Goal: Task Accomplishment & Management: Complete application form

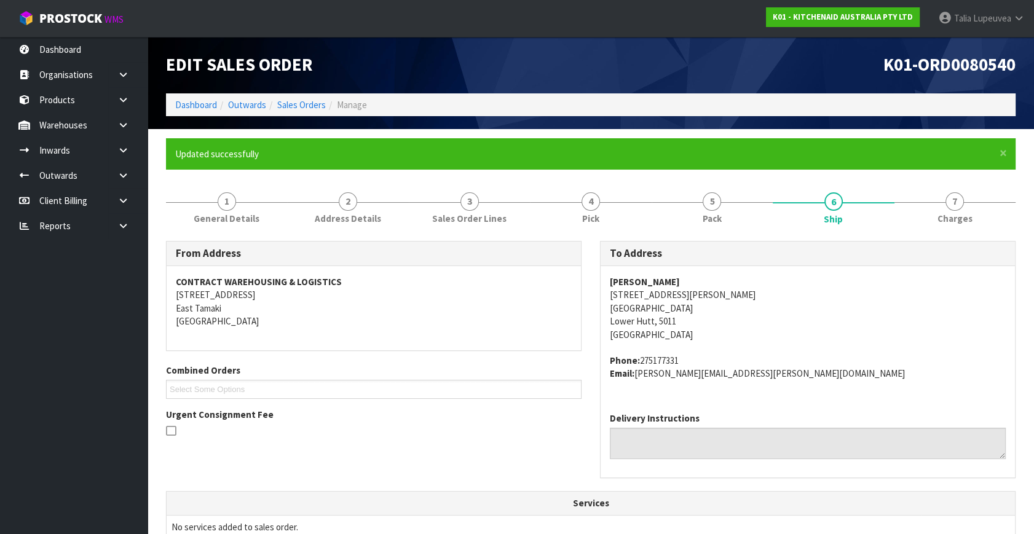
click at [294, 94] on ol "Dashboard Outwards Sales Orders Manage" at bounding box center [591, 104] width 850 height 23
click at [297, 102] on link "Sales Orders" at bounding box center [301, 105] width 49 height 12
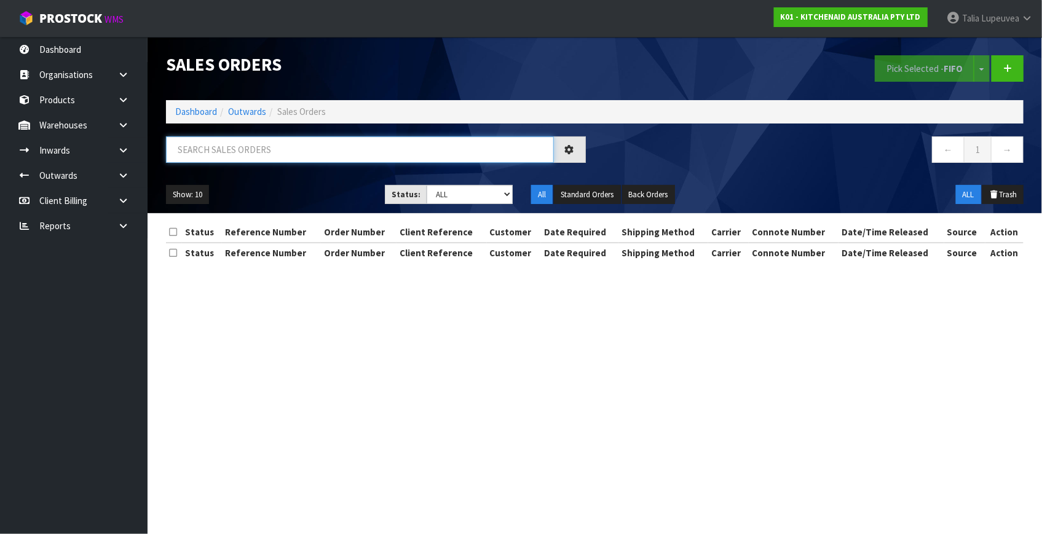
click at [336, 147] on input "text" at bounding box center [360, 150] width 388 height 26
type input "JOB-0417244"
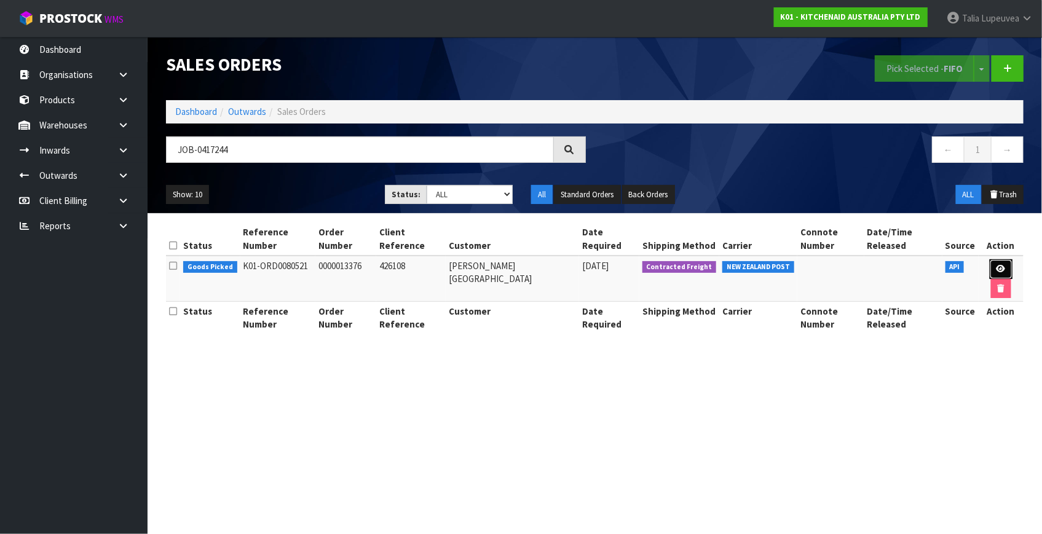
click at [1004, 264] on link at bounding box center [1001, 270] width 23 height 20
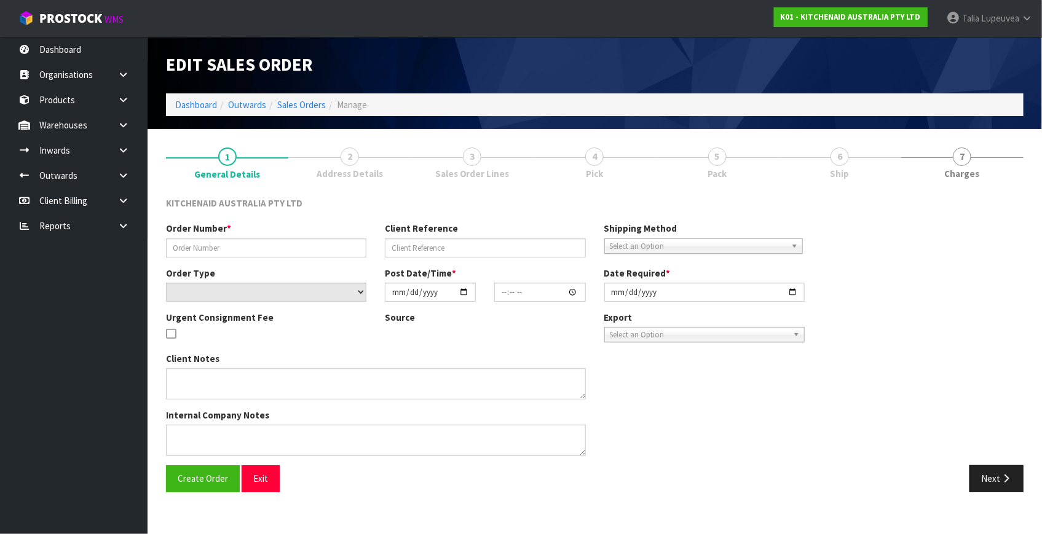
type input "0000013376"
type input "426108"
select select "number:0"
type input "[DATE]"
type input "12:31:47.000"
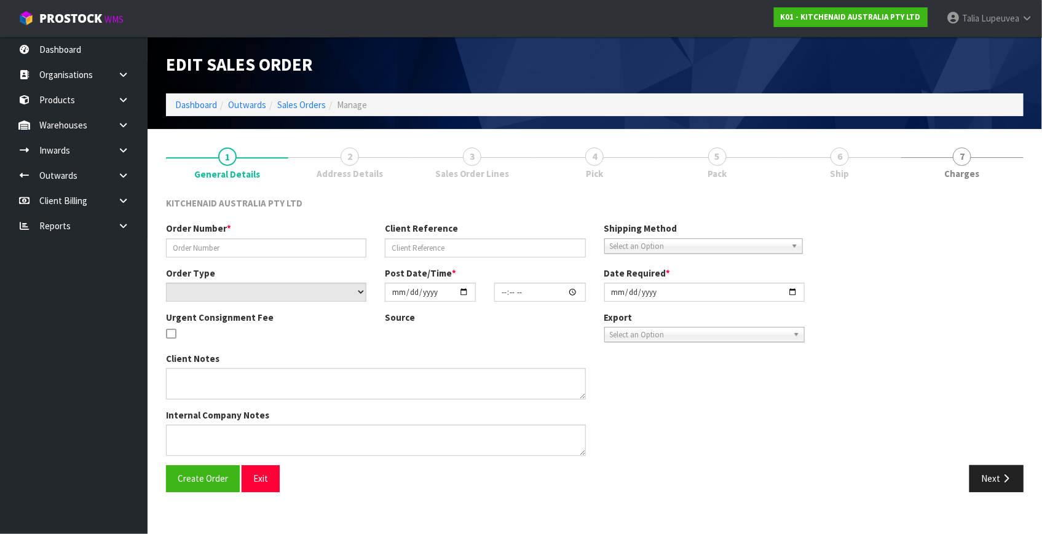
type input "[DATE]"
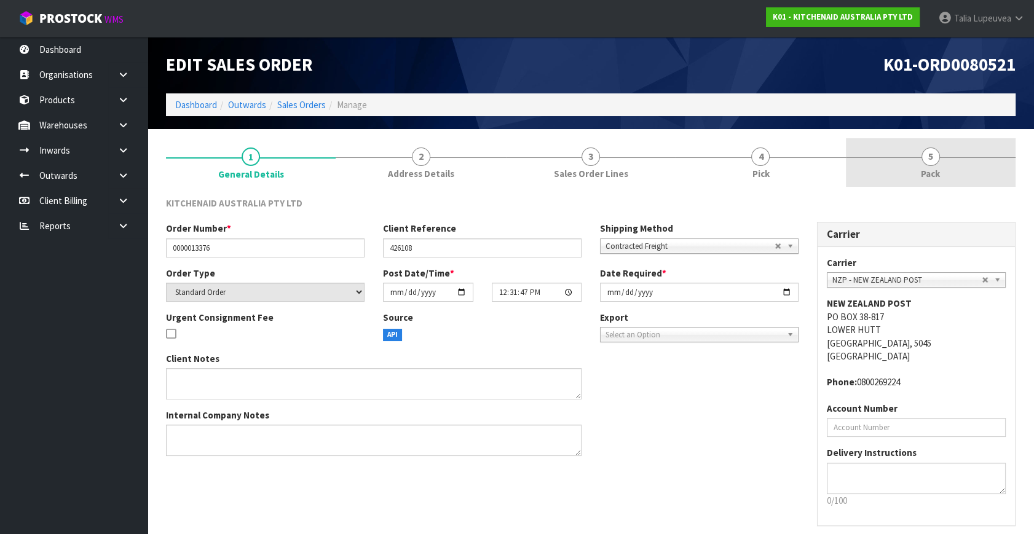
click at [939, 171] on span "Pack" at bounding box center [930, 173] width 19 height 13
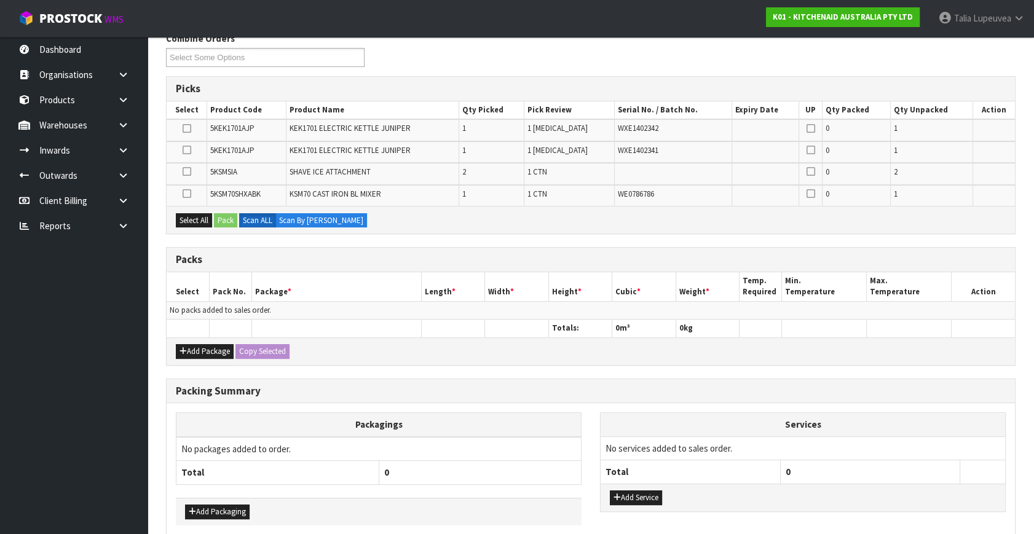
scroll to position [167, 0]
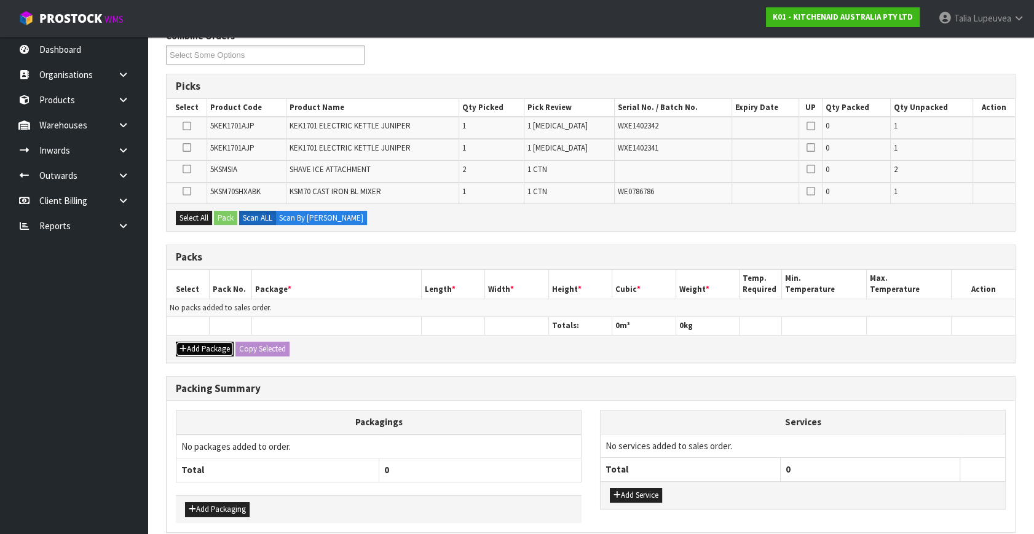
click at [224, 346] on button "Add Package" at bounding box center [205, 349] width 58 height 15
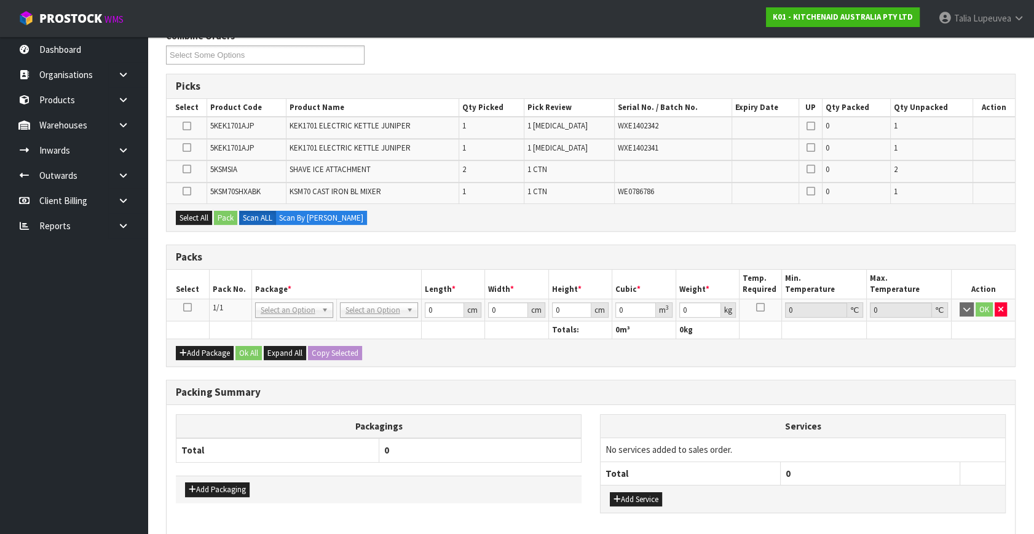
click at [188, 307] on icon at bounding box center [187, 307] width 9 height 1
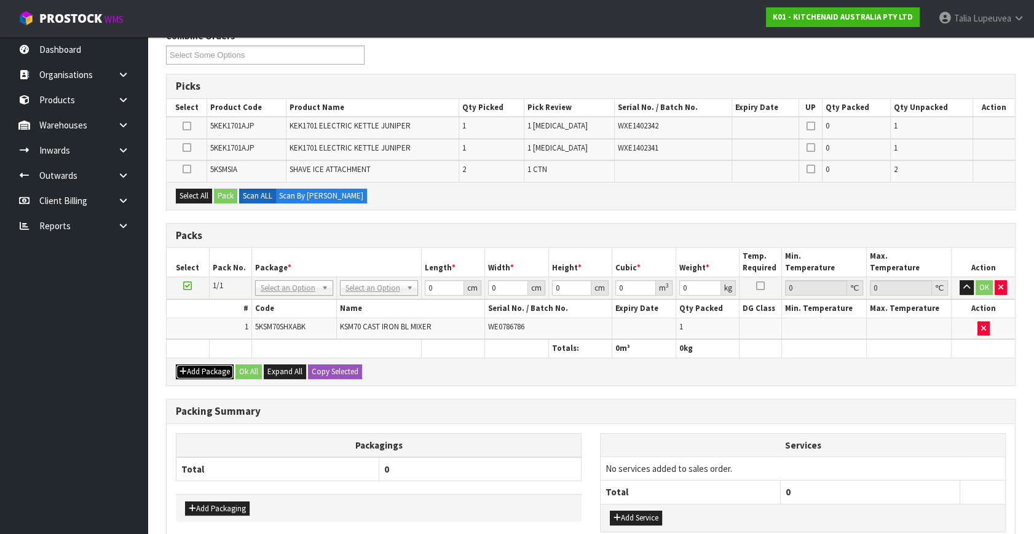
click at [220, 365] on button "Add Package" at bounding box center [205, 372] width 58 height 15
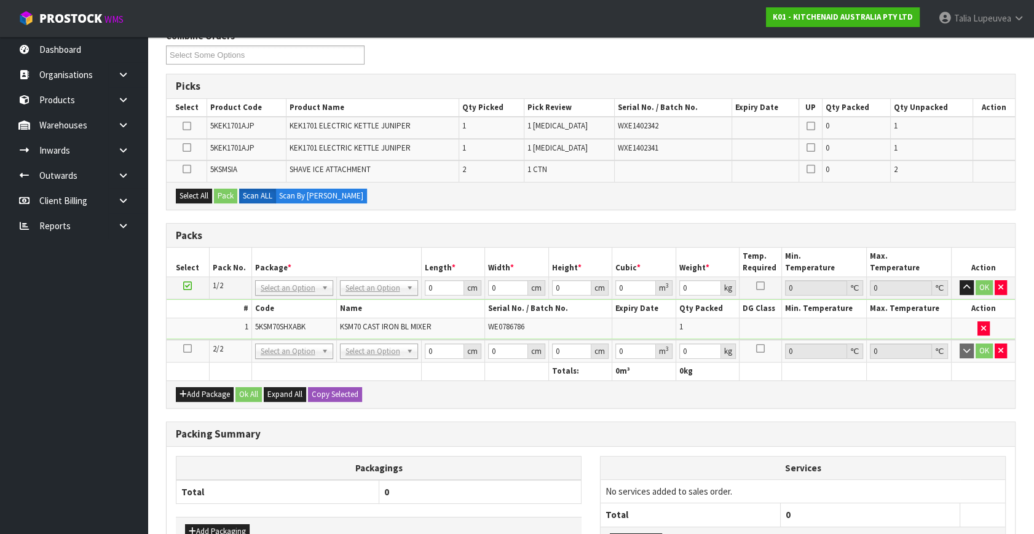
click at [191, 347] on td at bounding box center [188, 351] width 42 height 23
click at [187, 349] on icon at bounding box center [187, 349] width 9 height 1
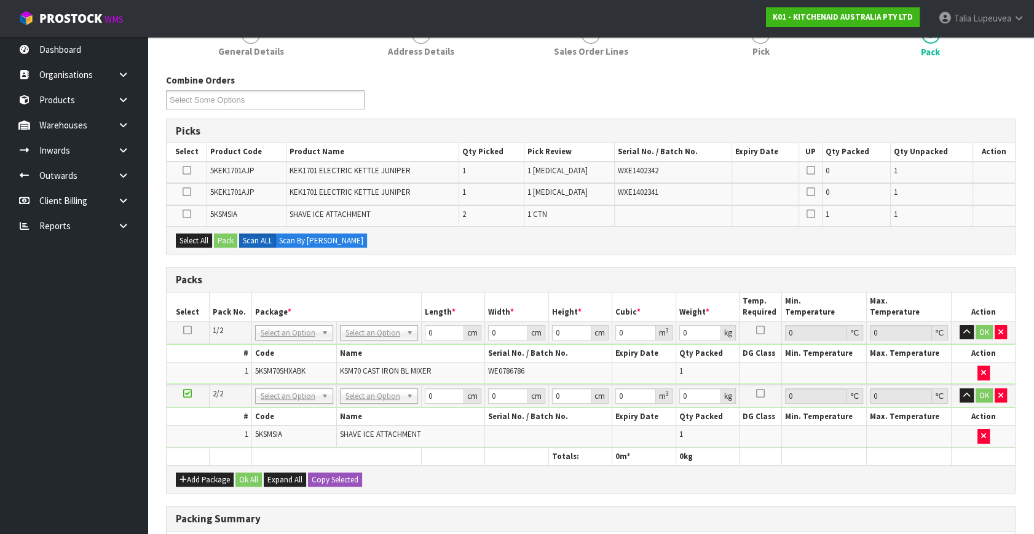
scroll to position [0, 0]
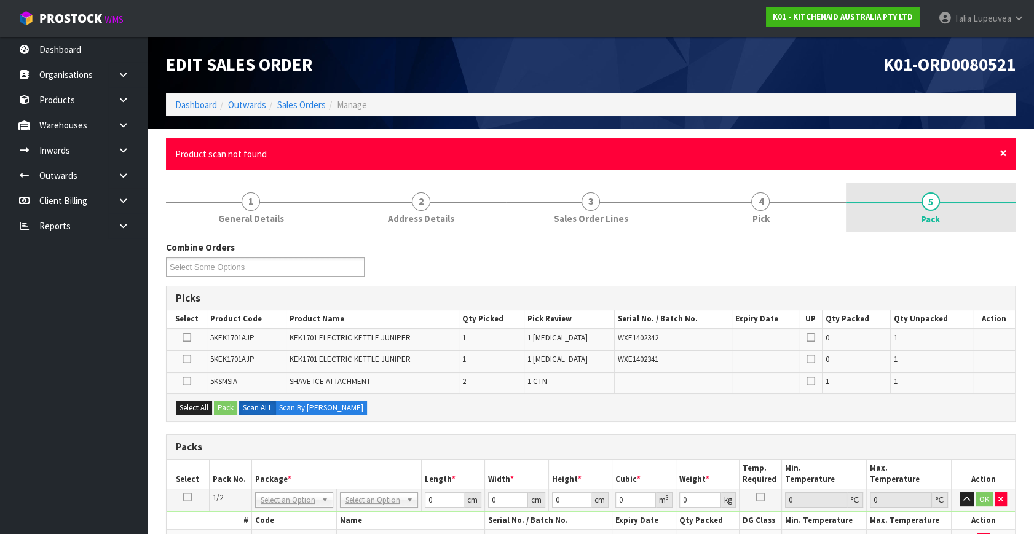
click at [1001, 153] on span "×" at bounding box center [1003, 153] width 7 height 17
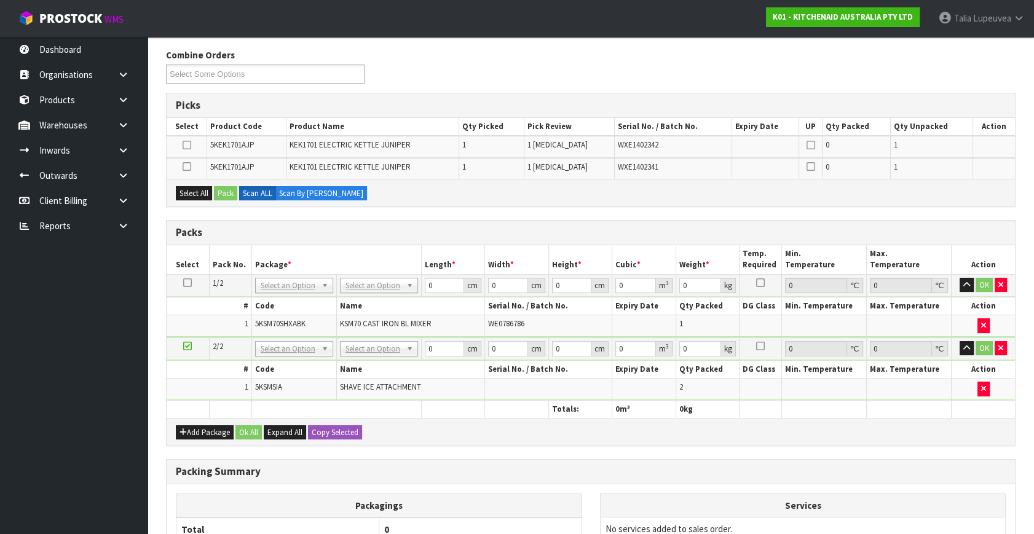
scroll to position [167, 0]
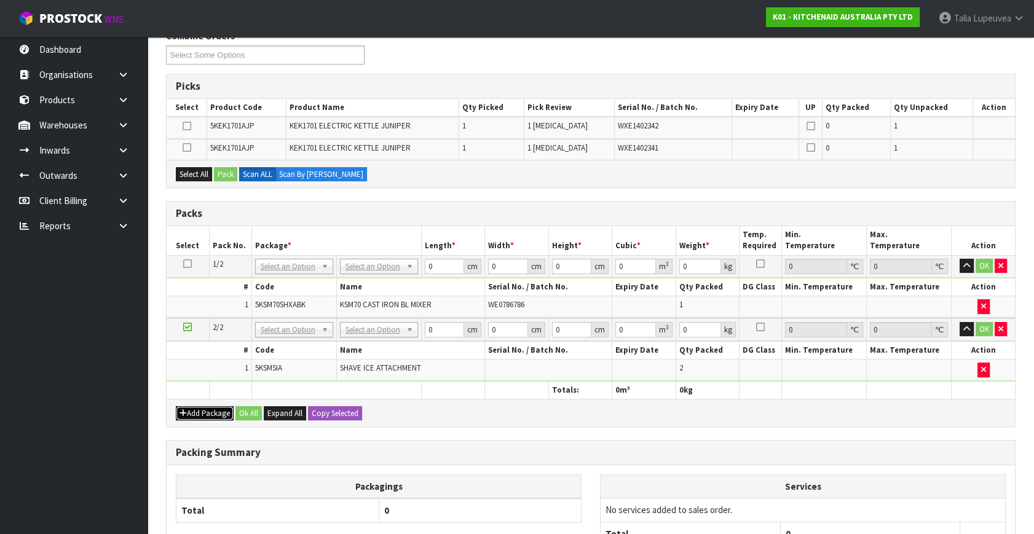
drag, startPoint x: 197, startPoint y: 411, endPoint x: 192, endPoint y: 402, distance: 10.2
click at [197, 409] on button "Add Package" at bounding box center [205, 414] width 58 height 15
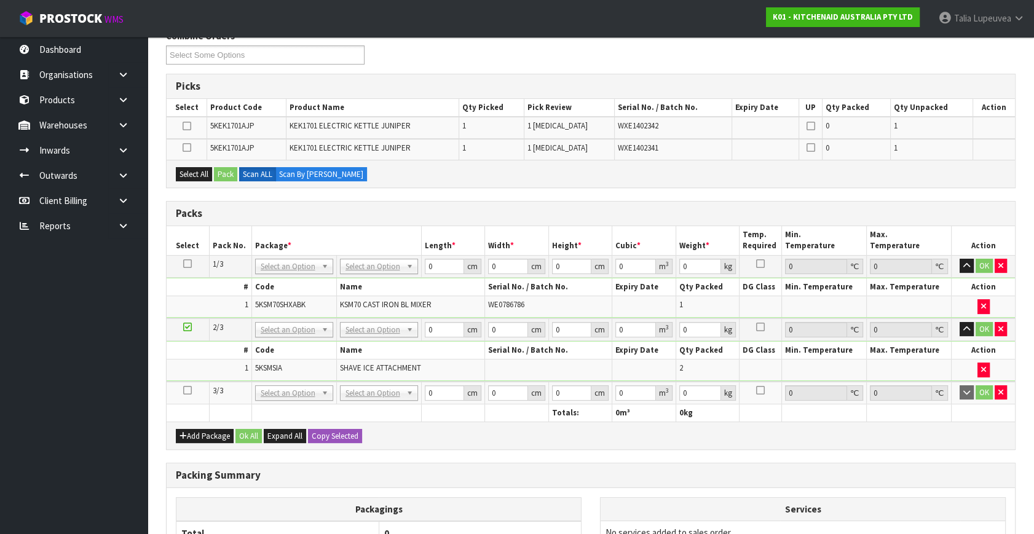
click at [189, 391] on icon at bounding box center [187, 391] width 9 height 1
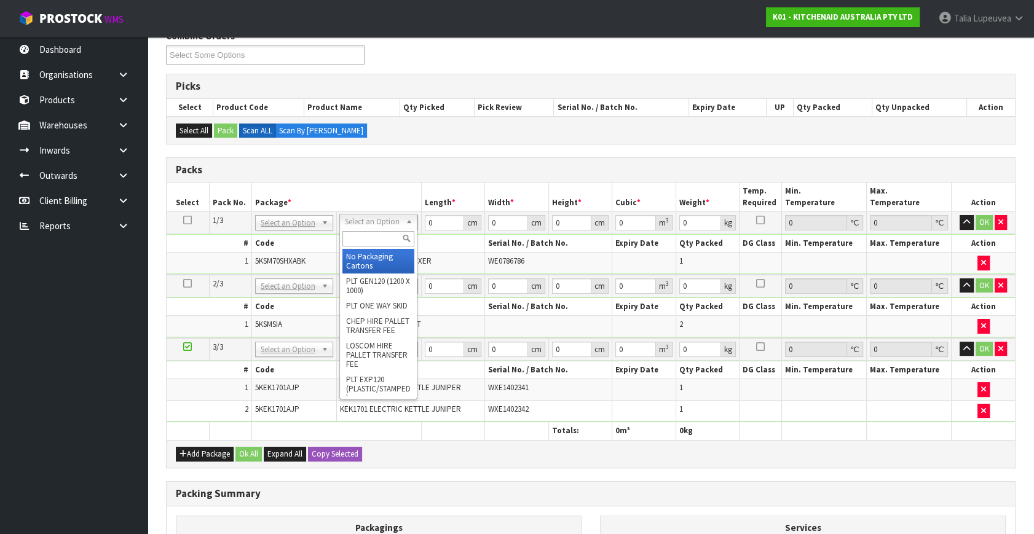
click at [379, 240] on input "text" at bounding box center [379, 238] width 72 height 15
type input "own"
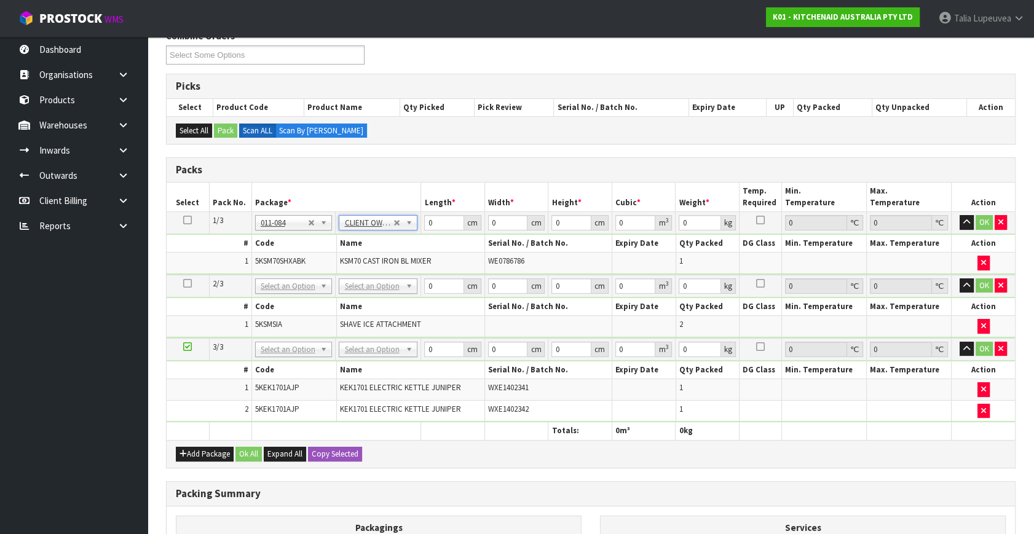
type input "15.12"
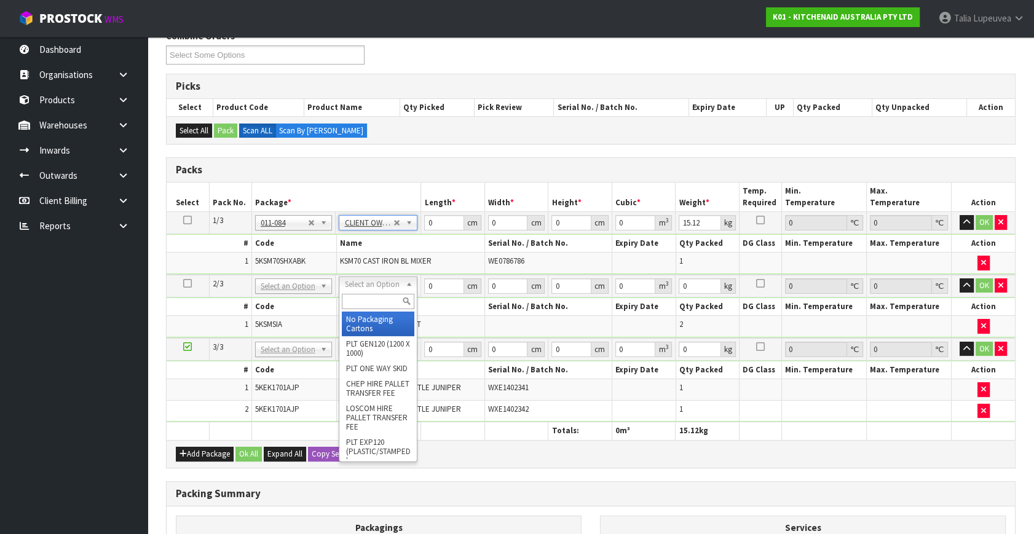
click at [375, 300] on input "text" at bounding box center [378, 301] width 73 height 15
type input "oc"
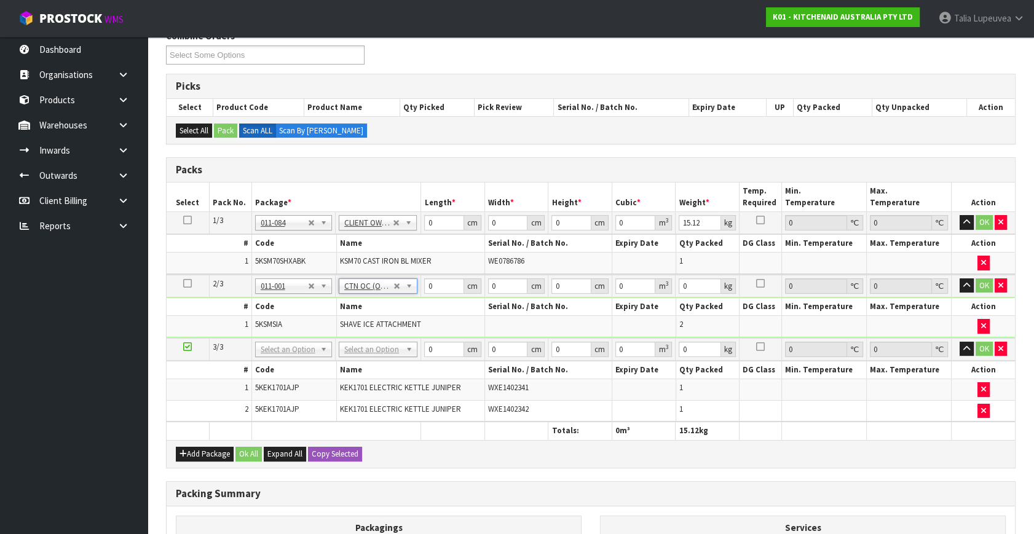
type input "4.5"
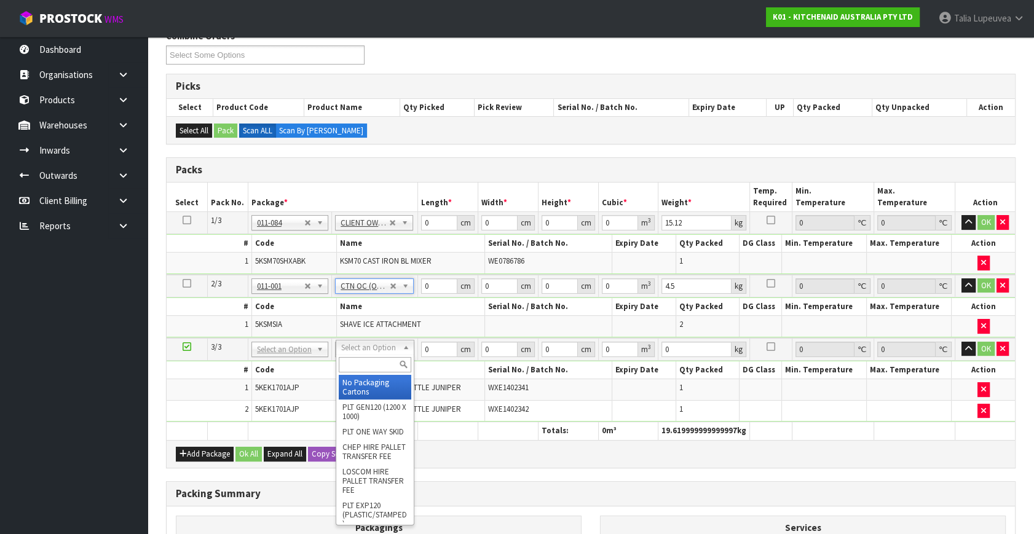
click at [378, 372] on div at bounding box center [374, 365] width 77 height 20
click at [379, 366] on input "text" at bounding box center [375, 364] width 73 height 15
type input "own"
type input "2"
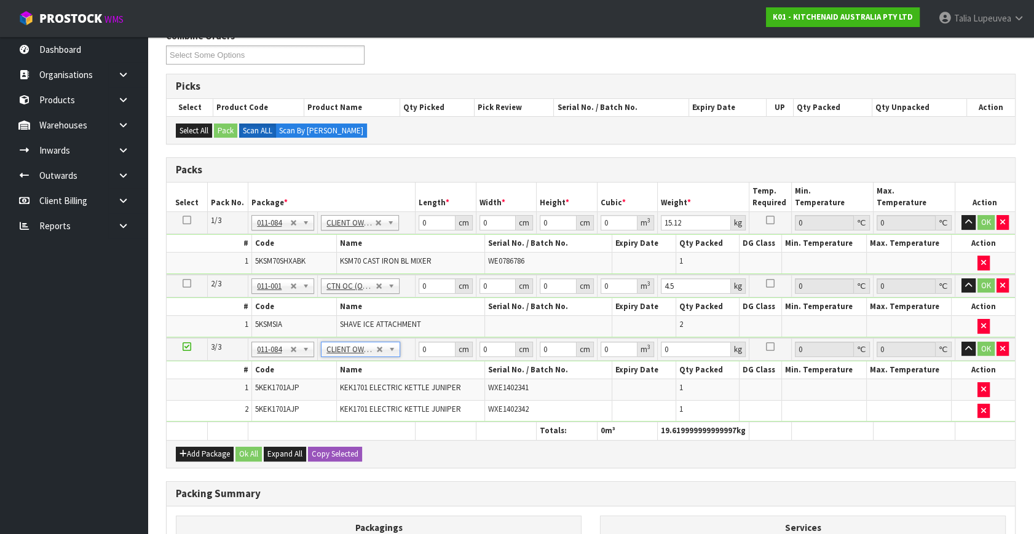
type input "4"
drag, startPoint x: 434, startPoint y: 221, endPoint x: 394, endPoint y: 232, distance: 40.9
click at [394, 232] on tbody "1/3 NONE 007-001 007-002 007-004 007-009 007-013 007-014 007-015 007-017 007-01…" at bounding box center [591, 243] width 849 height 63
type input "46"
type input "35"
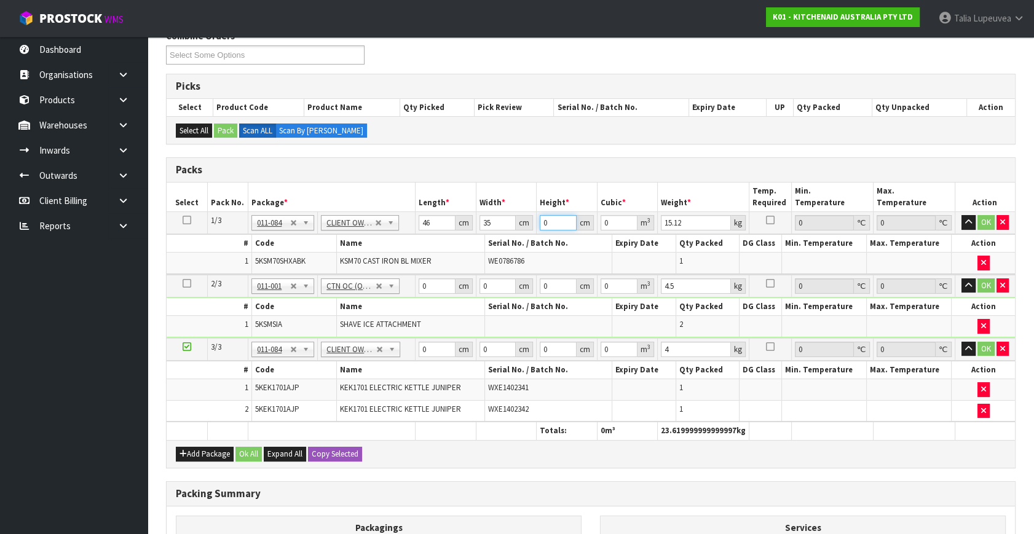
type input "5"
type input "0.00805"
type input "51"
type input "0.08211"
type input "51"
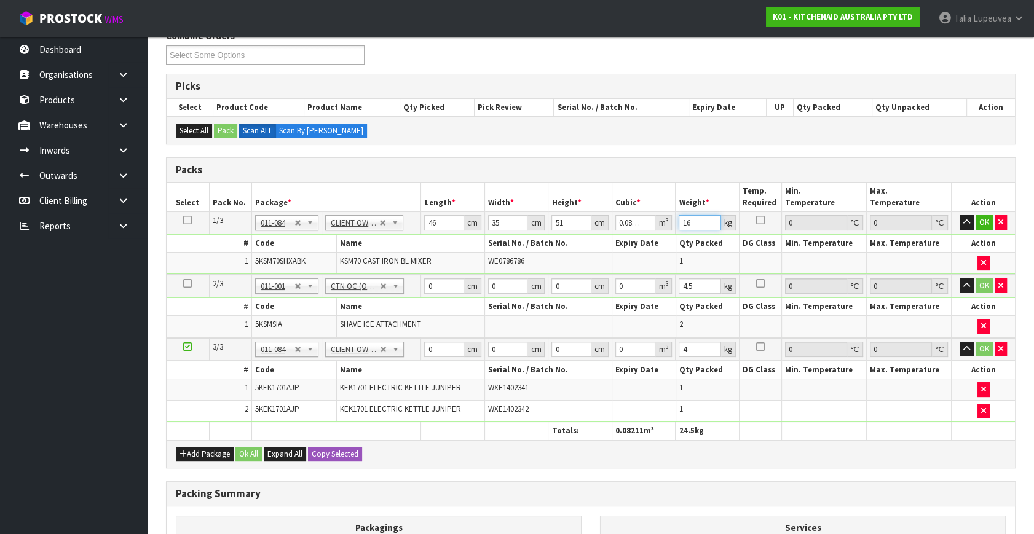
type input "16"
click at [990, 220] on button "OK" at bounding box center [984, 222] width 17 height 15
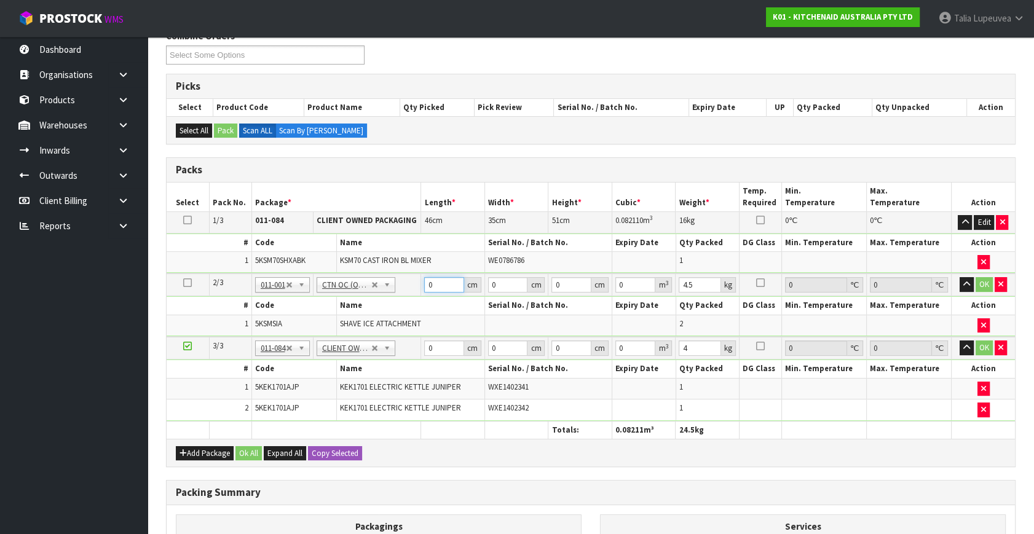
drag, startPoint x: 437, startPoint y: 284, endPoint x: 417, endPoint y: 287, distance: 20.0
click at [417, 287] on tr "2/3 NONE 007-001 007-002 007-004 007-009 007-013 007-014 007-015 007-017 007-01…" at bounding box center [591, 285] width 849 height 23
type input "37"
type input "31"
type input "3"
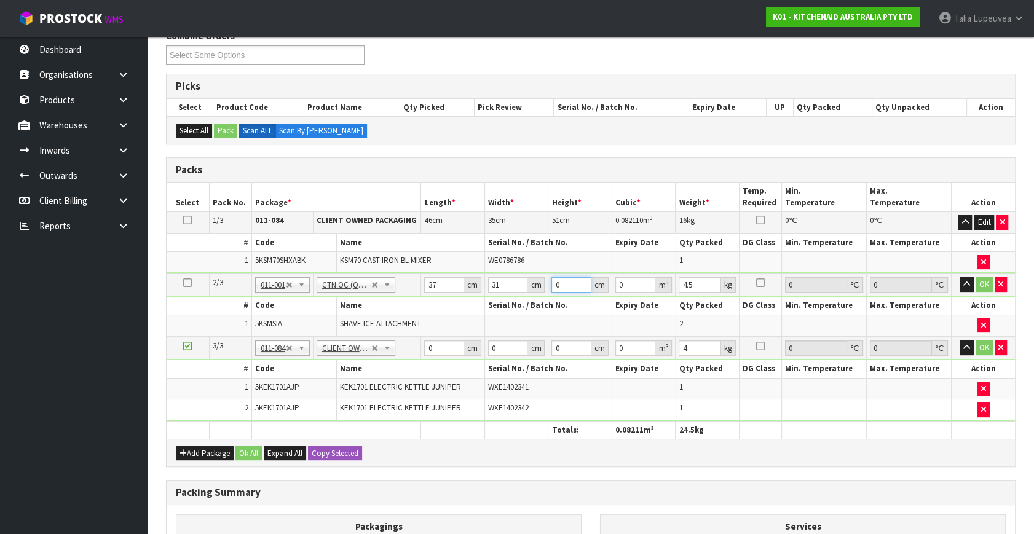
type input "0.003441"
type input "32"
type input "0.036704"
type input "32"
type input "5"
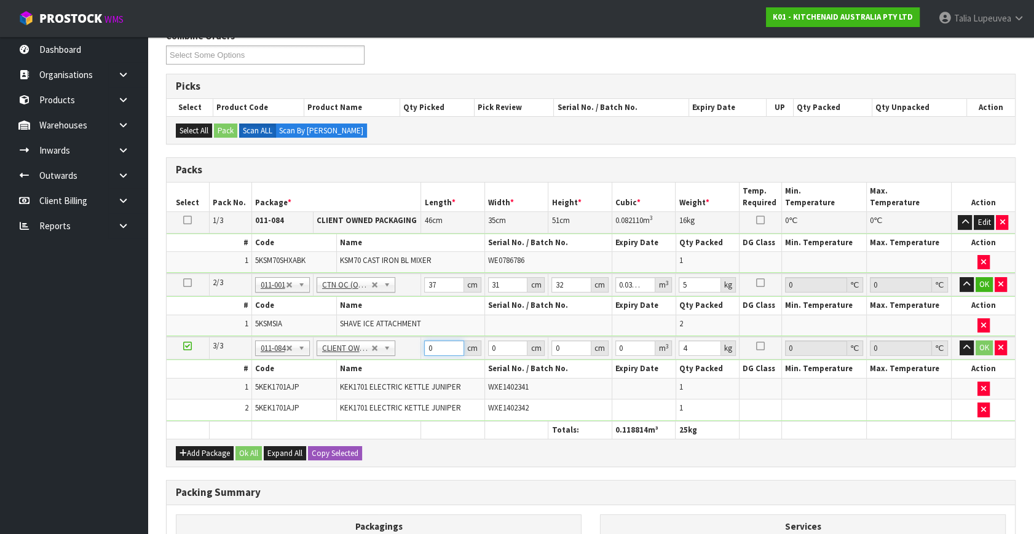
drag, startPoint x: 443, startPoint y: 347, endPoint x: 419, endPoint y: 349, distance: 24.7
click at [418, 349] on tr "3/3 NONE 007-001 007-002 007-004 007-009 007-013 007-014 007-015 007-017 007-01…" at bounding box center [591, 348] width 849 height 23
type input "42"
type input "28"
type input "3"
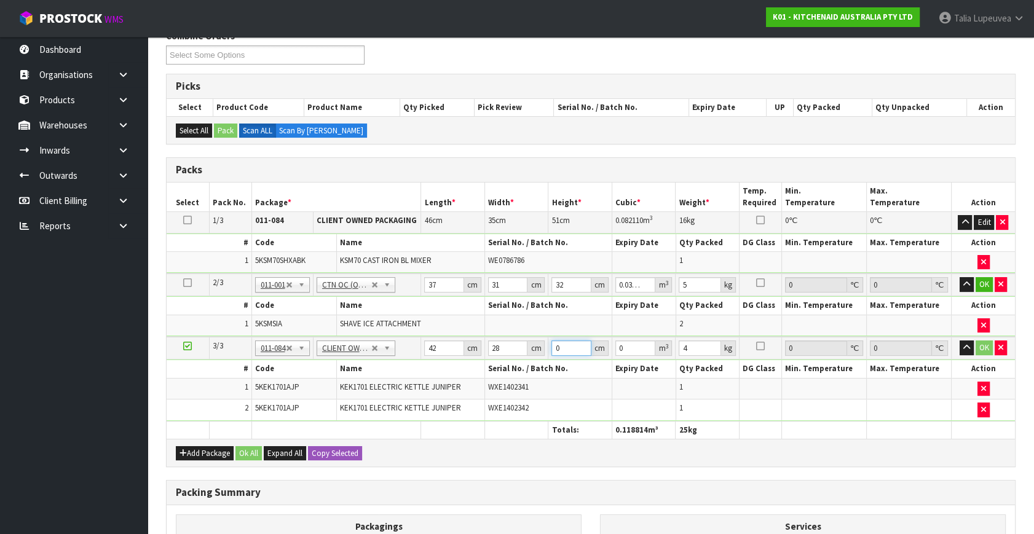
type input "0.003528"
type input "35"
type input "0.04116"
type input "35"
type input "5"
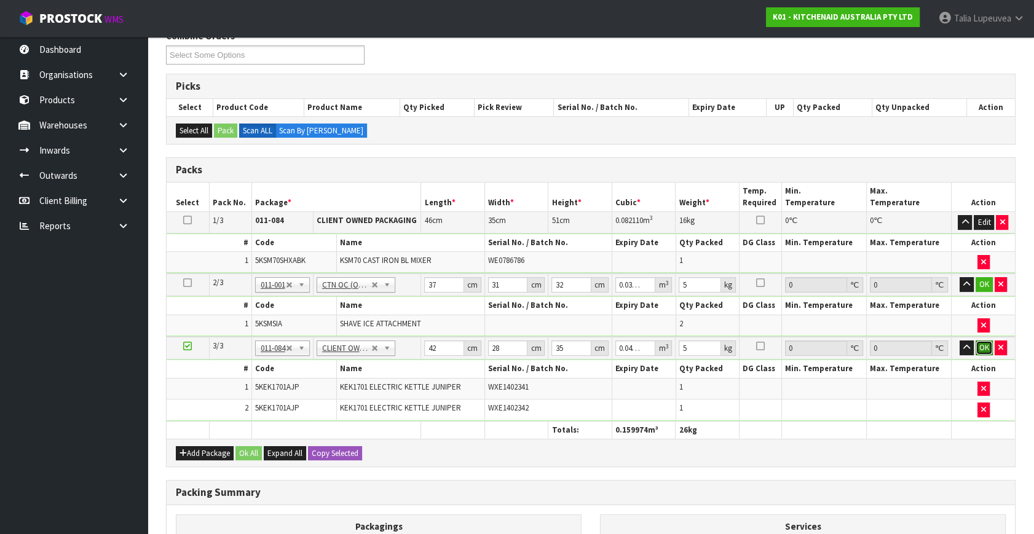
click at [978, 341] on button "OK" at bounding box center [984, 348] width 17 height 15
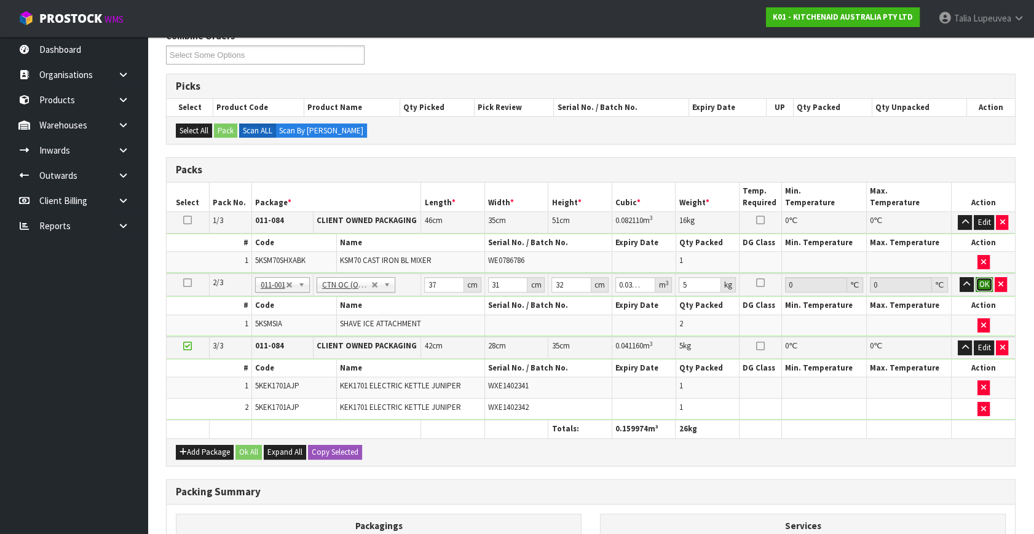
click at [982, 277] on button "OK" at bounding box center [984, 284] width 17 height 15
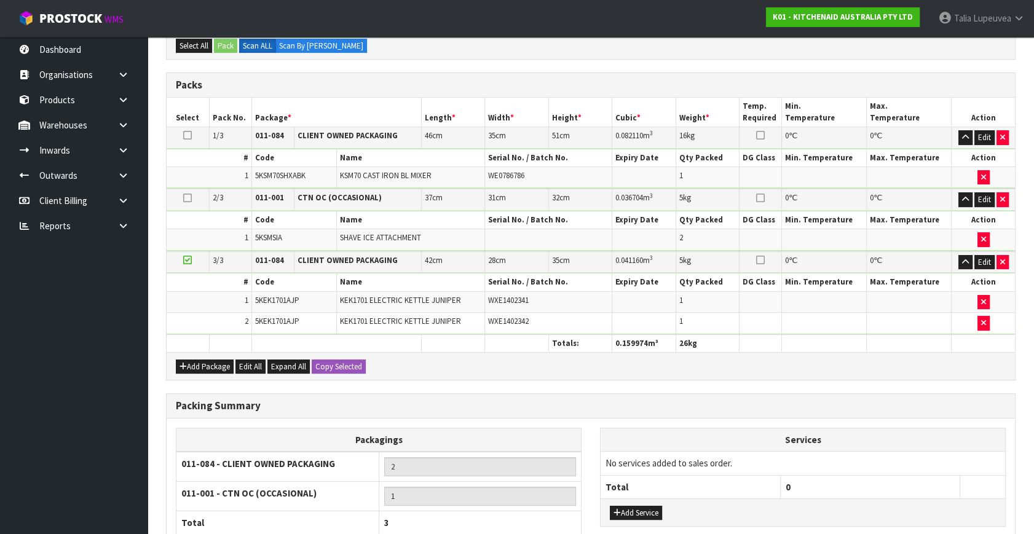
scroll to position [357, 0]
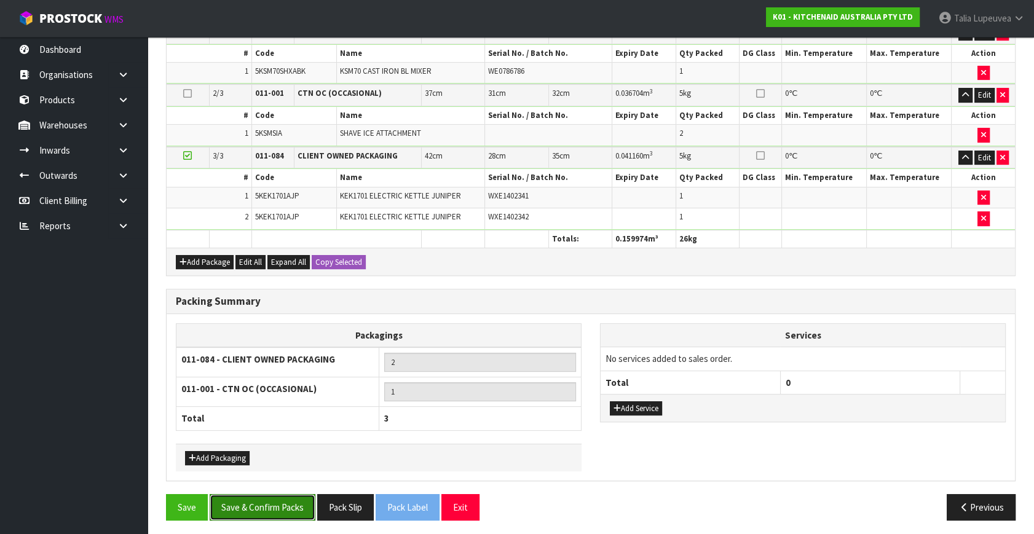
click at [304, 499] on button "Save & Confirm Packs" at bounding box center [263, 507] width 106 height 26
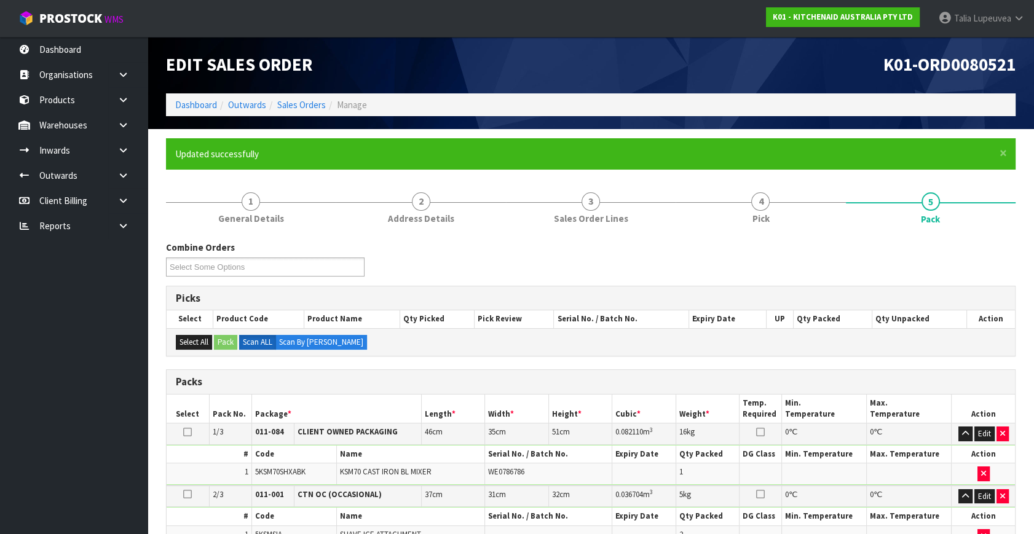
scroll to position [234, 0]
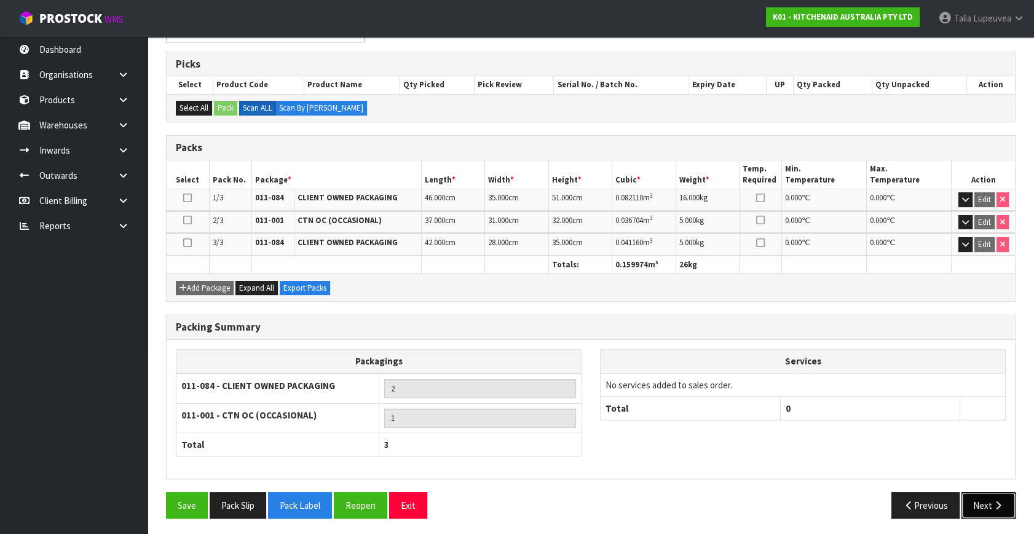
click at [988, 501] on button "Next" at bounding box center [989, 506] width 54 height 26
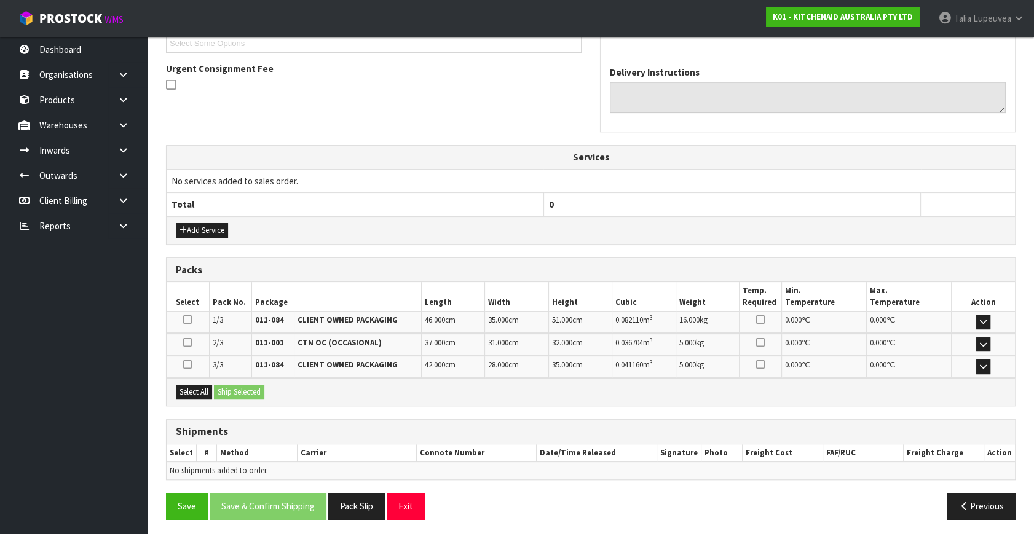
scroll to position [347, 0]
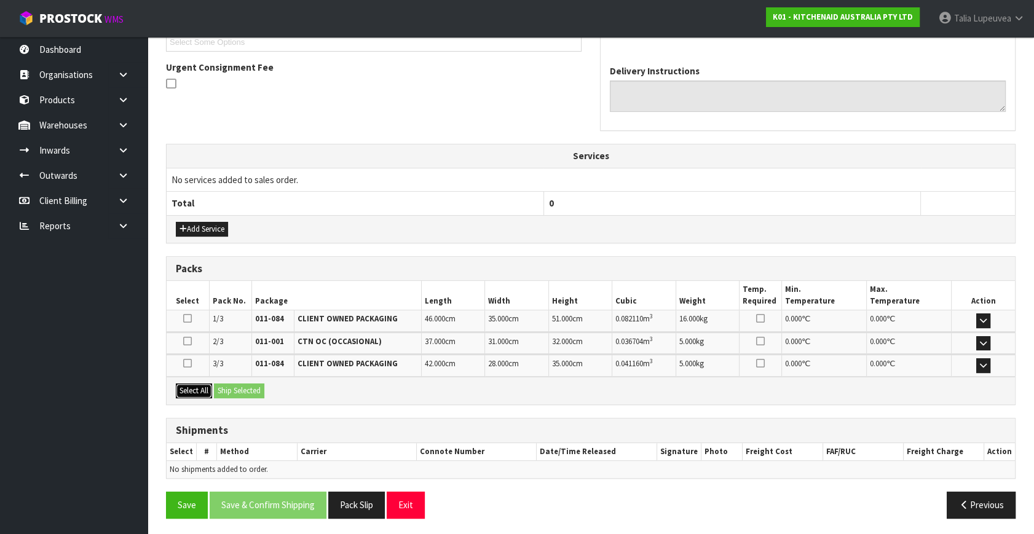
drag, startPoint x: 205, startPoint y: 386, endPoint x: 231, endPoint y: 386, distance: 25.8
click at [209, 386] on button "Select All" at bounding box center [194, 391] width 36 height 15
click at [243, 385] on button "Ship Selected" at bounding box center [239, 391] width 50 height 15
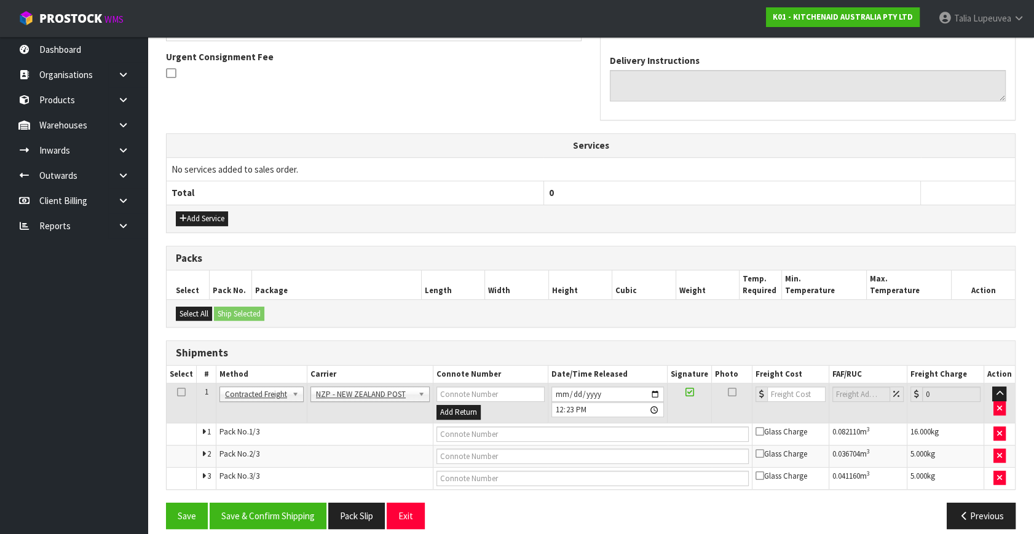
scroll to position [369, 0]
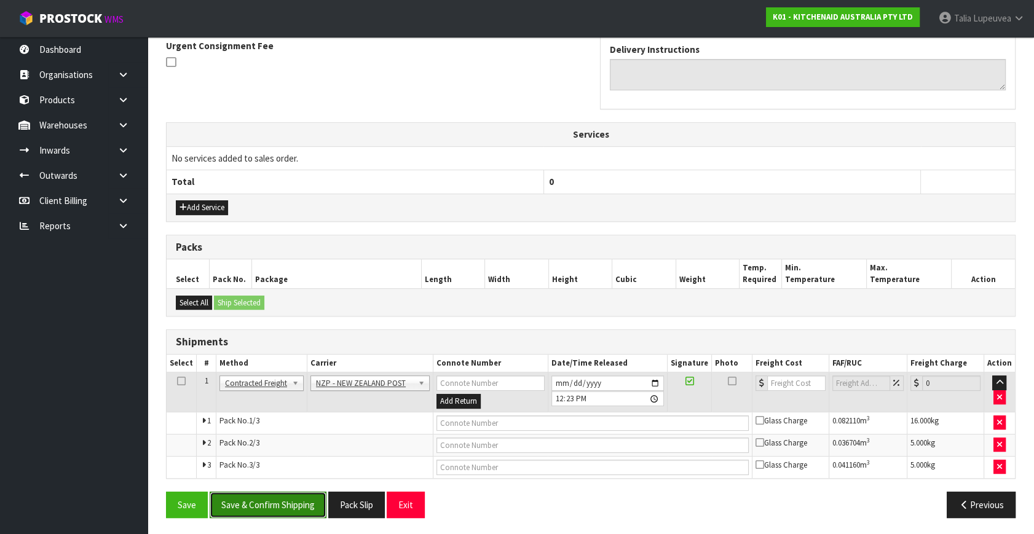
click at [309, 502] on button "Save & Confirm Shipping" at bounding box center [268, 505] width 117 height 26
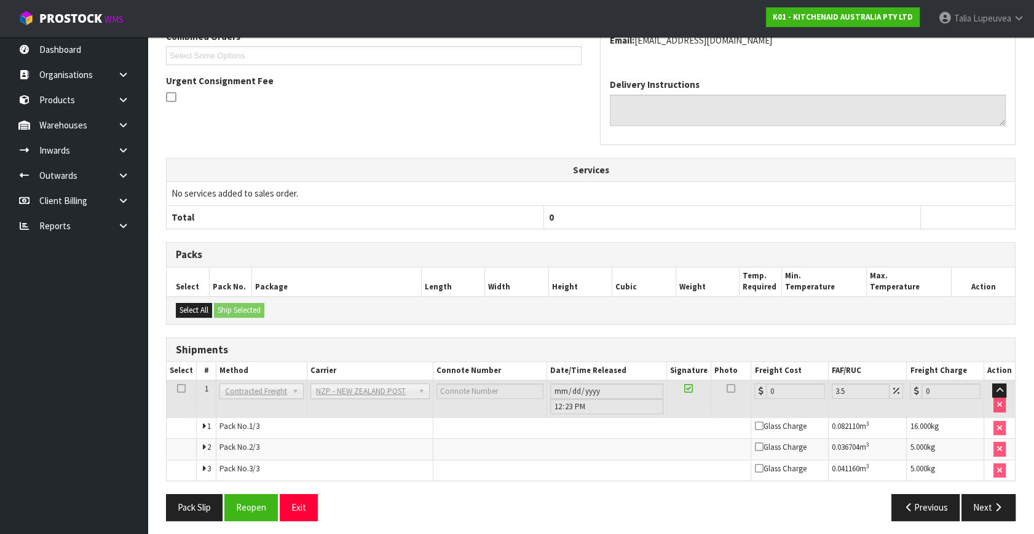
scroll to position [350, 0]
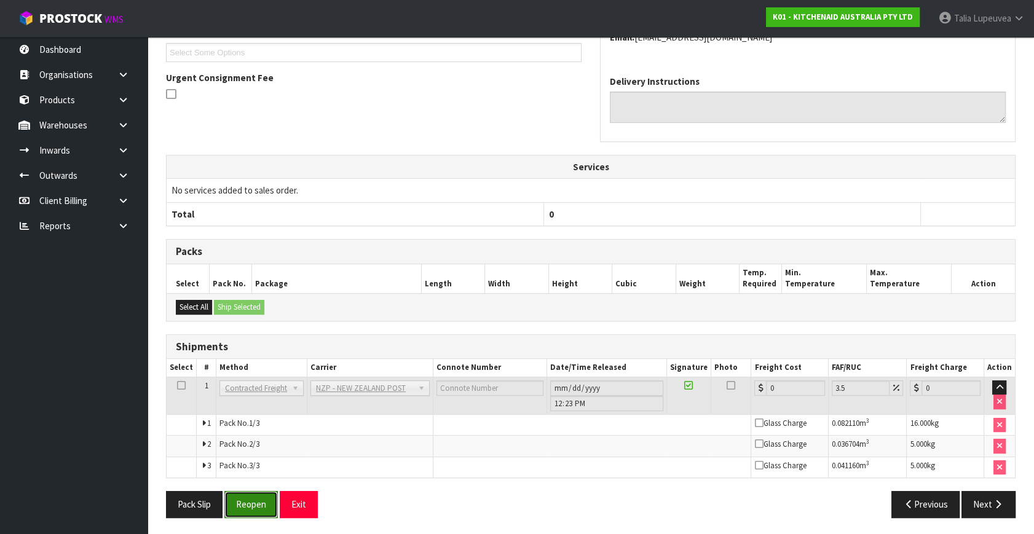
click at [254, 502] on button "Reopen" at bounding box center [251, 504] width 54 height 26
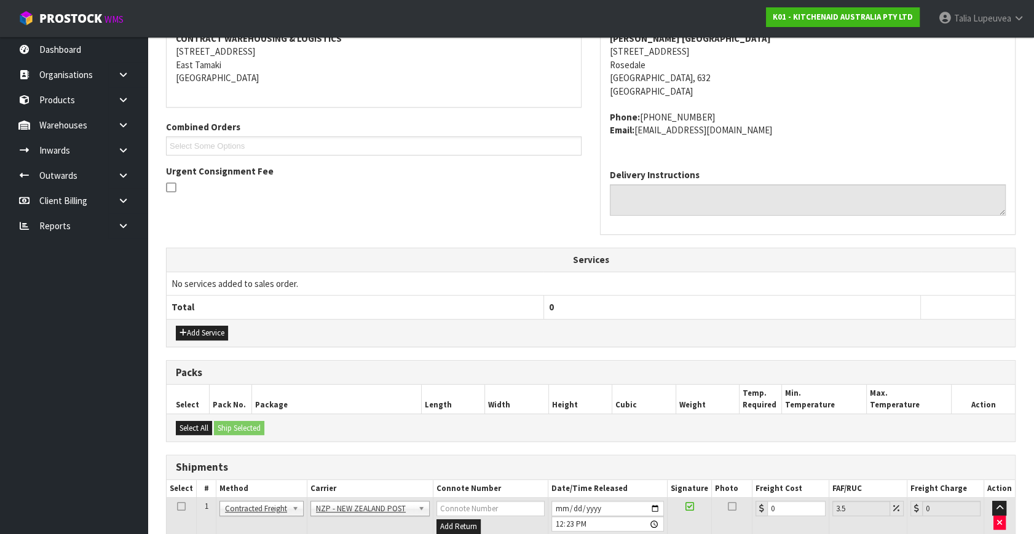
scroll to position [381, 0]
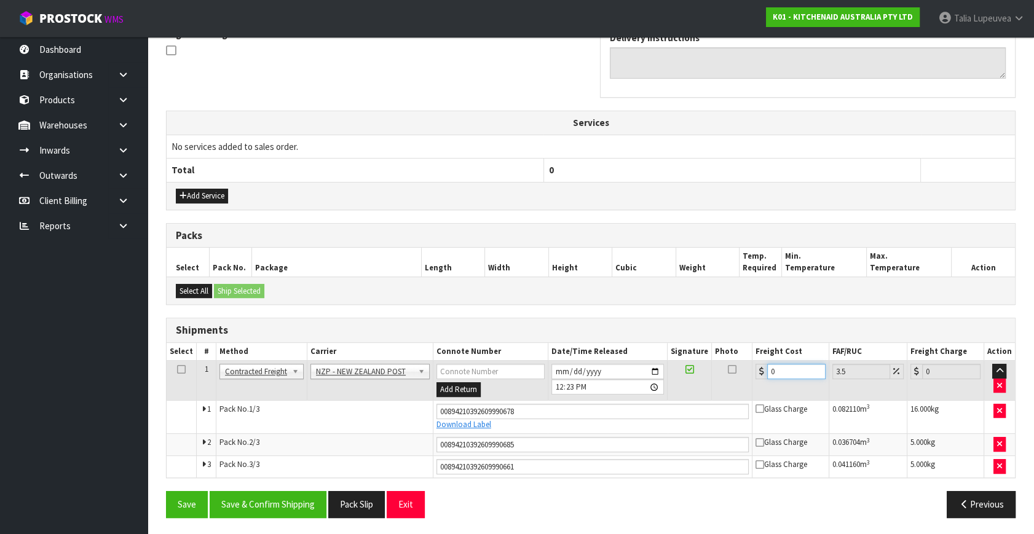
drag, startPoint x: 777, startPoint y: 370, endPoint x: 737, endPoint y: 387, distance: 43.8
click at [733, 387] on tr "1 Client Local Pickup Customer Local Pickup Company Freight Contracted Freight …" at bounding box center [591, 381] width 849 height 40
type input "1"
type input "1.03"
type input "12"
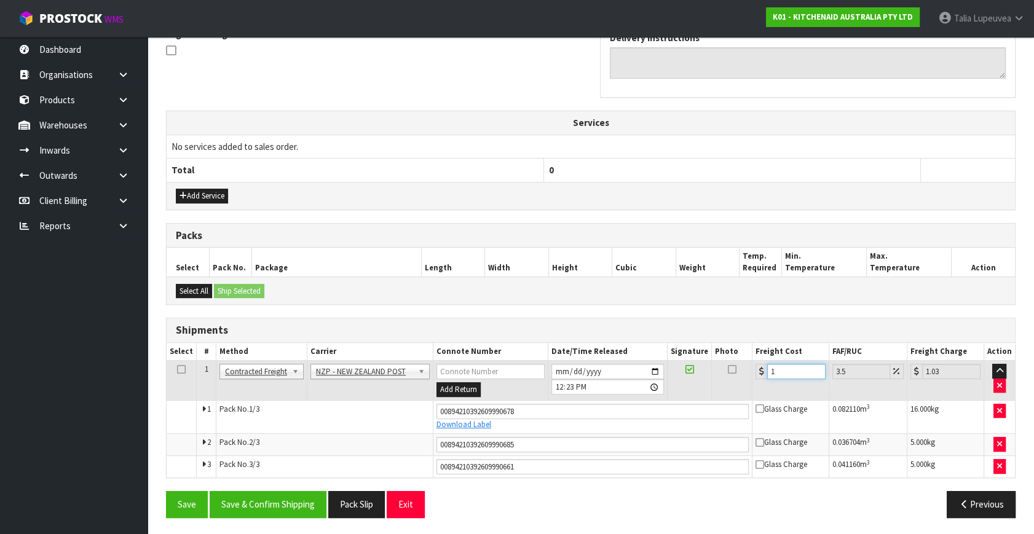
type input "12.42"
type input "12.9"
type input "13.35"
type input "12.99"
type input "13.44"
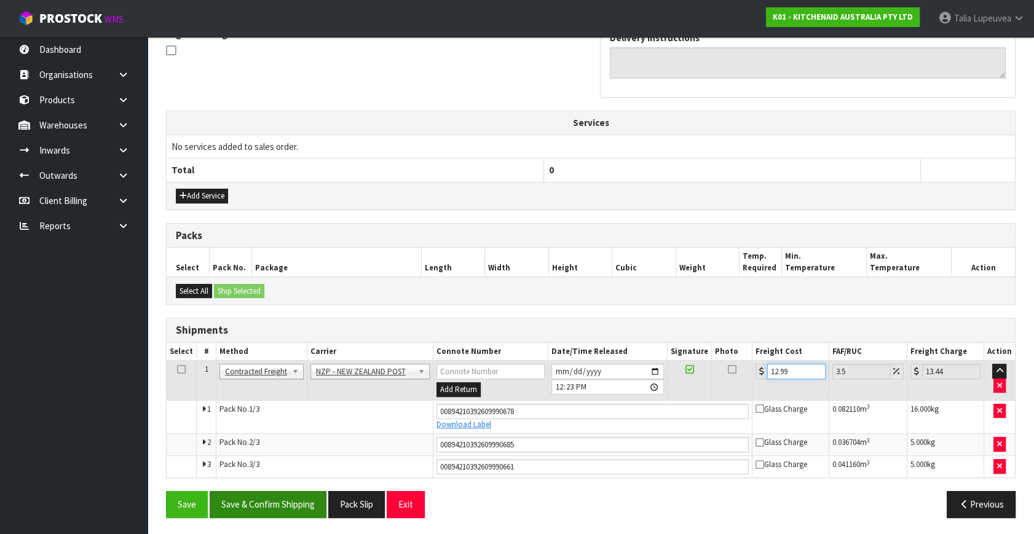
type input "12.99"
click at [282, 507] on button "Save & Confirm Shipping" at bounding box center [268, 504] width 117 height 26
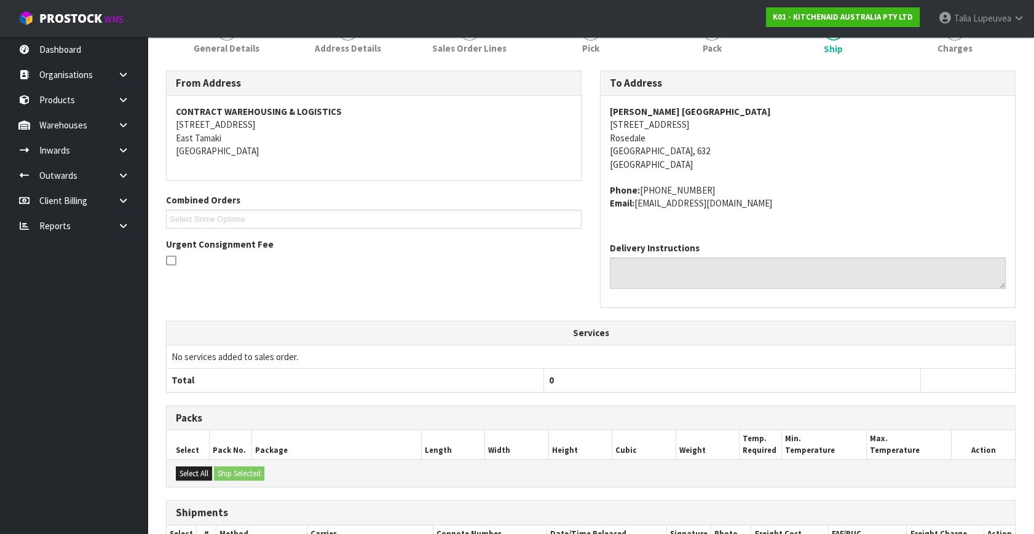
scroll to position [344, 0]
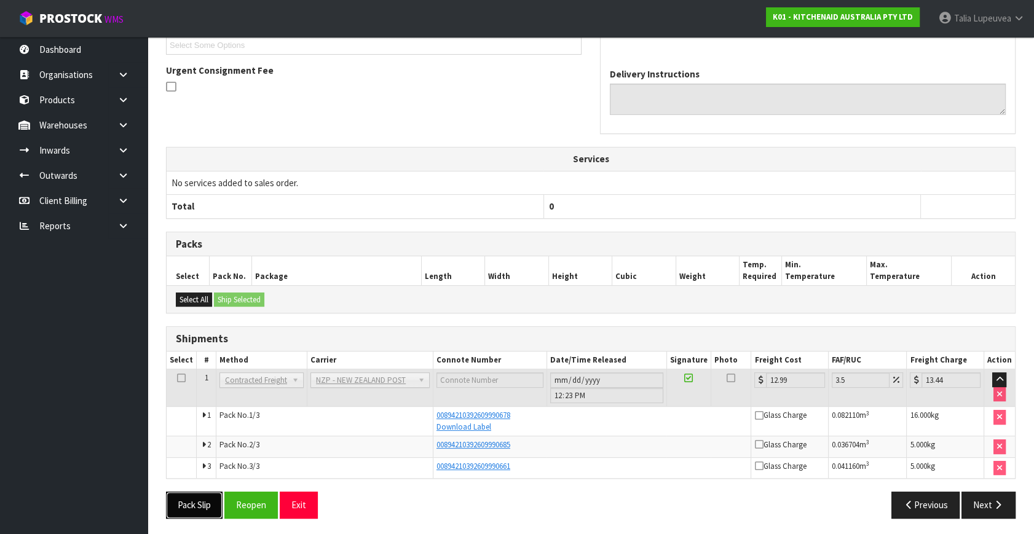
click at [197, 498] on button "Pack Slip" at bounding box center [194, 505] width 57 height 26
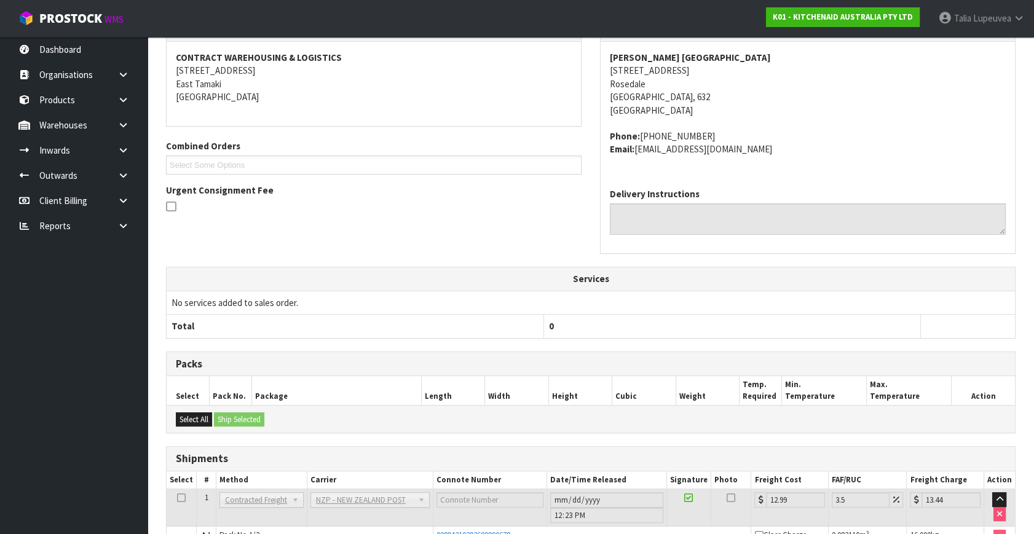
scroll to position [0, 0]
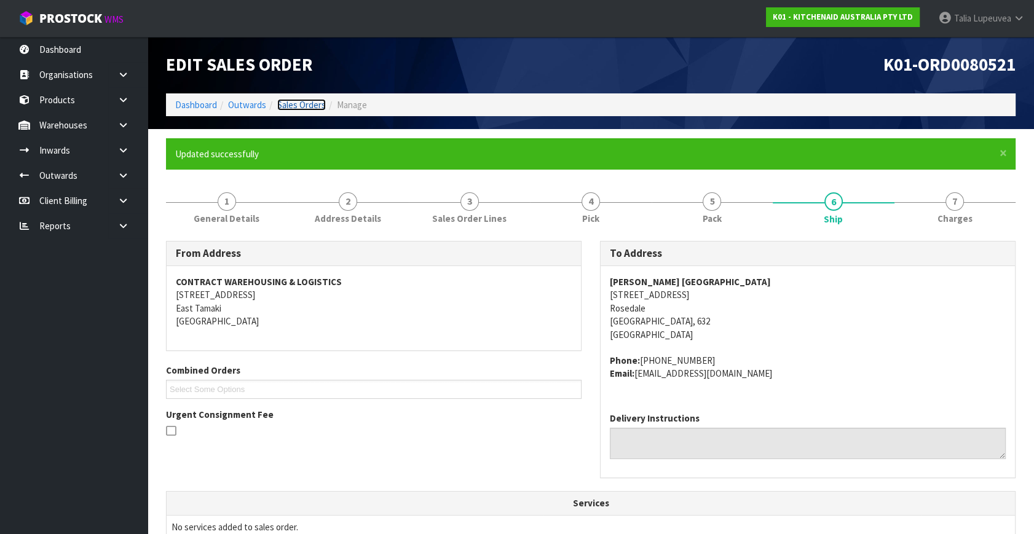
click at [313, 106] on link "Sales Orders" at bounding box center [301, 105] width 49 height 12
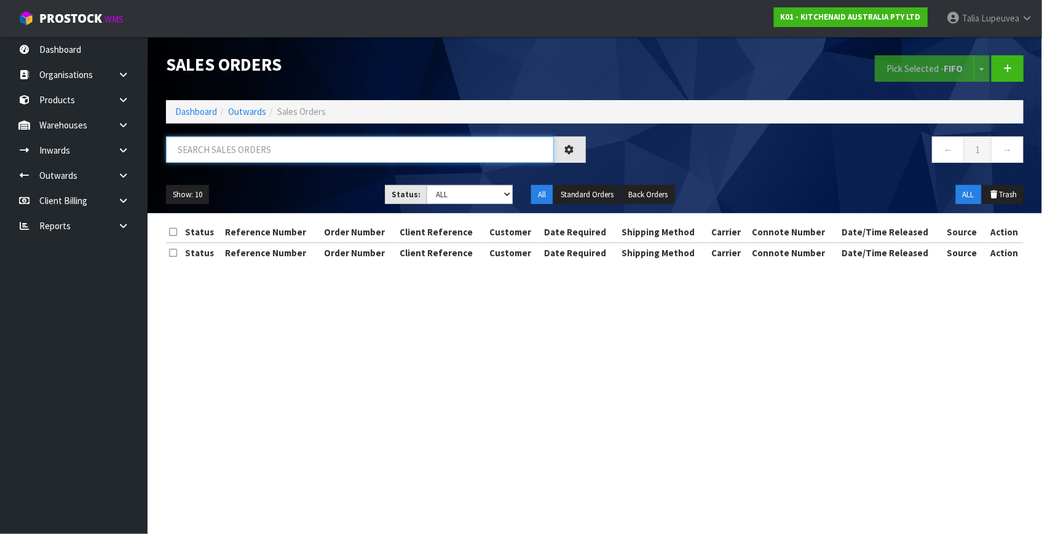
click at [307, 151] on input "text" at bounding box center [360, 150] width 388 height 26
type input "JOB-0417360"
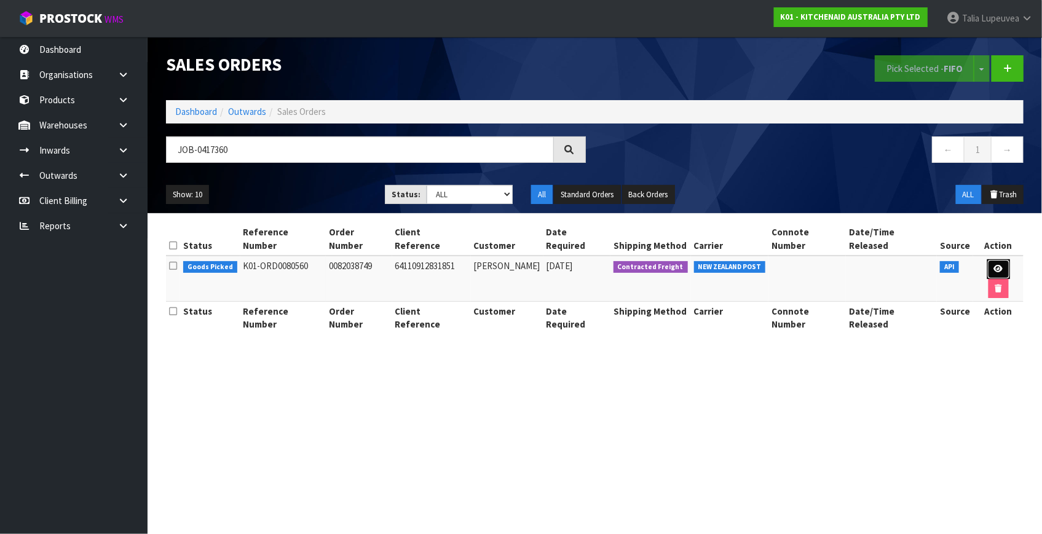
click at [988, 260] on link at bounding box center [999, 270] width 23 height 20
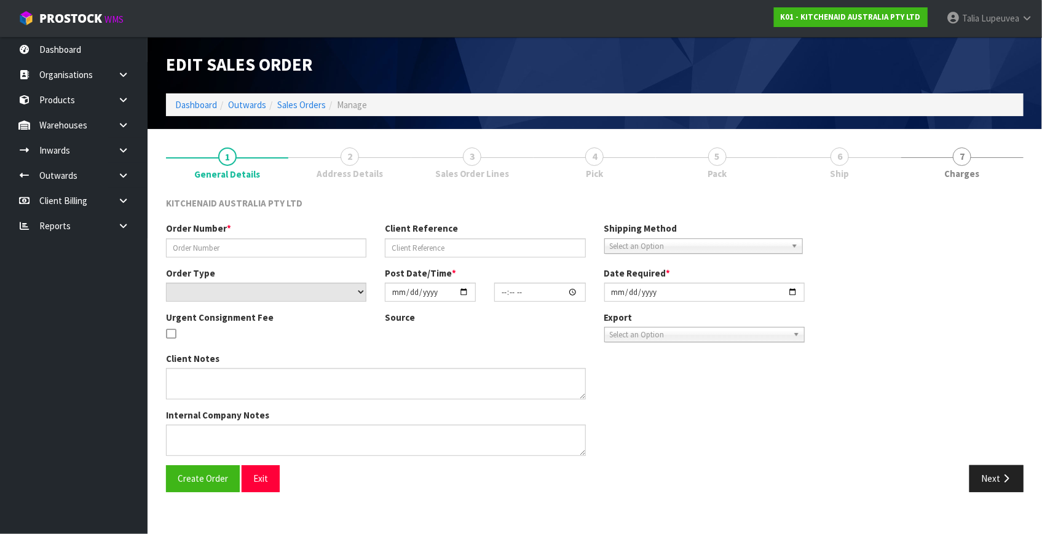
type input "0082038749"
type input "64110912831851"
select select "number:0"
type input "[DATE]"
type input "18:40:24.000"
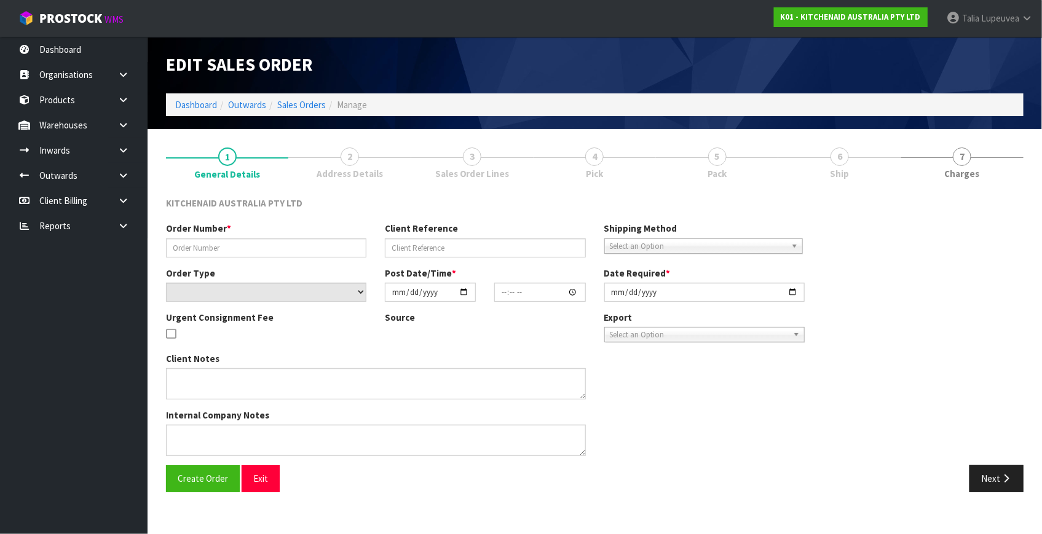
type input "[DATE]"
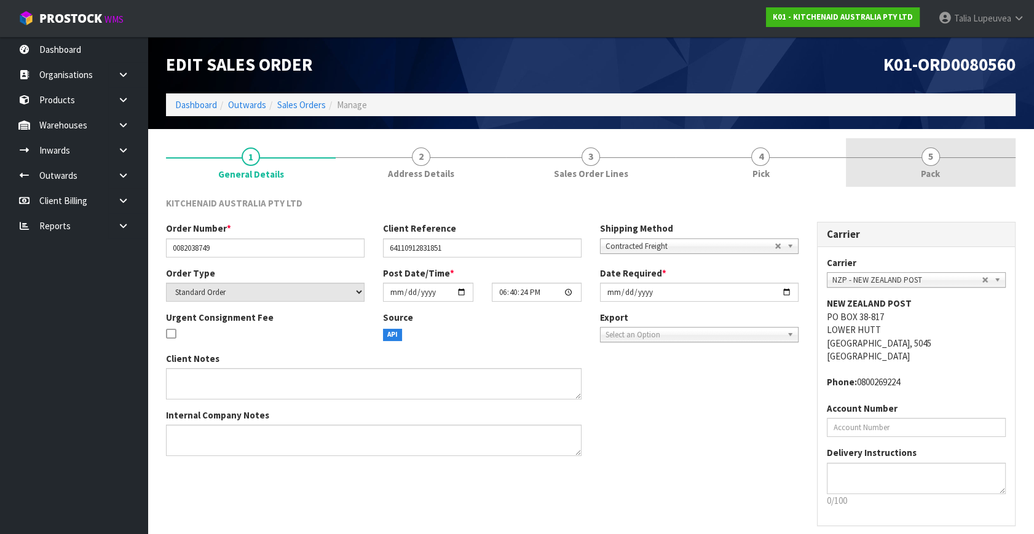
click at [908, 167] on link "5 Pack" at bounding box center [931, 162] width 170 height 49
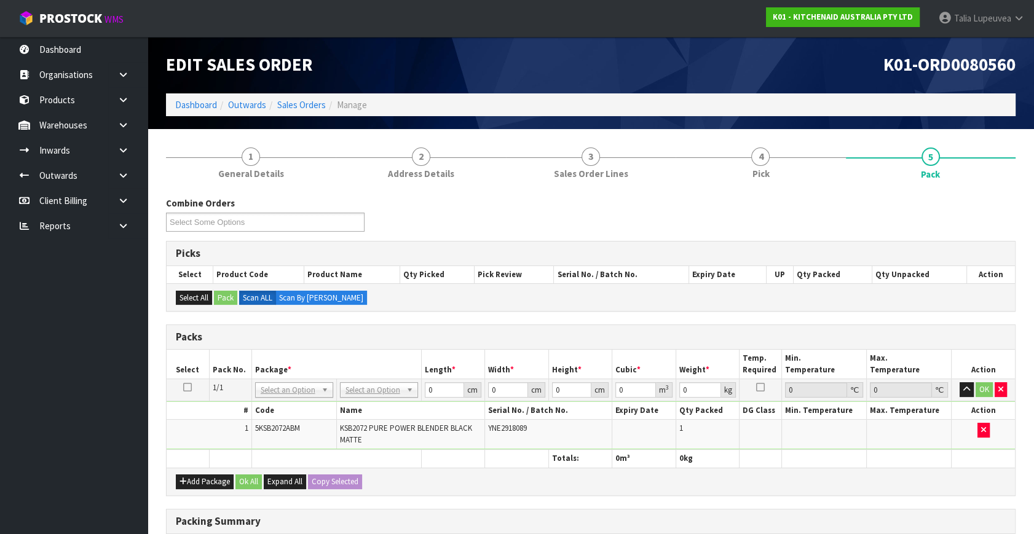
click at [373, 381] on td "No Packaging Cartons PLT GEN120 (1200 X 1000) PLT ONE WAY SKID CHEP HIRE PALLET…" at bounding box center [378, 390] width 85 height 22
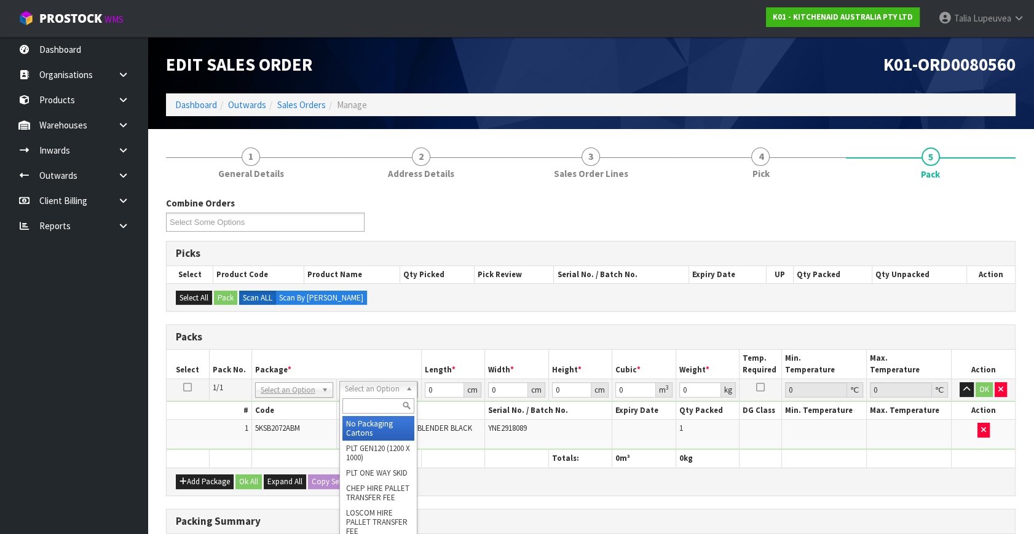
click at [389, 401] on input "text" at bounding box center [379, 406] width 72 height 15
type input "own"
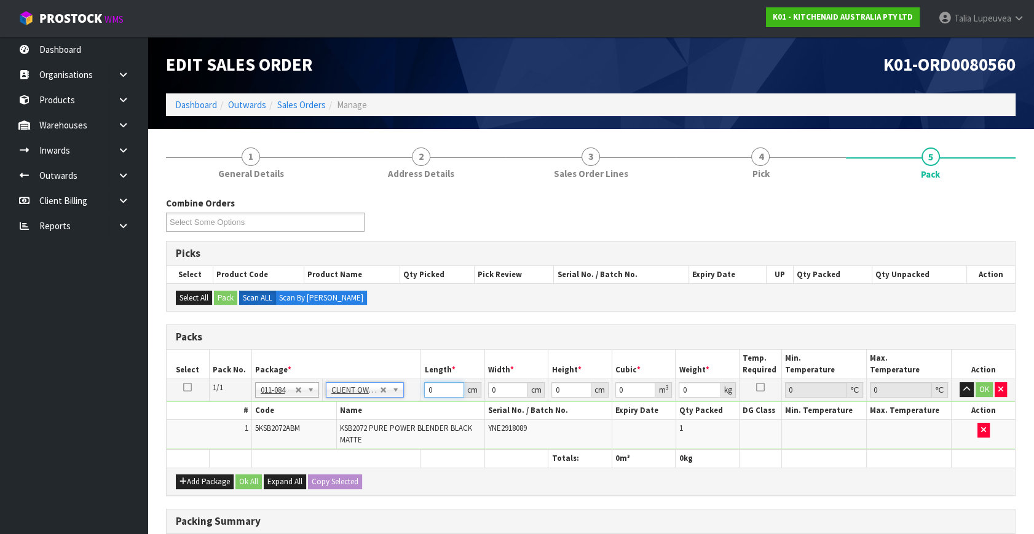
type input "5.2"
drag, startPoint x: 441, startPoint y: 385, endPoint x: 418, endPoint y: 385, distance: 22.8
click at [418, 385] on tr "1/1 NONE 007-001 007-002 007-004 007-009 007-013 007-014 007-015 007-017 007-01…" at bounding box center [591, 390] width 849 height 22
type input "34"
type input "29"
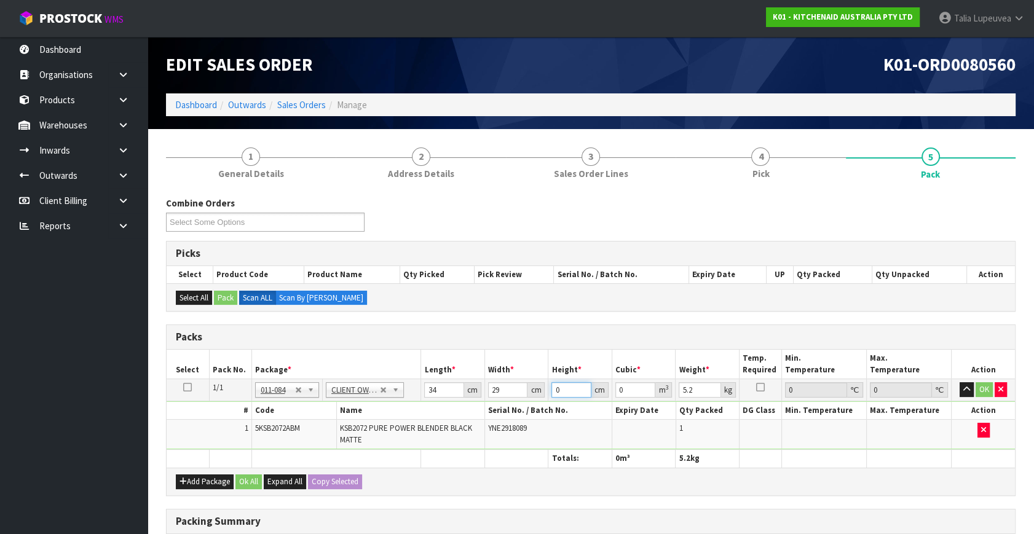
type input "4"
type input "0.003944"
type input "46"
type input "0.045356"
type input "46"
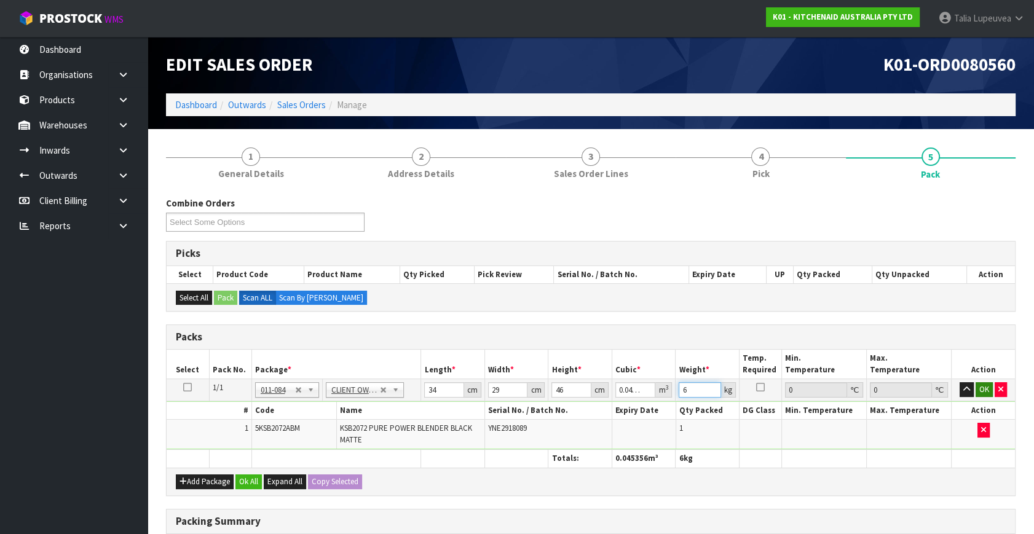
type input "6"
click at [986, 387] on button "OK" at bounding box center [984, 390] width 17 height 15
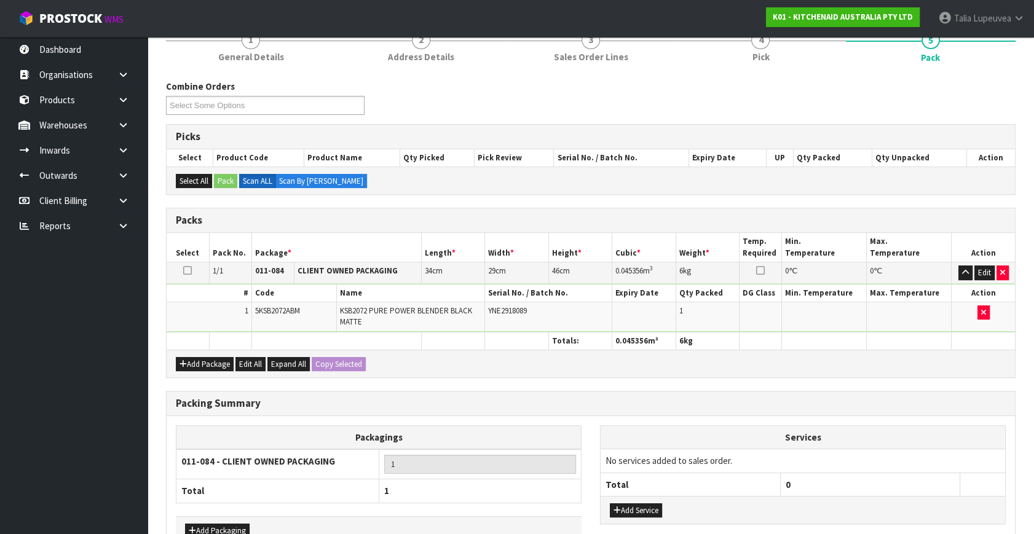
scroll to position [191, 0]
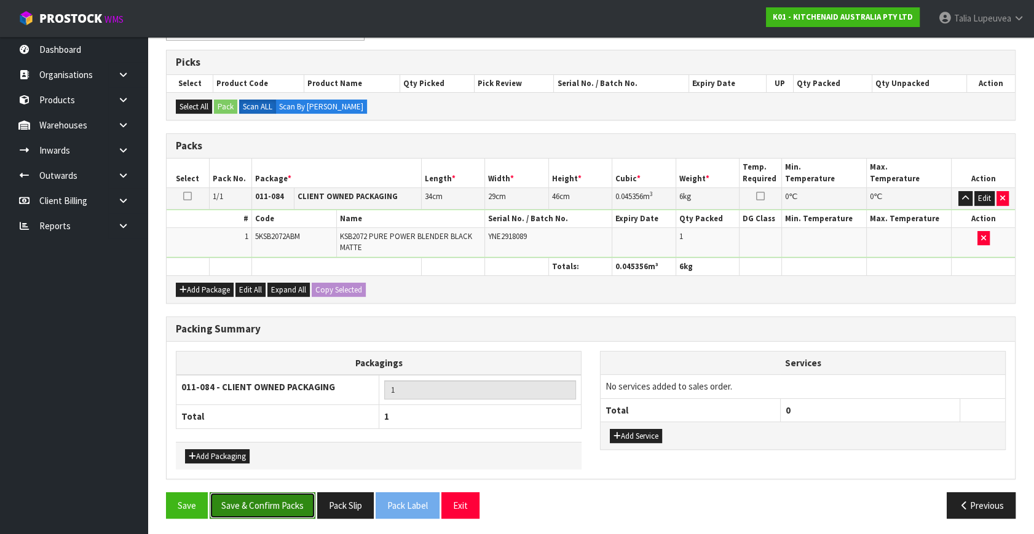
click at [277, 497] on button "Save & Confirm Packs" at bounding box center [263, 506] width 106 height 26
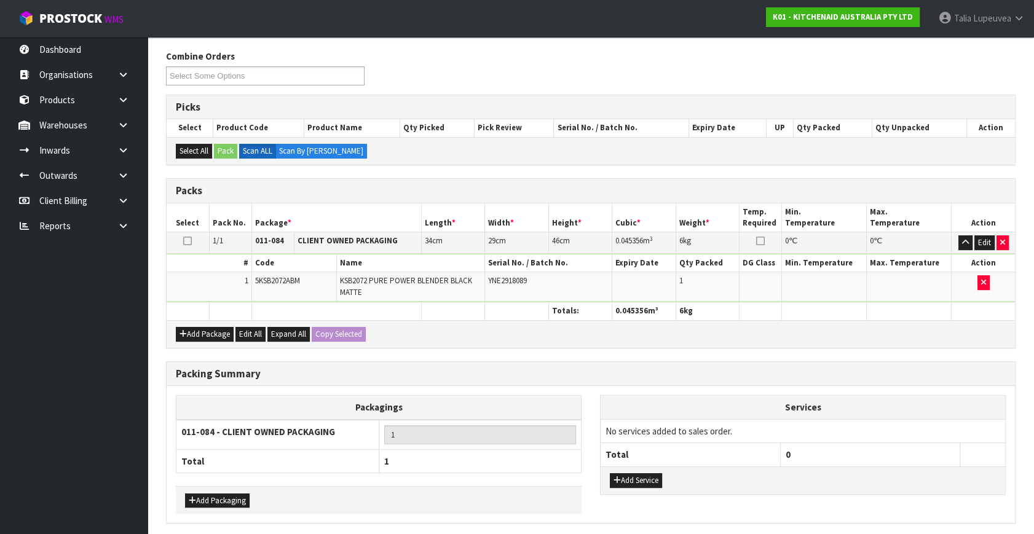
scroll to position [0, 0]
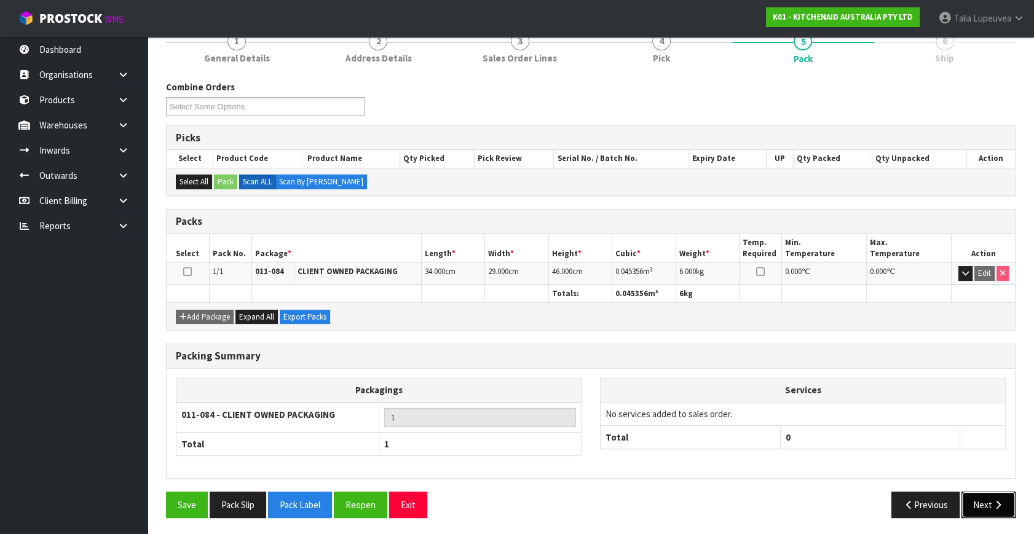
click at [994, 492] on button "Next" at bounding box center [989, 505] width 54 height 26
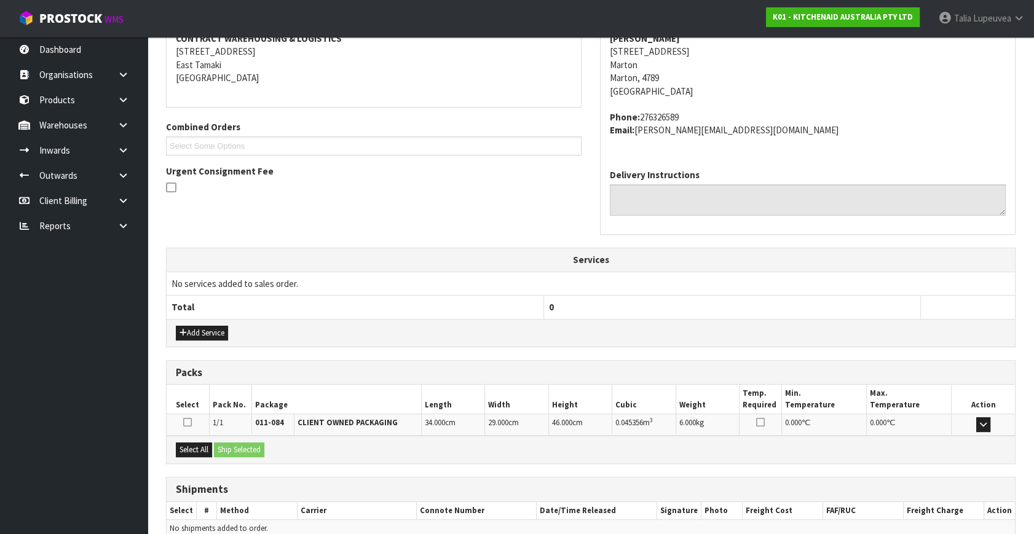
scroll to position [303, 0]
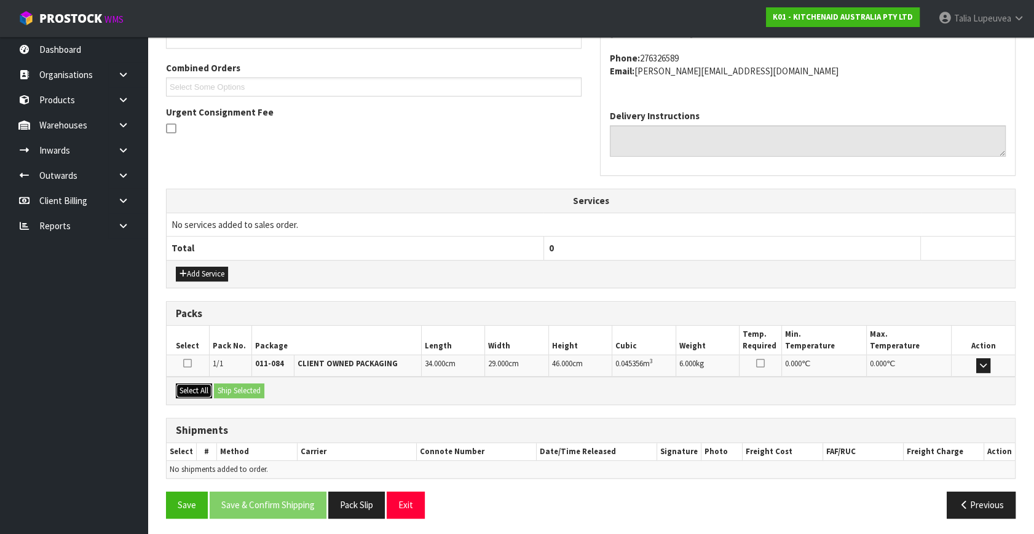
click at [198, 387] on button "Select All" at bounding box center [194, 391] width 36 height 15
click at [244, 389] on button "Ship Selected" at bounding box center [239, 391] width 50 height 15
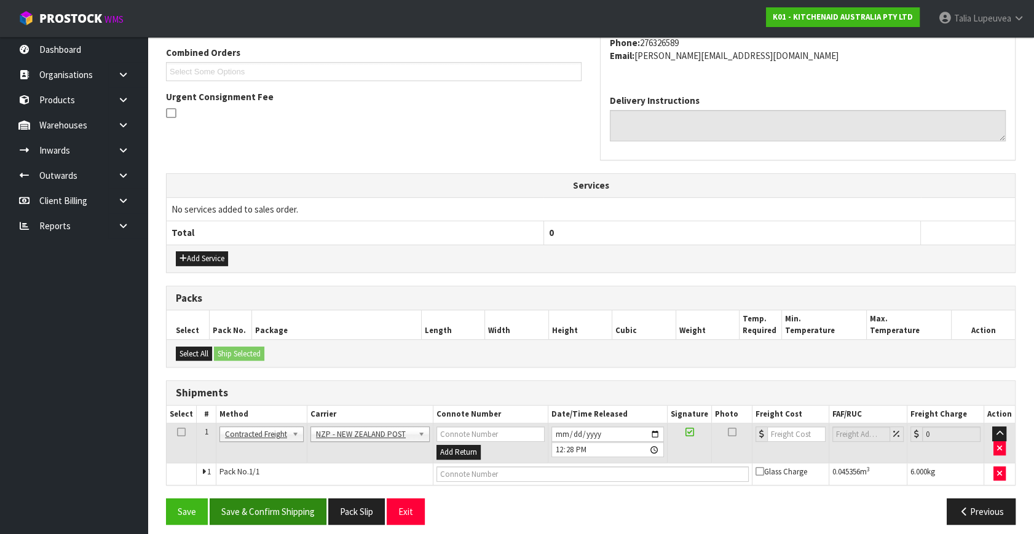
scroll to position [325, 0]
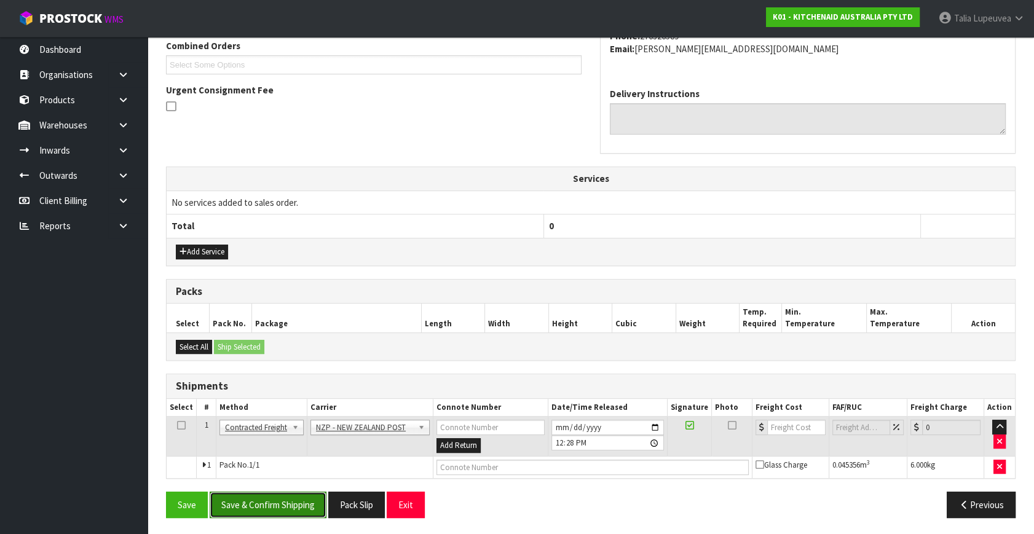
click at [301, 493] on button "Save & Confirm Shipping" at bounding box center [268, 505] width 117 height 26
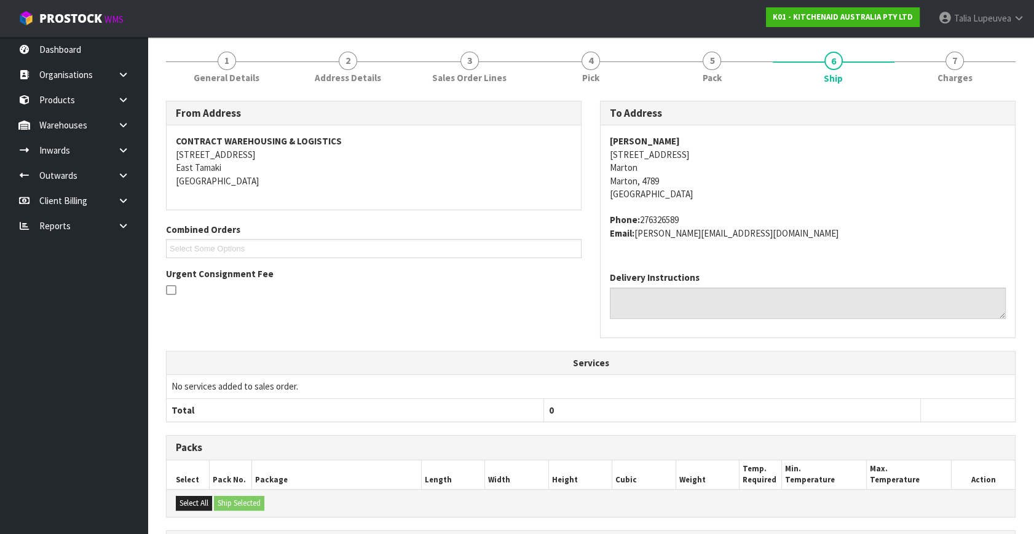
scroll to position [307, 0]
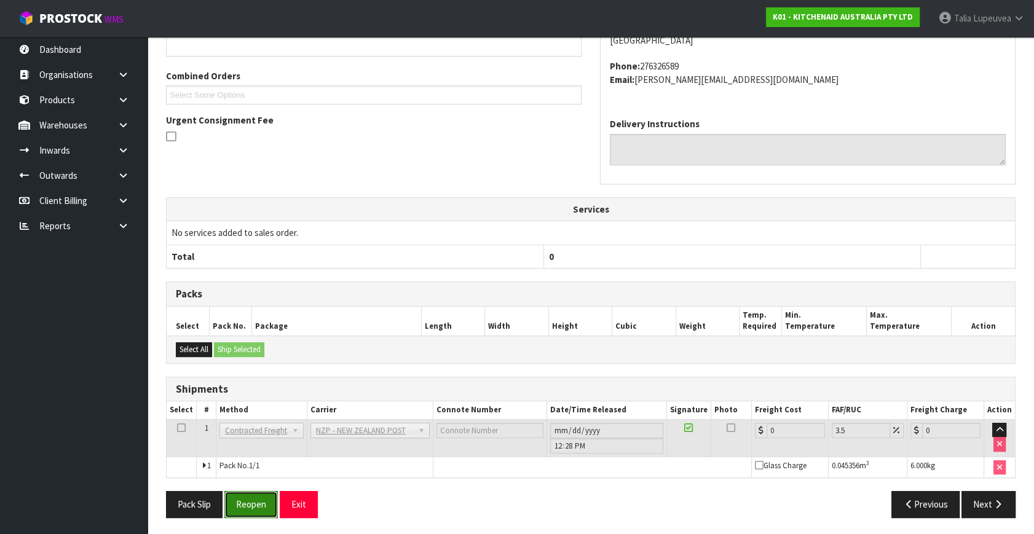
click at [264, 507] on button "Reopen" at bounding box center [251, 504] width 54 height 26
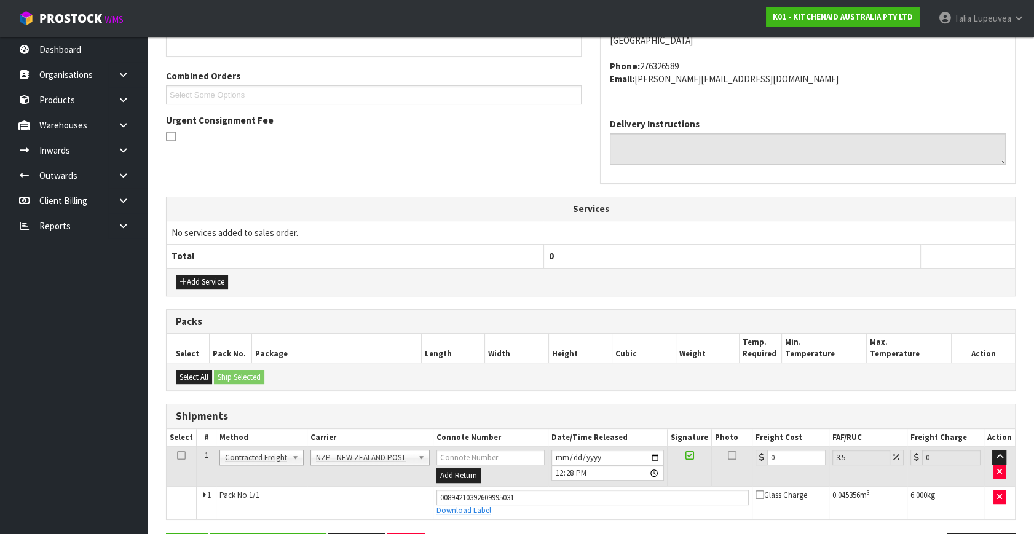
scroll to position [336, 0]
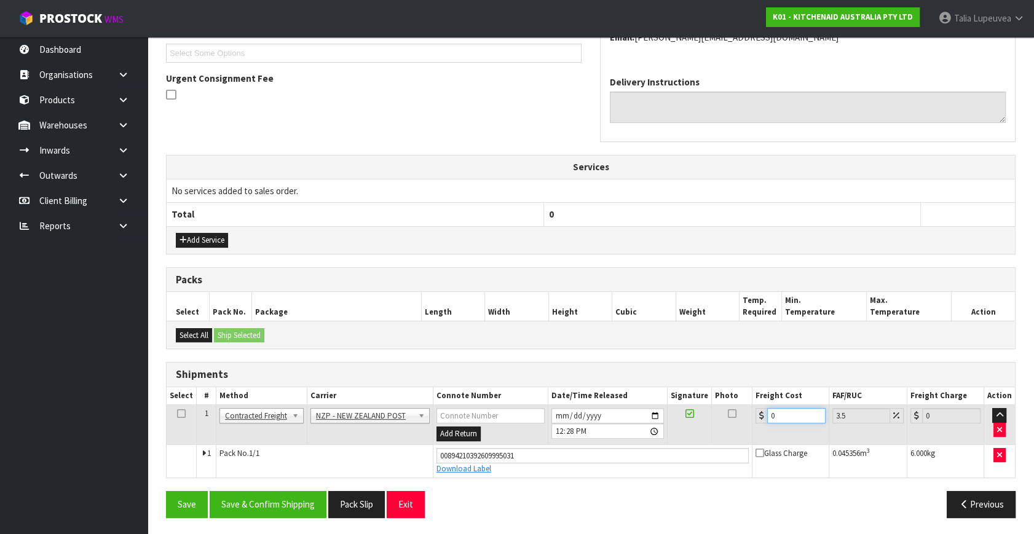
drag, startPoint x: 785, startPoint y: 417, endPoint x: 728, endPoint y: 421, distance: 58.0
click at [728, 424] on tr "1 Client Local Pickup Customer Local Pickup Company Freight Contracted Freight …" at bounding box center [591, 425] width 849 height 40
type input "1"
type input "1.03"
type input "13"
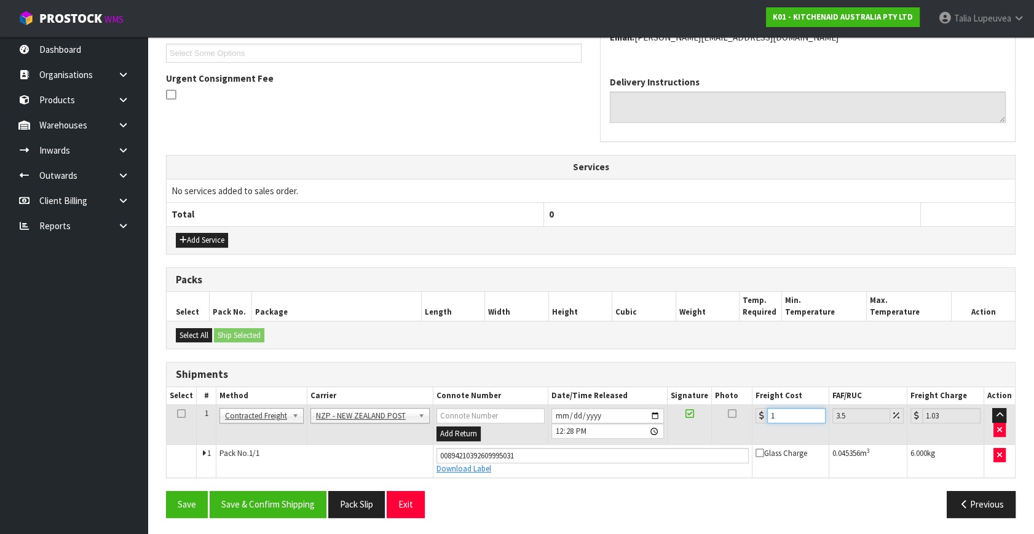
type input "13.45"
type input "13.04"
type input "13.5"
type input "13.04"
click at [304, 494] on button "Save & Confirm Shipping" at bounding box center [268, 504] width 117 height 26
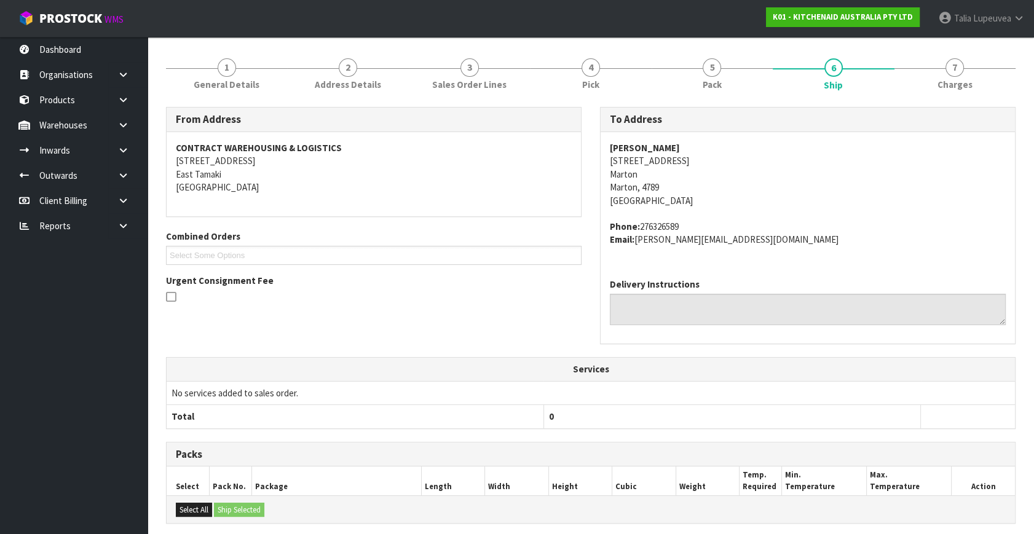
scroll to position [0, 0]
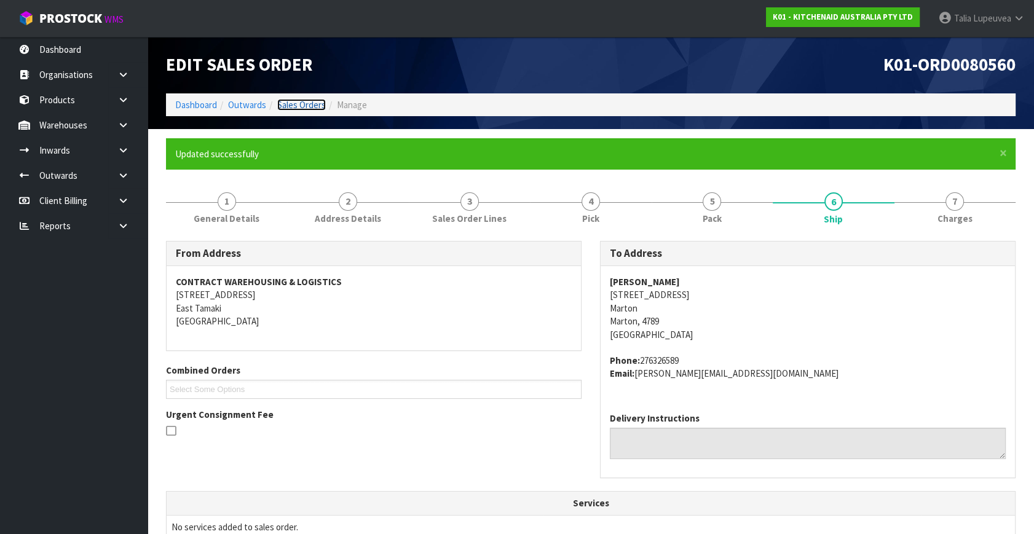
click at [319, 106] on link "Sales Orders" at bounding box center [301, 105] width 49 height 12
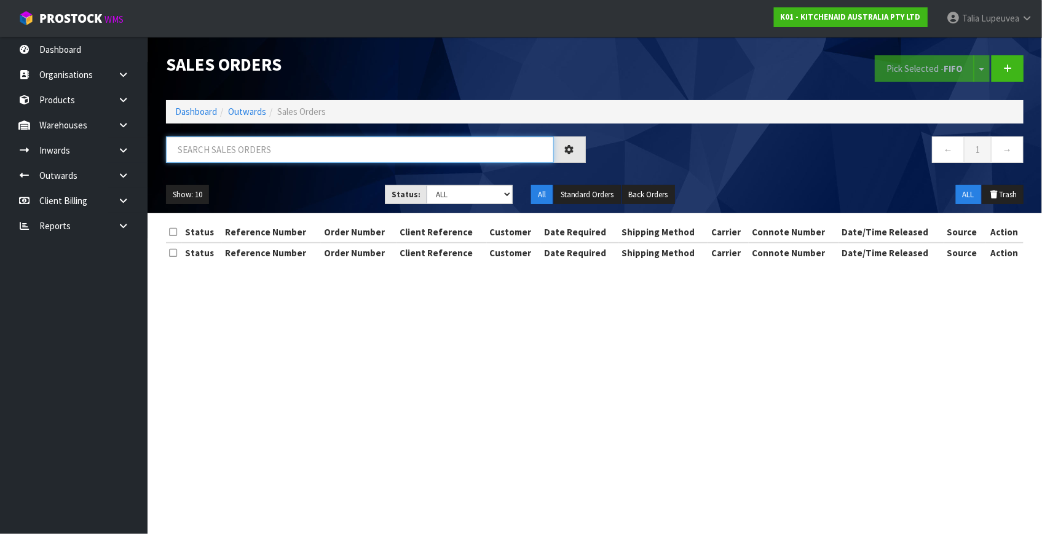
click at [290, 156] on input "text" at bounding box center [360, 150] width 388 height 26
type input "JOB-0417261"
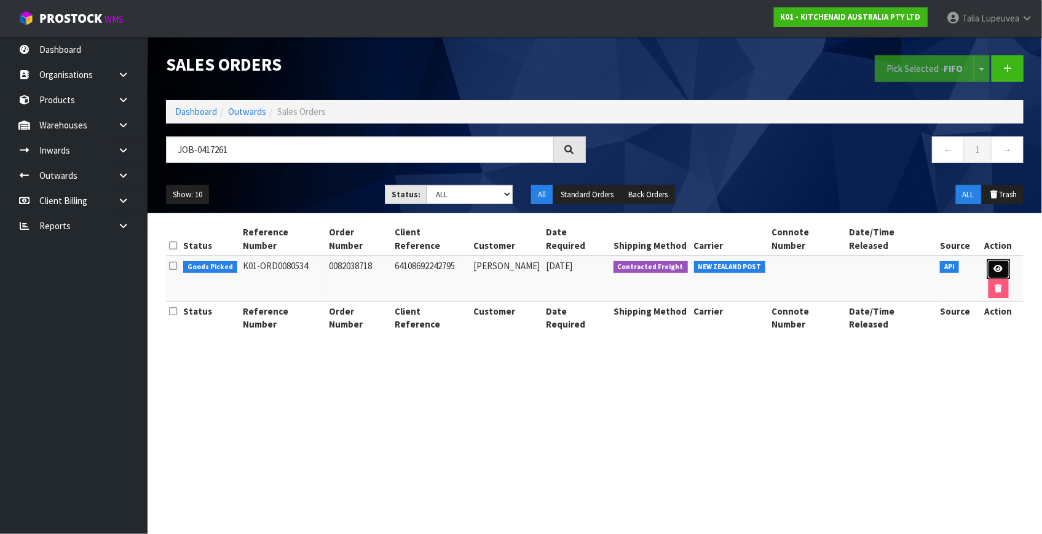
click at [994, 265] on icon at bounding box center [998, 269] width 9 height 8
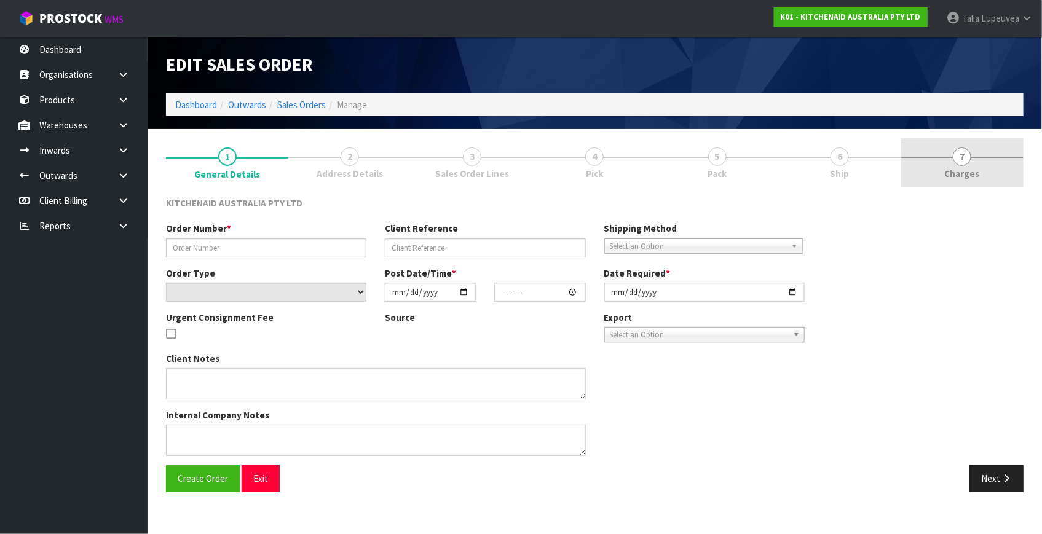
type input "0082038718"
type input "64108692242795"
select select "number:0"
type input "[DATE]"
type input "12:41:18.000"
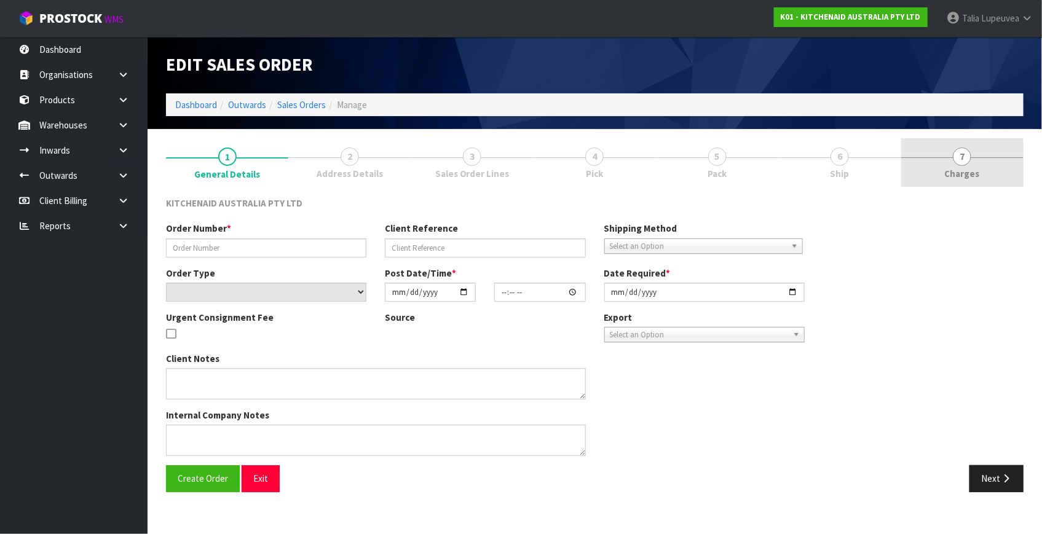
type input "[DATE]"
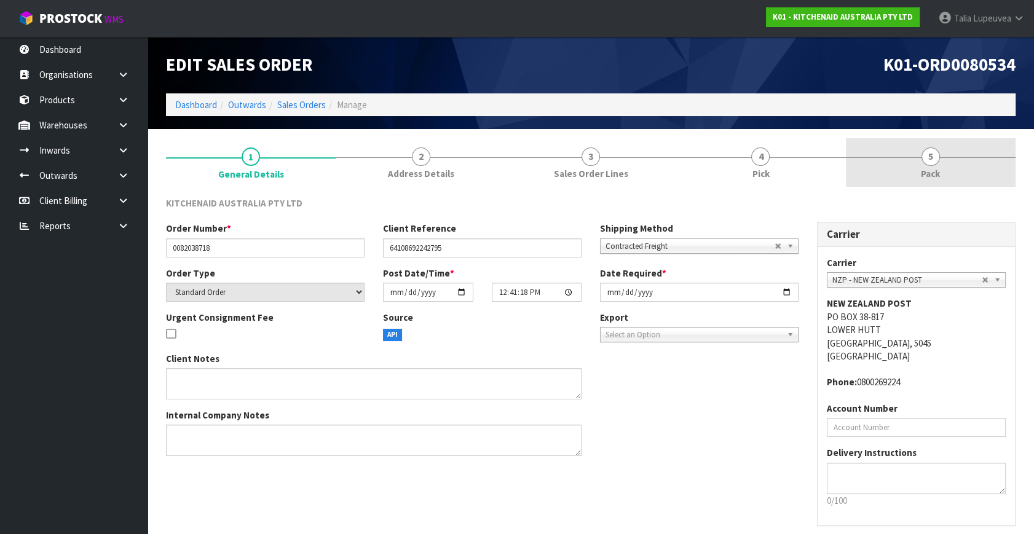
click at [977, 160] on link "5 Pack" at bounding box center [931, 162] width 170 height 49
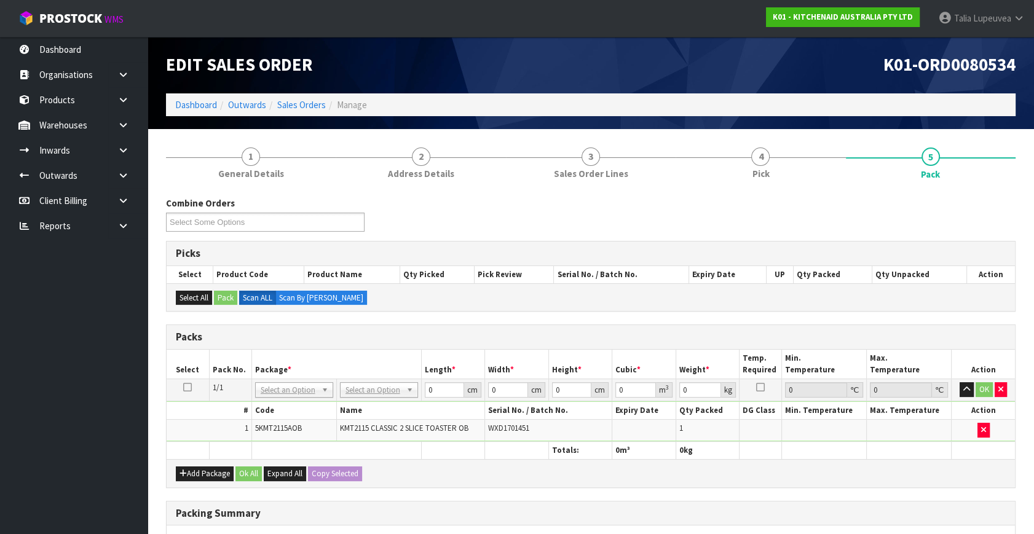
click at [391, 381] on td "No Packaging Cartons PLT GEN120 (1200 X 1000) PLT ONE WAY SKID CHEP HIRE PALLET…" at bounding box center [378, 390] width 85 height 22
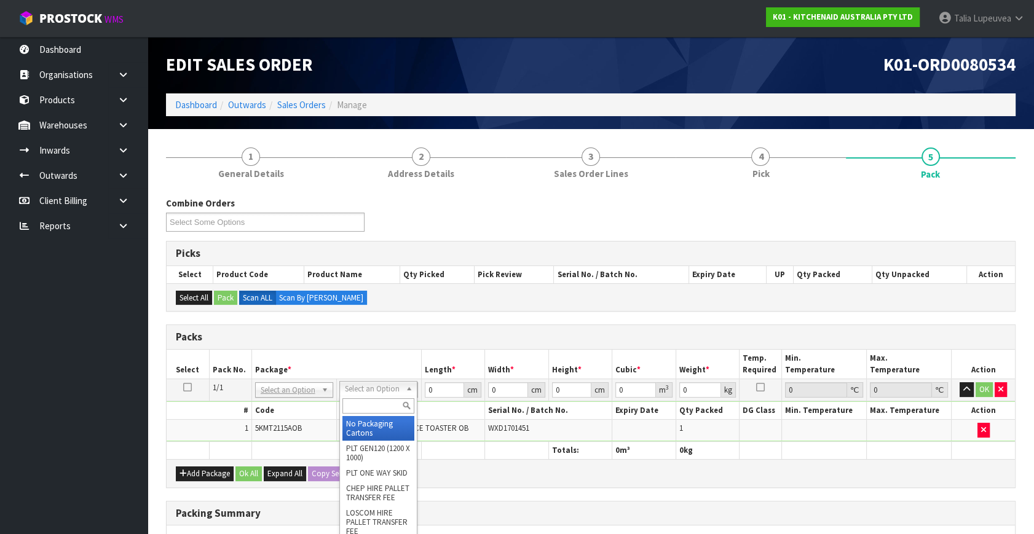
click at [387, 397] on div at bounding box center [378, 406] width 77 height 20
click at [381, 407] on input "text" at bounding box center [379, 406] width 72 height 15
type input "oc"
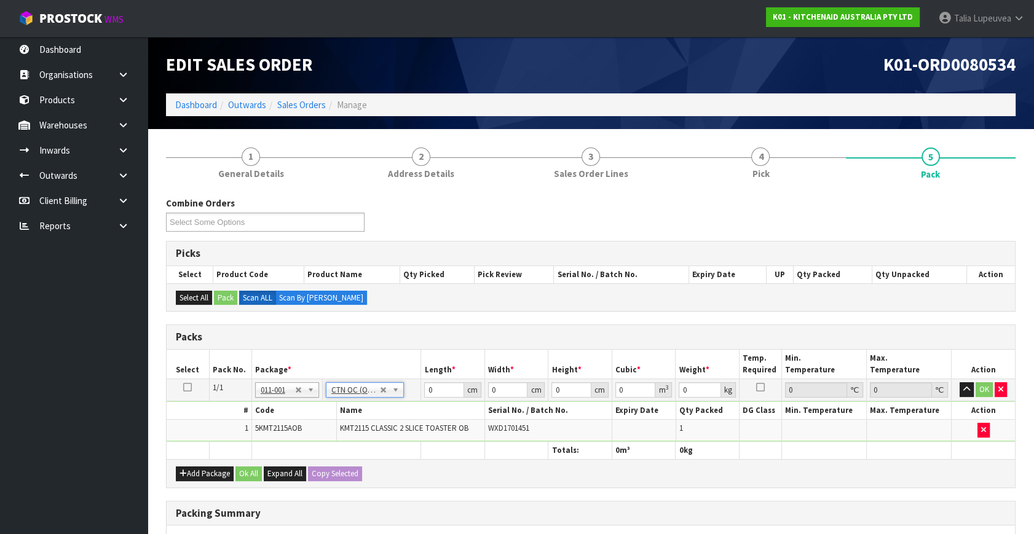
type input "2.7"
drag, startPoint x: 437, startPoint y: 387, endPoint x: 403, endPoint y: 406, distance: 38.0
click at [403, 406] on tbody "1/1 NONE 007-001 007-002 007-004 007-009 007-013 007-014 007-015 007-017 007-01…" at bounding box center [591, 410] width 849 height 63
type input "41"
type input "28"
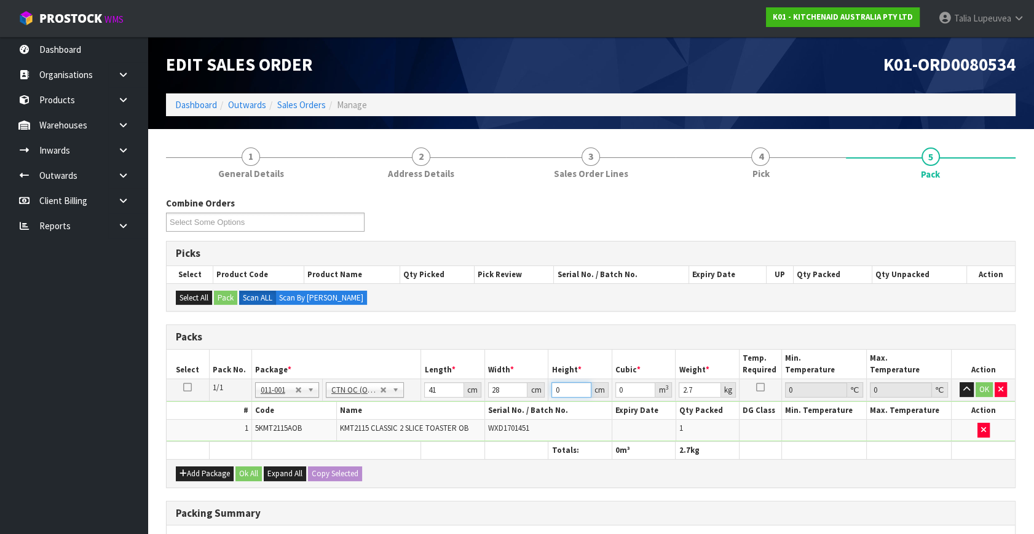
type input "2"
type input "0.002296"
type input "28"
type input "0.032144"
type input "28"
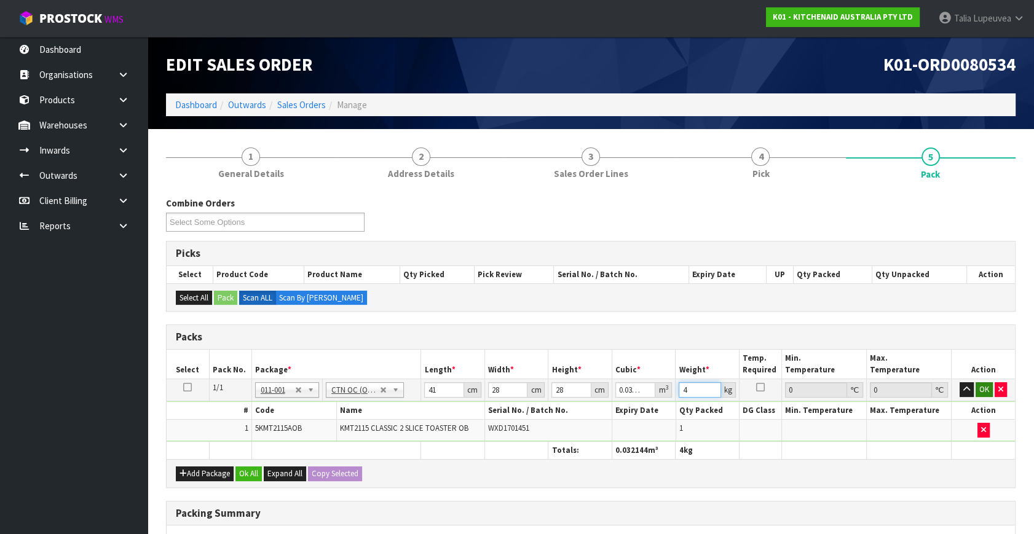
type input "4"
click at [984, 384] on button "OK" at bounding box center [984, 390] width 17 height 15
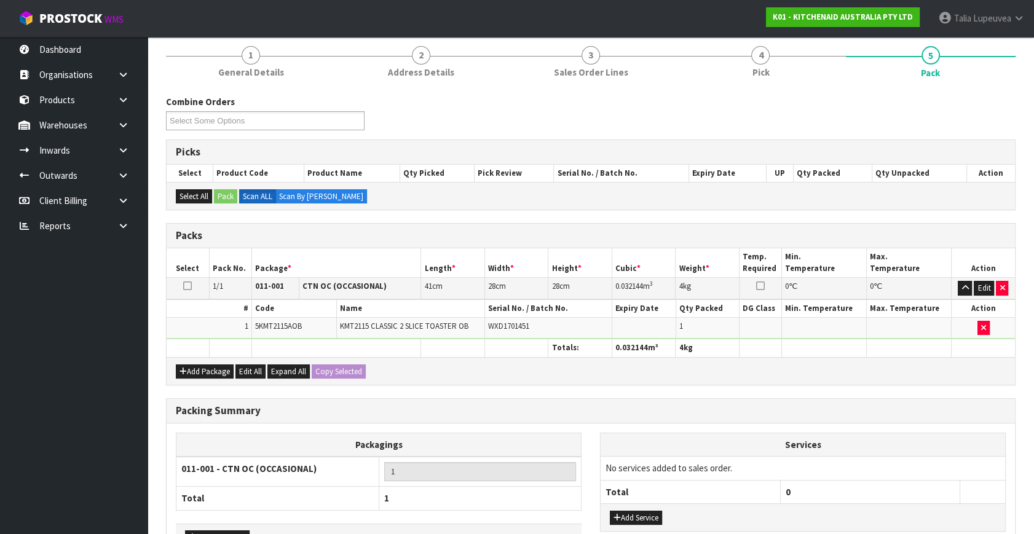
scroll to position [183, 0]
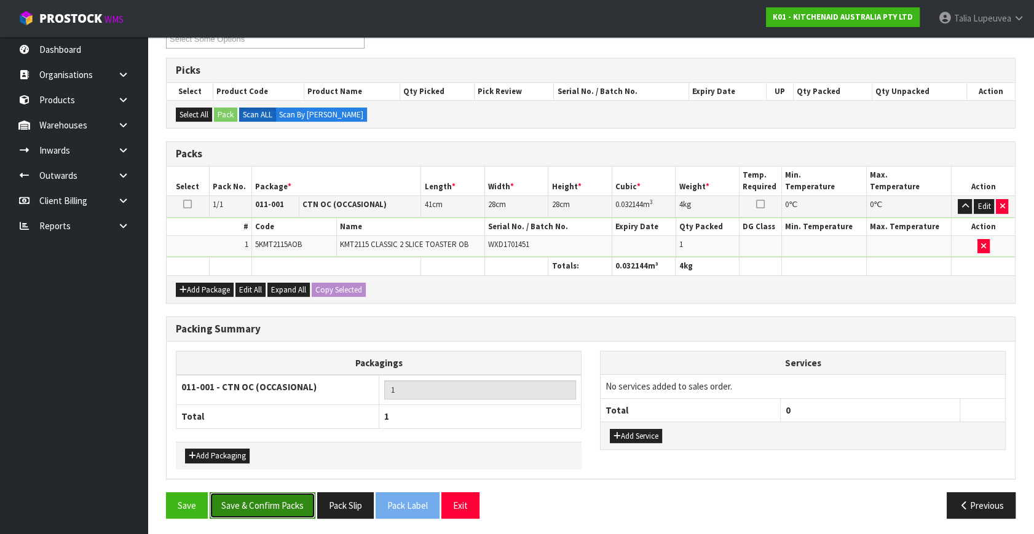
click at [301, 500] on button "Save & Confirm Packs" at bounding box center [263, 506] width 106 height 26
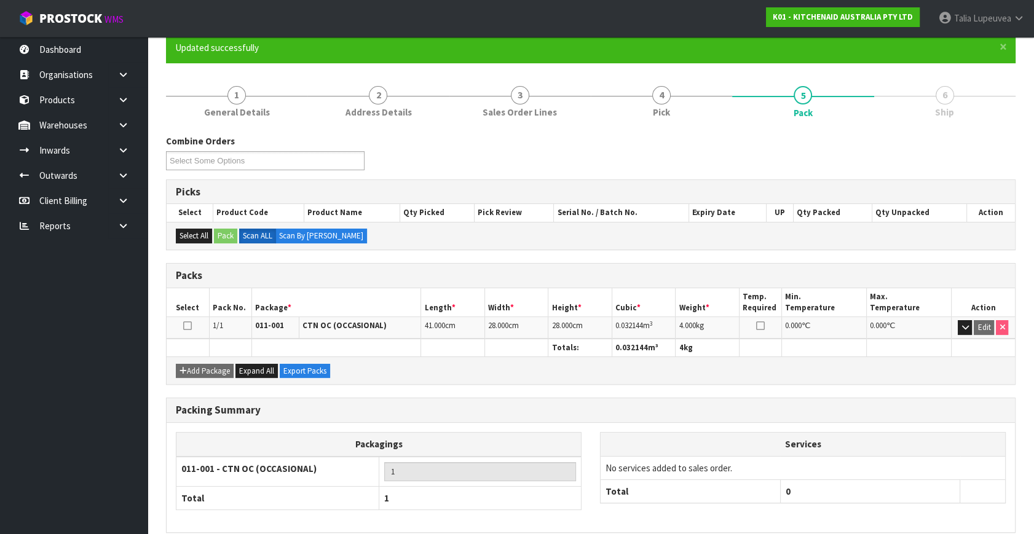
scroll to position [161, 0]
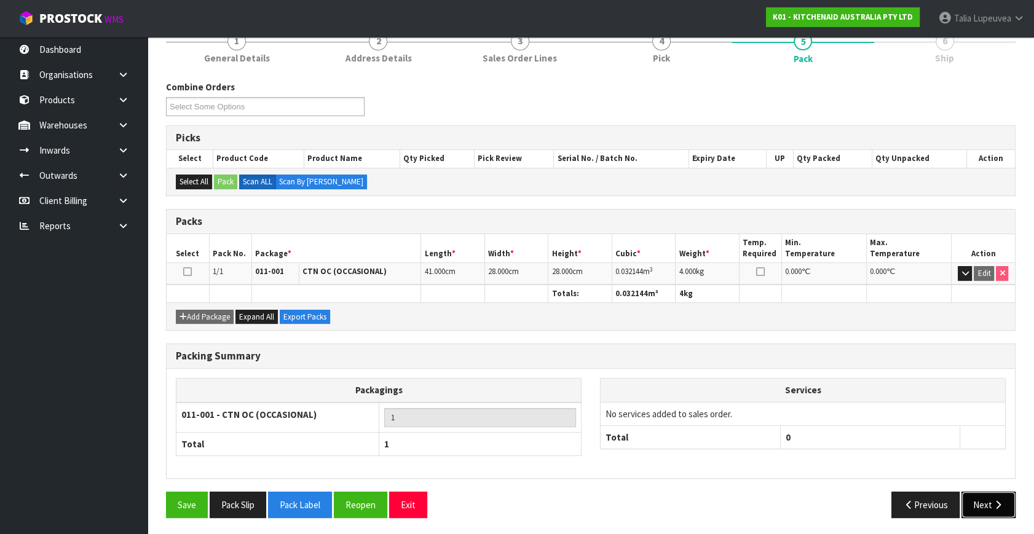
click at [972, 499] on button "Next" at bounding box center [989, 505] width 54 height 26
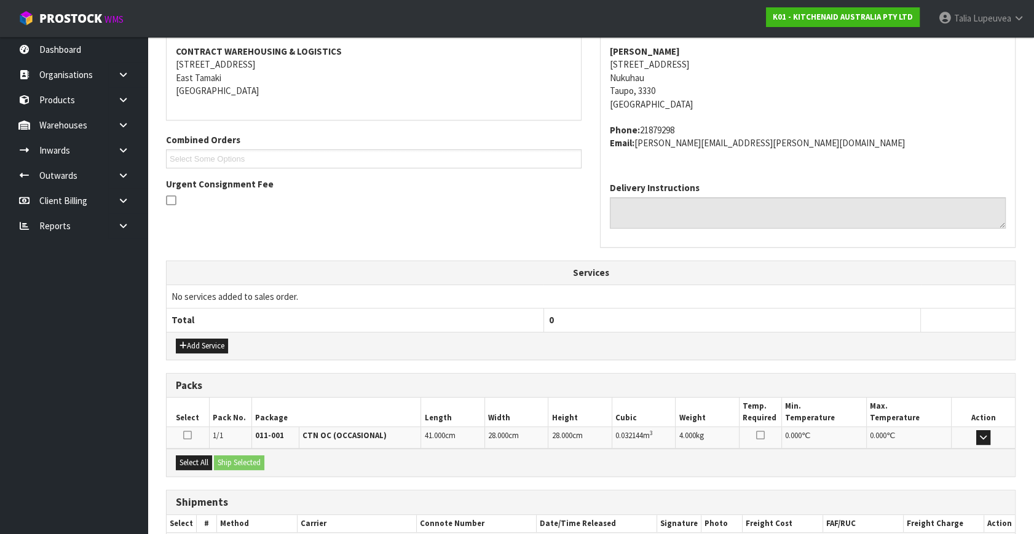
scroll to position [303, 0]
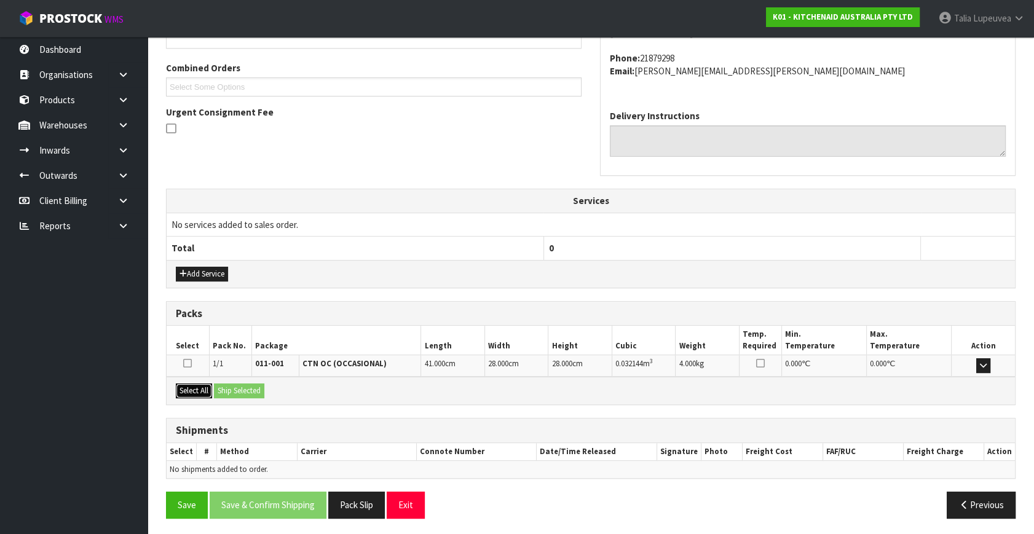
click at [199, 384] on button "Select All" at bounding box center [194, 391] width 36 height 15
click at [239, 387] on button "Ship Selected" at bounding box center [239, 391] width 50 height 15
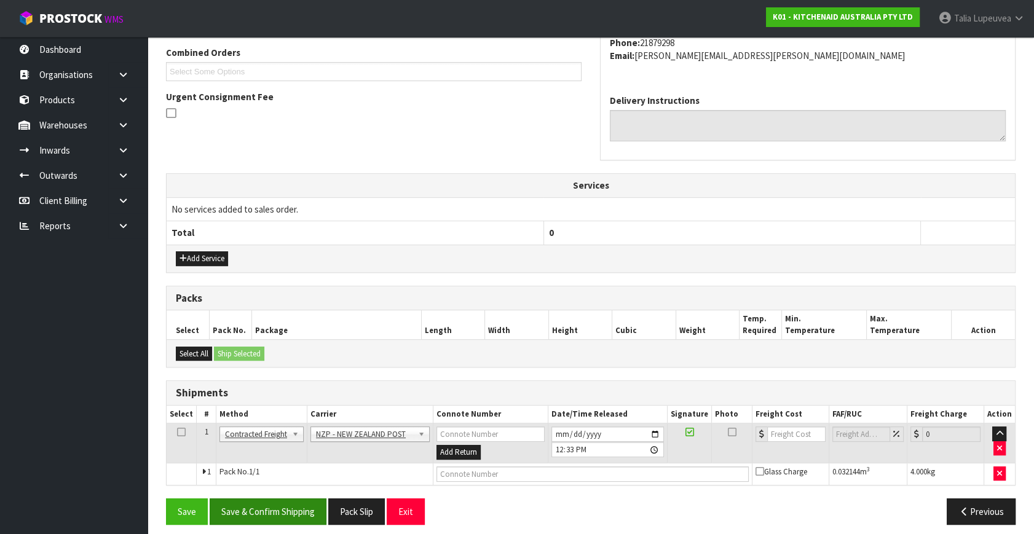
scroll to position [325, 0]
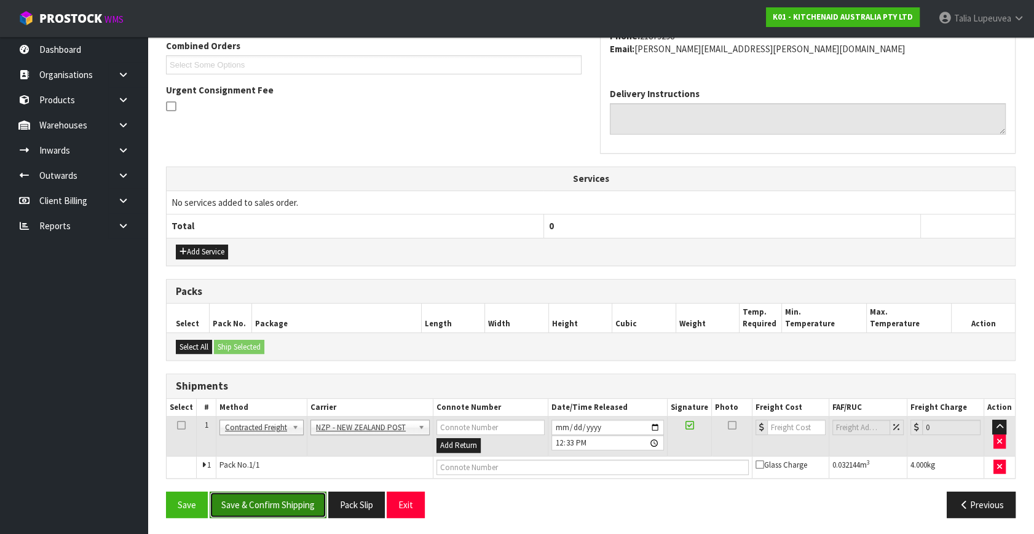
click at [300, 492] on button "Save & Confirm Shipping" at bounding box center [268, 505] width 117 height 26
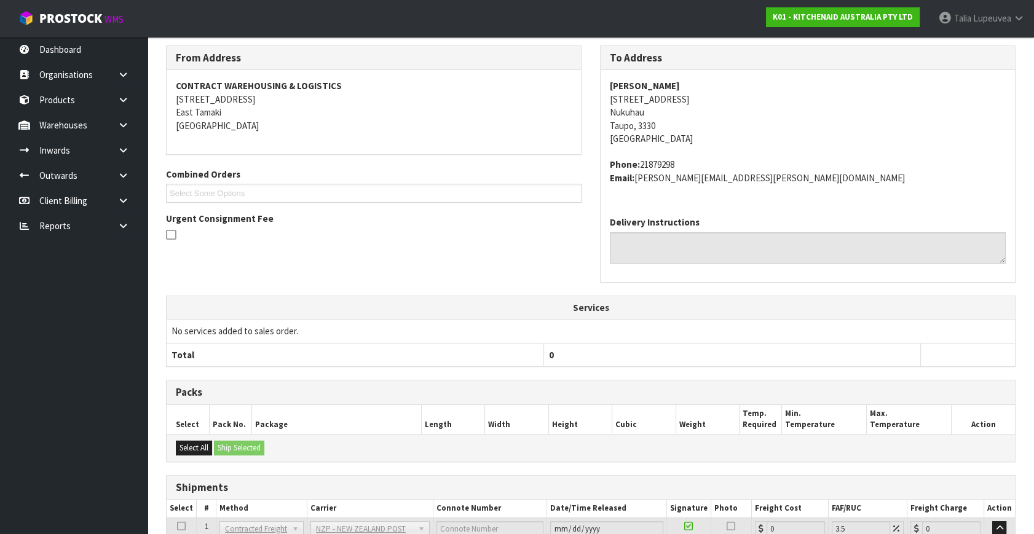
scroll to position [307, 0]
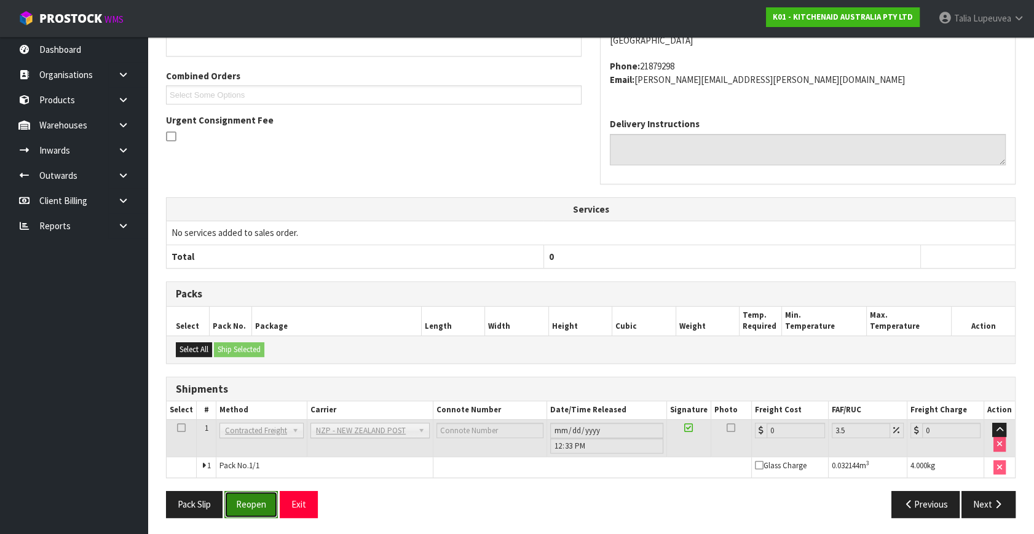
click at [258, 501] on button "Reopen" at bounding box center [251, 504] width 54 height 26
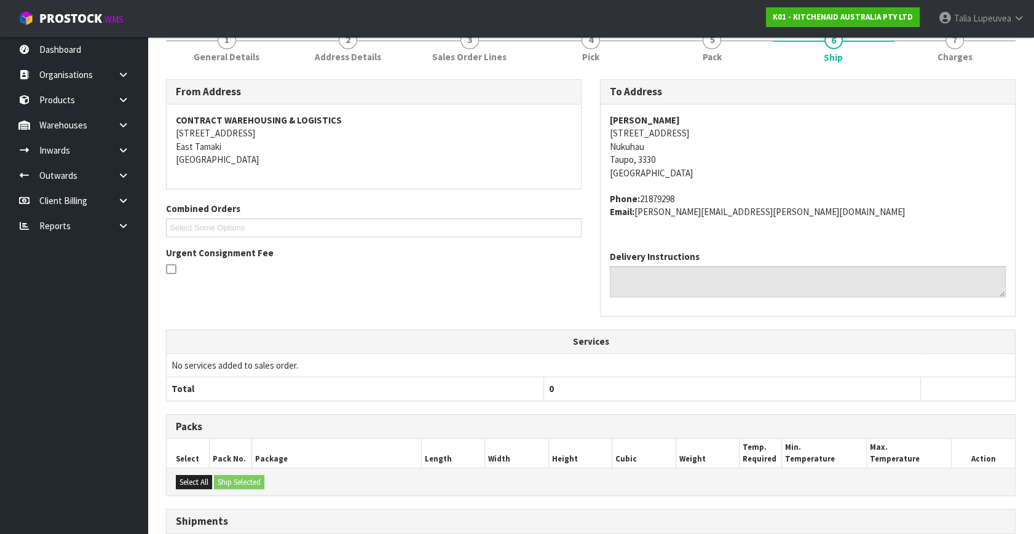
scroll to position [295, 0]
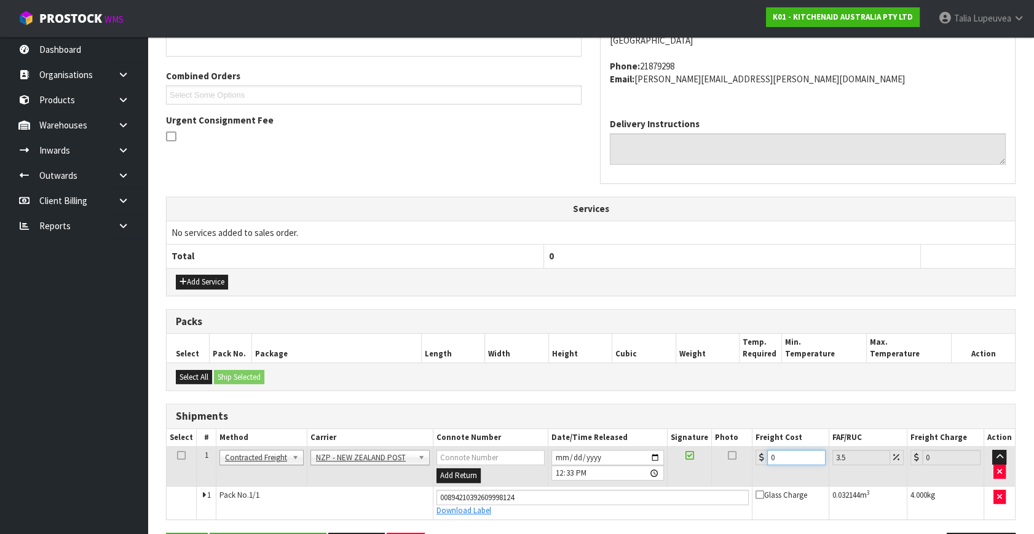
drag, startPoint x: 779, startPoint y: 454, endPoint x: 737, endPoint y: 461, distance: 41.8
click at [737, 461] on tr "1 Client Local Pickup Customer Local Pickup Company Freight Contracted Freight …" at bounding box center [591, 467] width 849 height 40
type input "8"
type input "8.28"
type input "8.4"
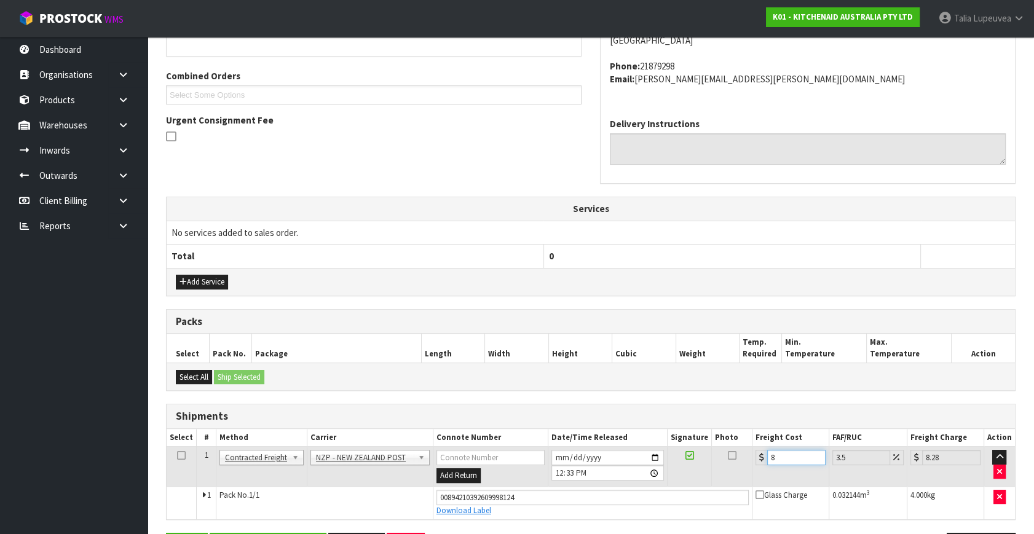
type input "8.69"
type input "8.45"
type input "8.75"
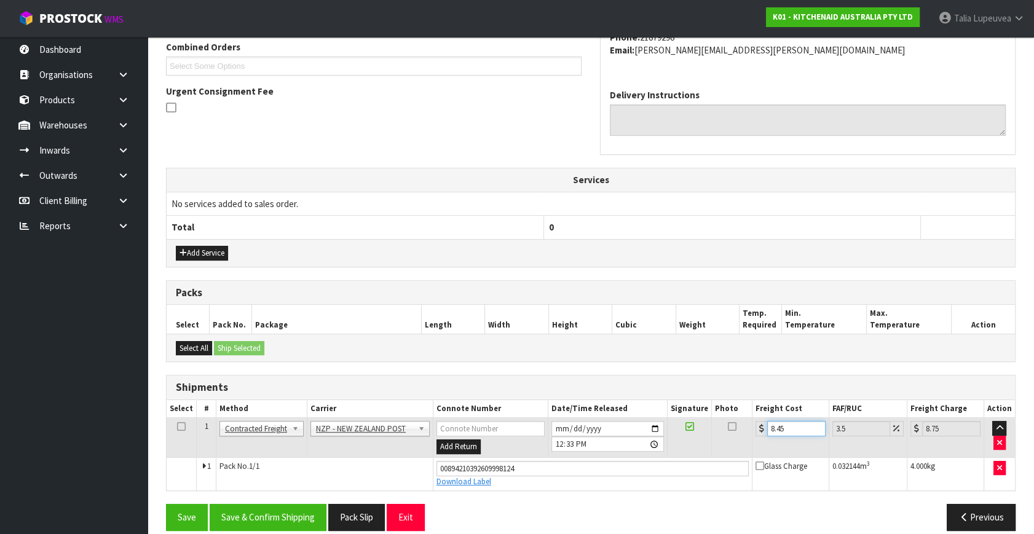
scroll to position [336, 0]
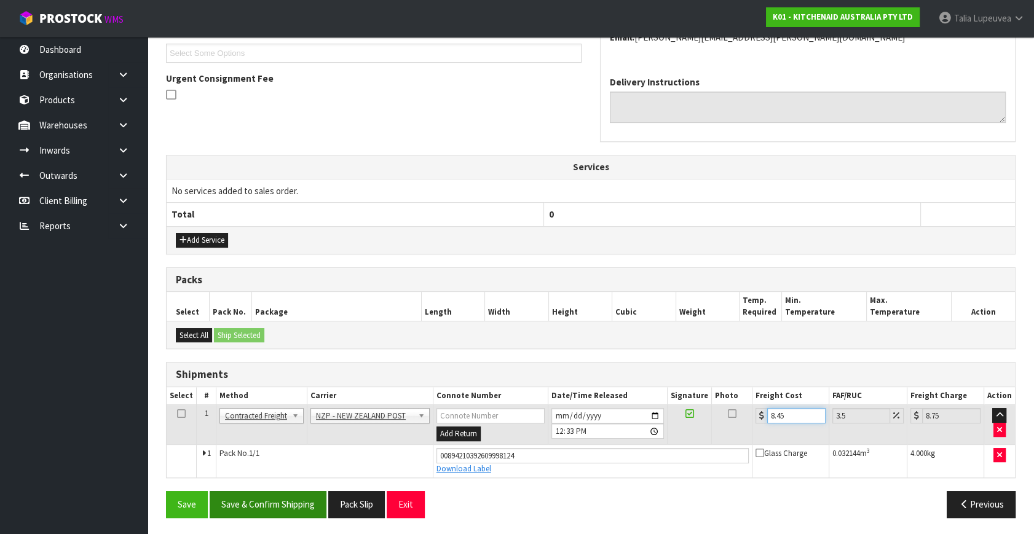
type input "8.45"
click at [323, 504] on button "Save & Confirm Shipping" at bounding box center [268, 504] width 117 height 26
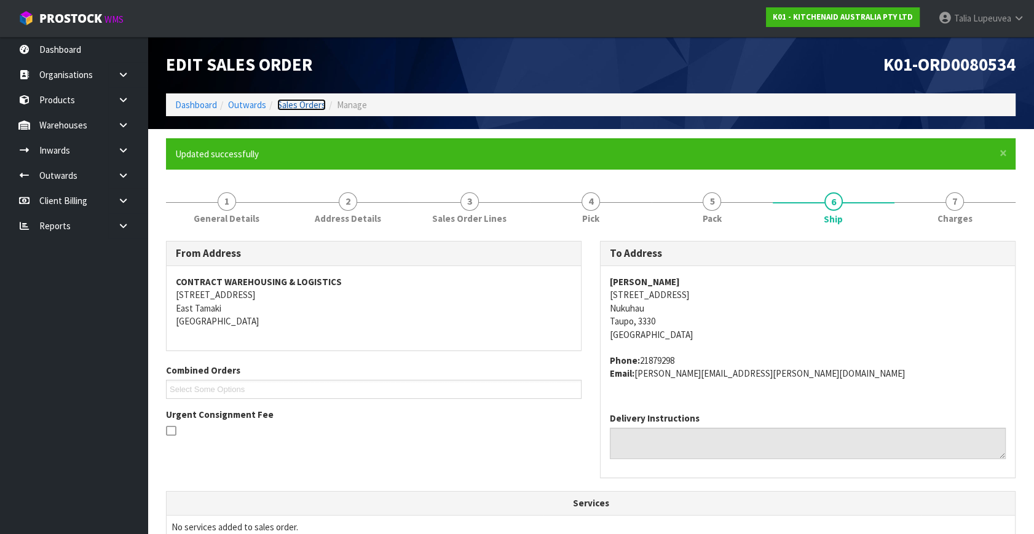
click at [298, 107] on link "Sales Orders" at bounding box center [301, 105] width 49 height 12
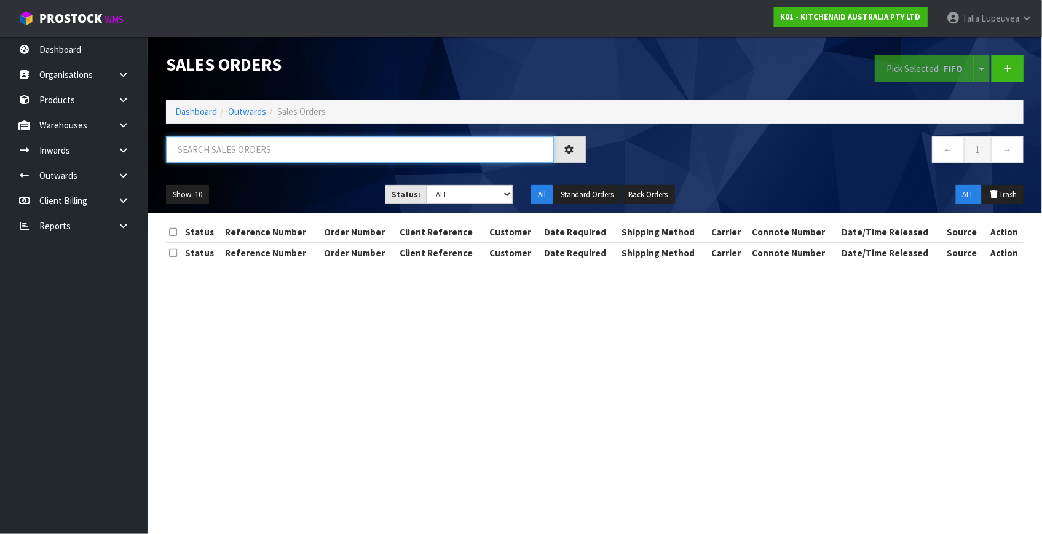
click at [338, 145] on input "text" at bounding box center [360, 150] width 388 height 26
type input "JOB-0417313"
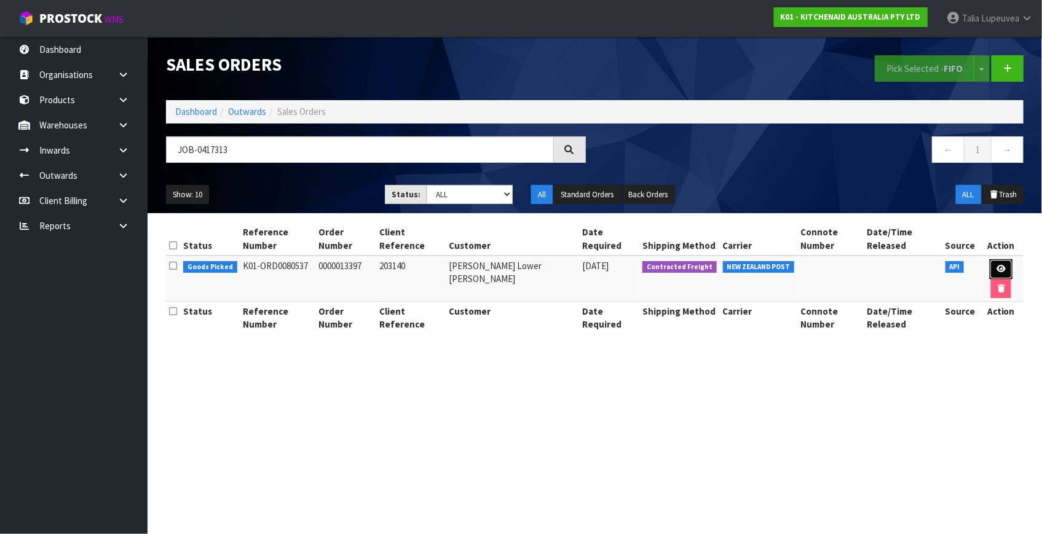
click at [990, 271] on link at bounding box center [1001, 270] width 23 height 20
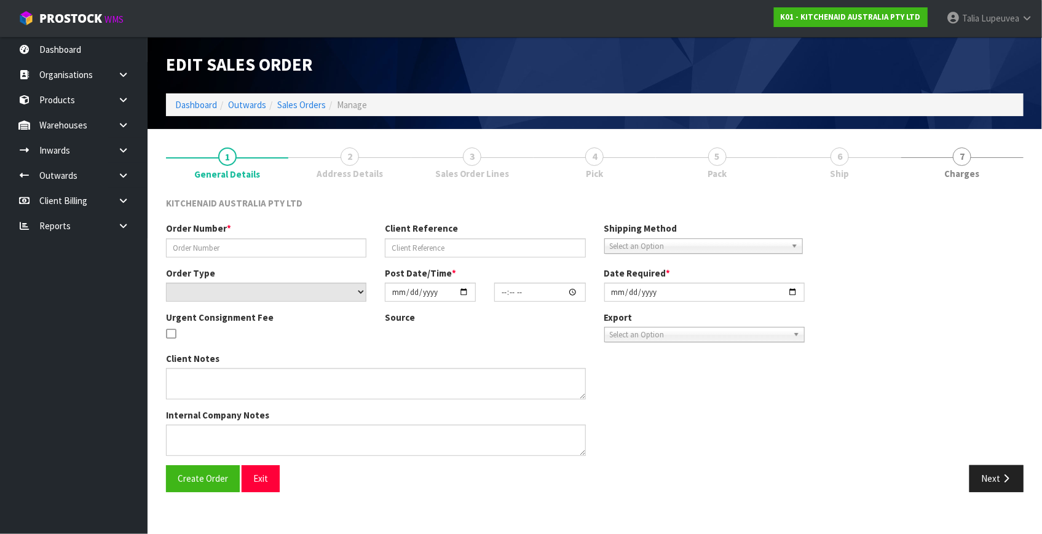
type input "0000013397"
type input "203140"
select select "number:0"
type input "[DATE]"
type input "14:31:48.000"
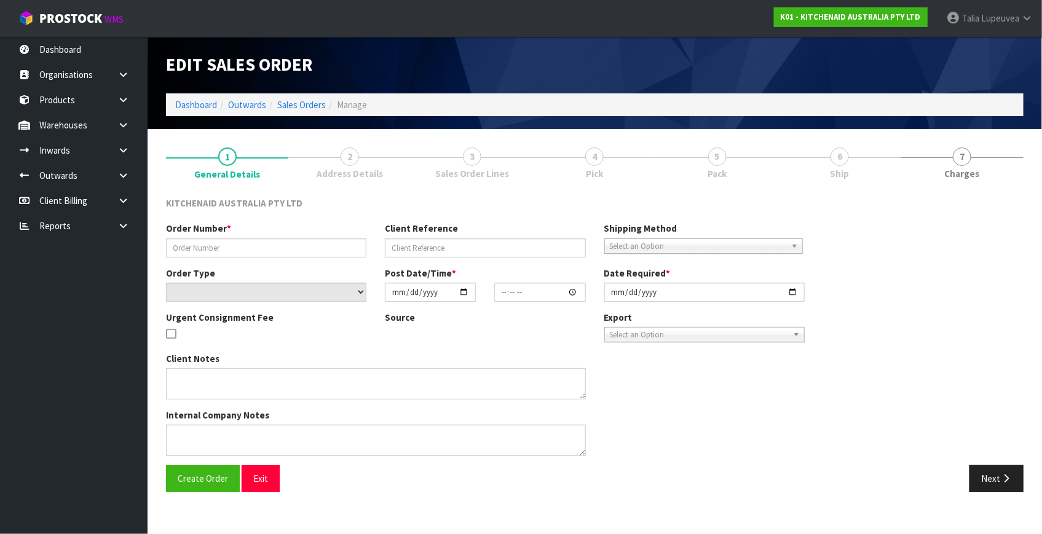
type input "[DATE]"
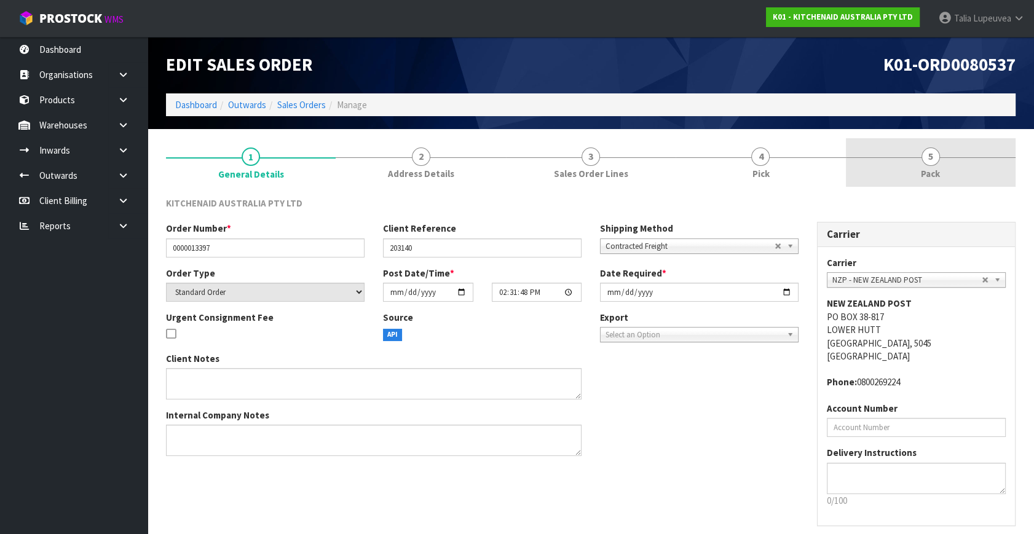
click at [876, 176] on link "5 Pack" at bounding box center [931, 162] width 170 height 49
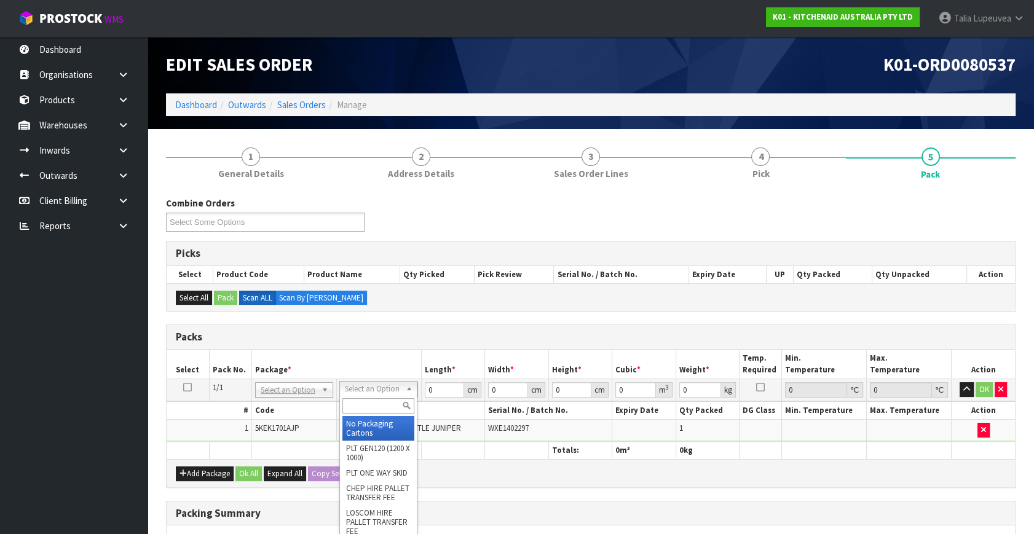
click at [365, 406] on input "text" at bounding box center [379, 406] width 72 height 15
type input "oc"
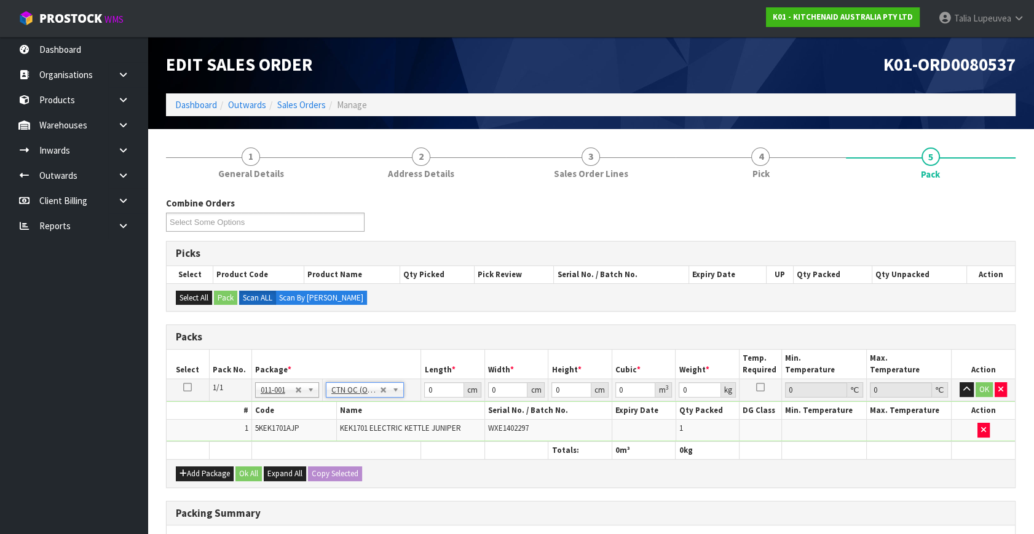
type input "2"
drag, startPoint x: 446, startPoint y: 393, endPoint x: 416, endPoint y: 391, distance: 30.8
click at [416, 391] on tr "1/1 NONE 007-001 007-002 007-004 007-009 007-013 007-014 007-015 007-017 007-01…" at bounding box center [591, 390] width 849 height 22
type input "41"
type input "28"
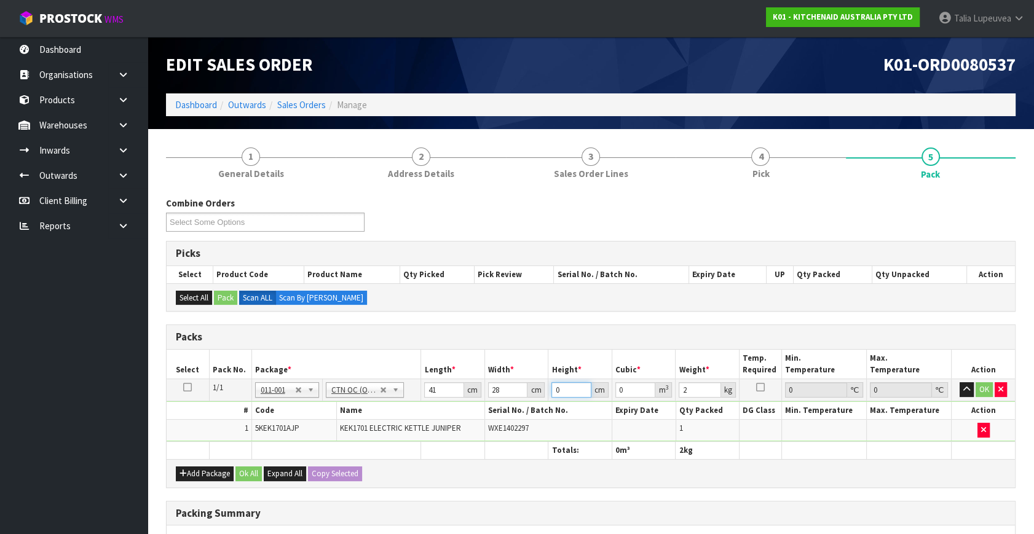
type input "2"
type input "0.002296"
type input "23"
type input "0.026404"
type input "23"
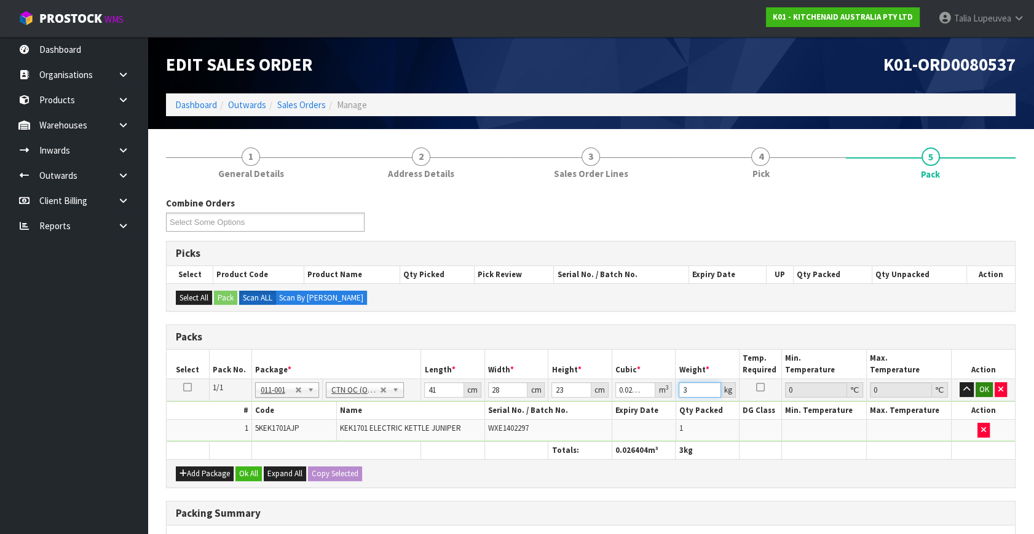
type input "3"
click at [981, 393] on button "OK" at bounding box center [984, 390] width 17 height 15
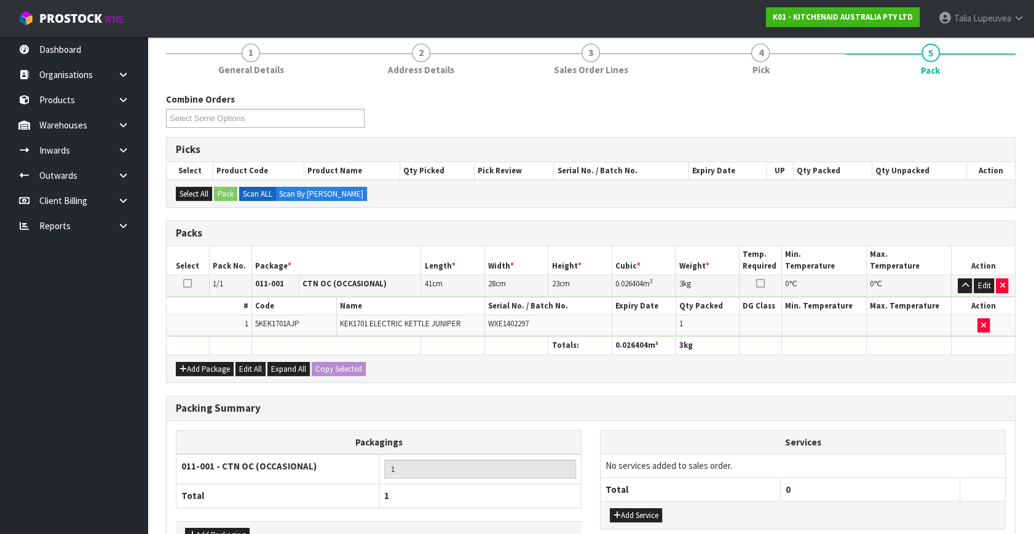
scroll to position [183, 0]
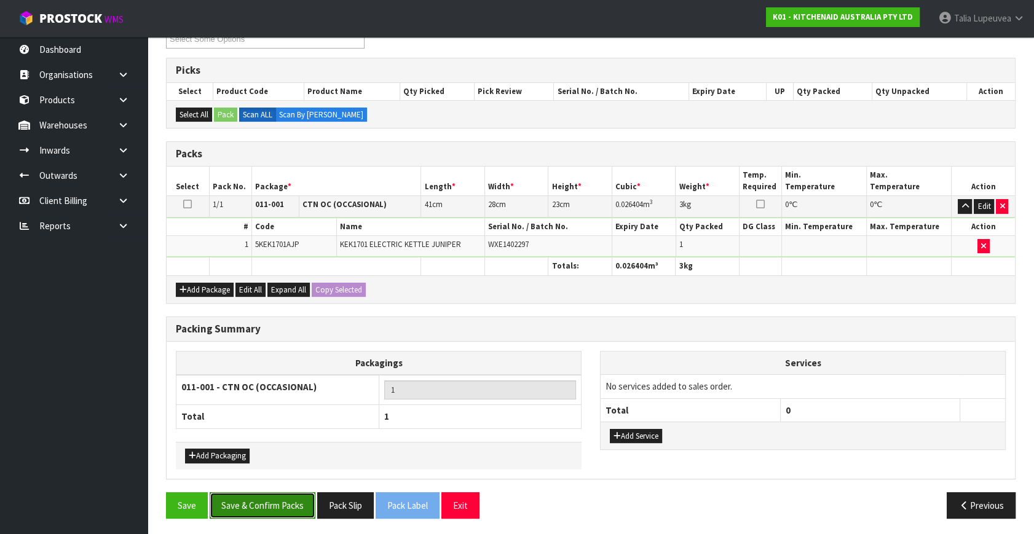
click at [268, 512] on button "Save & Confirm Packs" at bounding box center [263, 506] width 106 height 26
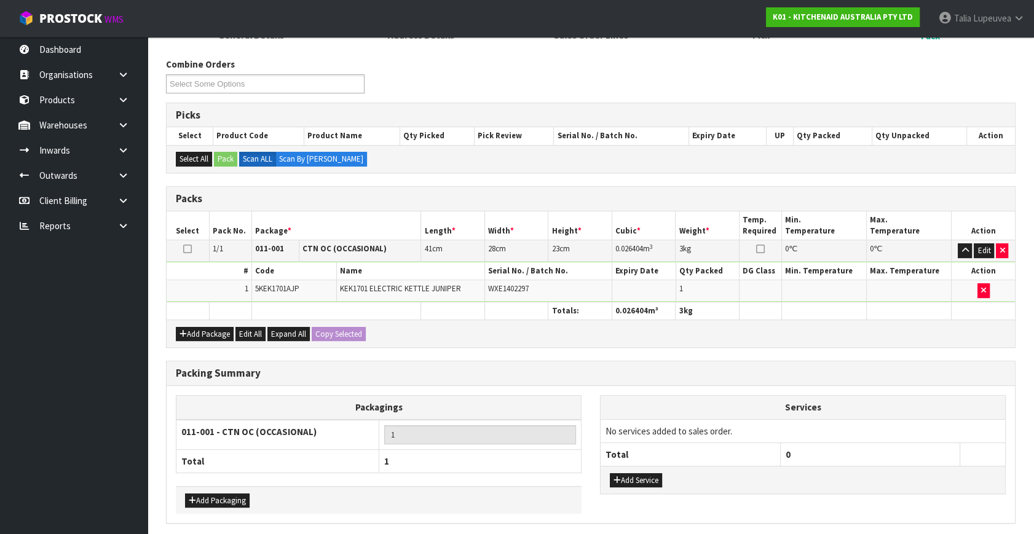
scroll to position [0, 0]
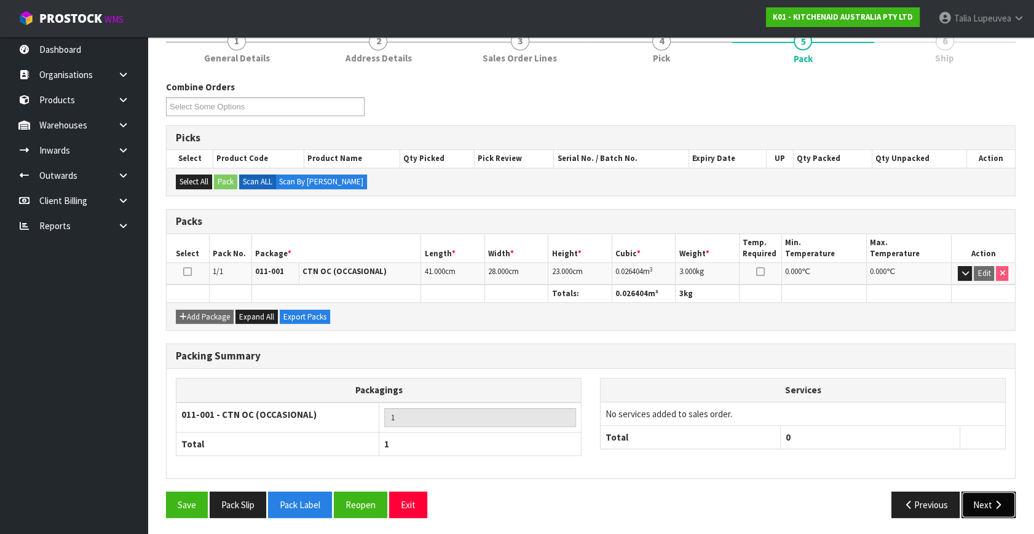
click at [983, 500] on button "Next" at bounding box center [989, 505] width 54 height 26
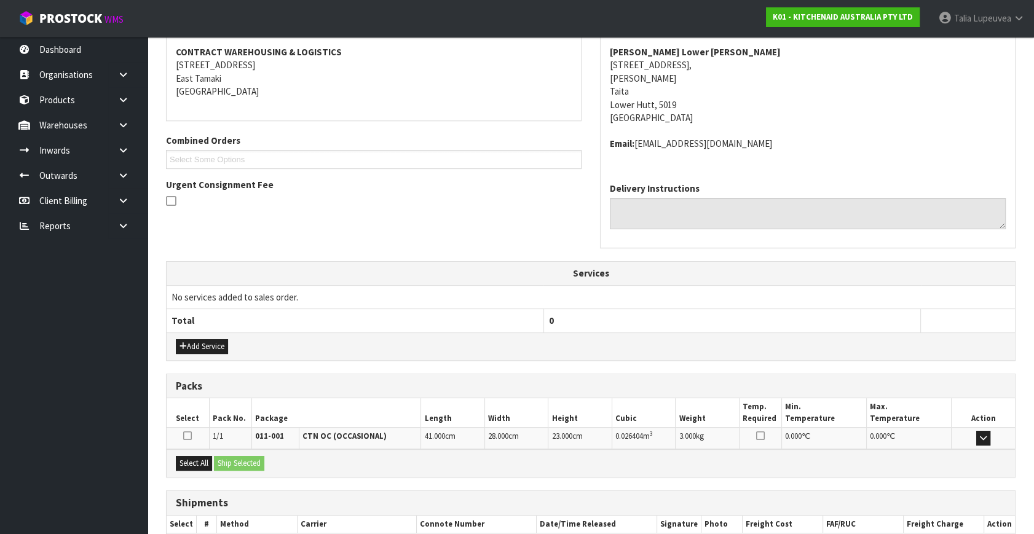
scroll to position [303, 0]
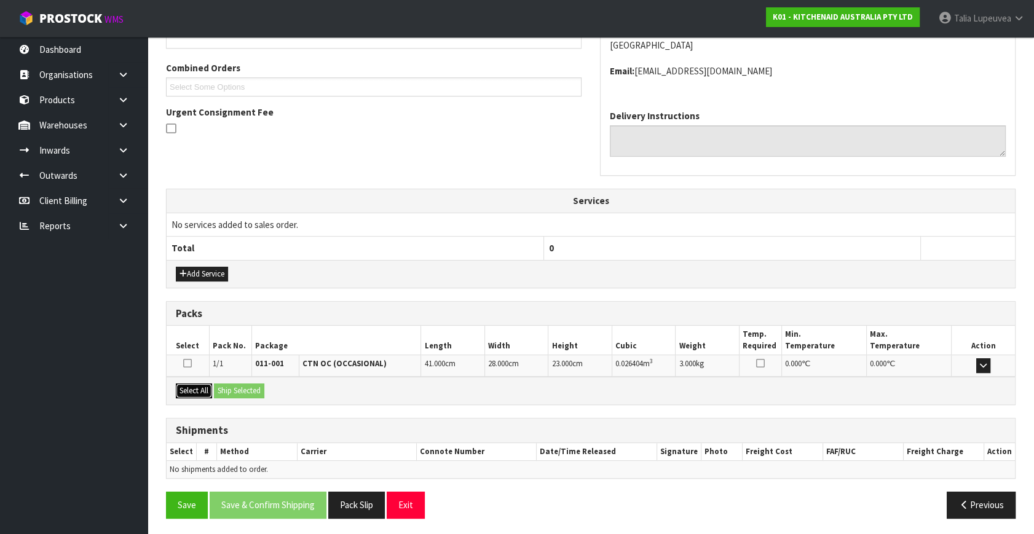
click at [196, 384] on button "Select All" at bounding box center [194, 391] width 36 height 15
click at [253, 397] on div "Select All Ship Selected" at bounding box center [591, 391] width 849 height 28
click at [250, 388] on button "Ship Selected" at bounding box center [239, 391] width 50 height 15
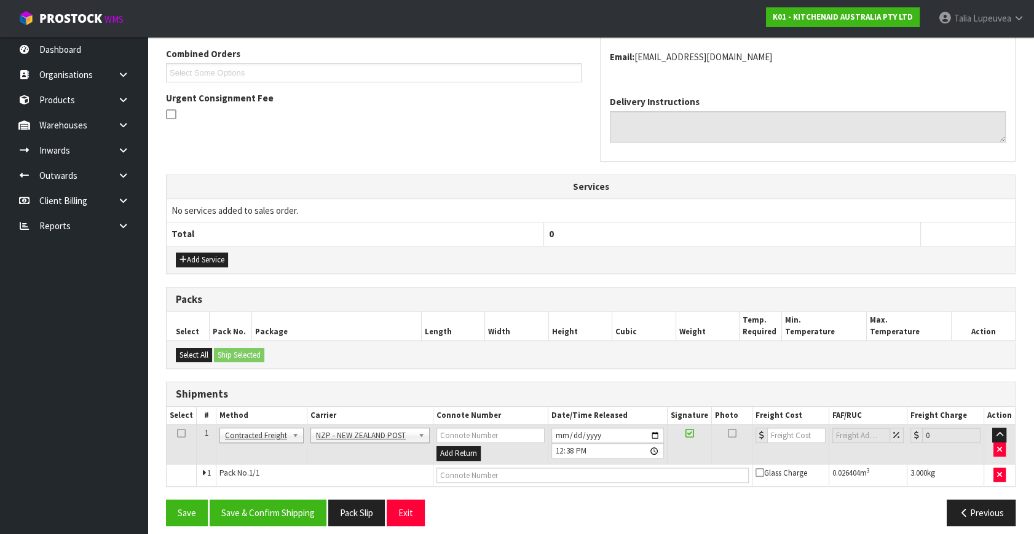
scroll to position [325, 0]
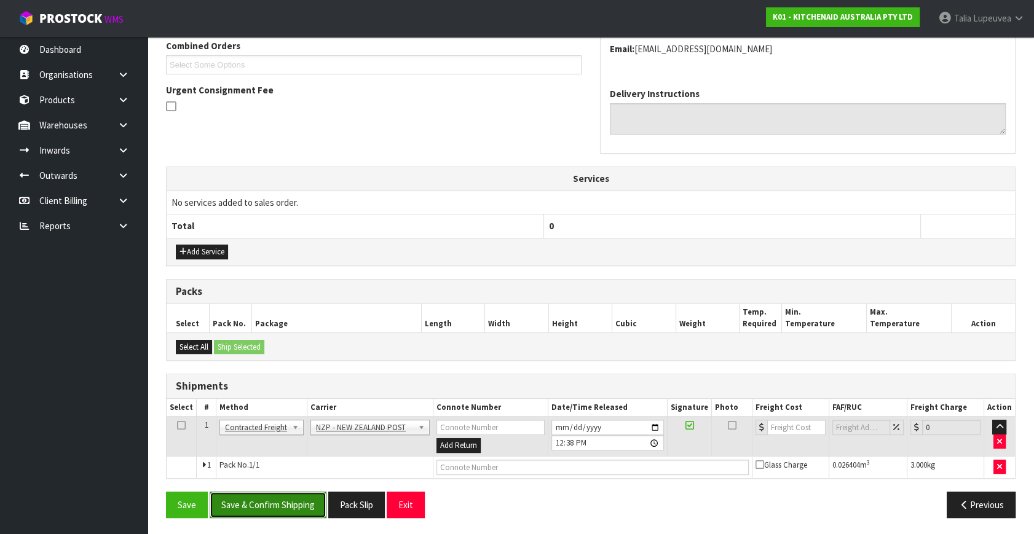
click at [277, 506] on button "Save & Confirm Shipping" at bounding box center [268, 505] width 117 height 26
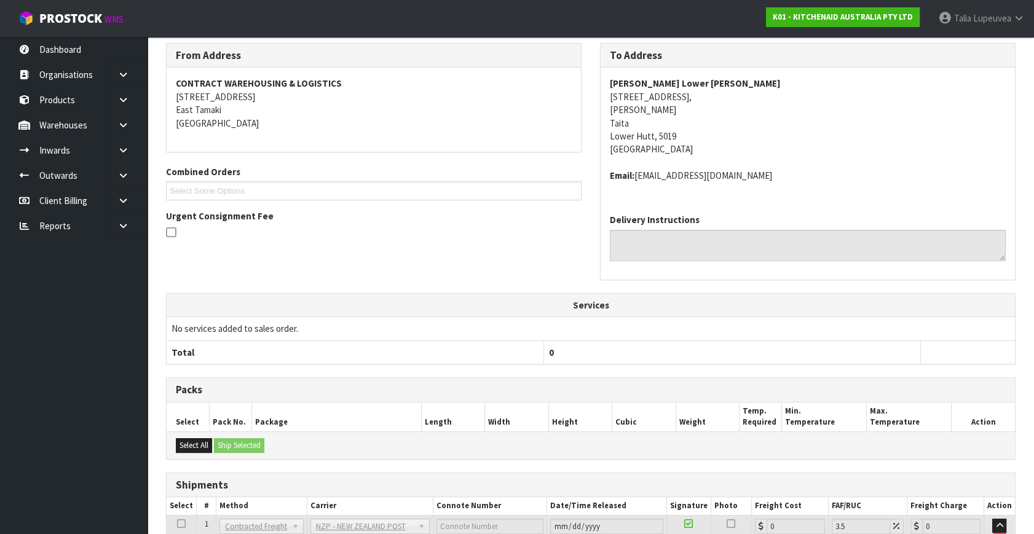
scroll to position [307, 0]
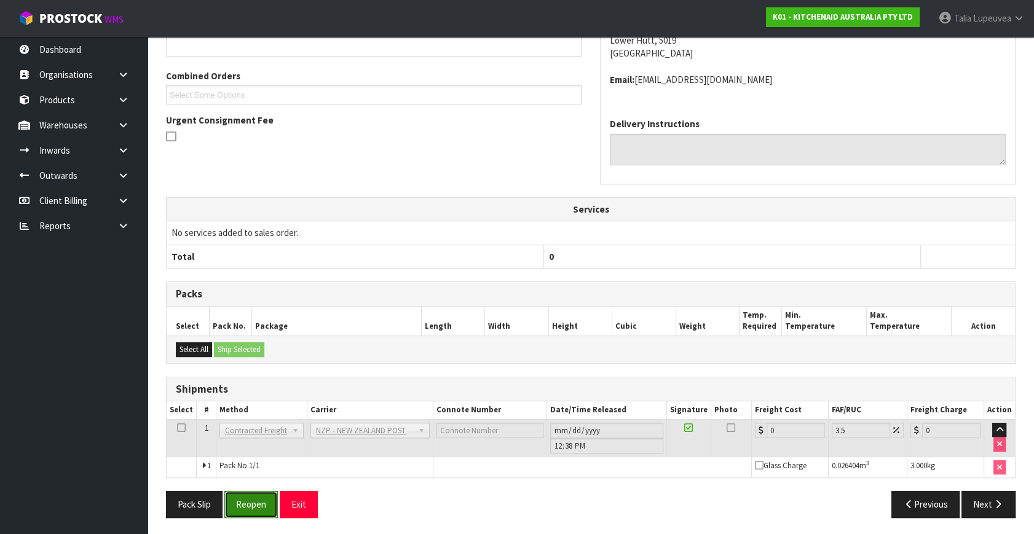
click at [256, 512] on button "Reopen" at bounding box center [251, 504] width 54 height 26
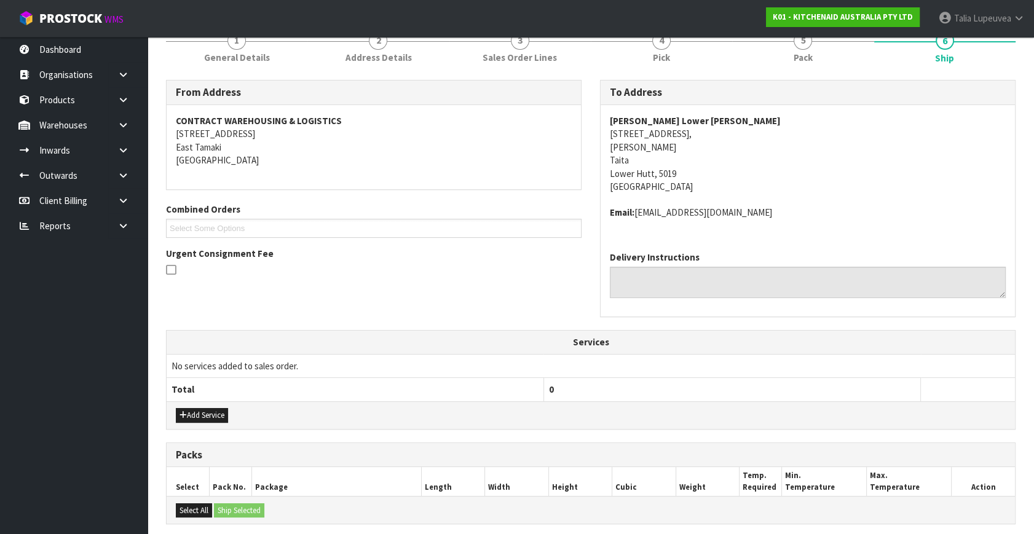
scroll to position [336, 0]
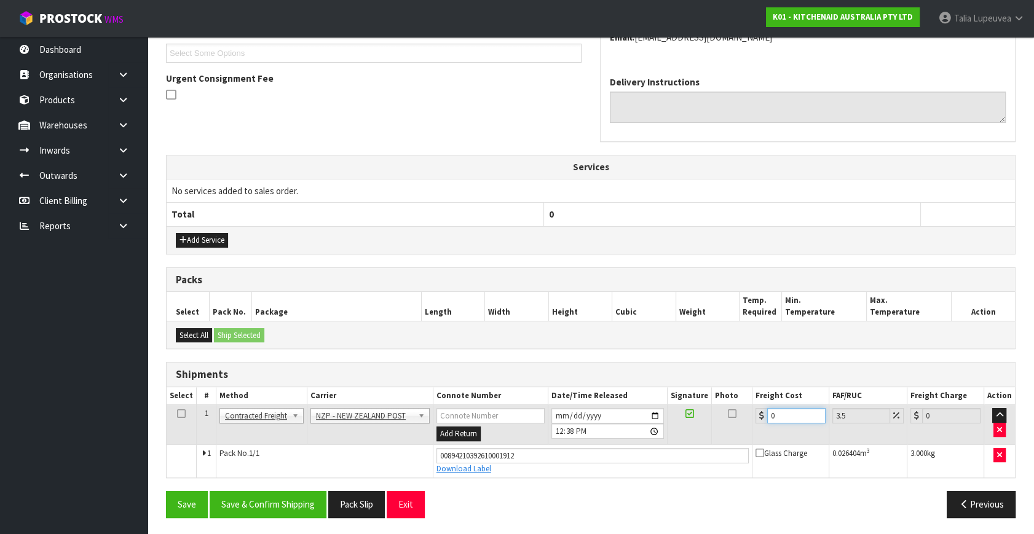
drag, startPoint x: 782, startPoint y: 413, endPoint x: 720, endPoint y: 433, distance: 65.3
click at [720, 433] on tr "1 Client Local Pickup Customer Local Pickup Company Freight Contracted Freight …" at bounding box center [591, 425] width 849 height 40
type input "8"
type input "8.28"
type input "8.4"
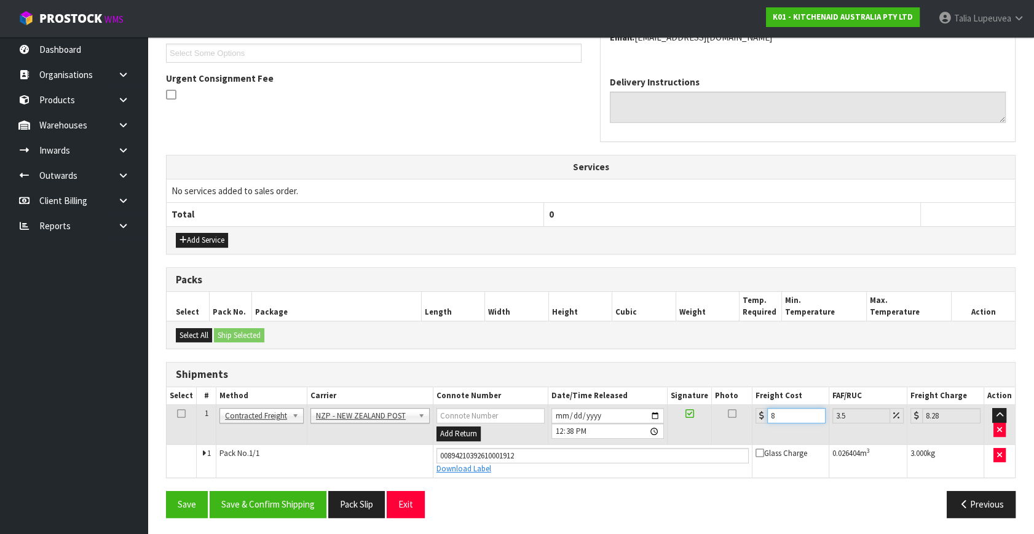
type input "8.69"
type input "8.45"
type input "8.75"
type input "8.45"
click at [305, 496] on button "Save & Confirm Shipping" at bounding box center [268, 504] width 117 height 26
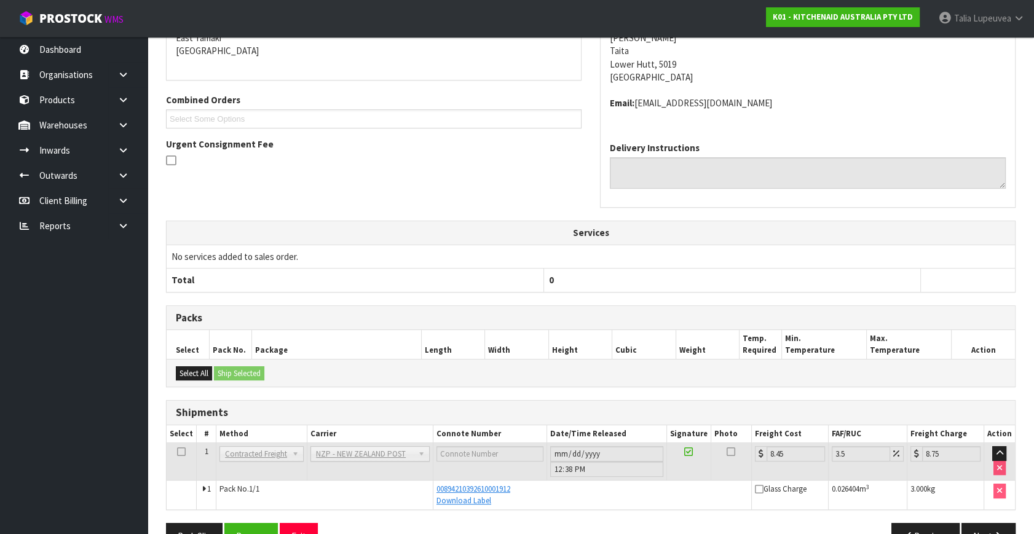
scroll to position [303, 0]
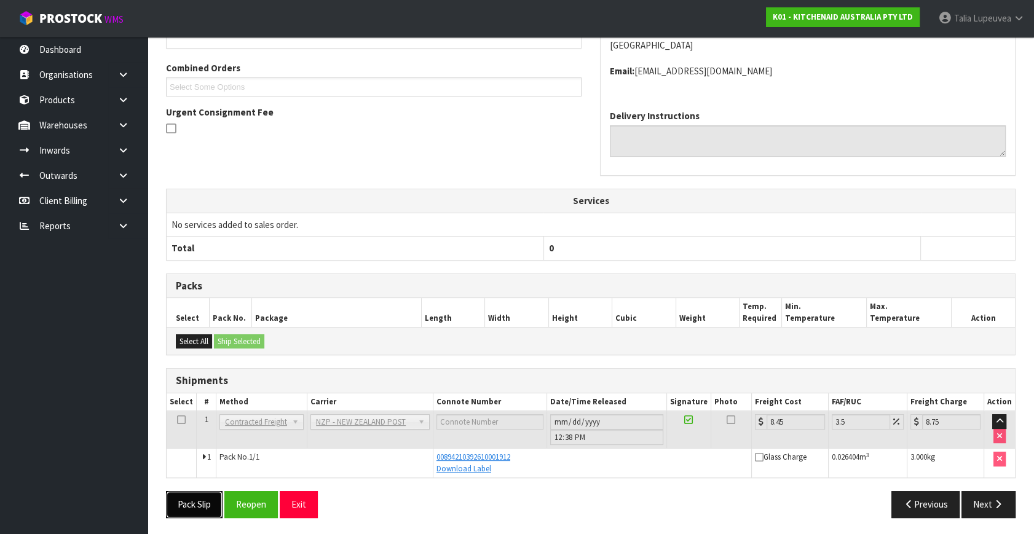
click at [202, 498] on button "Pack Slip" at bounding box center [194, 504] width 57 height 26
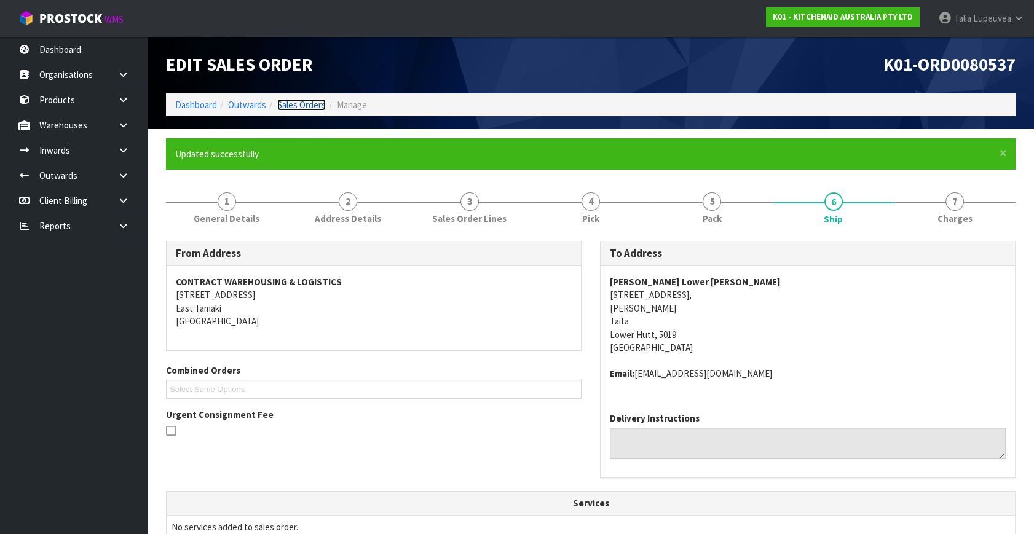
click at [294, 103] on link "Sales Orders" at bounding box center [301, 105] width 49 height 12
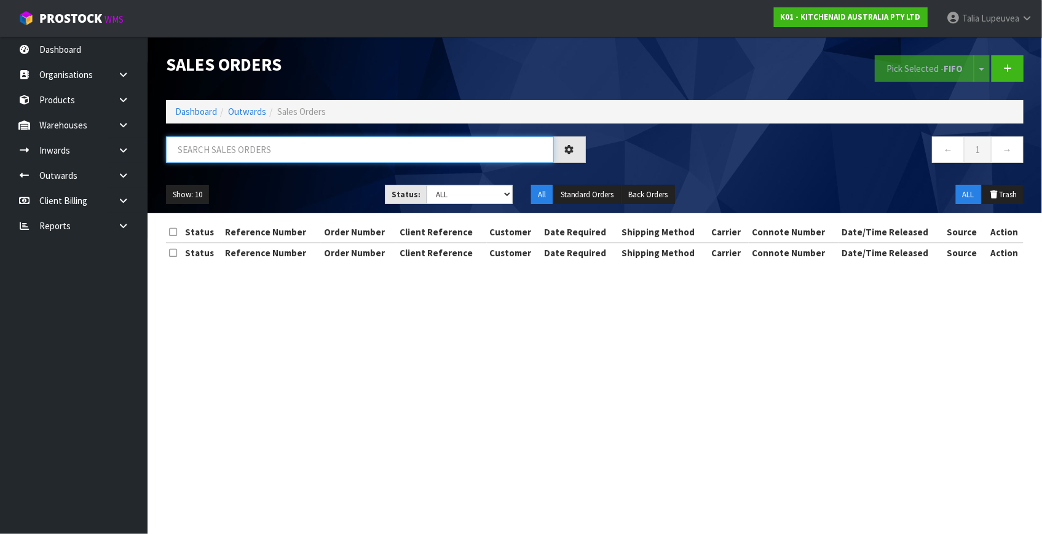
click at [337, 154] on input "text" at bounding box center [360, 150] width 388 height 26
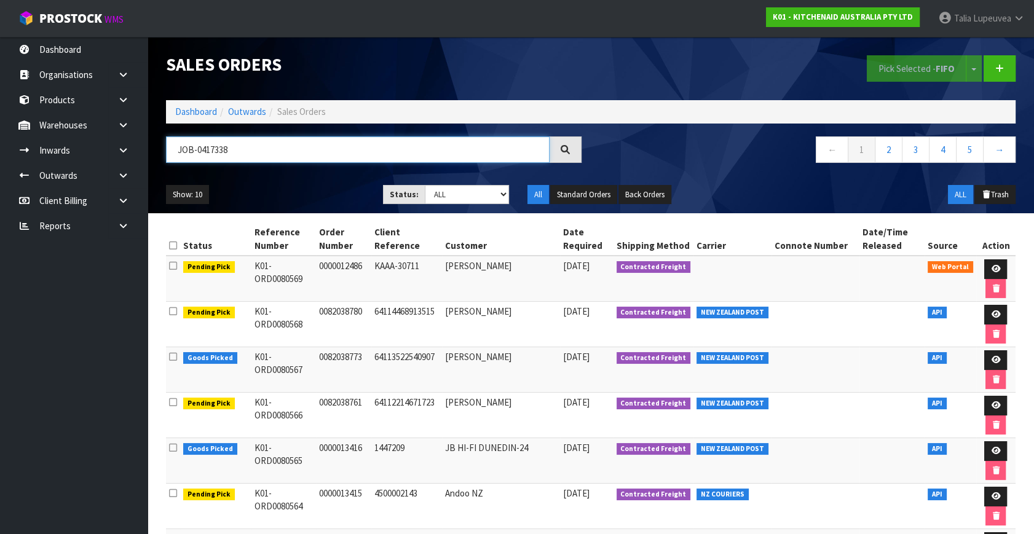
type input "JOB-0417338"
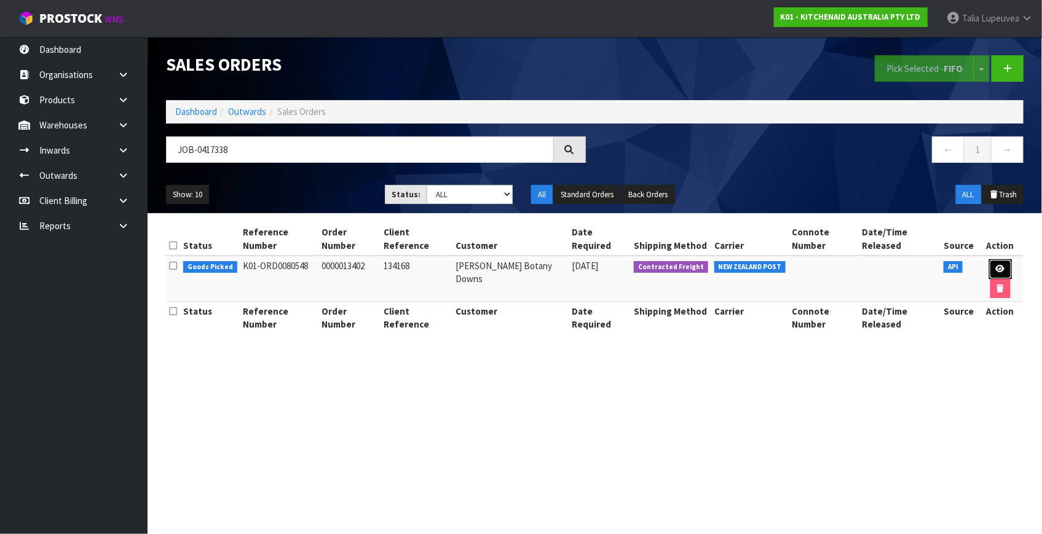
click at [997, 267] on icon at bounding box center [1000, 269] width 9 height 8
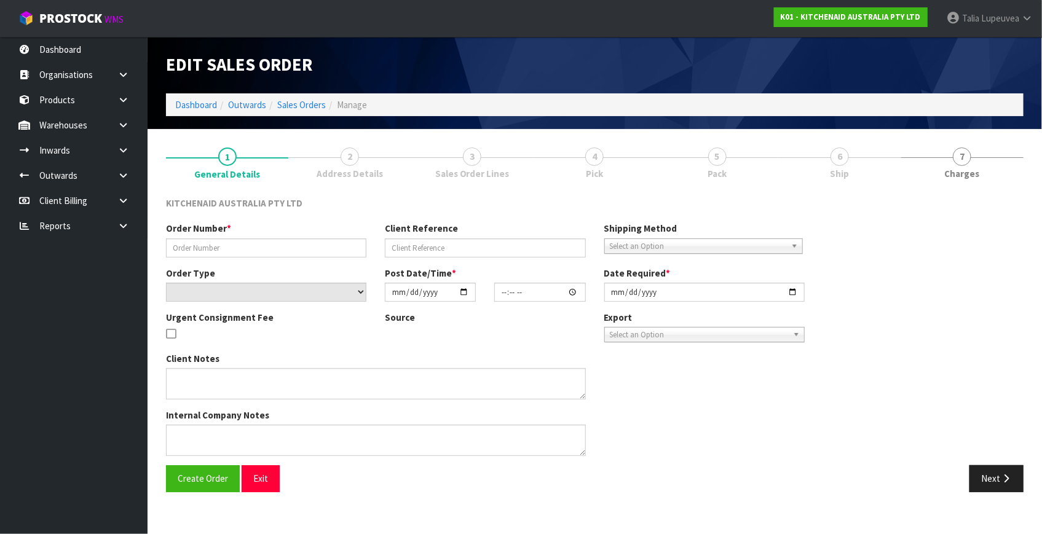
type input "0000013402"
type input "134168"
select select "number:0"
type input "[DATE]"
type input "16:31:54.000"
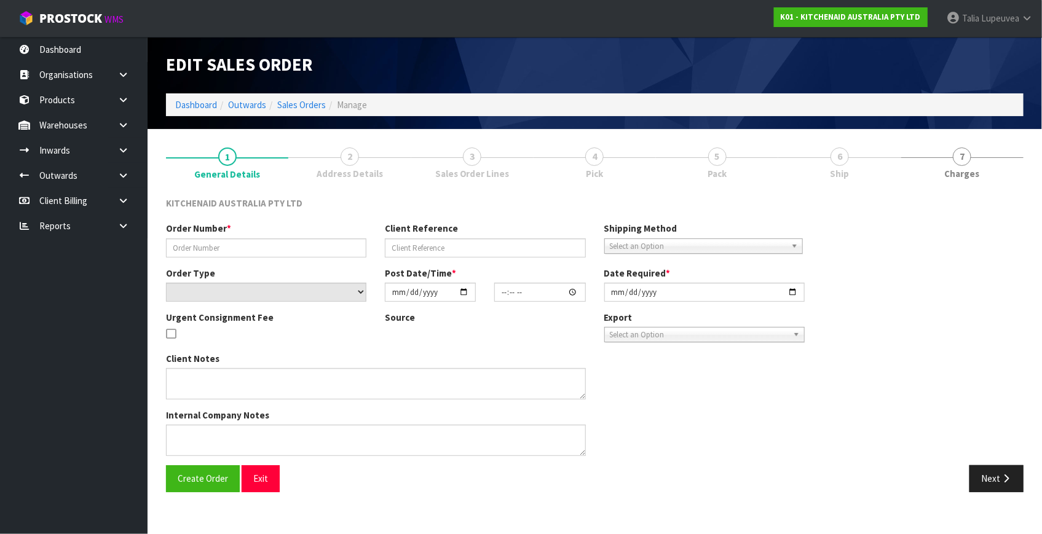
type input "[DATE]"
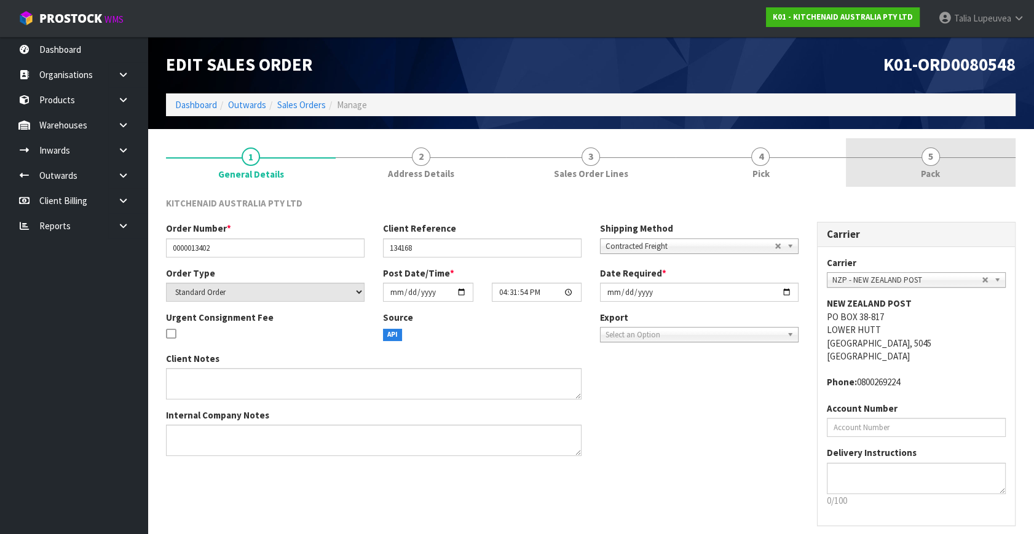
click at [921, 167] on span "Pack" at bounding box center [930, 173] width 19 height 13
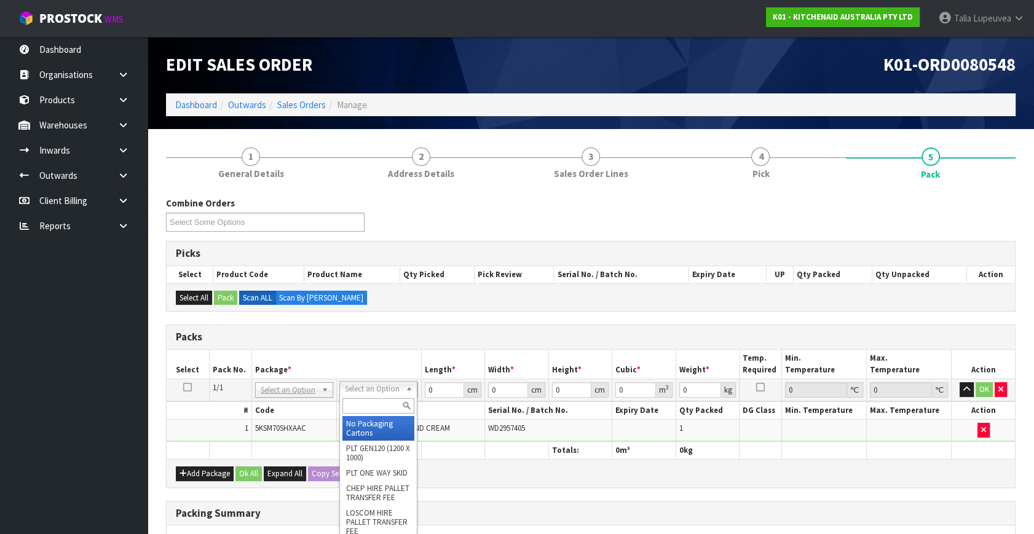
drag, startPoint x: 401, startPoint y: 389, endPoint x: 370, endPoint y: 400, distance: 32.7
drag, startPoint x: 370, startPoint y: 403, endPoint x: 381, endPoint y: 391, distance: 17.0
click at [374, 400] on input "text" at bounding box center [379, 406] width 72 height 15
type input "own"
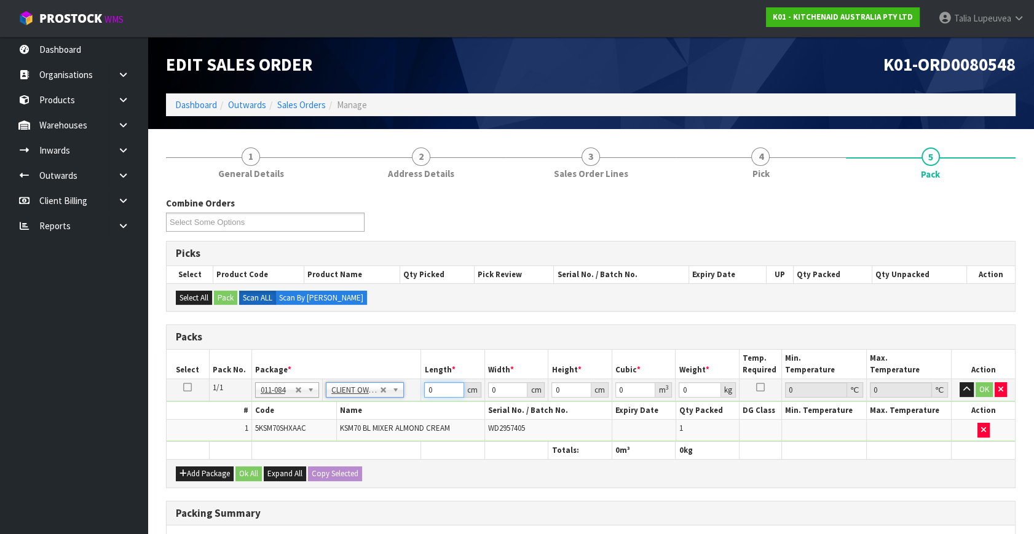
type input "15.02"
drag, startPoint x: 445, startPoint y: 387, endPoint x: 411, endPoint y: 394, distance: 34.4
click at [411, 394] on tr "1/1 NONE 007-001 007-002 007-004 007-009 007-013 007-014 007-015 007-017 007-01…" at bounding box center [591, 390] width 849 height 22
type input "45"
type input "35"
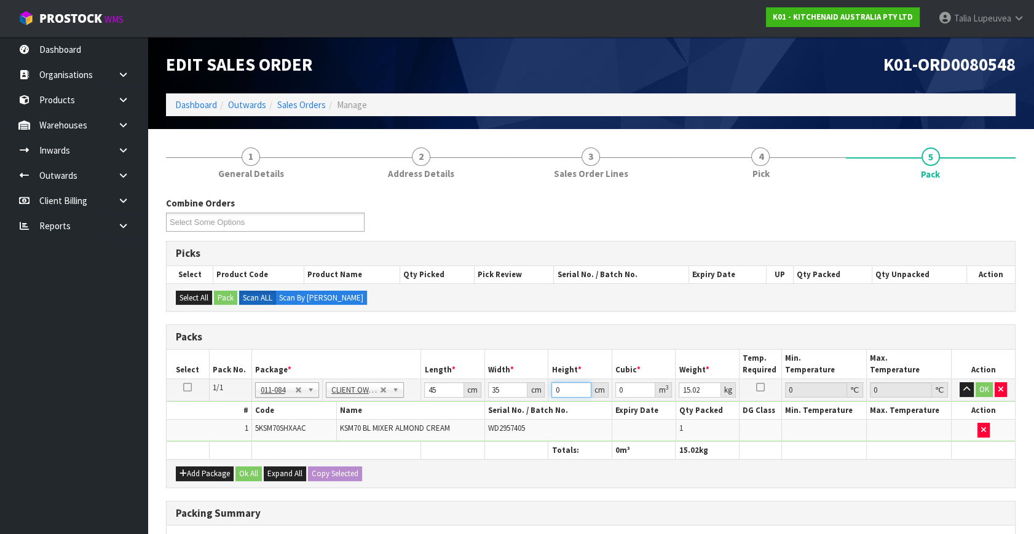
type input "5"
type input "0.007875"
type input "51"
type input "0.080325"
type input "51"
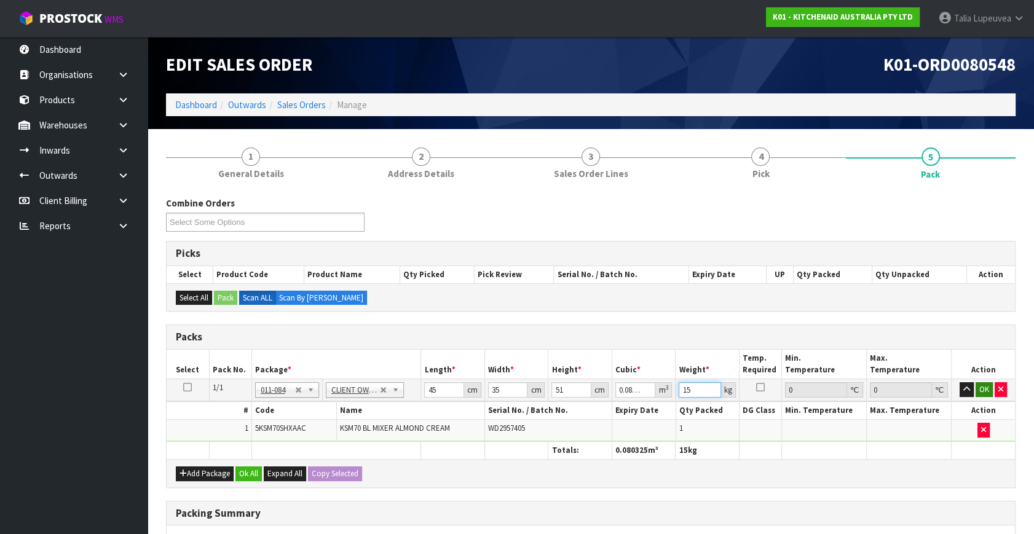
type input "15"
click at [978, 384] on button "OK" at bounding box center [984, 390] width 17 height 15
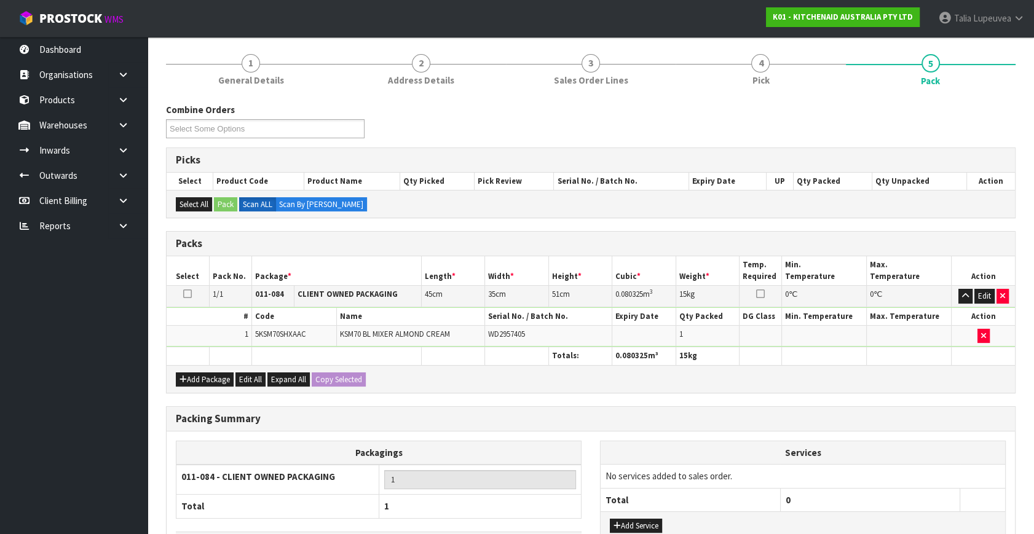
scroll to position [183, 0]
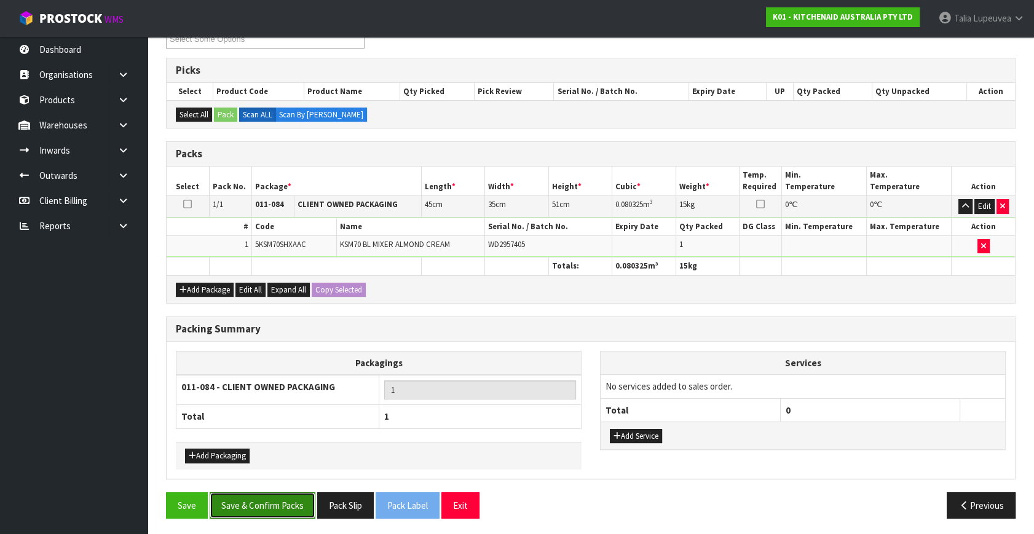
click at [280, 506] on button "Save & Confirm Packs" at bounding box center [263, 506] width 106 height 26
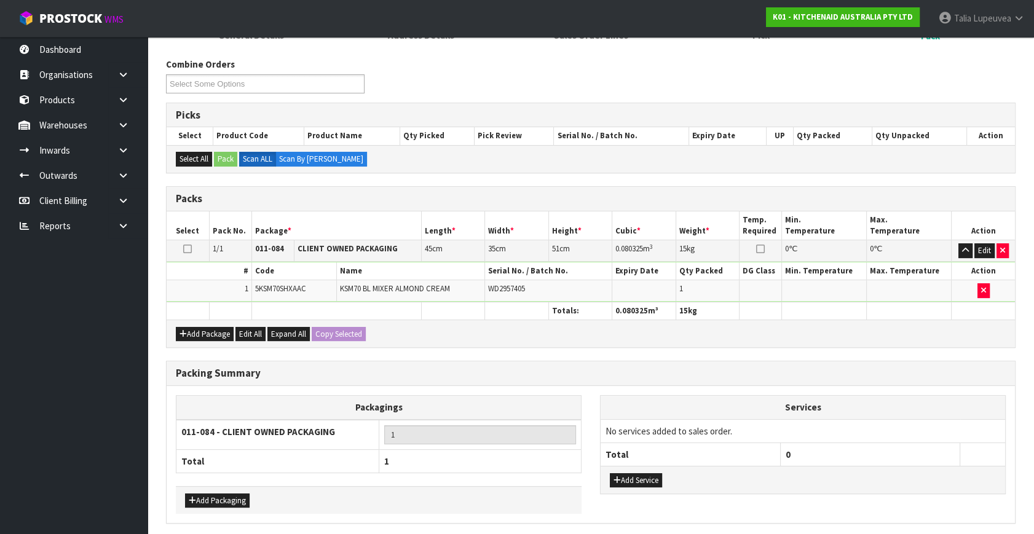
scroll to position [0, 0]
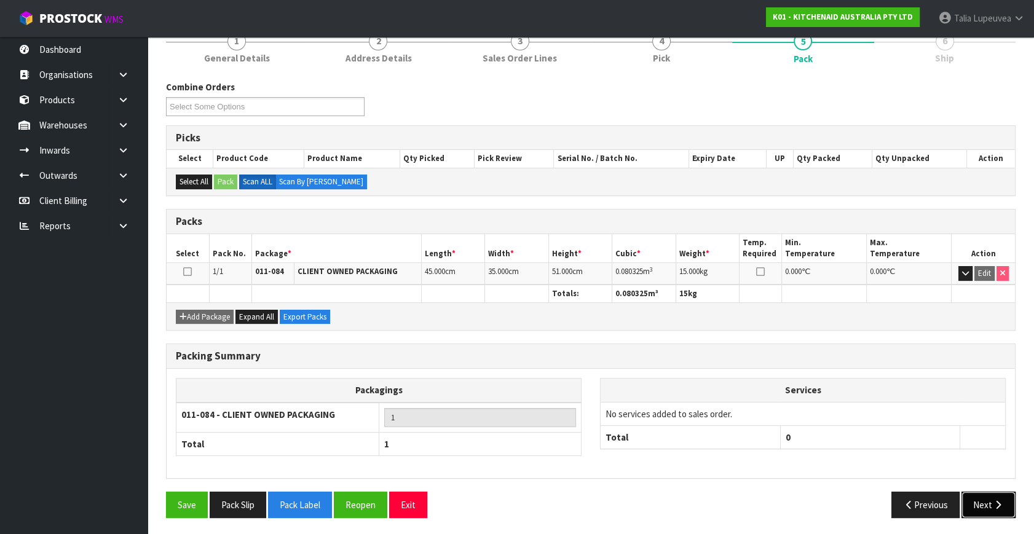
click at [985, 501] on button "Next" at bounding box center [989, 505] width 54 height 26
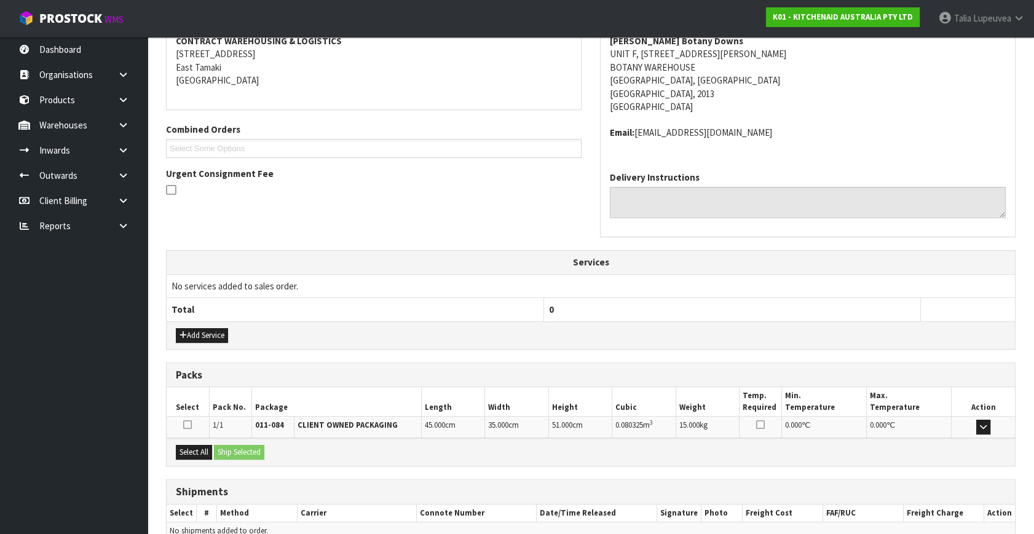
scroll to position [303, 0]
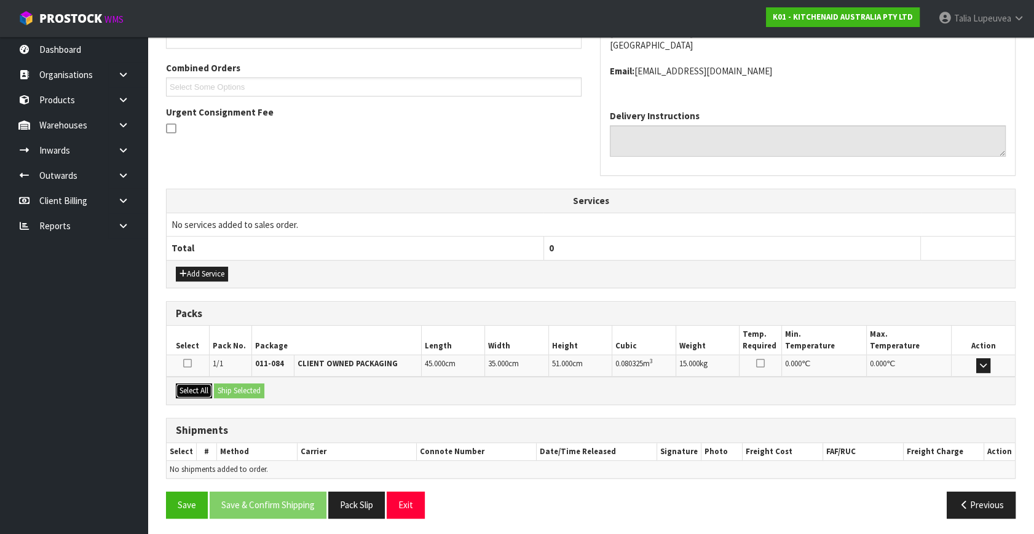
drag, startPoint x: 192, startPoint y: 390, endPoint x: 222, endPoint y: 381, distance: 31.5
click at [193, 389] on button "Select All" at bounding box center [194, 391] width 36 height 15
click at [226, 389] on button "Ship Selected" at bounding box center [239, 391] width 50 height 15
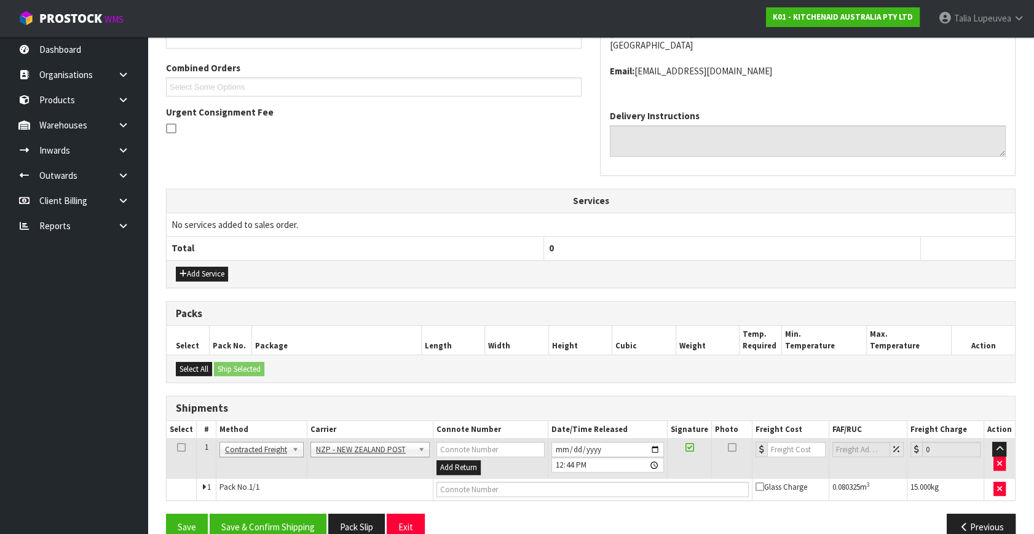
scroll to position [325, 0]
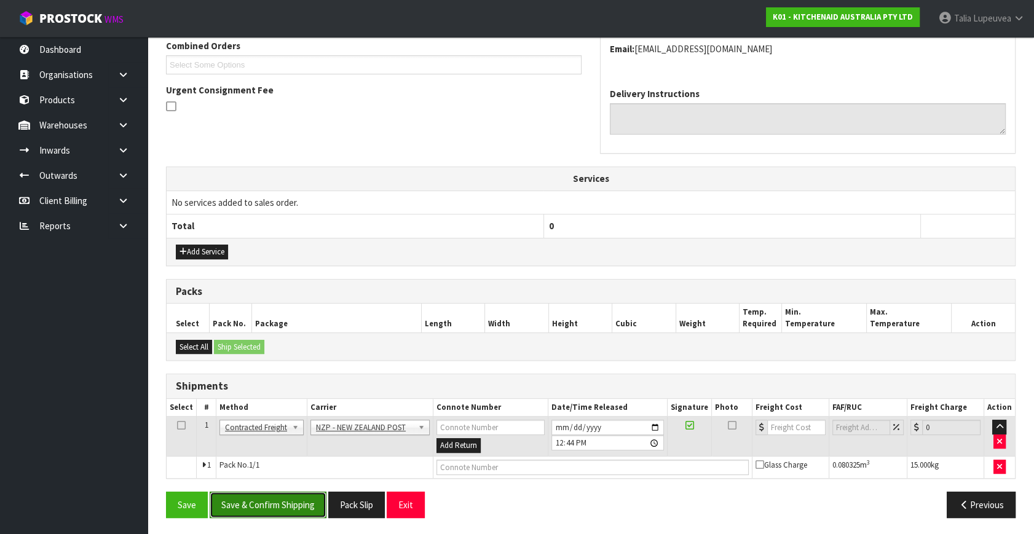
click at [307, 492] on button "Save & Confirm Shipping" at bounding box center [268, 505] width 117 height 26
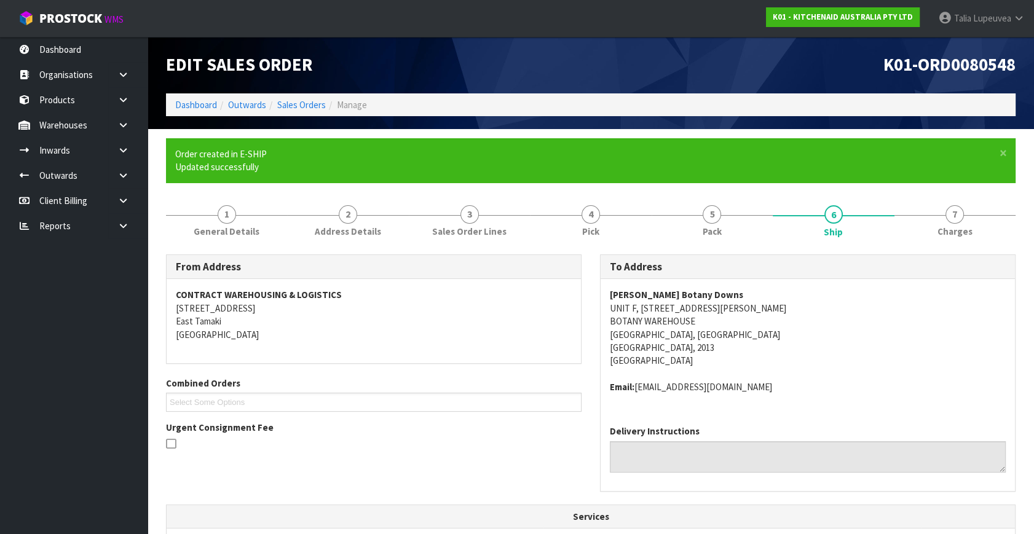
scroll to position [307, 0]
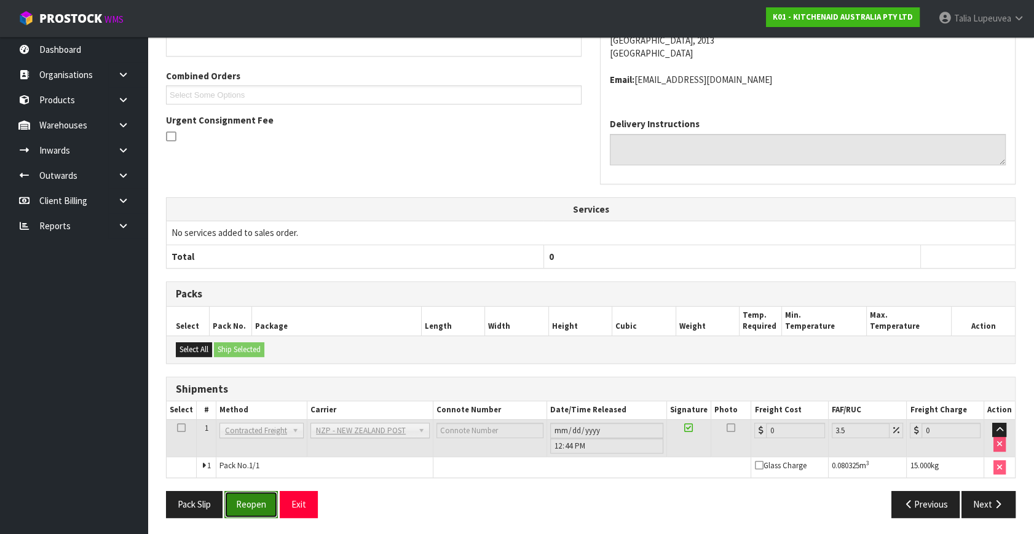
click at [262, 515] on button "Reopen" at bounding box center [251, 504] width 54 height 26
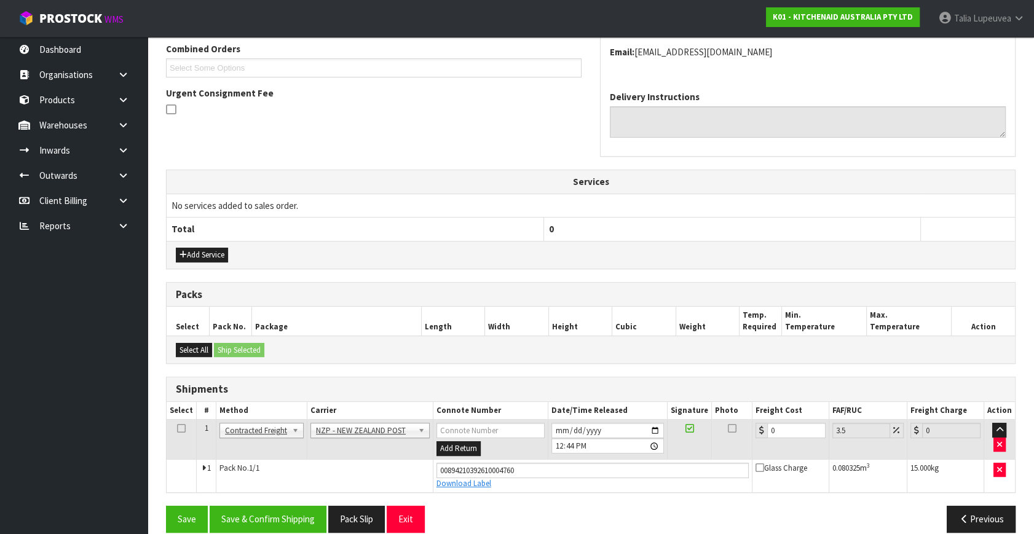
scroll to position [336, 0]
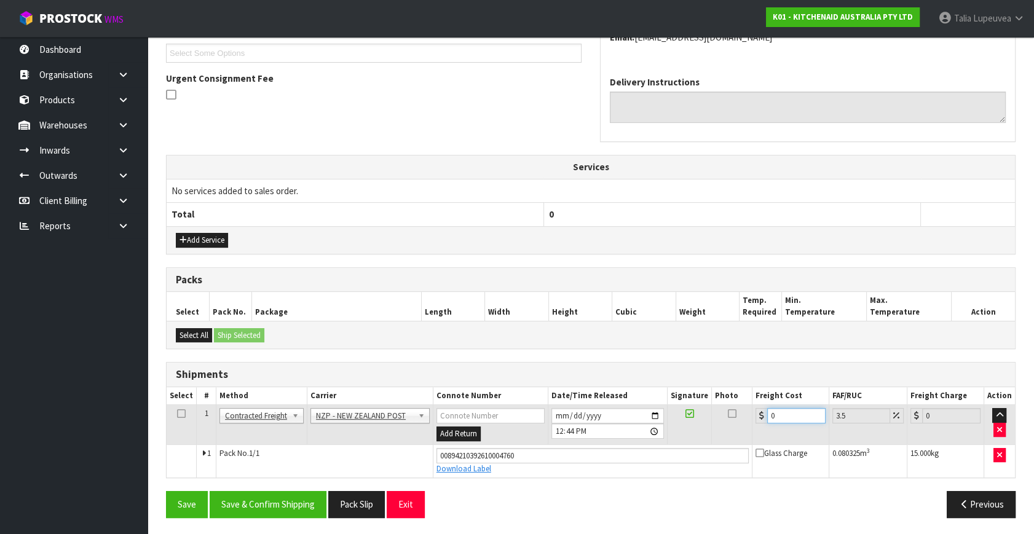
drag, startPoint x: 784, startPoint y: 416, endPoint x: 762, endPoint y: 430, distance: 25.8
click at [756, 425] on td "0" at bounding box center [790, 425] width 77 height 40
type input "4"
type input "4.14"
type input "4.3"
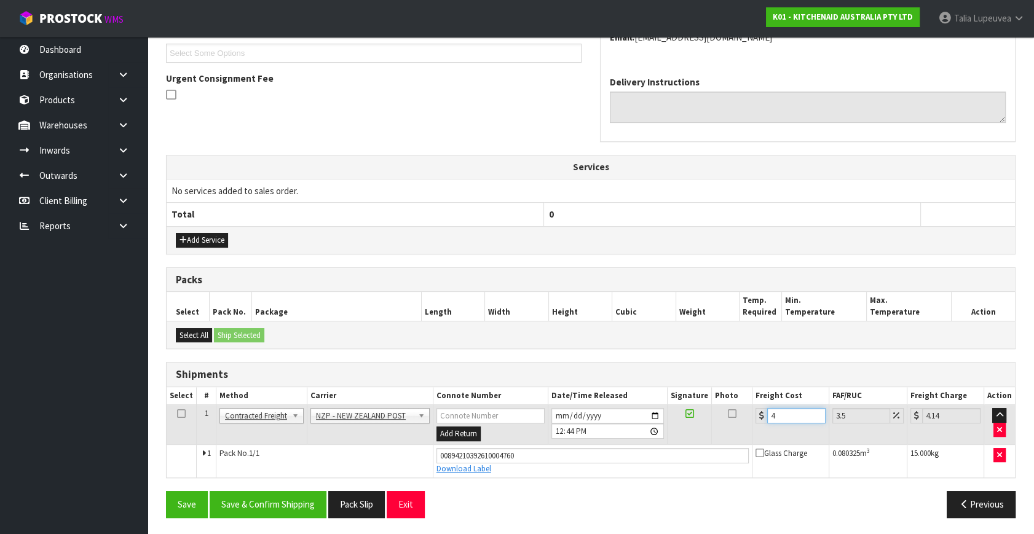
type input "4.45"
type input "4.33"
type input "4.48"
type input "4.33"
click at [319, 499] on button "Save & Confirm Shipping" at bounding box center [268, 504] width 117 height 26
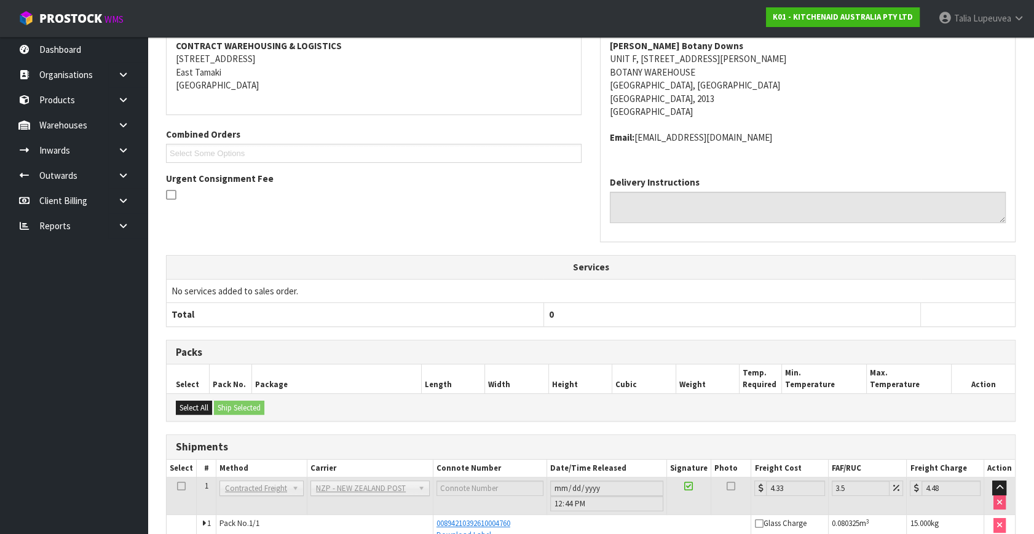
scroll to position [303, 0]
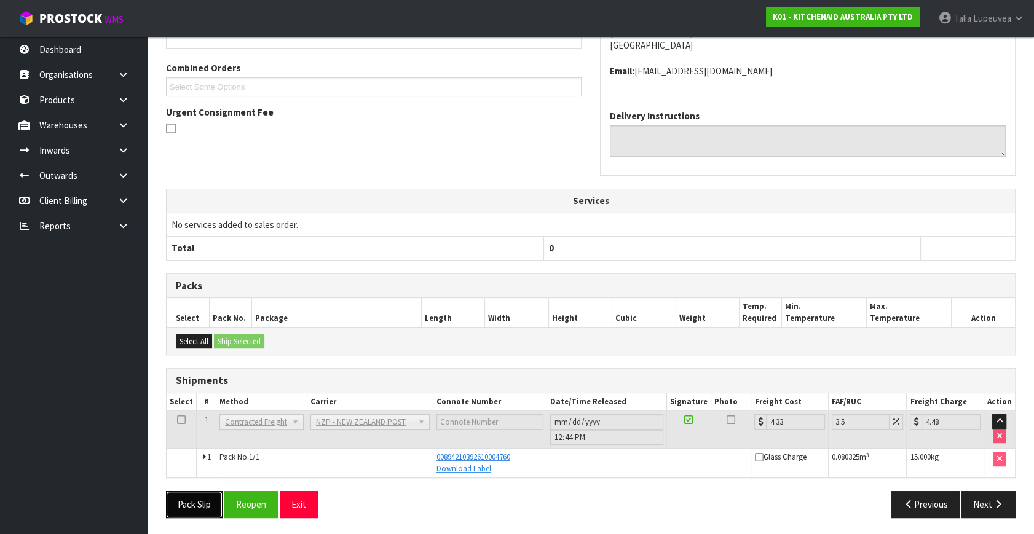
click at [184, 498] on button "Pack Slip" at bounding box center [194, 504] width 57 height 26
click at [166, 491] on button "Pack Slip" at bounding box center [194, 504] width 57 height 26
click at [166, 491] on button "Pack Slip" at bounding box center [201, 504] width 70 height 26
click at [481, 178] on div "From Address CONTRACT WAREHOUSING & LOGISTICS [STREET_ADDRESS] Combined Orders …" at bounding box center [591, 64] width 868 height 250
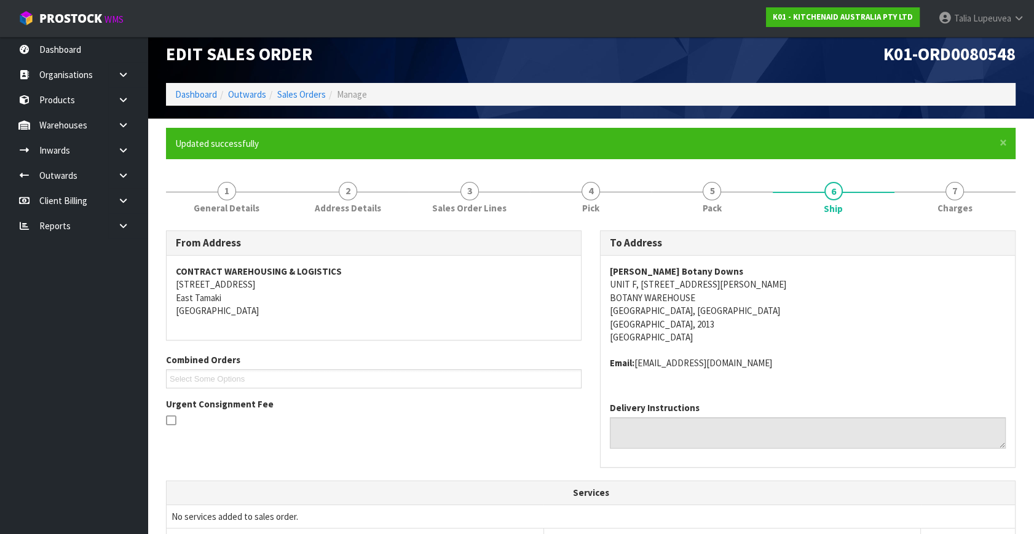
scroll to position [0, 0]
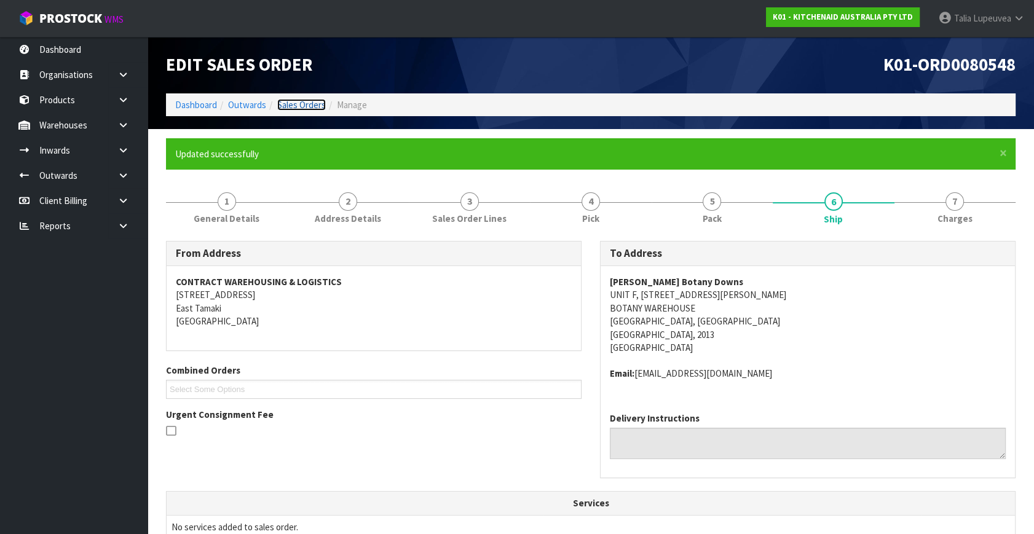
click at [315, 107] on link "Sales Orders" at bounding box center [301, 105] width 49 height 12
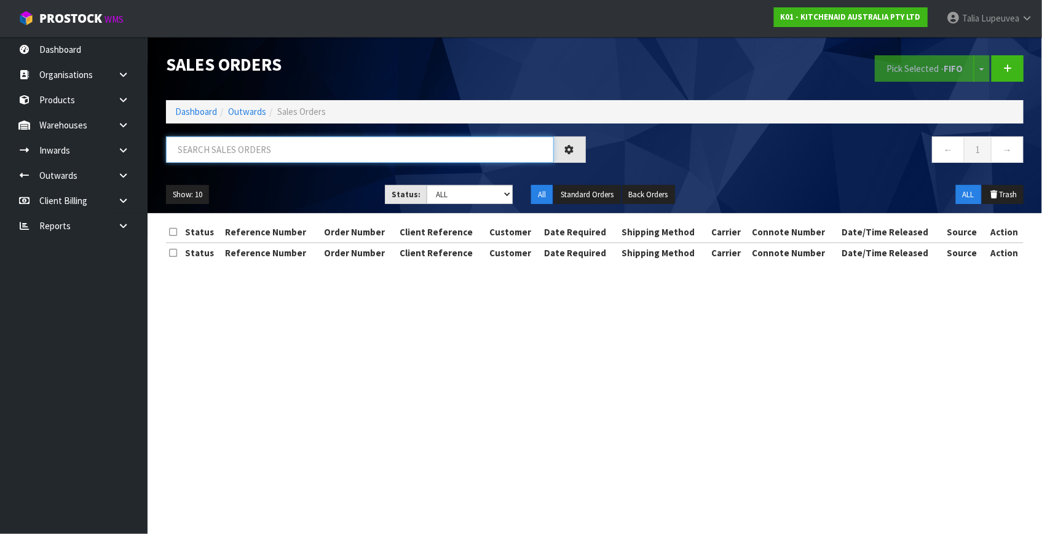
click at [350, 146] on input "text" at bounding box center [360, 150] width 388 height 26
type input "JOB-0417346"
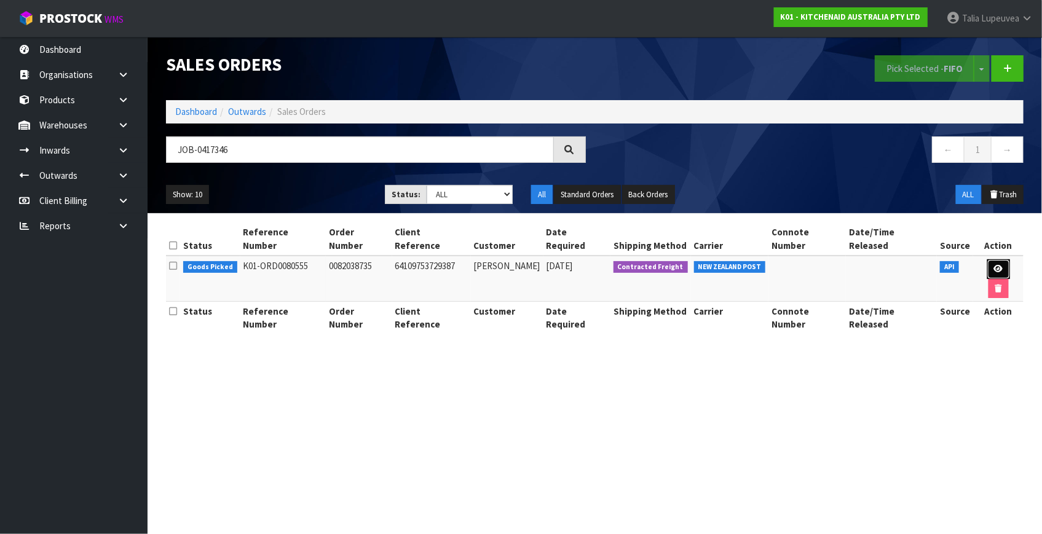
click at [991, 260] on link at bounding box center [999, 270] width 23 height 20
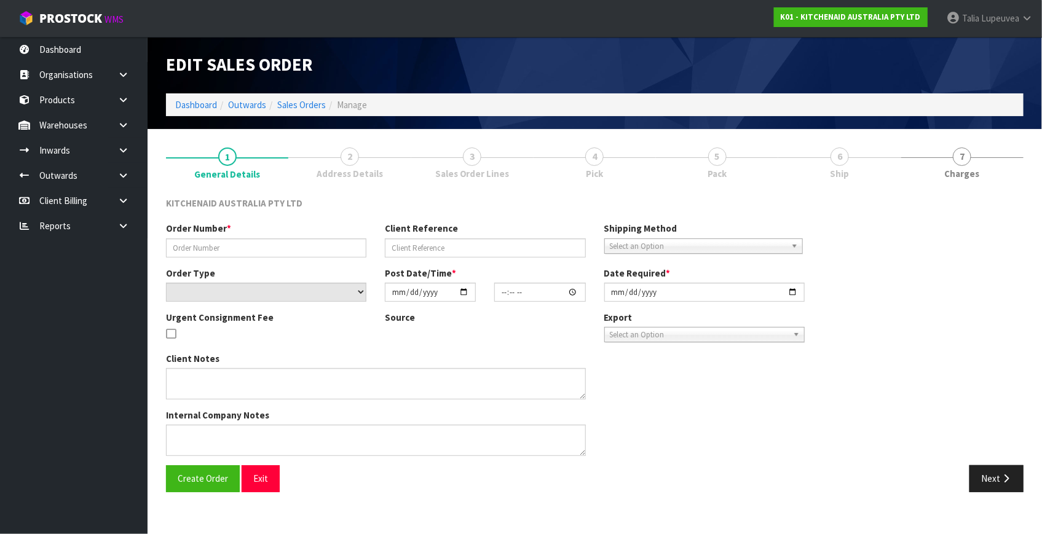
type input "0082038735"
type input "64109753729387"
select select "number:0"
type input "[DATE]"
type input "16:40:25.000"
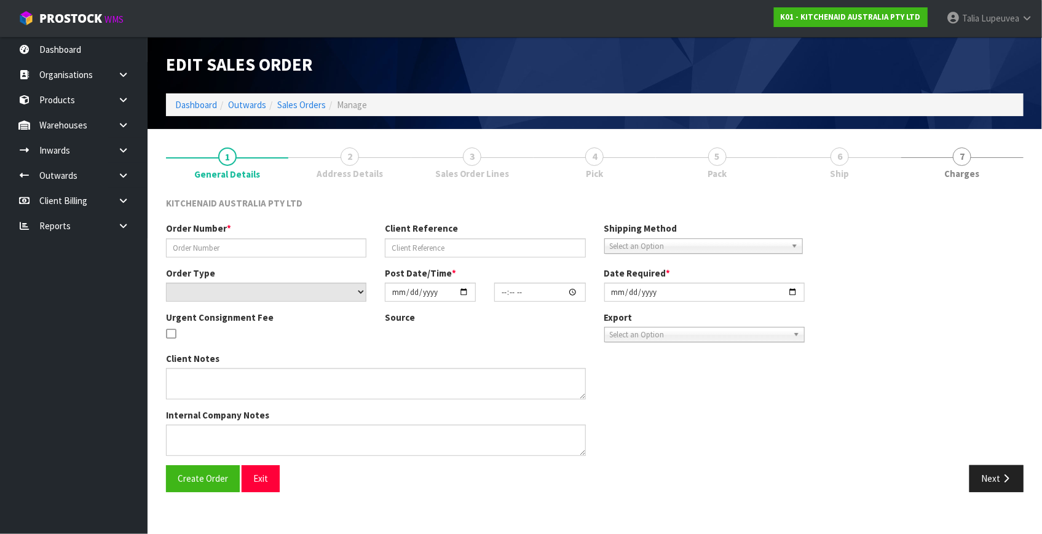
type input "[DATE]"
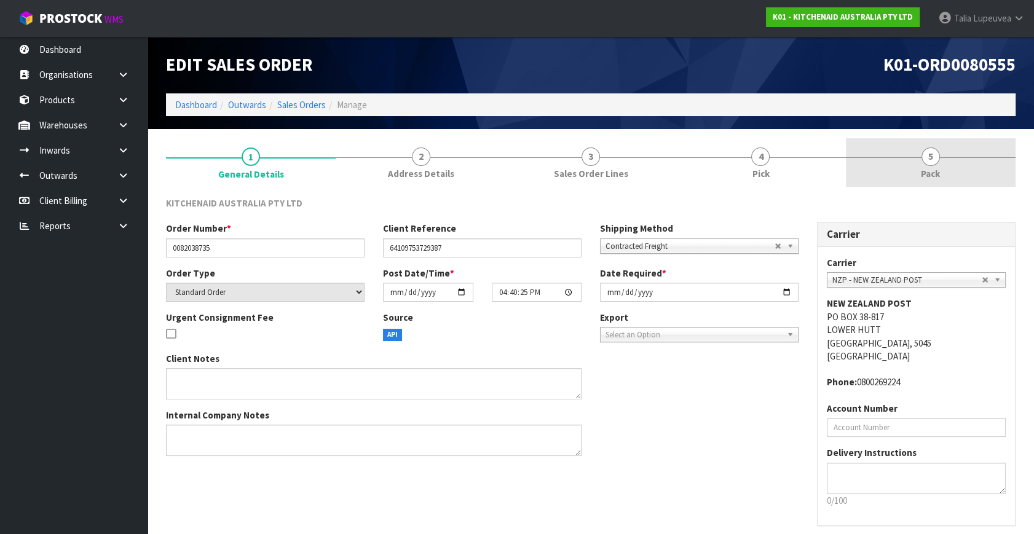
click at [941, 169] on link "5 Pack" at bounding box center [931, 162] width 170 height 49
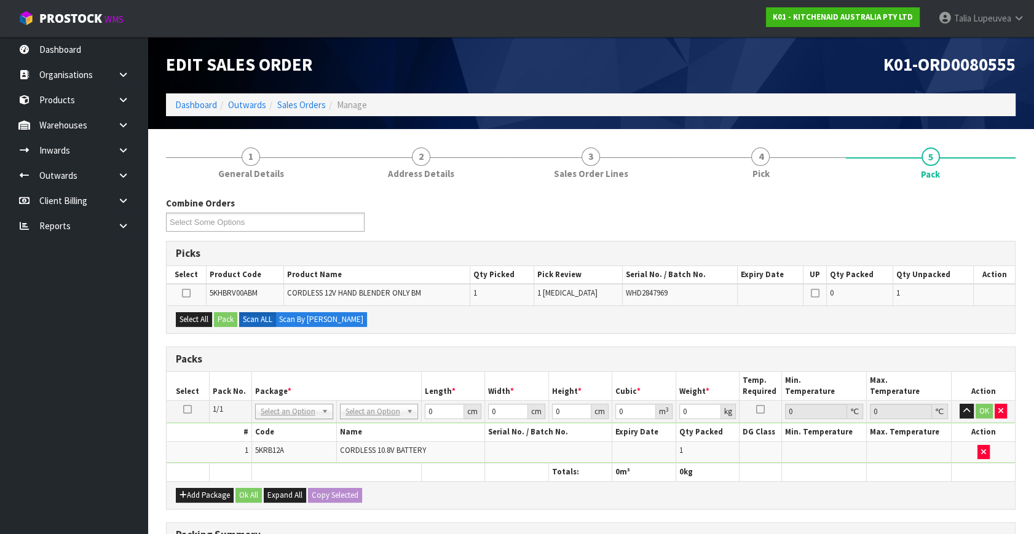
click at [184, 410] on icon at bounding box center [187, 410] width 9 height 1
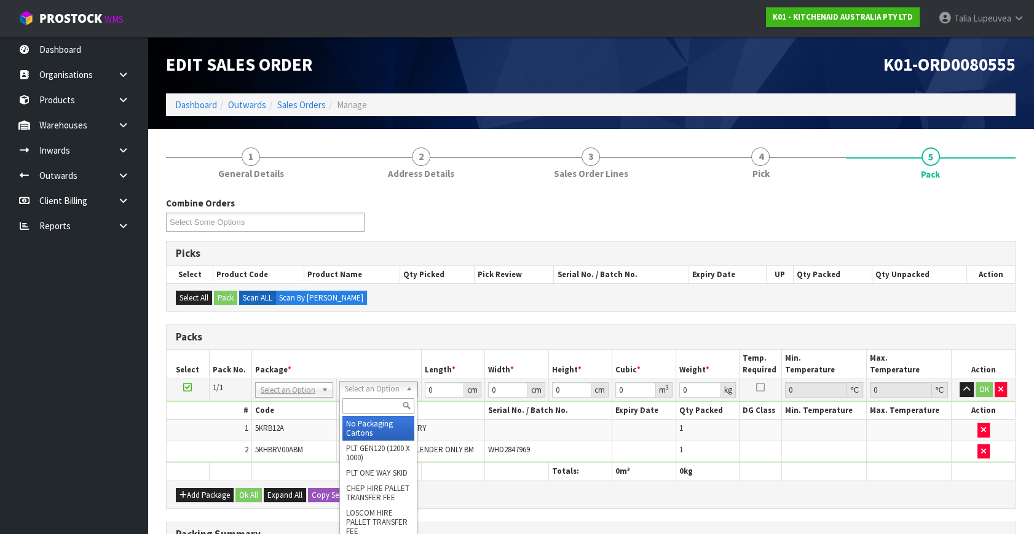
click at [349, 406] on input "text" at bounding box center [379, 406] width 72 height 15
type input "own"
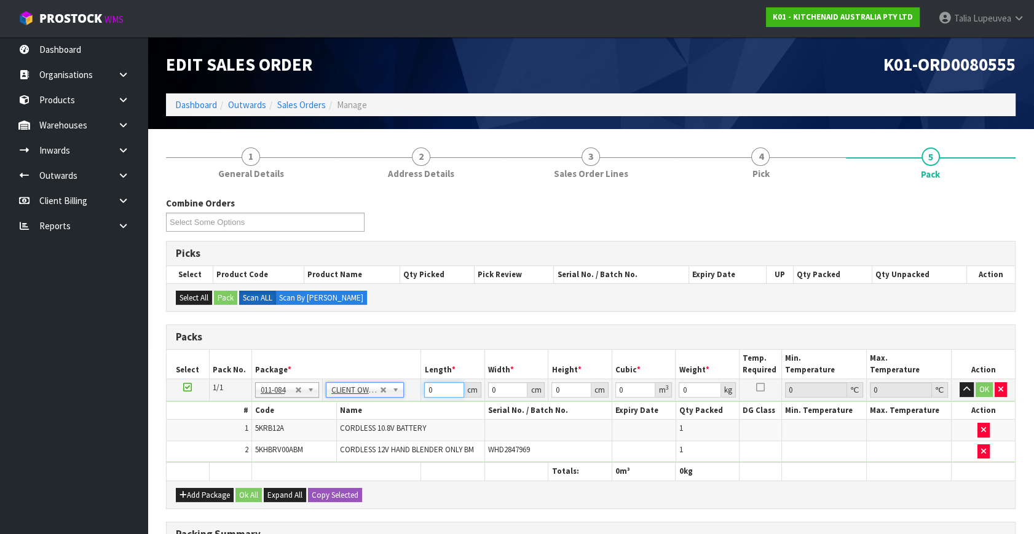
type input "1.52"
drag, startPoint x: 440, startPoint y: 391, endPoint x: 403, endPoint y: 389, distance: 37.5
click at [403, 389] on tr "1/1 NONE 007-001 007-002 007-004 007-009 007-013 007-014 007-015 007-017 007-01…" at bounding box center [591, 390] width 849 height 22
type input "31"
type input "26"
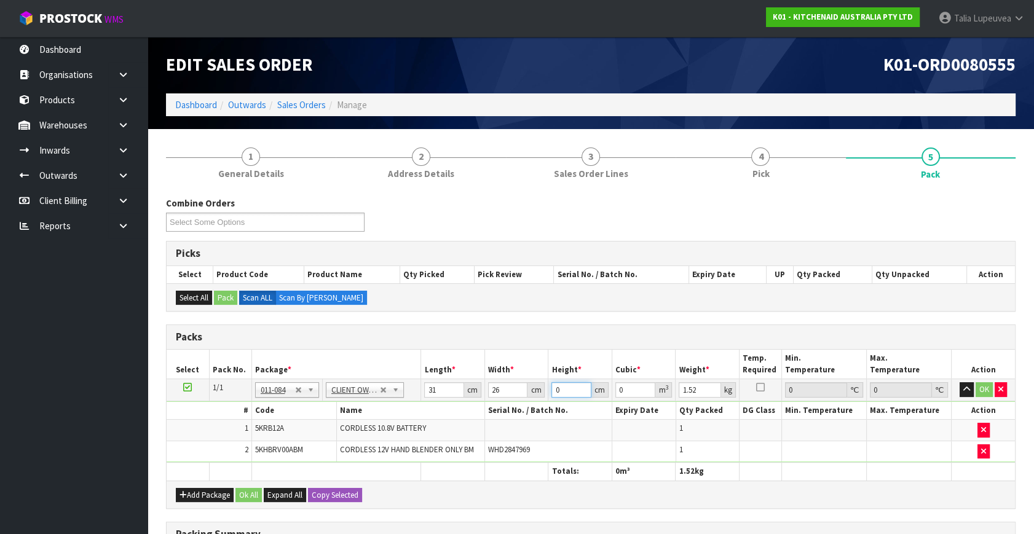
type input "2"
type input "0.001612"
type input "24"
type input "0.019344"
type input "24"
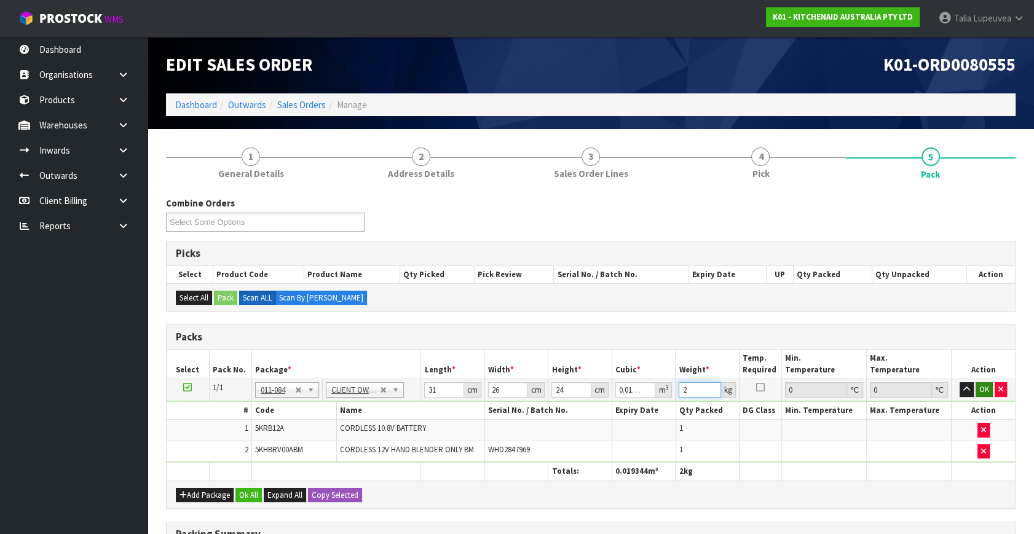
type input "2"
click at [981, 390] on button "OK" at bounding box center [984, 390] width 17 height 15
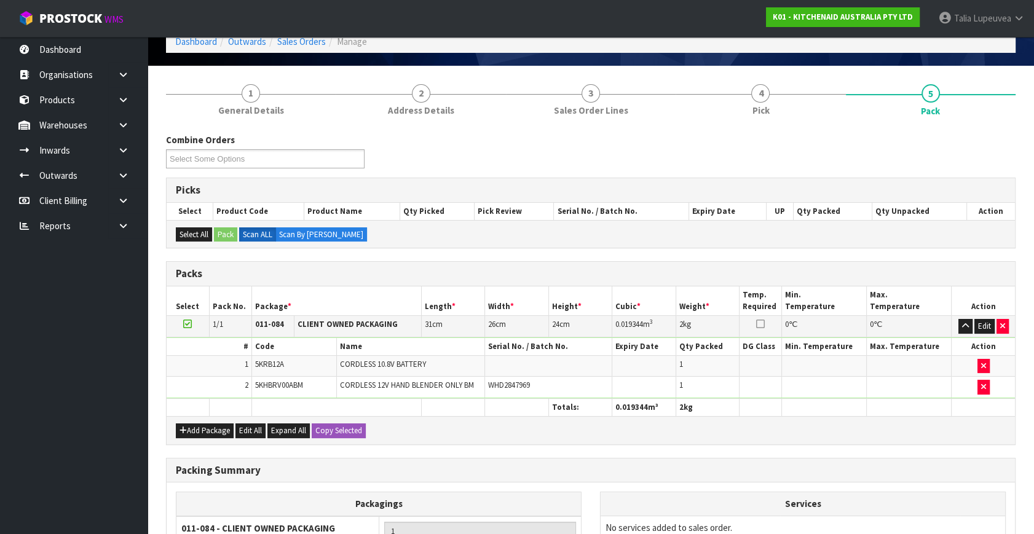
scroll to position [204, 0]
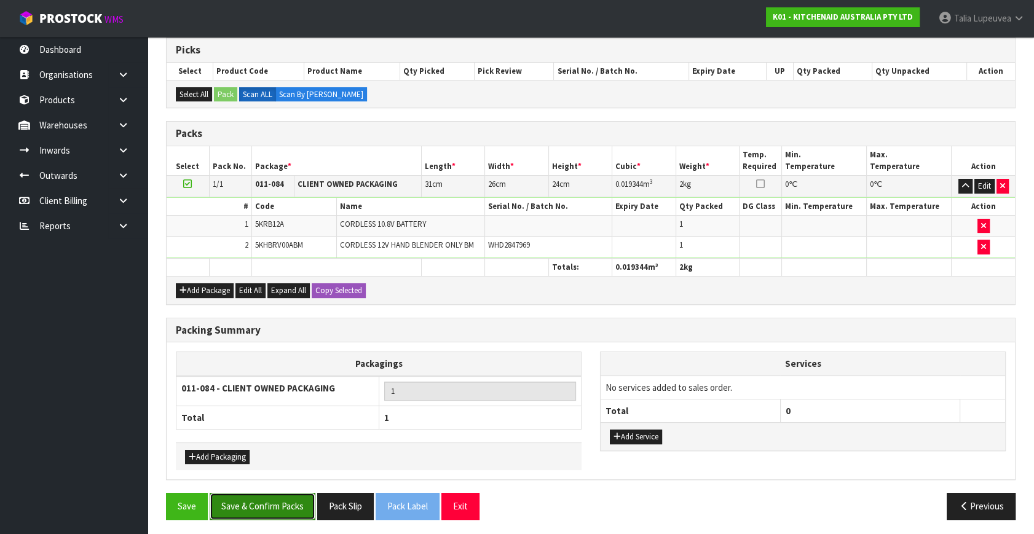
click at [266, 498] on button "Save & Confirm Packs" at bounding box center [263, 506] width 106 height 26
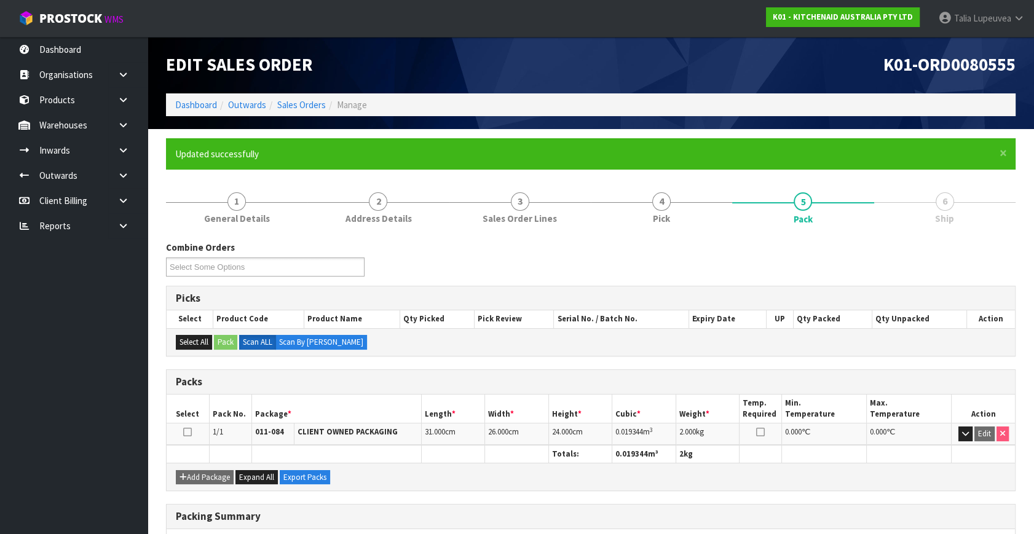
scroll to position [161, 0]
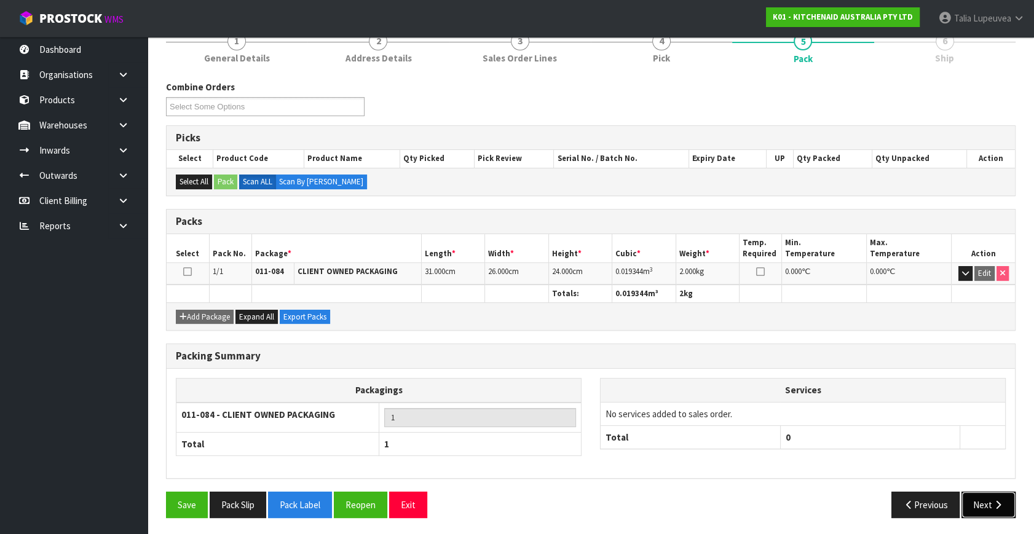
click at [988, 500] on button "Next" at bounding box center [989, 505] width 54 height 26
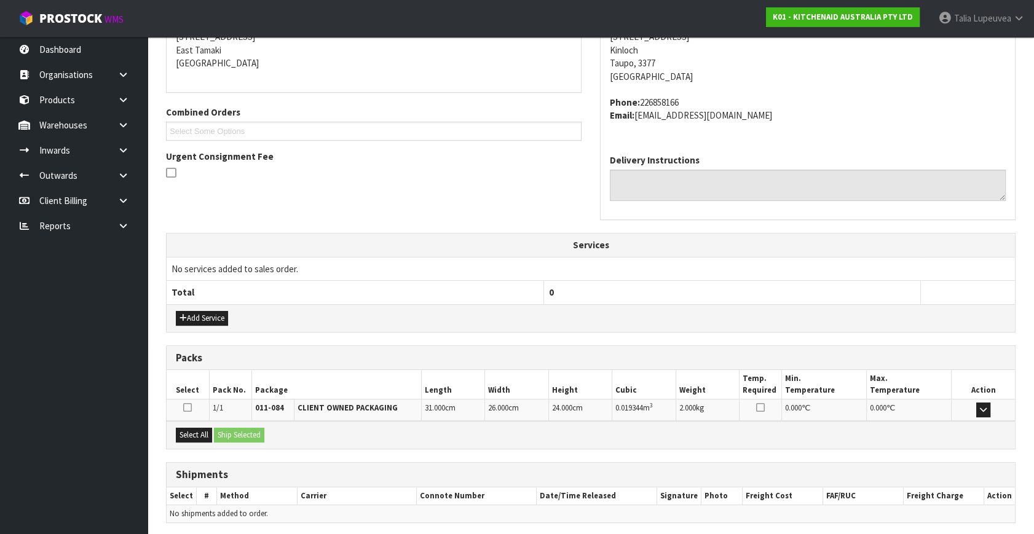
scroll to position [303, 0]
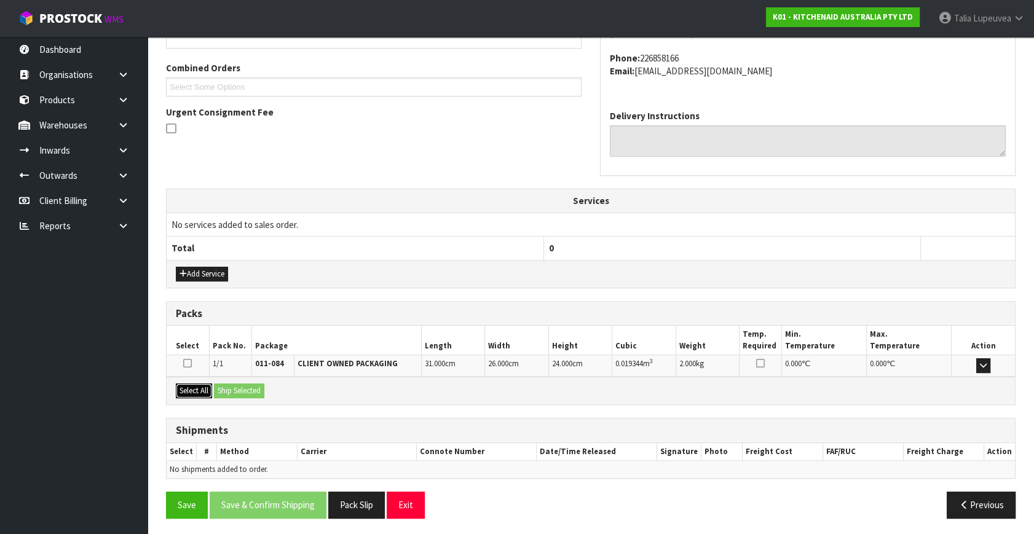
click at [203, 389] on button "Select All" at bounding box center [194, 391] width 36 height 15
click at [227, 389] on button "Ship Selected" at bounding box center [239, 391] width 50 height 15
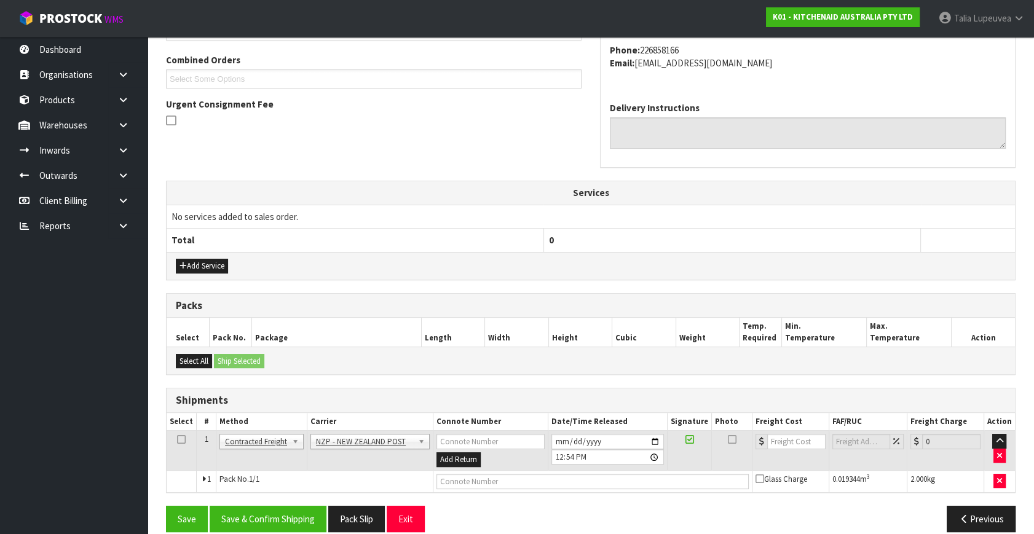
scroll to position [325, 0]
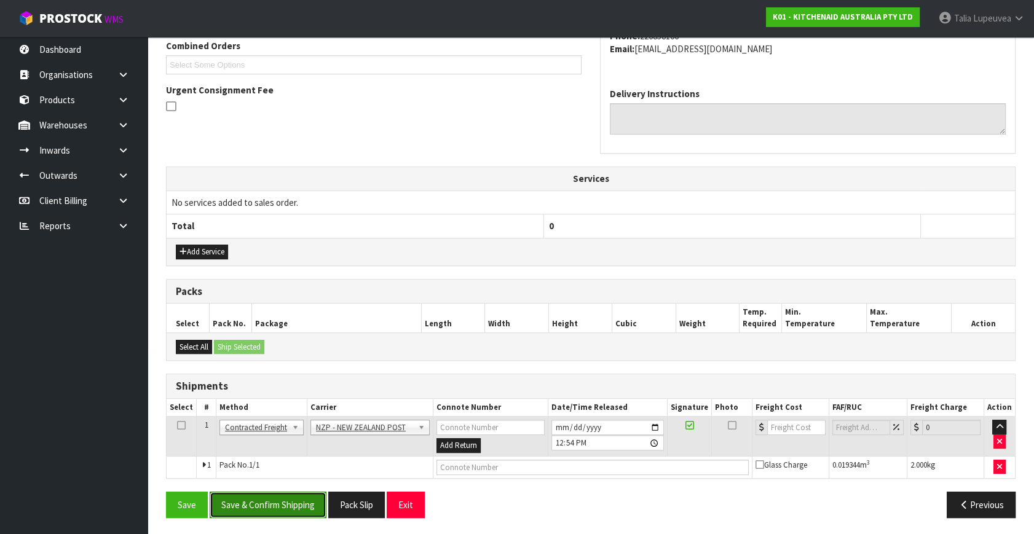
click at [319, 493] on button "Save & Confirm Shipping" at bounding box center [268, 505] width 117 height 26
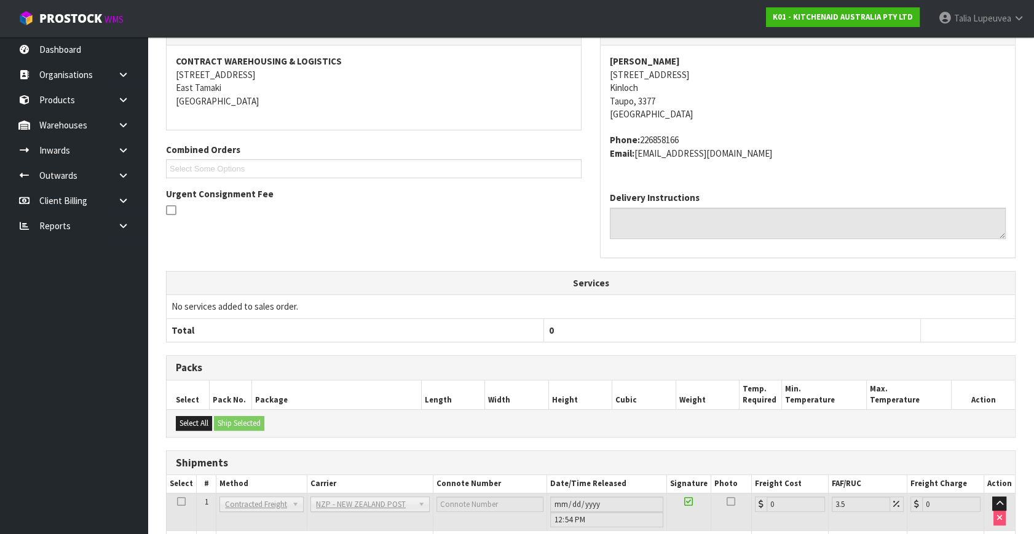
scroll to position [307, 0]
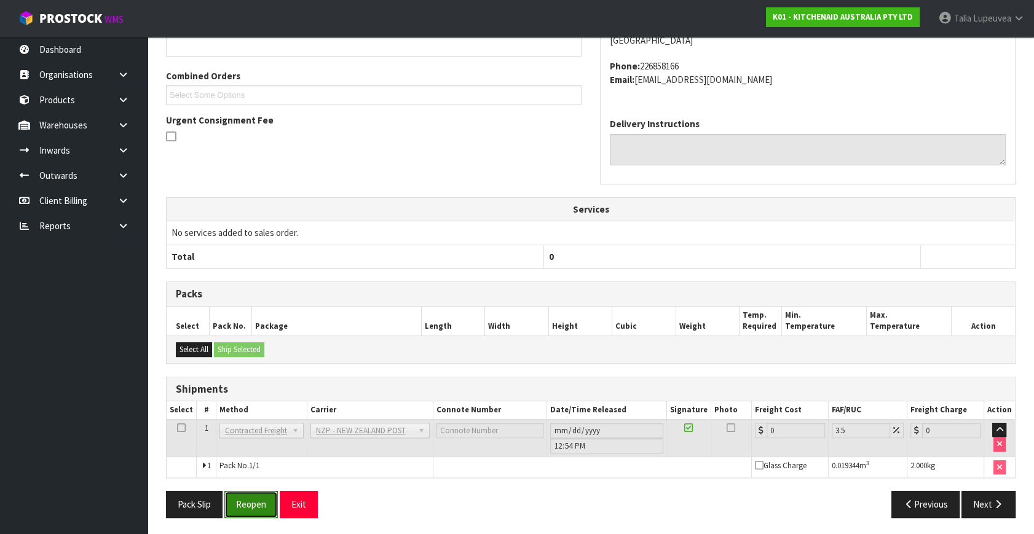
click at [266, 498] on button "Reopen" at bounding box center [251, 504] width 54 height 26
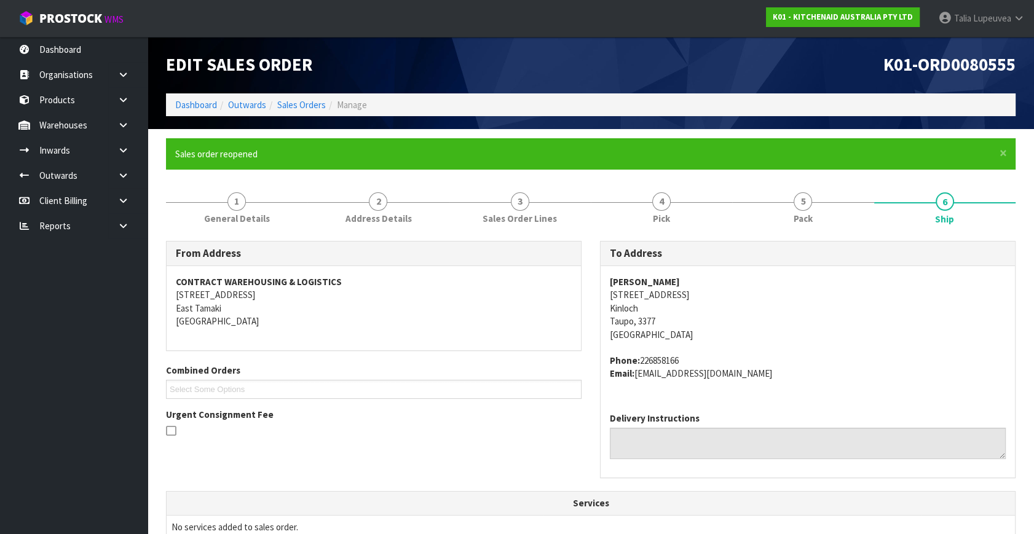
scroll to position [295, 0]
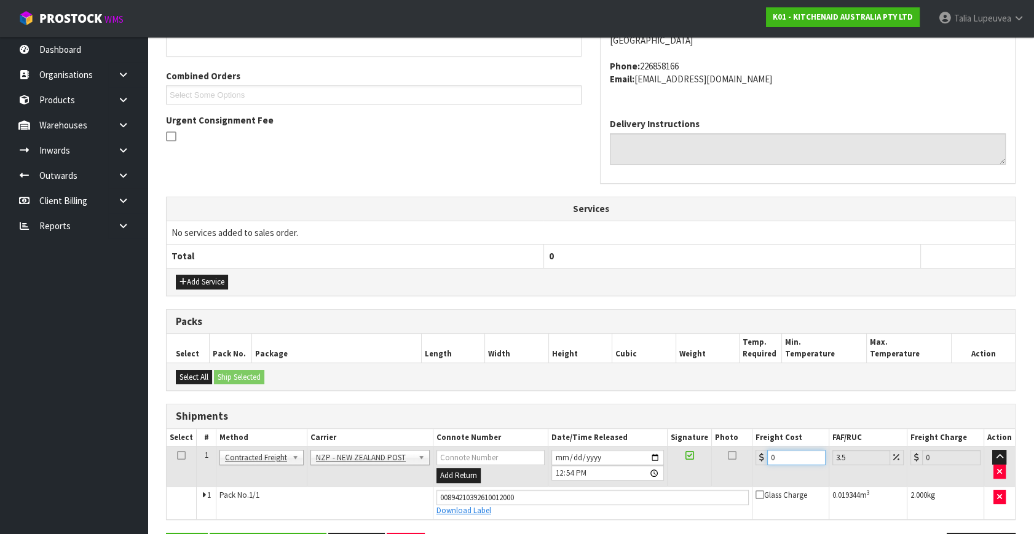
drag, startPoint x: 779, startPoint y: 456, endPoint x: 730, endPoint y: 453, distance: 48.7
click at [724, 461] on tr "1 Client Local Pickup Customer Local Pickup Company Freight Contracted Freight …" at bounding box center [591, 467] width 849 height 40
type input "1"
type input "1.03"
type input "13"
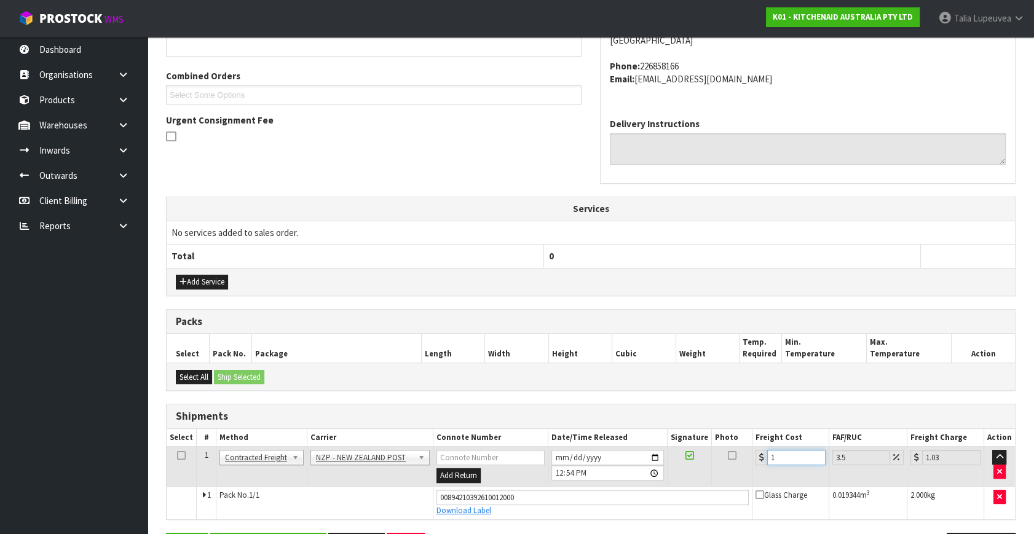
type input "13.45"
type input "13.04"
type input "13.5"
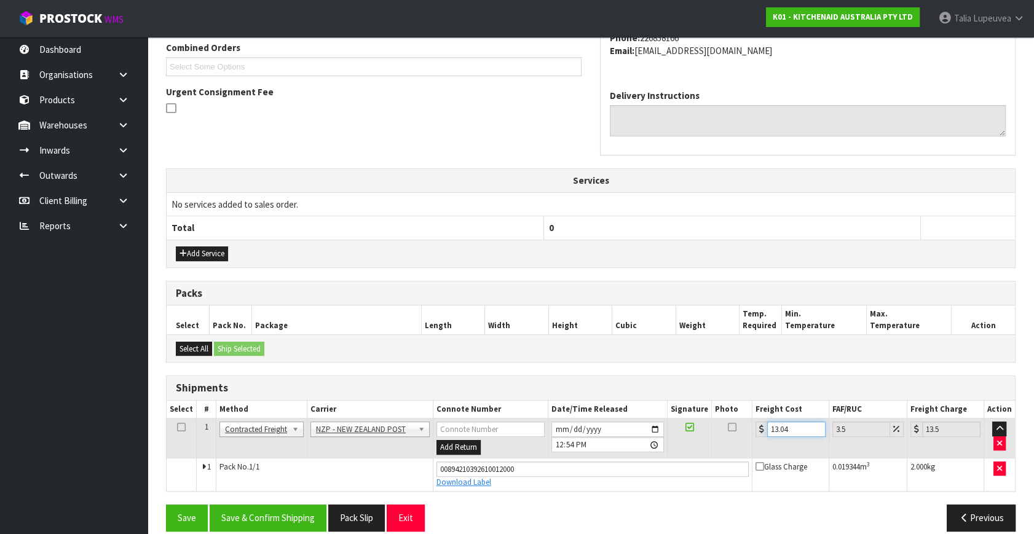
scroll to position [336, 0]
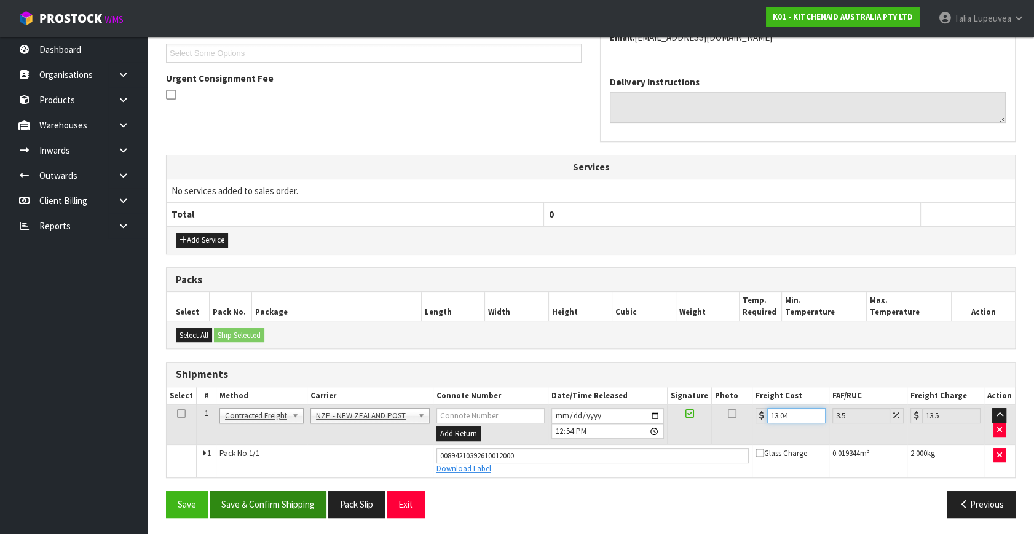
type input "13.04"
click at [301, 501] on button "Save & Confirm Shipping" at bounding box center [268, 504] width 117 height 26
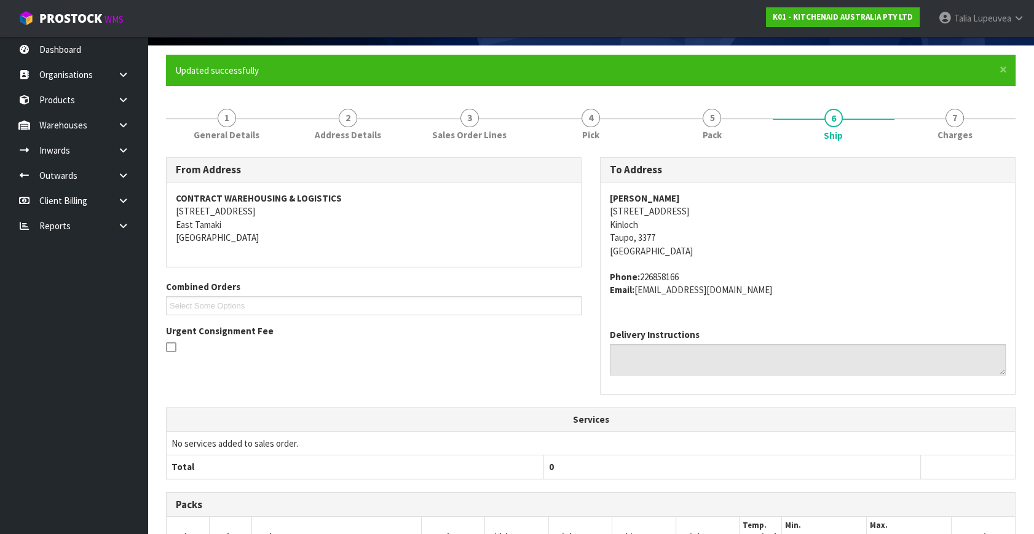
scroll to position [0, 0]
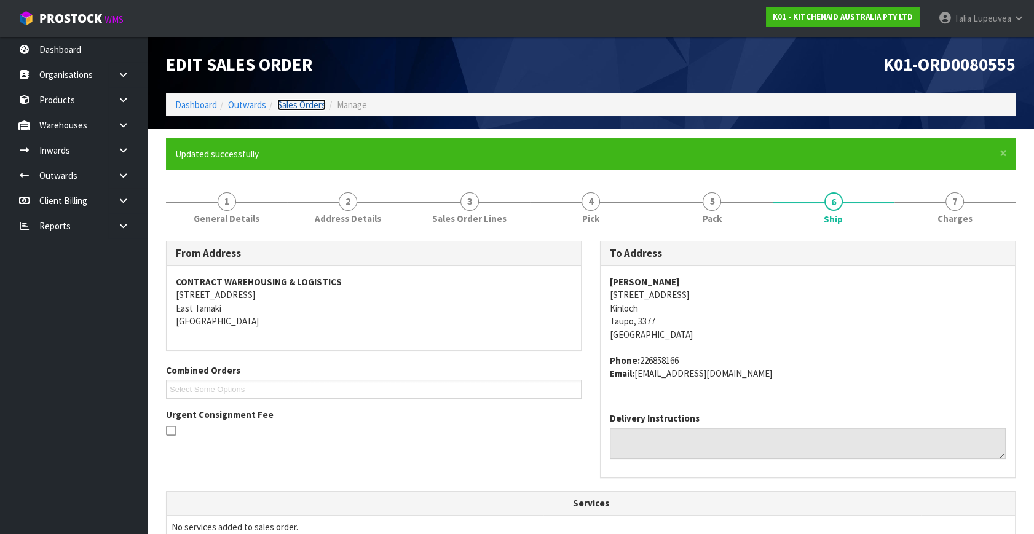
click at [310, 100] on link "Sales Orders" at bounding box center [301, 105] width 49 height 12
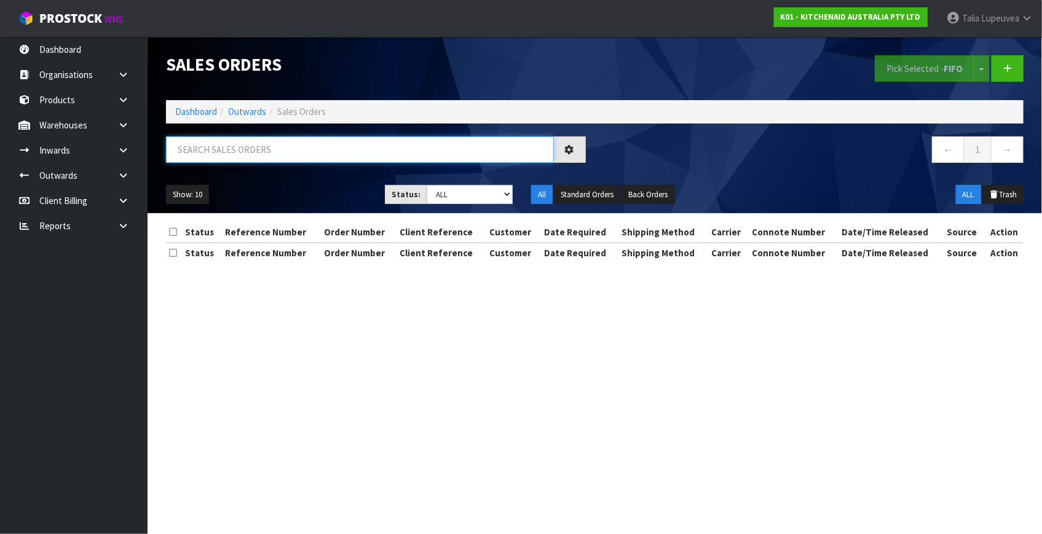
click at [323, 155] on input "text" at bounding box center [360, 150] width 388 height 26
type input "JOB-0417342"
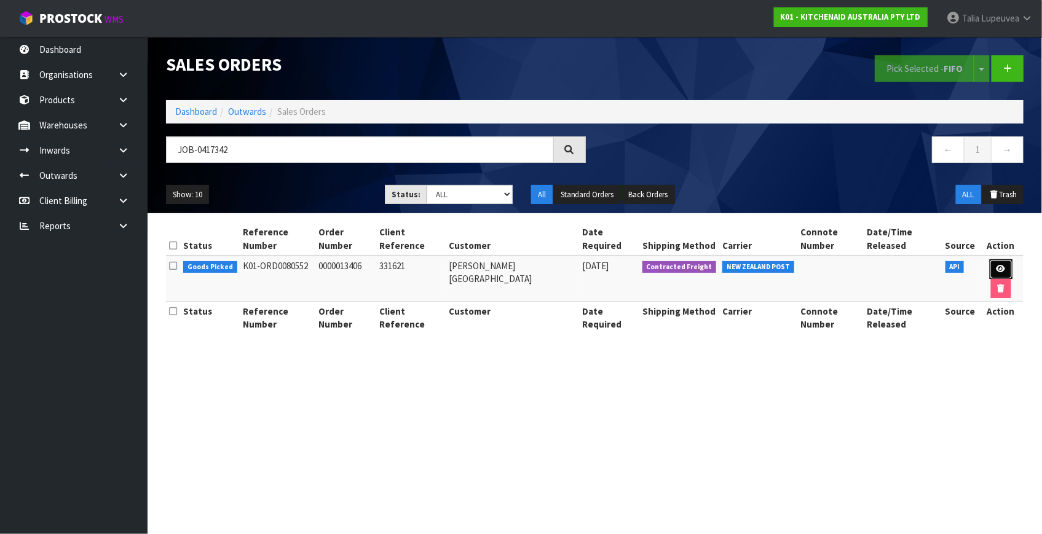
click at [997, 265] on icon at bounding box center [1001, 269] width 9 height 8
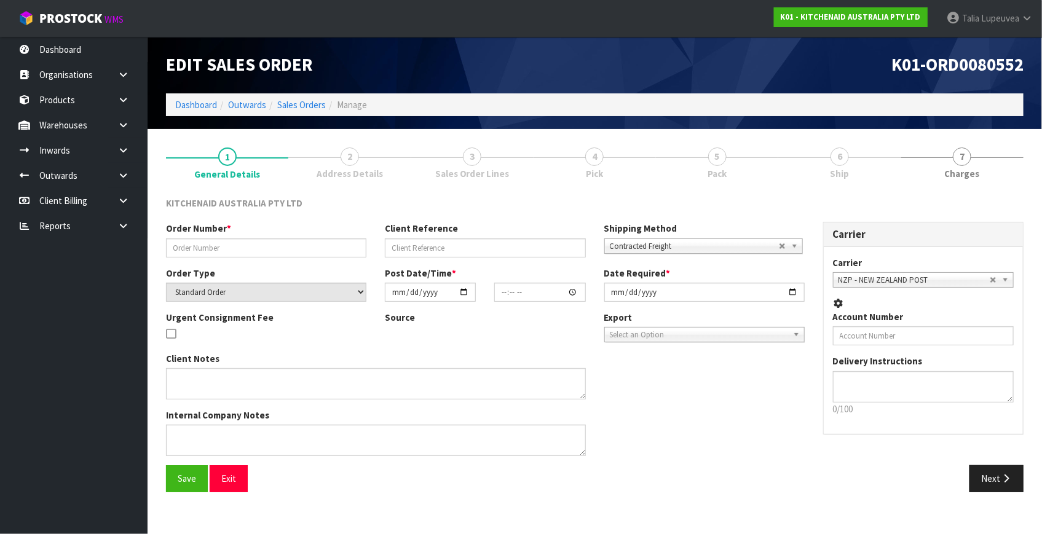
type input "0000013406"
type input "331621"
select select "number:0"
type input "[DATE]"
type input "16:32:03.000"
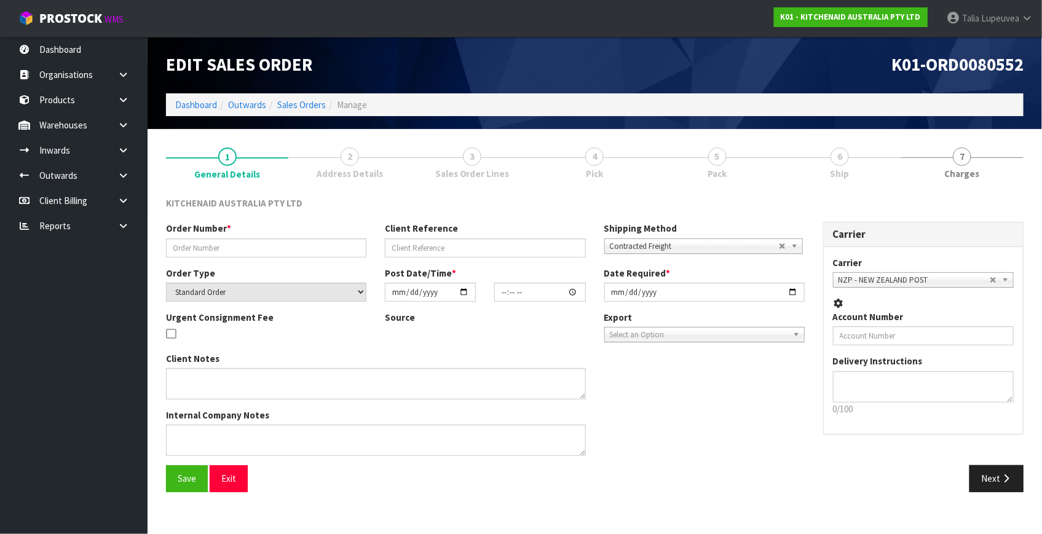
type input "[DATE]"
type textarea "REMOVED KFE5T X 4"
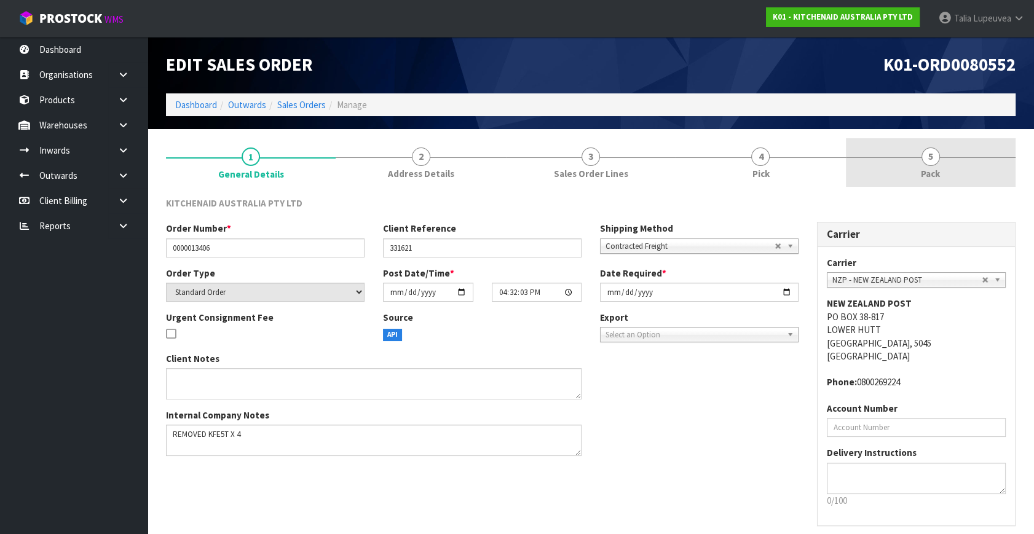
click at [906, 176] on link "5 Pack" at bounding box center [931, 162] width 170 height 49
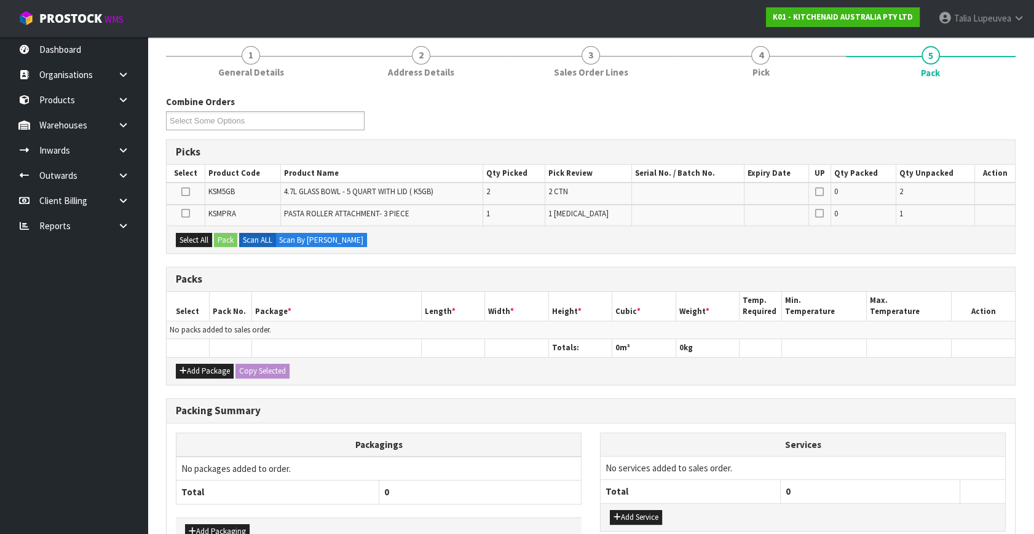
scroll to position [111, 0]
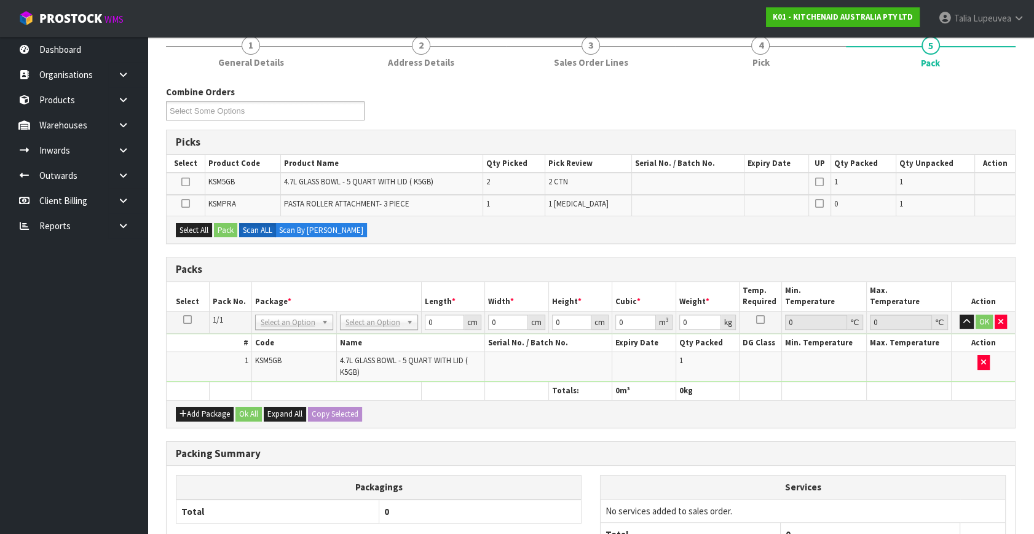
click at [184, 320] on icon at bounding box center [187, 320] width 9 height 1
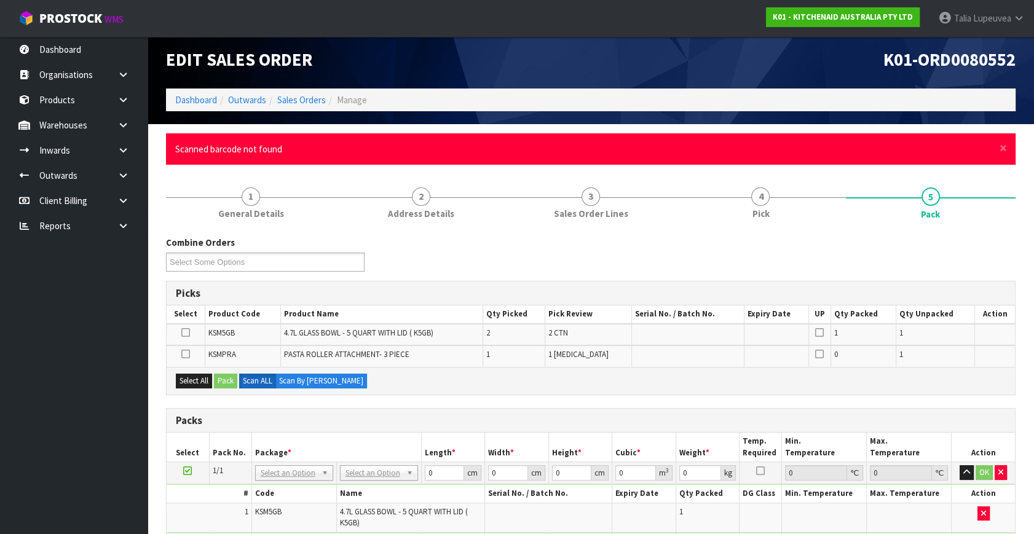
scroll to position [0, 0]
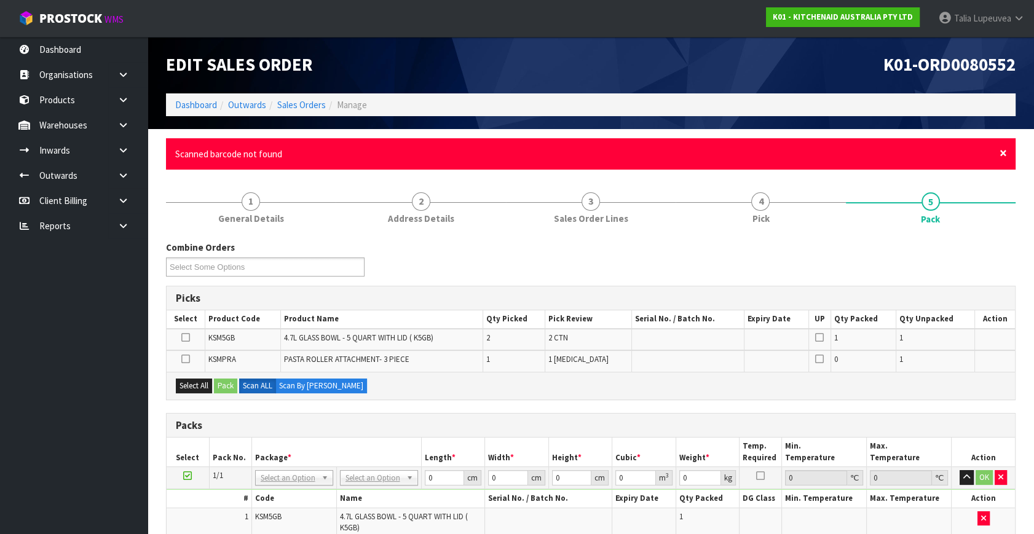
click at [1002, 156] on span "×" at bounding box center [1003, 153] width 7 height 17
click at [1003, 146] on span "×" at bounding box center [1003, 153] width 7 height 17
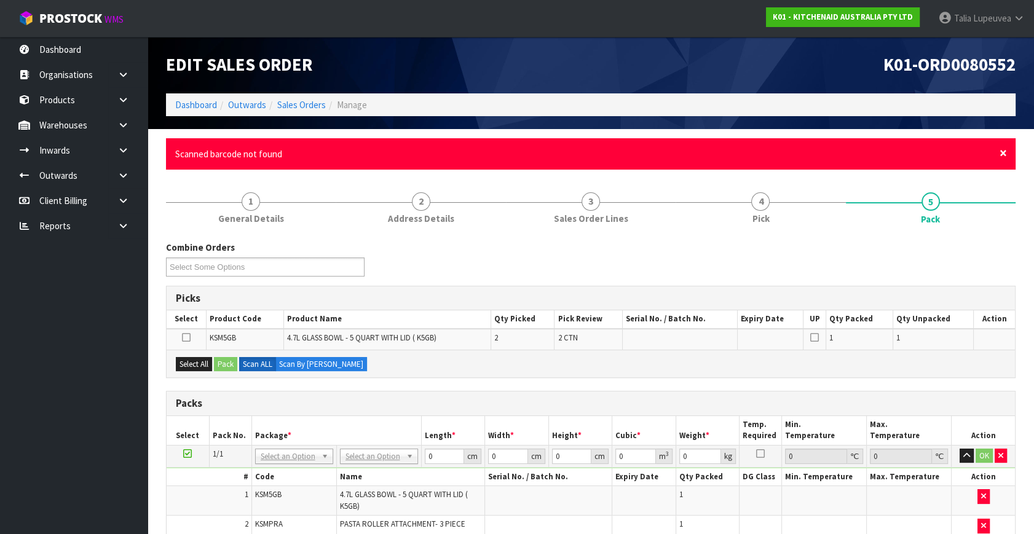
click at [1006, 151] on span "×" at bounding box center [1003, 153] width 7 height 17
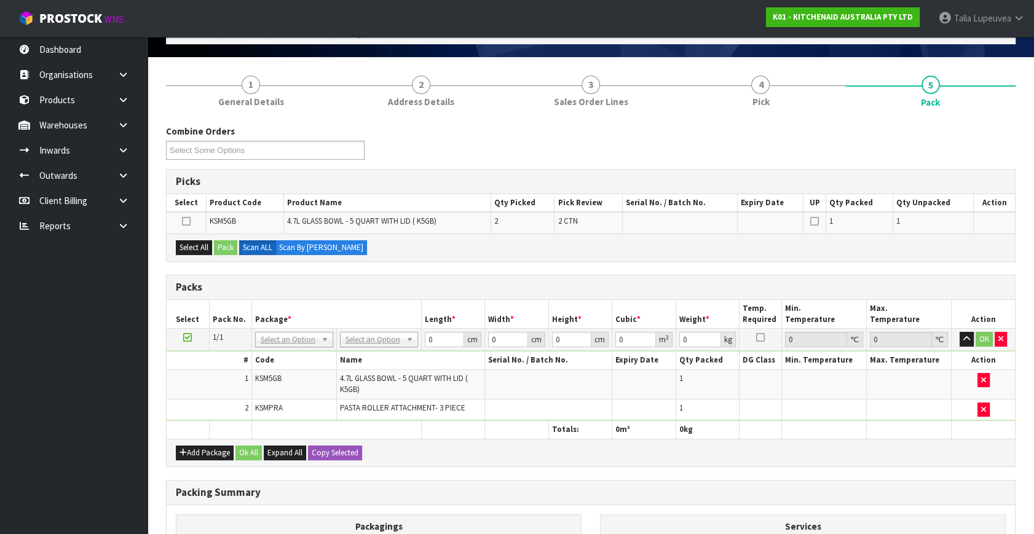
scroll to position [111, 0]
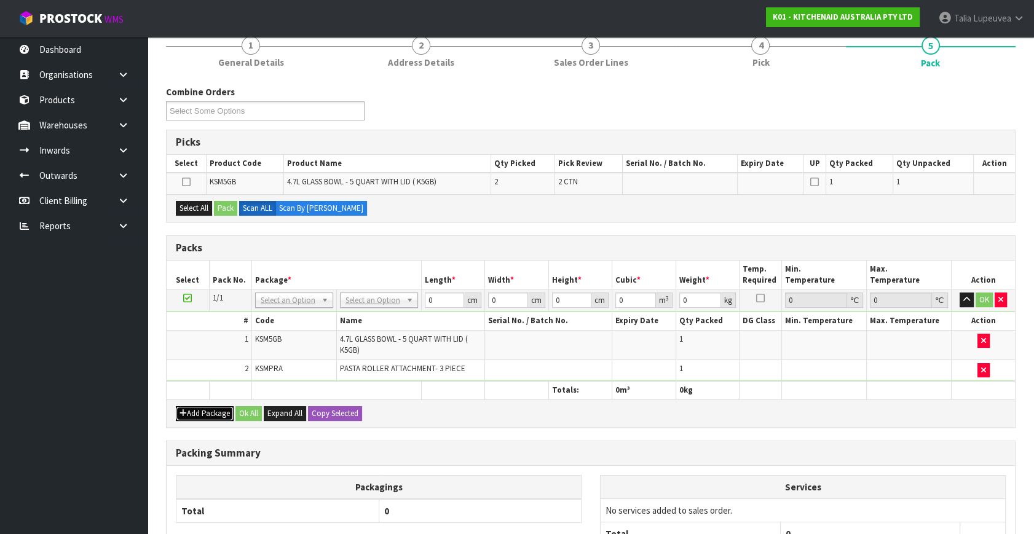
click at [206, 409] on button "Add Package" at bounding box center [205, 414] width 58 height 15
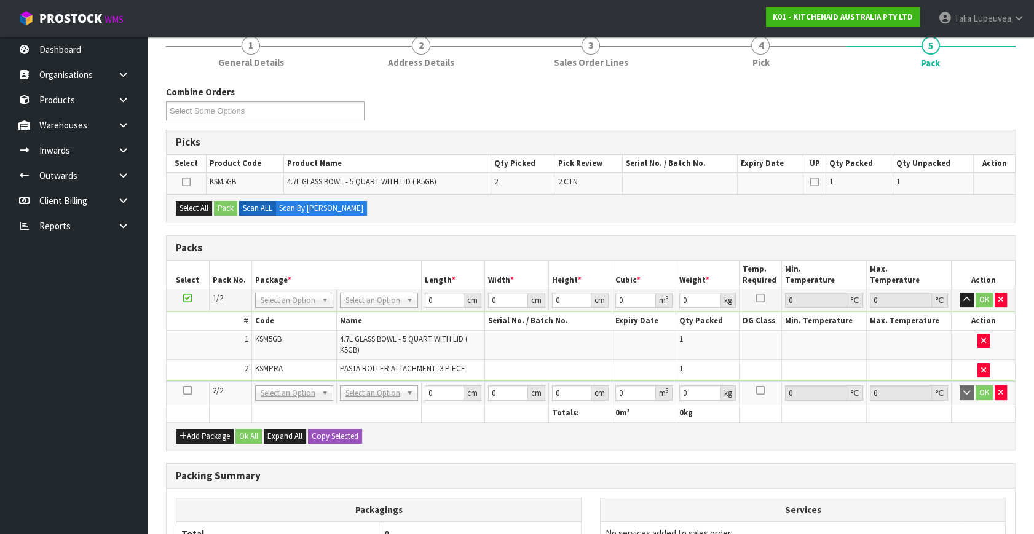
click at [184, 391] on icon at bounding box center [187, 391] width 9 height 1
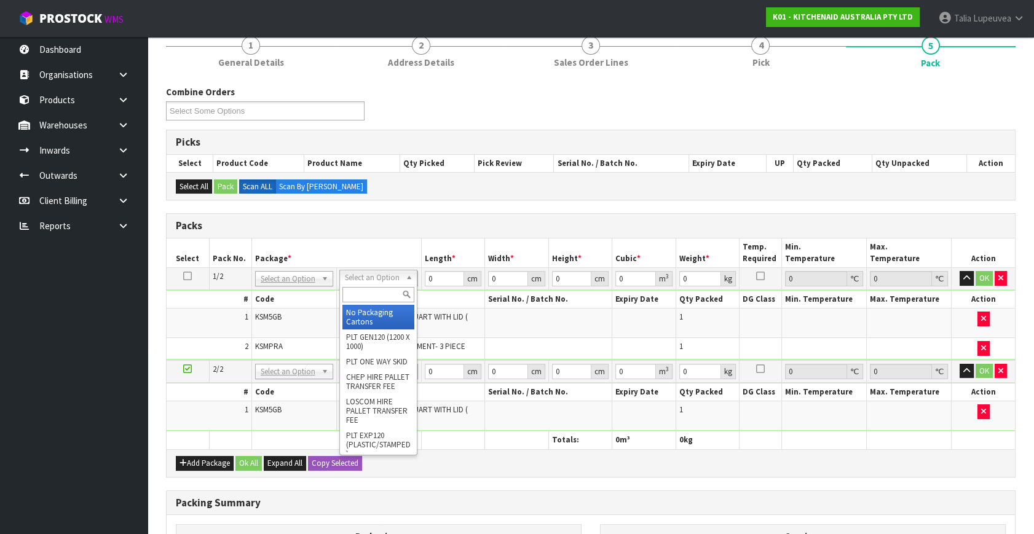
click at [387, 289] on input "text" at bounding box center [379, 294] width 72 height 15
type input "oc"
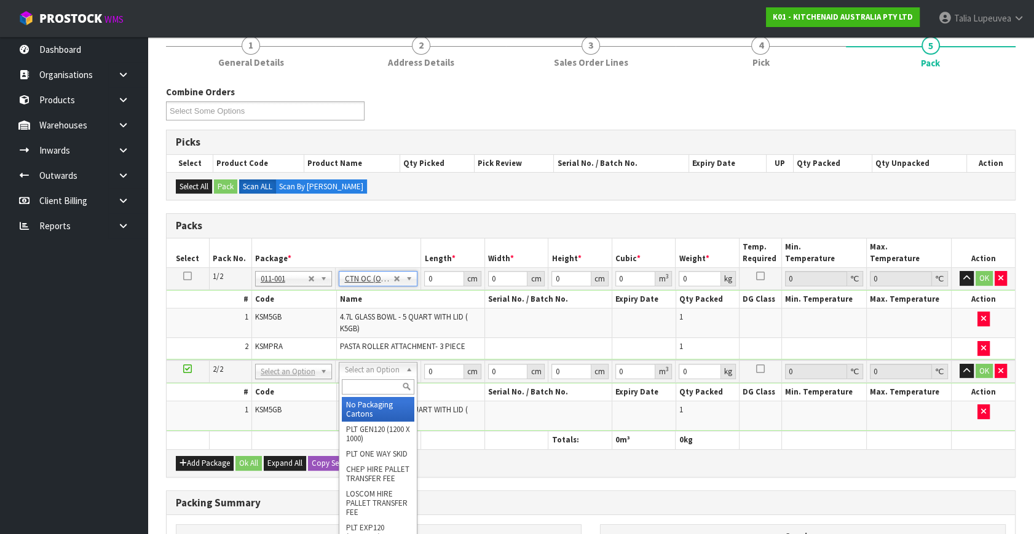
type input "6.75"
click at [383, 383] on input "text" at bounding box center [378, 386] width 73 height 15
type input "own"
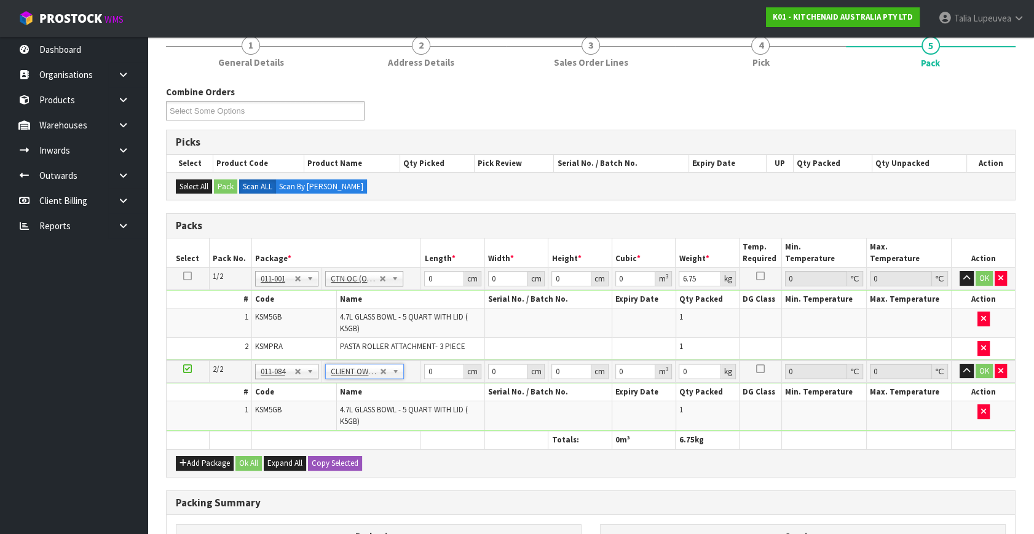
type input "3.25"
click at [445, 277] on input "0" at bounding box center [444, 278] width 40 height 15
drag, startPoint x: 439, startPoint y: 277, endPoint x: 418, endPoint y: 277, distance: 21.5
click at [418, 277] on tr "1/2 NONE 007-001 007-002 007-004 007-009 007-013 007-014 007-015 007-017 007-01…" at bounding box center [591, 279] width 849 height 22
type input "51"
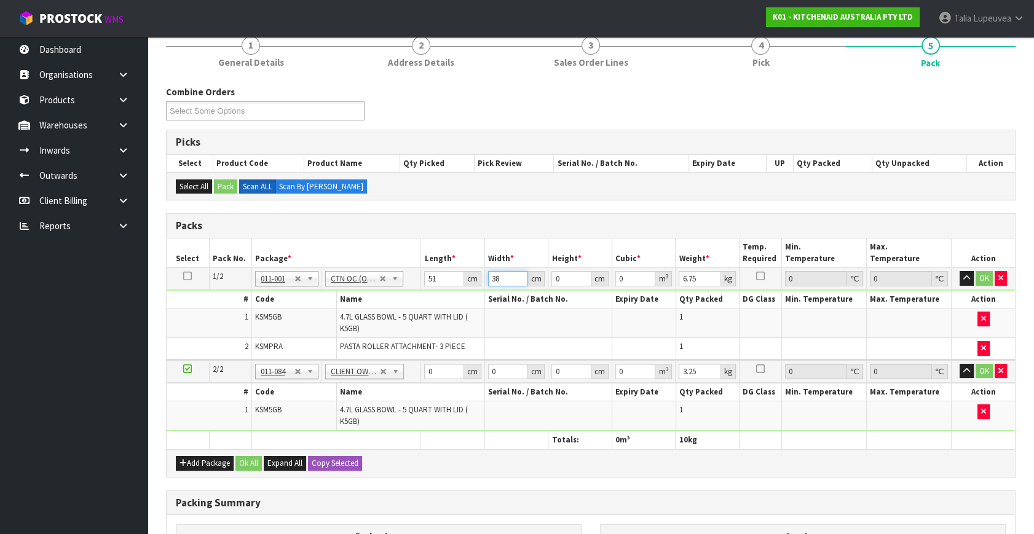
type input "38"
type input "2"
type input "0.003876"
type input "28"
type input "0.054264"
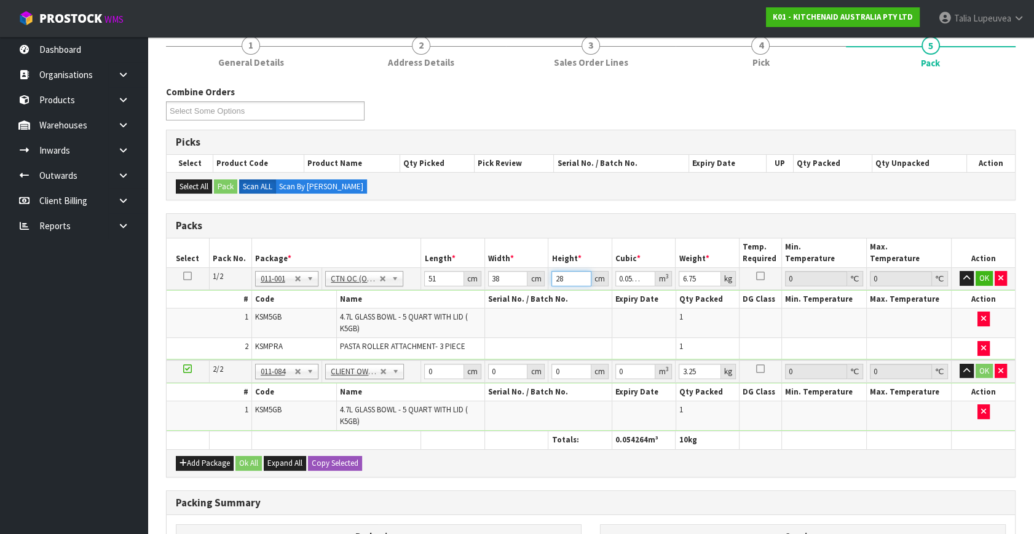
type input "28"
type input "8"
click at [978, 275] on button "OK" at bounding box center [984, 278] width 17 height 15
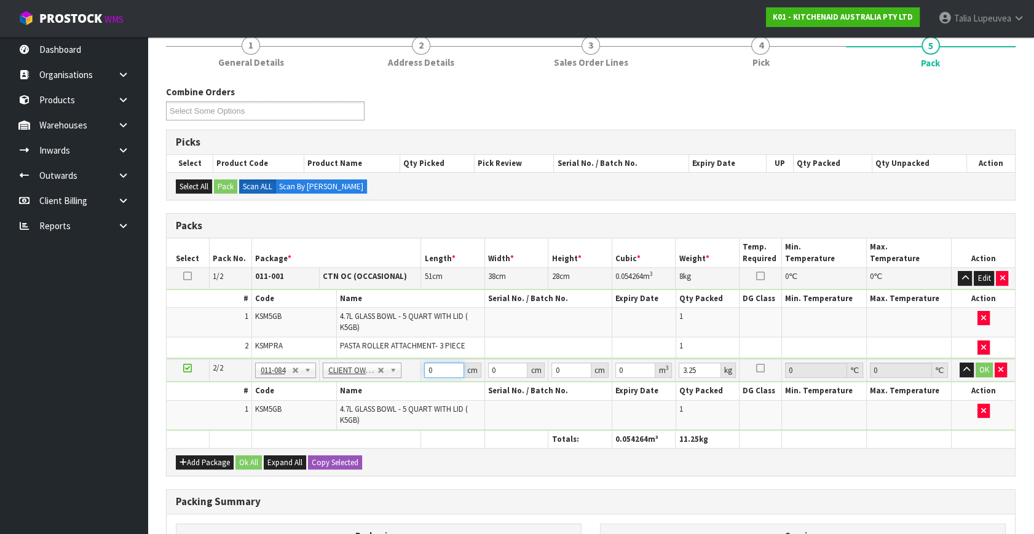
drag, startPoint x: 434, startPoint y: 363, endPoint x: 413, endPoint y: 368, distance: 22.1
click at [413, 368] on tr "2/2 NONE 007-001 007-002 007-004 007-009 007-013 007-014 007-015 007-017 007-01…" at bounding box center [591, 370] width 849 height 23
type input "31"
type input "30"
type input "2"
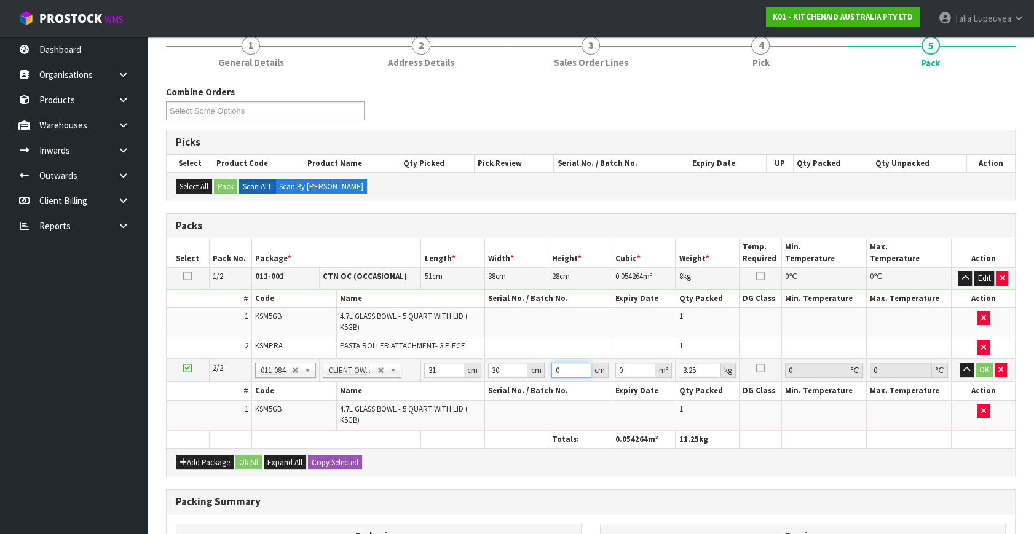
type input "0.00186"
type input "26"
type input "0.02418"
type input "26"
type input "4"
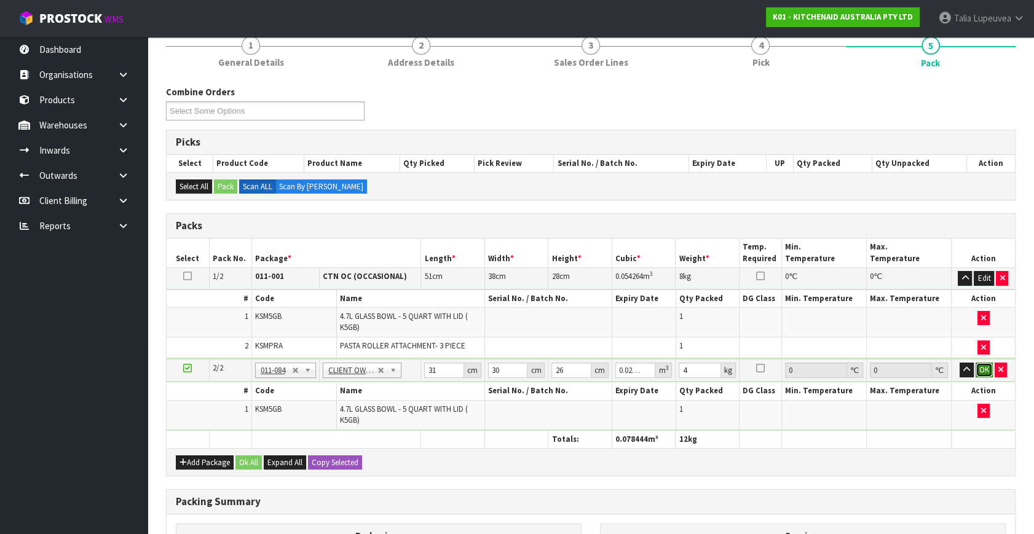
click at [983, 371] on button "OK" at bounding box center [984, 370] width 17 height 15
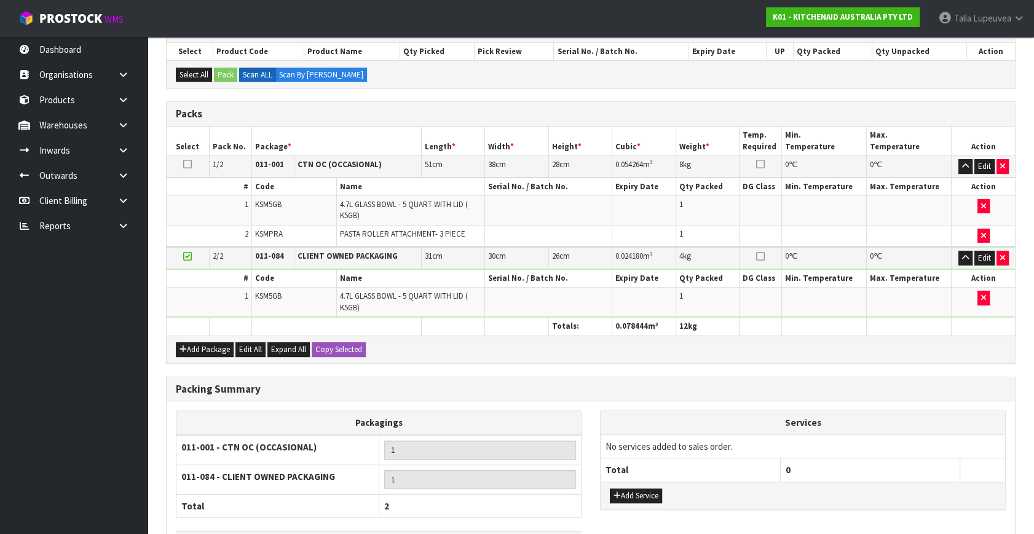
scroll to position [312, 0]
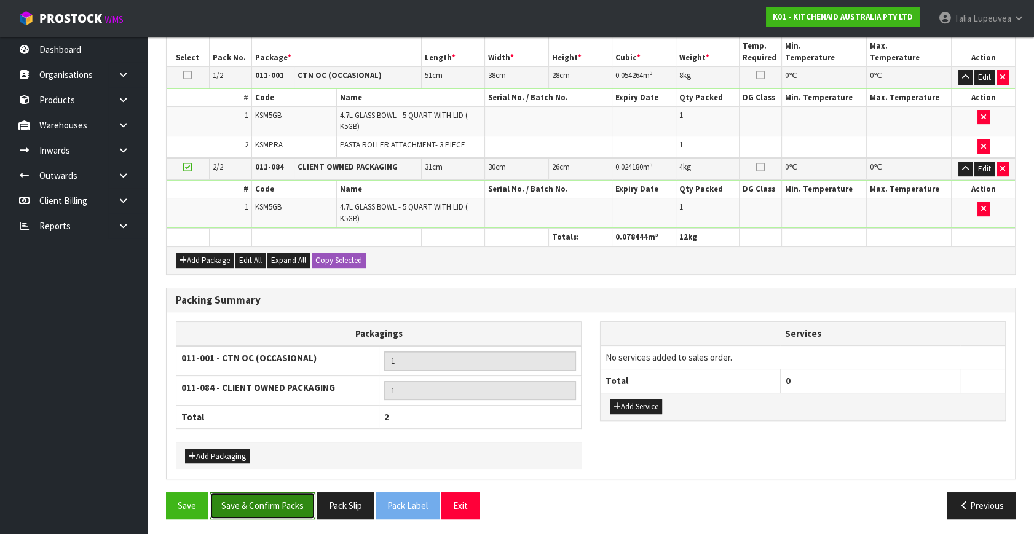
click at [276, 496] on button "Save & Confirm Packs" at bounding box center [263, 506] width 106 height 26
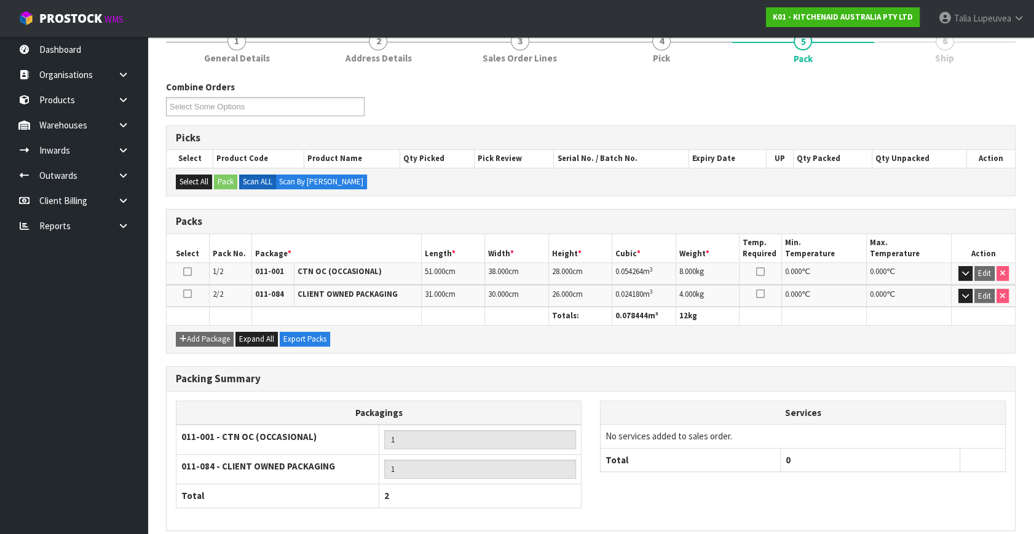
scroll to position [212, 0]
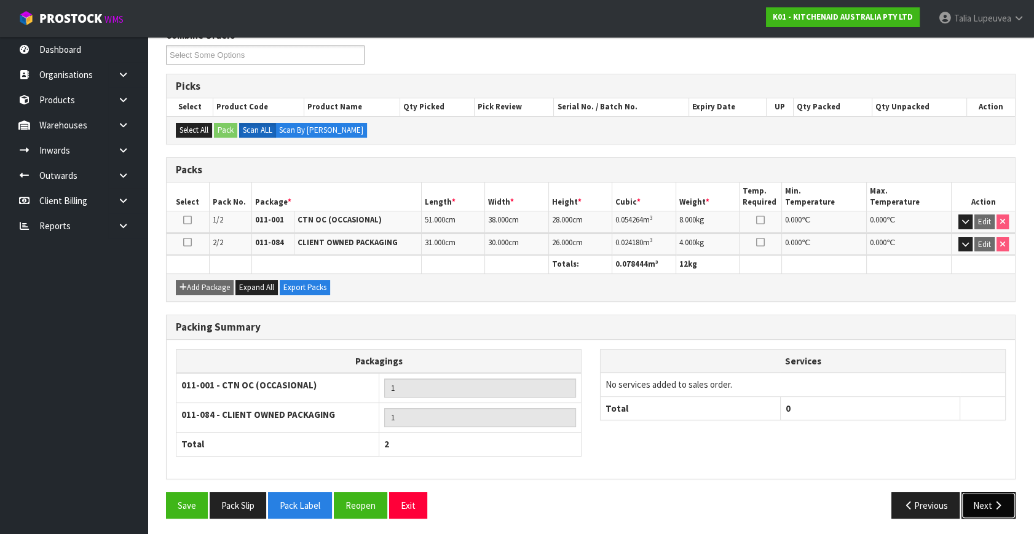
click at [981, 494] on button "Next" at bounding box center [989, 506] width 54 height 26
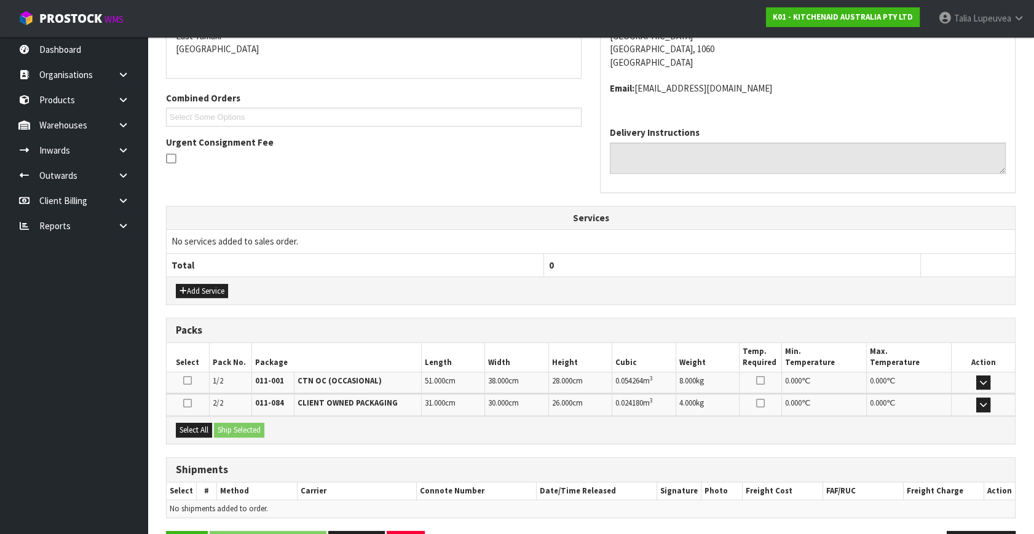
scroll to position [312, 0]
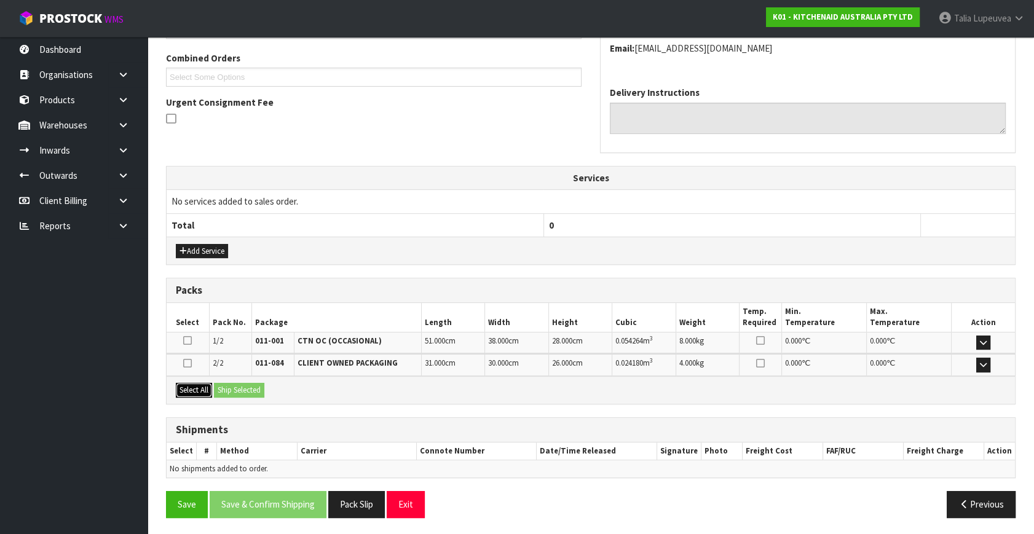
click at [191, 387] on button "Select All" at bounding box center [194, 390] width 36 height 15
click at [223, 383] on button "Ship Selected" at bounding box center [239, 390] width 50 height 15
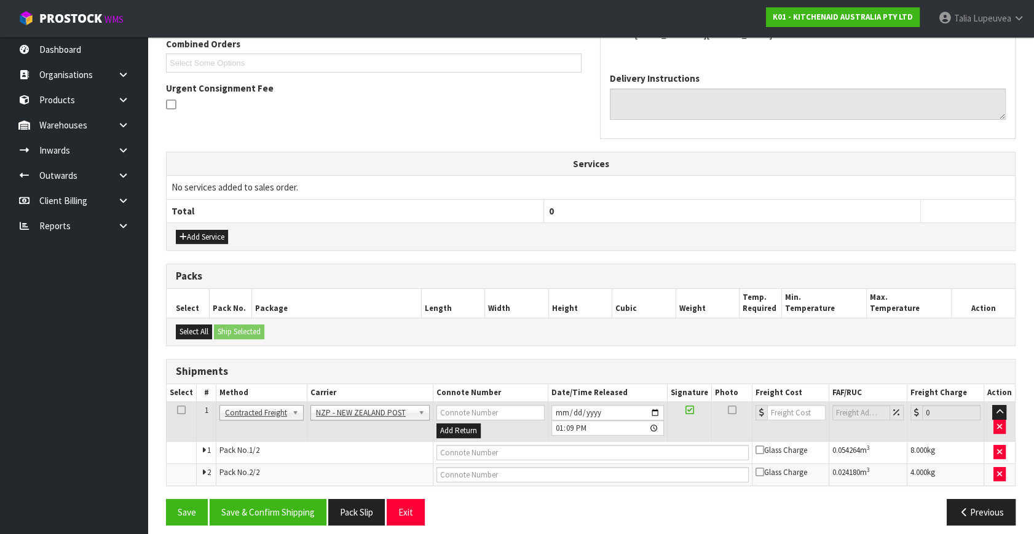
scroll to position [333, 0]
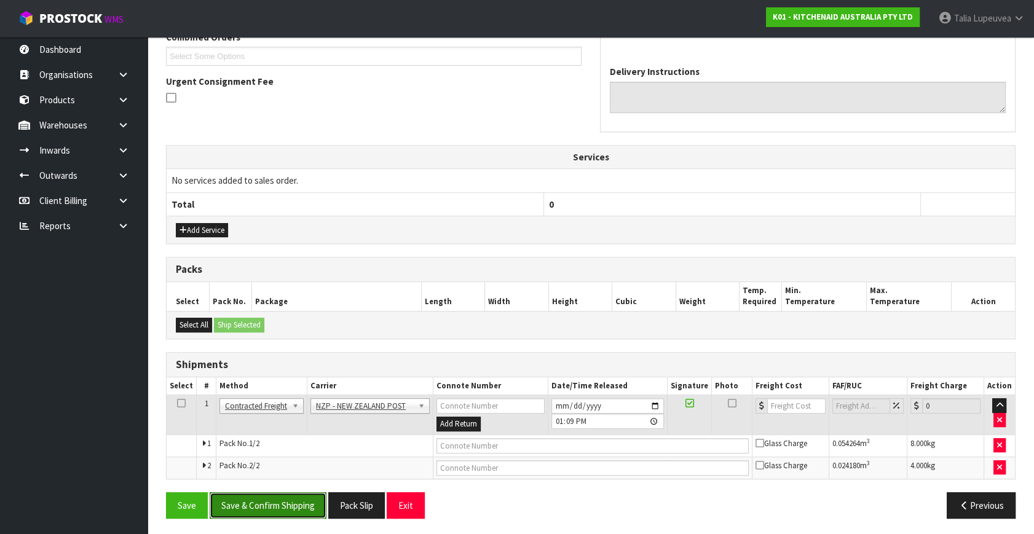
click at [307, 507] on button "Save & Confirm Shipping" at bounding box center [268, 506] width 117 height 26
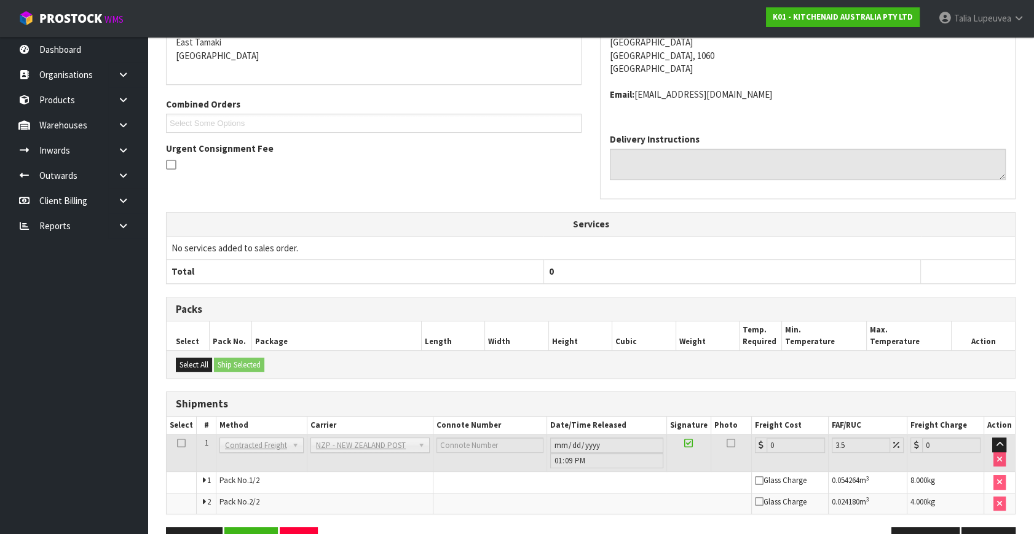
scroll to position [315, 0]
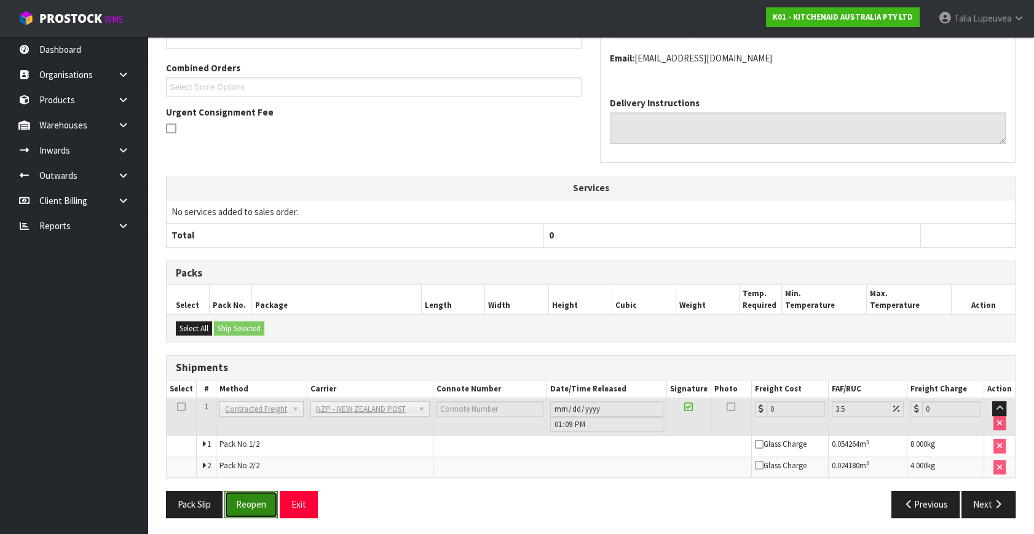
click at [260, 499] on button "Reopen" at bounding box center [251, 504] width 54 height 26
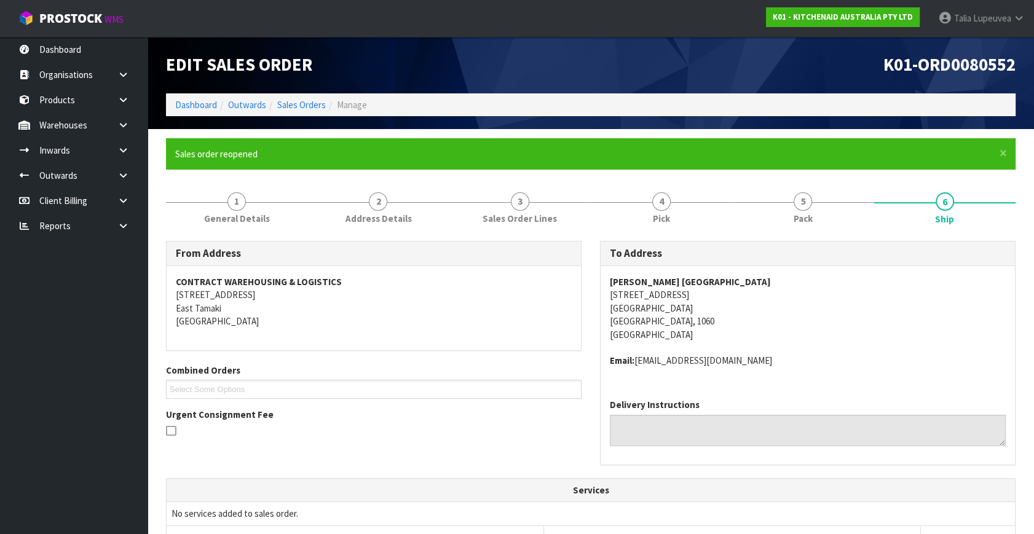
scroll to position [333, 0]
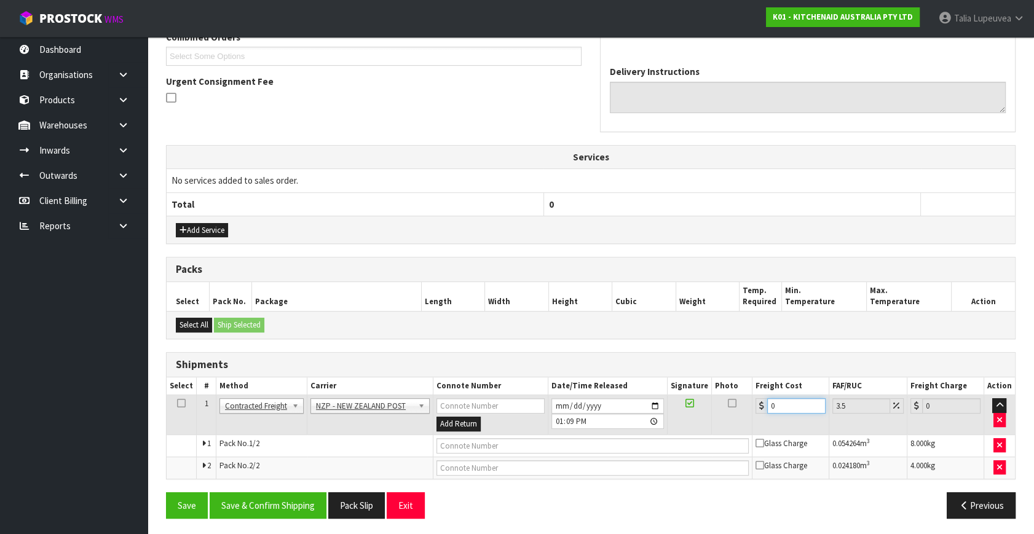
drag, startPoint x: 755, startPoint y: 418, endPoint x: 736, endPoint y: 424, distance: 20.2
click at [736, 424] on tr "1 Client Local Pickup Customer Local Pickup Company Freight Contracted Freight …" at bounding box center [591, 415] width 849 height 40
type input "8"
type input "8.28"
type input "8.6"
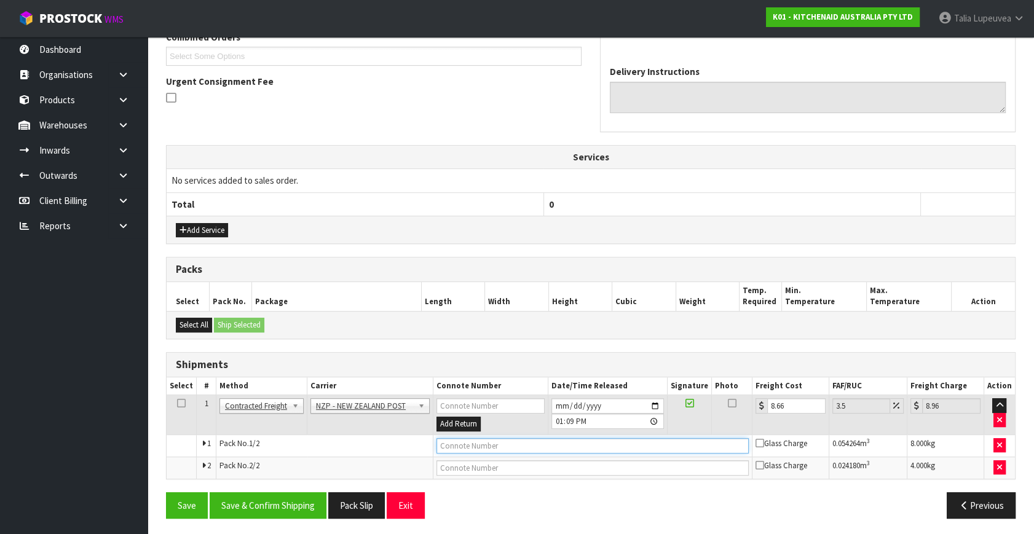
click at [500, 443] on input "text" at bounding box center [593, 445] width 312 height 15
click at [166, 493] on button "Save" at bounding box center [187, 506] width 42 height 26
click at [639, 473] on input "text" at bounding box center [593, 468] width 312 height 15
click at [166, 493] on button "Save" at bounding box center [187, 506] width 42 height 26
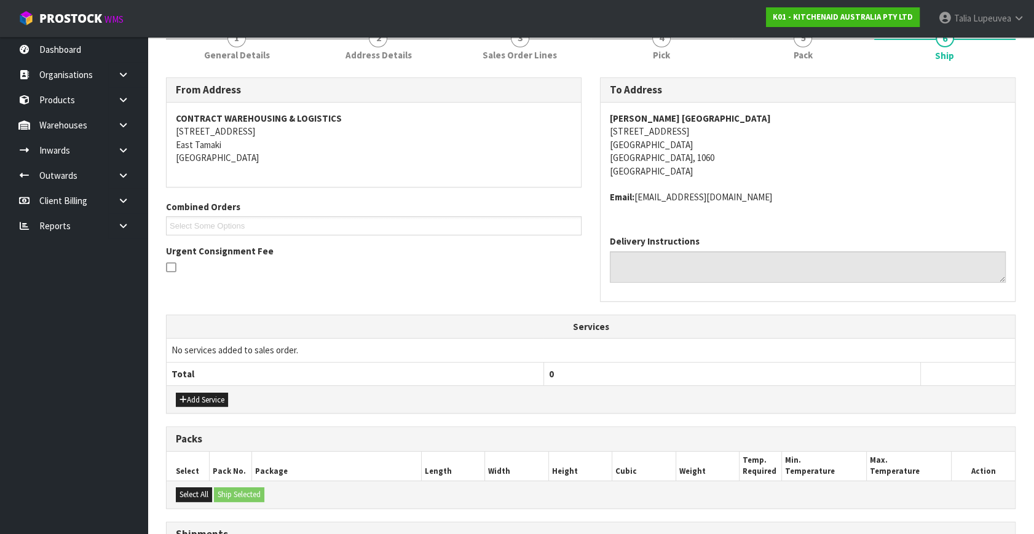
scroll to position [345, 0]
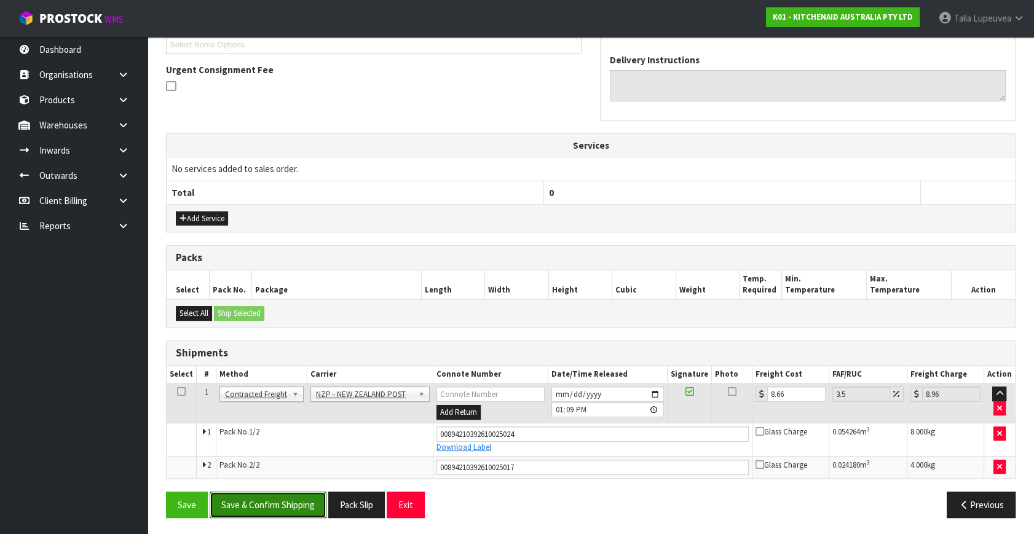
click at [302, 498] on button "Save & Confirm Shipping" at bounding box center [268, 505] width 117 height 26
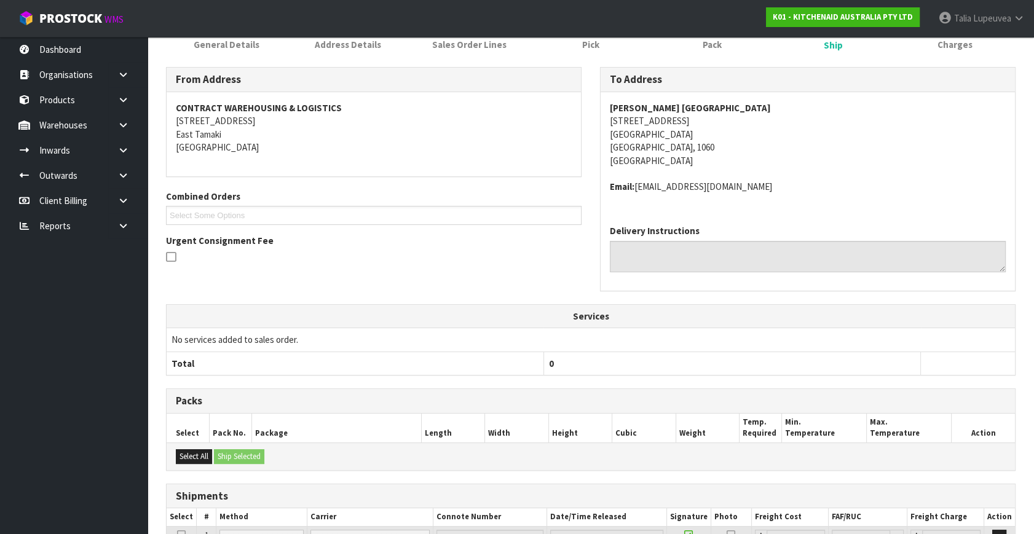
scroll to position [311, 0]
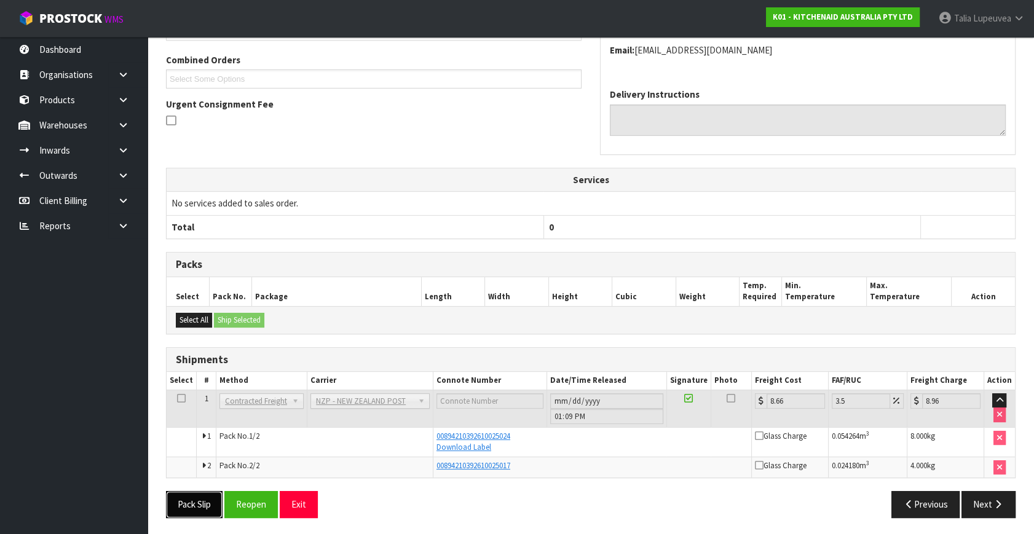
click at [194, 509] on button "Pack Slip" at bounding box center [194, 504] width 57 height 26
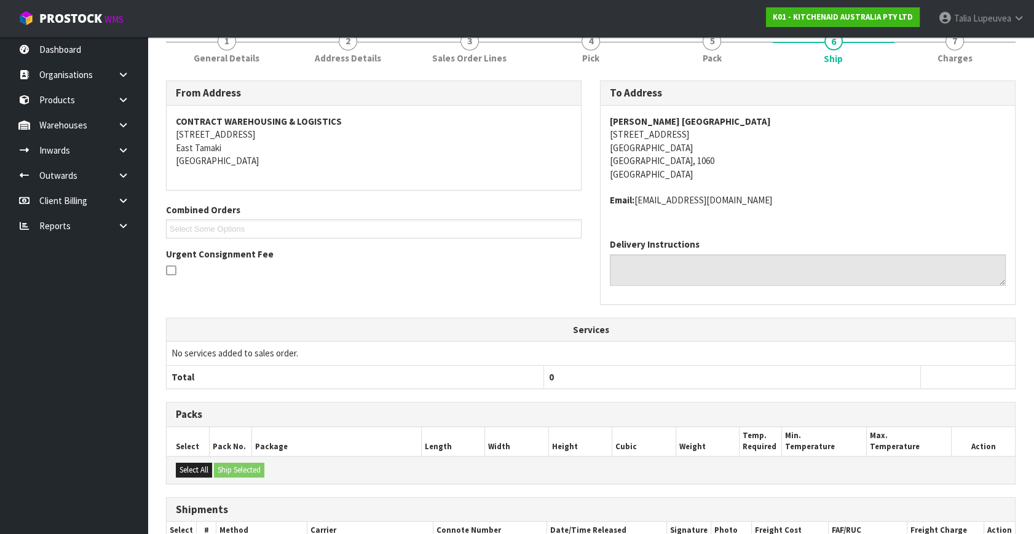
scroll to position [0, 0]
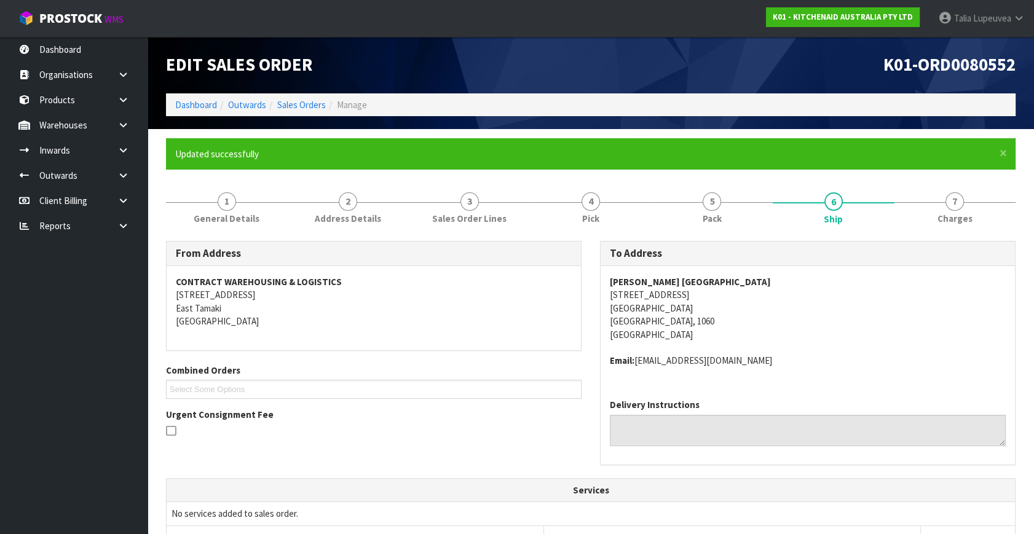
click at [816, 287] on address "[PERSON_NAME] [GEOGRAPHIC_DATA] [STREET_ADDRESS]" at bounding box center [808, 309] width 396 height 66
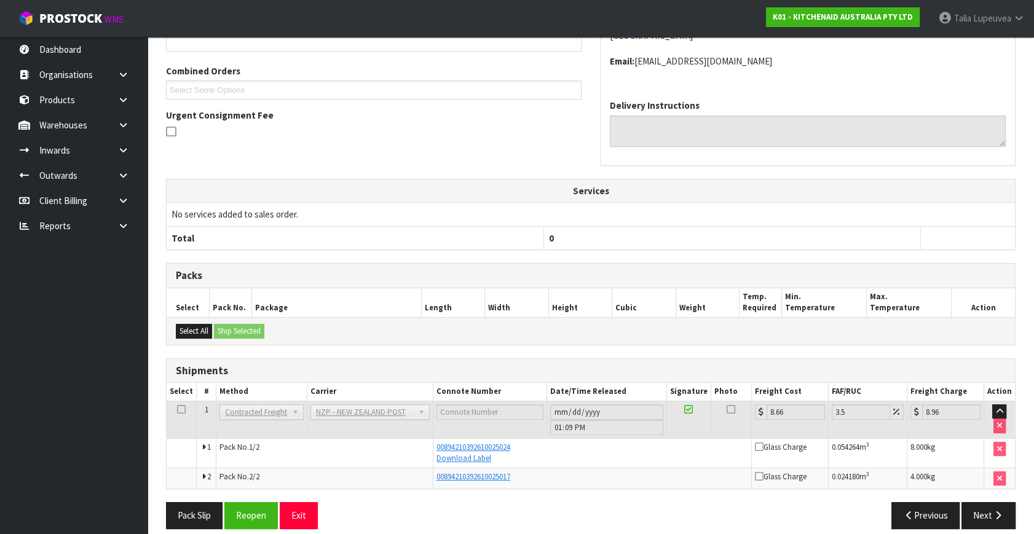
scroll to position [311, 0]
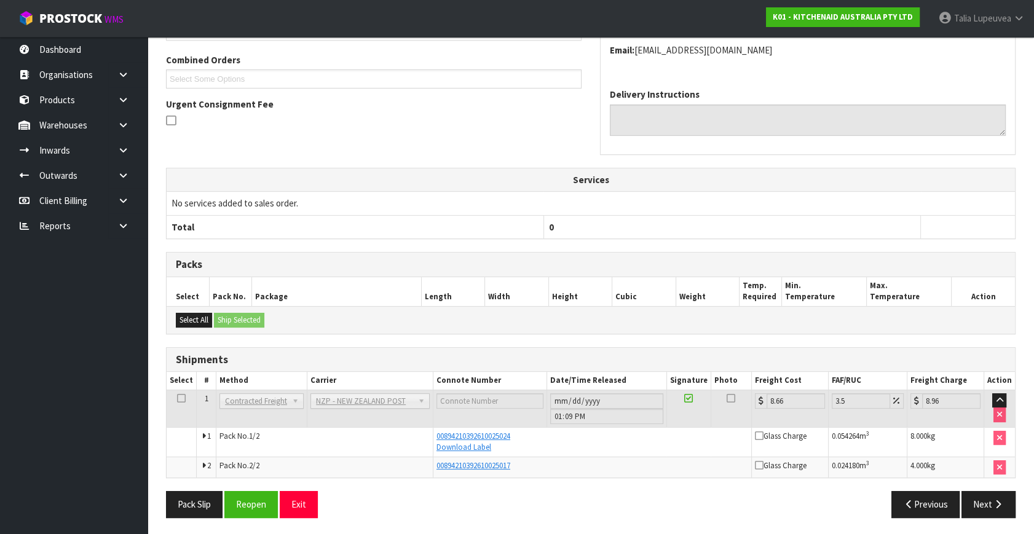
click at [542, 497] on div "Pack Slip Reopen Exit" at bounding box center [374, 504] width 434 height 26
click at [522, 494] on div "Pack Slip Reopen Exit" at bounding box center [374, 504] width 434 height 26
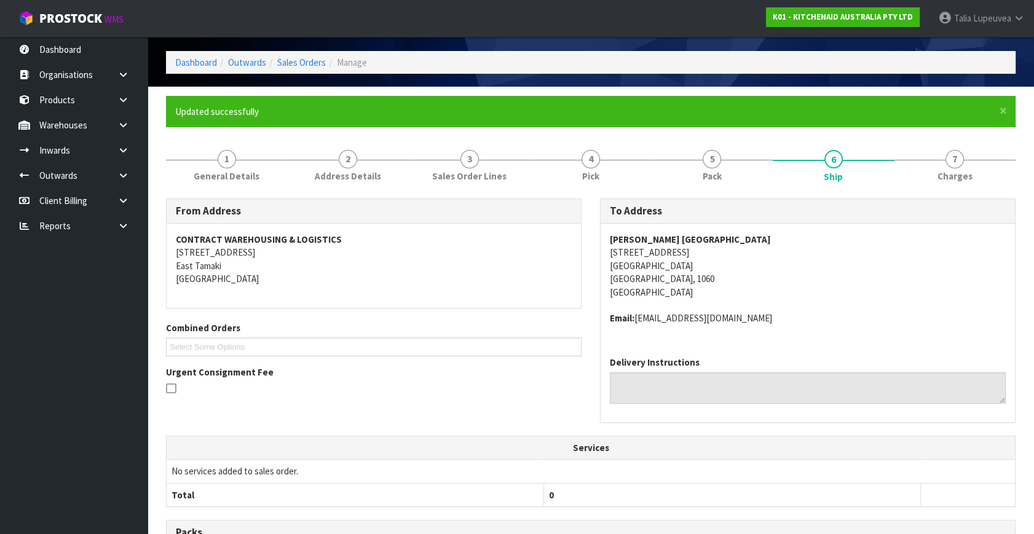
scroll to position [0, 0]
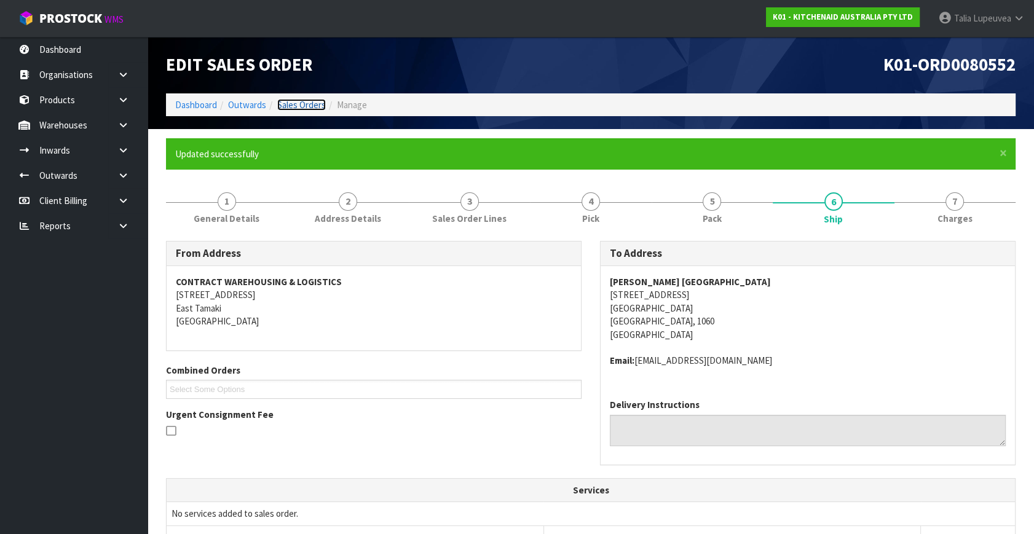
click at [305, 109] on link "Sales Orders" at bounding box center [301, 105] width 49 height 12
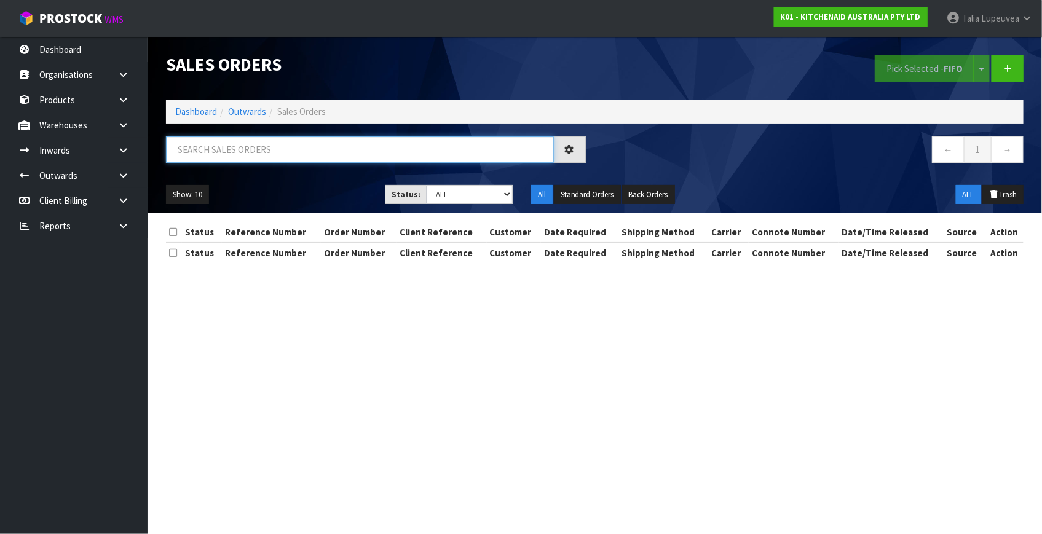
click at [331, 156] on input "text" at bounding box center [360, 150] width 388 height 26
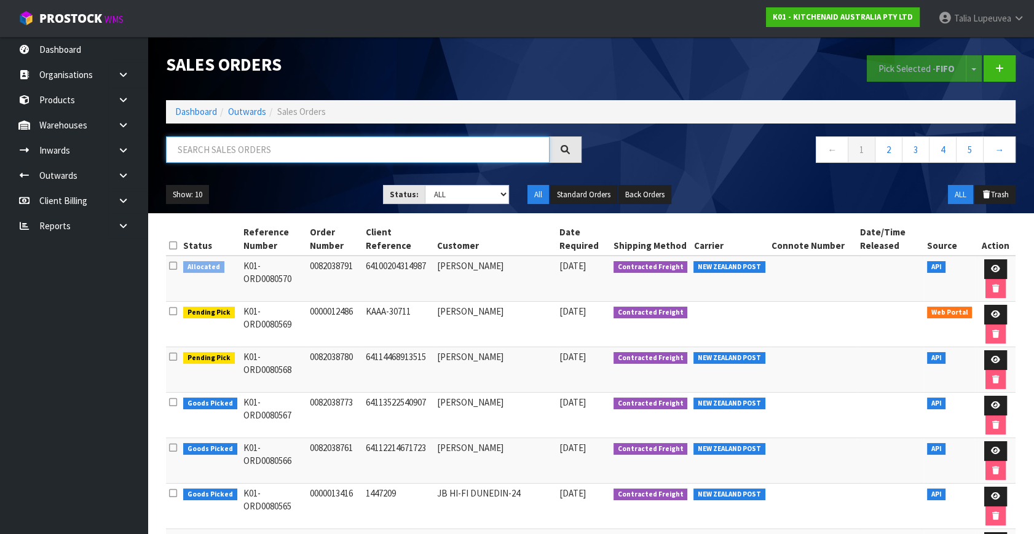
click at [293, 149] on input "text" at bounding box center [358, 150] width 384 height 26
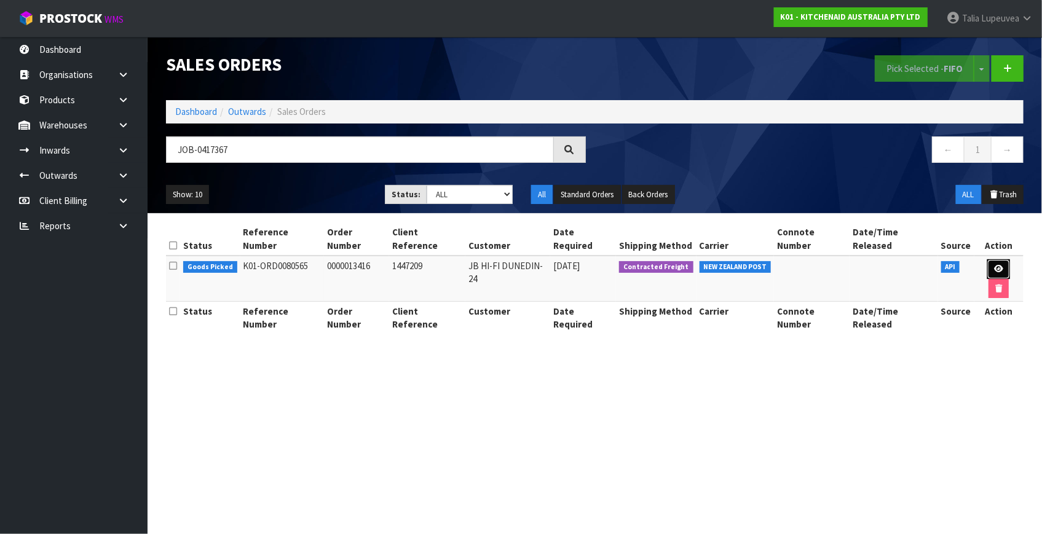
click at [988, 260] on link at bounding box center [999, 270] width 23 height 20
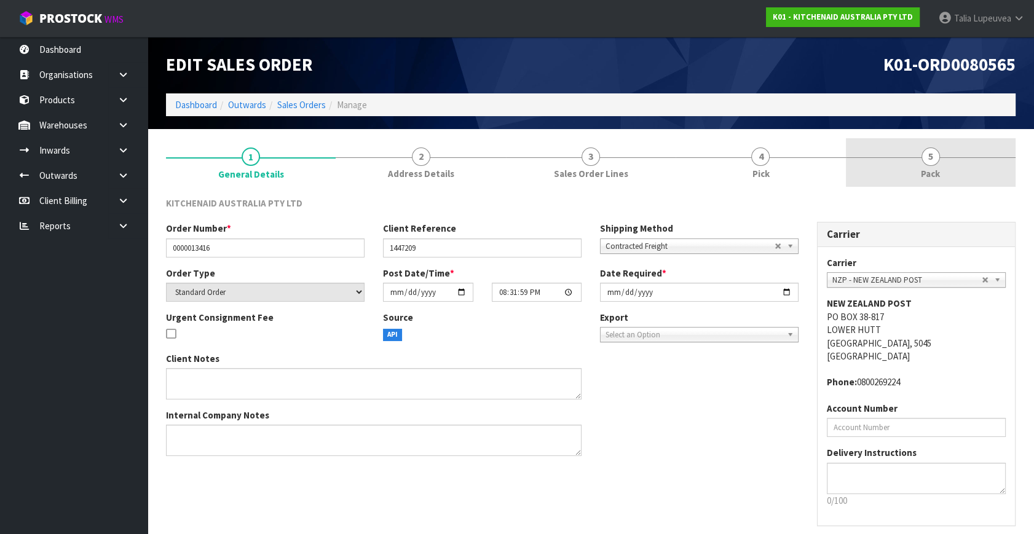
click at [960, 160] on link "5 Pack" at bounding box center [931, 162] width 170 height 49
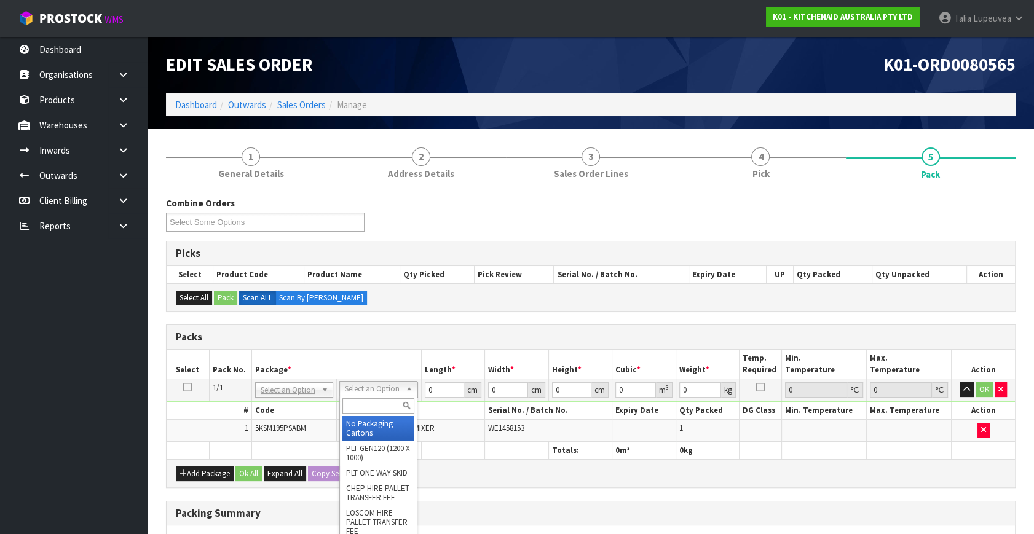
click at [391, 404] on input "text" at bounding box center [379, 406] width 72 height 15
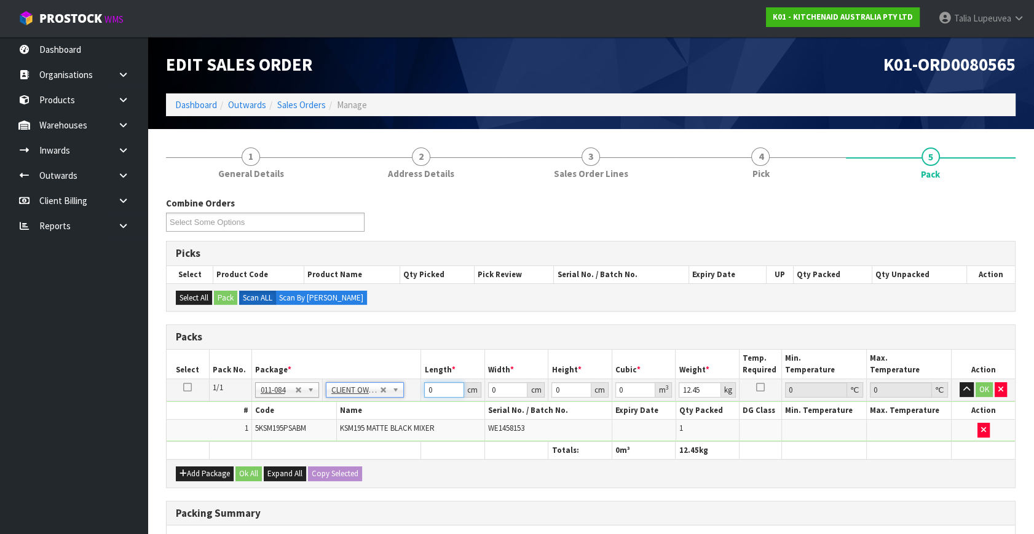
drag, startPoint x: 435, startPoint y: 387, endPoint x: 401, endPoint y: 394, distance: 34.5
click at [401, 394] on tr "1/1 NONE 007-001 007-002 007-004 007-009 007-013 007-014 007-015 007-017 007-01…" at bounding box center [591, 390] width 849 height 22
click at [990, 383] on button "OK" at bounding box center [984, 390] width 17 height 15
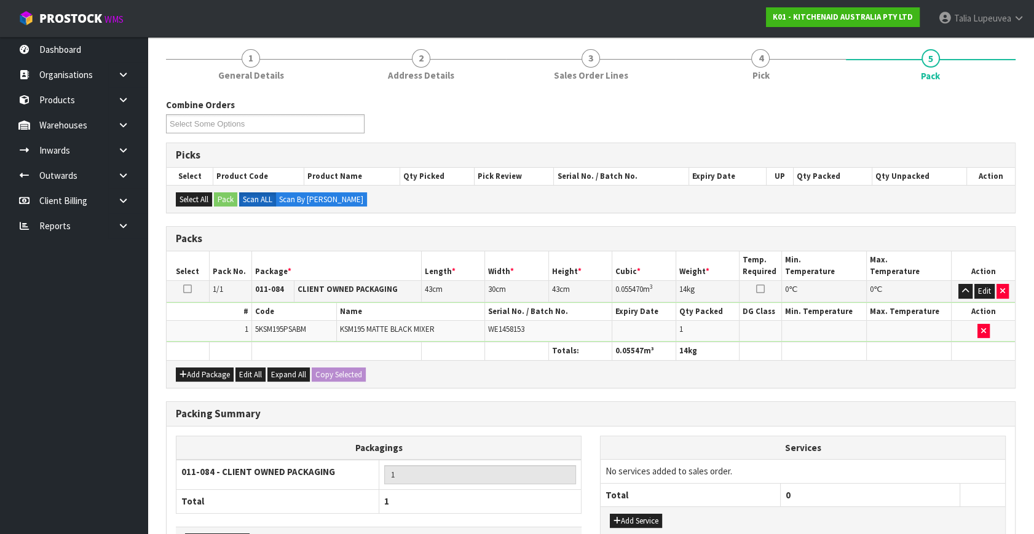
scroll to position [183, 0]
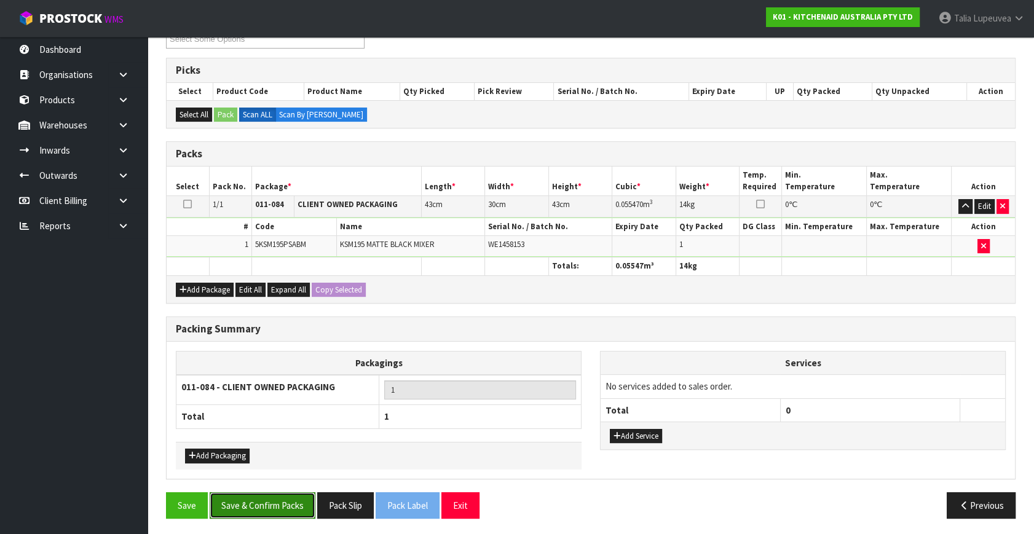
click at [282, 511] on button "Save & Confirm Packs" at bounding box center [263, 506] width 106 height 26
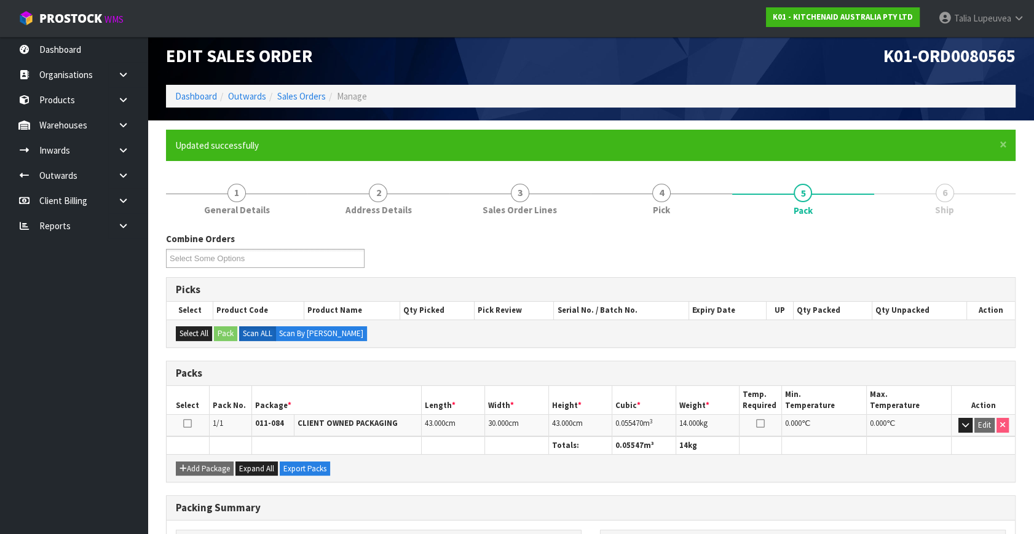
scroll to position [161, 0]
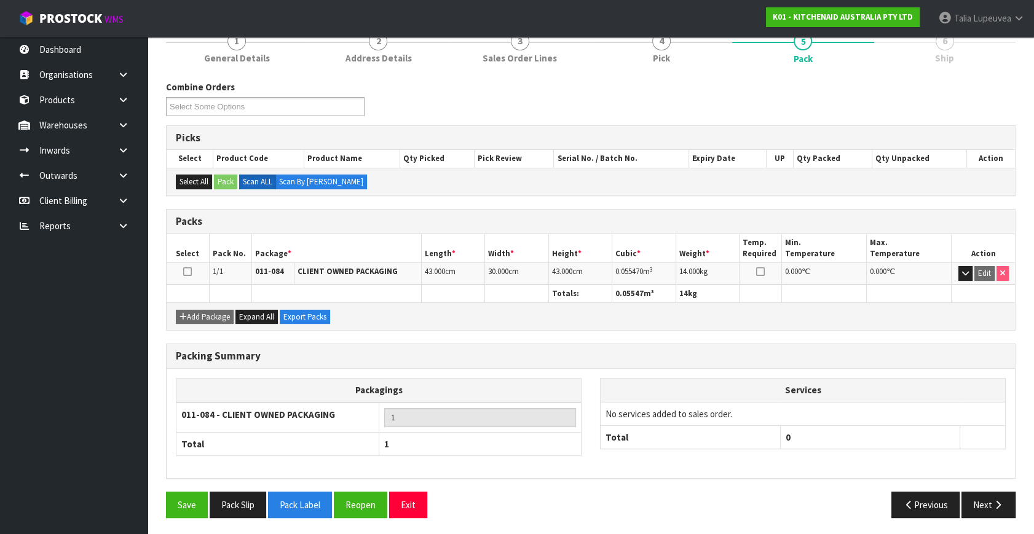
click at [632, 506] on div "Previous Next" at bounding box center [808, 505] width 434 height 26
click at [988, 505] on button "Next" at bounding box center [989, 505] width 54 height 26
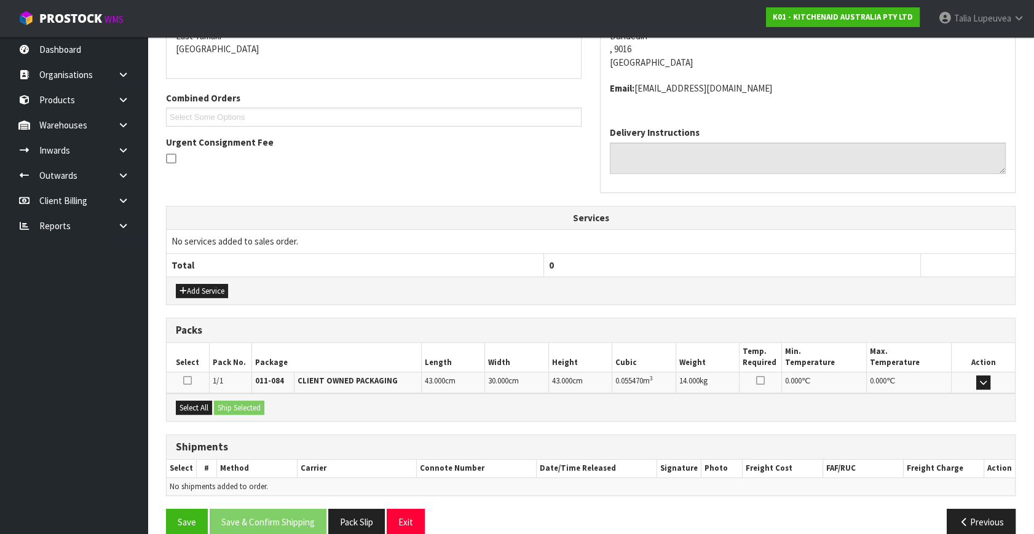
scroll to position [290, 0]
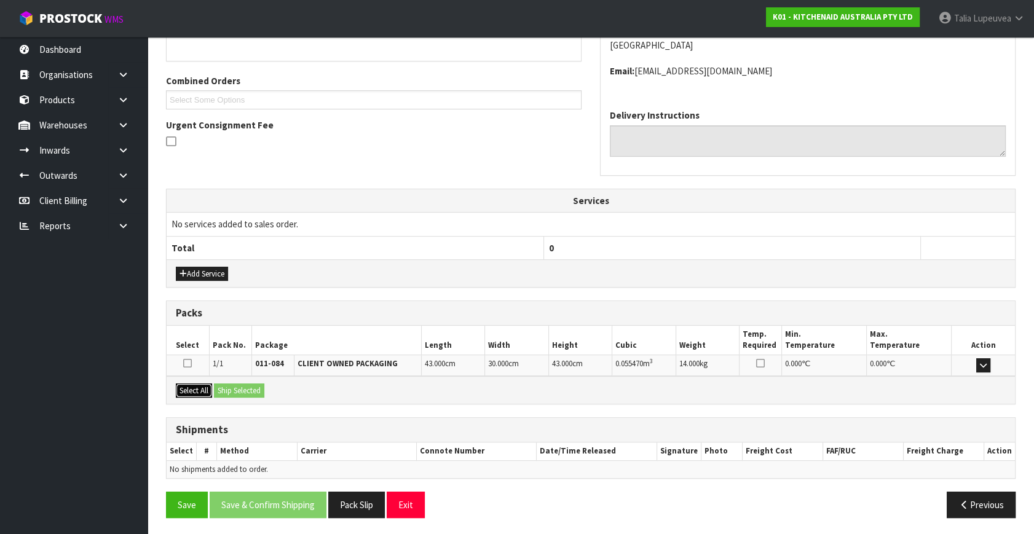
drag, startPoint x: 195, startPoint y: 391, endPoint x: 209, endPoint y: 391, distance: 14.2
click at [201, 391] on button "Select All" at bounding box center [194, 391] width 36 height 15
click at [271, 397] on div "Select All Ship Selected" at bounding box center [591, 390] width 849 height 28
click at [248, 394] on button "Ship Selected" at bounding box center [239, 391] width 50 height 15
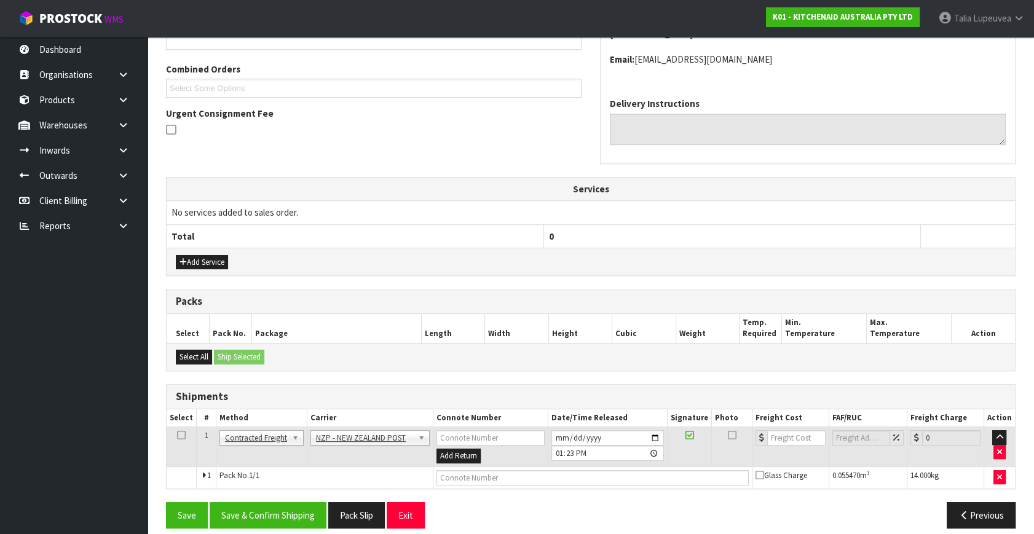
scroll to position [312, 0]
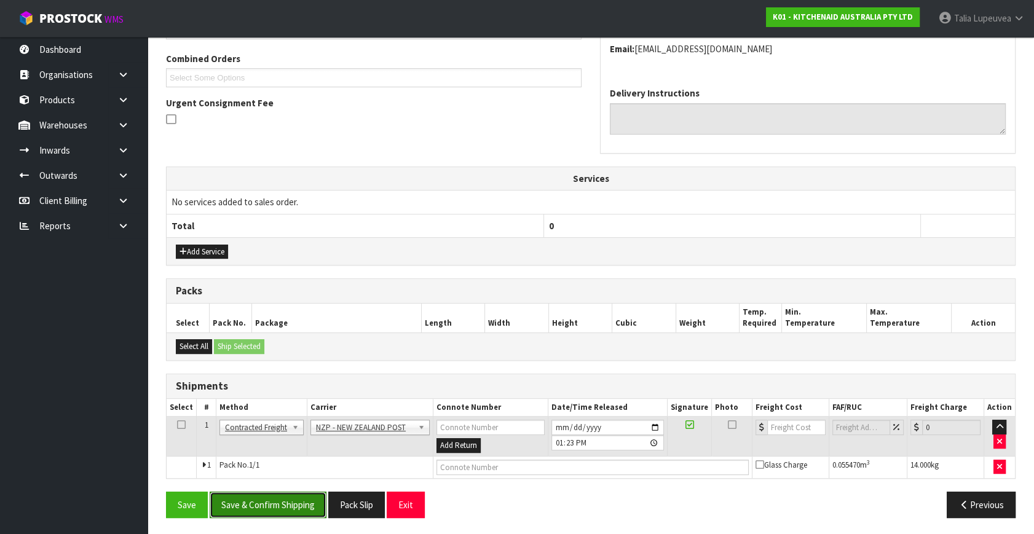
click at [311, 493] on button "Save & Confirm Shipping" at bounding box center [268, 505] width 117 height 26
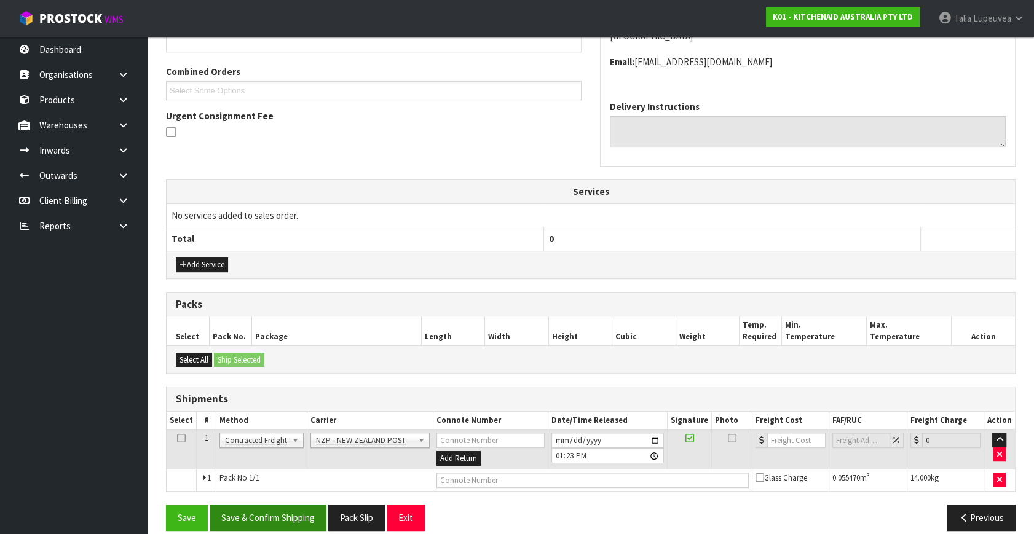
scroll to position [0, 0]
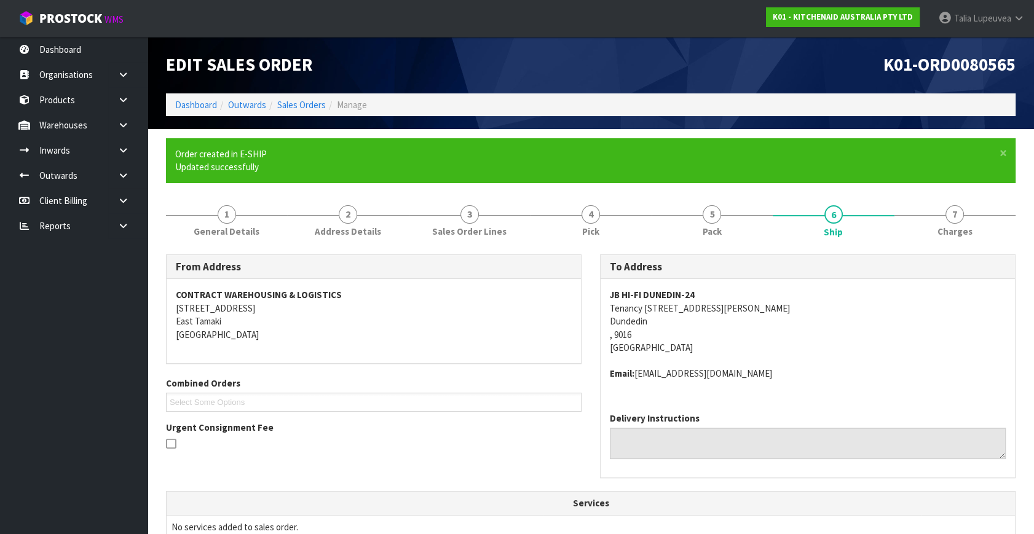
click at [765, 341] on address "JB HI-FI DUNEDIN-24 Tenancy [STREET_ADDRESS][PERSON_NAME]" at bounding box center [808, 321] width 396 height 66
drag, startPoint x: 657, startPoint y: 307, endPoint x: 605, endPoint y: 310, distance: 52.9
click at [605, 310] on div "JB HI-FI DUNEDIN-24 Tenancy [STREET_ADDRESS][PERSON_NAME] Email: [EMAIL_ADDRESS…" at bounding box center [808, 341] width 415 height 124
copy address "Tenancy 205"
drag, startPoint x: 720, startPoint y: 307, endPoint x: 818, endPoint y: 315, distance: 98.7
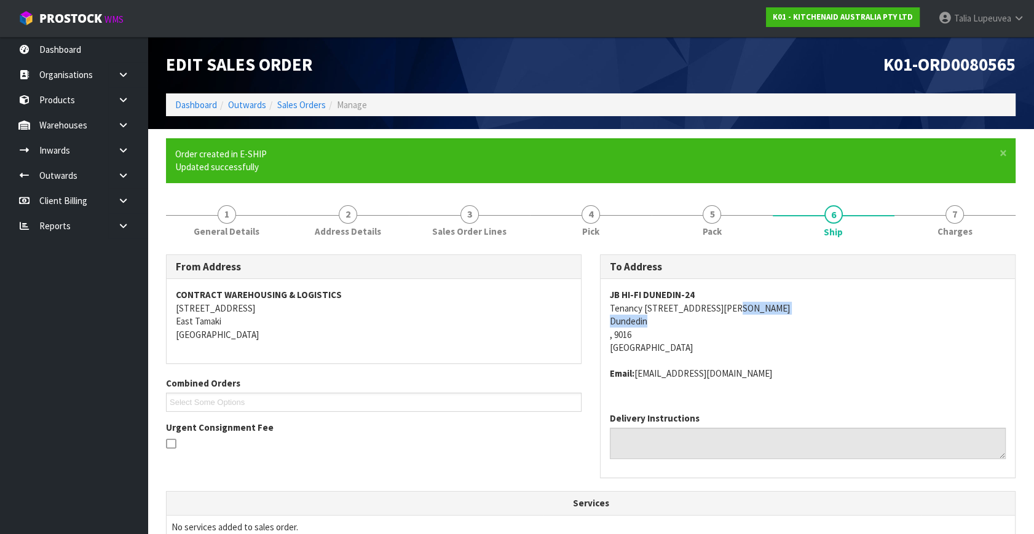
click at [818, 315] on address "JB HI-FI DUNEDIN-24 Tenancy [STREET_ADDRESS][PERSON_NAME]" at bounding box center [808, 321] width 396 height 66
copy address "[STREET_ADDRESS][PERSON_NAME]"
click at [783, 343] on address "JB HI-FI DUNEDIN-24 Tenancy [STREET_ADDRESS][PERSON_NAME]" at bounding box center [808, 321] width 396 height 66
drag, startPoint x: 734, startPoint y: 308, endPoint x: 807, endPoint y: 311, distance: 73.2
click at [807, 311] on address "JB HI-FI DUNEDIN-24 Tenancy [STREET_ADDRESS][PERSON_NAME]" at bounding box center [808, 321] width 396 height 66
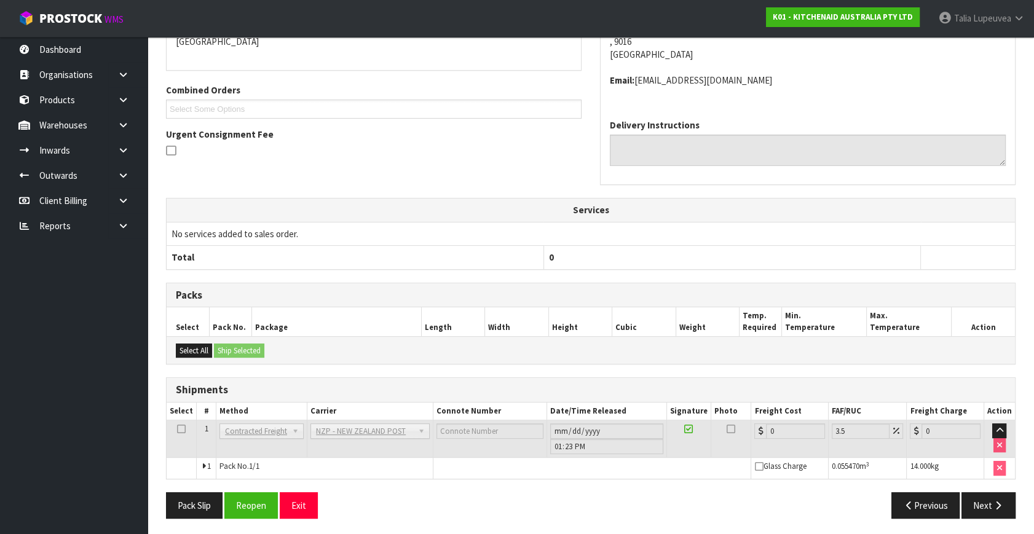
scroll to position [295, 0]
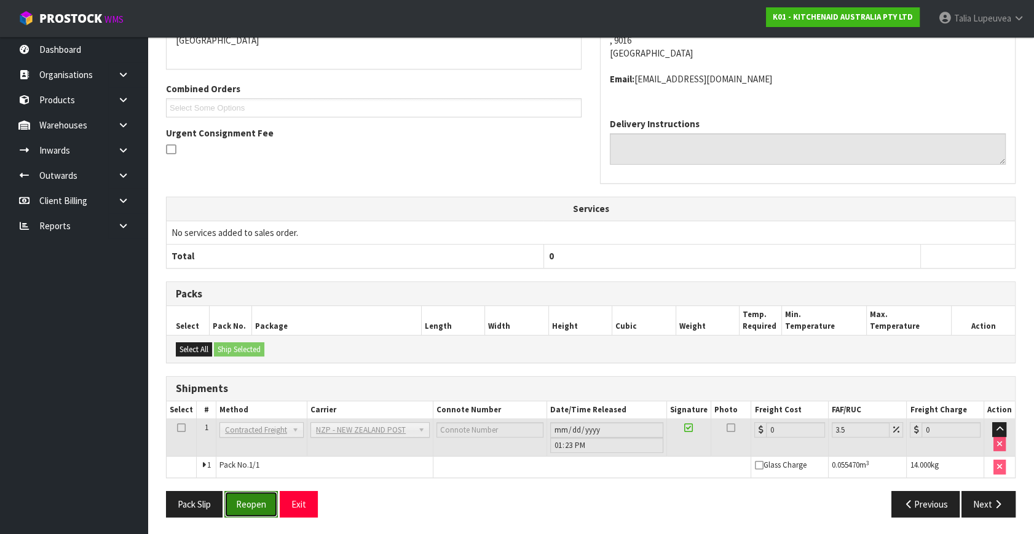
click at [258, 506] on button "Reopen" at bounding box center [251, 504] width 54 height 26
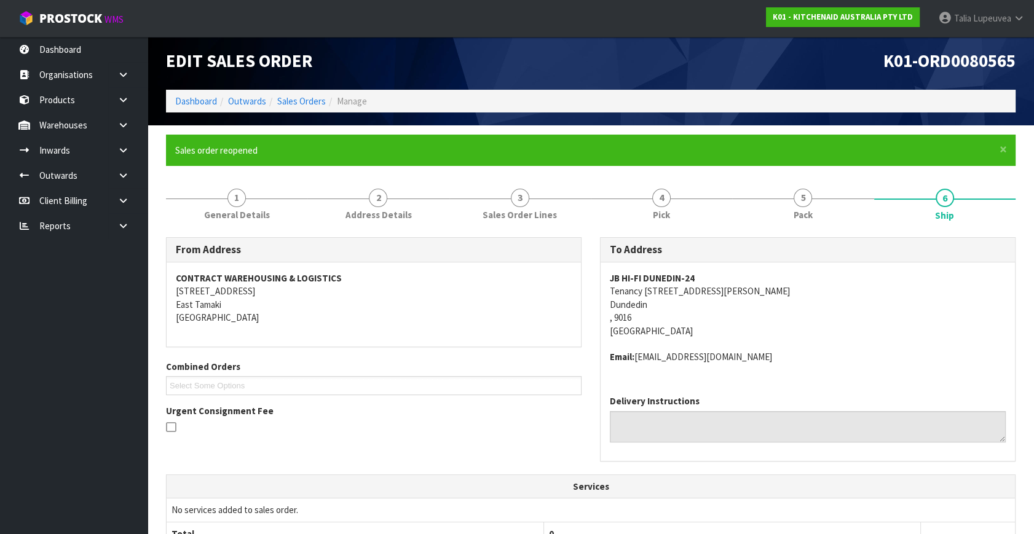
scroll to position [323, 0]
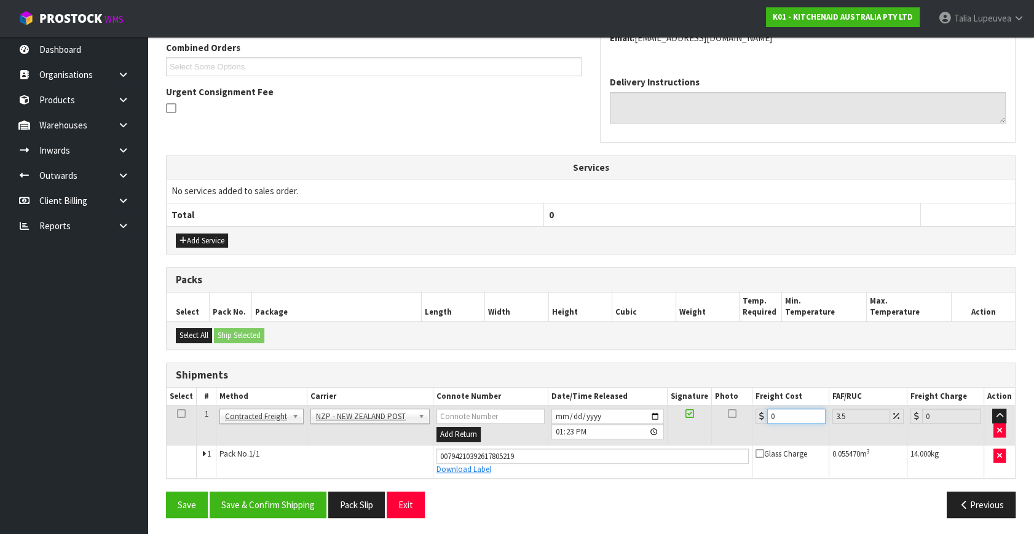
drag, startPoint x: 787, startPoint y: 416, endPoint x: 764, endPoint y: 421, distance: 23.9
click at [764, 421] on div "0" at bounding box center [791, 416] width 70 height 15
click at [272, 504] on button "Save & Confirm Shipping" at bounding box center [268, 505] width 117 height 26
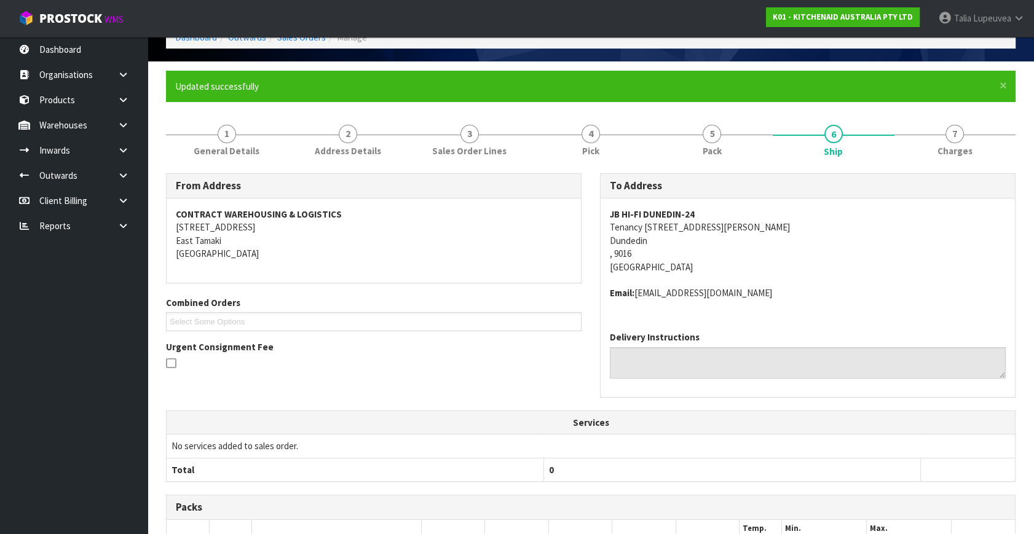
scroll to position [289, 0]
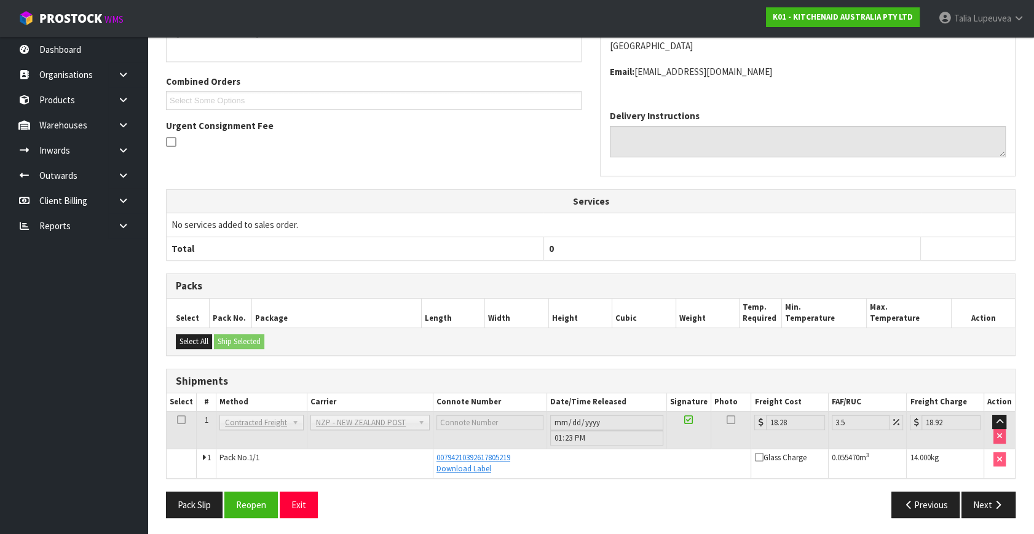
drag, startPoint x: 637, startPoint y: 248, endPoint x: 628, endPoint y: 244, distance: 10.5
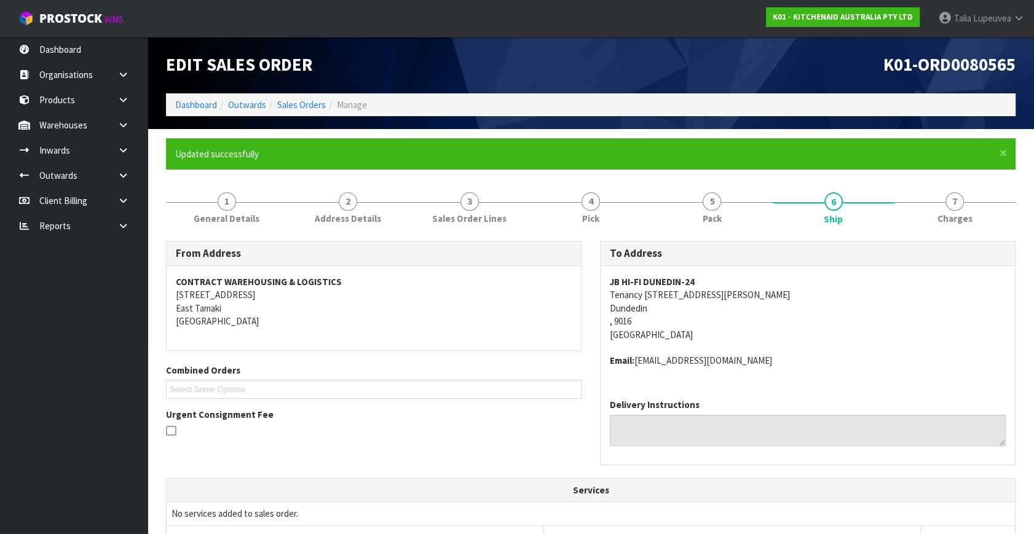
scroll to position [0, 0]
click at [307, 105] on link "Sales Orders" at bounding box center [301, 105] width 49 height 12
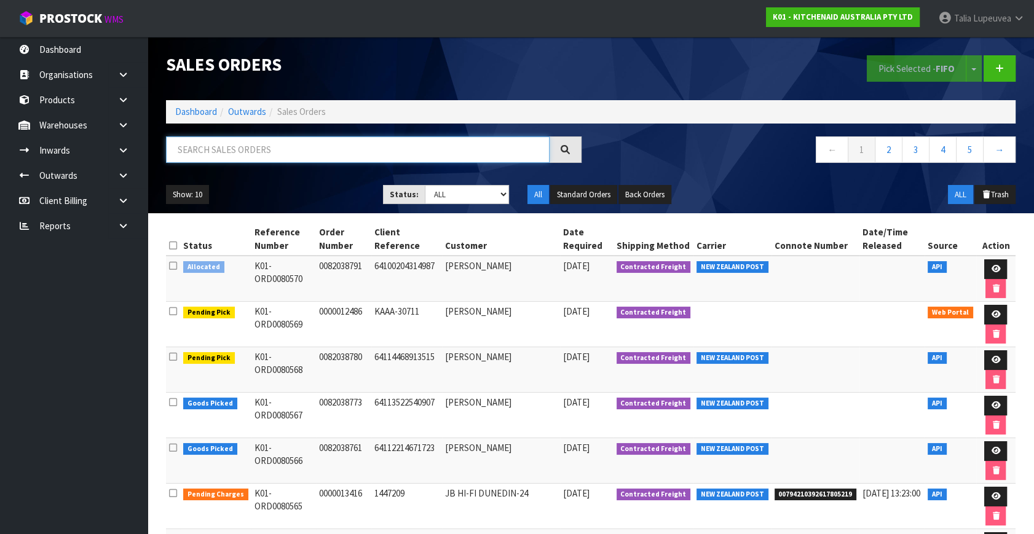
click at [242, 149] on input "text" at bounding box center [358, 150] width 384 height 26
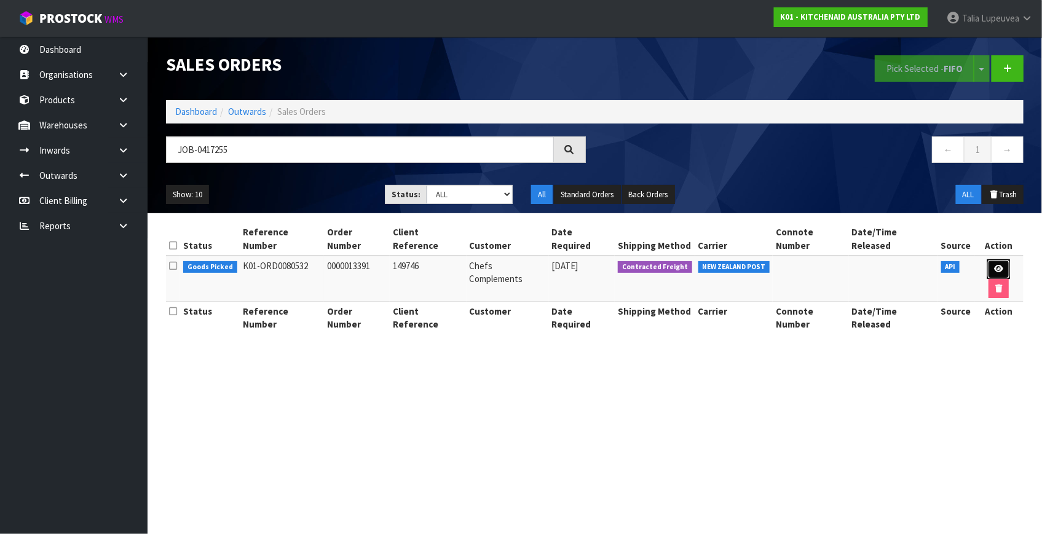
click at [988, 260] on link at bounding box center [999, 270] width 23 height 20
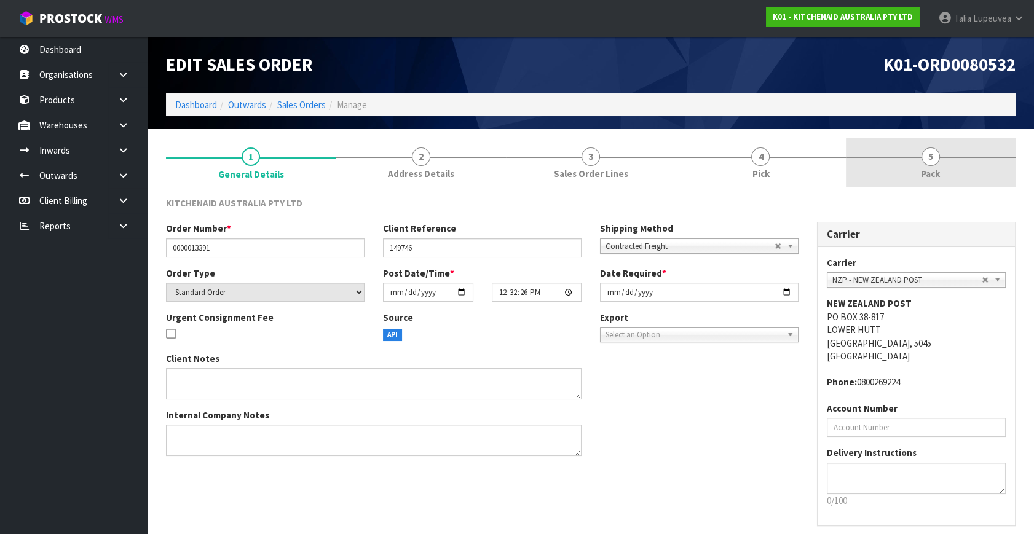
click at [958, 172] on link "5 Pack" at bounding box center [931, 162] width 170 height 49
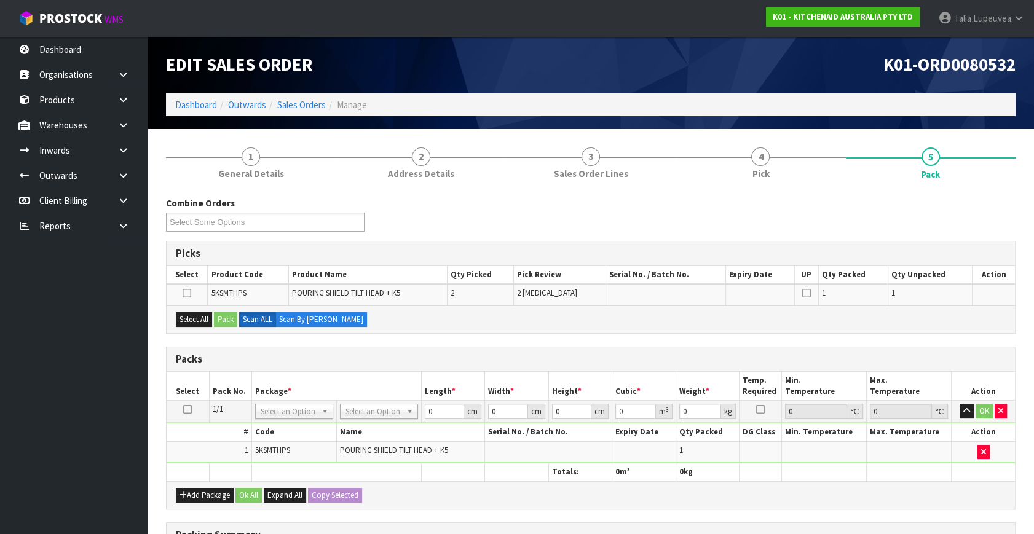
click at [186, 410] on icon at bounding box center [187, 410] width 9 height 1
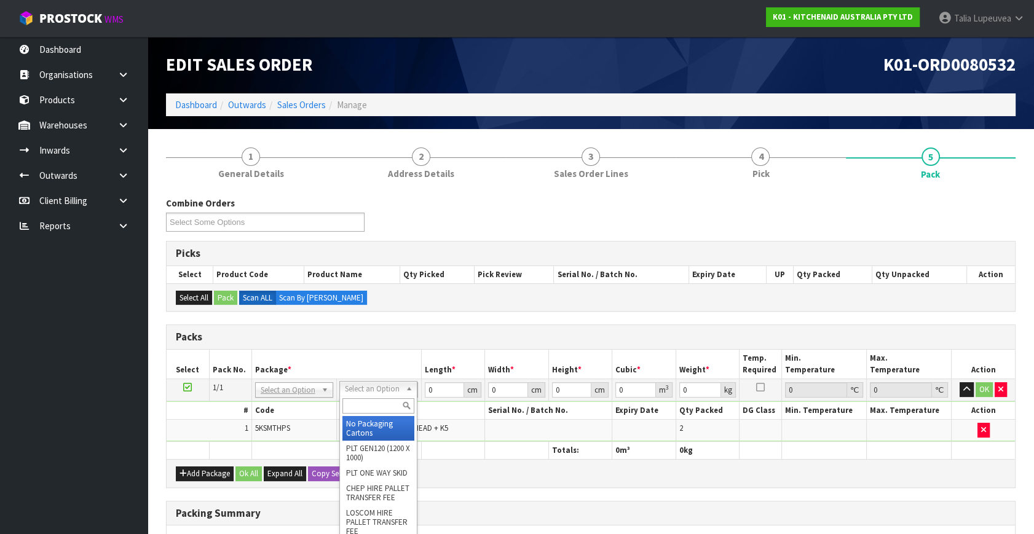
click at [367, 408] on input "text" at bounding box center [379, 406] width 72 height 15
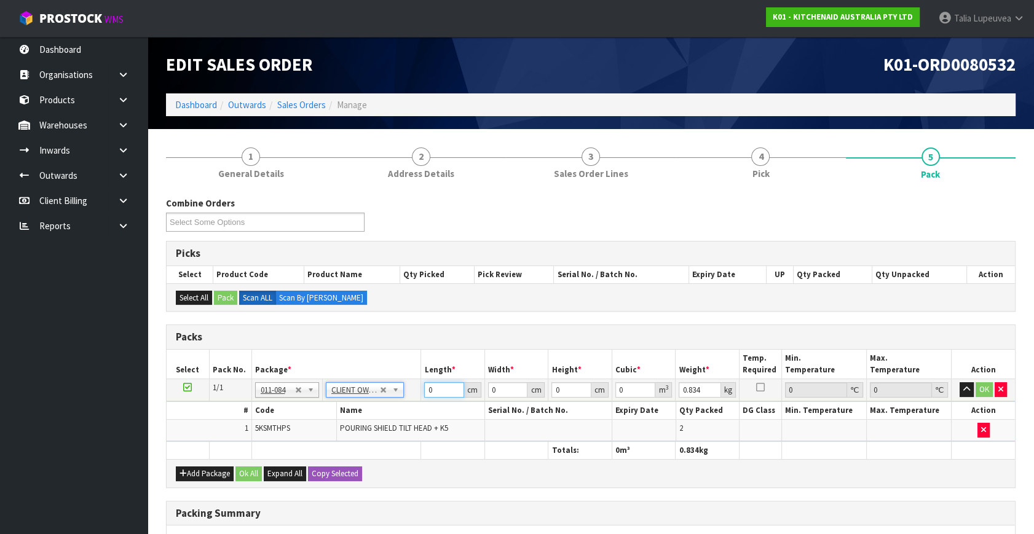
drag, startPoint x: 436, startPoint y: 384, endPoint x: 409, endPoint y: 392, distance: 28.0
click at [409, 392] on tr "1/1 NONE 007-001 007-002 007-004 007-009 007-013 007-014 007-015 007-017 007-01…" at bounding box center [591, 390] width 849 height 22
click at [983, 384] on button "OK" at bounding box center [984, 390] width 17 height 15
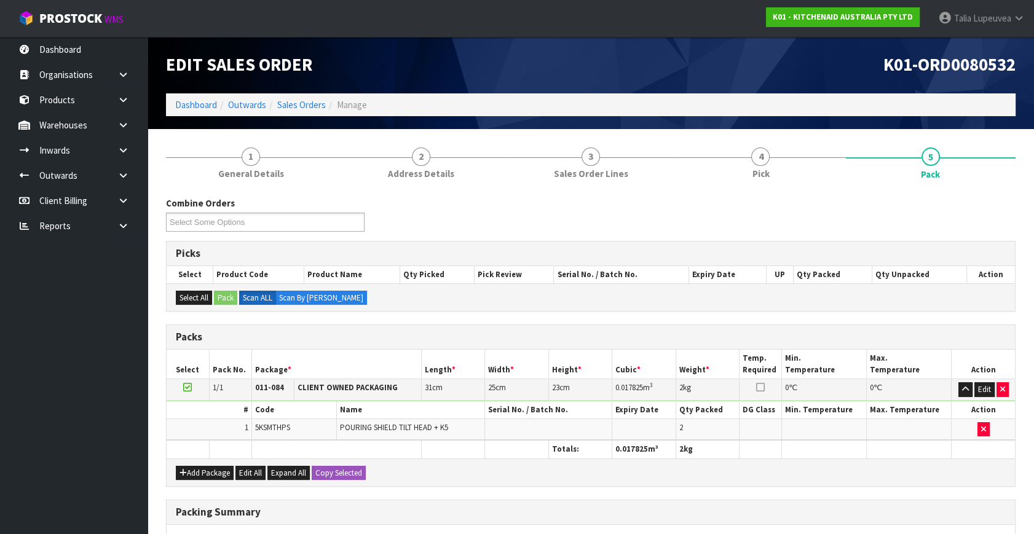
scroll to position [183, 0]
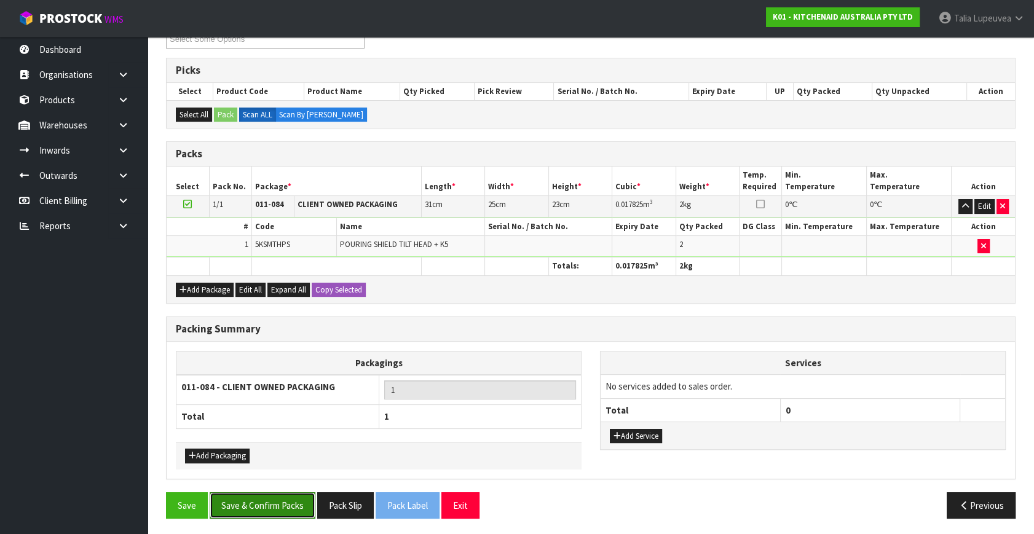
click at [270, 498] on button "Save & Confirm Packs" at bounding box center [263, 506] width 106 height 26
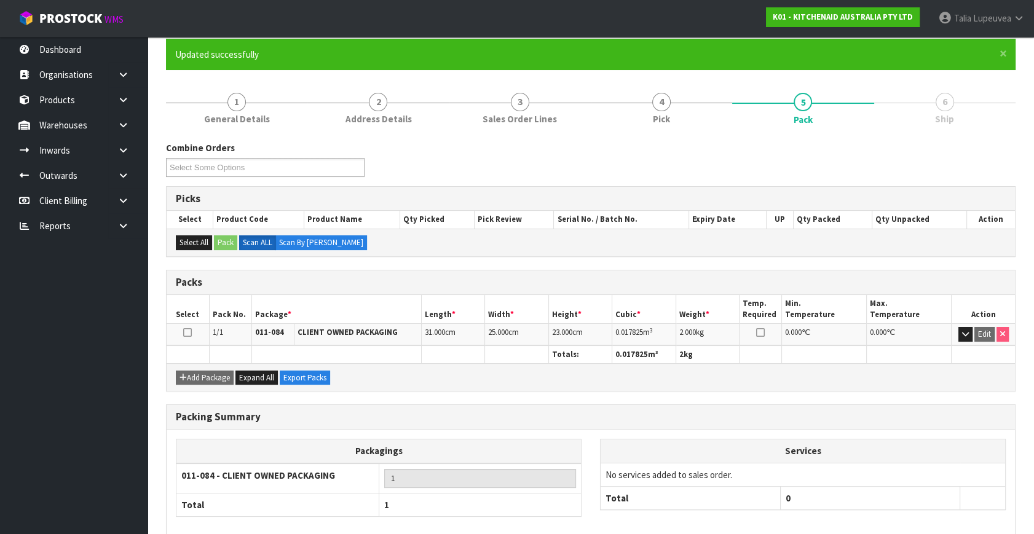
scroll to position [161, 0]
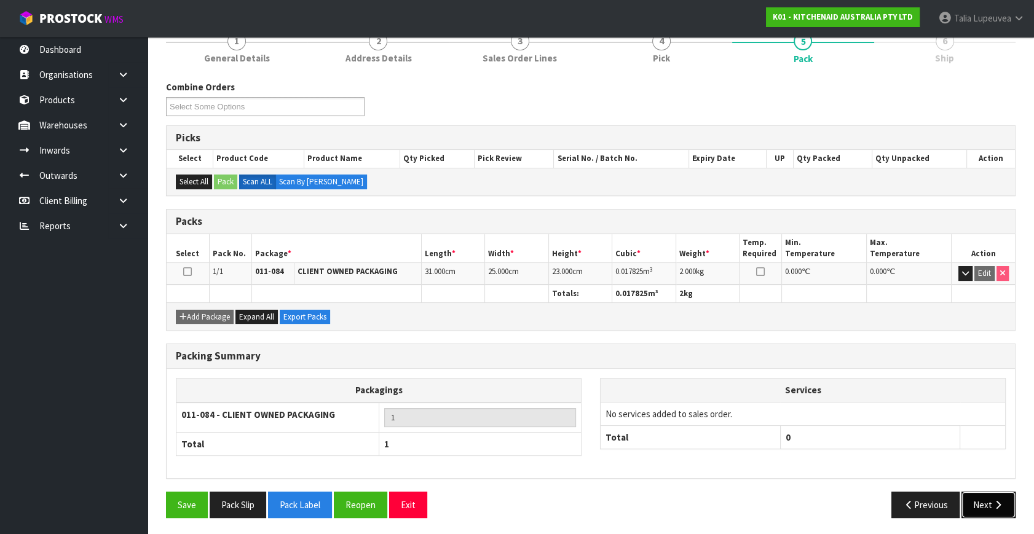
click at [969, 506] on button "Next" at bounding box center [989, 505] width 54 height 26
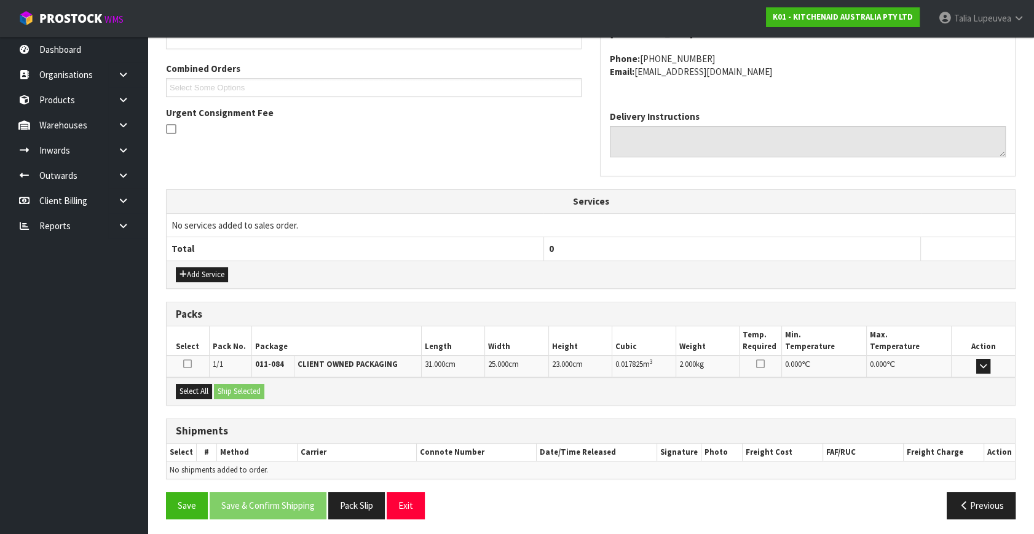
scroll to position [303, 0]
click at [198, 390] on button "Select All" at bounding box center [194, 391] width 36 height 15
click at [237, 391] on button "Ship Selected" at bounding box center [239, 391] width 50 height 15
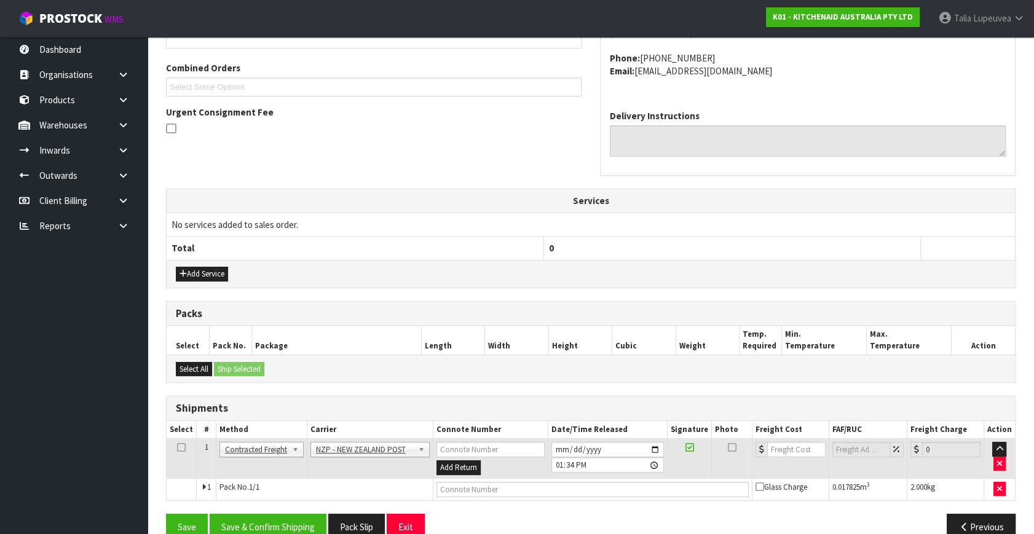
scroll to position [325, 0]
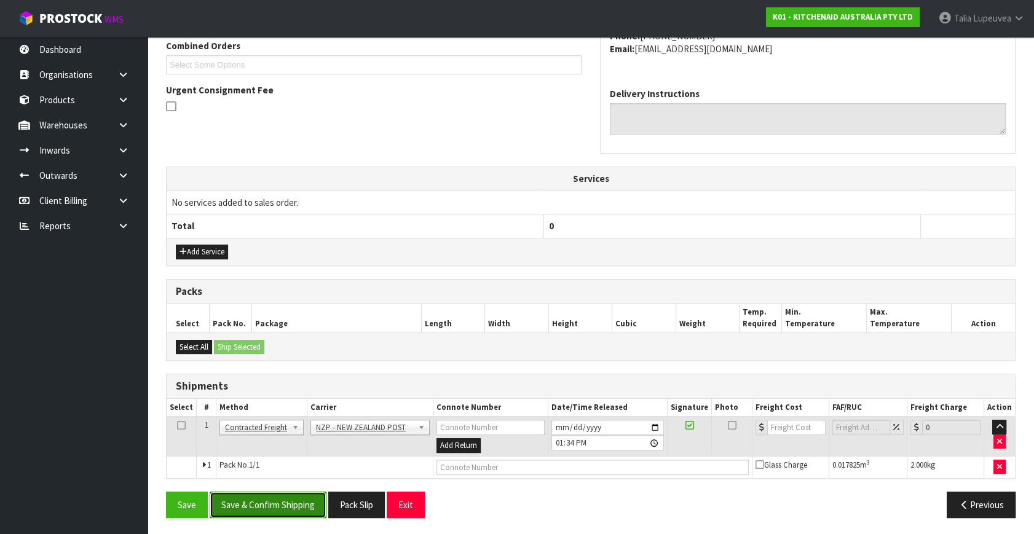
click at [303, 494] on button "Save & Confirm Shipping" at bounding box center [268, 505] width 117 height 26
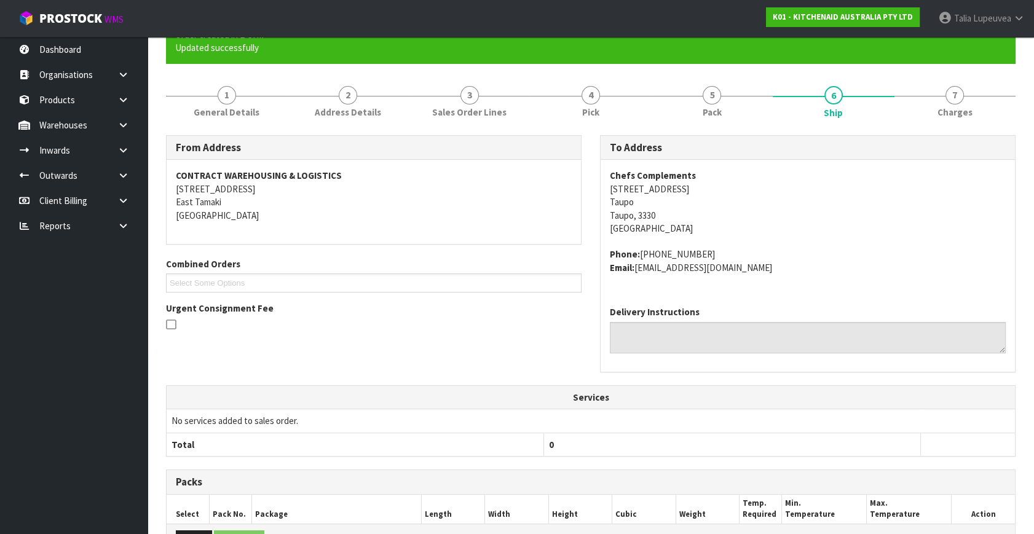
scroll to position [307, 0]
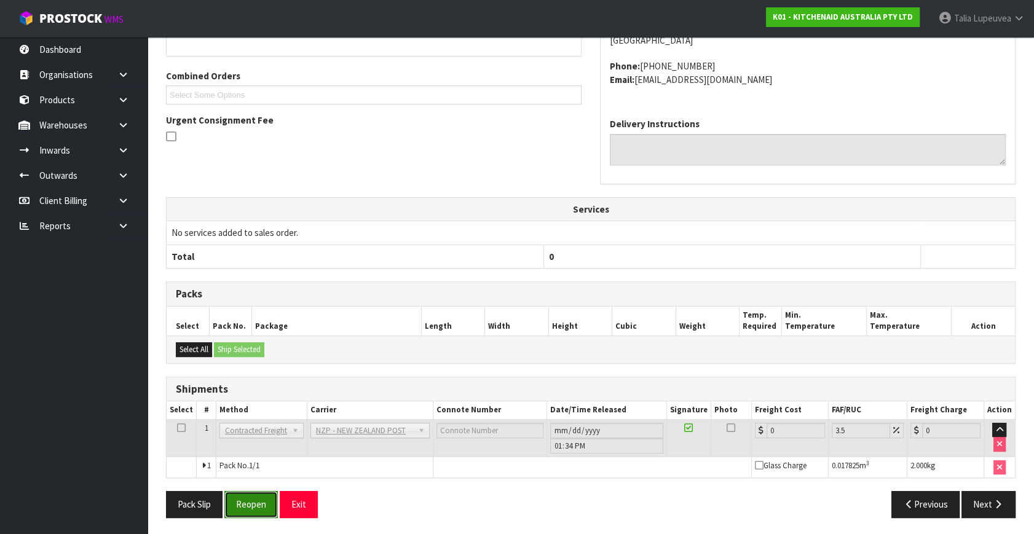
click at [257, 499] on button "Reopen" at bounding box center [251, 504] width 54 height 26
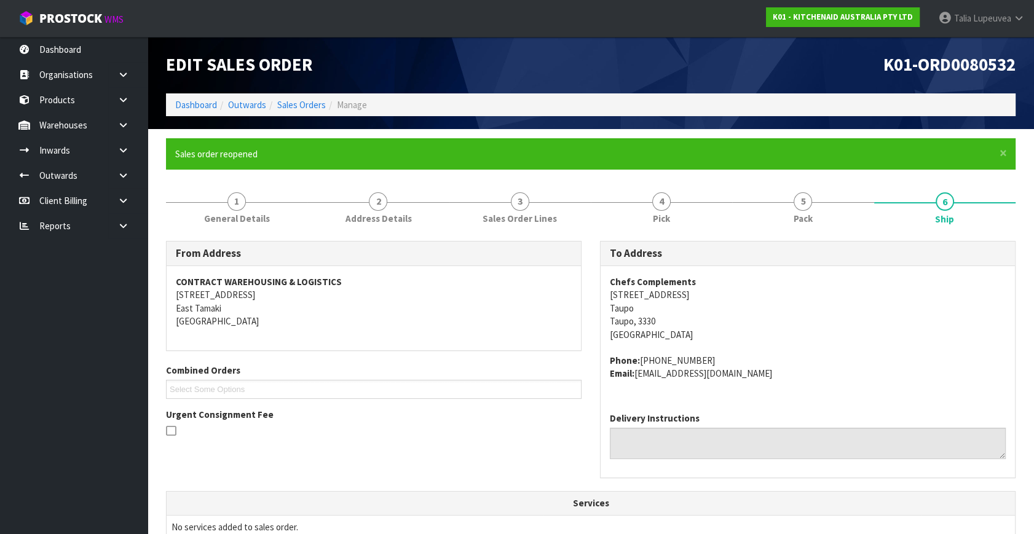
scroll to position [336, 0]
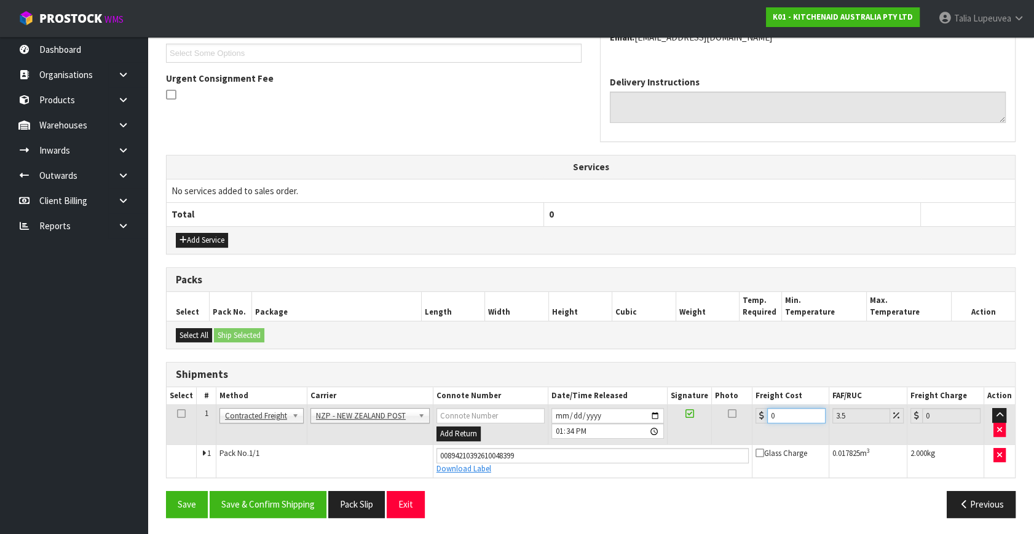
drag, startPoint x: 788, startPoint y: 413, endPoint x: 721, endPoint y: 419, distance: 67.3
click at [721, 419] on tr "1 Client Local Pickup Customer Local Pickup Company Freight Contracted Freight …" at bounding box center [591, 425] width 849 height 40
click at [264, 498] on button "Save & Confirm Shipping" at bounding box center [268, 504] width 117 height 26
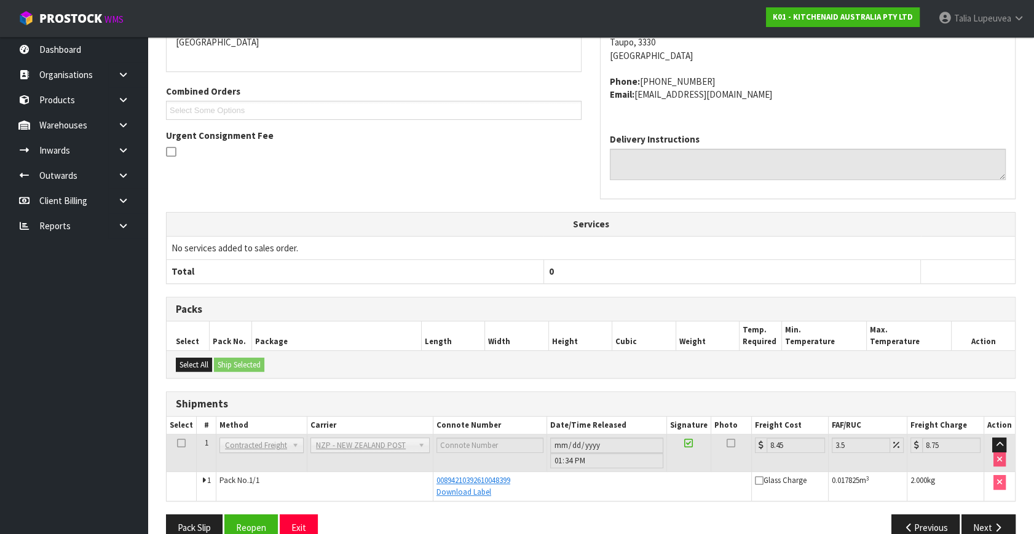
scroll to position [303, 0]
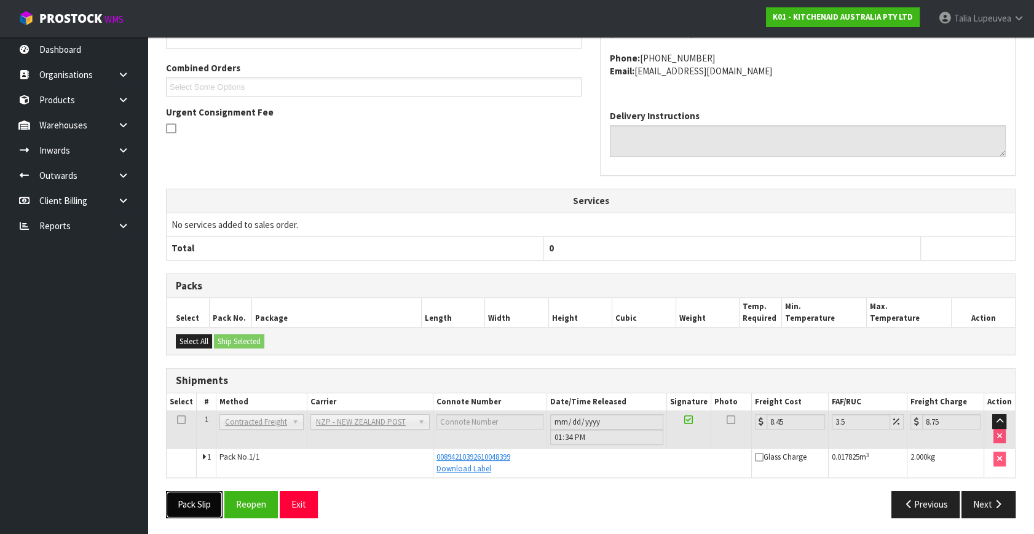
click at [208, 501] on button "Pack Slip" at bounding box center [194, 504] width 57 height 26
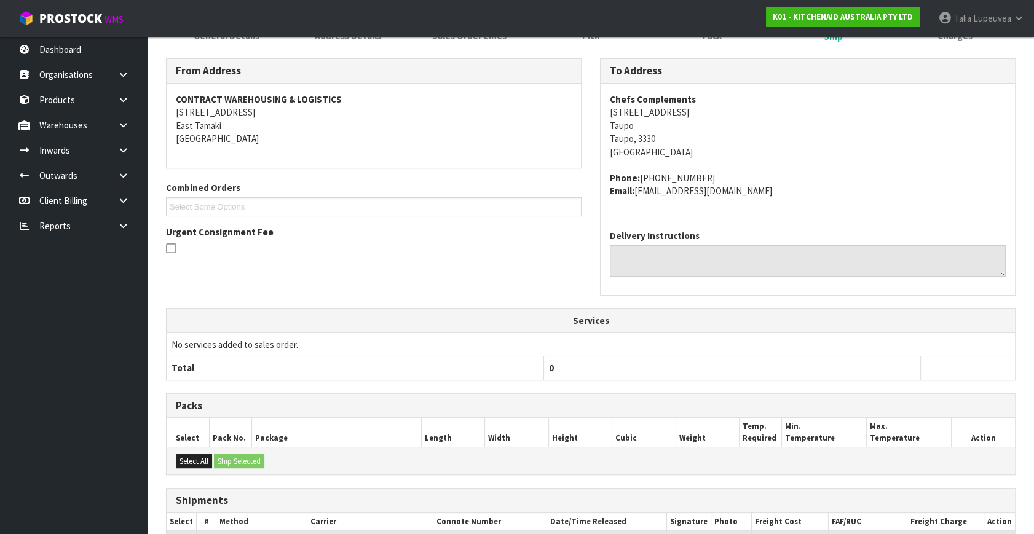
scroll to position [0, 0]
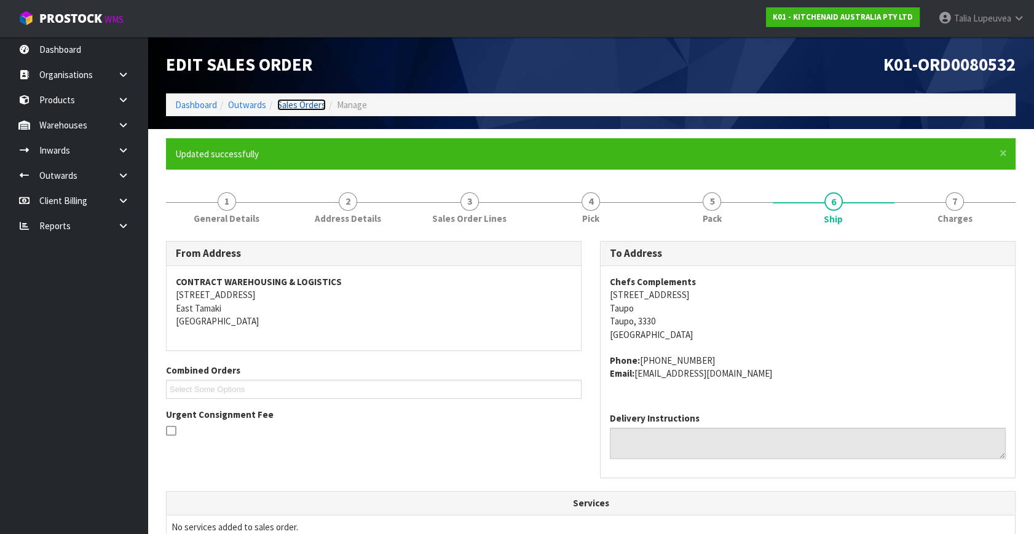
click at [295, 101] on link "Sales Orders" at bounding box center [301, 105] width 49 height 12
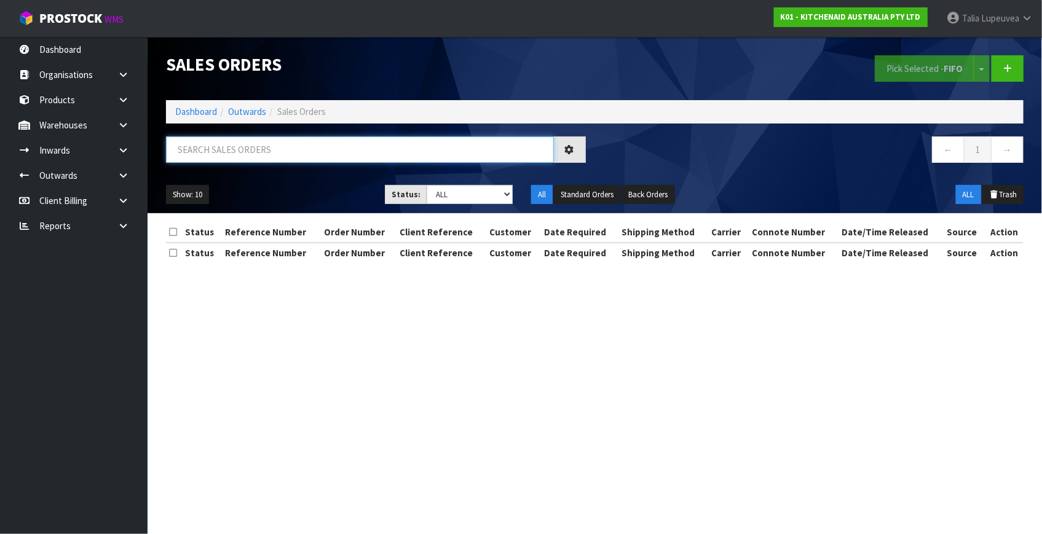
click at [303, 156] on input "text" at bounding box center [360, 150] width 388 height 26
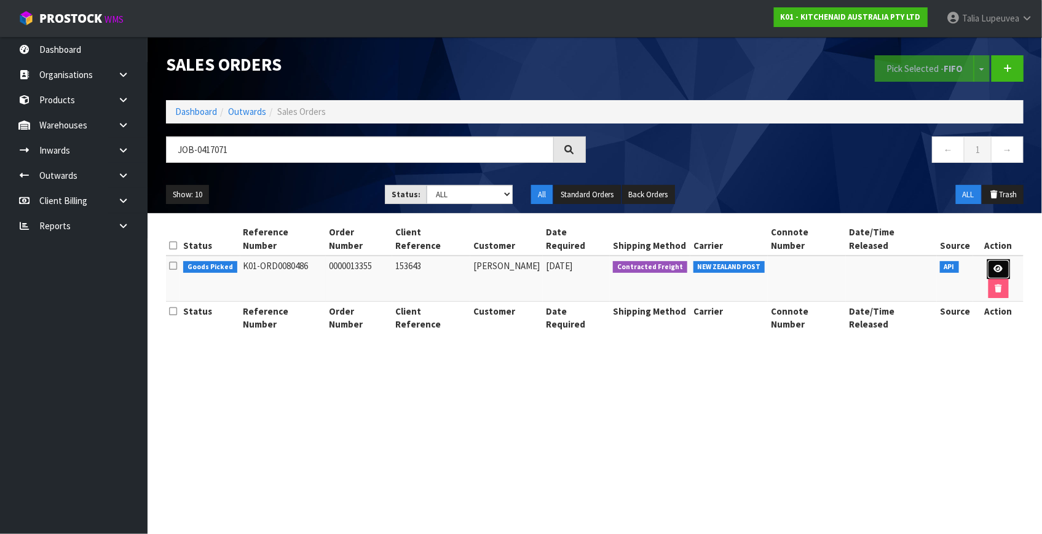
click at [994, 265] on icon at bounding box center [998, 269] width 9 height 8
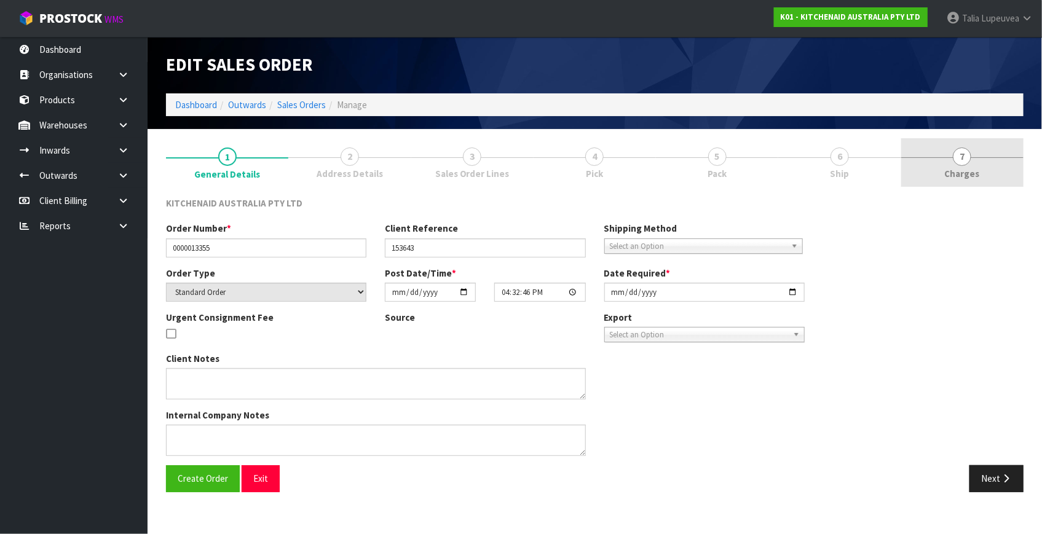
click at [779, 162] on link "5 Pack" at bounding box center [717, 162] width 122 height 49
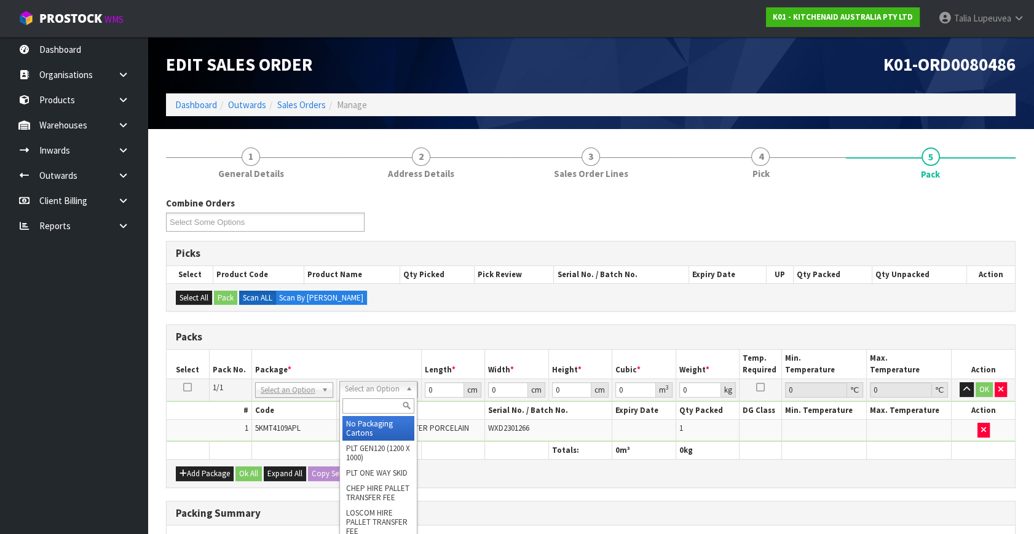
click at [384, 399] on input "text" at bounding box center [379, 406] width 72 height 15
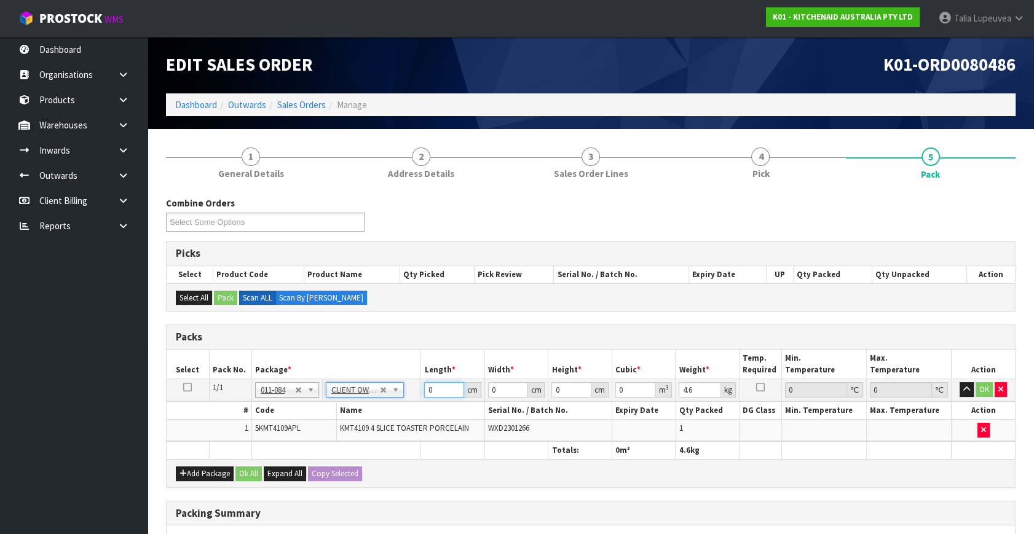
drag, startPoint x: 437, startPoint y: 387, endPoint x: 416, endPoint y: 389, distance: 20.4
click at [418, 388] on tr "1/1 NONE 007-001 007-002 007-004 007-009 007-013 007-014 007-015 007-017 007-01…" at bounding box center [591, 390] width 849 height 22
click at [982, 388] on button "OK" at bounding box center [984, 390] width 17 height 15
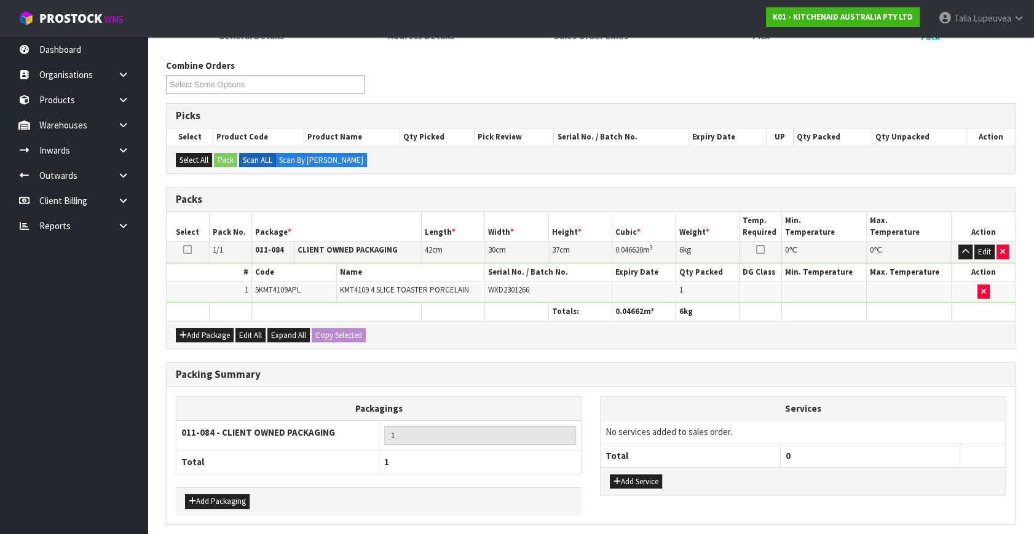
scroll to position [183, 0]
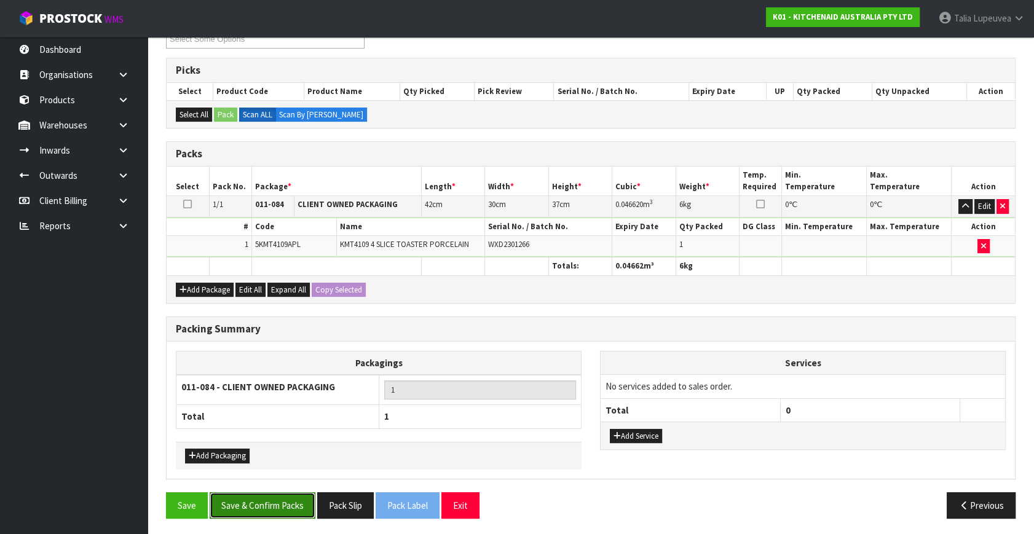
click at [271, 500] on button "Save & Confirm Packs" at bounding box center [263, 506] width 106 height 26
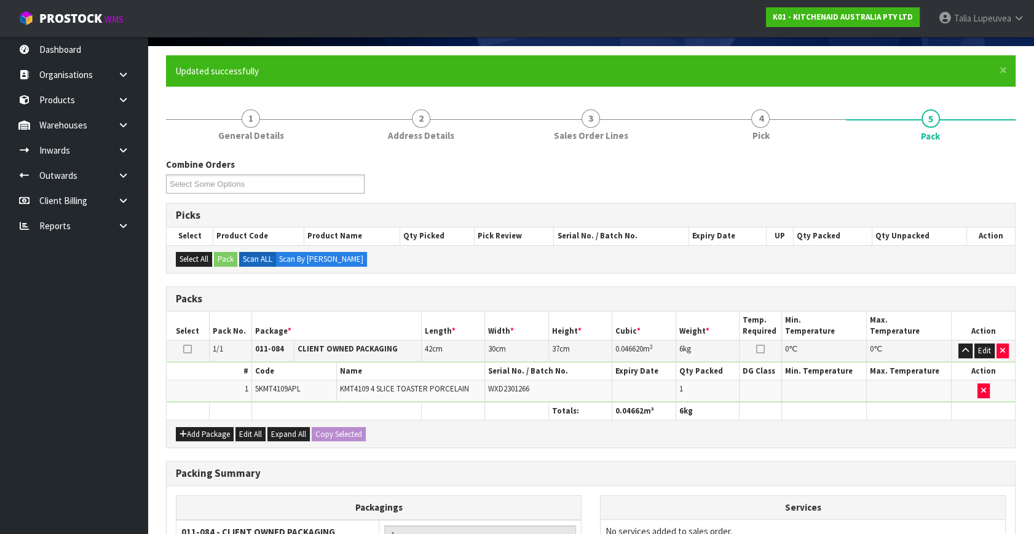
scroll to position [161, 0]
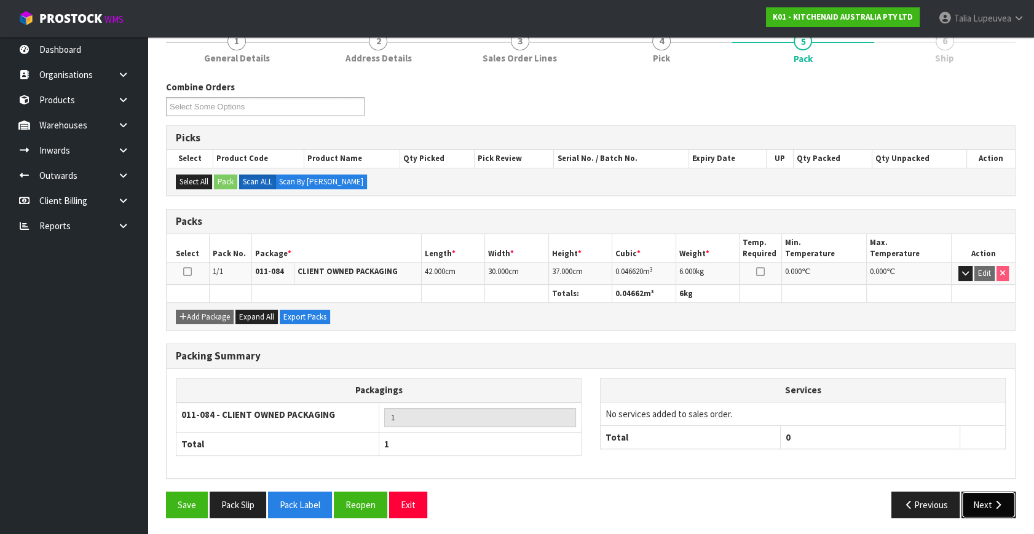
click at [972, 492] on button "Next" at bounding box center [989, 505] width 54 height 26
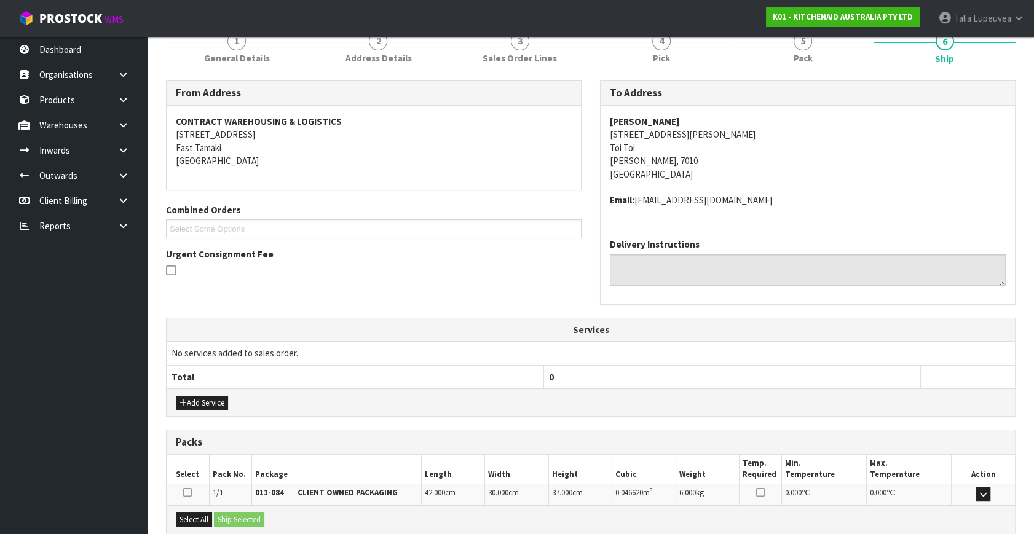
scroll to position [290, 0]
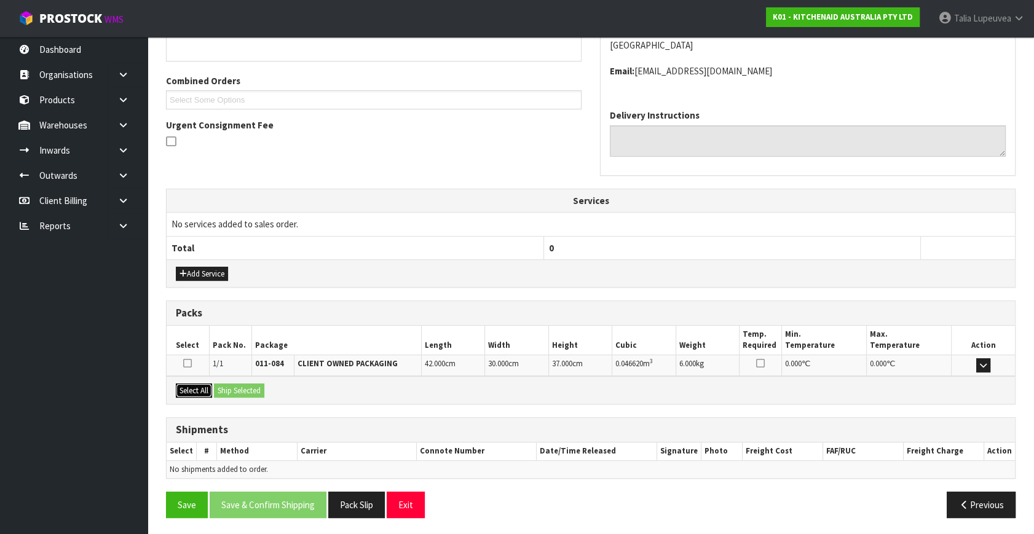
drag, startPoint x: 187, startPoint y: 394, endPoint x: 216, endPoint y: 389, distance: 29.3
click at [194, 392] on button "Select All" at bounding box center [194, 391] width 36 height 15
click at [234, 389] on button "Ship Selected" at bounding box center [239, 391] width 50 height 15
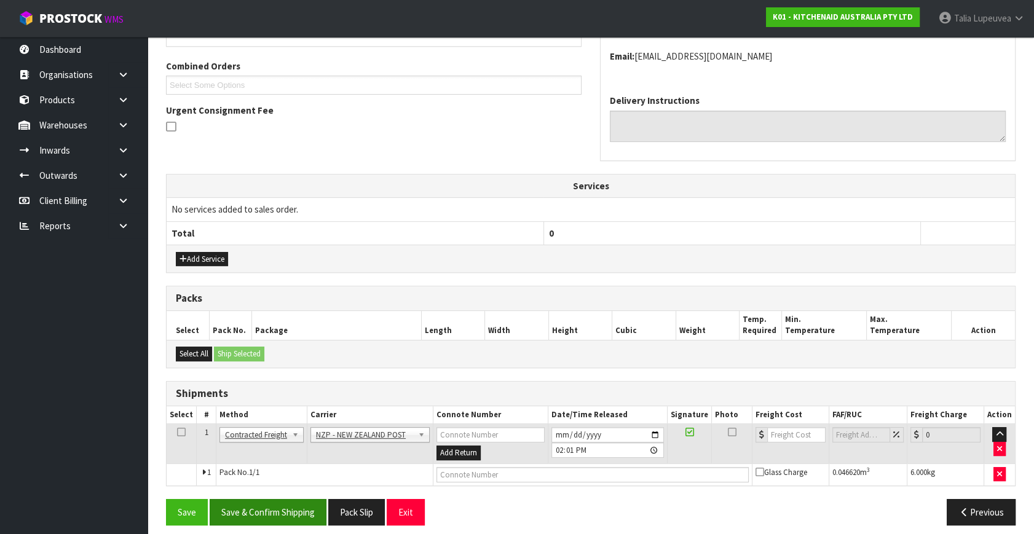
scroll to position [312, 0]
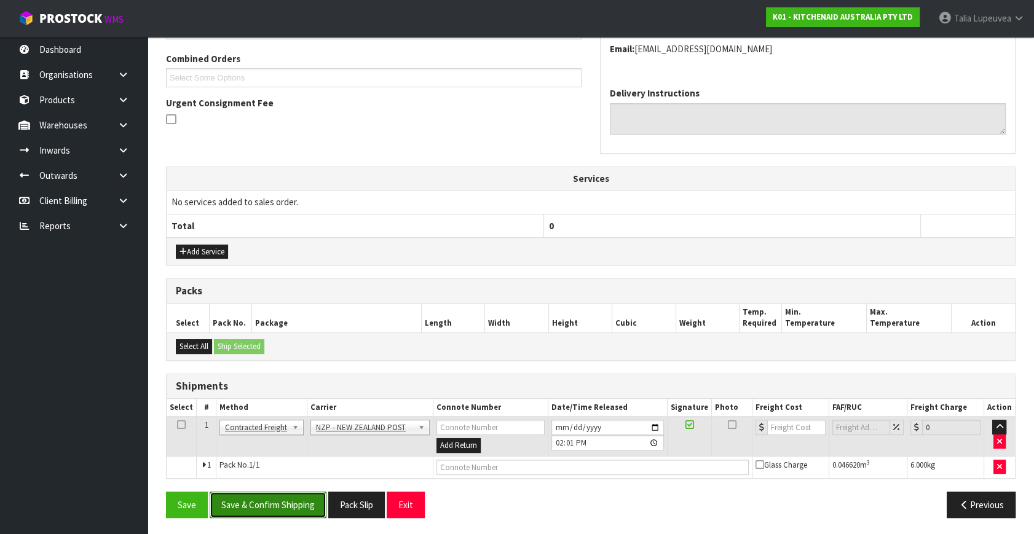
click at [293, 492] on button "Save & Confirm Shipping" at bounding box center [268, 505] width 117 height 26
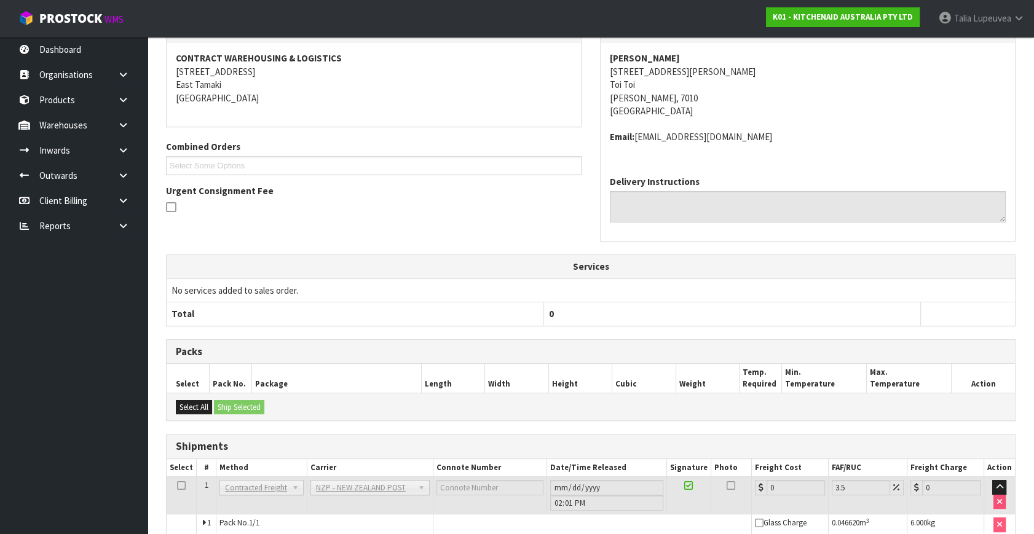
scroll to position [295, 0]
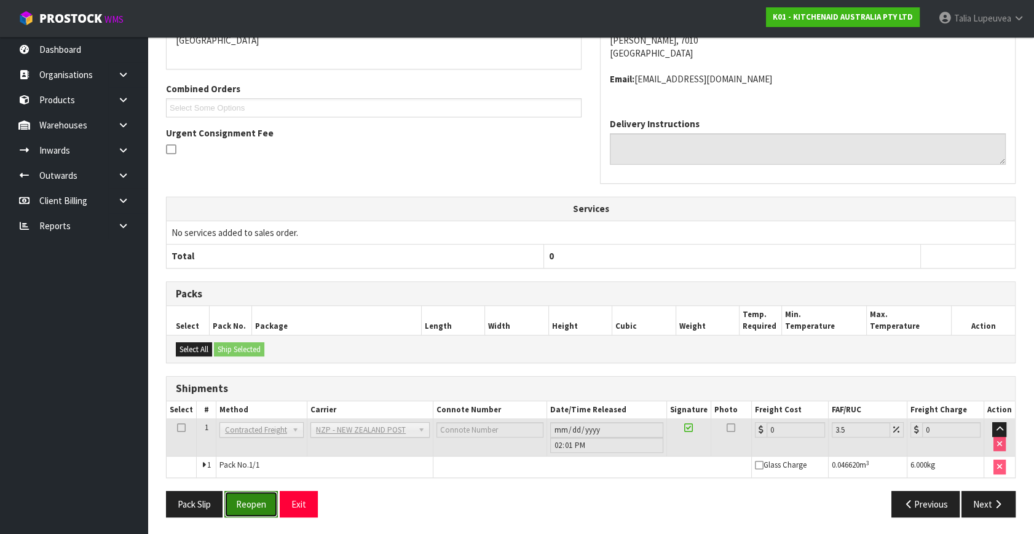
click at [258, 503] on button "Reopen" at bounding box center [251, 504] width 54 height 26
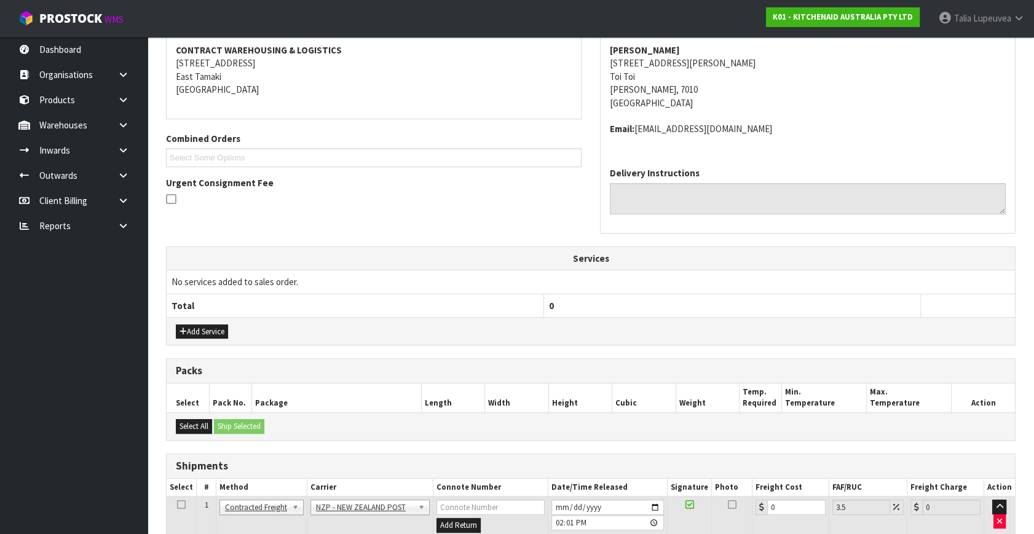
scroll to position [323, 0]
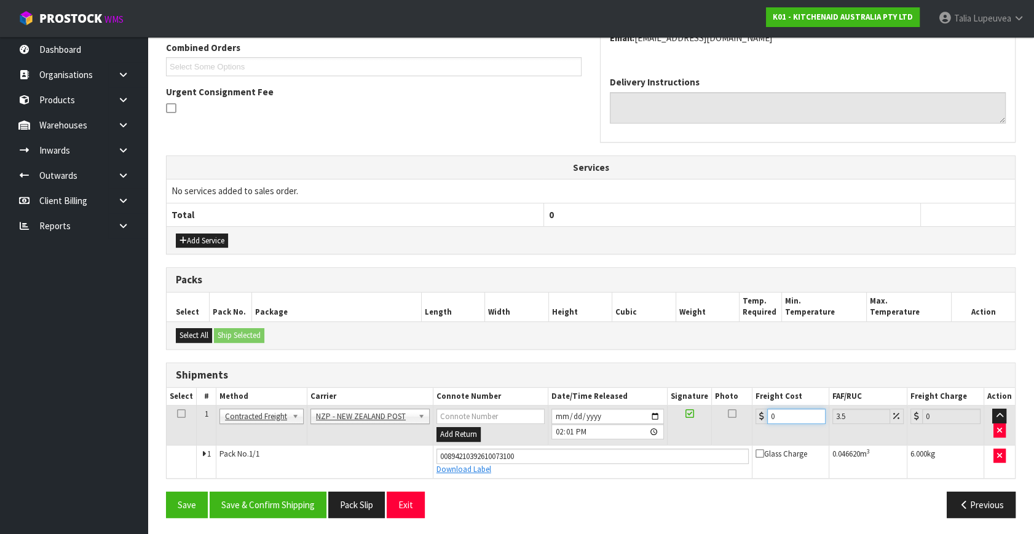
drag, startPoint x: 766, startPoint y: 422, endPoint x: 742, endPoint y: 432, distance: 25.9
click at [742, 432] on tr "1 Client Local Pickup Customer Local Pickup Company Freight Contracted Freight …" at bounding box center [591, 426] width 849 height 40
click at [311, 506] on button "Save & Confirm Shipping" at bounding box center [268, 505] width 117 height 26
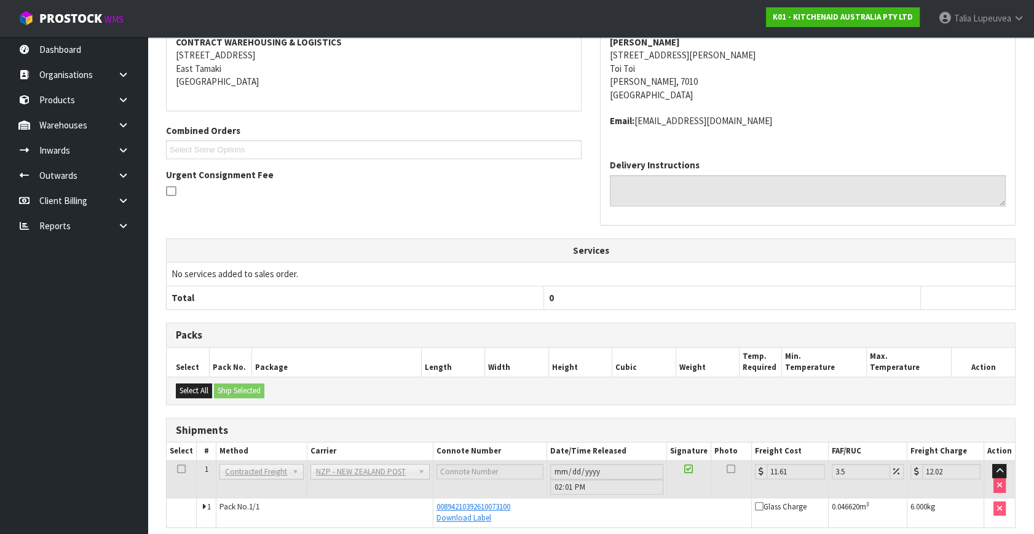
scroll to position [289, 0]
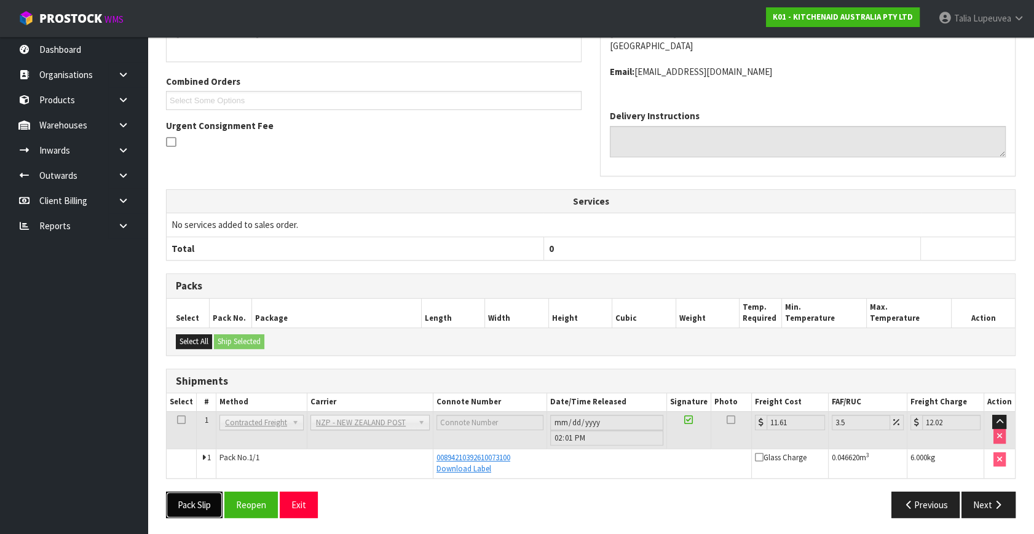
click at [184, 501] on button "Pack Slip" at bounding box center [194, 505] width 57 height 26
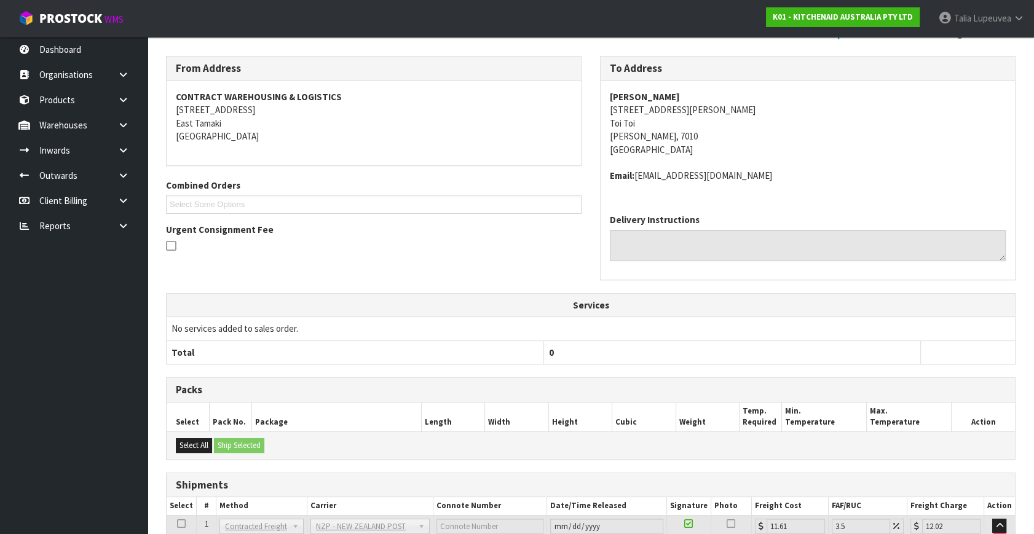
scroll to position [0, 0]
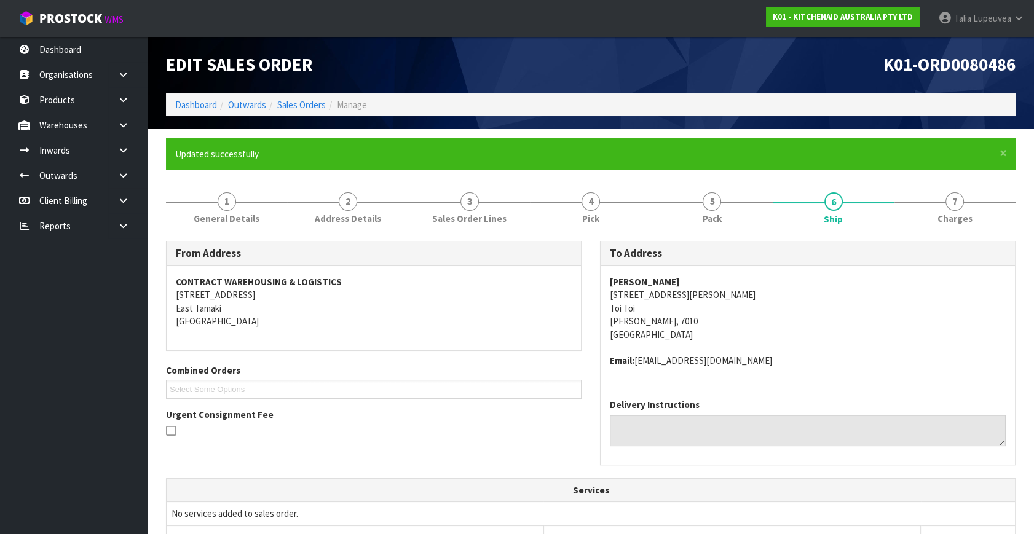
click at [313, 112] on ol "Dashboard Outwards Sales Orders Manage" at bounding box center [591, 104] width 850 height 23
click at [305, 101] on link "Sales Orders" at bounding box center [301, 105] width 49 height 12
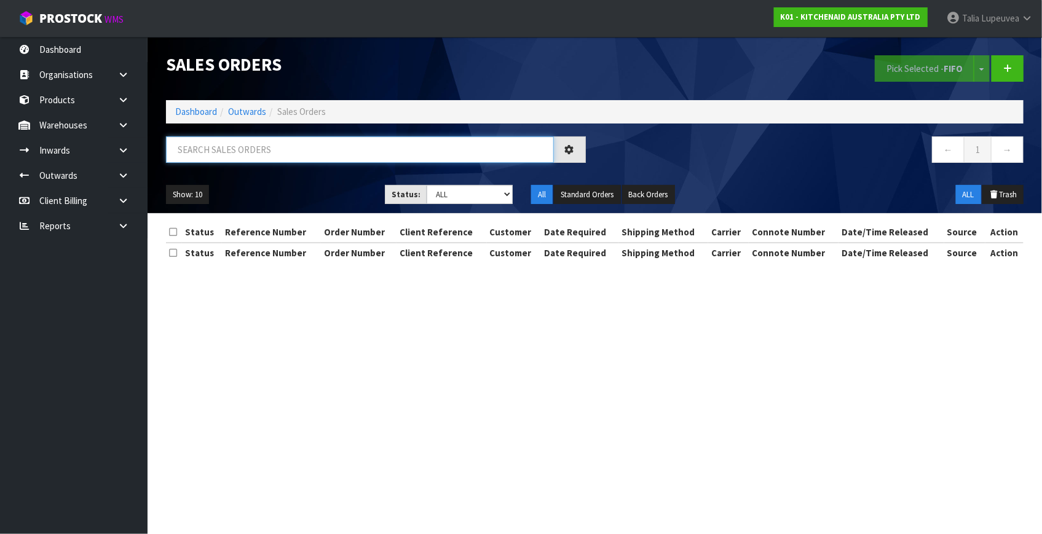
click at [315, 141] on input "text" at bounding box center [360, 150] width 388 height 26
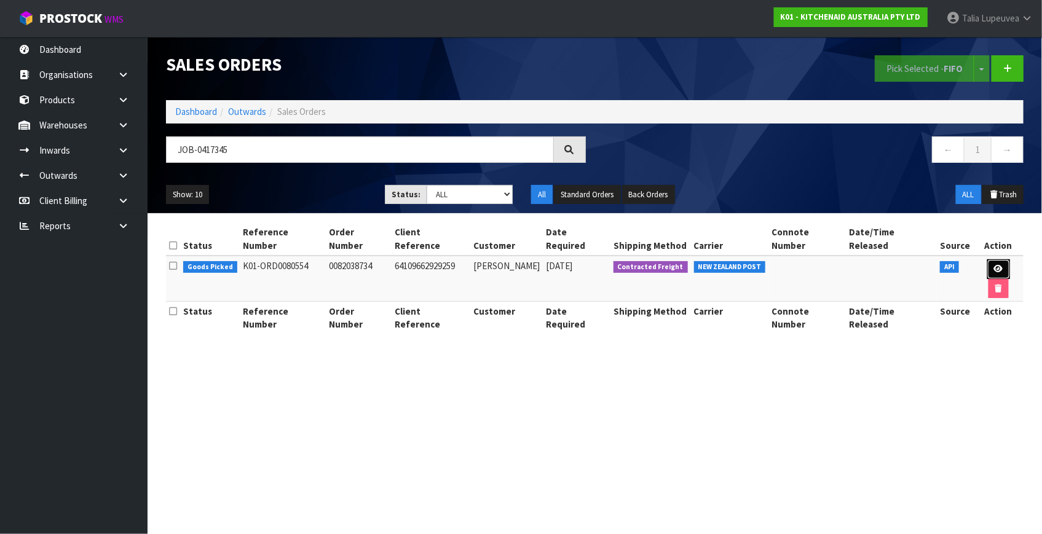
click at [988, 261] on link at bounding box center [999, 270] width 23 height 20
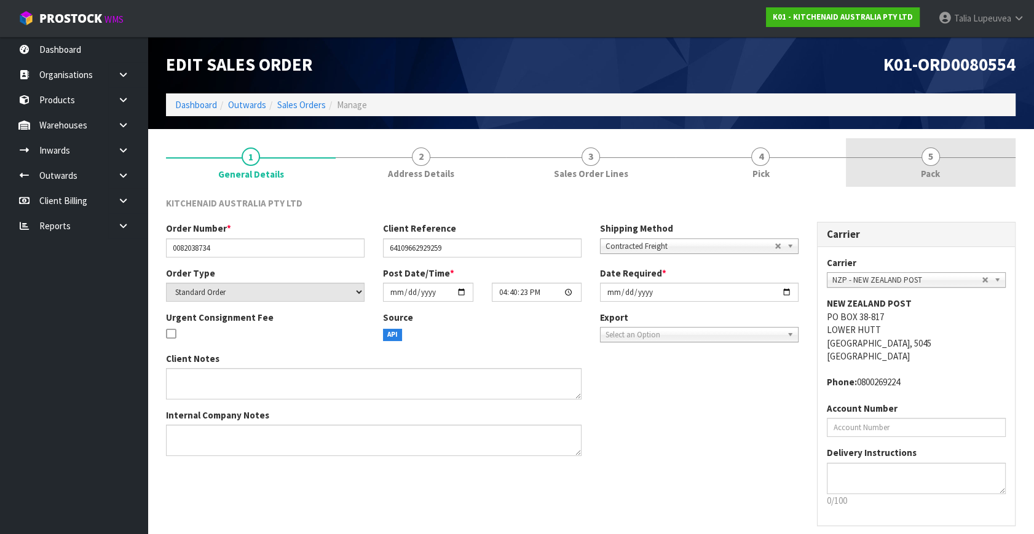
click at [964, 173] on link "5 Pack" at bounding box center [931, 162] width 170 height 49
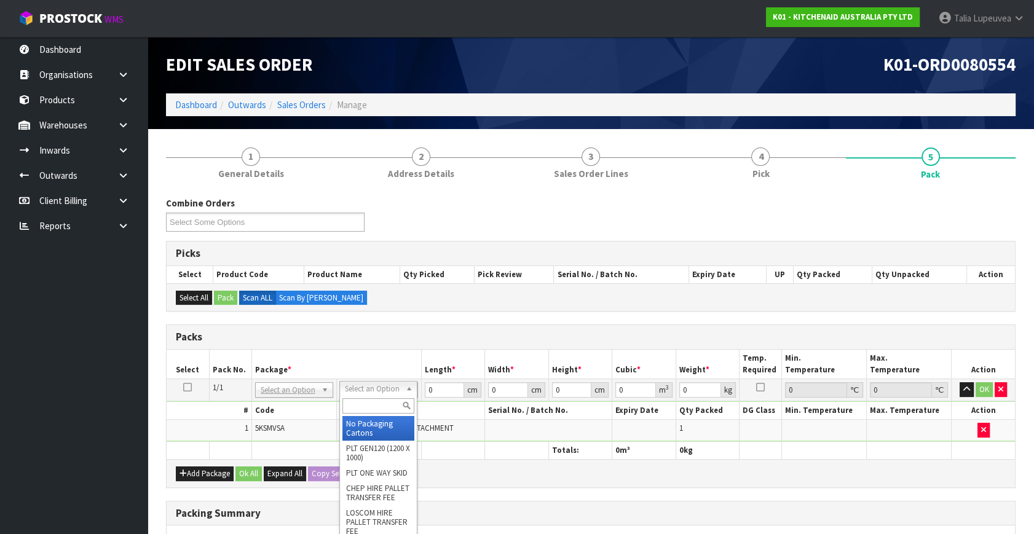
click at [384, 401] on input "text" at bounding box center [379, 406] width 72 height 15
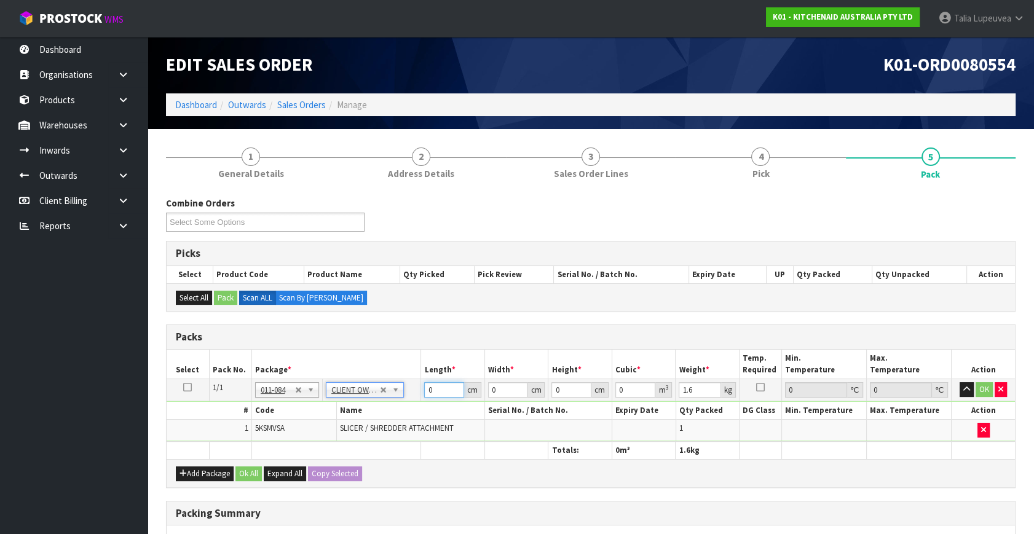
drag, startPoint x: 434, startPoint y: 394, endPoint x: 412, endPoint y: 387, distance: 22.6
click at [412, 387] on tr "1/1 NONE 007-001 007-002 007-004 007-009 007-013 007-014 007-015 007-017 007-01…" at bounding box center [591, 390] width 849 height 22
drag, startPoint x: 987, startPoint y: 385, endPoint x: 770, endPoint y: 360, distance: 218.6
click at [986, 385] on button "OK" at bounding box center [984, 390] width 17 height 15
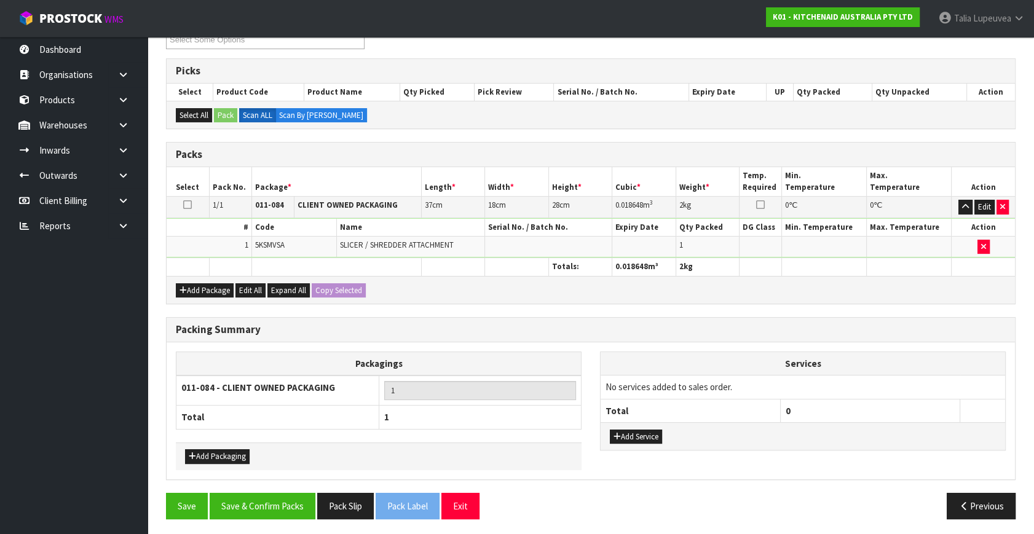
scroll to position [183, 0]
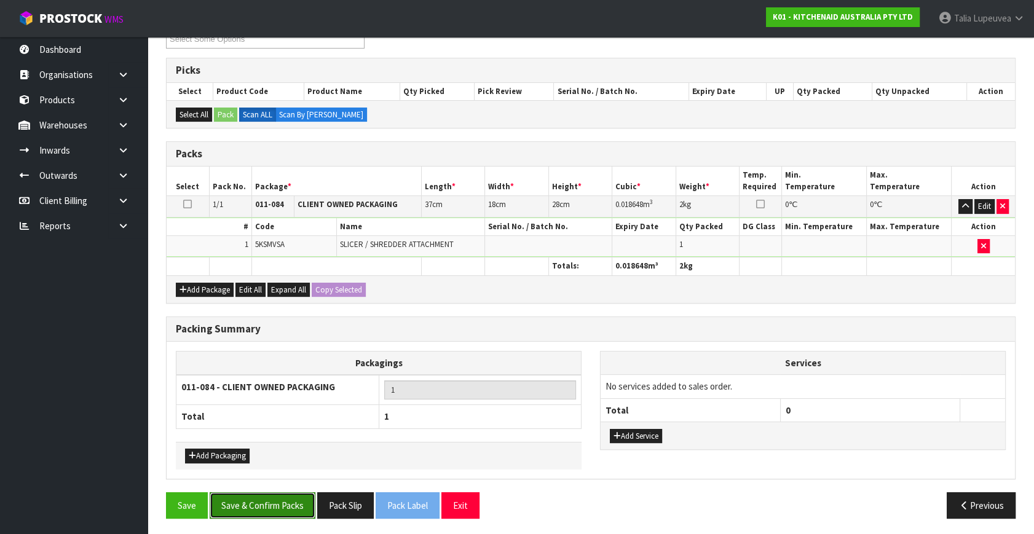
click at [301, 504] on button "Save & Confirm Packs" at bounding box center [263, 506] width 106 height 26
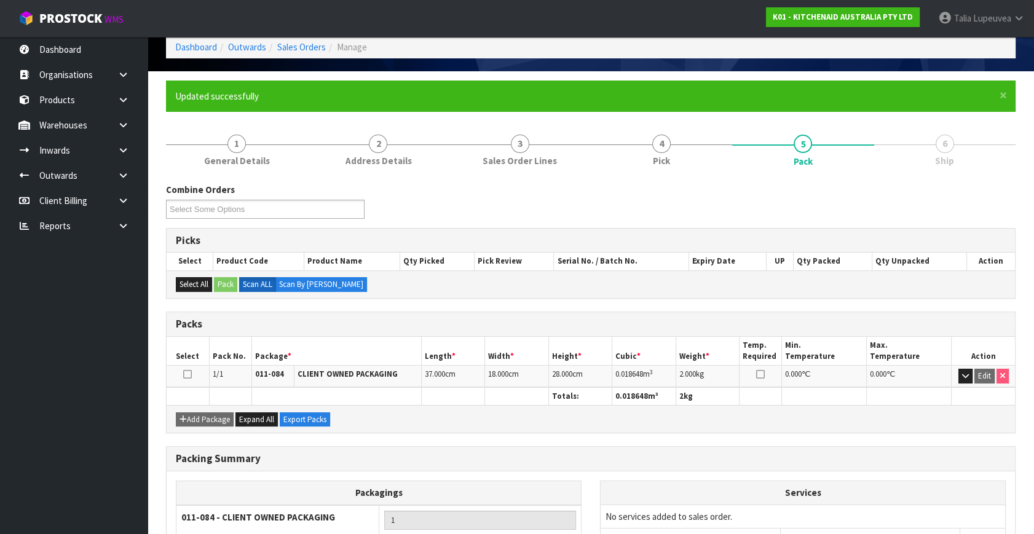
scroll to position [161, 0]
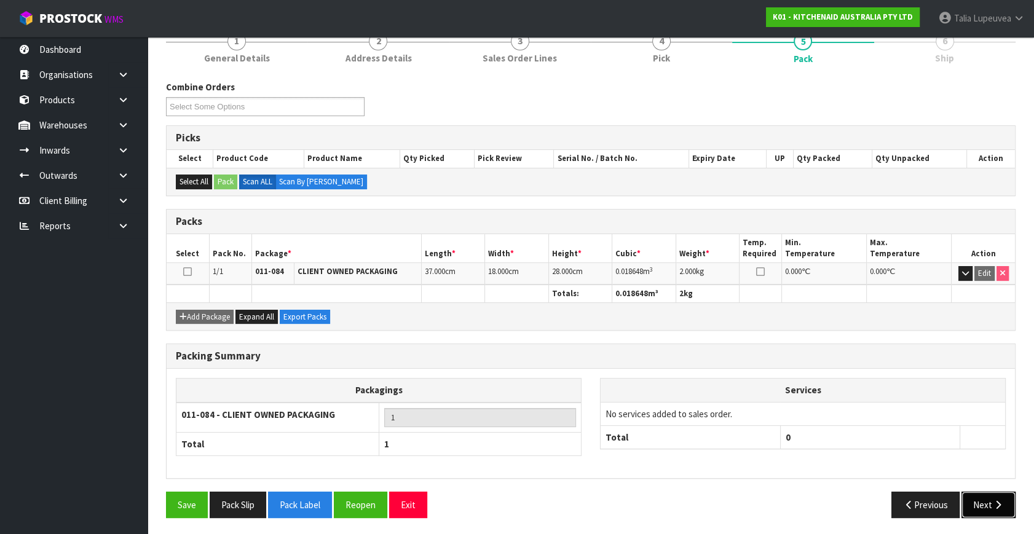
click at [993, 501] on icon "button" at bounding box center [999, 505] width 12 height 9
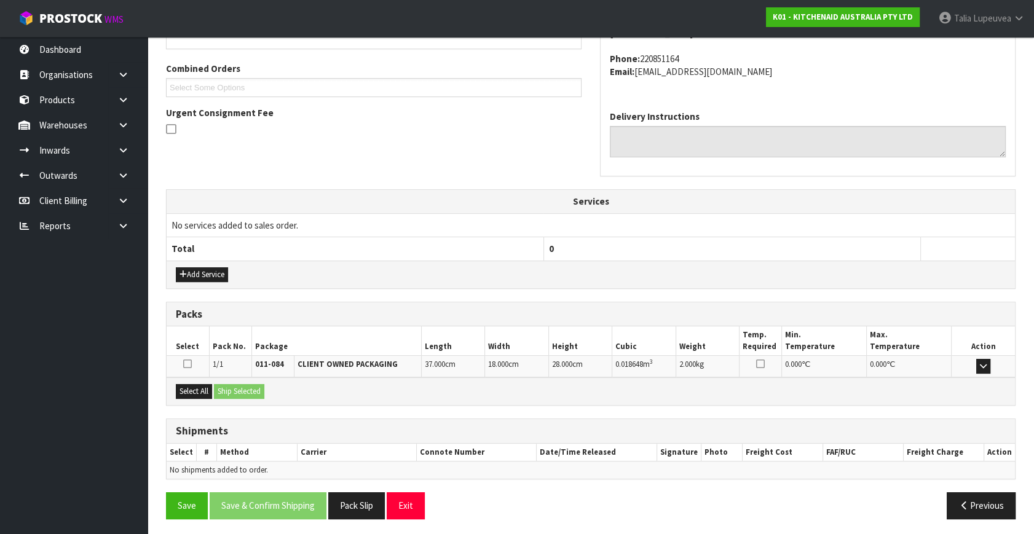
scroll to position [303, 0]
click at [203, 388] on button "Select All" at bounding box center [194, 391] width 36 height 15
click at [250, 387] on button "Ship Selected" at bounding box center [239, 391] width 50 height 15
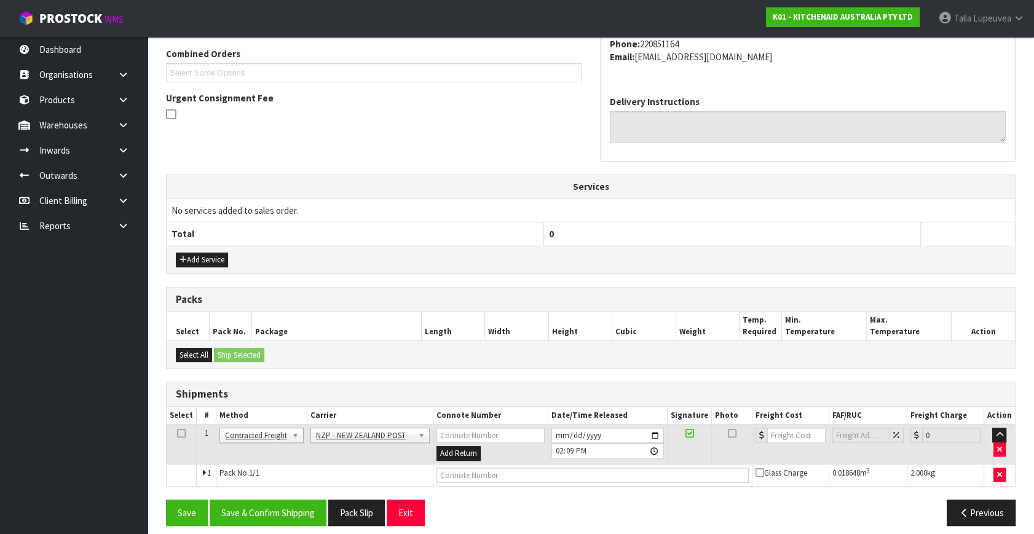
scroll to position [325, 0]
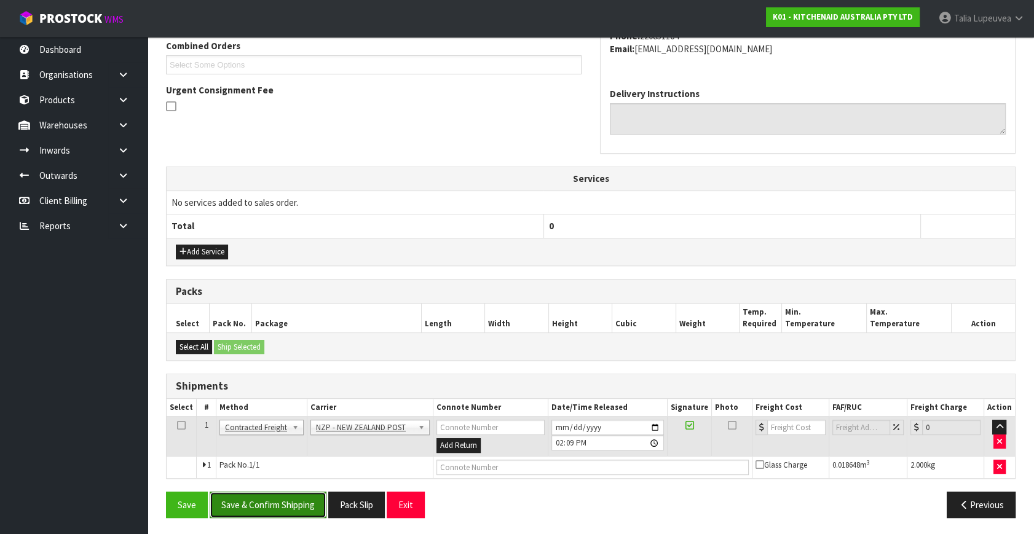
click at [288, 492] on button "Save & Confirm Shipping" at bounding box center [268, 505] width 117 height 26
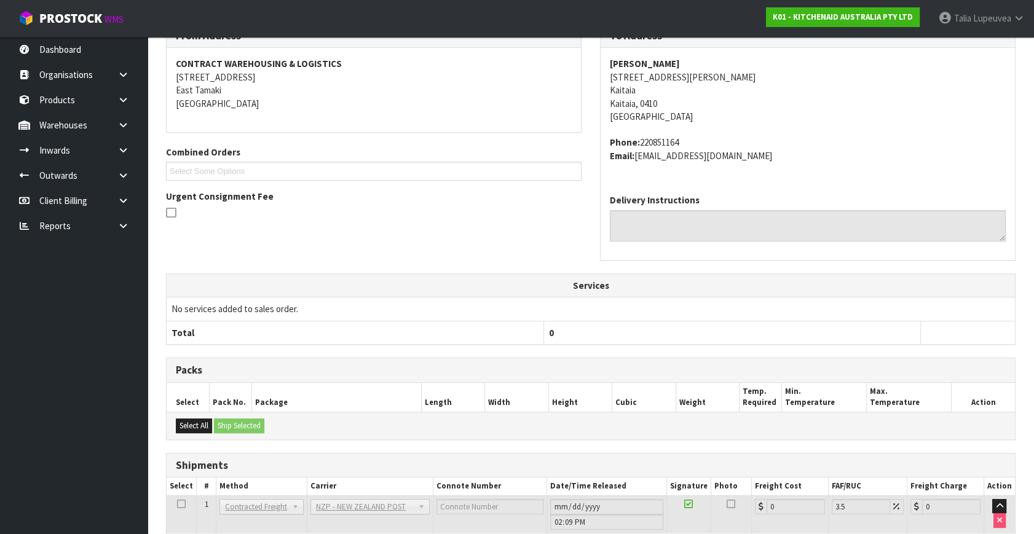
scroll to position [307, 0]
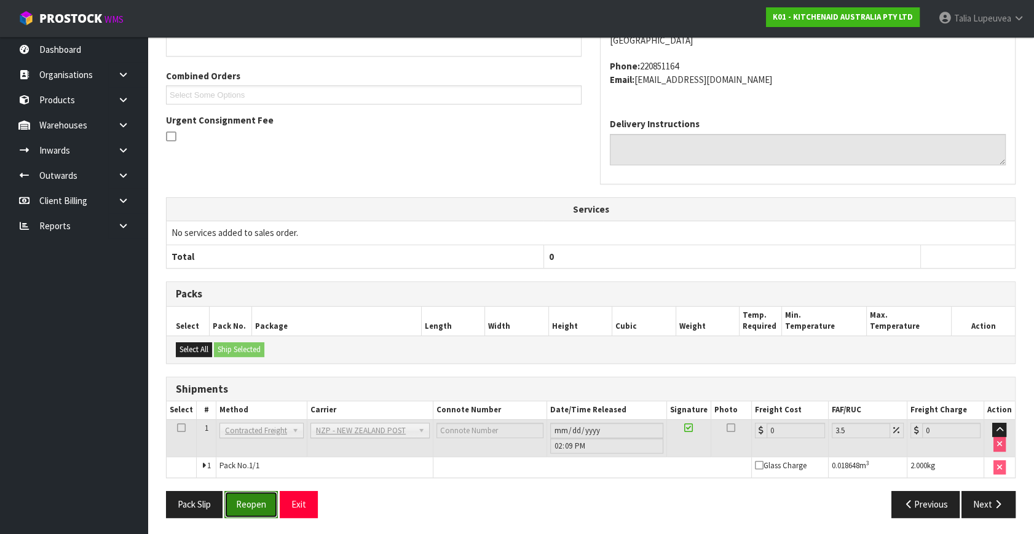
click at [253, 508] on button "Reopen" at bounding box center [251, 504] width 54 height 26
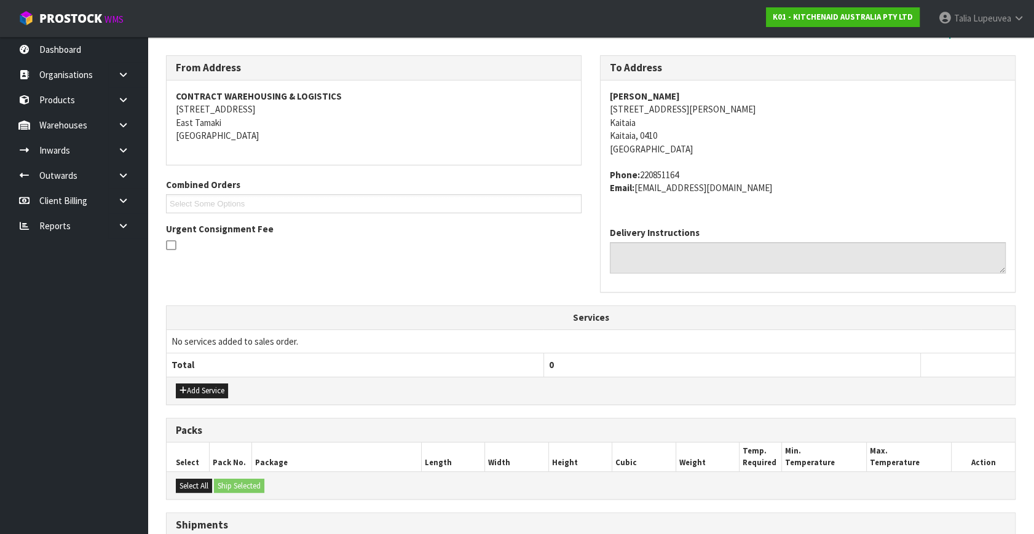
scroll to position [336, 0]
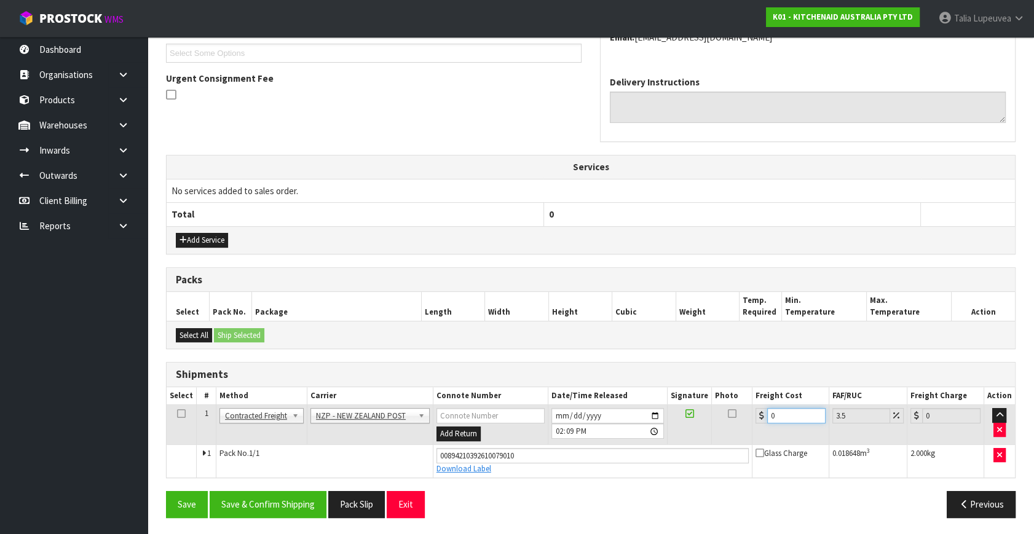
drag, startPoint x: 783, startPoint y: 412, endPoint x: 728, endPoint y: 435, distance: 59.8
click at [728, 435] on tr "1 Client Local Pickup Customer Local Pickup Company Freight Contracted Freight …" at bounding box center [591, 425] width 849 height 40
click at [303, 498] on button "Save & Confirm Shipping" at bounding box center [268, 504] width 117 height 26
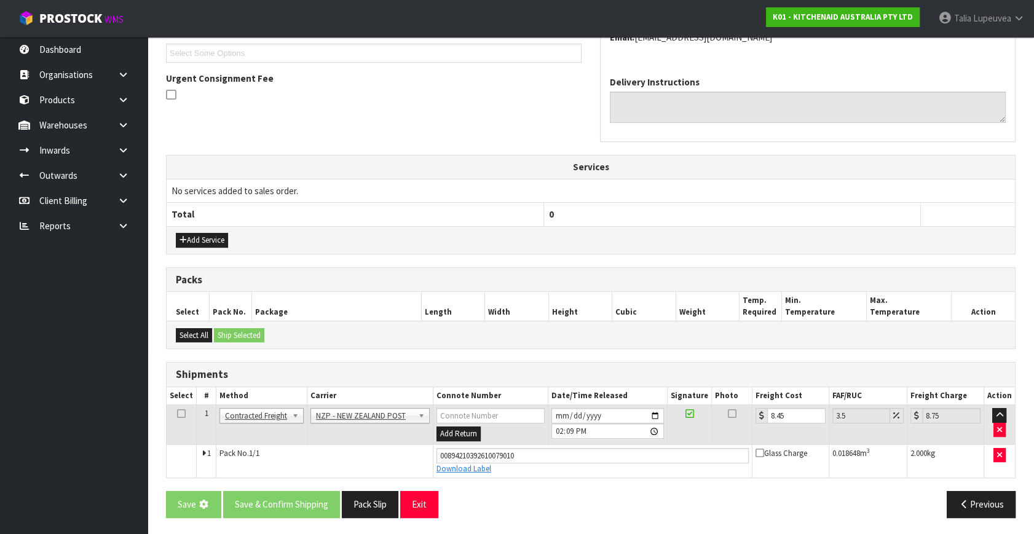
scroll to position [0, 0]
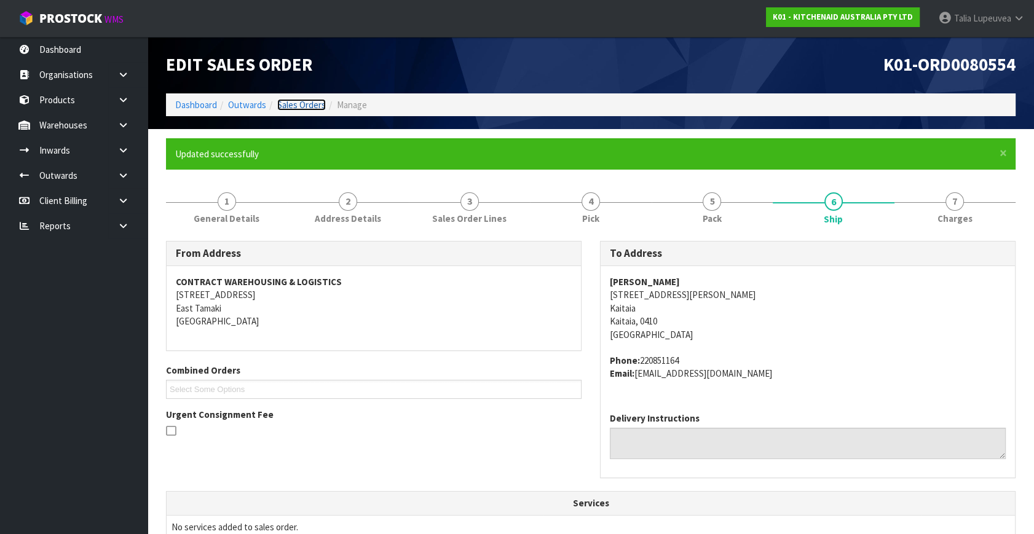
click at [306, 100] on link "Sales Orders" at bounding box center [301, 105] width 49 height 12
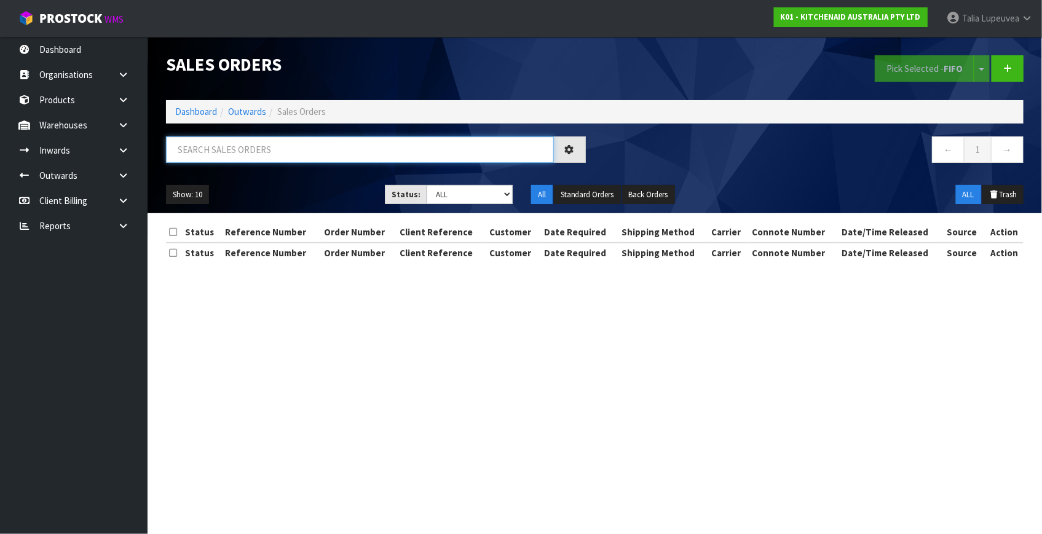
click at [293, 141] on input "text" at bounding box center [360, 150] width 388 height 26
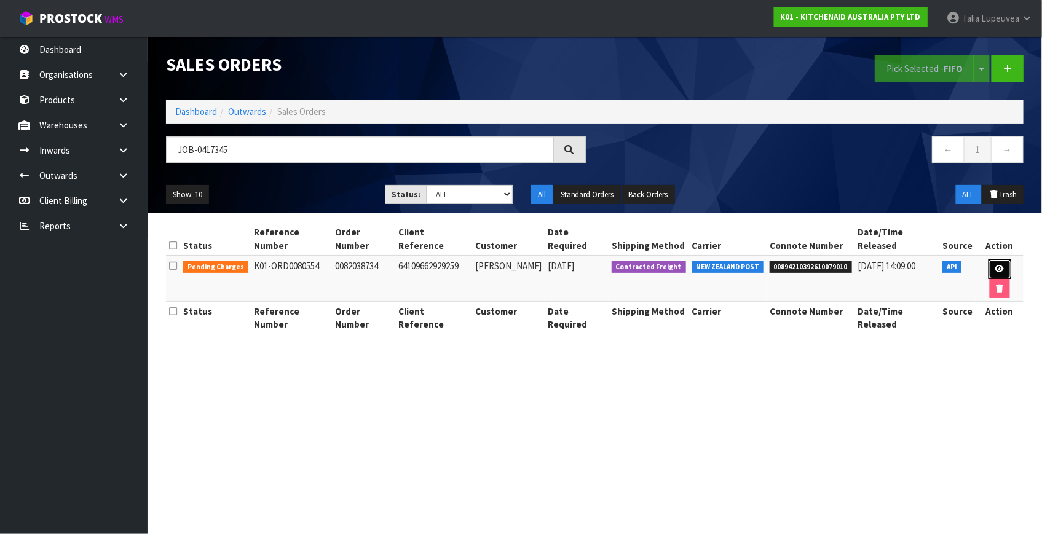
click at [989, 260] on link at bounding box center [1000, 270] width 23 height 20
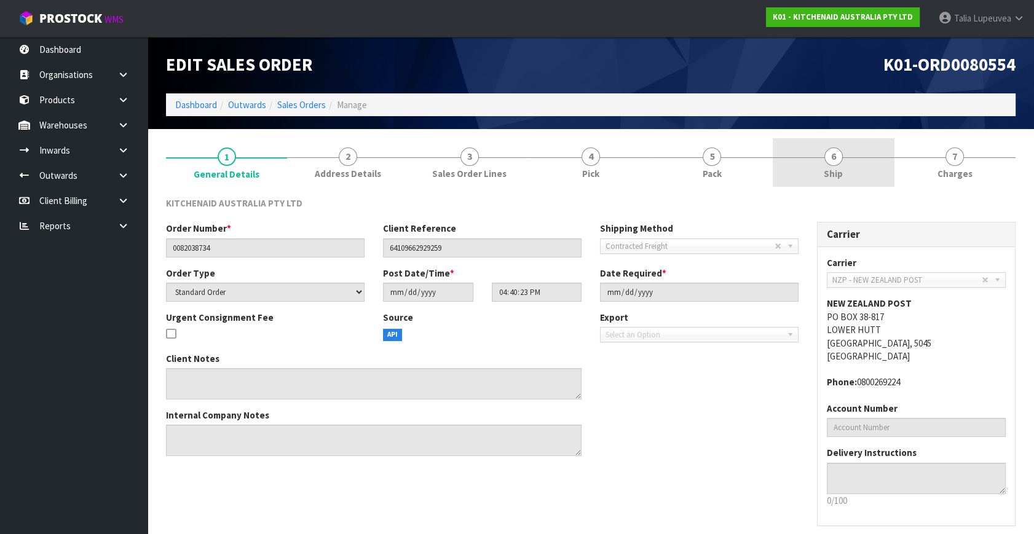
click at [865, 165] on link "6 Ship" at bounding box center [833, 162] width 121 height 49
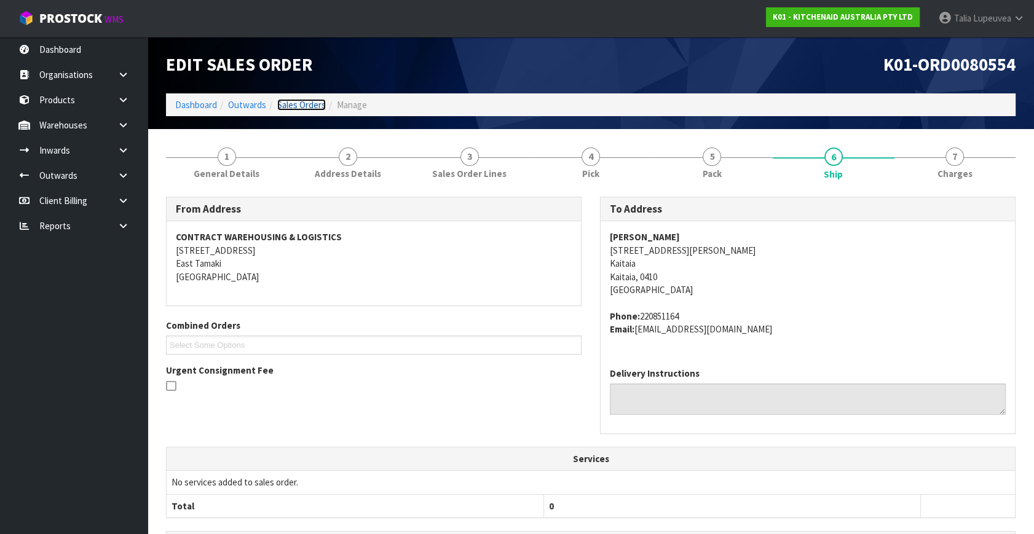
click at [293, 105] on link "Sales Orders" at bounding box center [301, 105] width 49 height 12
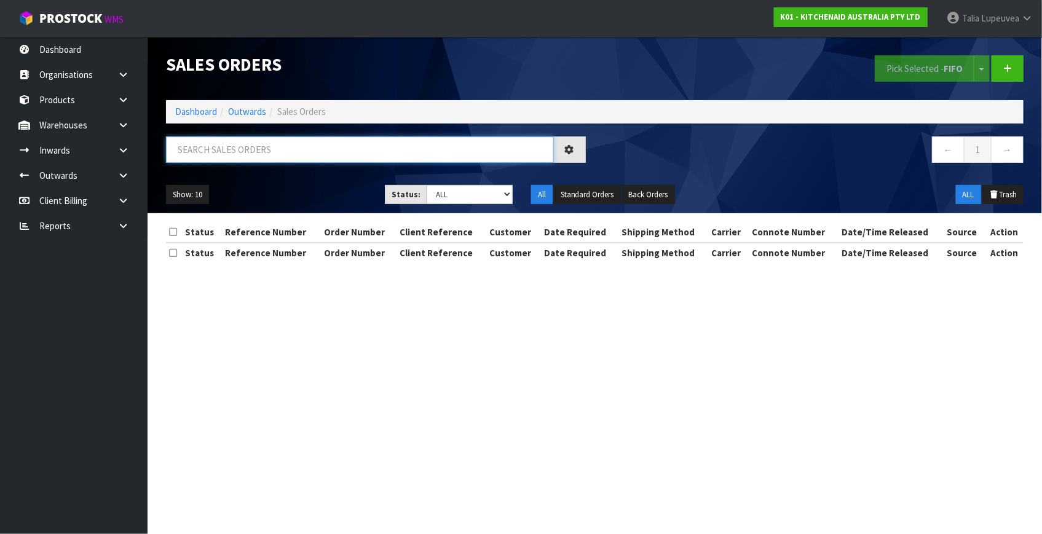
click at [270, 151] on input "text" at bounding box center [360, 150] width 388 height 26
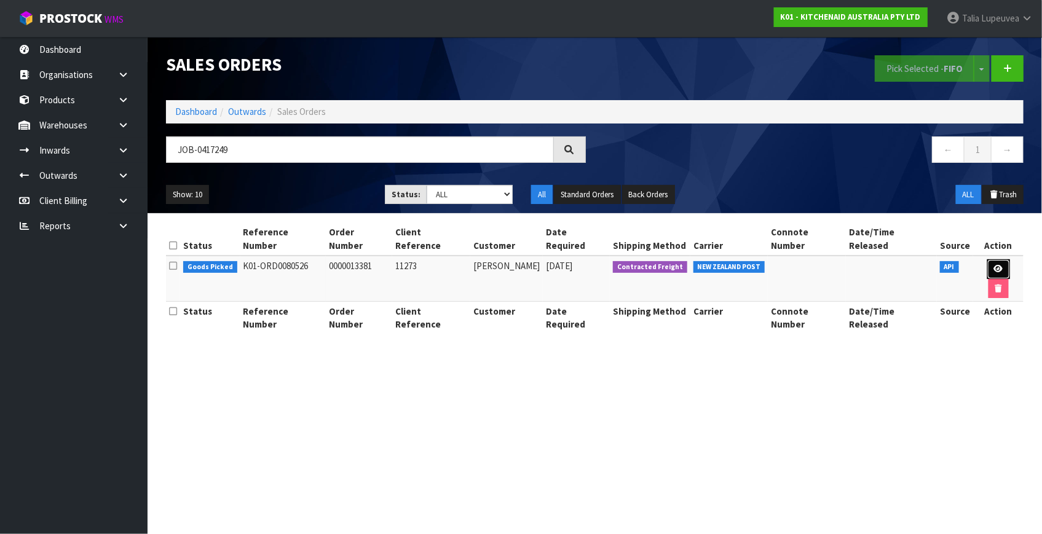
click at [988, 264] on link at bounding box center [999, 270] width 23 height 20
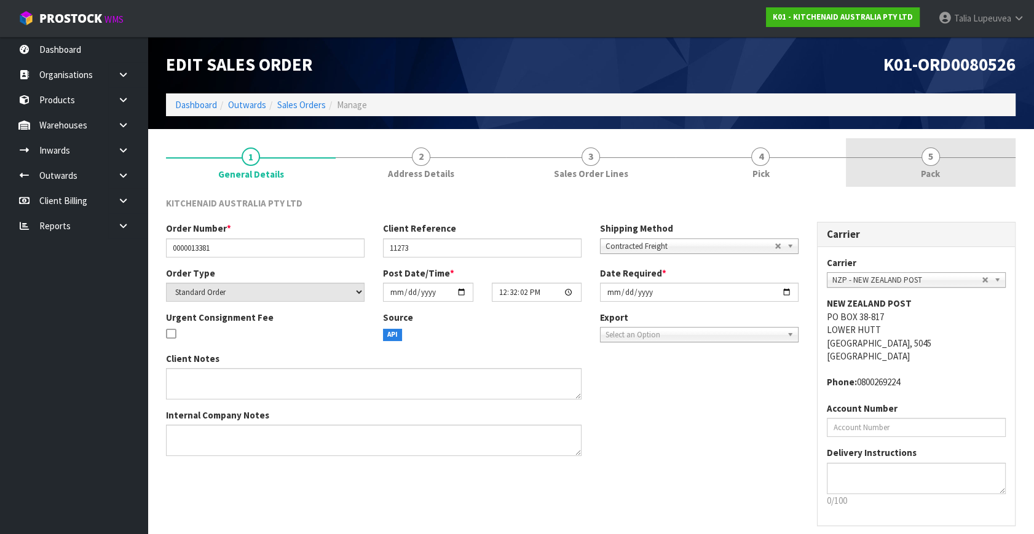
click at [954, 169] on link "5 Pack" at bounding box center [931, 162] width 170 height 49
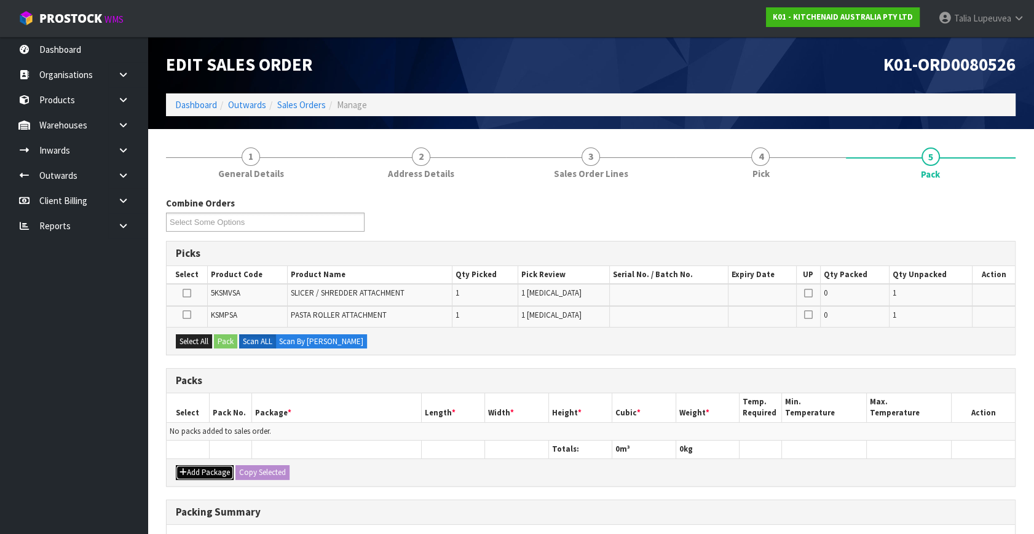
click at [202, 474] on button "Add Package" at bounding box center [205, 473] width 58 height 15
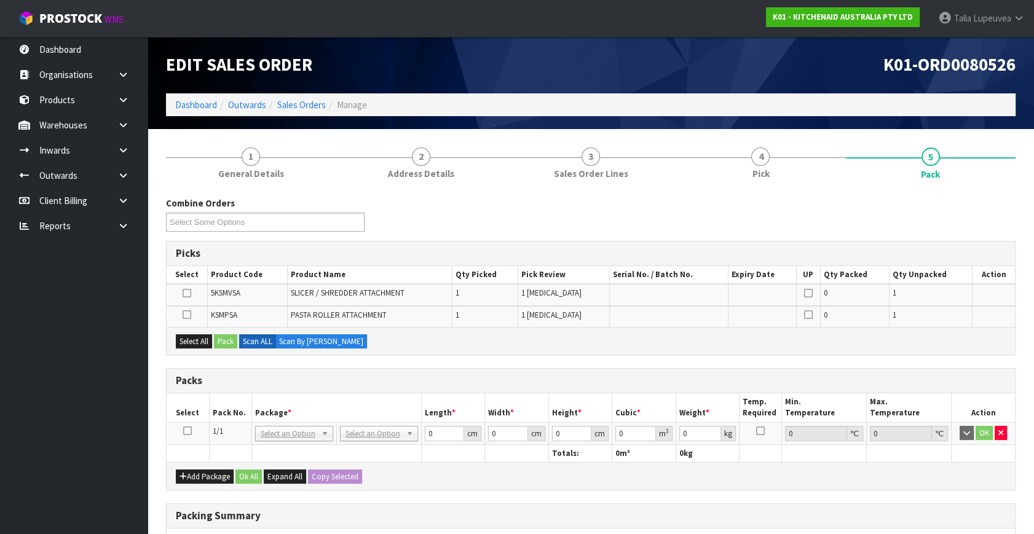
click at [184, 432] on icon at bounding box center [187, 431] width 9 height 1
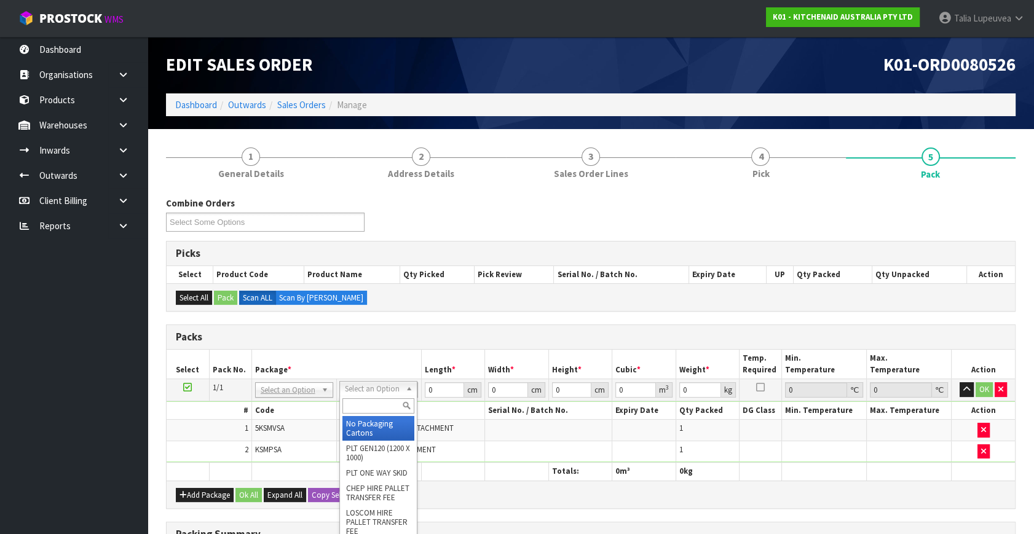
click at [375, 404] on input "text" at bounding box center [379, 406] width 72 height 15
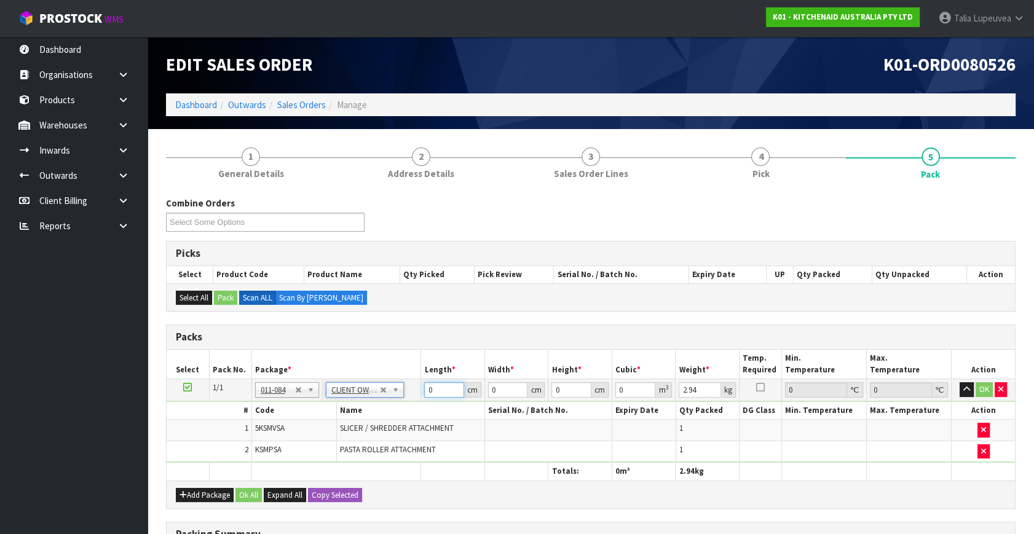
drag, startPoint x: 439, startPoint y: 387, endPoint x: 402, endPoint y: 390, distance: 37.0
click at [402, 390] on tr "1/1 NONE 007-001 007-002 007-004 007-009 007-013 007-014 007-015 007-017 007-01…" at bounding box center [591, 390] width 849 height 22
click at [984, 392] on button "OK" at bounding box center [984, 390] width 17 height 15
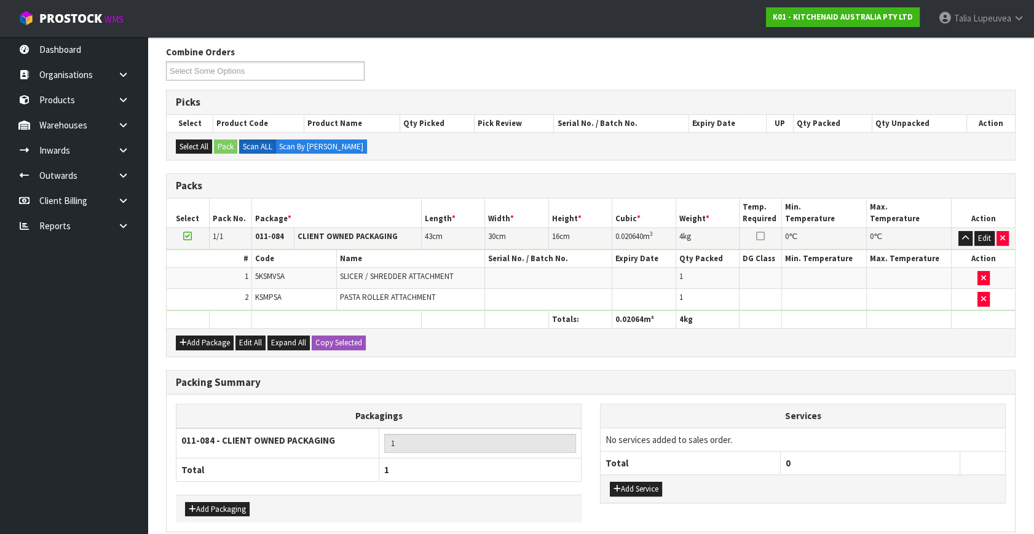
scroll to position [204, 0]
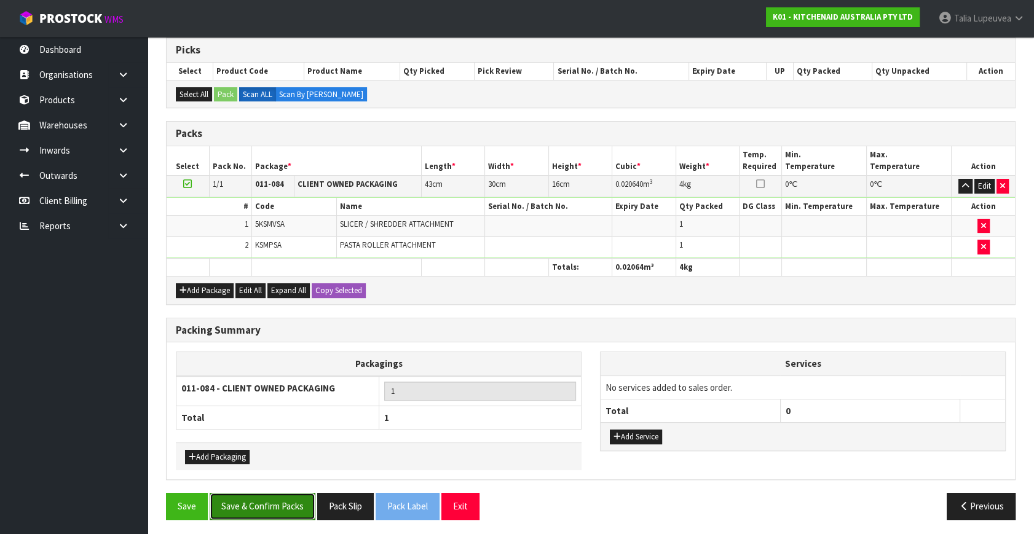
click at [263, 497] on button "Save & Confirm Packs" at bounding box center [263, 506] width 106 height 26
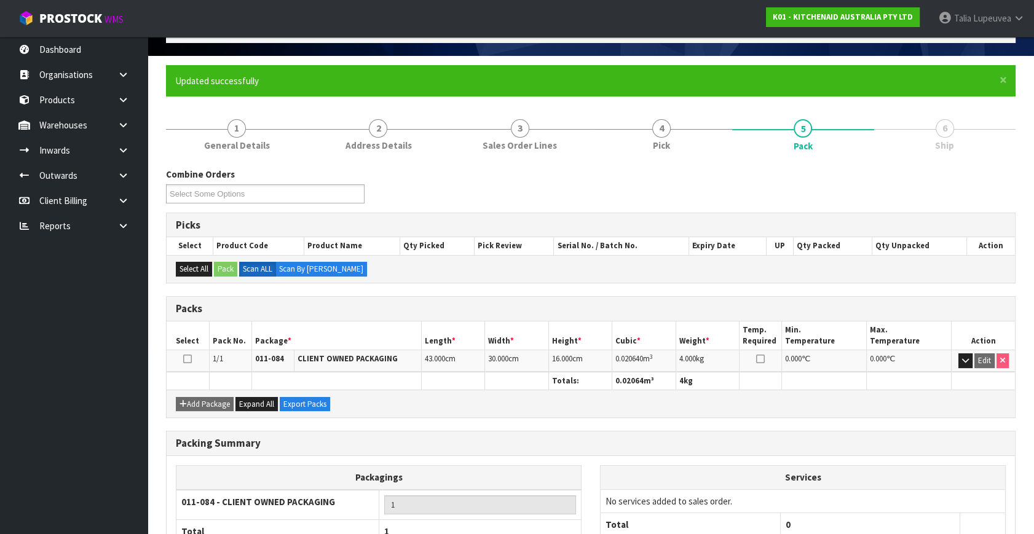
scroll to position [161, 0]
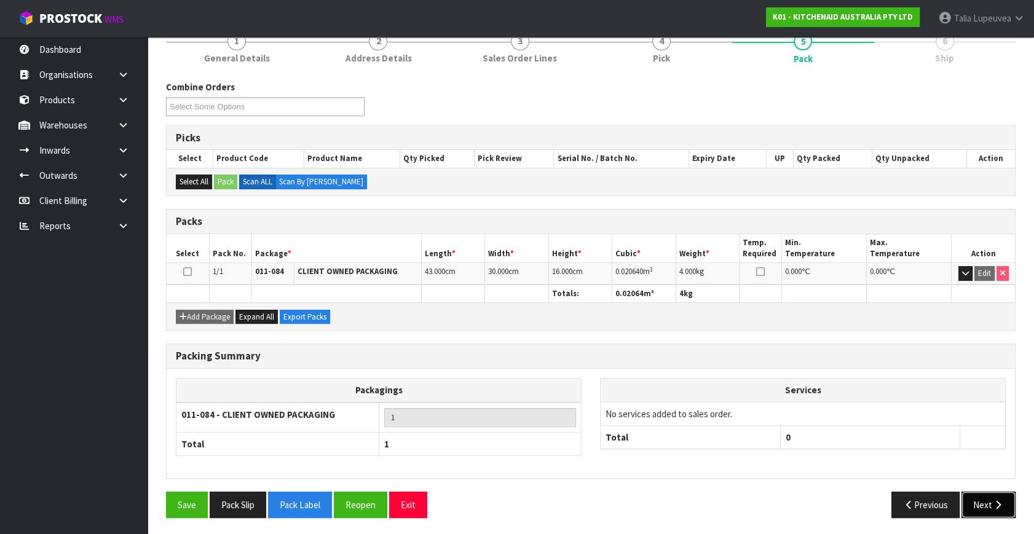
click at [999, 506] on icon "button" at bounding box center [999, 505] width 12 height 9
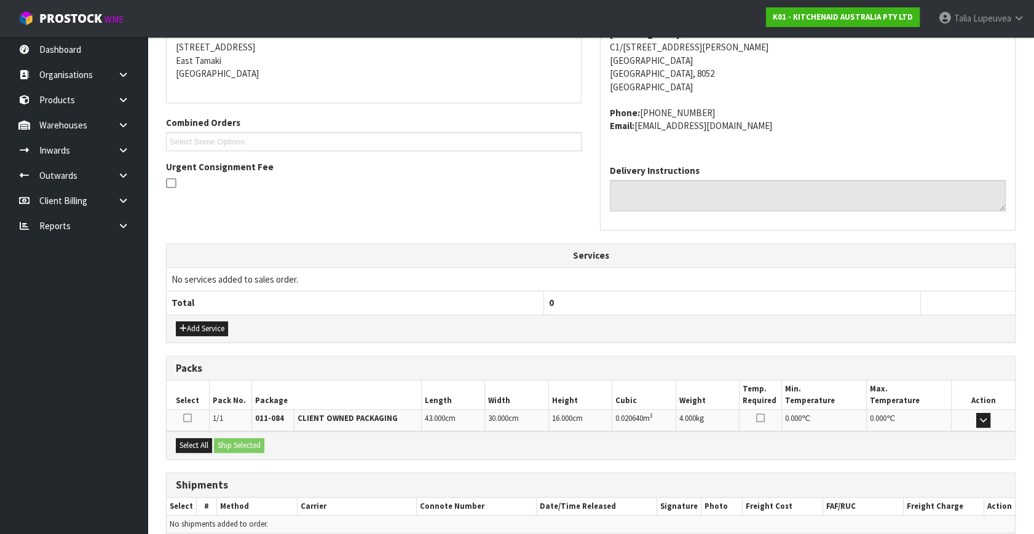
scroll to position [303, 0]
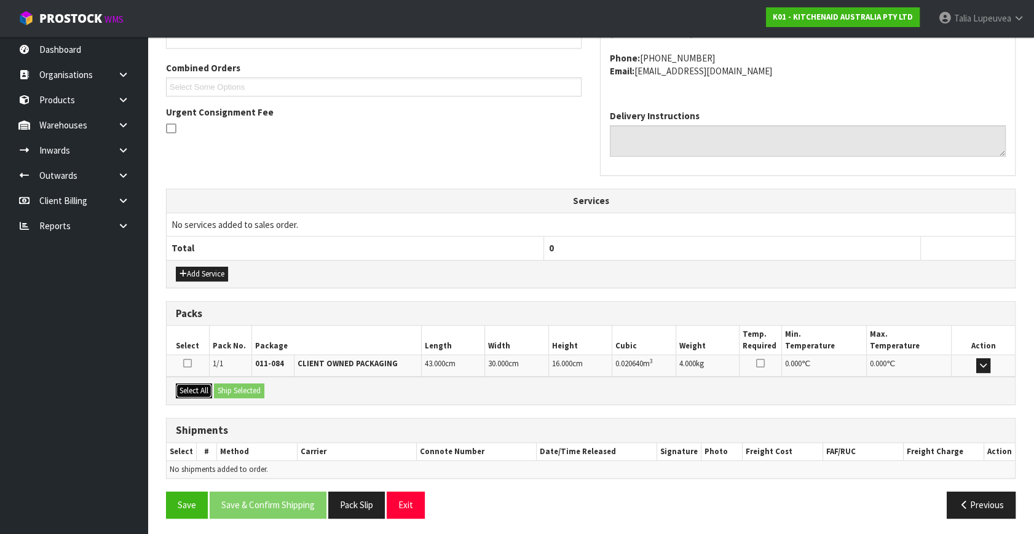
drag, startPoint x: 196, startPoint y: 387, endPoint x: 216, endPoint y: 384, distance: 21.1
click at [197, 387] on button "Select All" at bounding box center [194, 391] width 36 height 15
click at [225, 384] on button "Ship Selected" at bounding box center [239, 391] width 50 height 15
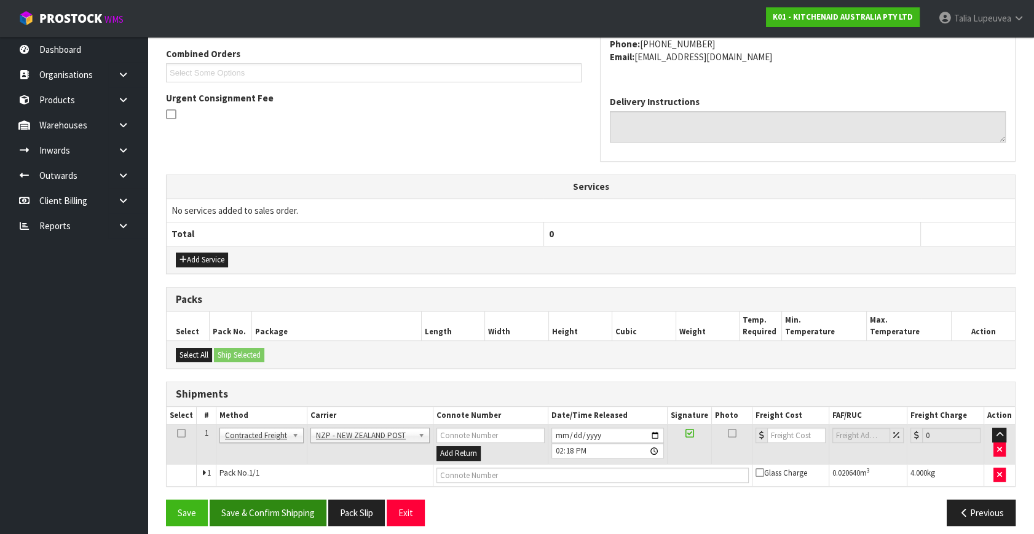
scroll to position [325, 0]
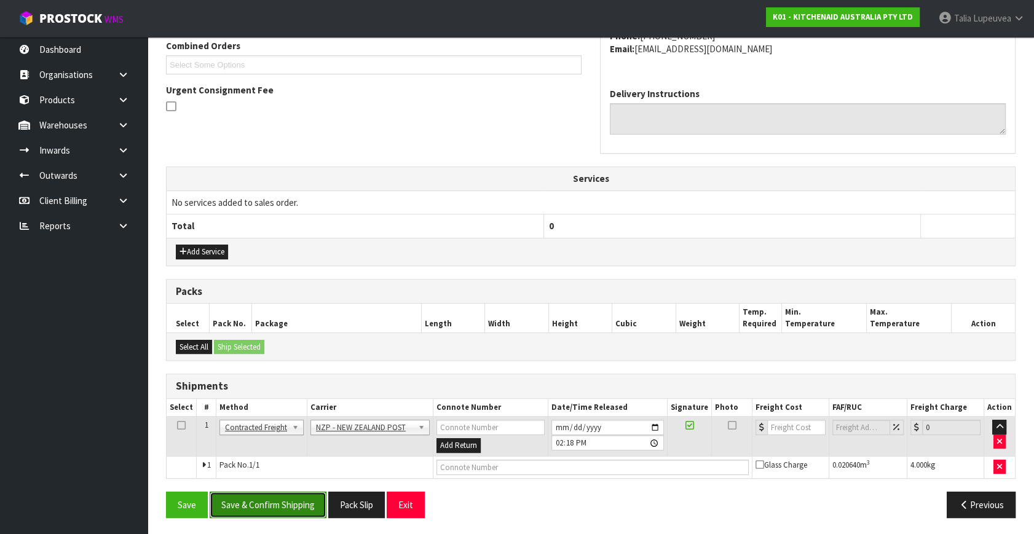
click at [290, 503] on button "Save & Confirm Shipping" at bounding box center [268, 505] width 117 height 26
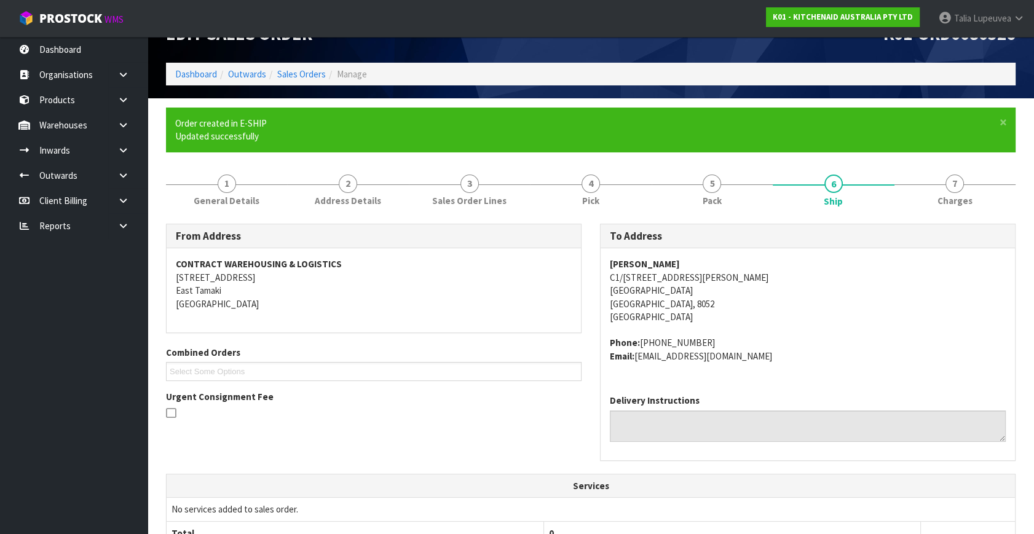
scroll to position [307, 0]
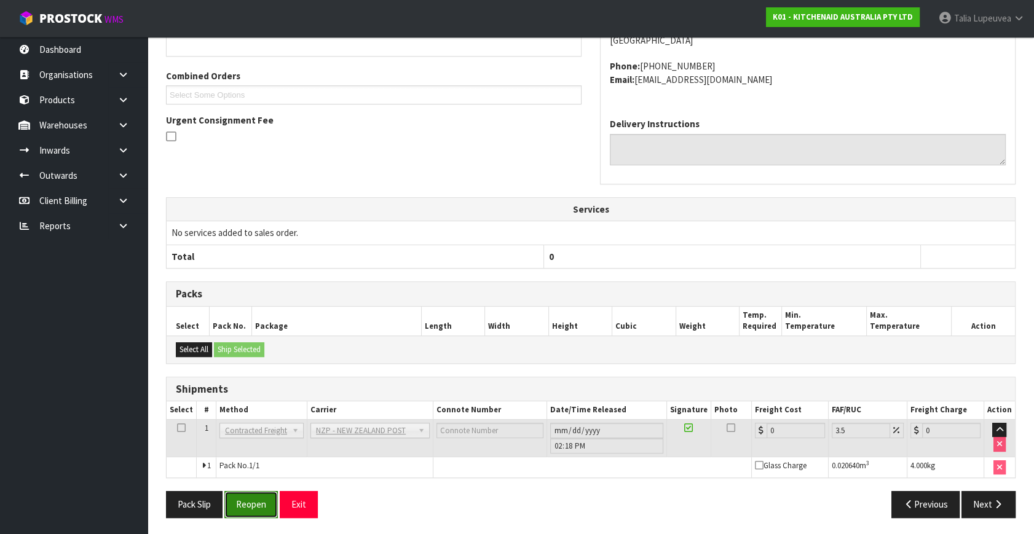
click at [245, 506] on button "Reopen" at bounding box center [251, 504] width 54 height 26
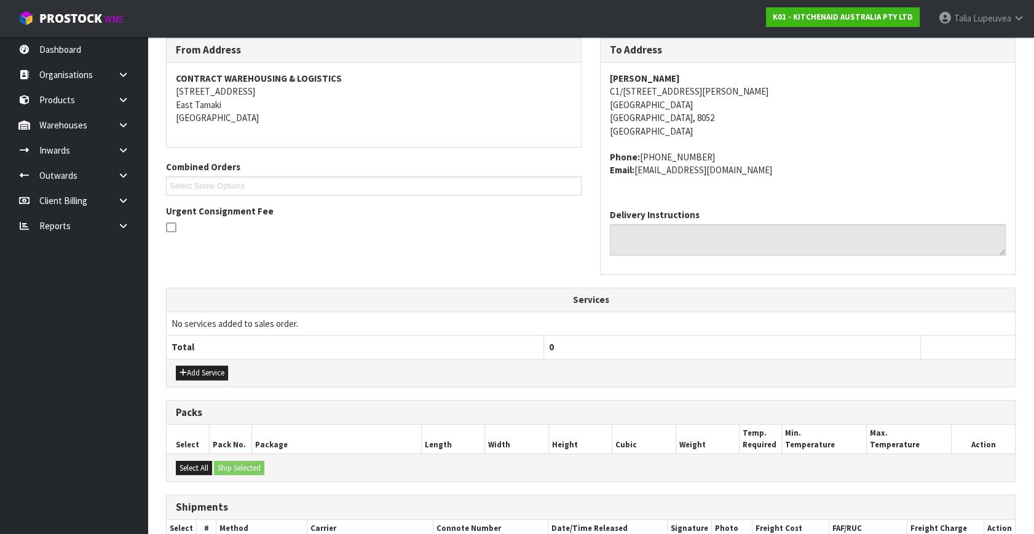
scroll to position [295, 0]
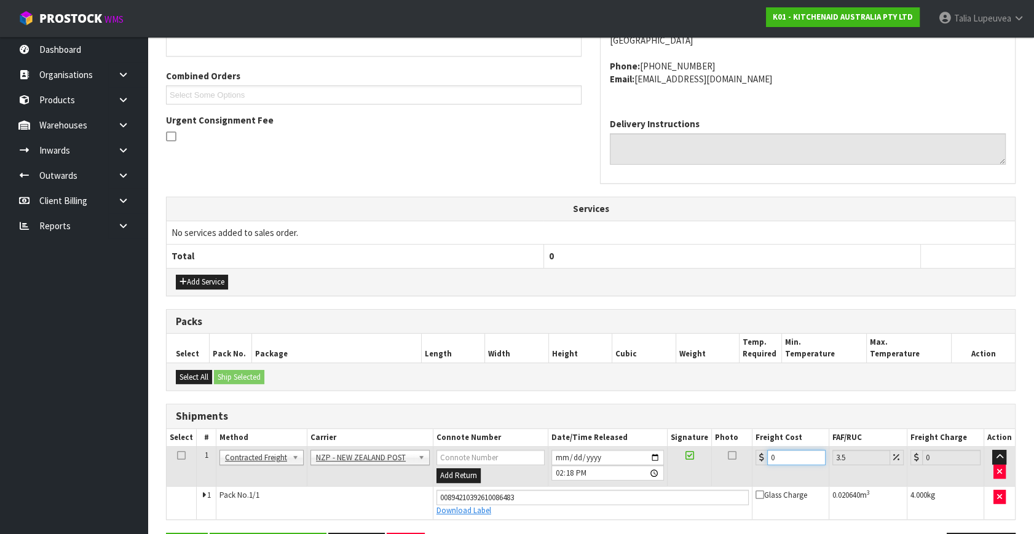
drag, startPoint x: 771, startPoint y: 457, endPoint x: 756, endPoint y: 458, distance: 14.2
click at [756, 458] on div "0" at bounding box center [791, 457] width 70 height 15
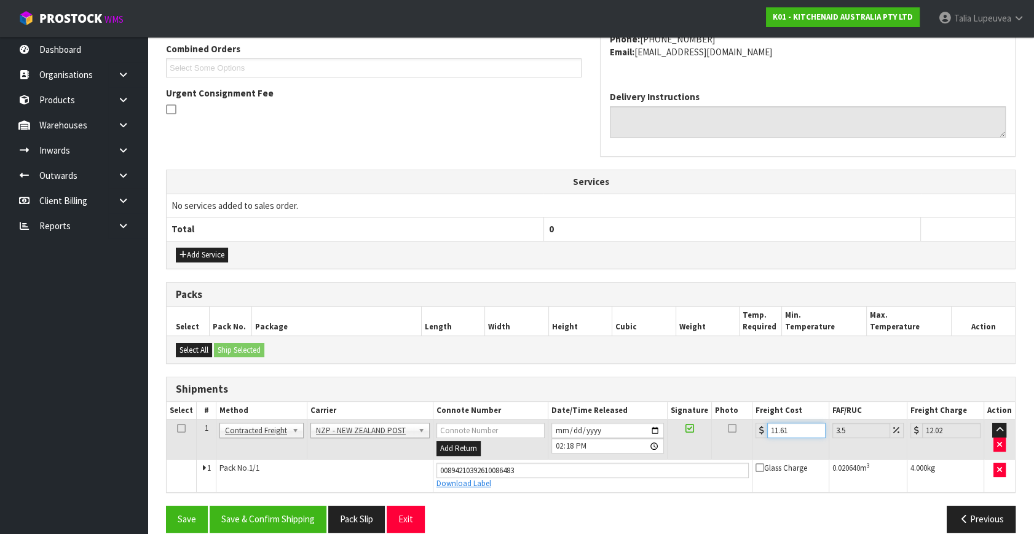
scroll to position [336, 0]
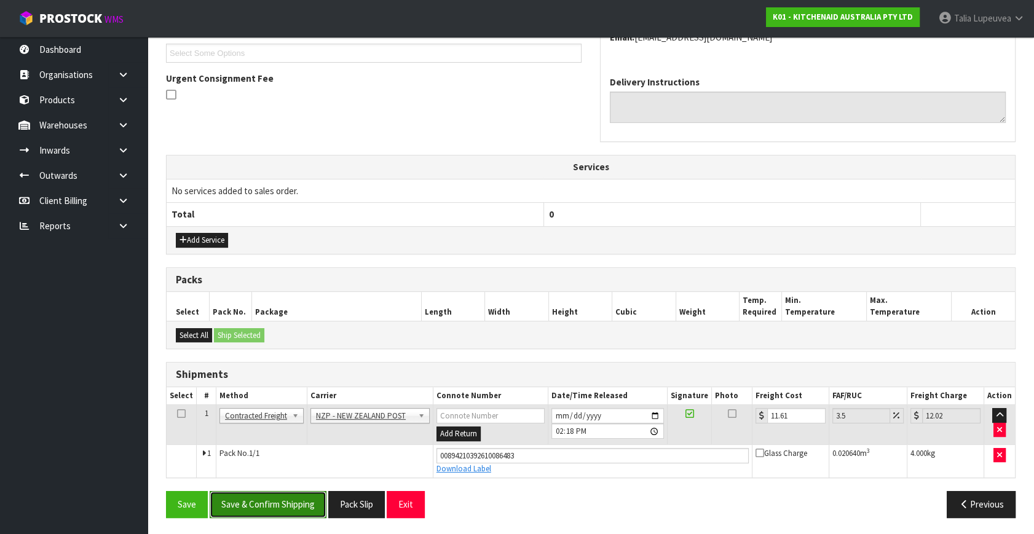
click at [290, 502] on button "Save & Confirm Shipping" at bounding box center [268, 504] width 117 height 26
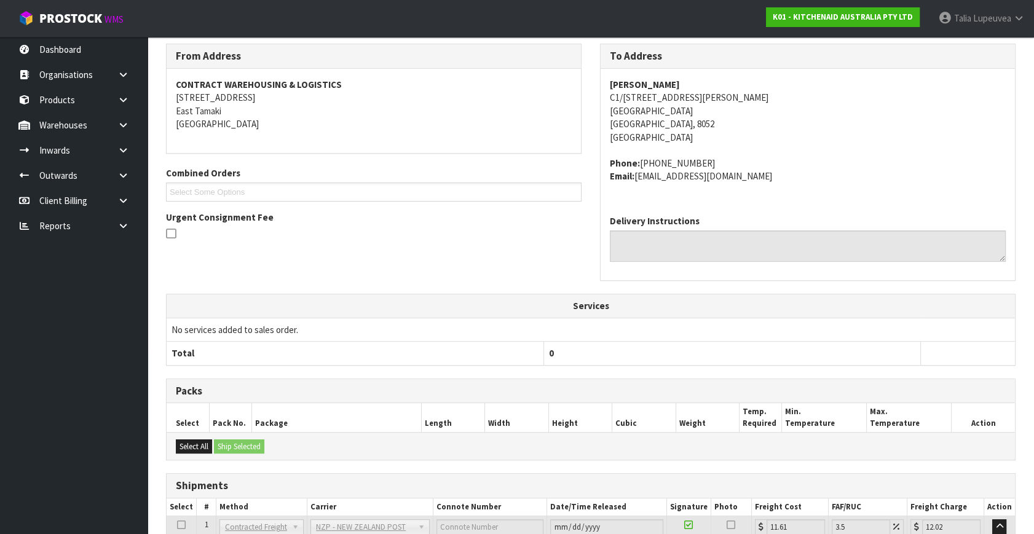
scroll to position [303, 0]
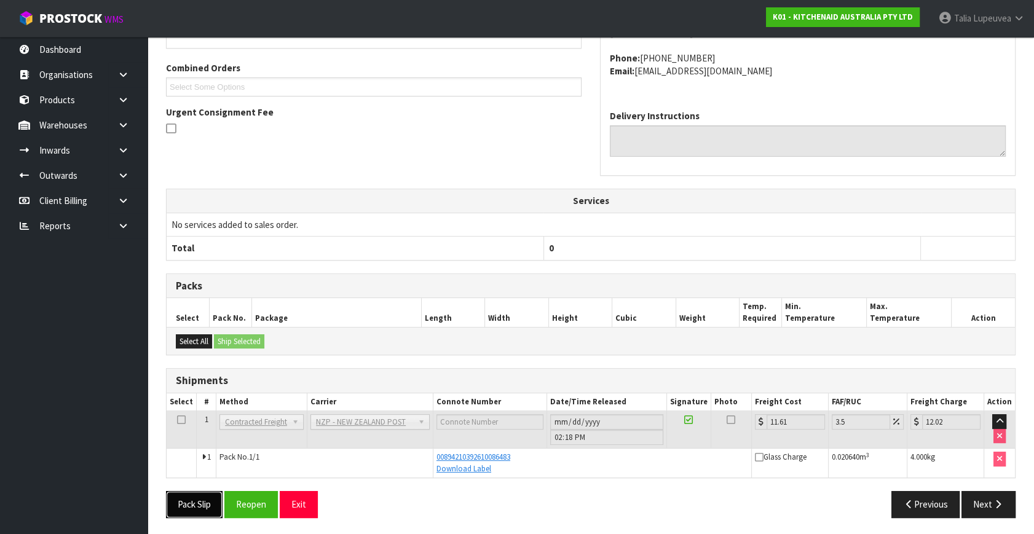
click at [169, 500] on button "Pack Slip" at bounding box center [194, 504] width 57 height 26
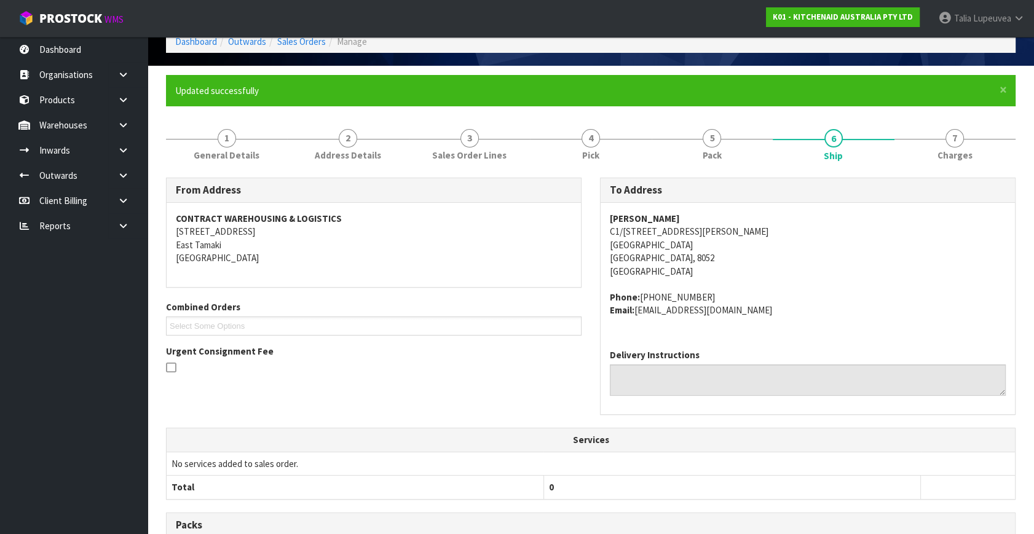
scroll to position [0, 0]
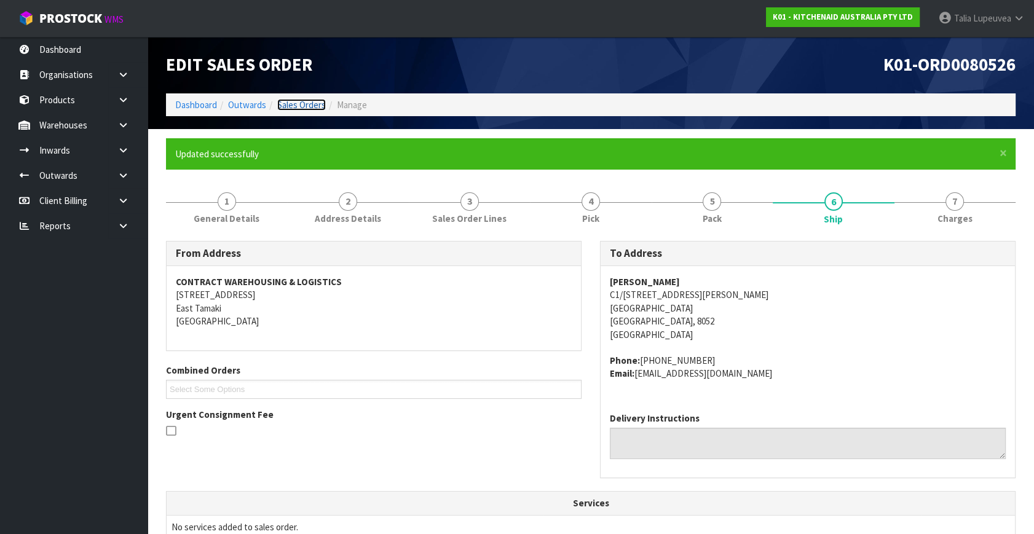
click at [304, 108] on link "Sales Orders" at bounding box center [301, 105] width 49 height 12
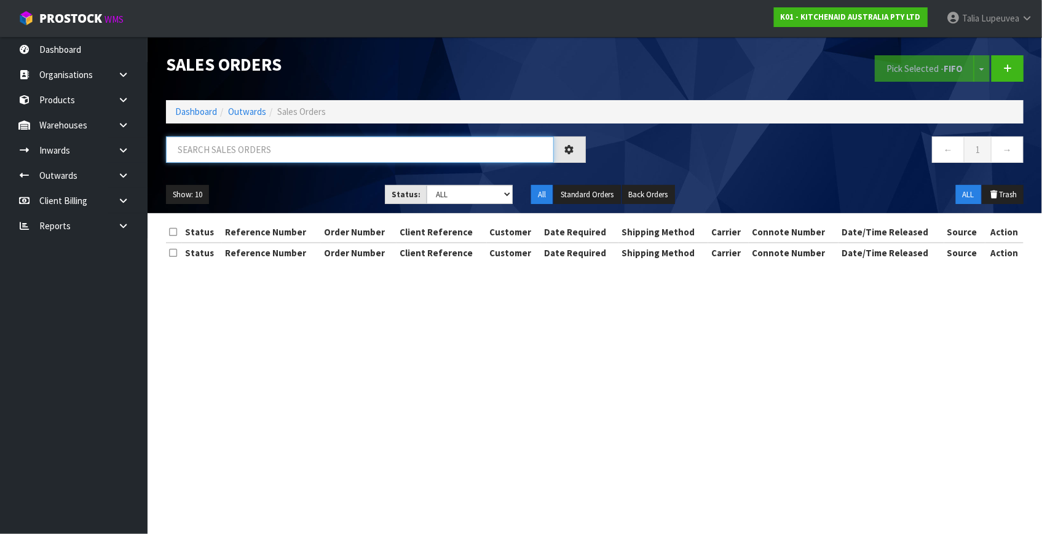
click at [304, 140] on input "text" at bounding box center [360, 150] width 388 height 26
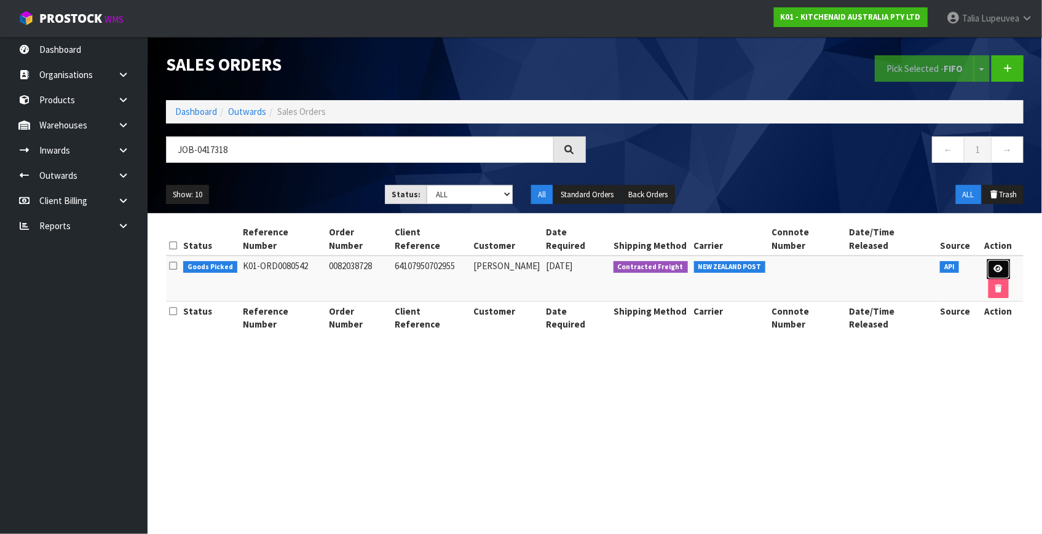
click at [988, 260] on link at bounding box center [999, 270] width 23 height 20
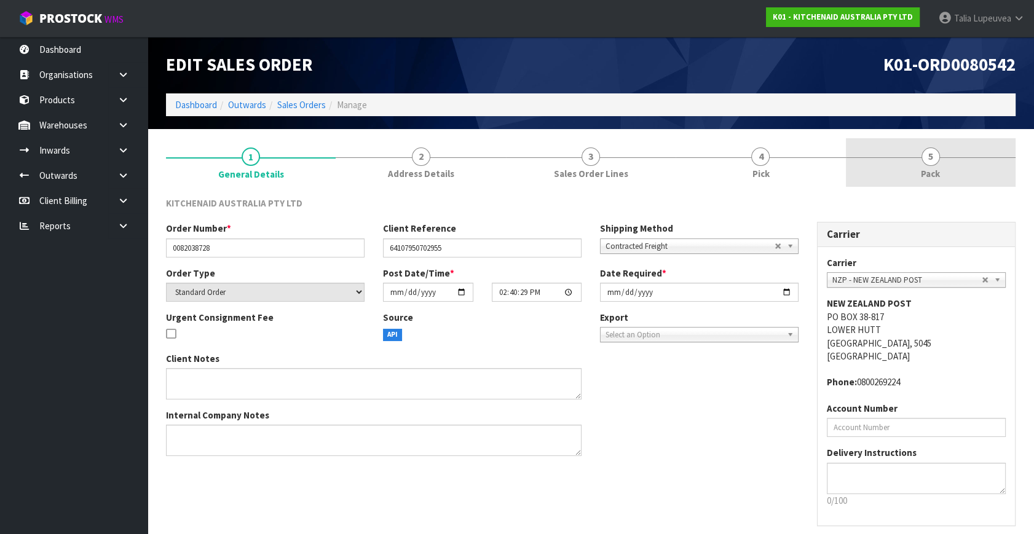
click at [924, 171] on span "Pack" at bounding box center [930, 173] width 19 height 13
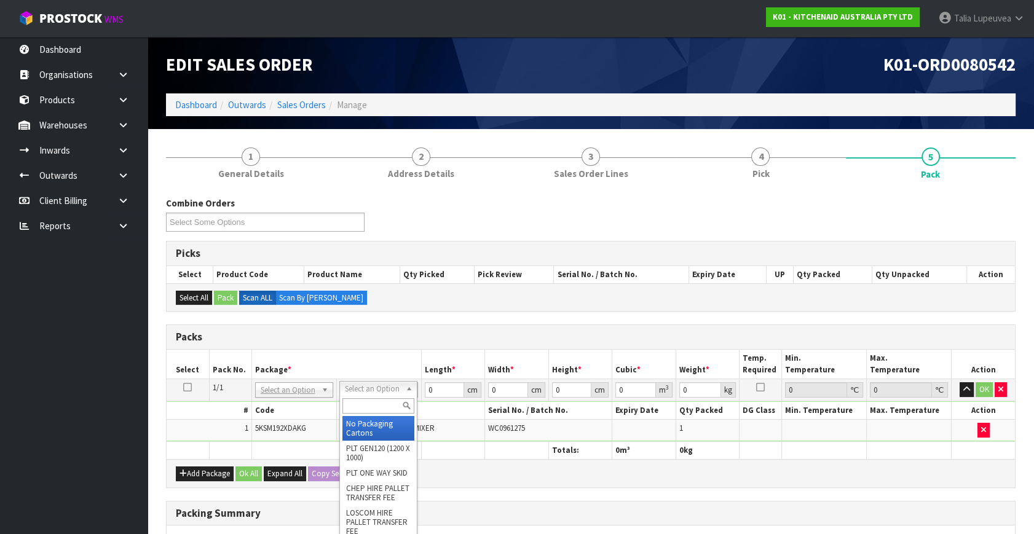
click at [395, 401] on input "text" at bounding box center [379, 406] width 72 height 15
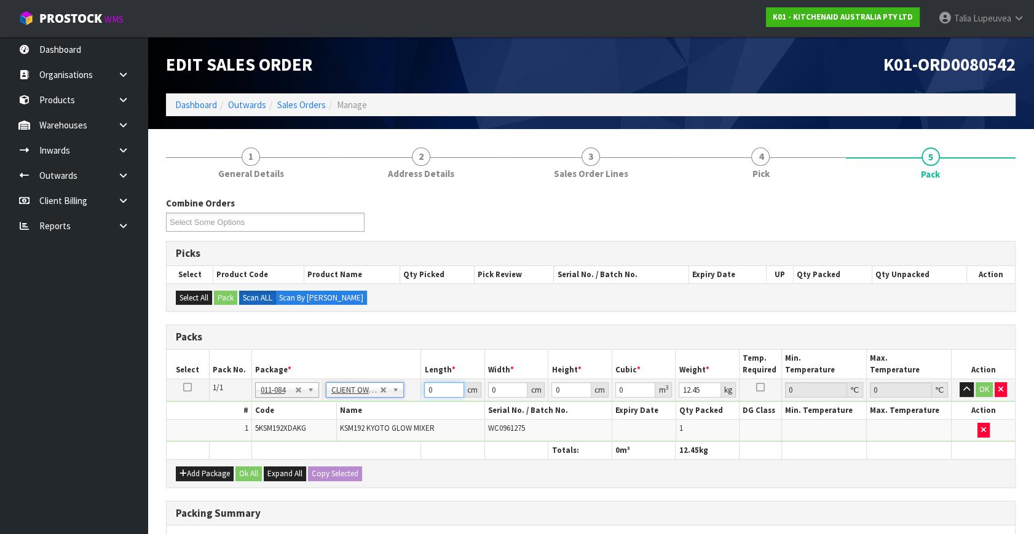
drag, startPoint x: 434, startPoint y: 389, endPoint x: 420, endPoint y: 389, distance: 13.5
click at [420, 389] on tr "1/1 NONE 007-001 007-002 007-004 007-009 007-013 007-014 007-015 007-017 007-01…" at bounding box center [591, 390] width 849 height 22
click at [983, 389] on button "OK" at bounding box center [984, 390] width 17 height 15
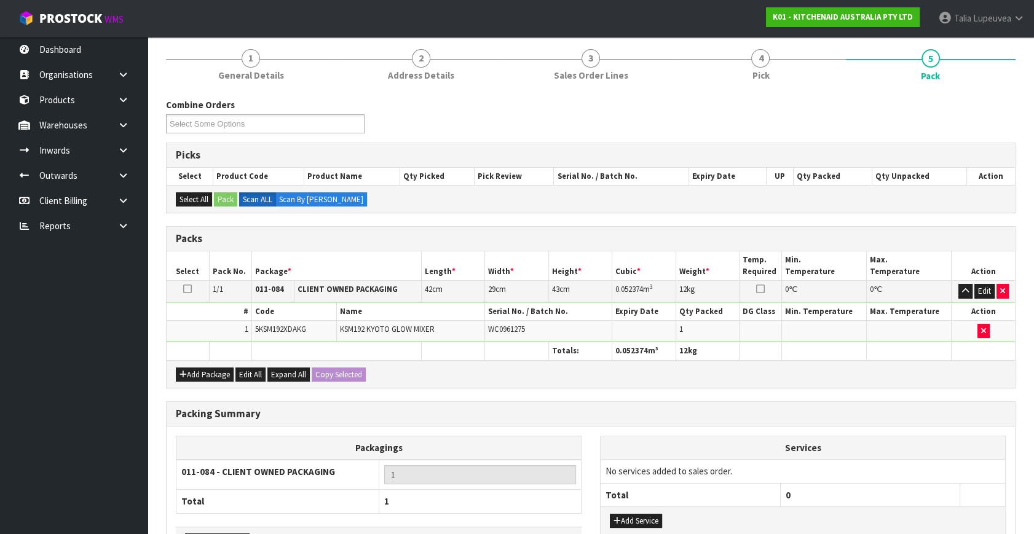
scroll to position [183, 0]
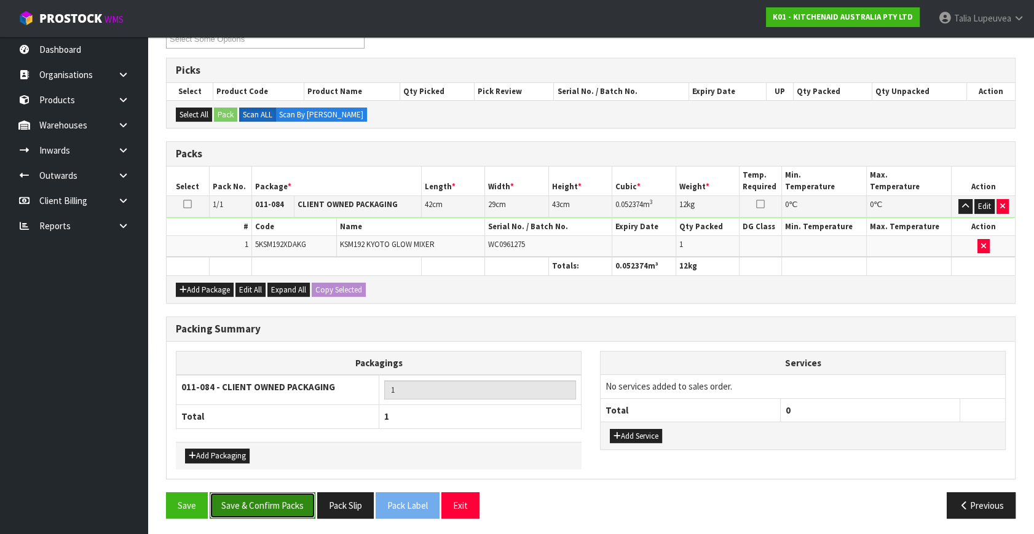
click at [276, 496] on button "Save & Confirm Packs" at bounding box center [263, 506] width 106 height 26
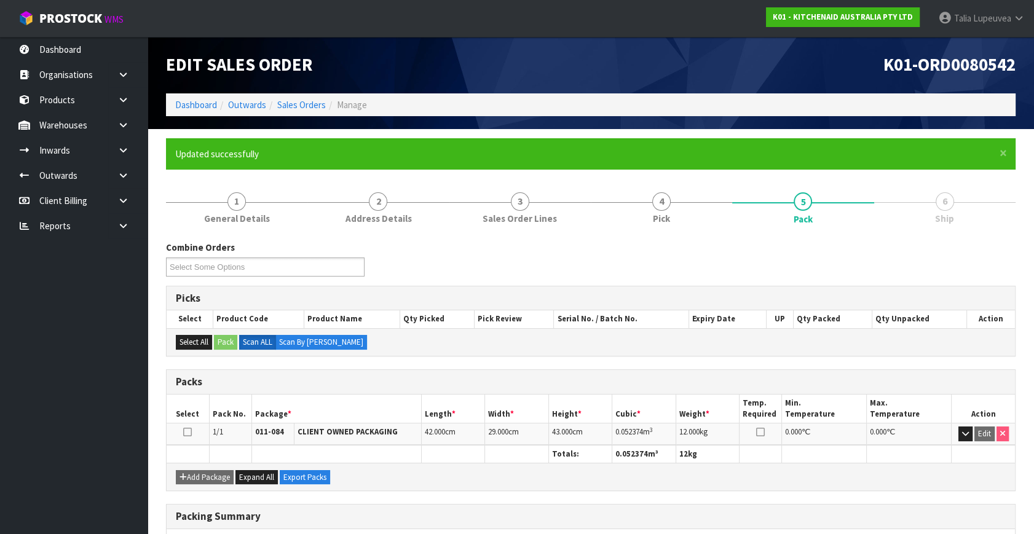
scroll to position [161, 0]
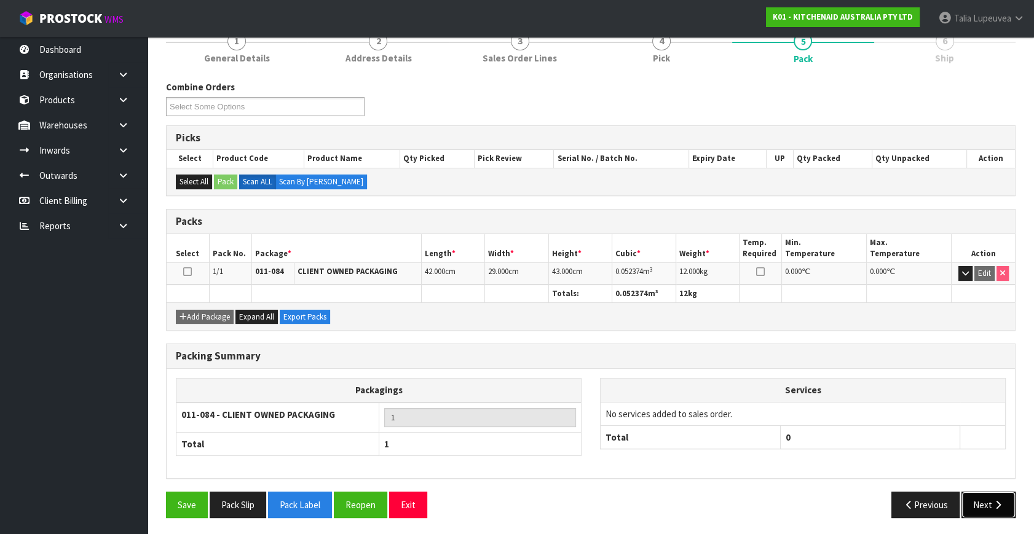
click at [979, 506] on button "Next" at bounding box center [989, 505] width 54 height 26
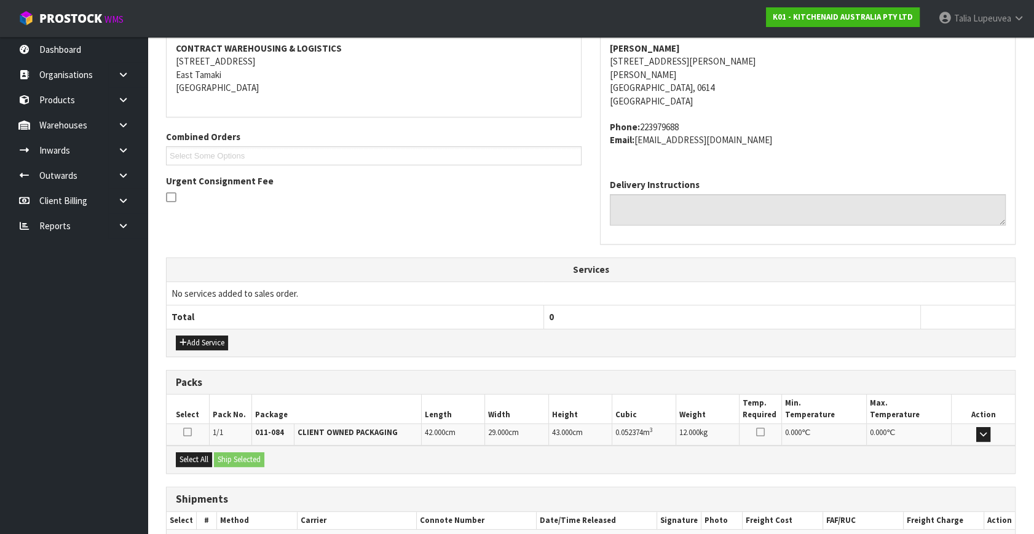
scroll to position [303, 0]
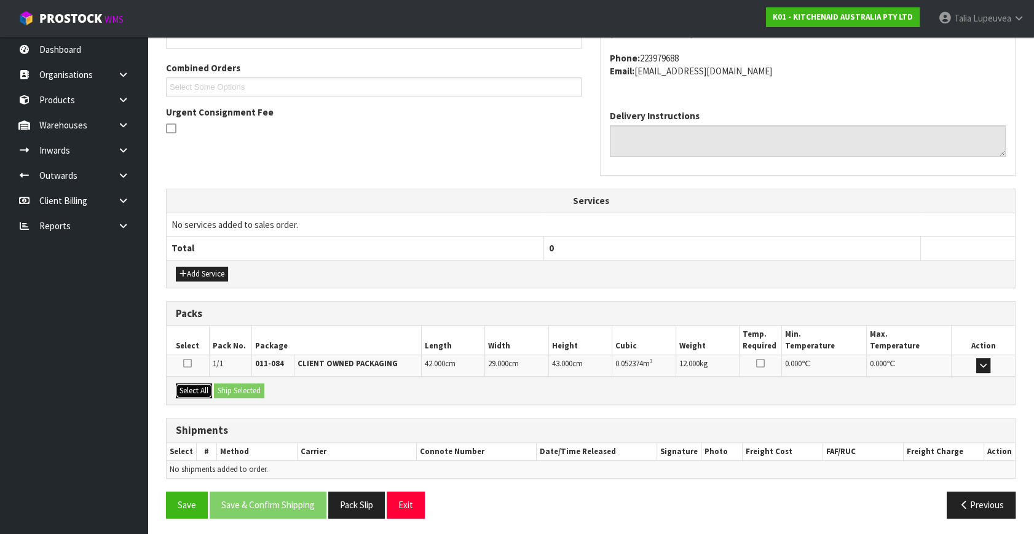
click at [201, 385] on button "Select All" at bounding box center [194, 391] width 36 height 15
click at [231, 389] on button "Ship Selected" at bounding box center [239, 391] width 50 height 15
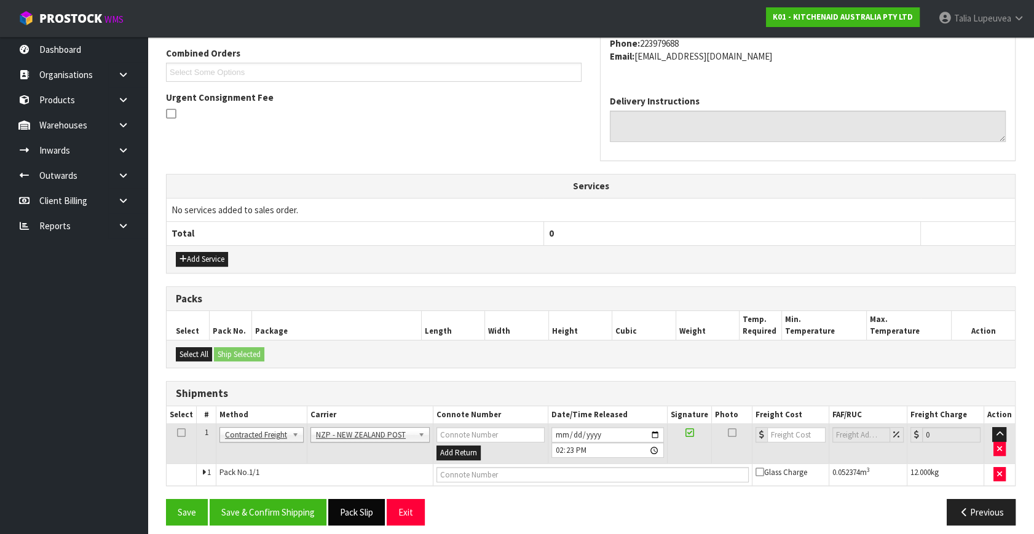
scroll to position [325, 0]
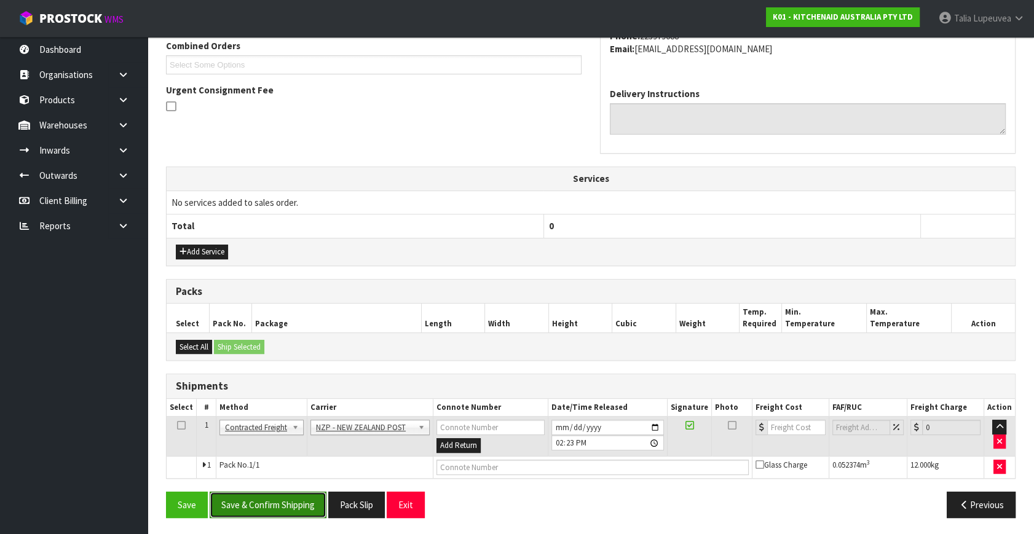
click at [301, 498] on button "Save & Confirm Shipping" at bounding box center [268, 505] width 117 height 26
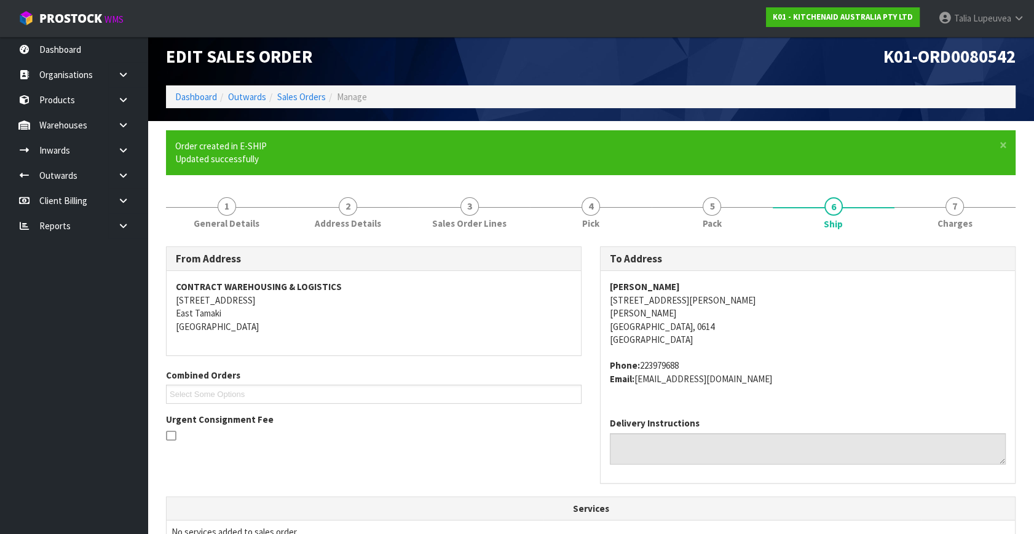
scroll to position [307, 0]
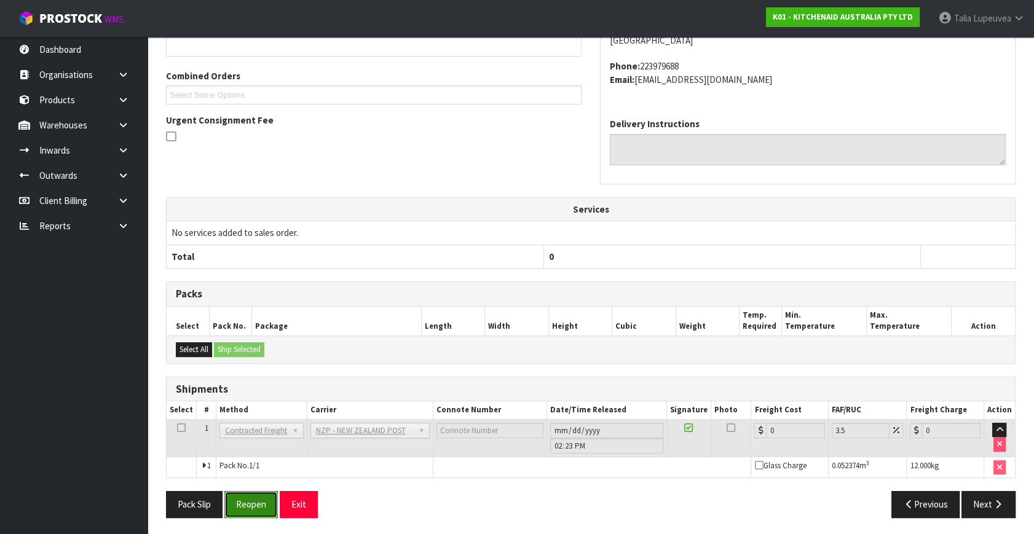
click at [245, 495] on button "Reopen" at bounding box center [251, 504] width 54 height 26
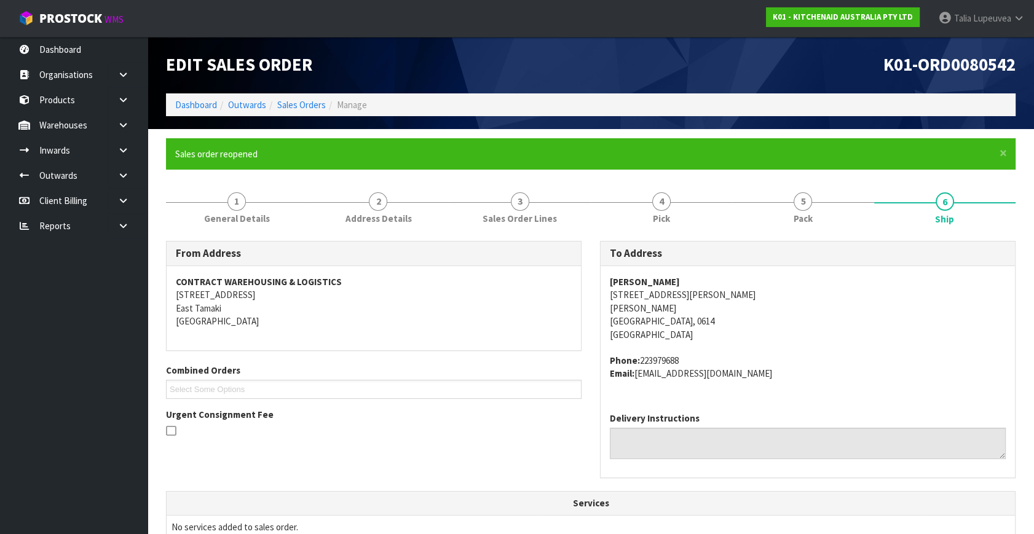
scroll to position [336, 0]
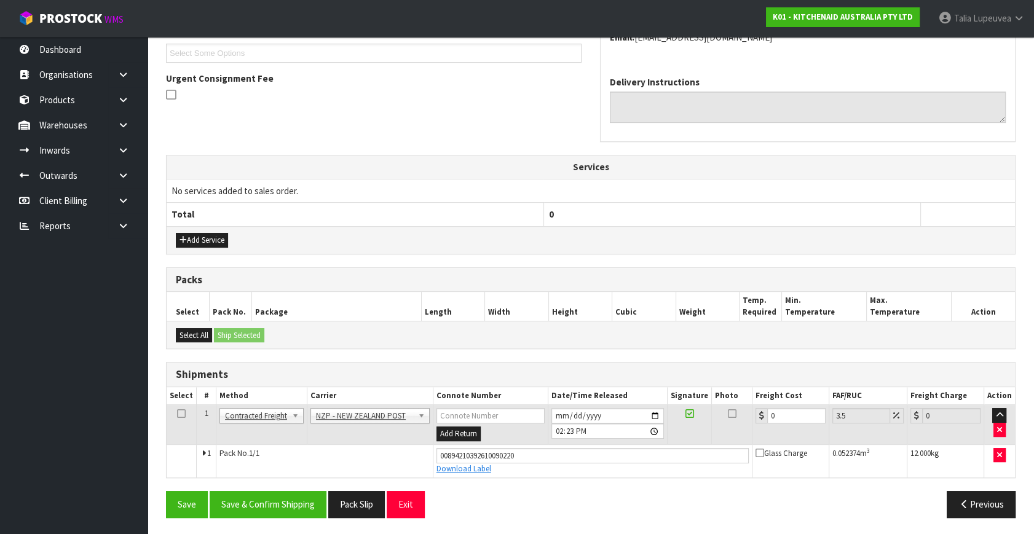
click at [764, 418] on div at bounding box center [762, 415] width 12 height 15
drag, startPoint x: 756, startPoint y: 417, endPoint x: 750, endPoint y: 416, distance: 6.9
click at [750, 416] on tr "1 Client Local Pickup Customer Local Pickup Company Freight Contracted Freight …" at bounding box center [591, 425] width 849 height 40
click at [261, 501] on button "Save & Confirm Shipping" at bounding box center [268, 504] width 117 height 26
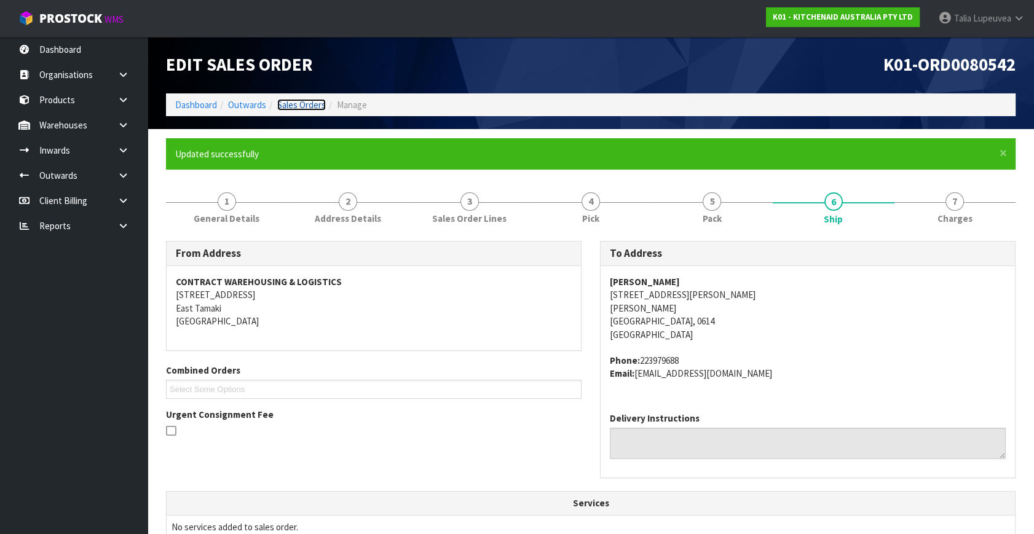
click at [314, 101] on link "Sales Orders" at bounding box center [301, 105] width 49 height 12
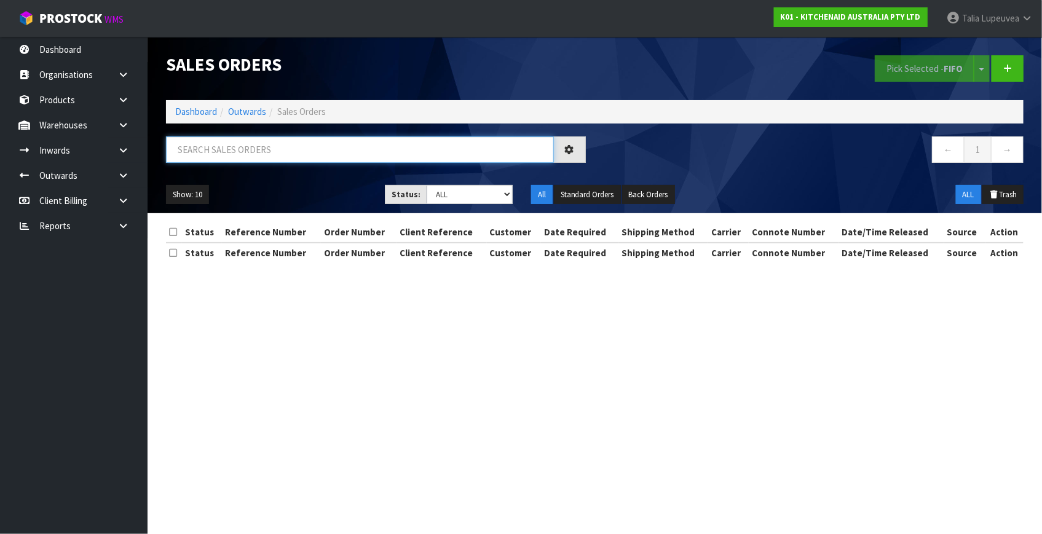
click at [317, 146] on input "text" at bounding box center [360, 150] width 388 height 26
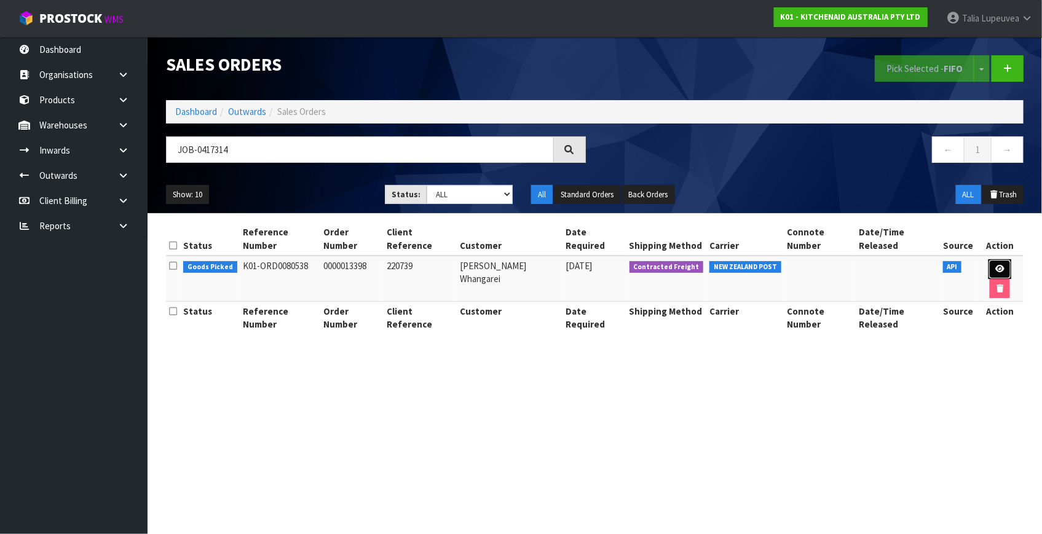
click at [996, 264] on link at bounding box center [1000, 270] width 23 height 20
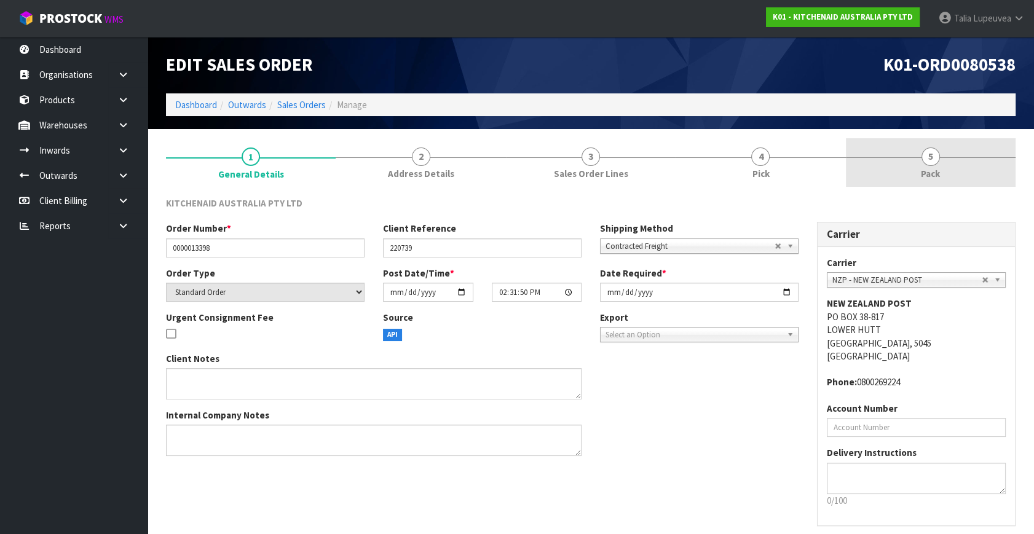
click at [906, 156] on link "5 Pack" at bounding box center [931, 162] width 170 height 49
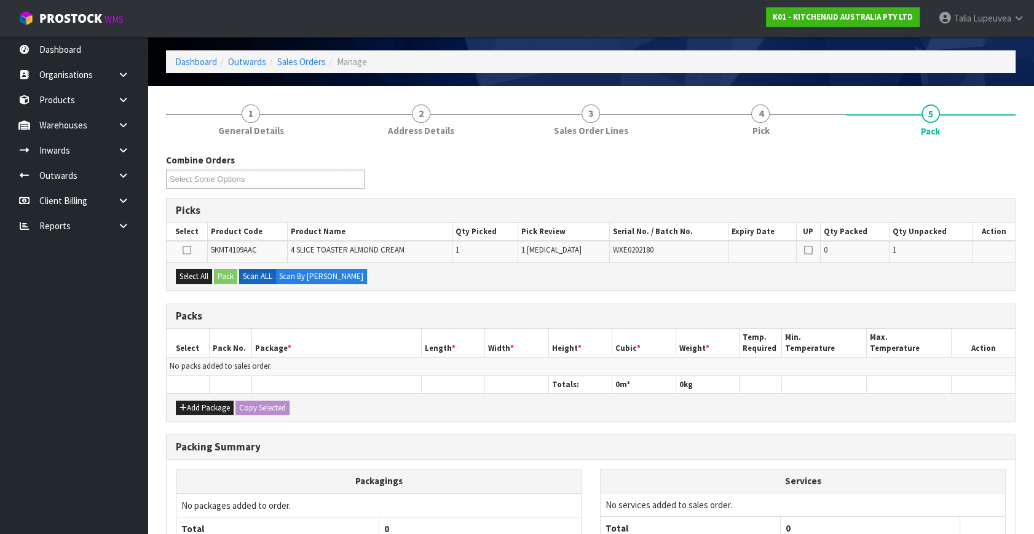
scroll to position [55, 0]
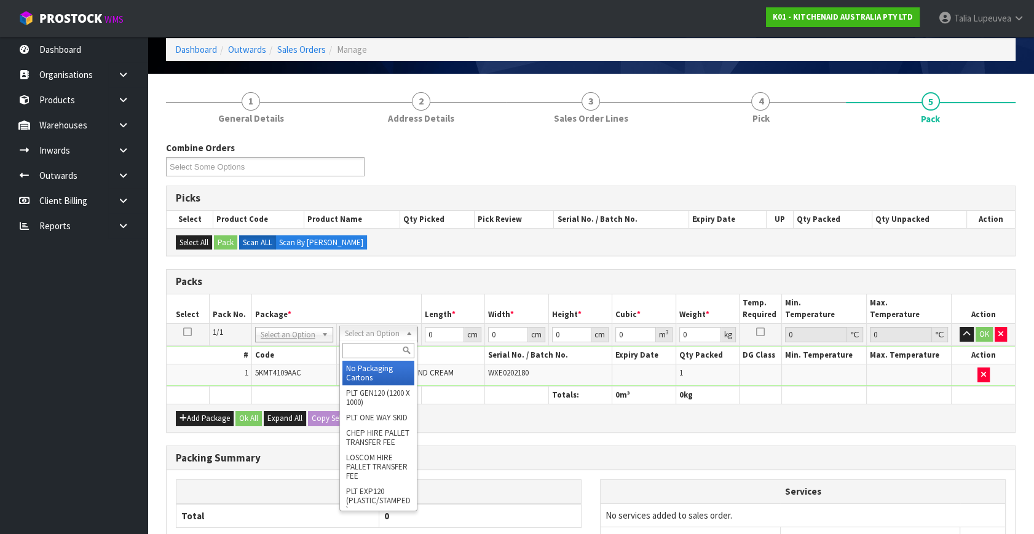
click at [380, 344] on input "text" at bounding box center [379, 350] width 72 height 15
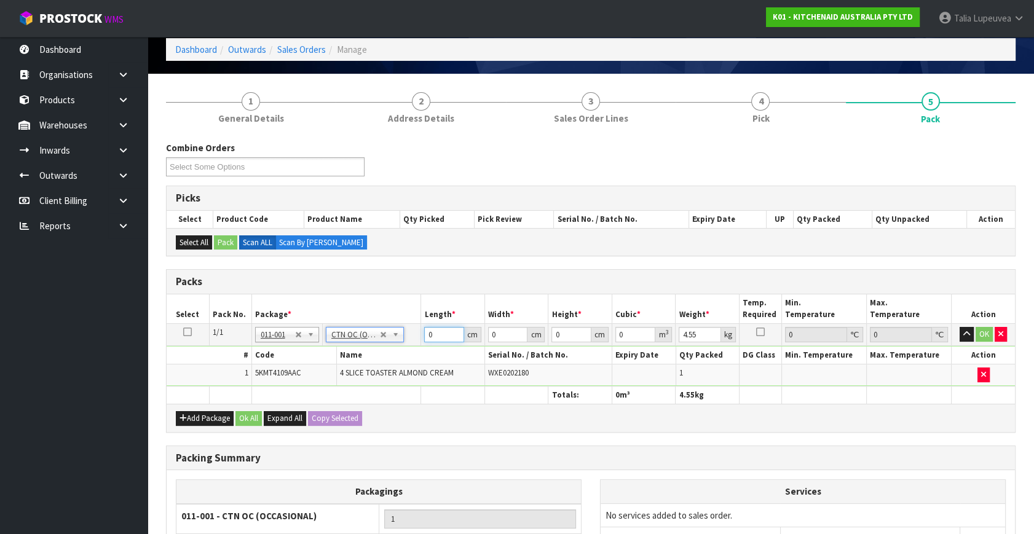
drag, startPoint x: 445, startPoint y: 331, endPoint x: 423, endPoint y: 333, distance: 22.2
click at [423, 333] on td "0 cm" at bounding box center [453, 335] width 64 height 22
click at [990, 334] on button "OK" at bounding box center [984, 334] width 17 height 15
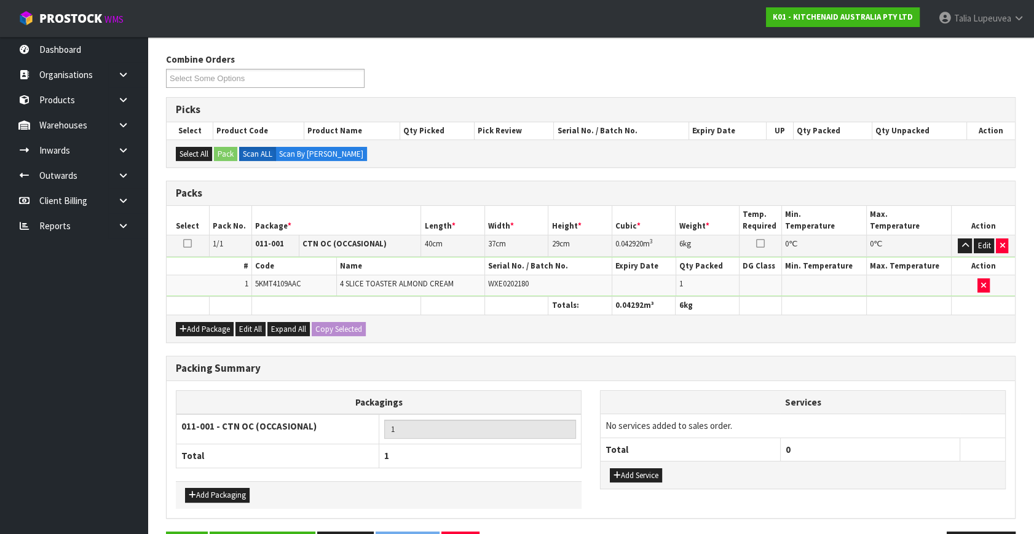
scroll to position [183, 0]
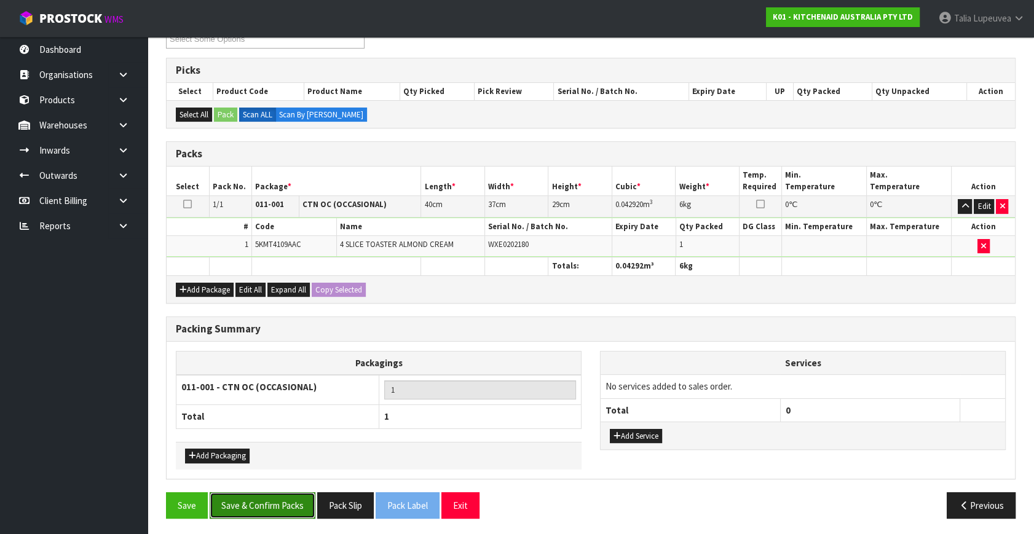
click at [264, 501] on button "Save & Confirm Packs" at bounding box center [263, 506] width 106 height 26
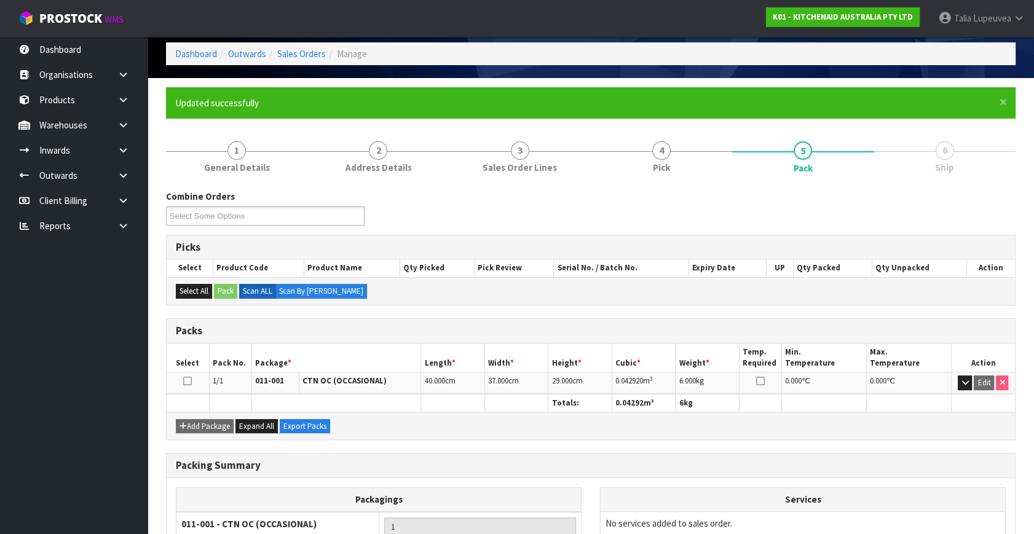
scroll to position [161, 0]
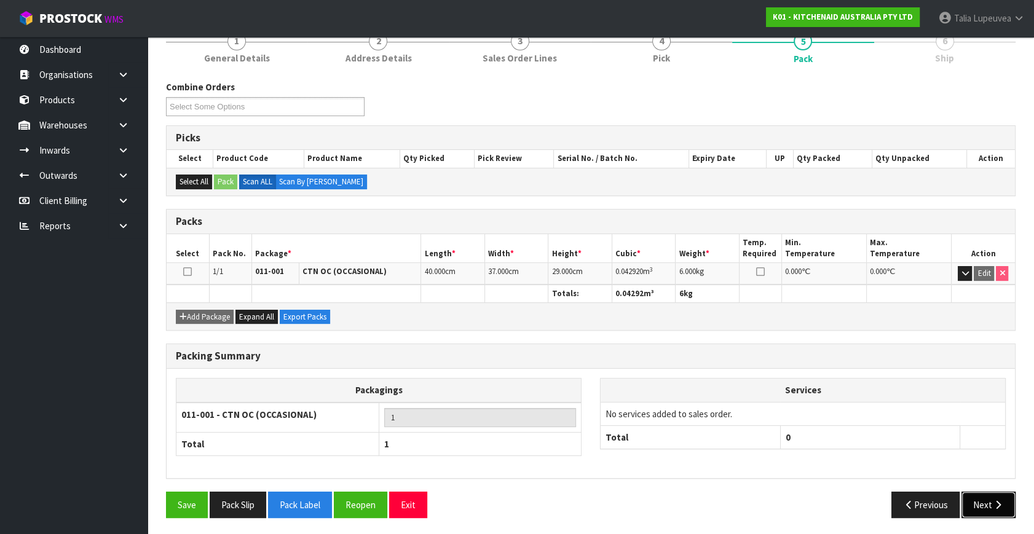
click at [977, 502] on button "Next" at bounding box center [989, 505] width 54 height 26
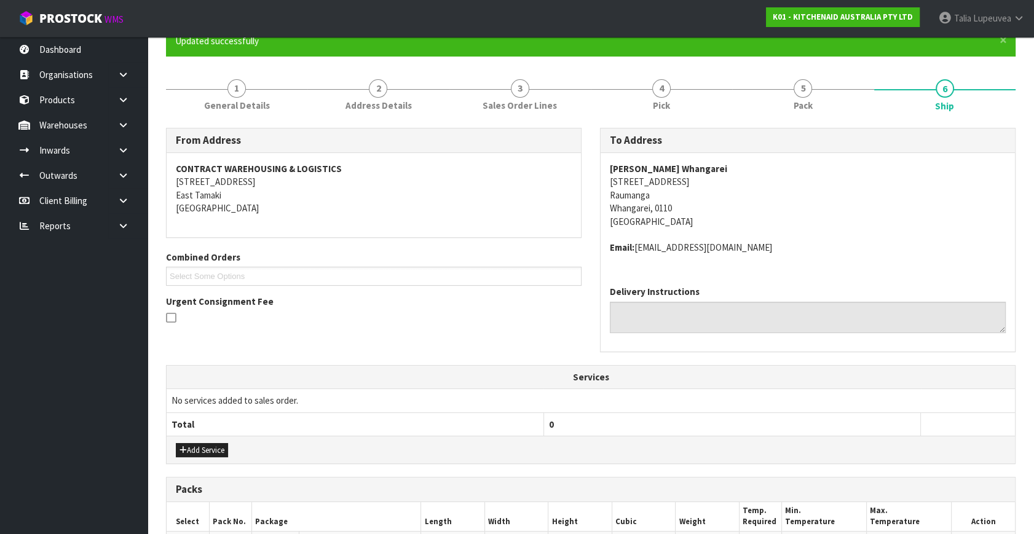
scroll to position [290, 0]
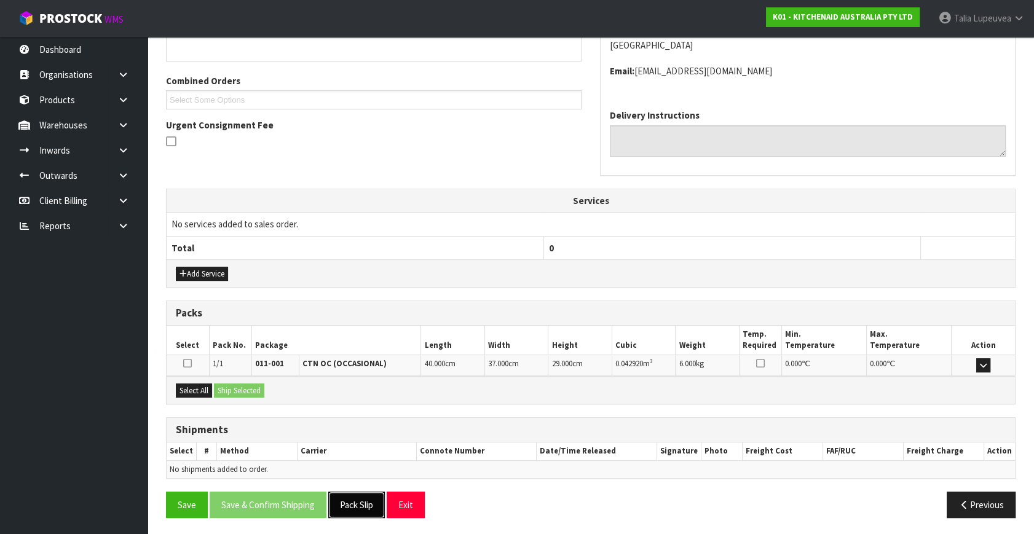
click at [360, 509] on button "Pack Slip" at bounding box center [356, 505] width 57 height 26
click at [202, 389] on button "Select All" at bounding box center [194, 391] width 36 height 15
click at [234, 392] on button "Ship Selected" at bounding box center [239, 391] width 50 height 15
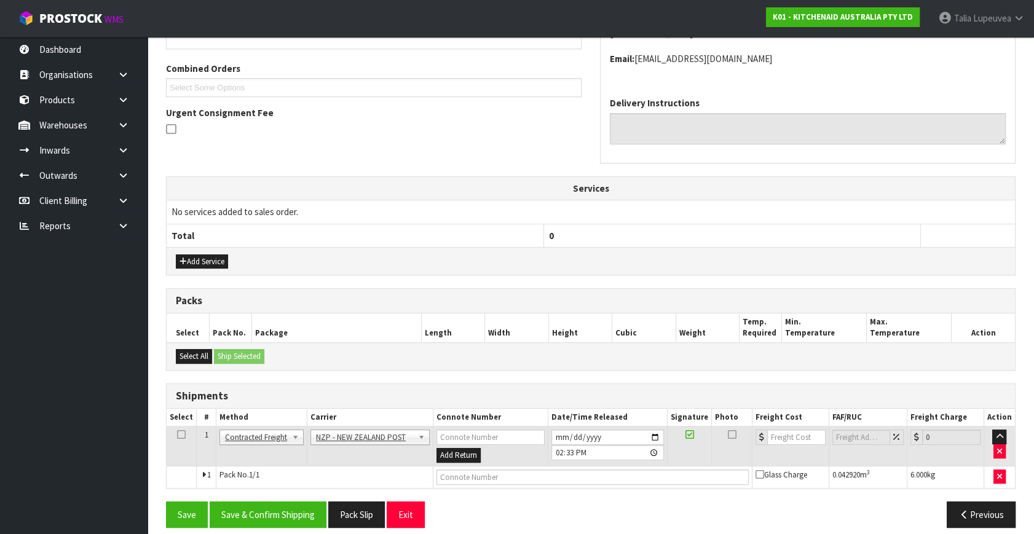
scroll to position [312, 0]
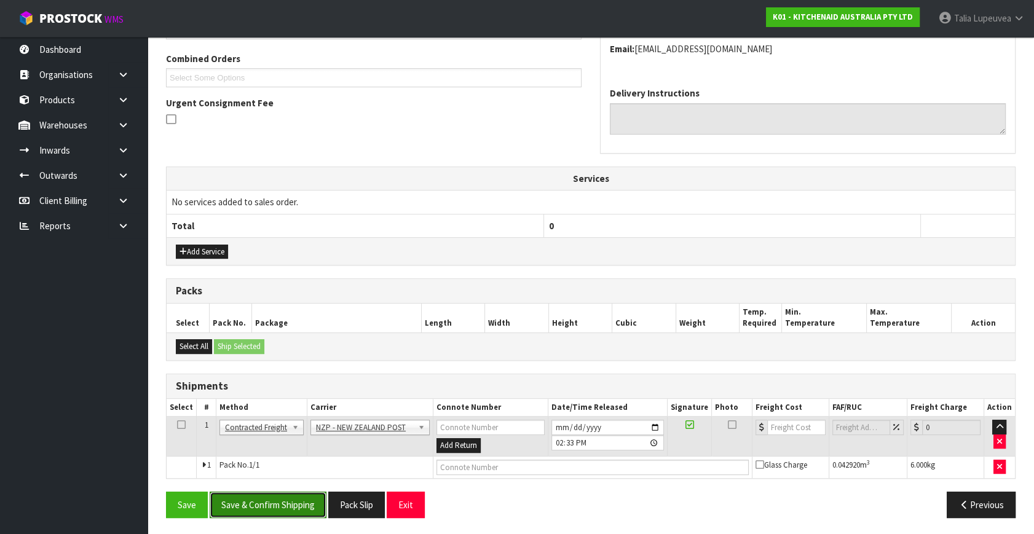
click at [241, 503] on button "Save & Confirm Shipping" at bounding box center [268, 505] width 117 height 26
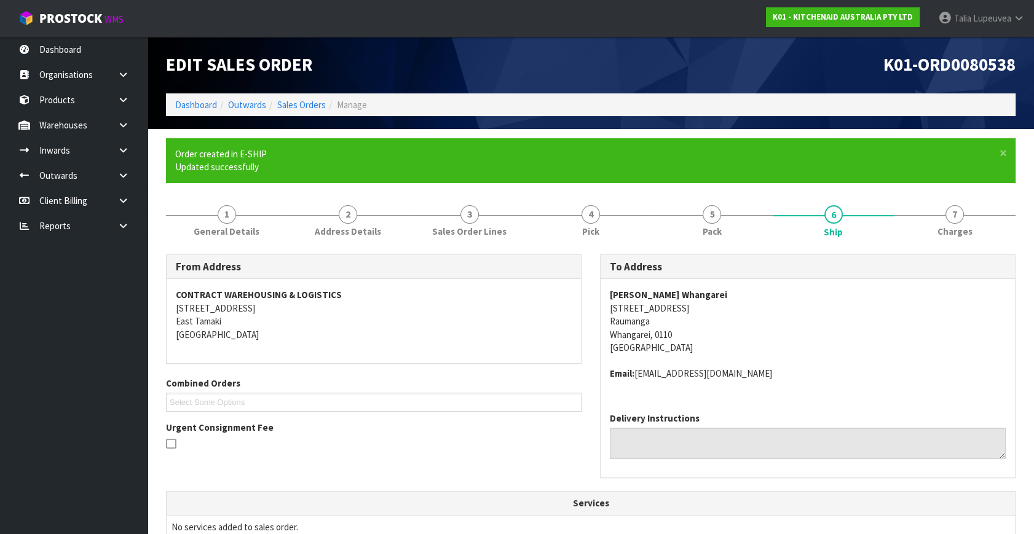
scroll to position [295, 0]
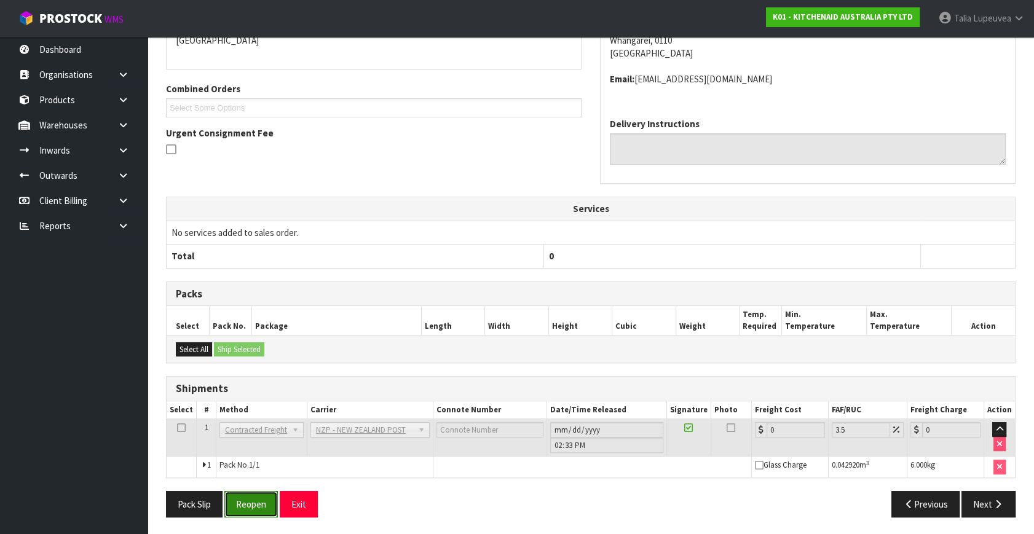
click at [259, 506] on button "Reopen" at bounding box center [251, 504] width 54 height 26
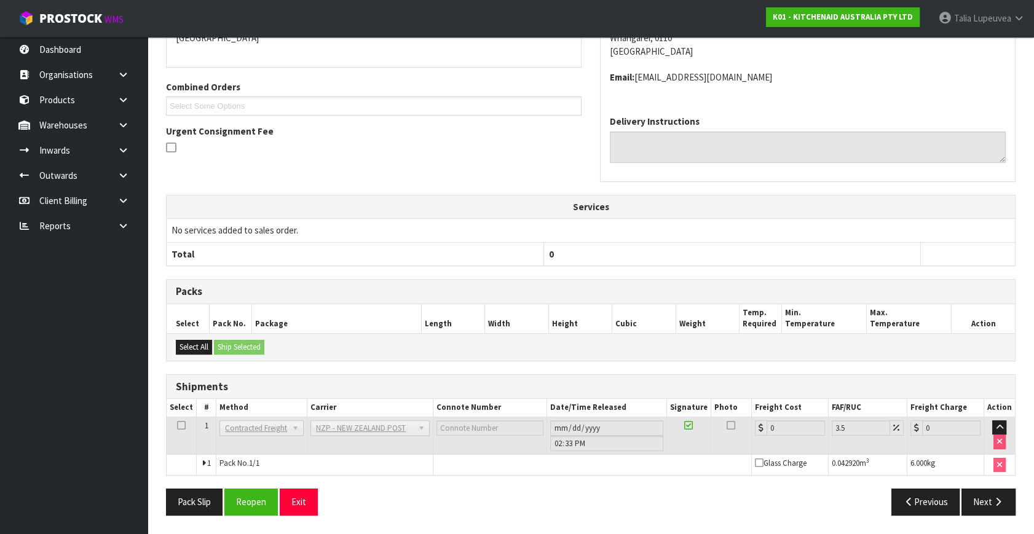
scroll to position [282, 0]
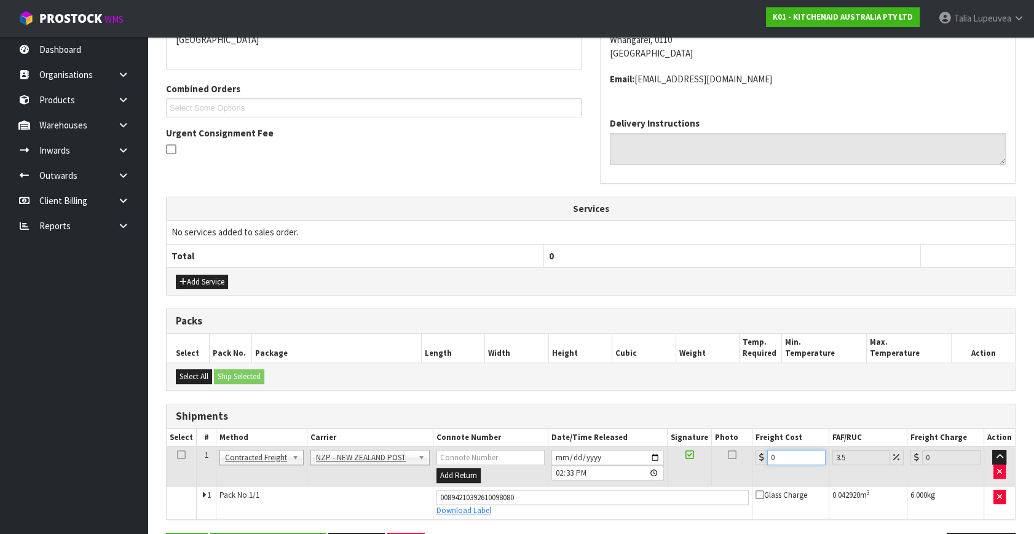
drag, startPoint x: 777, startPoint y: 453, endPoint x: 724, endPoint y: 461, distance: 54.0
click at [724, 461] on tr "1 Client Local Pickup Customer Local Pickup Company Freight Contracted Freight …" at bounding box center [591, 467] width 849 height 40
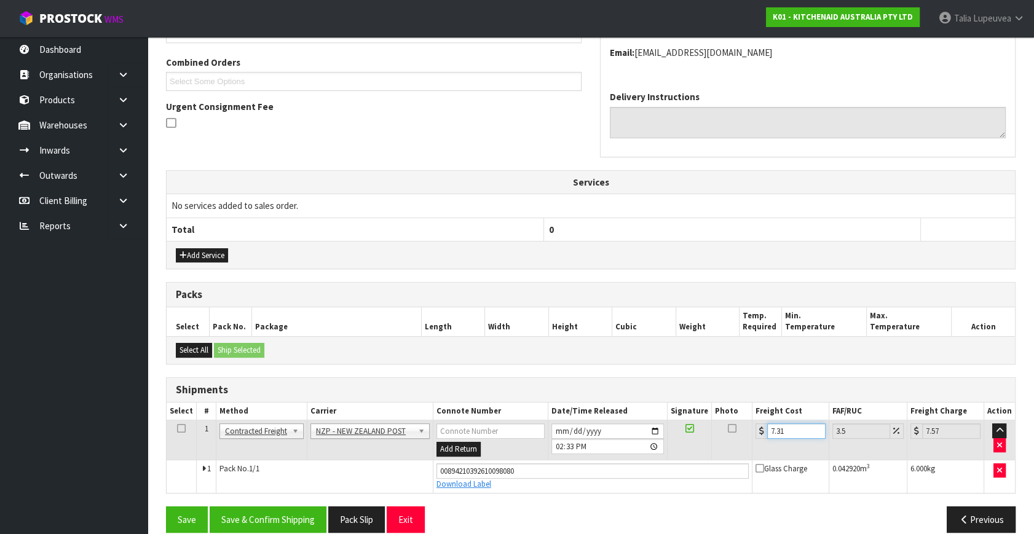
scroll to position [323, 0]
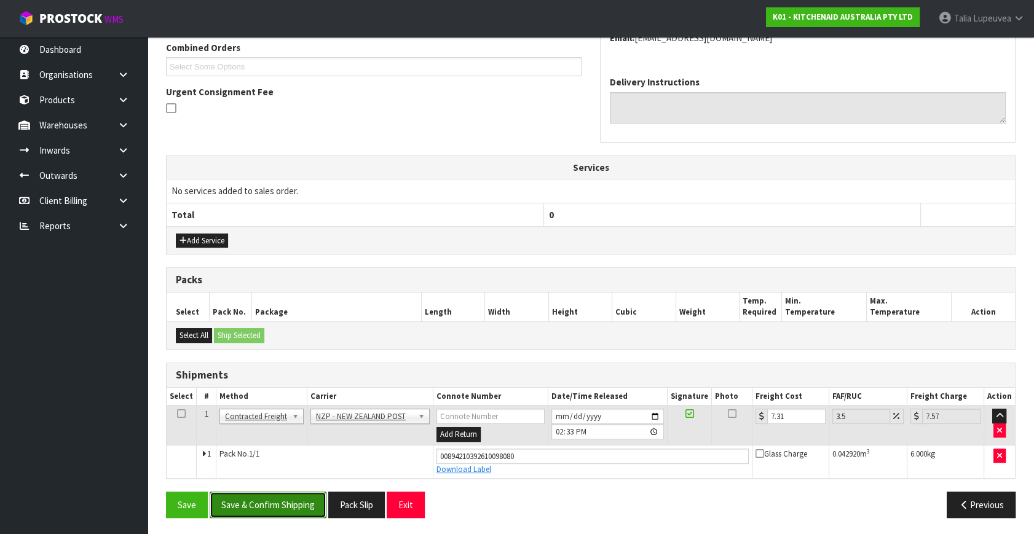
click at [254, 507] on button "Save & Confirm Shipping" at bounding box center [268, 505] width 117 height 26
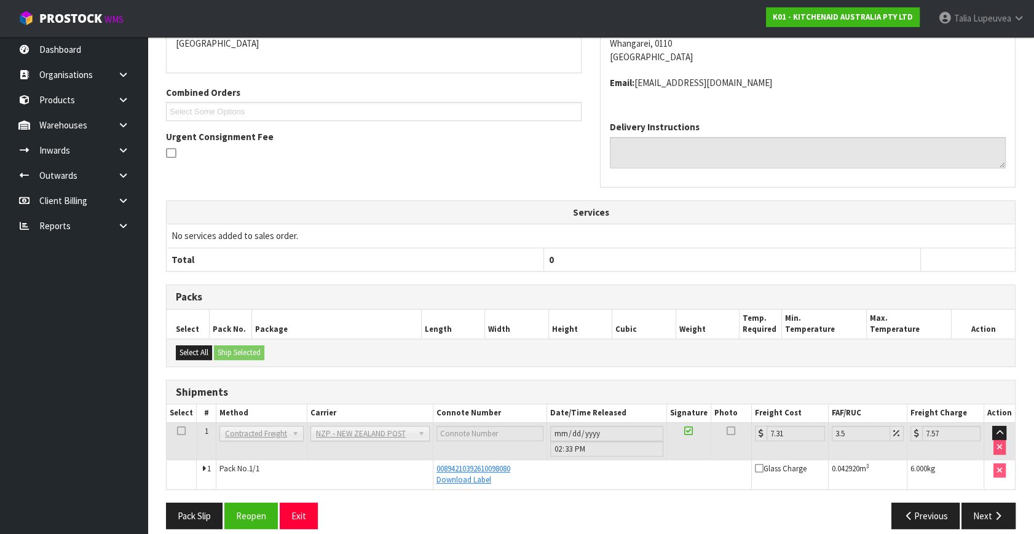
scroll to position [0, 0]
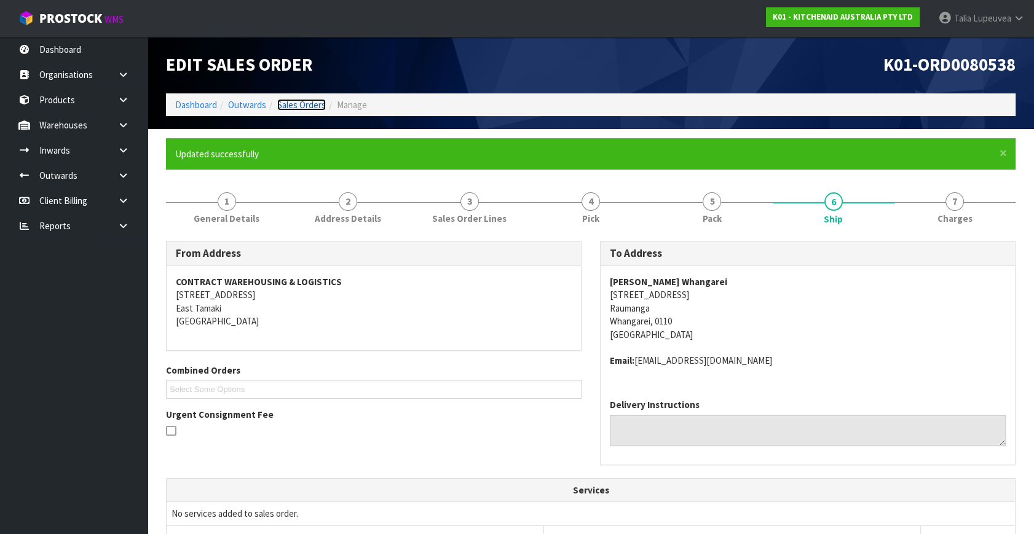
click at [301, 105] on link "Sales Orders" at bounding box center [301, 105] width 49 height 12
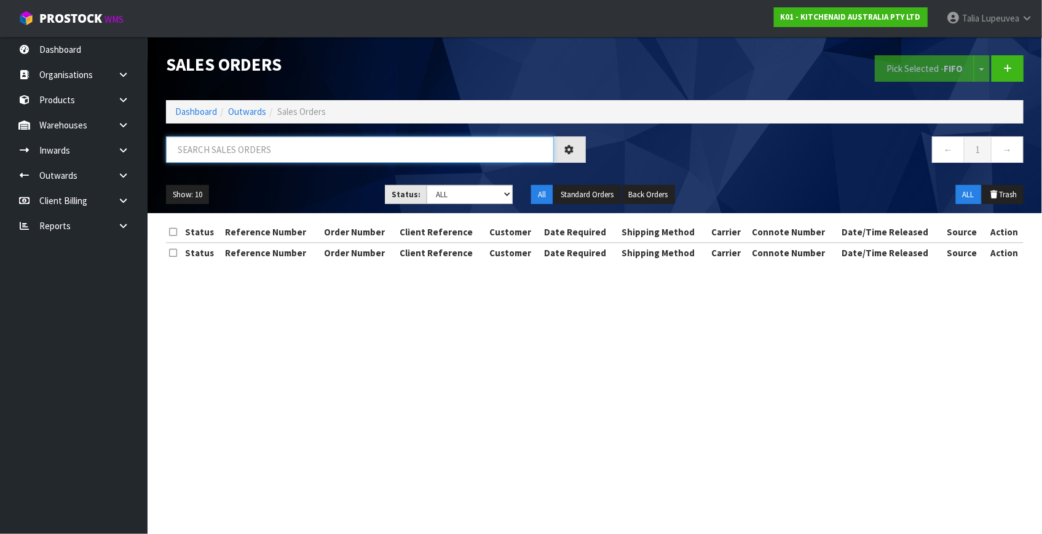
click at [327, 153] on input "text" at bounding box center [360, 150] width 388 height 26
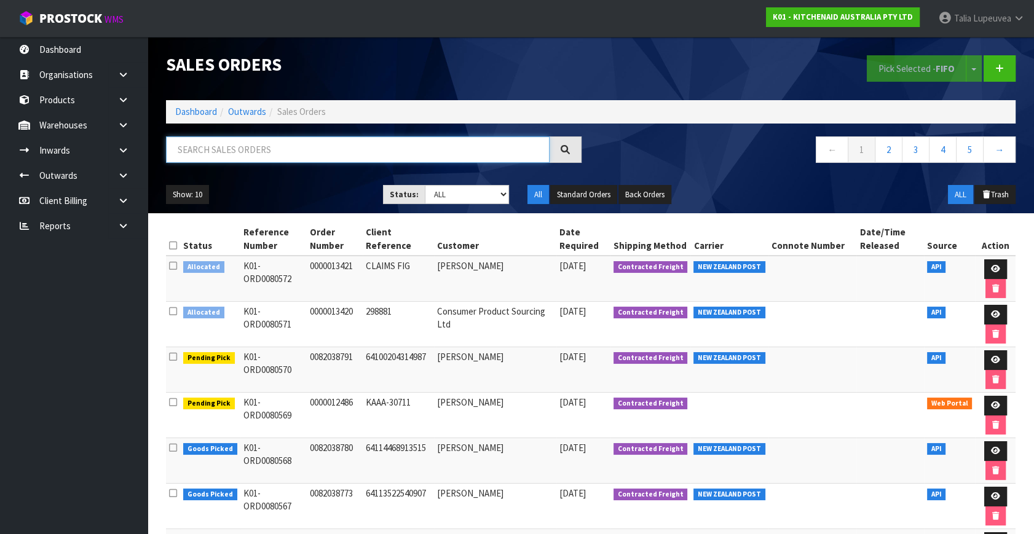
click at [312, 159] on input "text" at bounding box center [358, 150] width 384 height 26
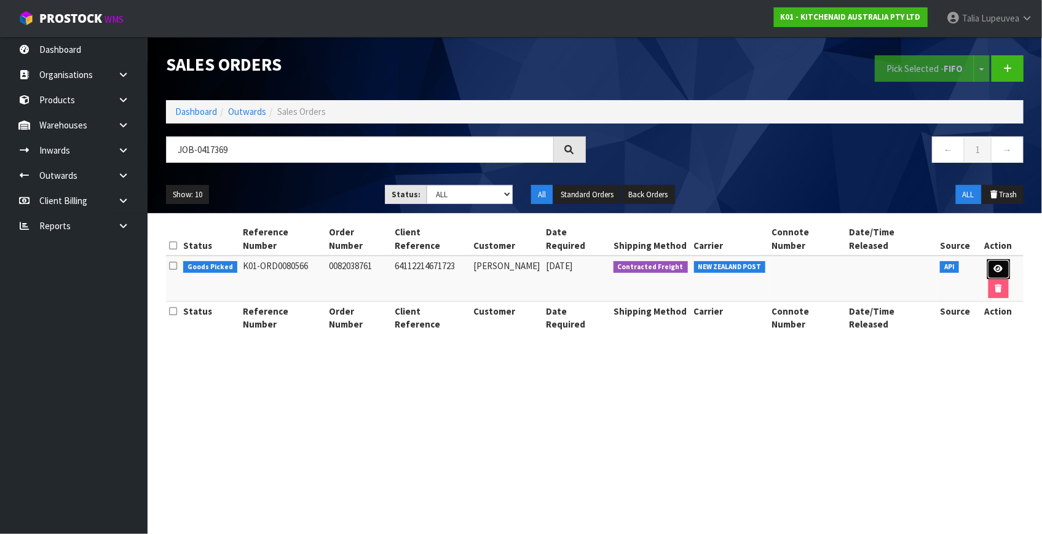
click at [988, 260] on link at bounding box center [999, 270] width 23 height 20
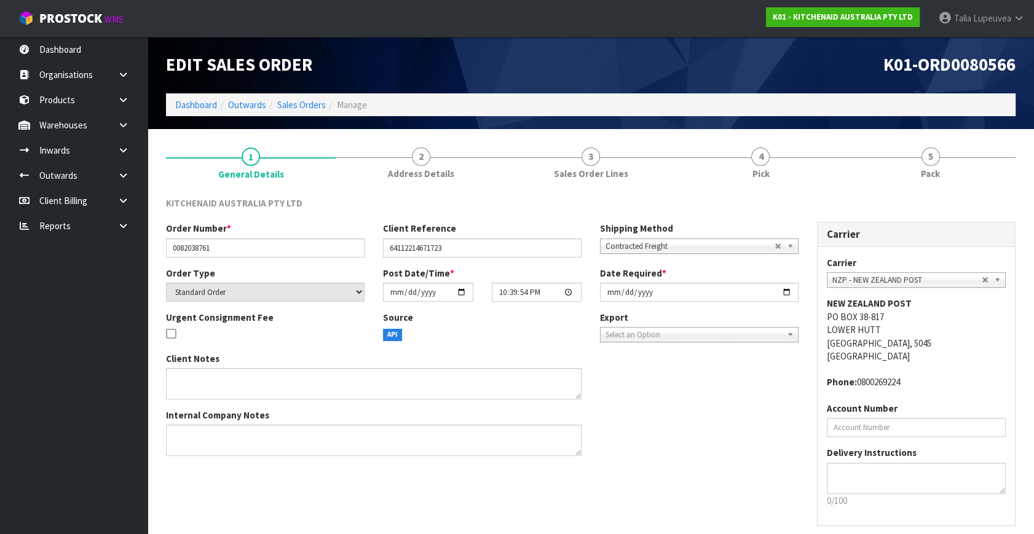
click at [954, 162] on link "5 Pack" at bounding box center [931, 162] width 170 height 49
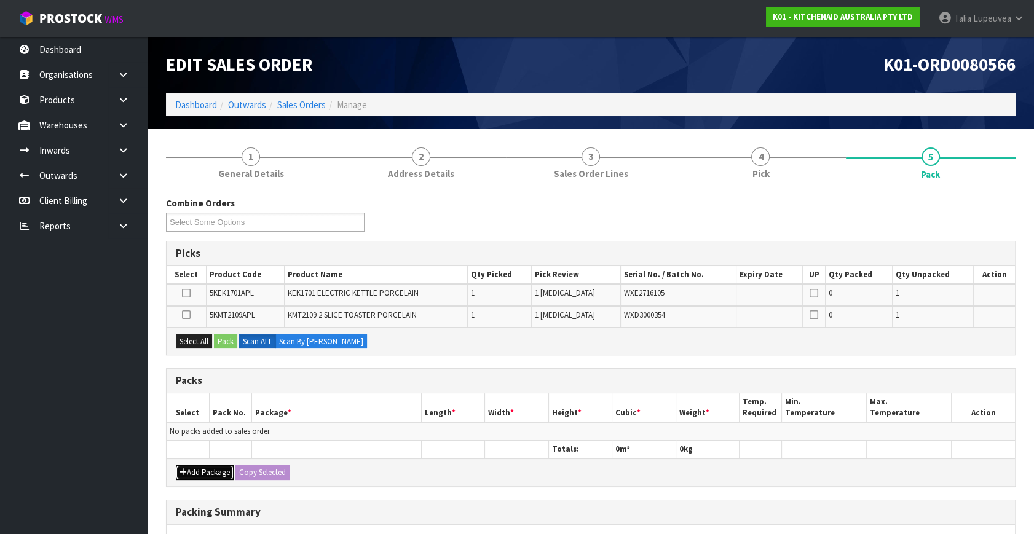
click at [194, 466] on button "Add Package" at bounding box center [205, 473] width 58 height 15
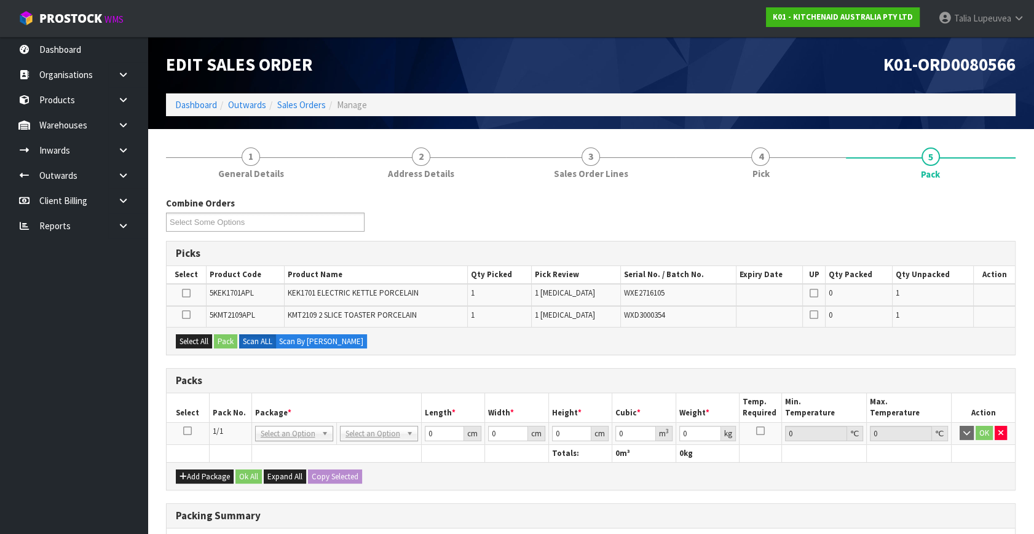
click at [189, 431] on icon at bounding box center [187, 431] width 9 height 1
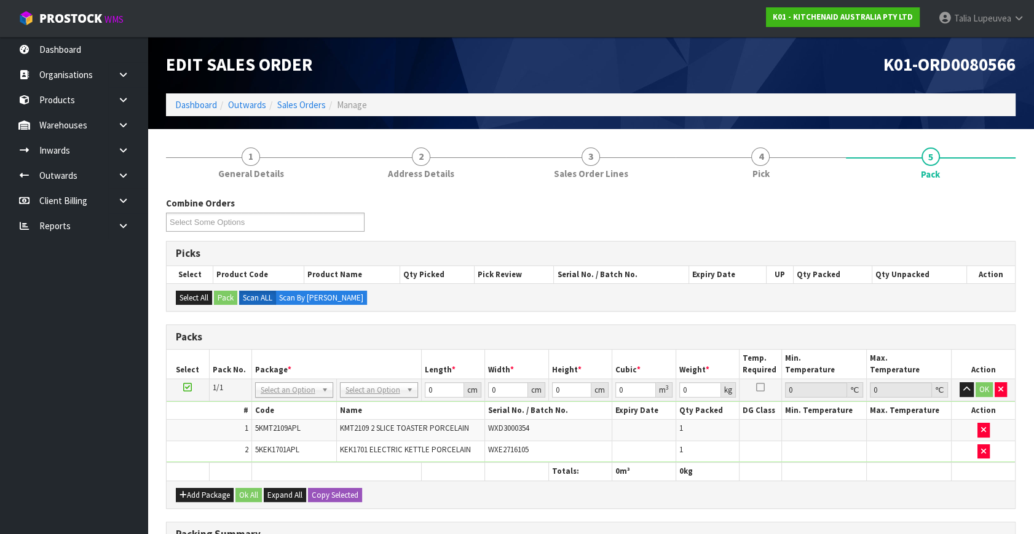
click at [357, 397] on td "No Packaging Cartons PLT GEN120 (1200 X 1000) PLT ONE WAY SKID CHEP HIRE PALLET…" at bounding box center [378, 390] width 85 height 22
click at [367, 402] on input "text" at bounding box center [379, 406] width 72 height 15
drag, startPoint x: 389, startPoint y: 419, endPoint x: 440, endPoint y: 400, distance: 54.1
drag, startPoint x: 448, startPoint y: 391, endPoint x: 401, endPoint y: 400, distance: 48.1
click at [401, 400] on tbody "1/1 NONE 007-001 007-002 007-004 007-009 007-013 007-014 007-015 007-017 007-01…" at bounding box center [591, 421] width 849 height 84
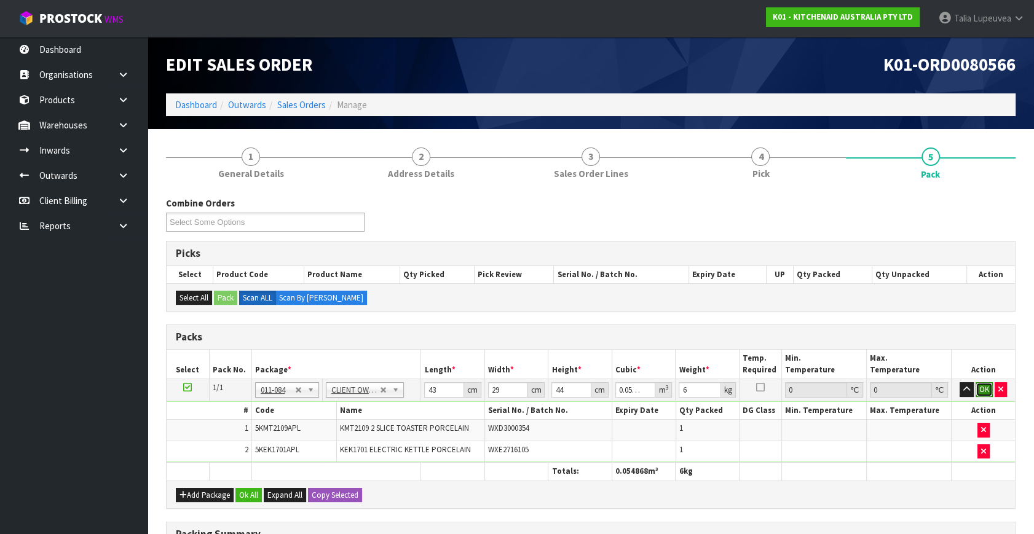
click at [990, 385] on button "OK" at bounding box center [984, 390] width 17 height 15
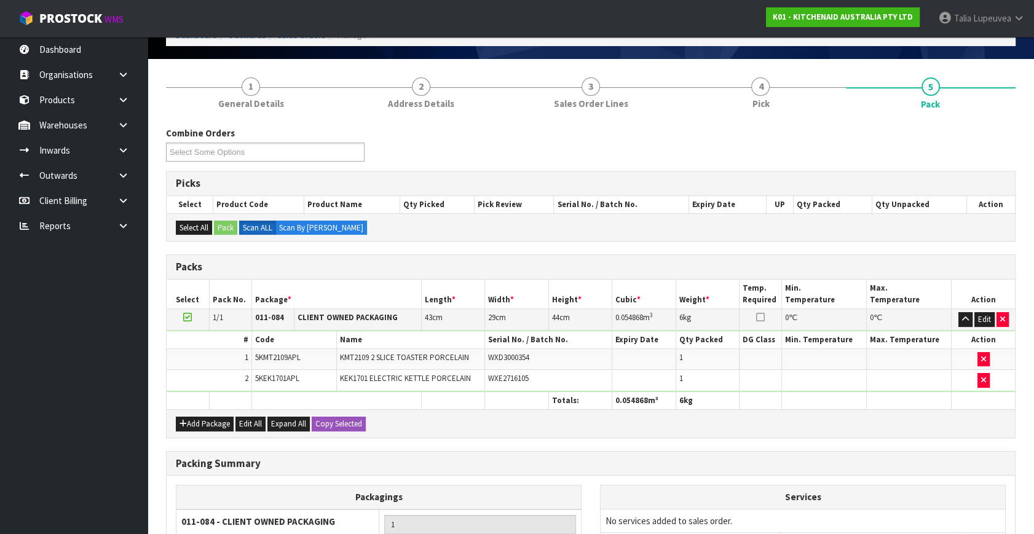
scroll to position [204, 0]
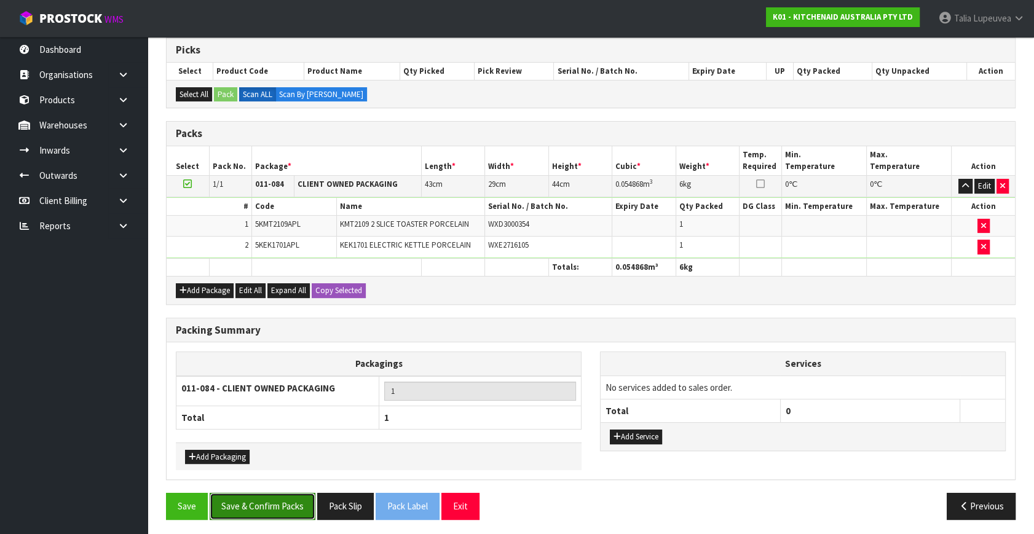
click at [292, 502] on button "Save & Confirm Packs" at bounding box center [263, 506] width 106 height 26
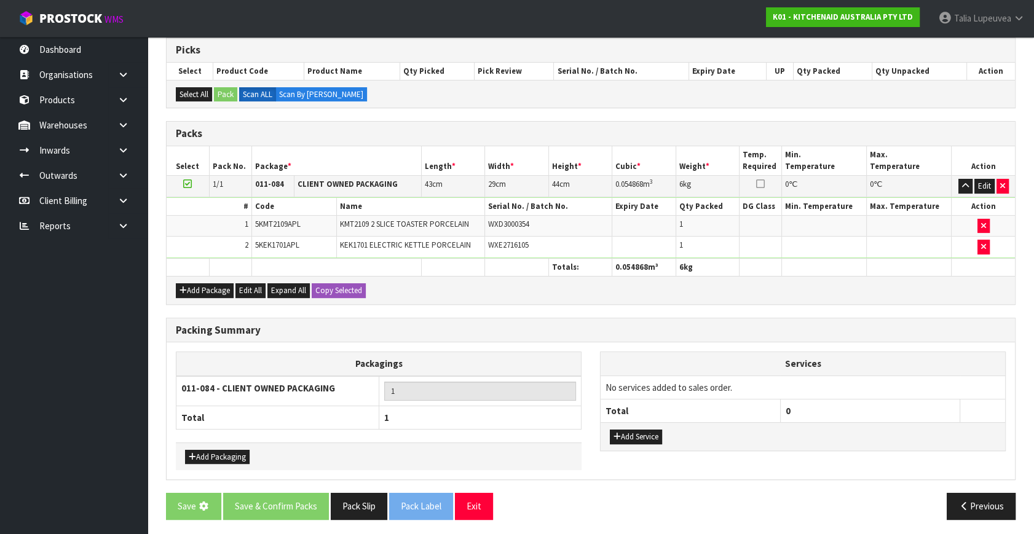
scroll to position [0, 0]
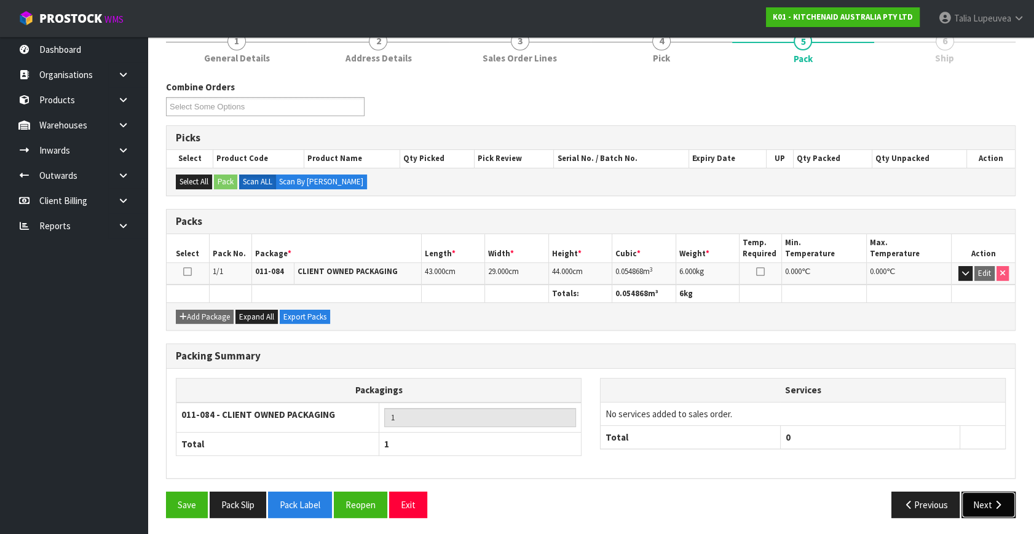
click at [991, 493] on button "Next" at bounding box center [989, 505] width 54 height 26
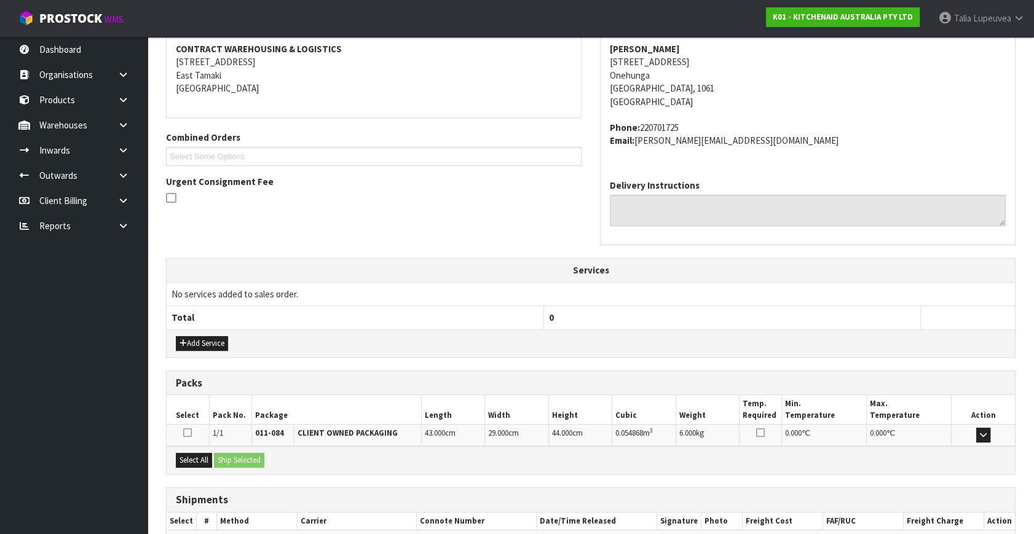
scroll to position [303, 0]
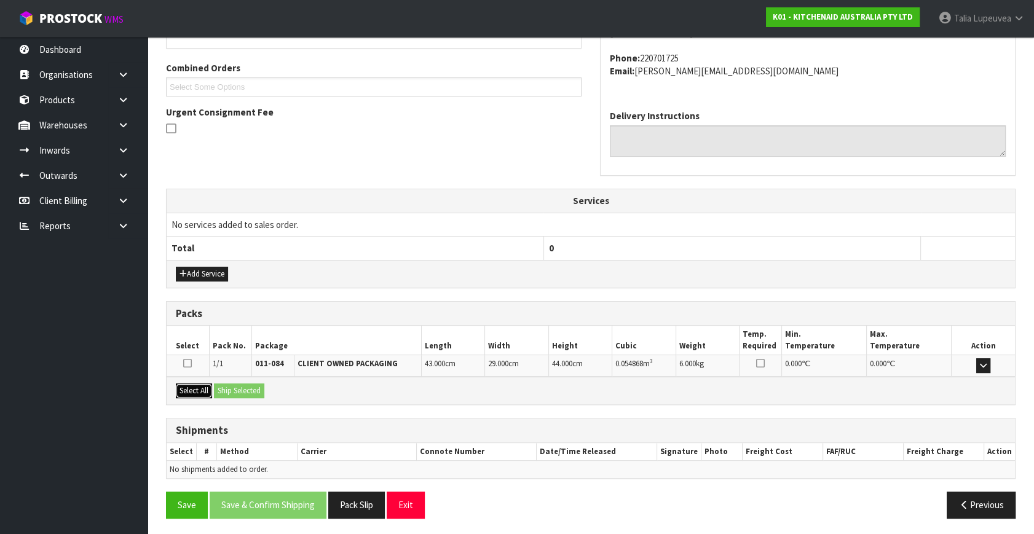
click at [208, 387] on button "Select All" at bounding box center [194, 391] width 36 height 15
click at [225, 386] on button "Ship Selected" at bounding box center [239, 391] width 50 height 15
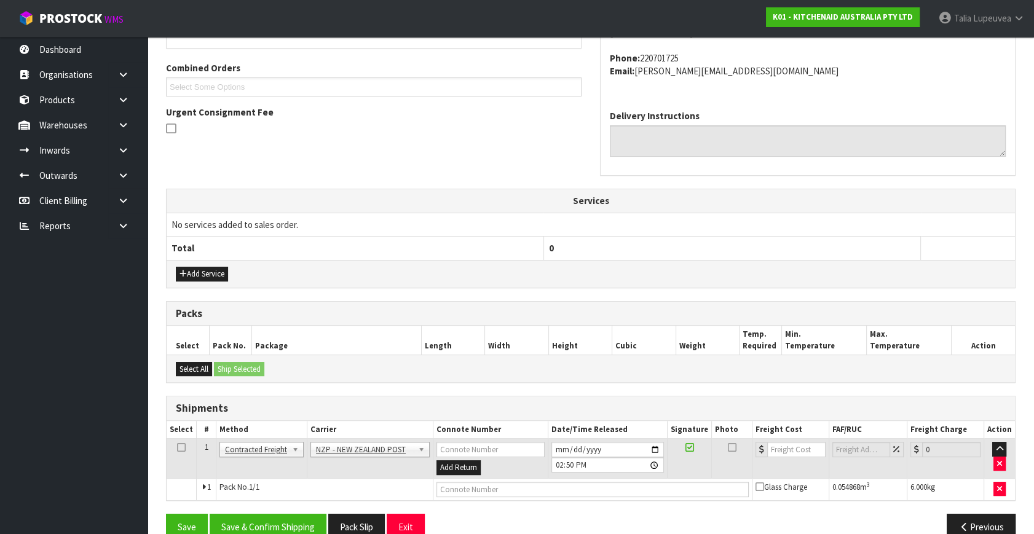
scroll to position [325, 0]
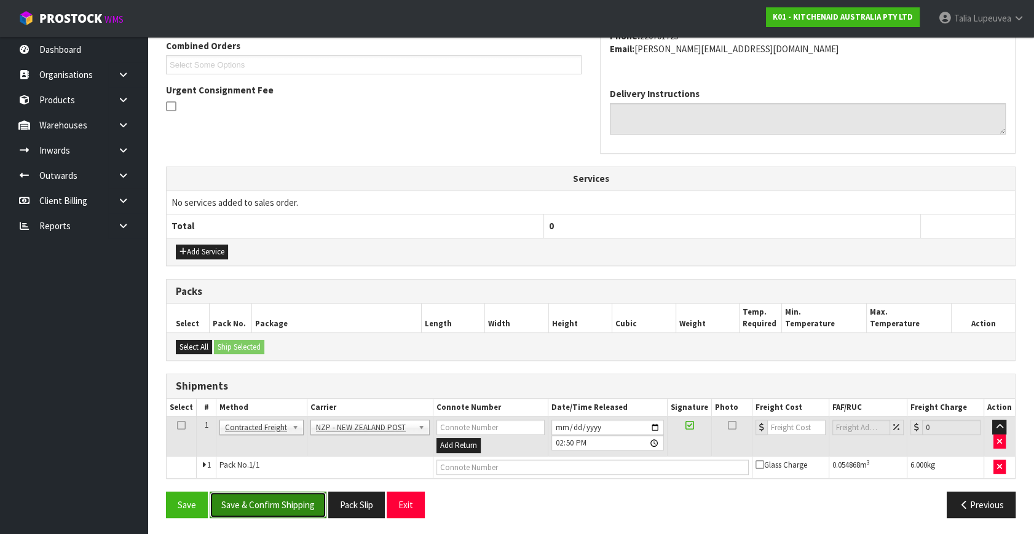
click at [296, 505] on button "Save & Confirm Shipping" at bounding box center [268, 505] width 117 height 26
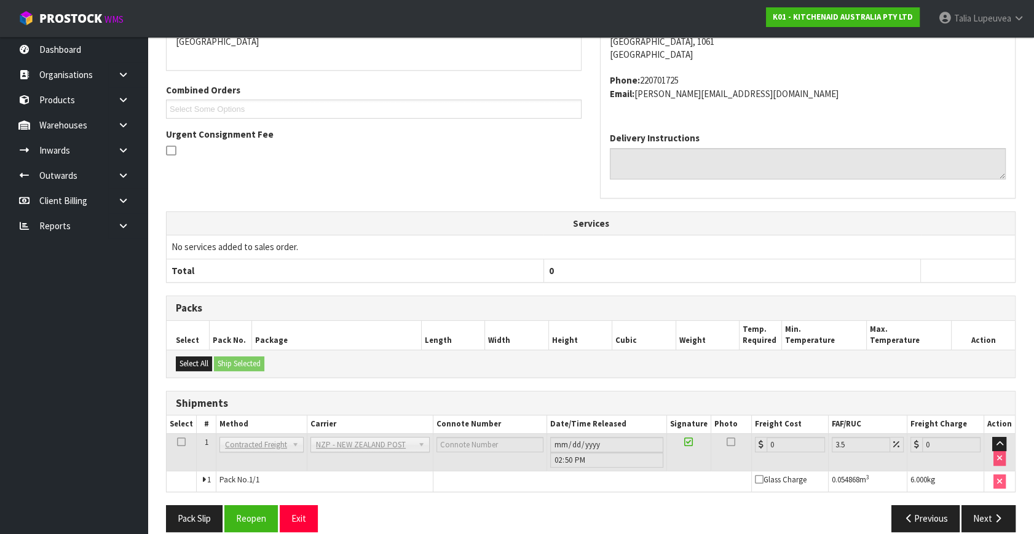
scroll to position [307, 0]
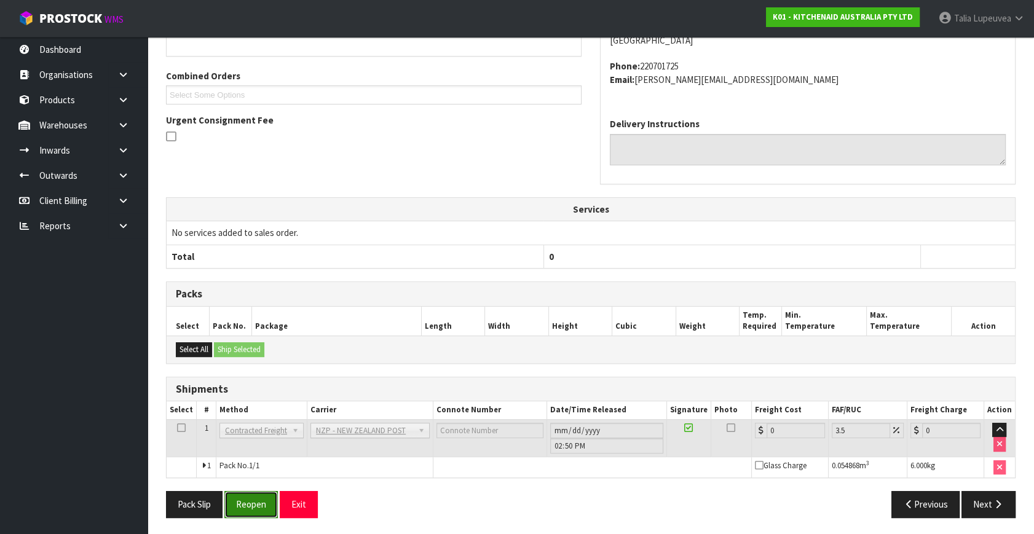
click at [244, 497] on button "Reopen" at bounding box center [251, 504] width 54 height 26
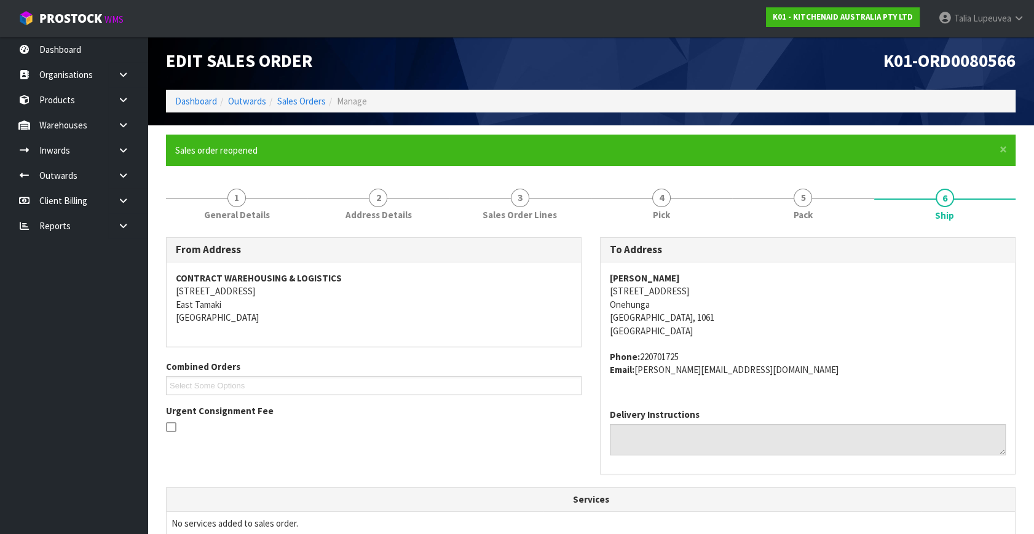
scroll to position [336, 0]
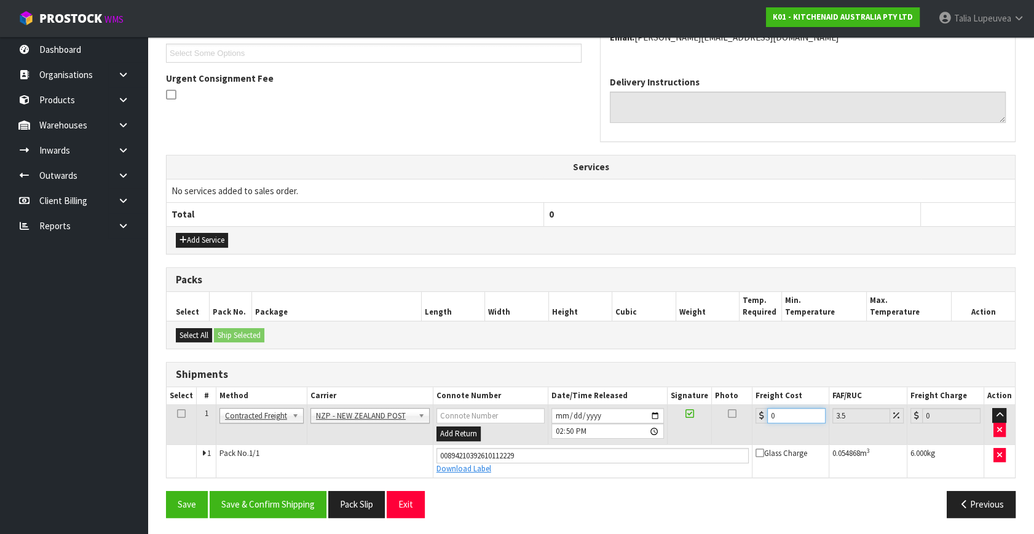
drag, startPoint x: 775, startPoint y: 410, endPoint x: 758, endPoint y: 406, distance: 17.6
click at [758, 406] on td "0" at bounding box center [790, 425] width 77 height 40
click at [299, 492] on button "Save & Confirm Shipping" at bounding box center [268, 504] width 117 height 26
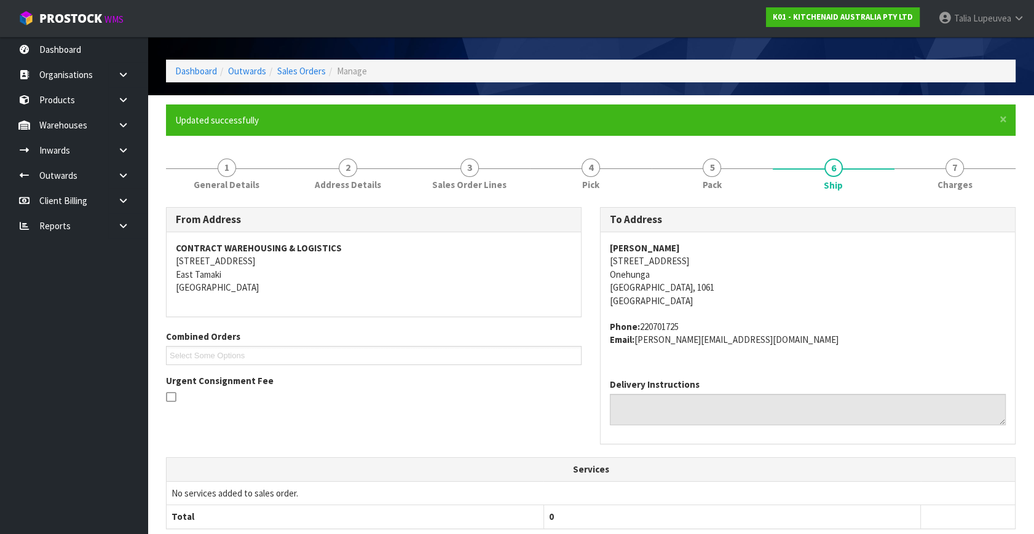
scroll to position [0, 0]
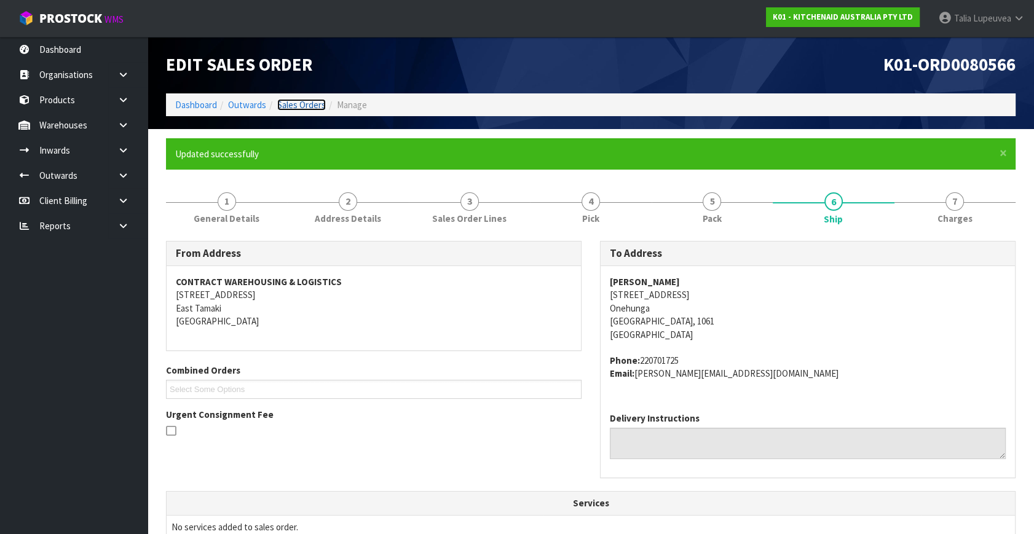
click at [310, 103] on link "Sales Orders" at bounding box center [301, 105] width 49 height 12
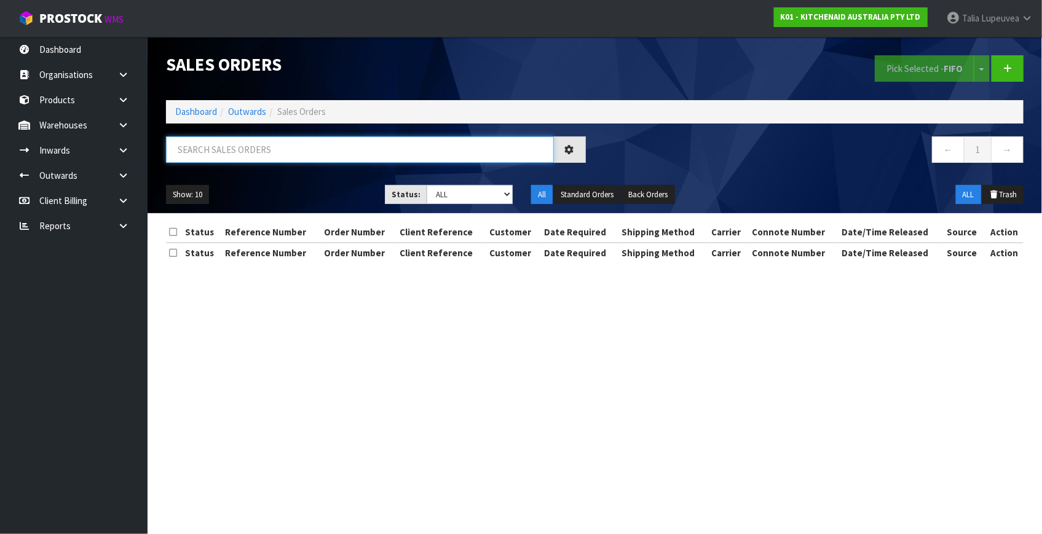
click at [311, 143] on input "text" at bounding box center [360, 150] width 388 height 26
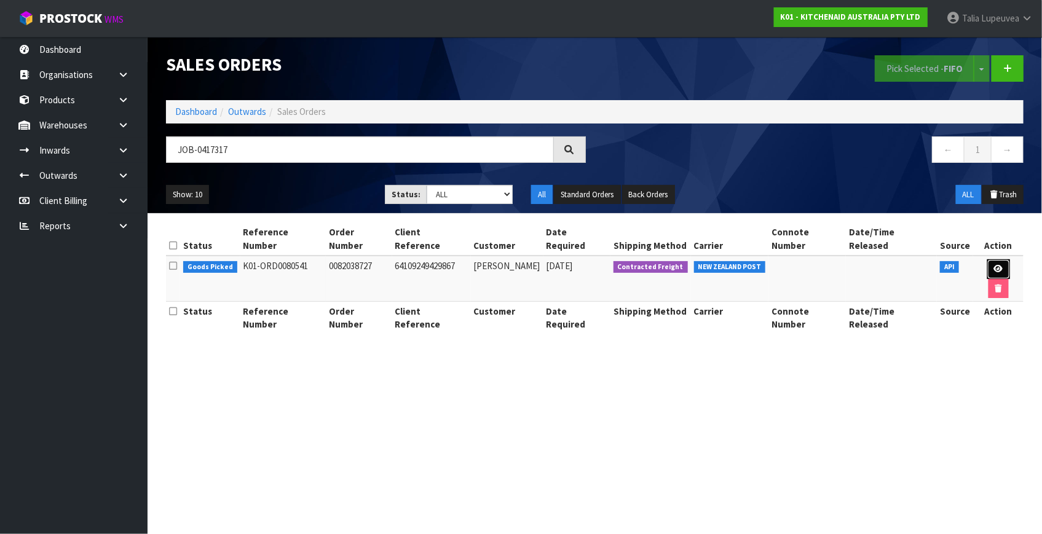
click at [994, 265] on icon at bounding box center [998, 269] width 9 height 8
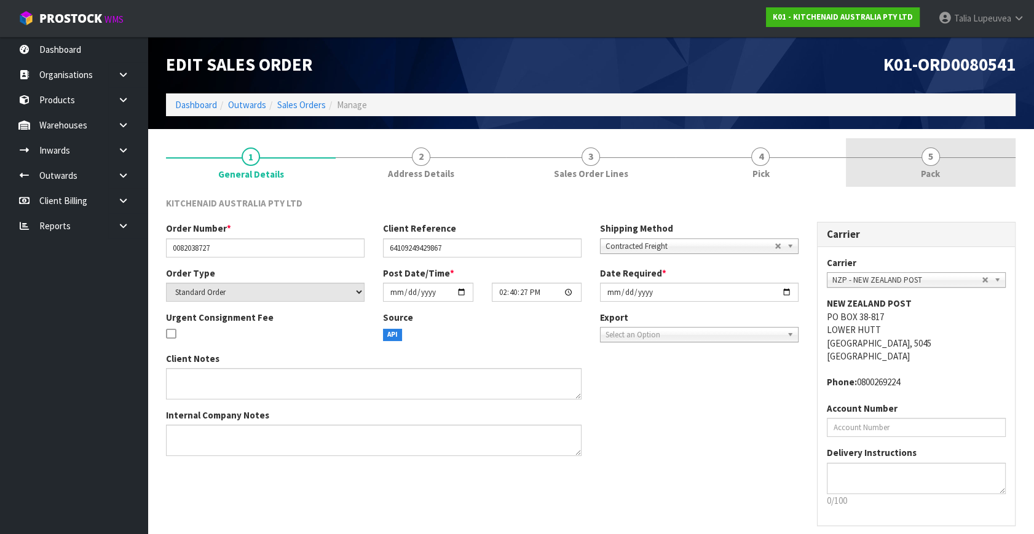
drag, startPoint x: 974, startPoint y: 159, endPoint x: 967, endPoint y: 163, distance: 7.2
click at [974, 159] on link "5 Pack" at bounding box center [931, 162] width 170 height 49
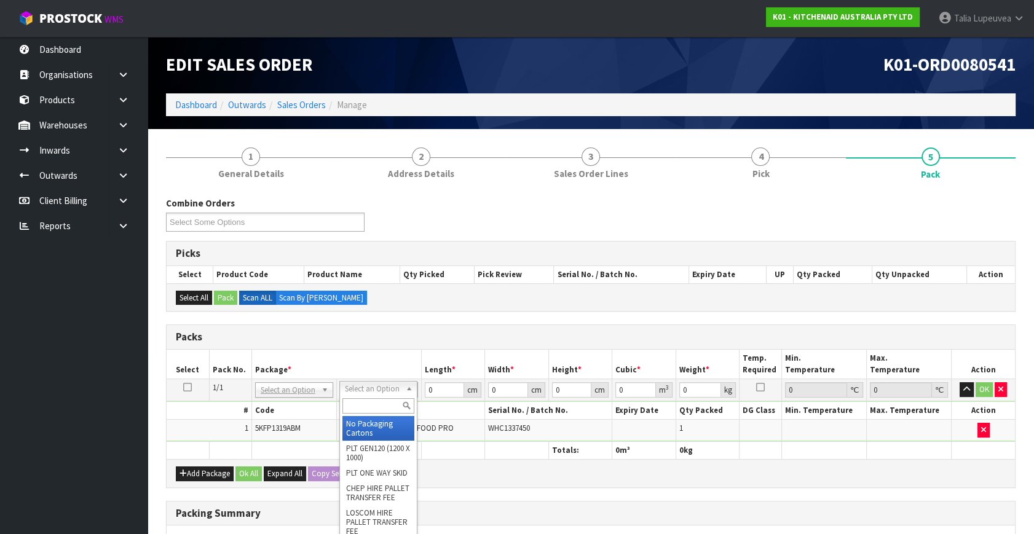
click at [381, 406] on input "text" at bounding box center [379, 406] width 72 height 15
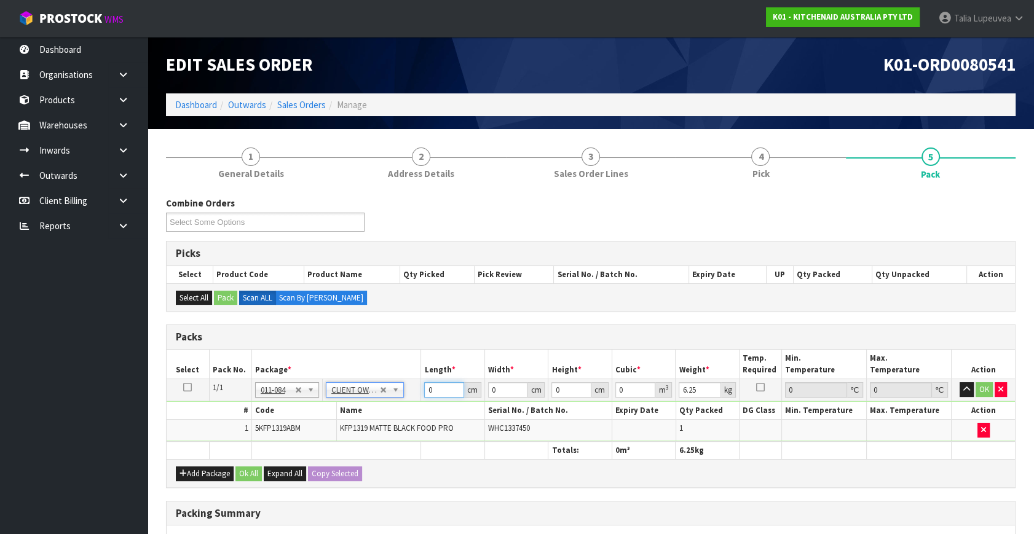
drag, startPoint x: 434, startPoint y: 394, endPoint x: 414, endPoint y: 384, distance: 22.6
click at [421, 392] on td "0 cm" at bounding box center [453, 390] width 64 height 22
click at [985, 384] on button "OK" at bounding box center [984, 390] width 17 height 15
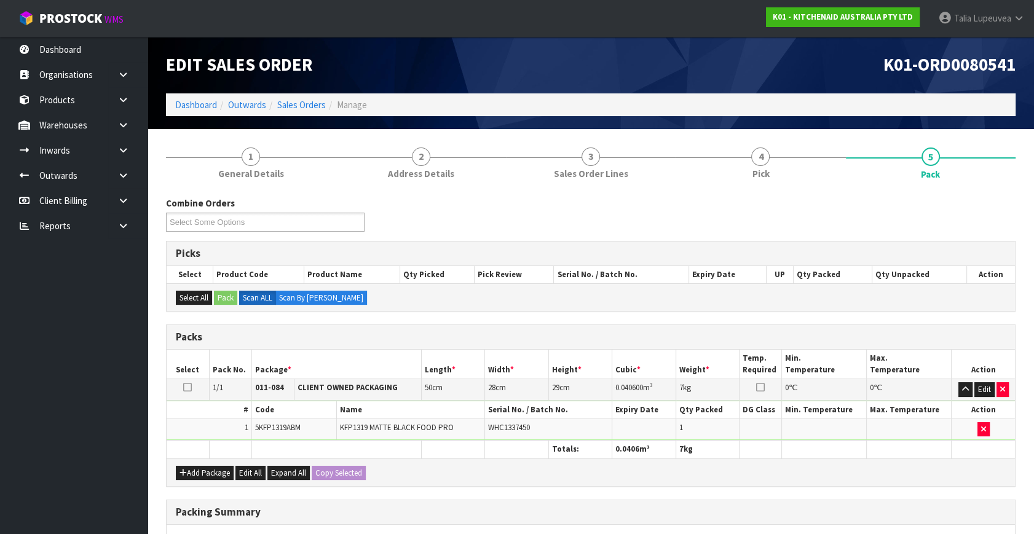
scroll to position [183, 0]
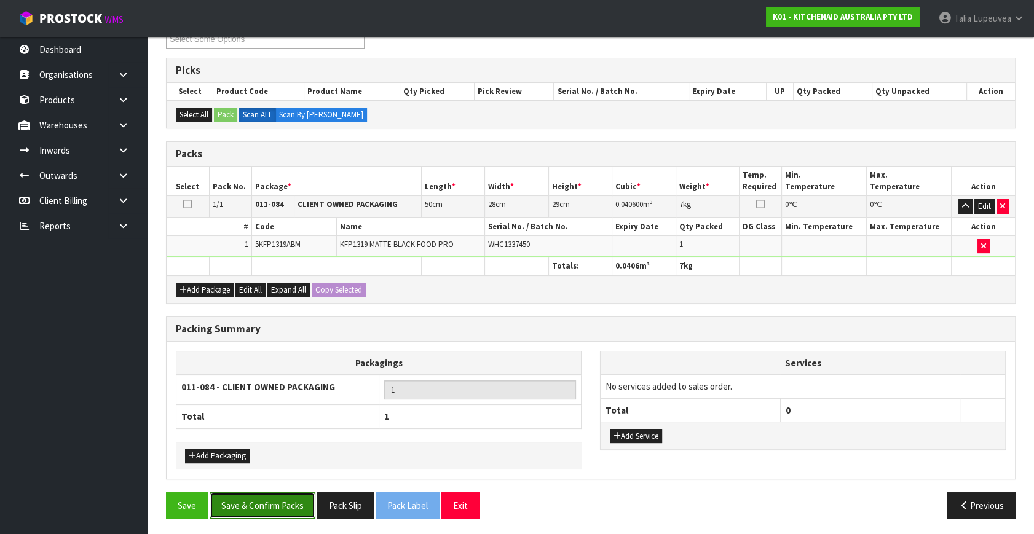
click at [307, 510] on button "Save & Confirm Packs" at bounding box center [263, 506] width 106 height 26
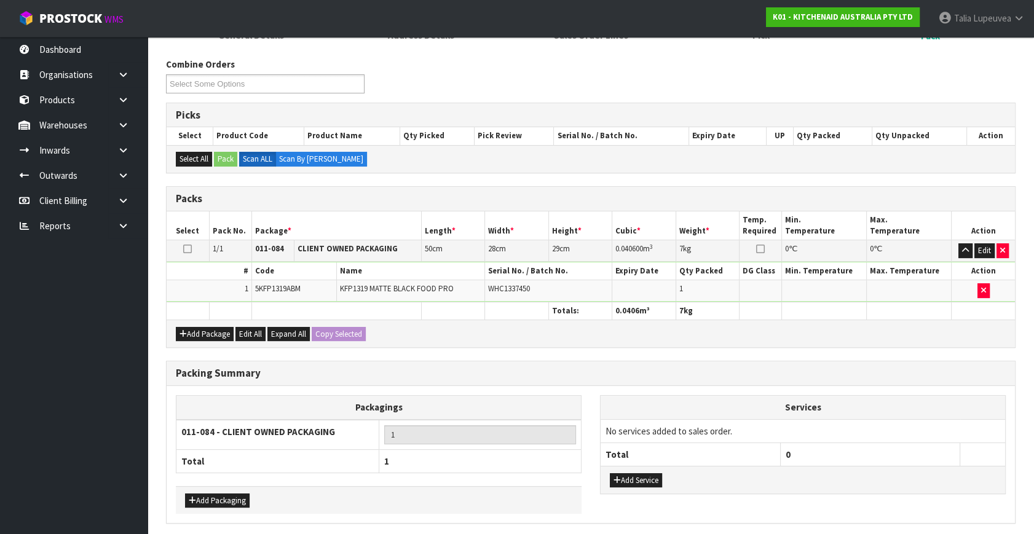
scroll to position [0, 0]
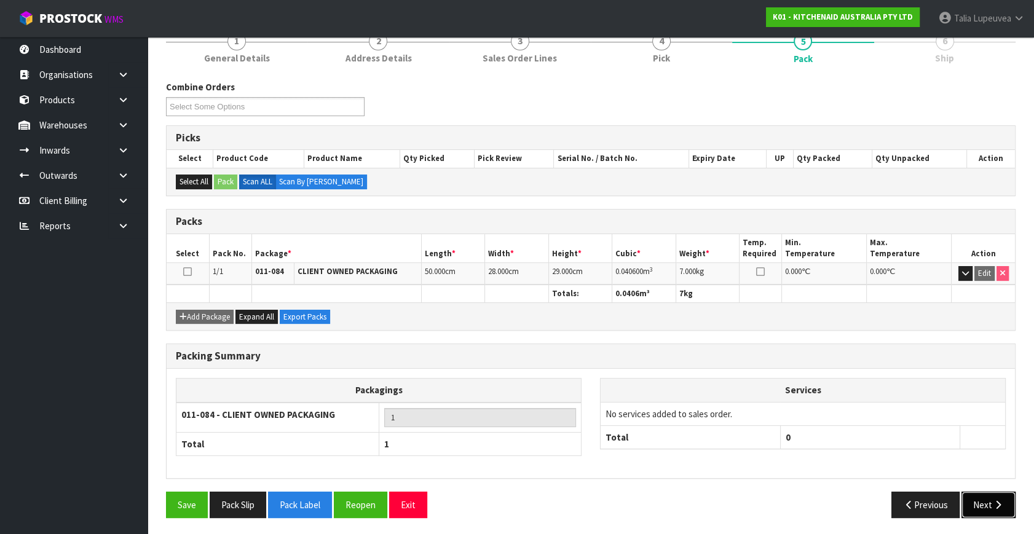
click at [991, 496] on button "Next" at bounding box center [989, 505] width 54 height 26
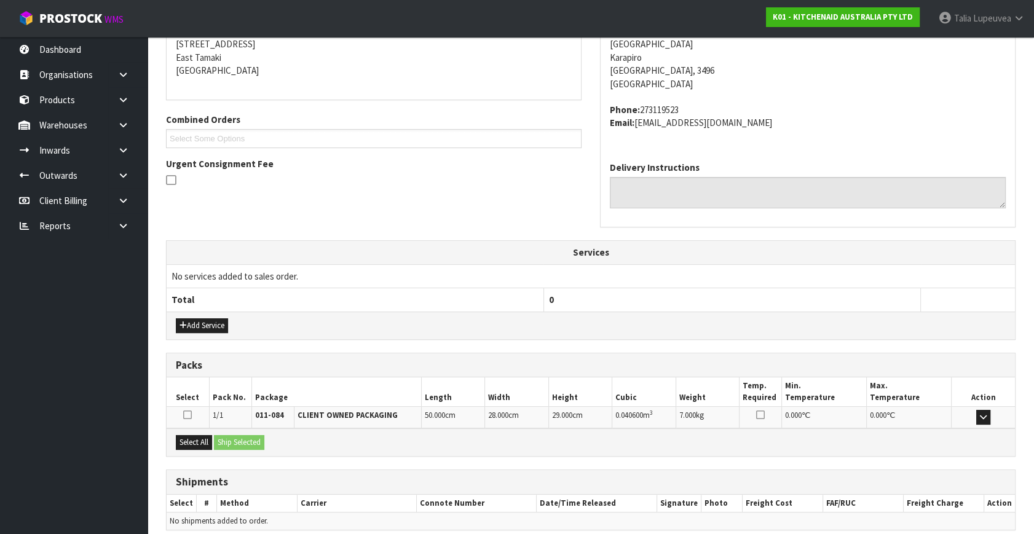
scroll to position [303, 0]
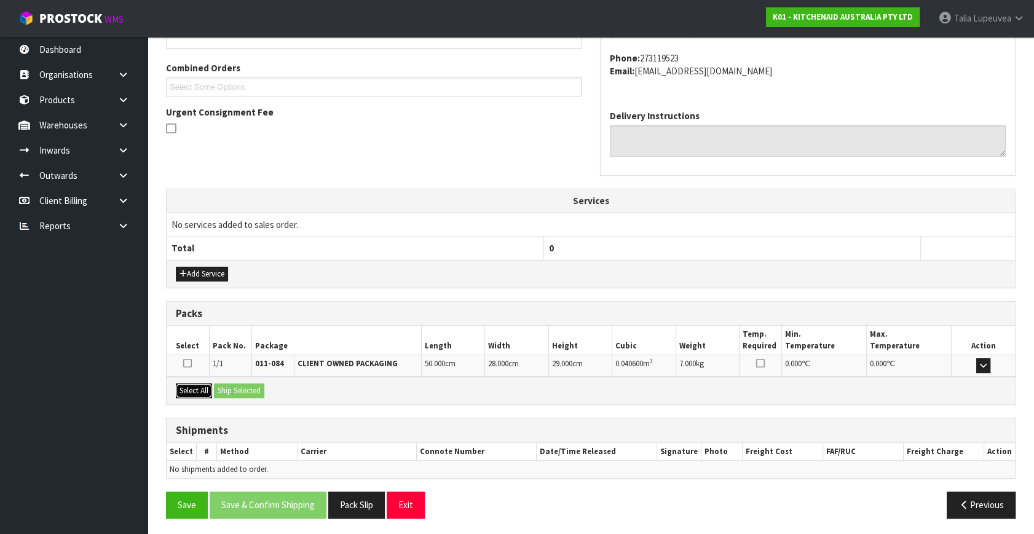
drag, startPoint x: 191, startPoint y: 387, endPoint x: 217, endPoint y: 387, distance: 26.4
click at [212, 388] on button "Select All" at bounding box center [194, 391] width 36 height 15
click at [219, 387] on button "Ship Selected" at bounding box center [239, 391] width 50 height 15
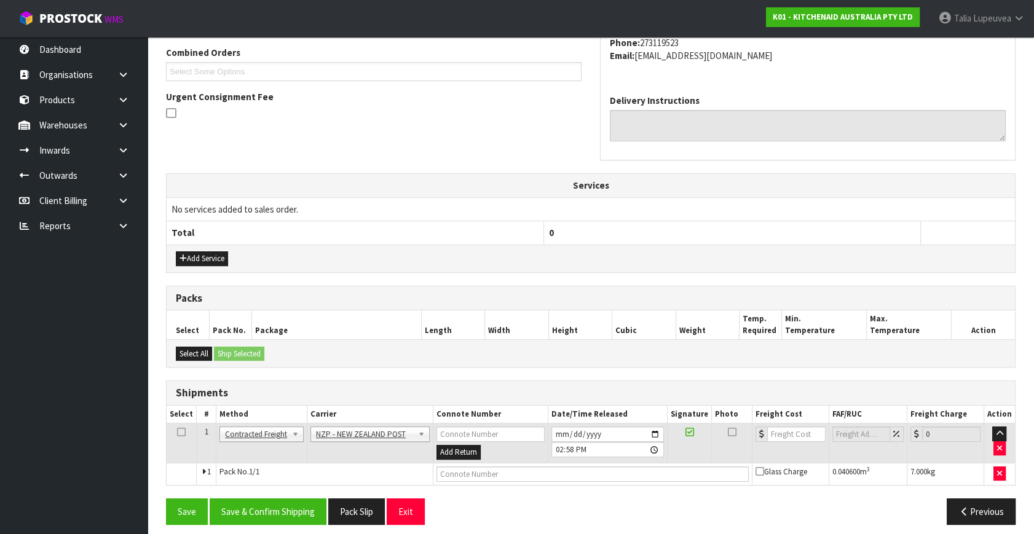
scroll to position [325, 0]
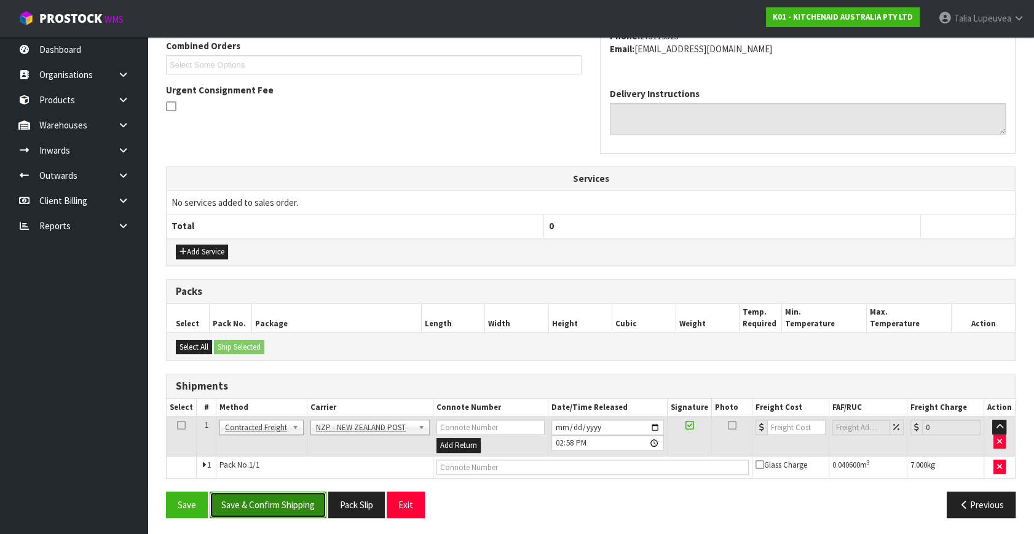
click at [266, 496] on button "Save & Confirm Shipping" at bounding box center [268, 505] width 117 height 26
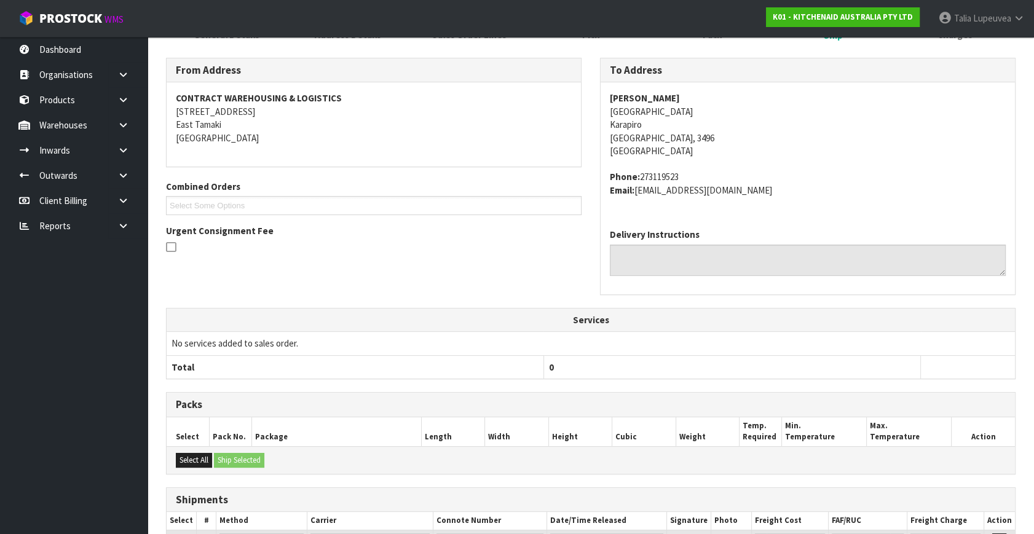
scroll to position [307, 0]
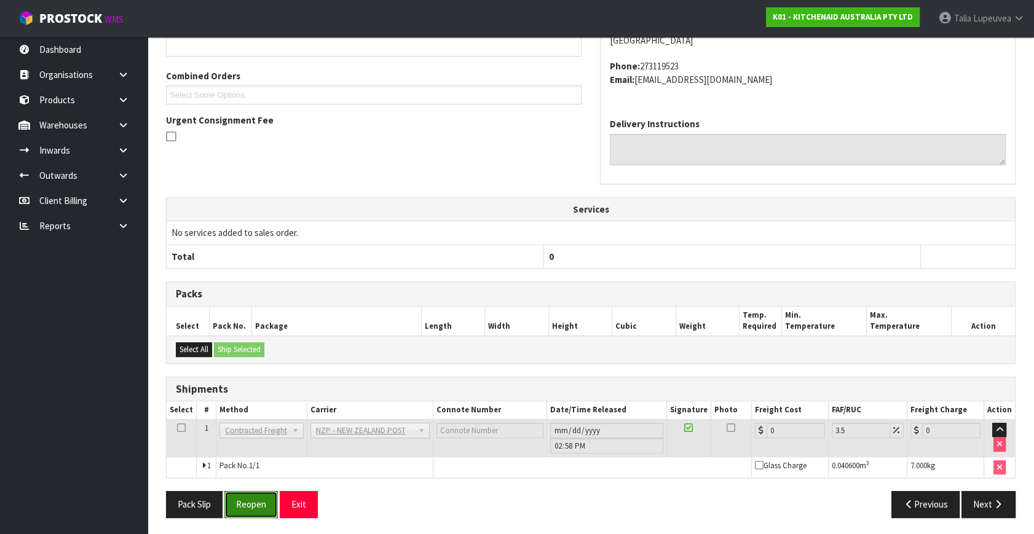
click at [270, 505] on button "Reopen" at bounding box center [251, 504] width 54 height 26
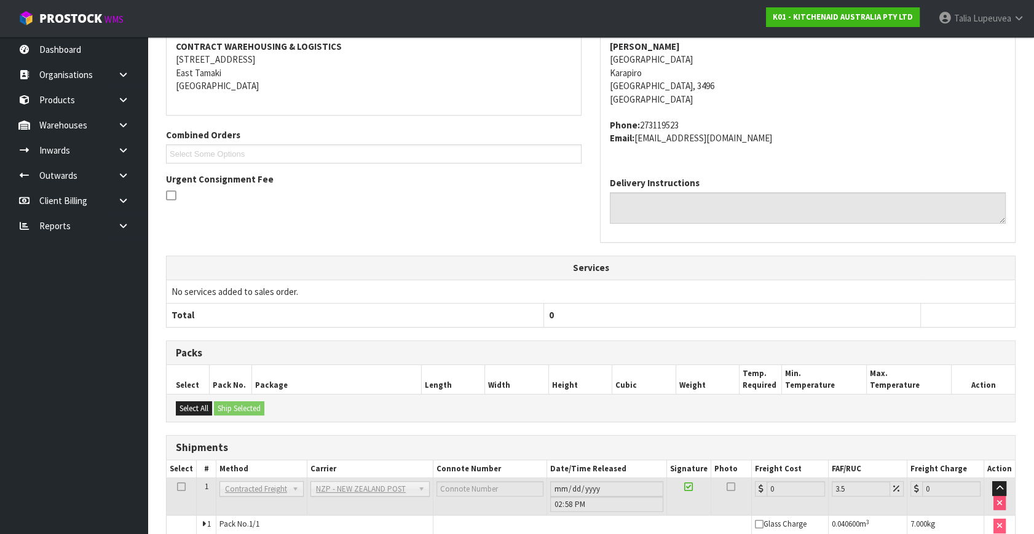
scroll to position [295, 0]
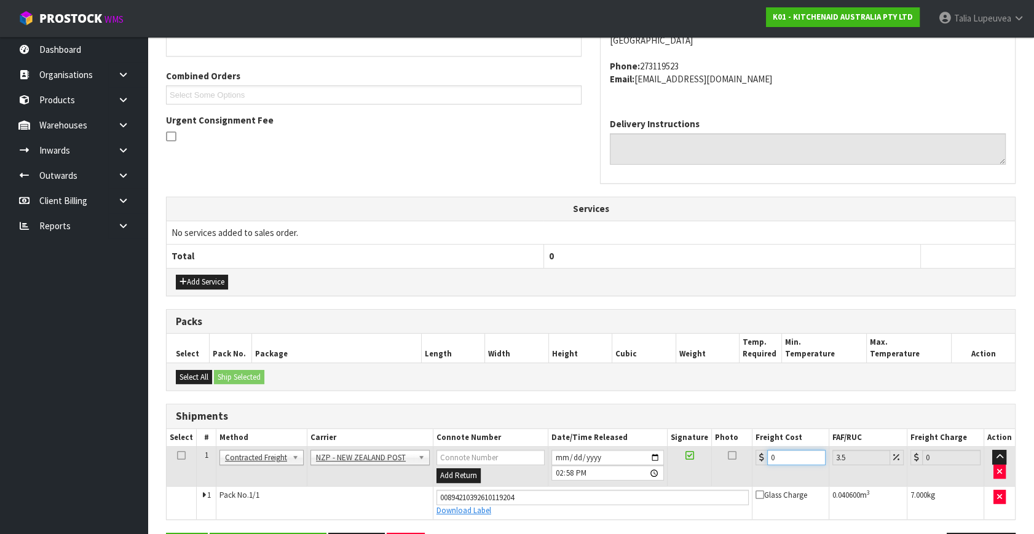
drag, startPoint x: 773, startPoint y: 454, endPoint x: 755, endPoint y: 459, distance: 19.1
click at [756, 459] on div "0" at bounding box center [791, 457] width 70 height 15
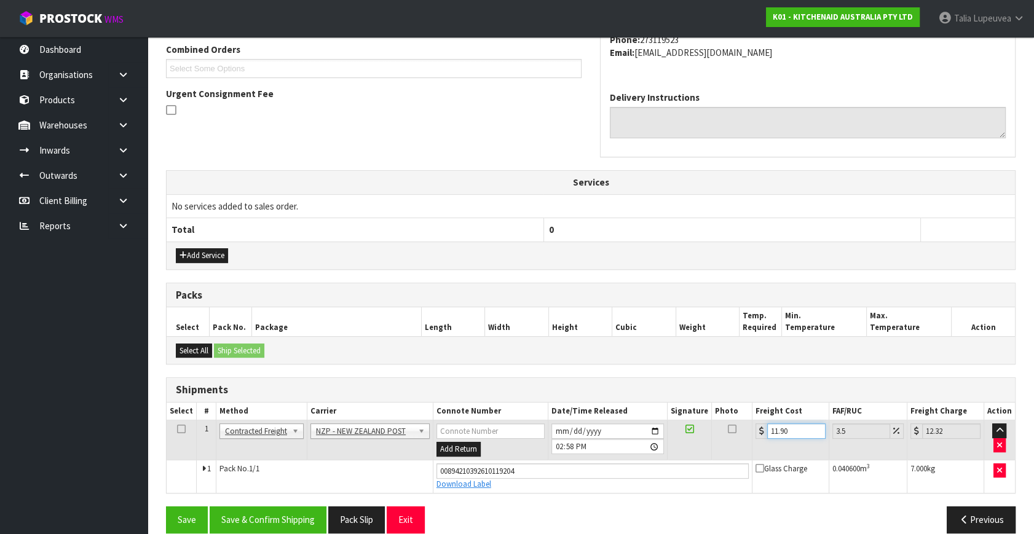
scroll to position [336, 0]
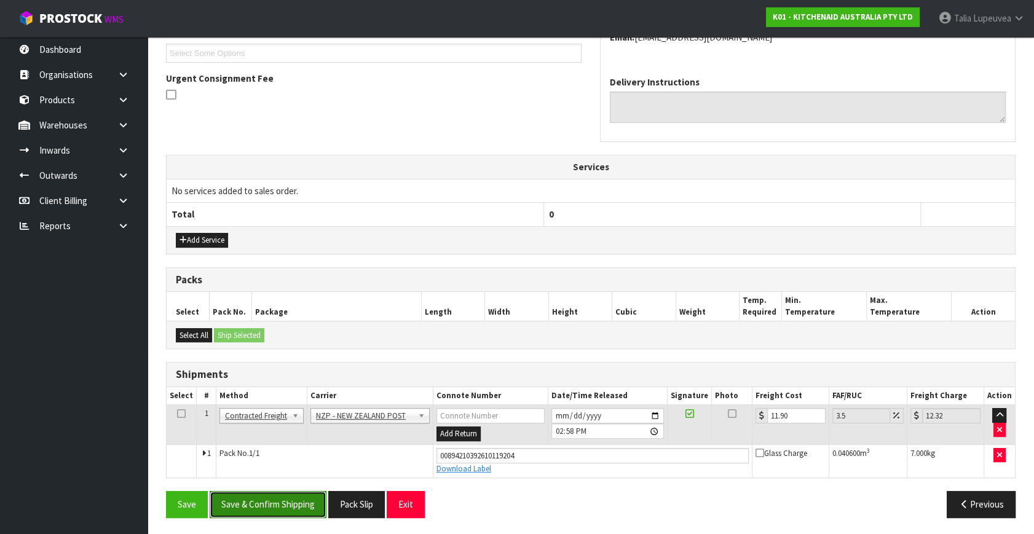
click at [285, 501] on button "Save & Confirm Shipping" at bounding box center [268, 504] width 117 height 26
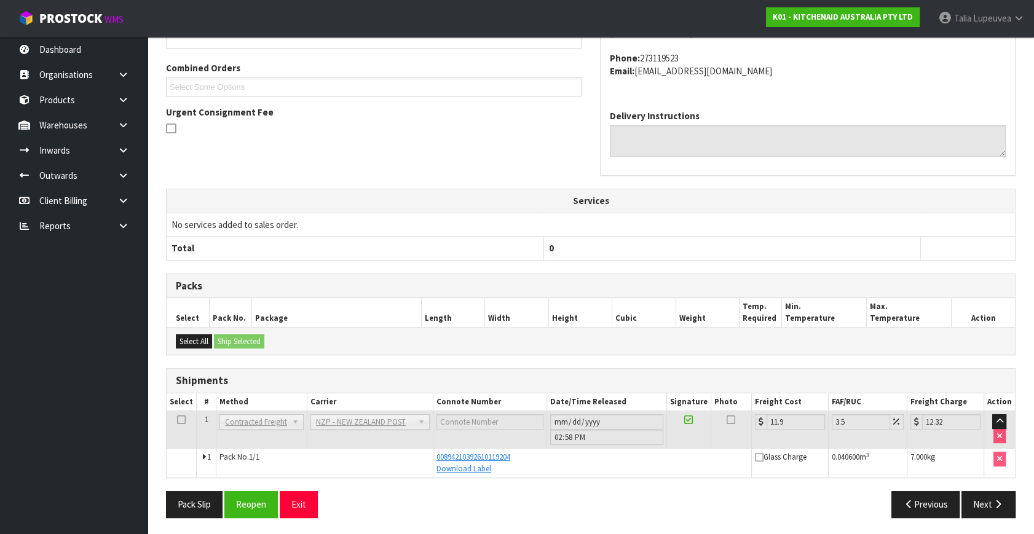
scroll to position [0, 0]
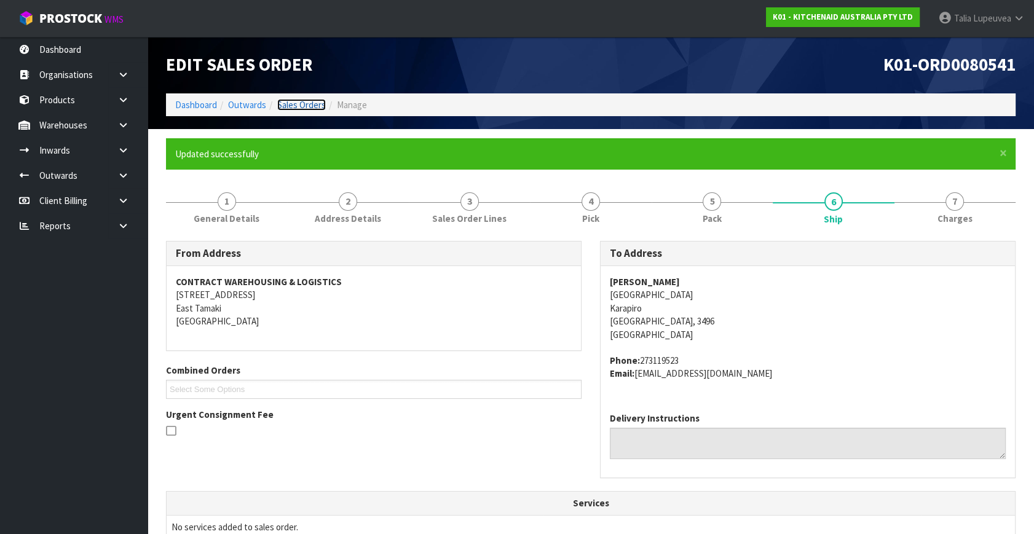
click at [294, 108] on link "Sales Orders" at bounding box center [301, 105] width 49 height 12
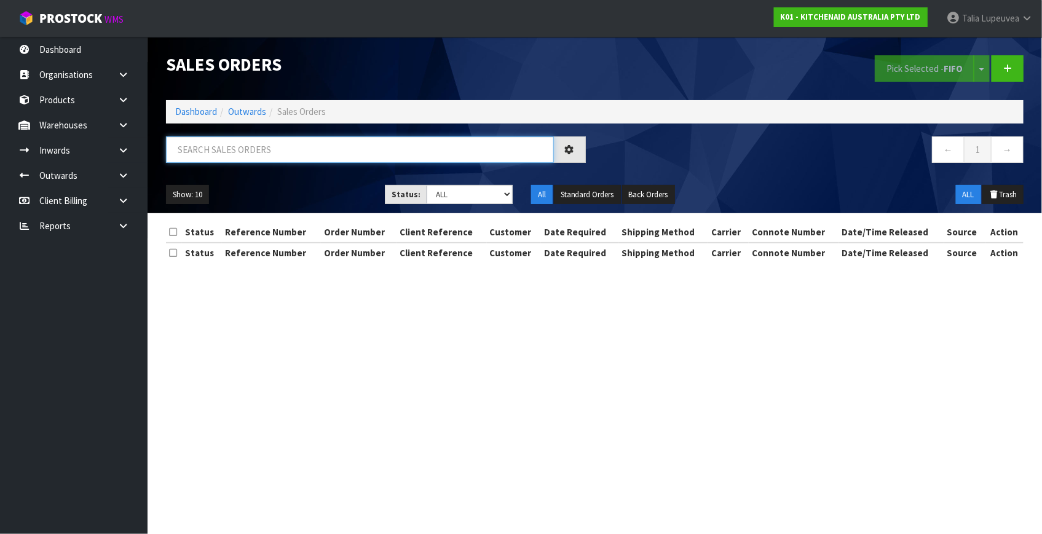
drag, startPoint x: 325, startPoint y: 154, endPoint x: 330, endPoint y: 148, distance: 8.3
click at [330, 148] on input "text" at bounding box center [360, 150] width 388 height 26
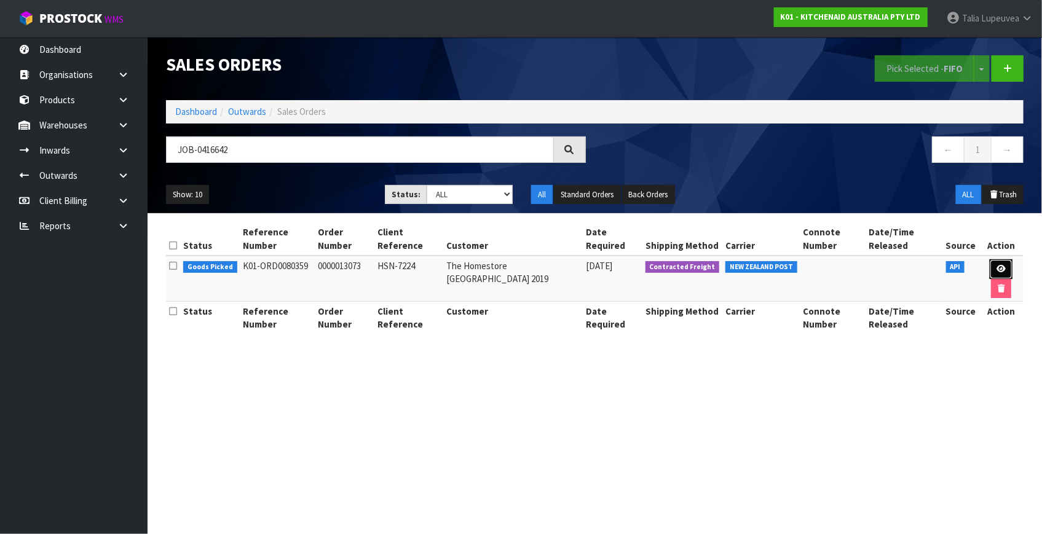
click at [998, 265] on icon at bounding box center [1001, 269] width 9 height 8
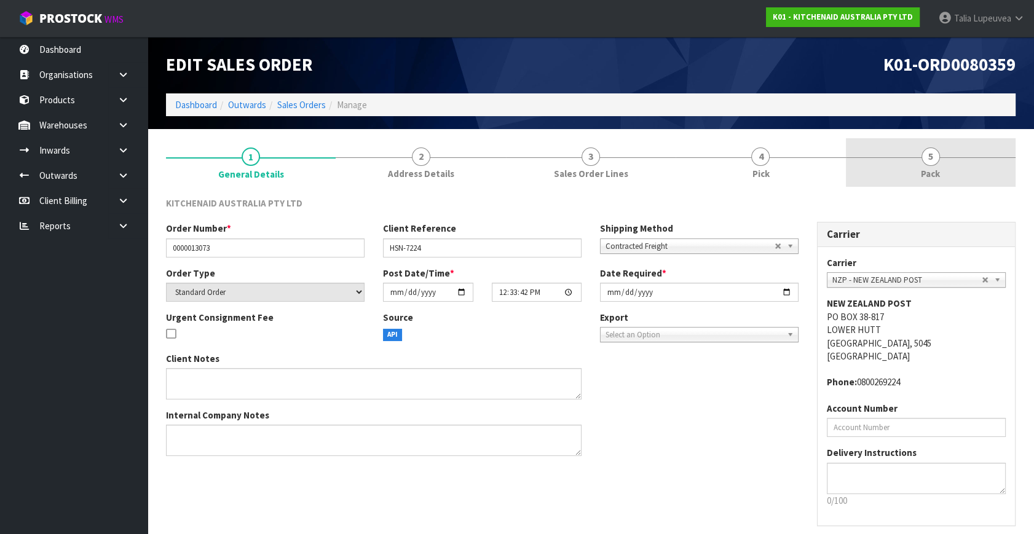
click at [956, 178] on link "5 Pack" at bounding box center [931, 162] width 170 height 49
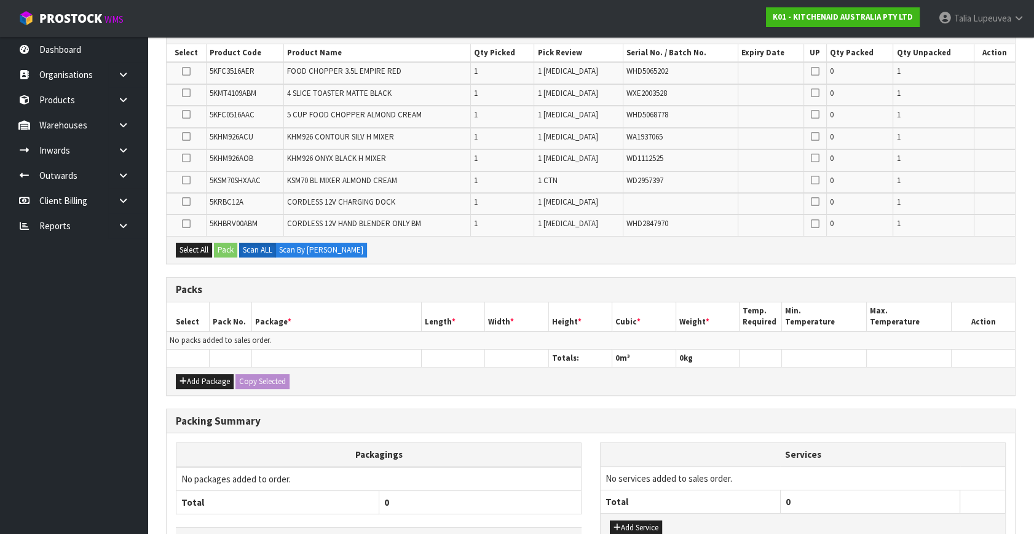
scroll to position [223, 0]
click at [218, 378] on button "Add Package" at bounding box center [205, 380] width 58 height 15
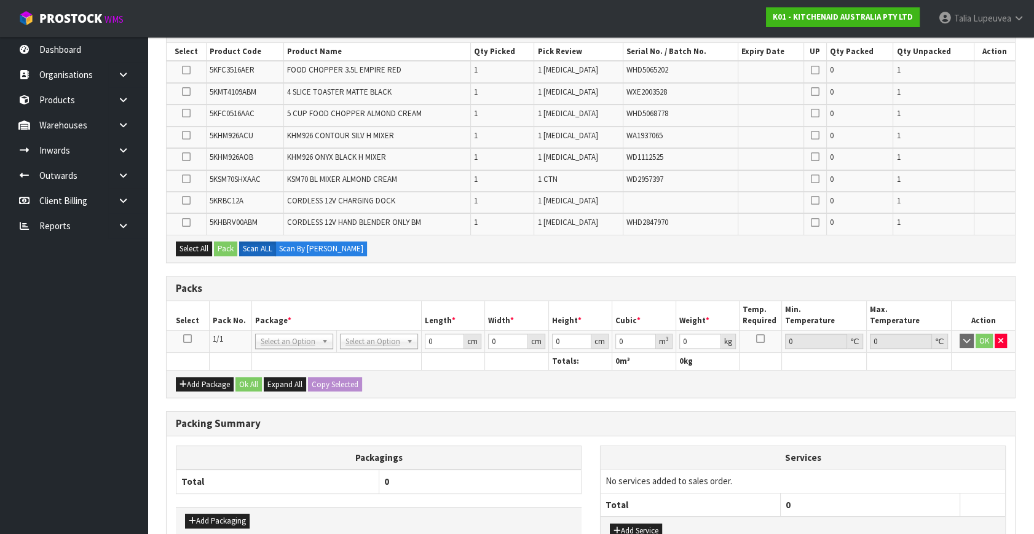
click at [183, 339] on icon at bounding box center [187, 339] width 9 height 1
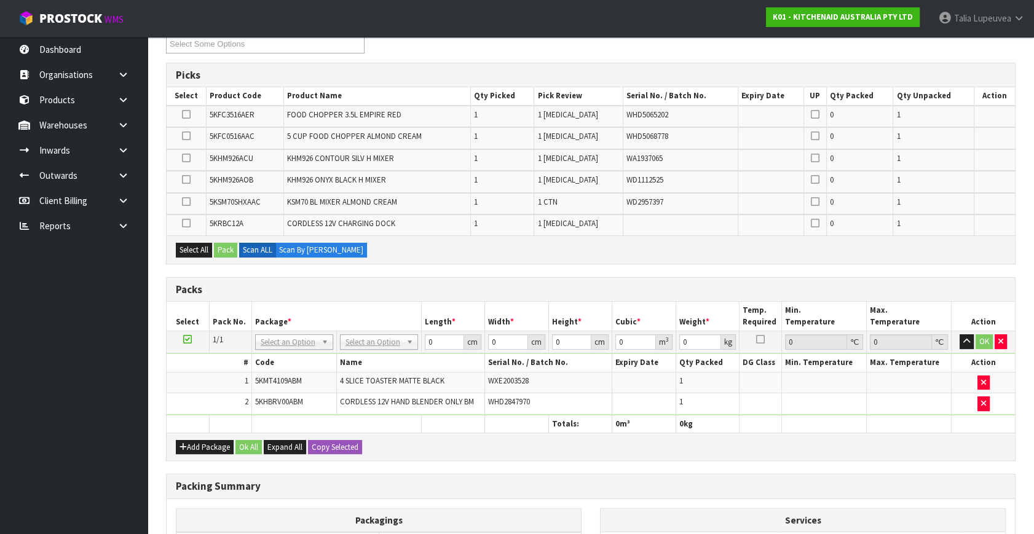
scroll to position [0, 0]
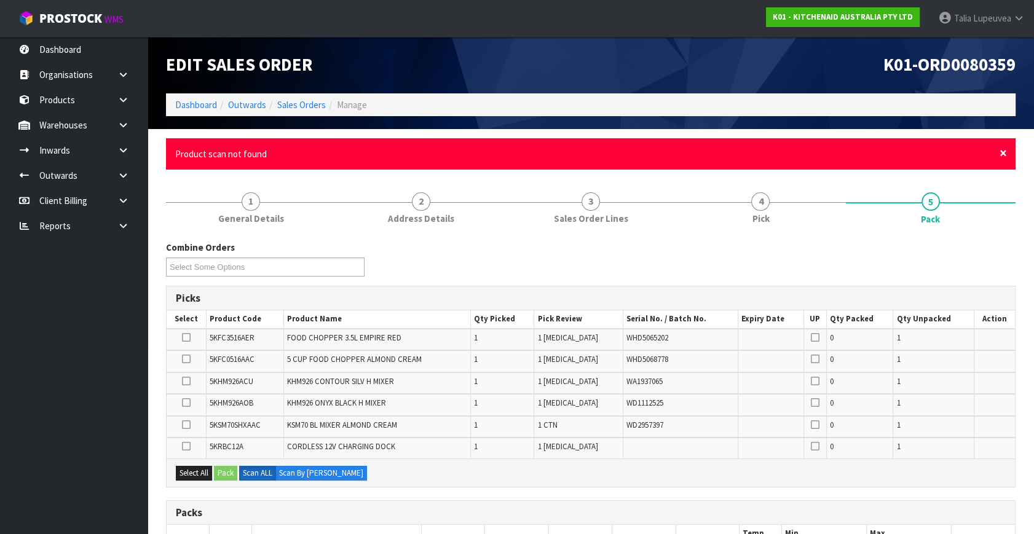
click at [1006, 154] on span "×" at bounding box center [1003, 153] width 7 height 17
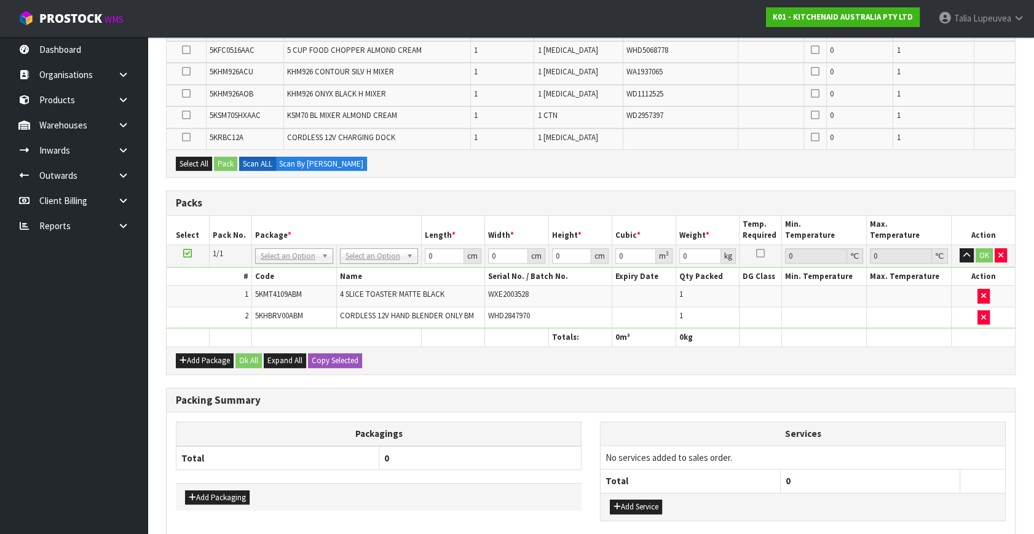
scroll to position [279, 0]
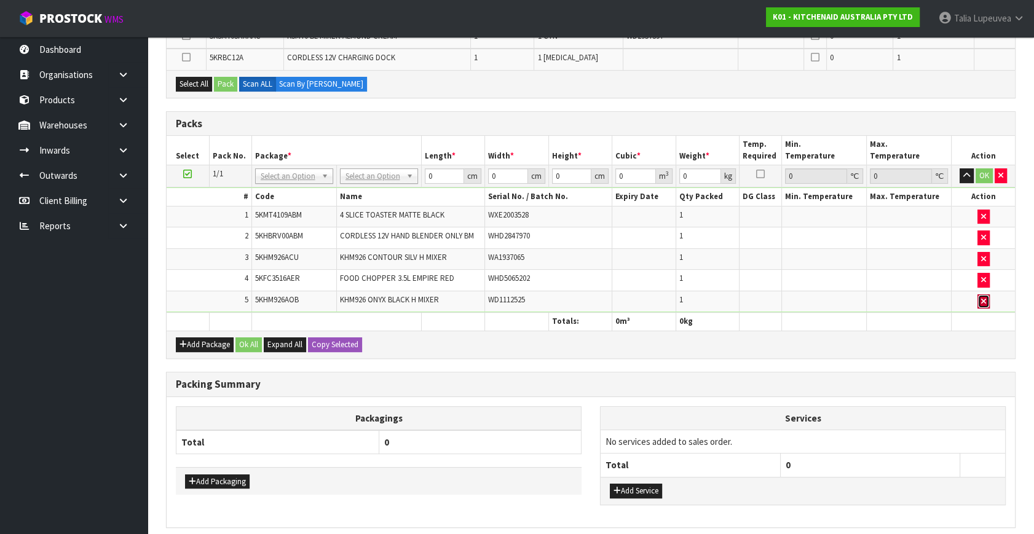
drag, startPoint x: 988, startPoint y: 298, endPoint x: 960, endPoint y: 298, distance: 28.3
click at [988, 298] on button "button" at bounding box center [984, 302] width 12 height 15
click at [197, 338] on button "Add Package" at bounding box center [205, 345] width 58 height 15
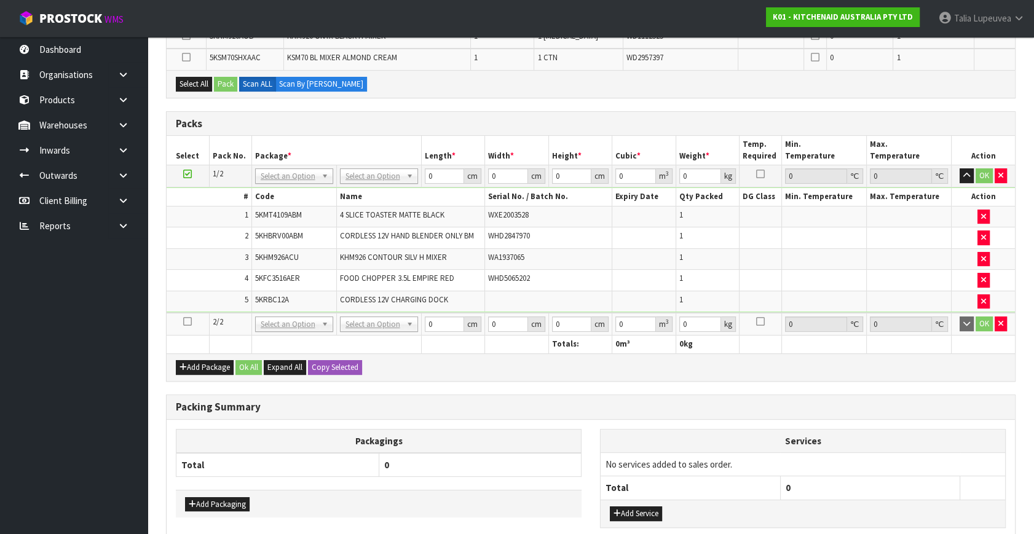
click at [186, 322] on icon at bounding box center [187, 322] width 9 height 1
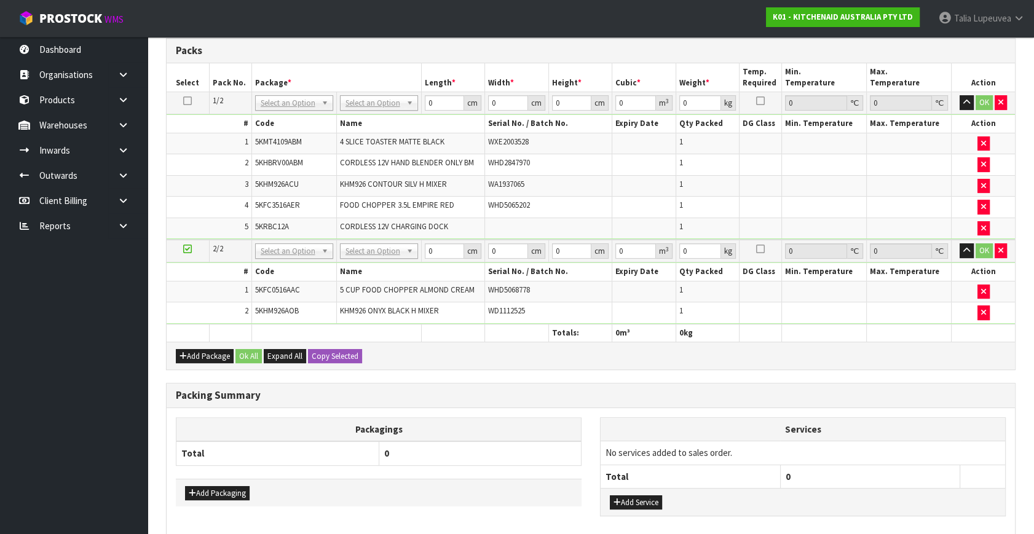
scroll to position [335, 0]
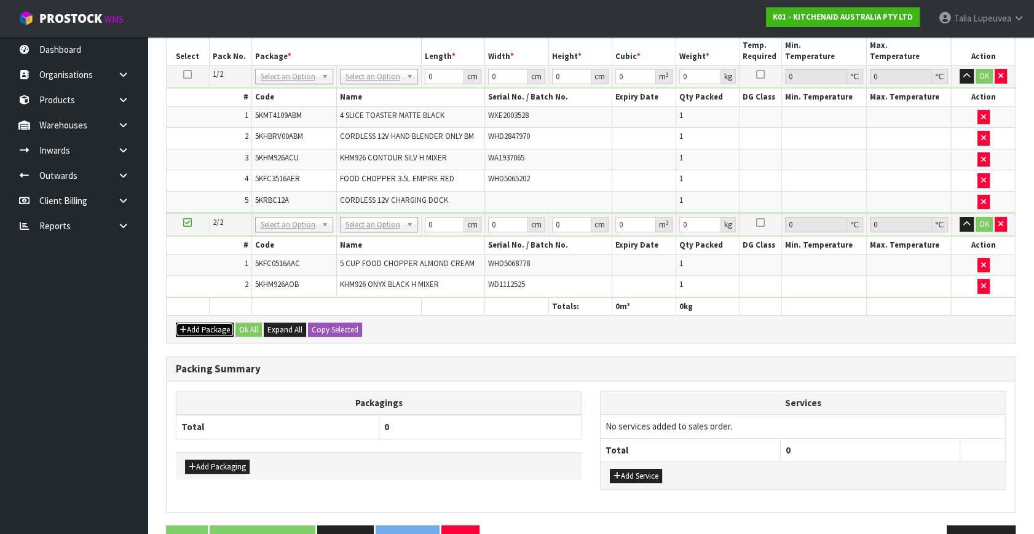
click at [187, 323] on button "Add Package" at bounding box center [205, 330] width 58 height 15
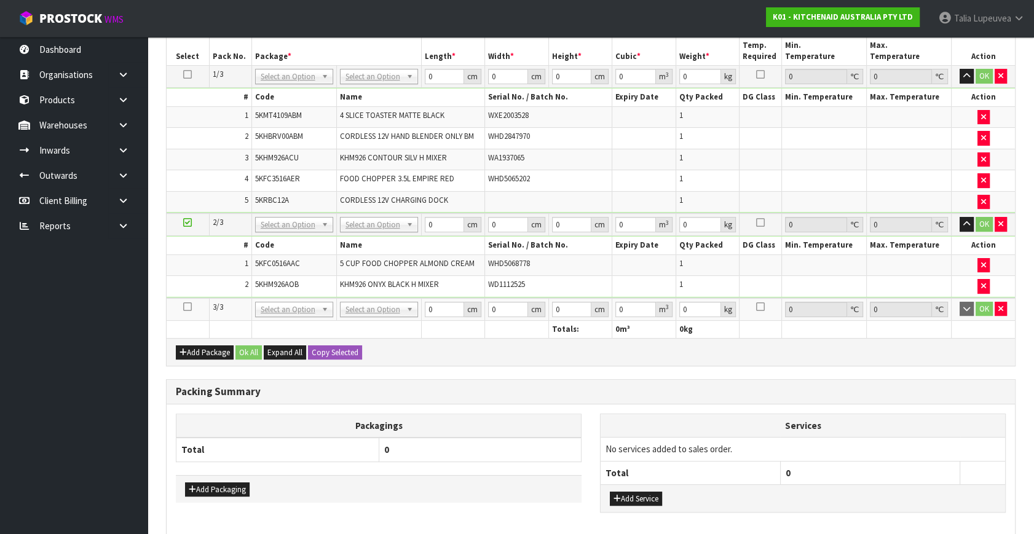
click at [187, 307] on icon at bounding box center [187, 307] width 9 height 1
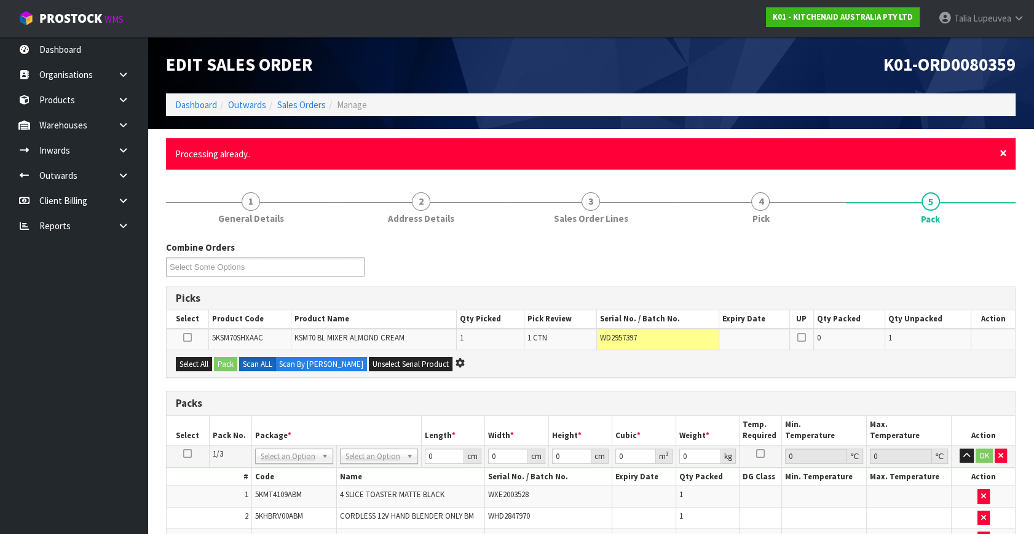
click at [1002, 153] on span "×" at bounding box center [1003, 153] width 7 height 17
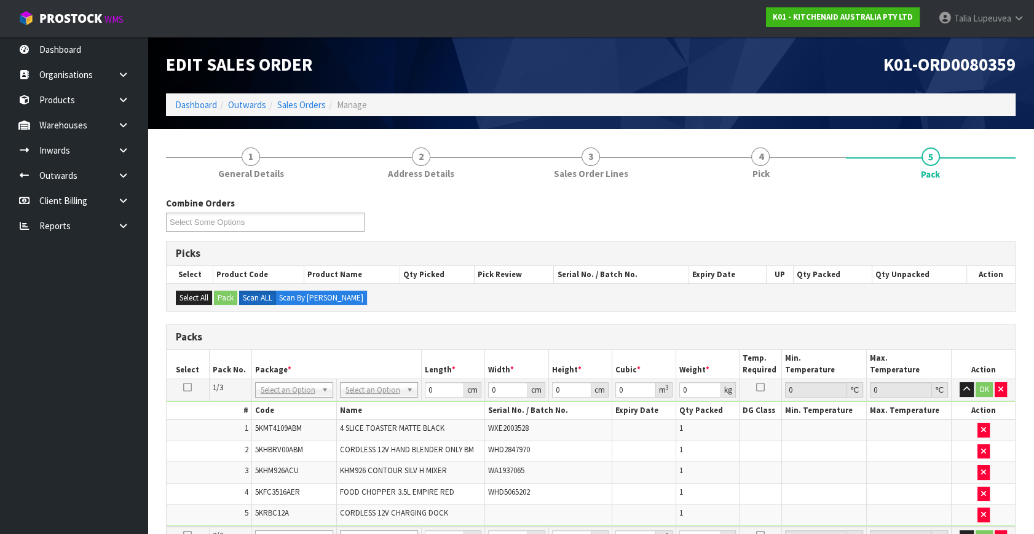
scroll to position [55, 0]
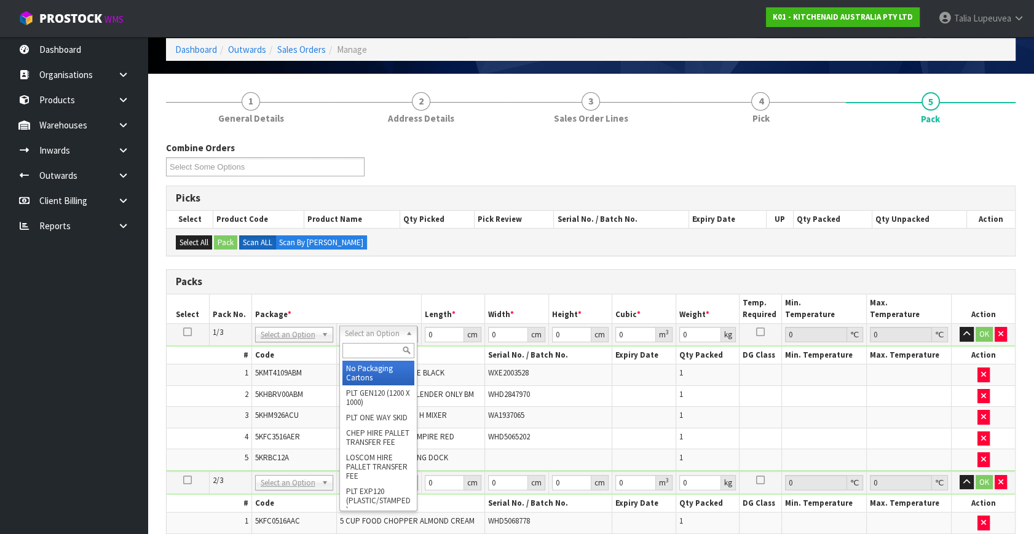
click at [381, 346] on input "text" at bounding box center [379, 350] width 72 height 15
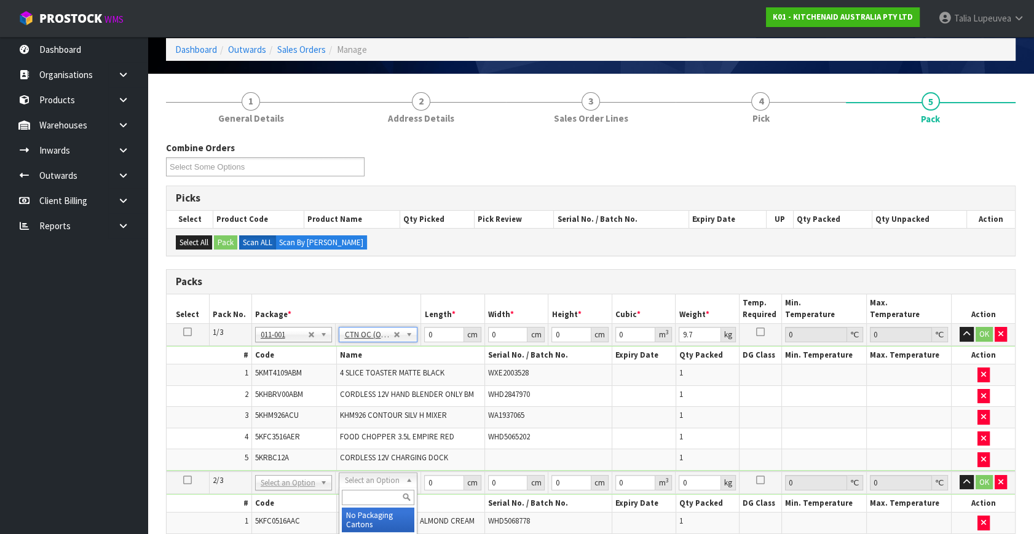
click at [387, 493] on input "text" at bounding box center [378, 497] width 73 height 15
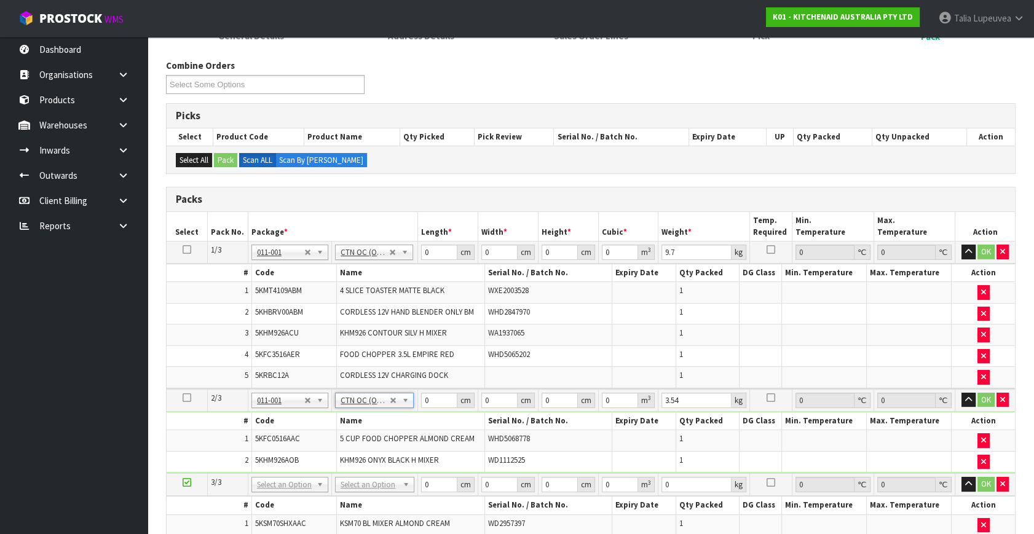
scroll to position [279, 0]
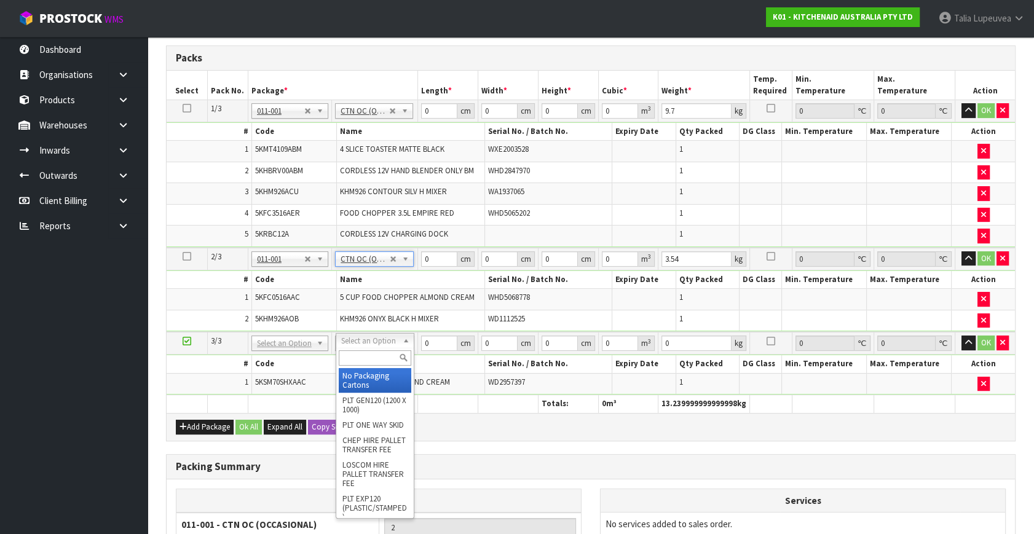
click at [370, 354] on input "text" at bounding box center [375, 358] width 73 height 15
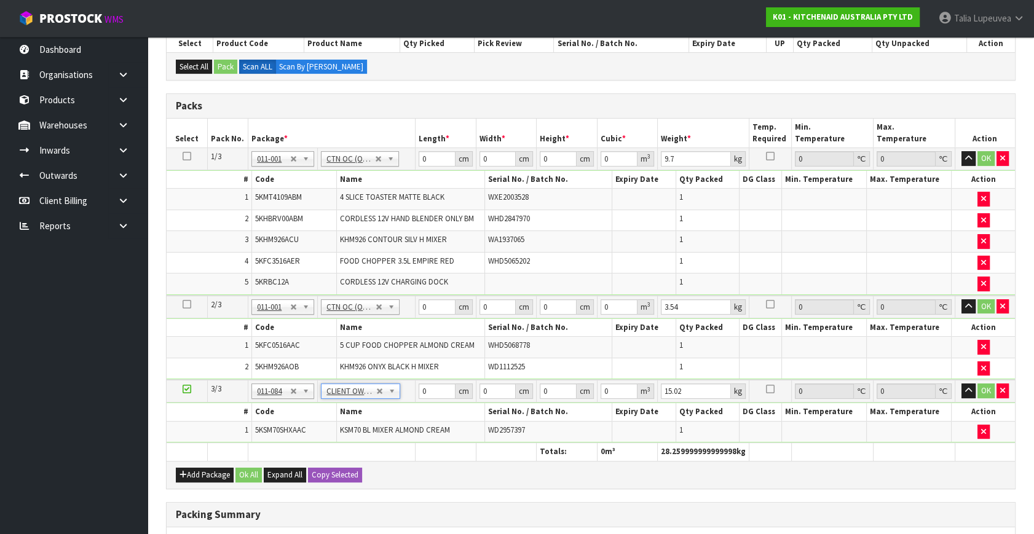
scroll to position [111, 0]
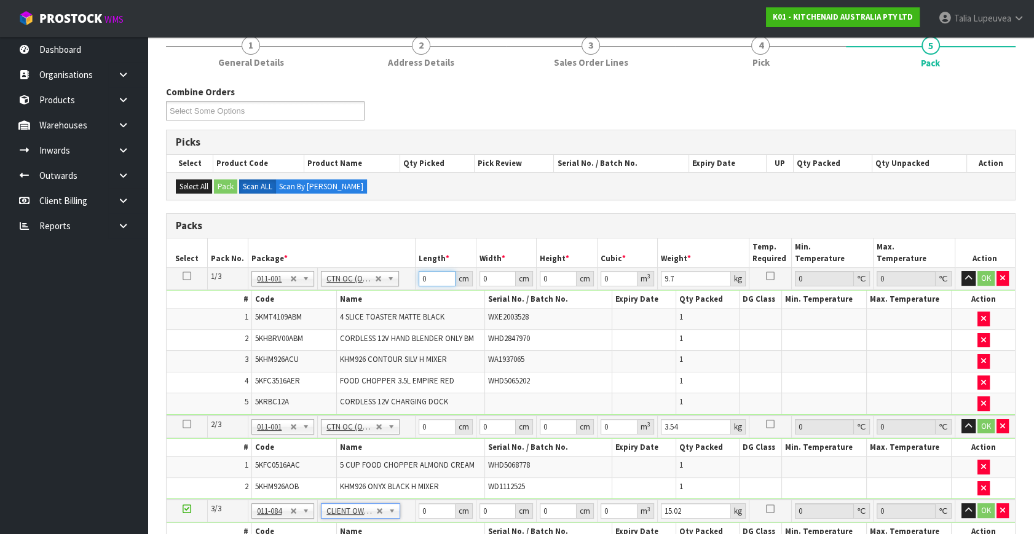
drag, startPoint x: 436, startPoint y: 274, endPoint x: 406, endPoint y: 260, distance: 33.3
click at [416, 270] on td "0 cm" at bounding box center [446, 279] width 61 height 22
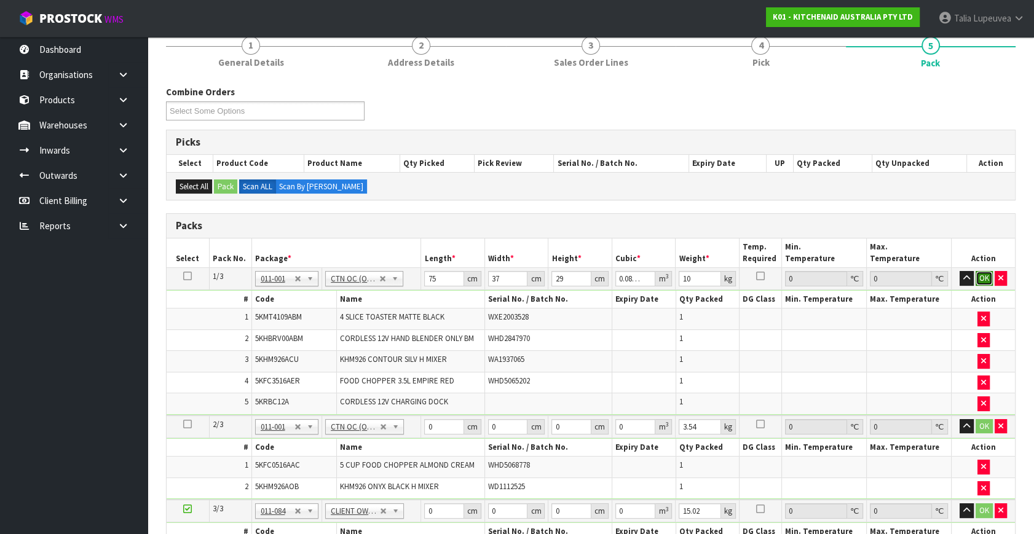
click at [979, 271] on button "OK" at bounding box center [984, 278] width 17 height 15
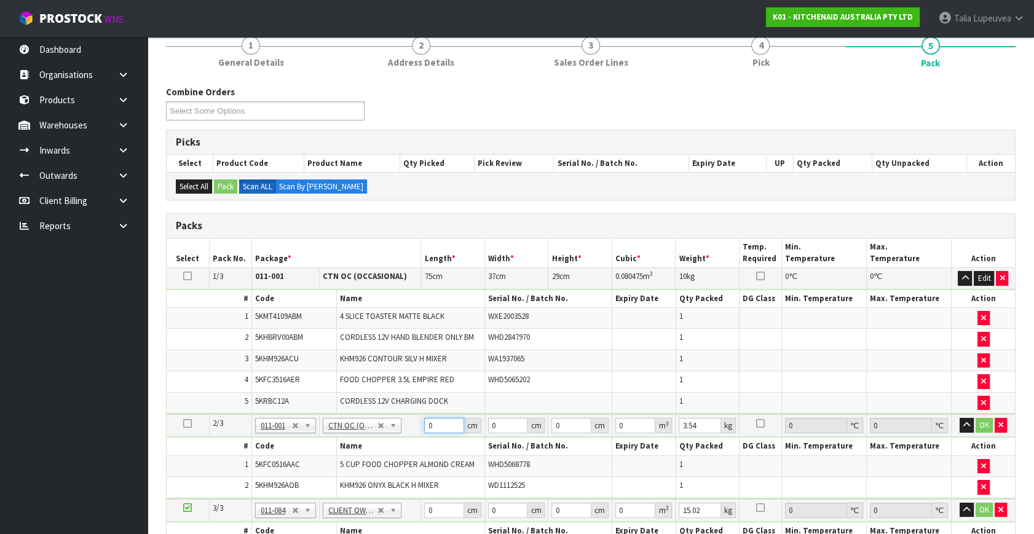
drag, startPoint x: 435, startPoint y: 422, endPoint x: 405, endPoint y: 431, distance: 31.5
click at [405, 431] on tr "2/3 NONE 007-001 007-002 007-004 007-009 007-013 007-014 007-015 007-017 007-01…" at bounding box center [591, 426] width 849 height 23
click at [987, 421] on button "OK" at bounding box center [984, 425] width 17 height 15
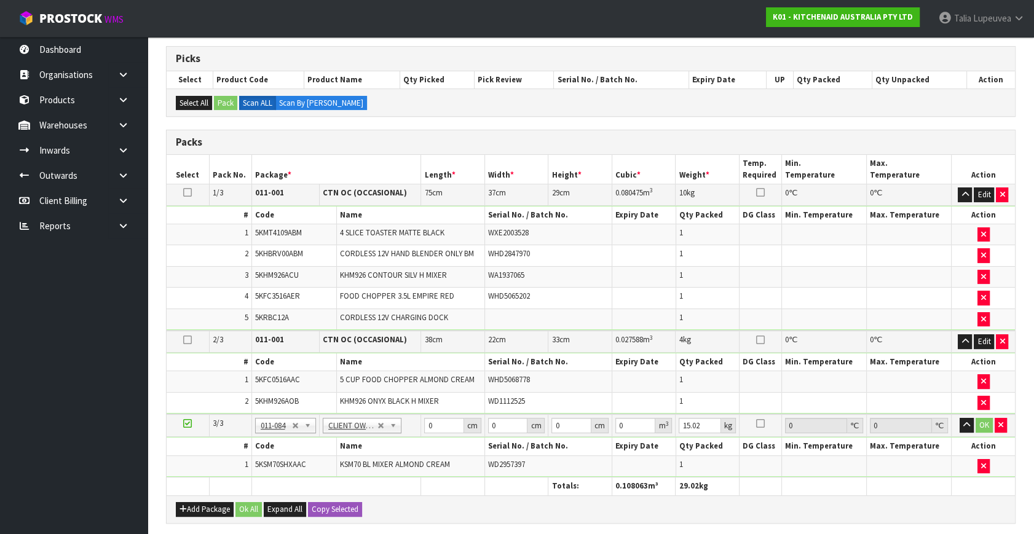
scroll to position [279, 0]
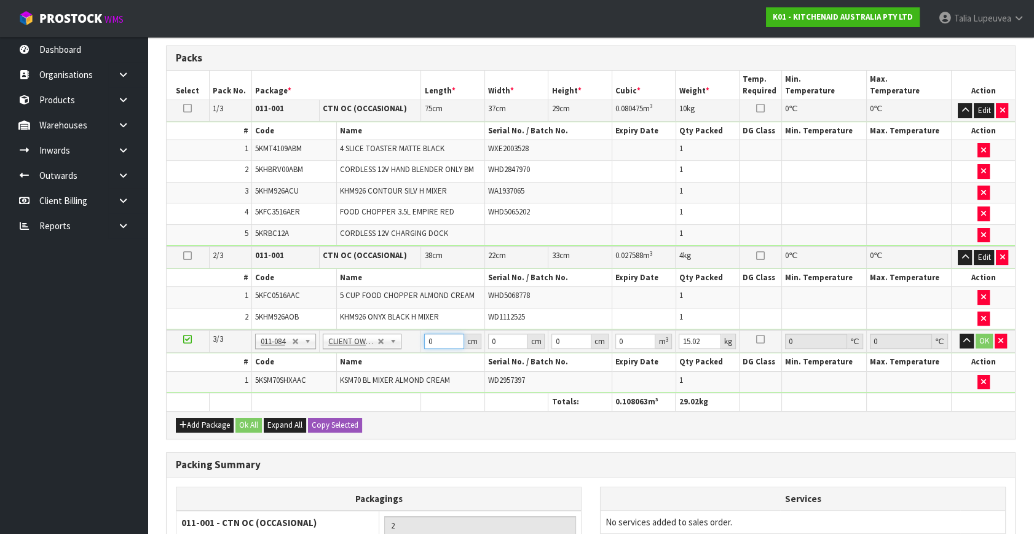
drag, startPoint x: 435, startPoint y: 337, endPoint x: 407, endPoint y: 339, distance: 27.8
click at [407, 339] on tr "3/3 NONE 007-001 007-002 007-004 007-009 007-013 007-014 007-015 007-017 007-01…" at bounding box center [591, 341] width 849 height 23
click at [986, 340] on button "OK" at bounding box center [984, 341] width 17 height 15
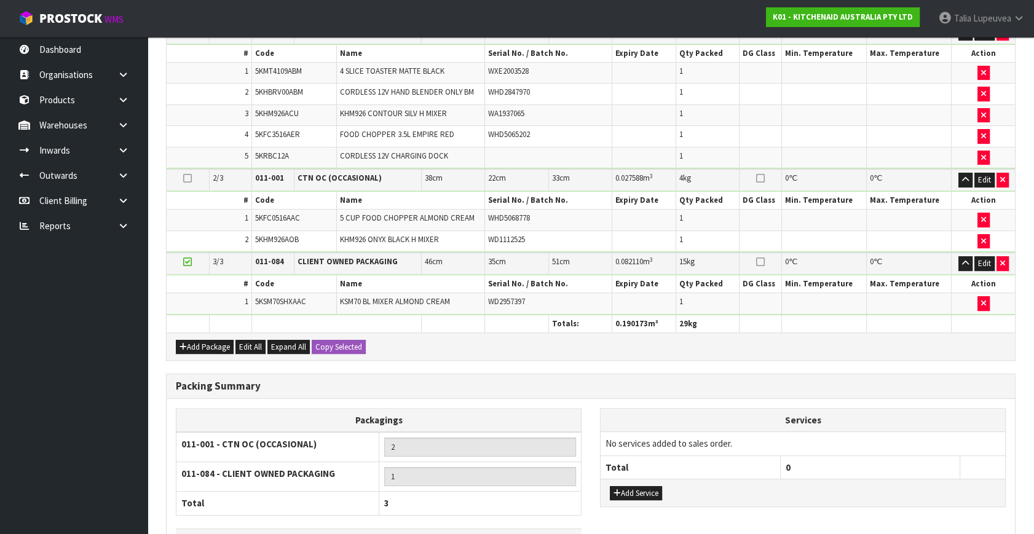
scroll to position [442, 0]
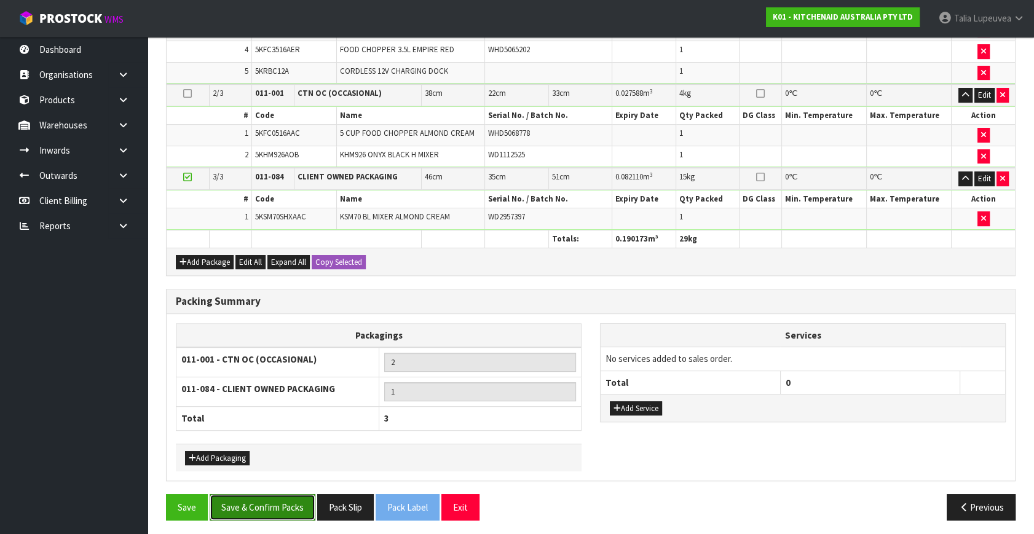
click at [276, 507] on button "Save & Confirm Packs" at bounding box center [263, 507] width 106 height 26
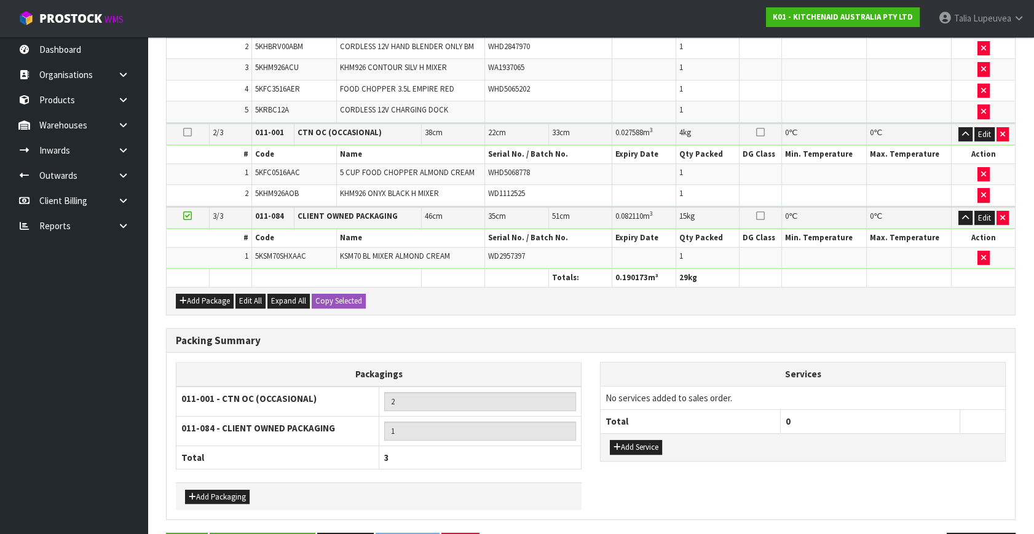
scroll to position [223, 0]
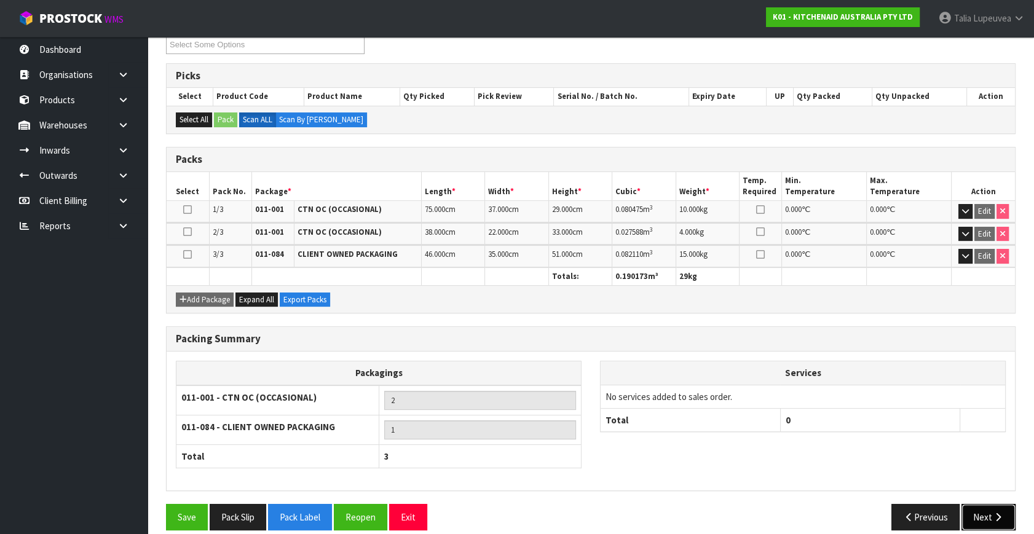
click at [967, 507] on button "Next" at bounding box center [989, 517] width 54 height 26
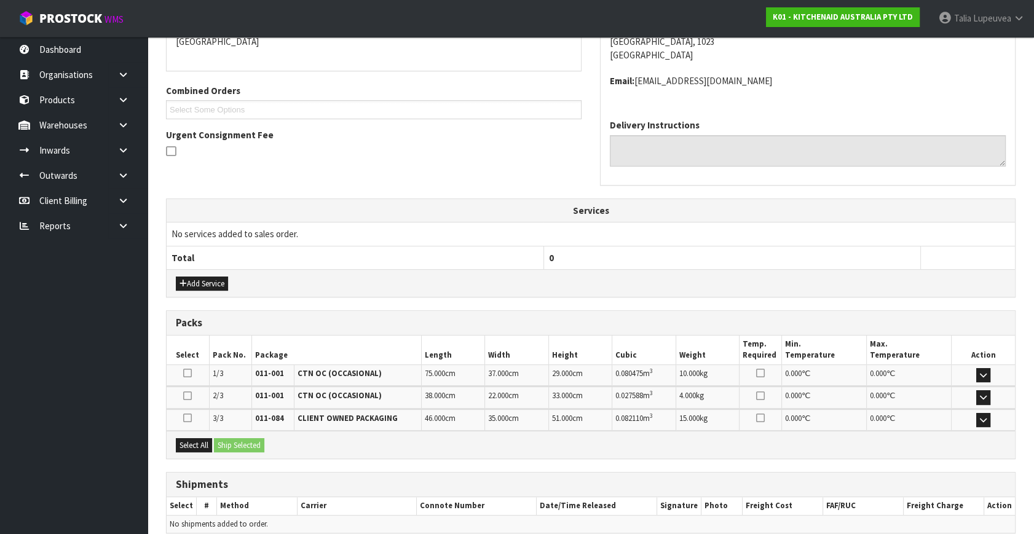
scroll to position [334, 0]
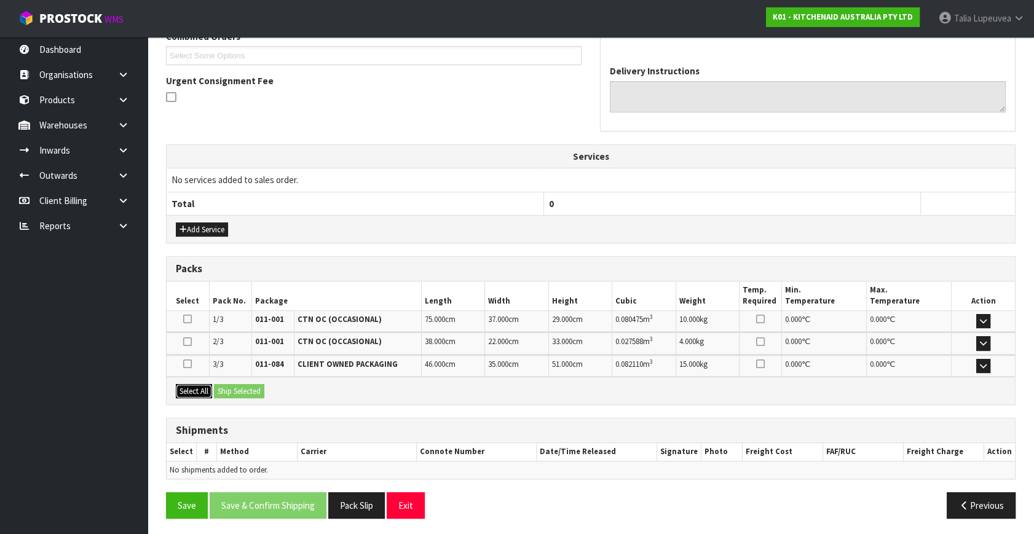
click at [203, 384] on button "Select All" at bounding box center [194, 391] width 36 height 15
click at [226, 386] on button "Ship Selected" at bounding box center [239, 391] width 50 height 15
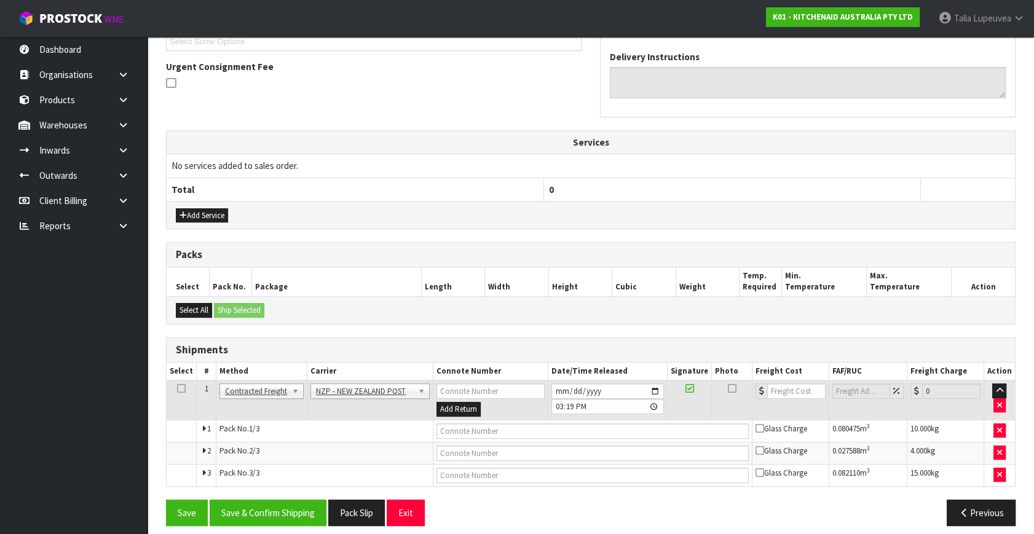
scroll to position [356, 0]
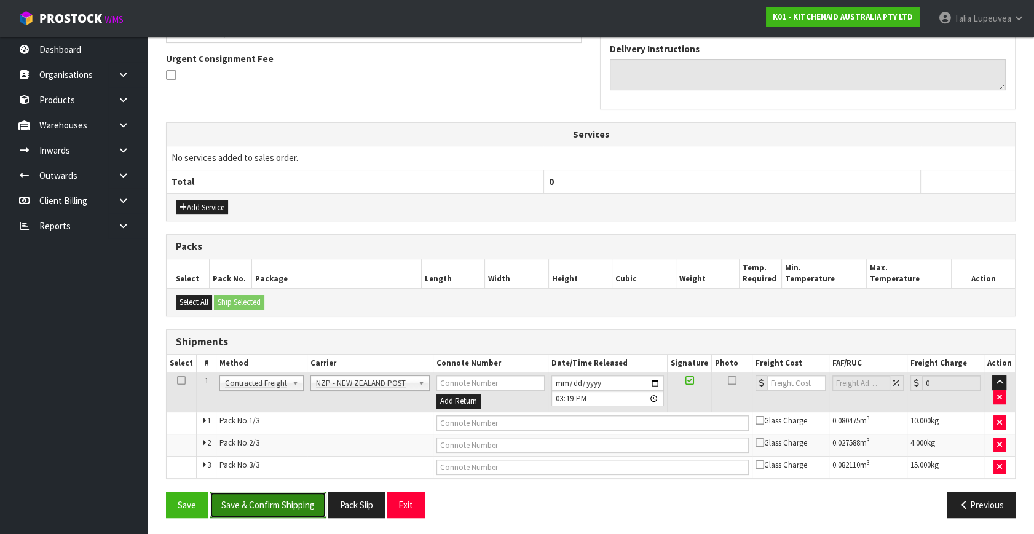
click at [306, 498] on button "Save & Confirm Shipping" at bounding box center [268, 505] width 117 height 26
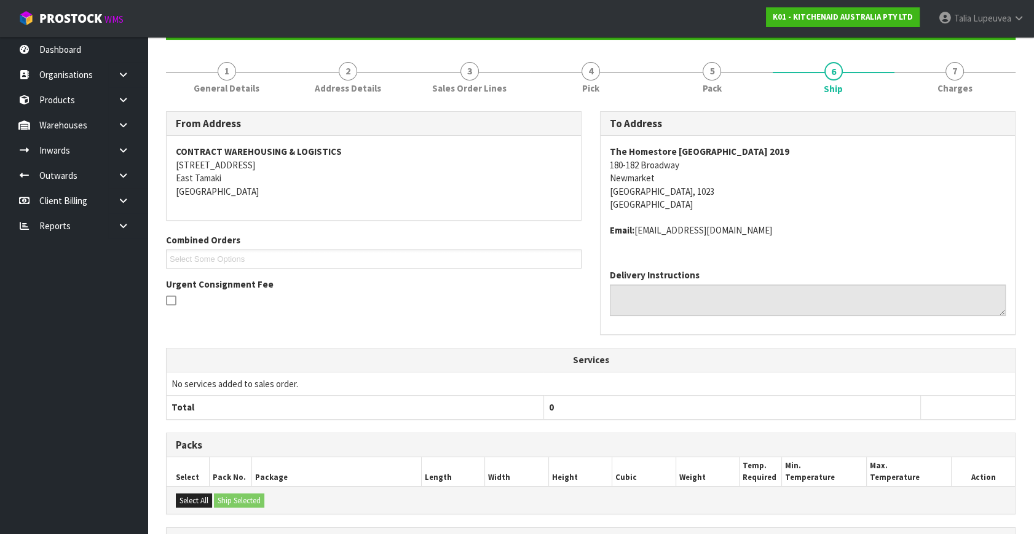
scroll to position [336, 0]
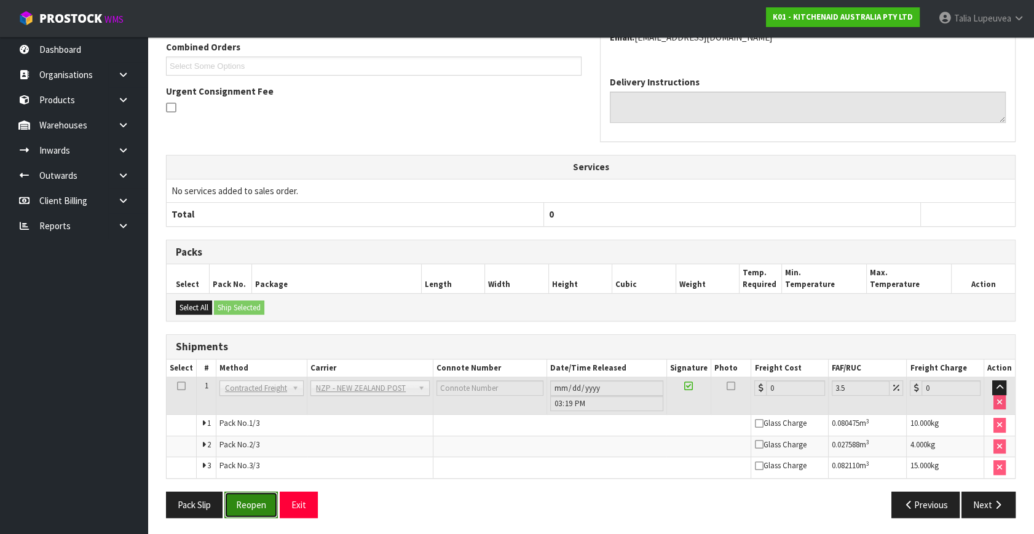
click at [263, 492] on button "Reopen" at bounding box center [251, 505] width 54 height 26
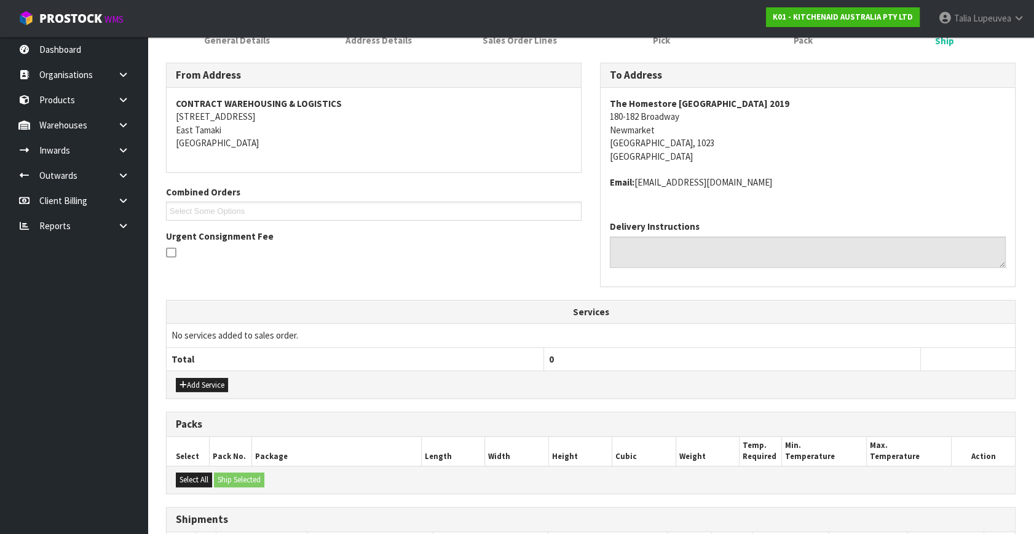
scroll to position [367, 0]
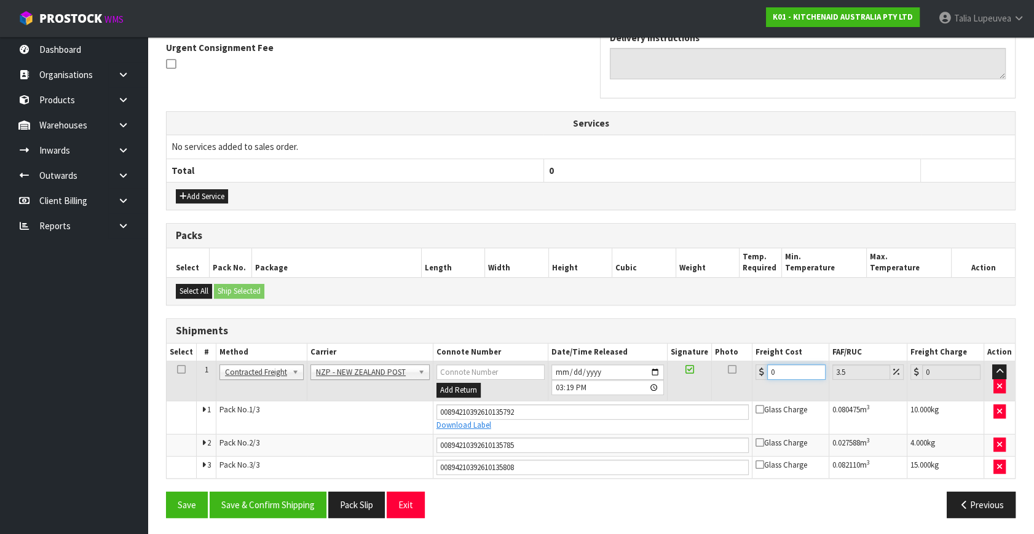
drag, startPoint x: 787, startPoint y: 369, endPoint x: 750, endPoint y: 379, distance: 38.8
click at [750, 379] on tr "1 Client Local Pickup Customer Local Pickup Company Freight Contracted Freight …" at bounding box center [591, 382] width 849 height 40
click at [288, 507] on button "Save & Confirm Shipping" at bounding box center [268, 505] width 117 height 26
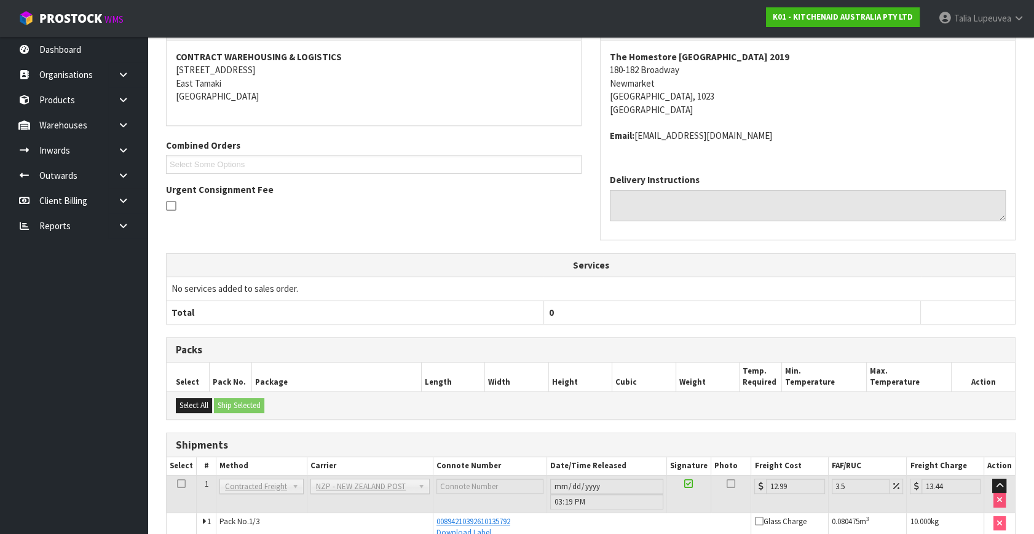
scroll to position [332, 0]
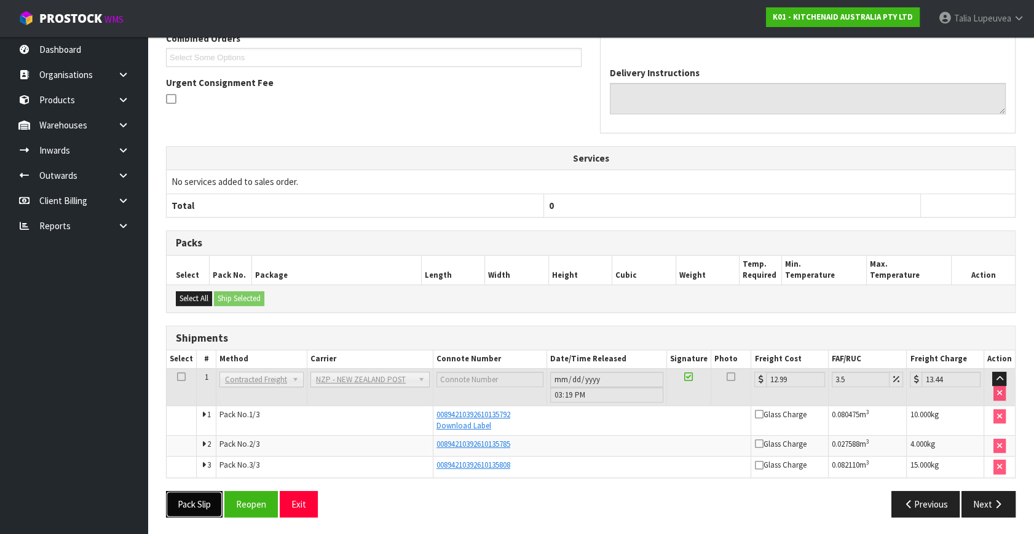
click at [192, 494] on button "Pack Slip" at bounding box center [194, 504] width 57 height 26
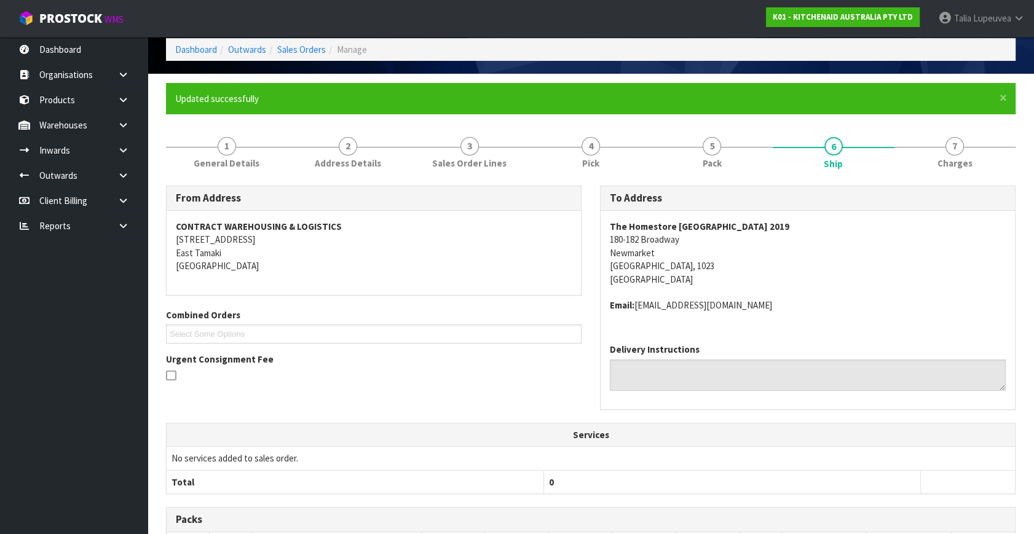
scroll to position [52, 0]
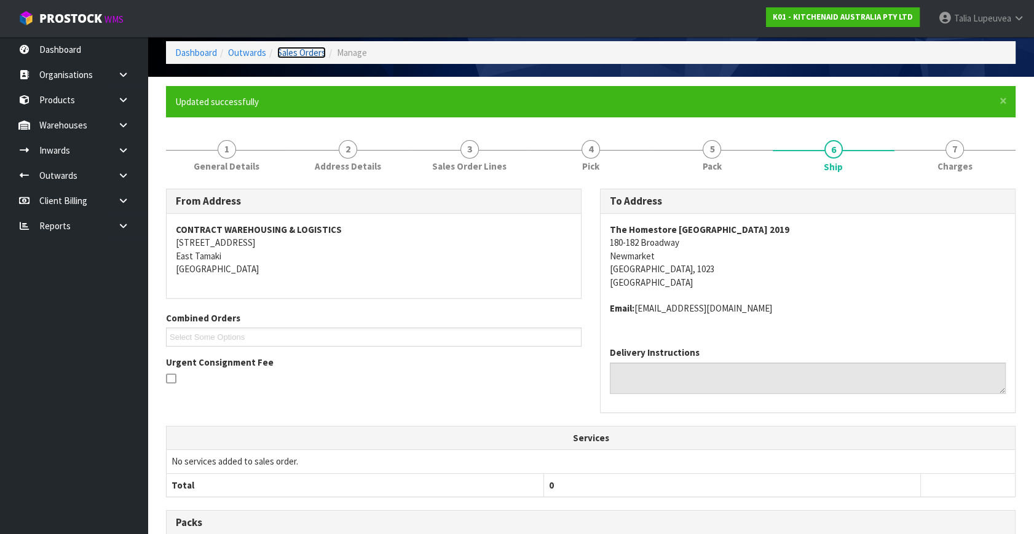
click at [312, 52] on link "Sales Orders" at bounding box center [301, 53] width 49 height 12
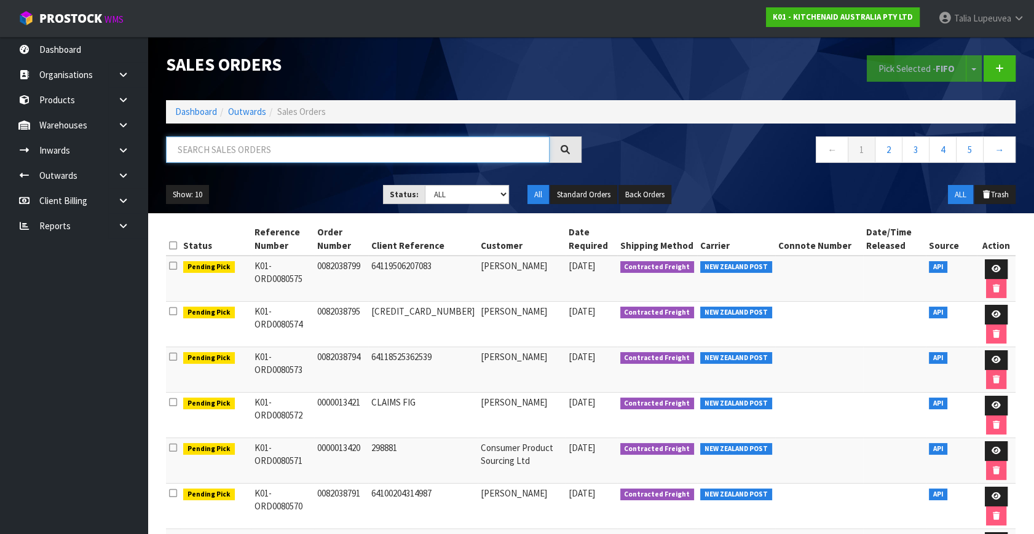
click at [231, 147] on input "text" at bounding box center [358, 150] width 384 height 26
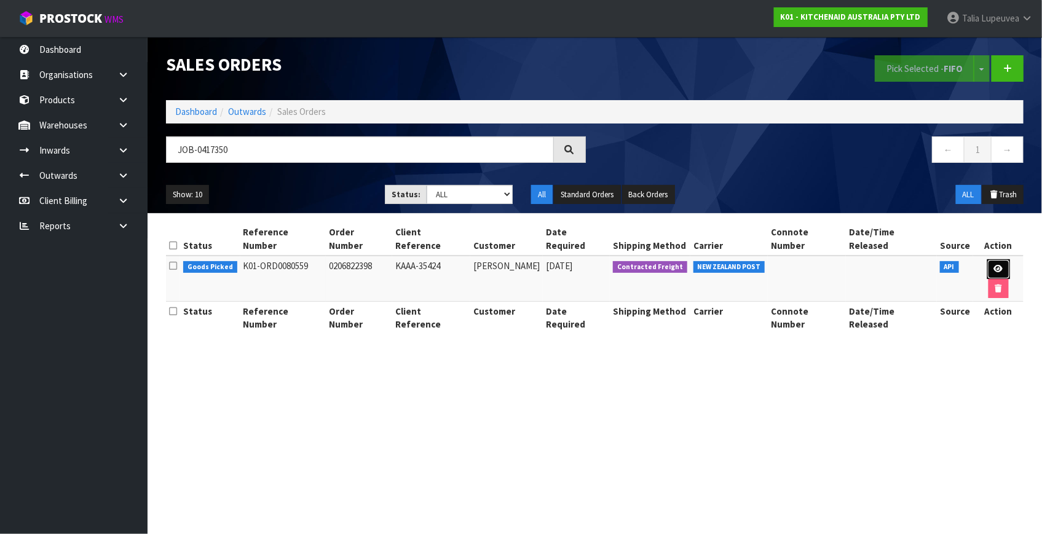
click at [994, 265] on icon at bounding box center [998, 269] width 9 height 8
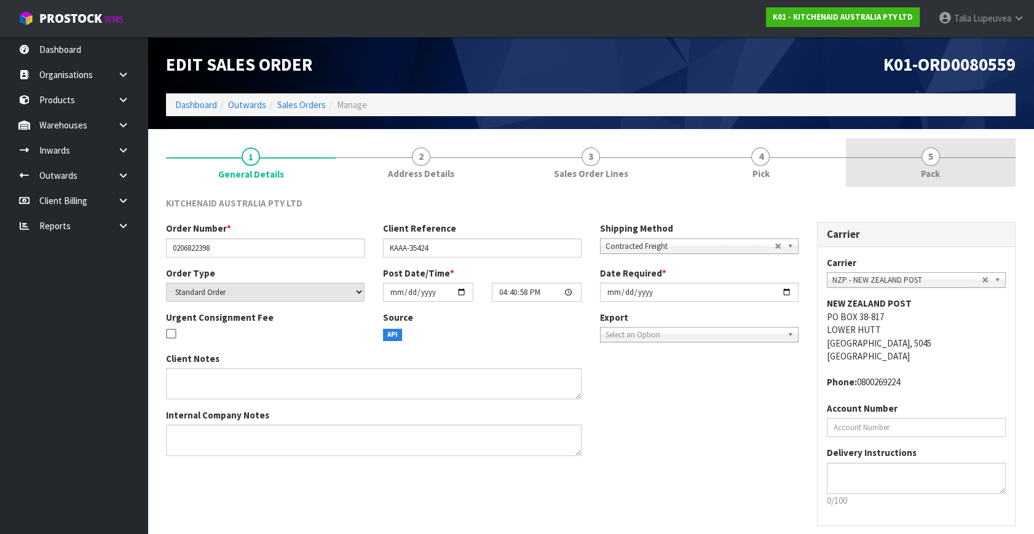
click at [926, 167] on link "5 Pack" at bounding box center [931, 162] width 170 height 49
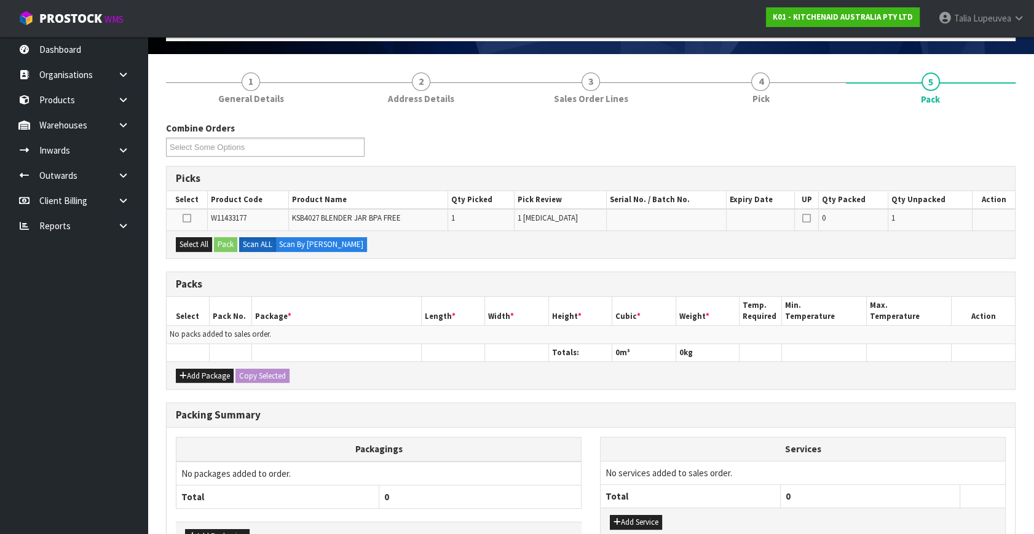
scroll to position [55, 0]
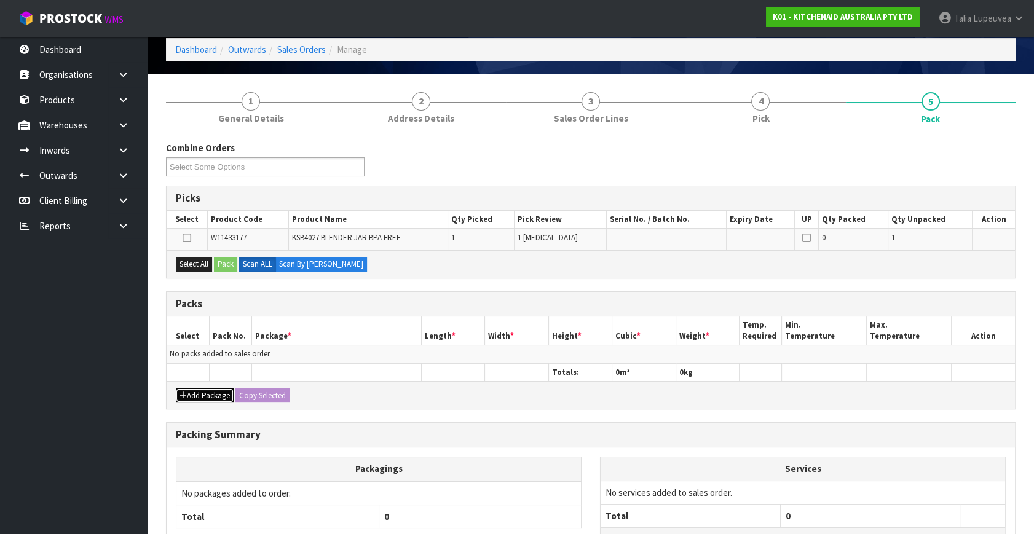
click at [213, 397] on button "Add Package" at bounding box center [205, 396] width 58 height 15
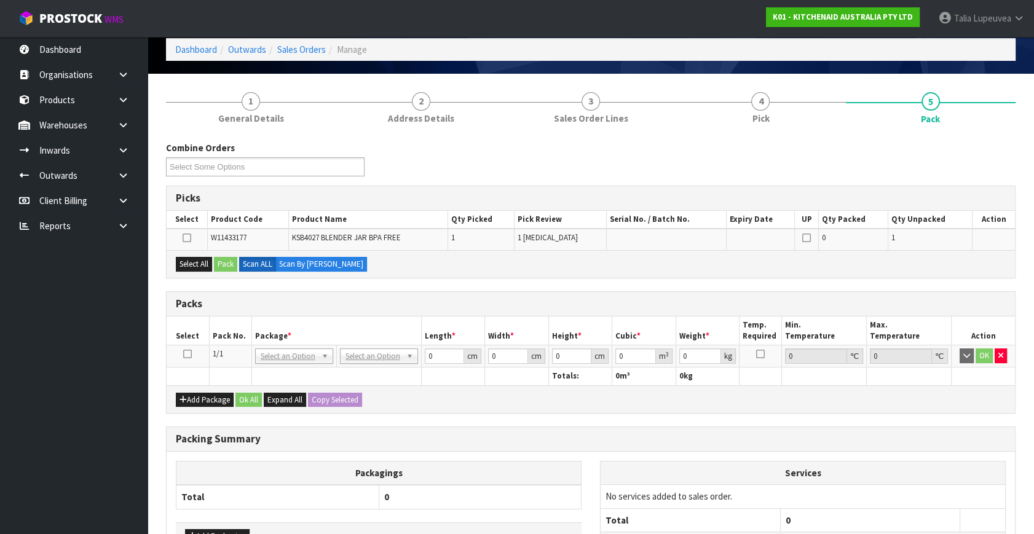
click at [187, 354] on icon at bounding box center [187, 354] width 9 height 1
click at [199, 277] on div "Combine Orders K01-ORD0080364 K01-ORD0080523 K01-ORD0080524 K01-ORD0080527 K01-…" at bounding box center [591, 386] width 850 height 491
click at [202, 258] on button "Select All" at bounding box center [194, 264] width 36 height 15
click at [224, 261] on button "Pack" at bounding box center [225, 264] width 23 height 15
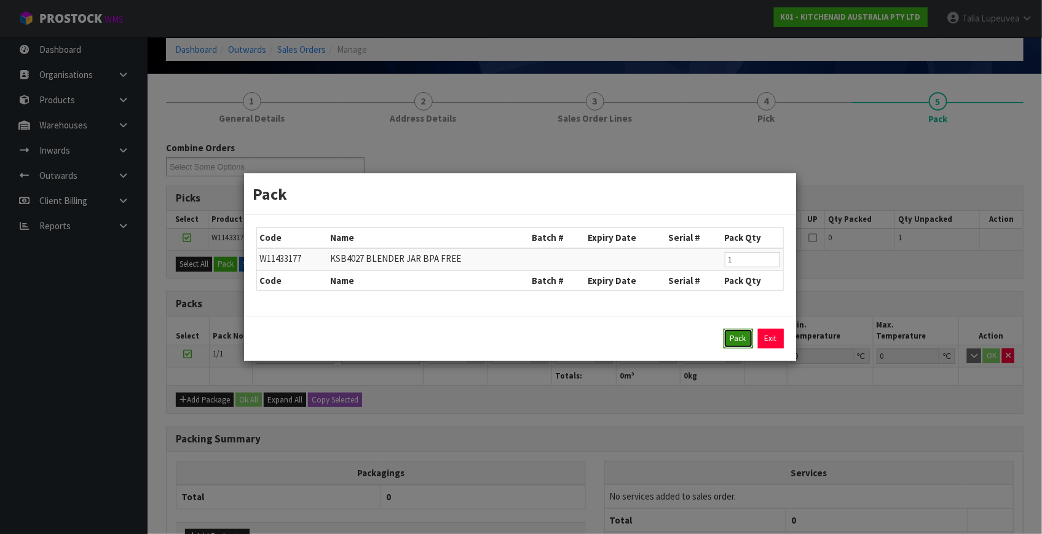
click at [734, 330] on button "Pack" at bounding box center [739, 339] width 30 height 20
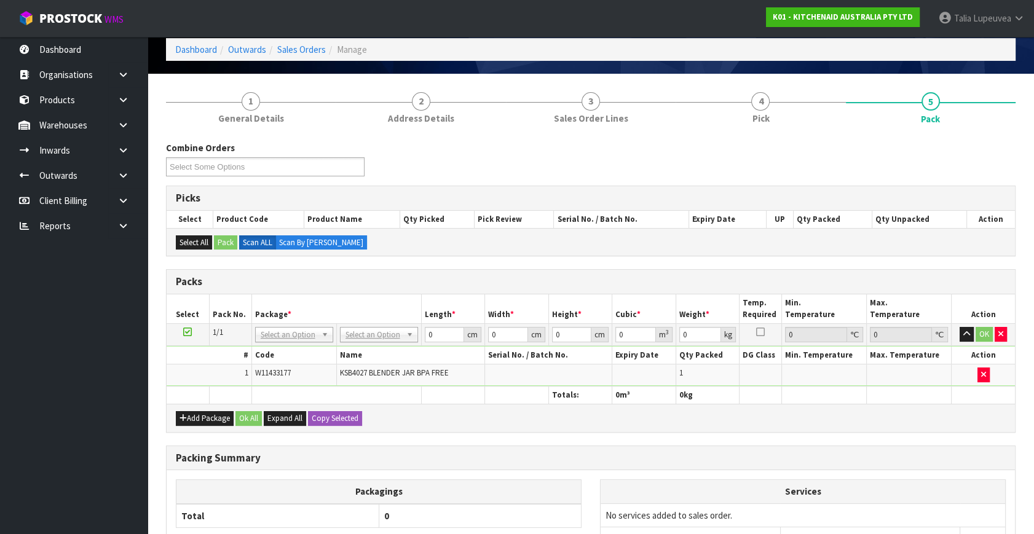
scroll to position [111, 0]
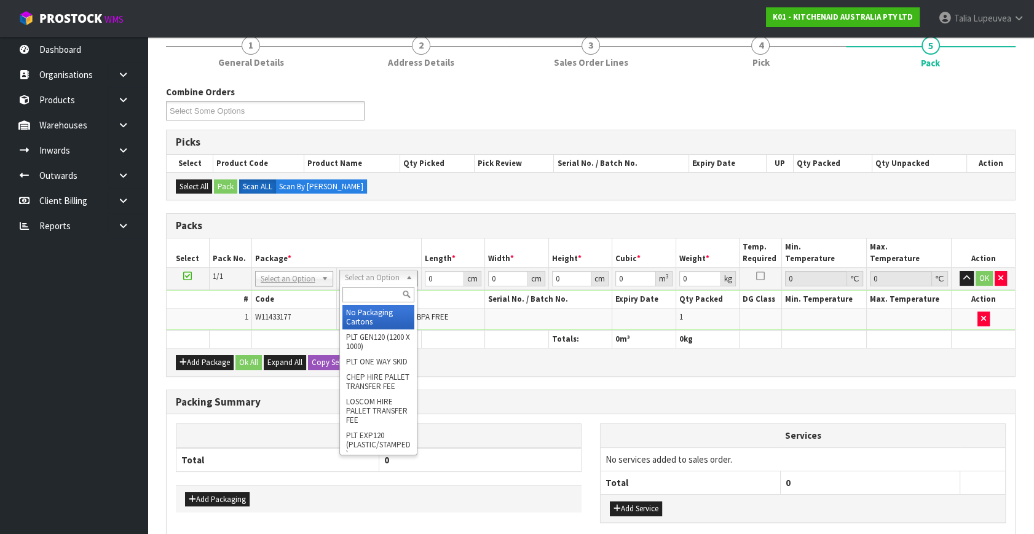
click at [394, 297] on input "text" at bounding box center [379, 294] width 72 height 15
drag, startPoint x: 395, startPoint y: 324, endPoint x: 414, endPoint y: 300, distance: 30.3
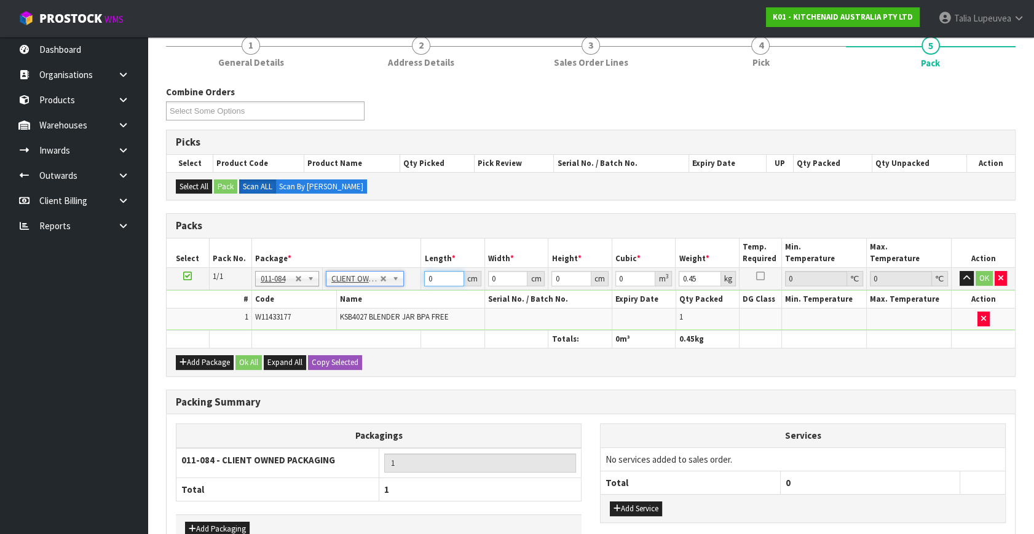
drag, startPoint x: 440, startPoint y: 275, endPoint x: 409, endPoint y: 275, distance: 31.4
click at [409, 275] on tr "1/1 NONE 007-001 007-002 007-004 007-009 007-013 007-014 007-015 007-017 007-01…" at bounding box center [591, 279] width 849 height 22
click at [983, 277] on button "OK" at bounding box center [984, 278] width 17 height 15
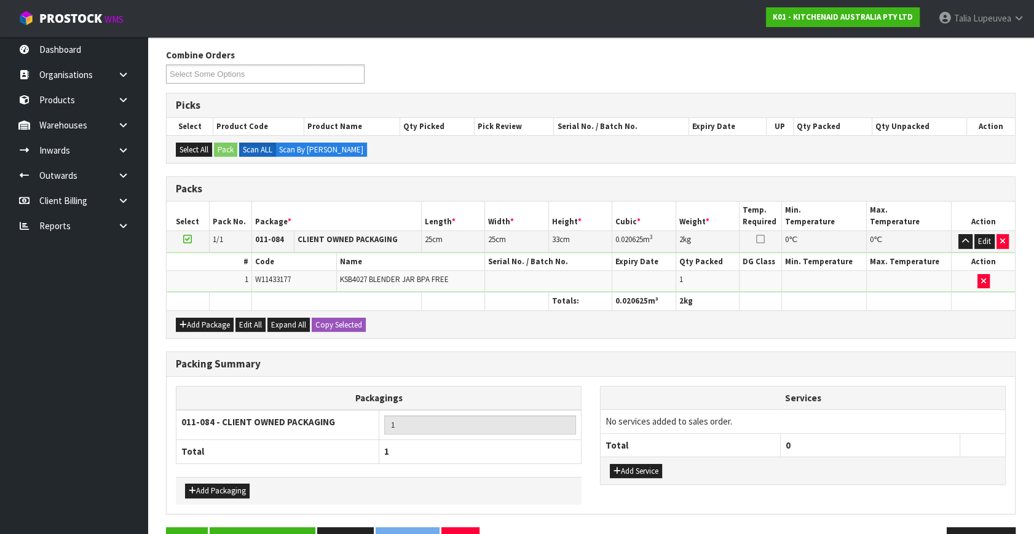
scroll to position [183, 0]
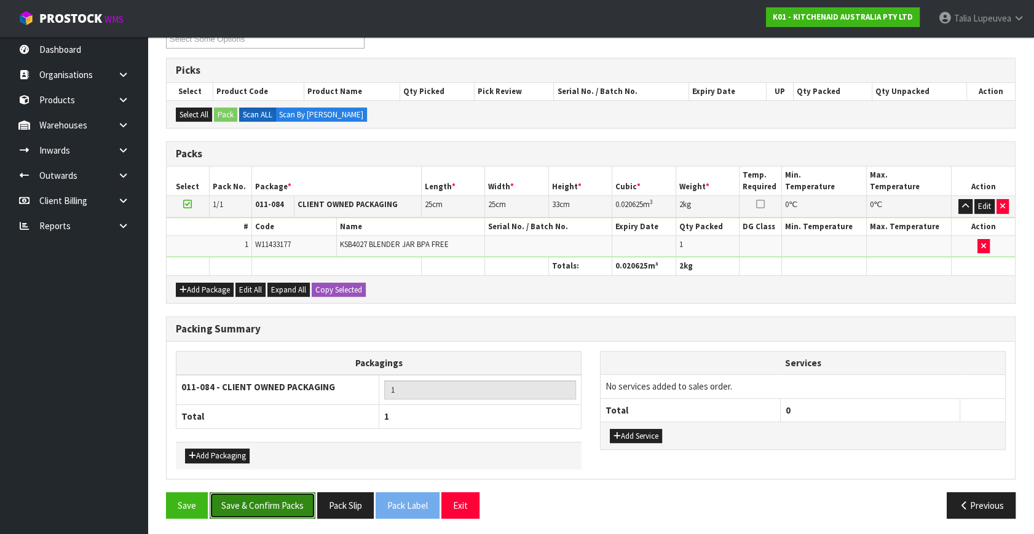
click at [281, 496] on button "Save & Confirm Packs" at bounding box center [263, 506] width 106 height 26
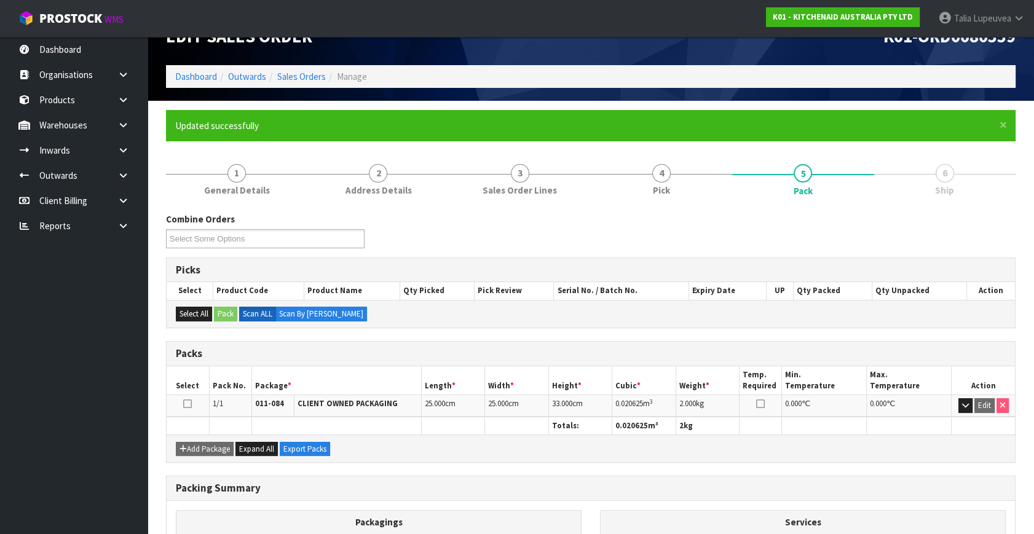
scroll to position [161, 0]
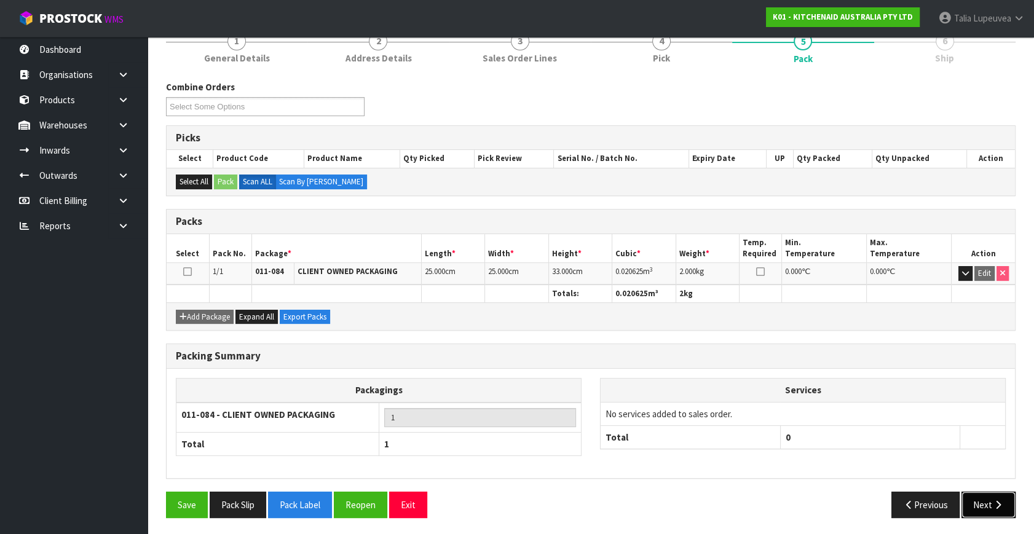
click at [1002, 501] on icon "button" at bounding box center [999, 505] width 12 height 9
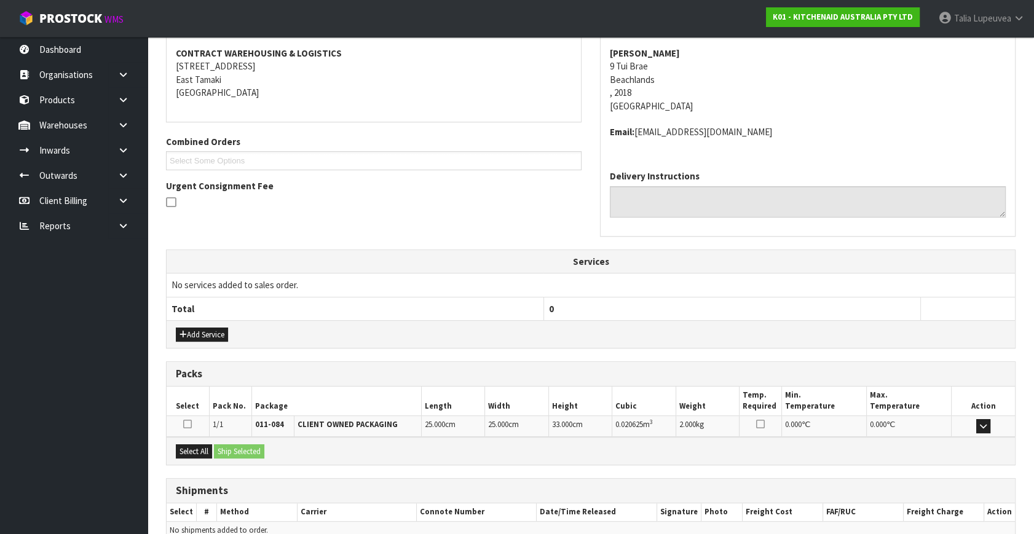
scroll to position [290, 0]
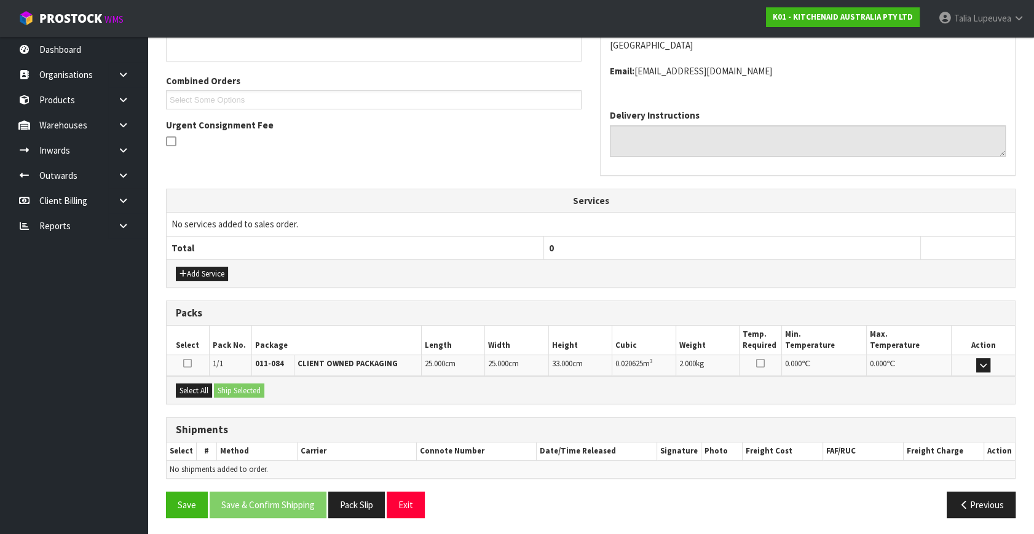
click at [197, 395] on div "Select All Ship Selected" at bounding box center [591, 390] width 849 height 28
click at [204, 388] on button "Select All" at bounding box center [194, 391] width 36 height 15
click at [243, 390] on button "Ship Selected" at bounding box center [239, 391] width 50 height 15
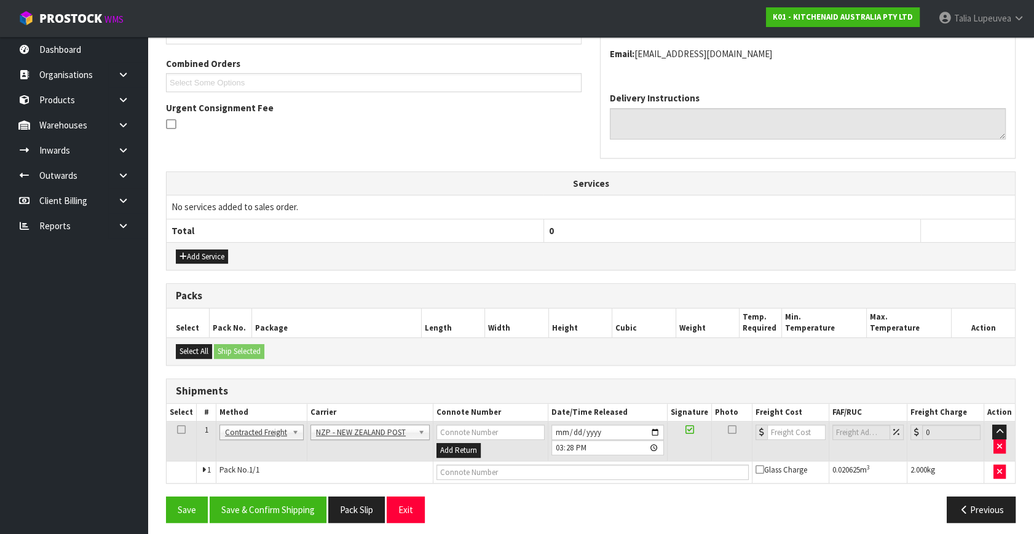
scroll to position [312, 0]
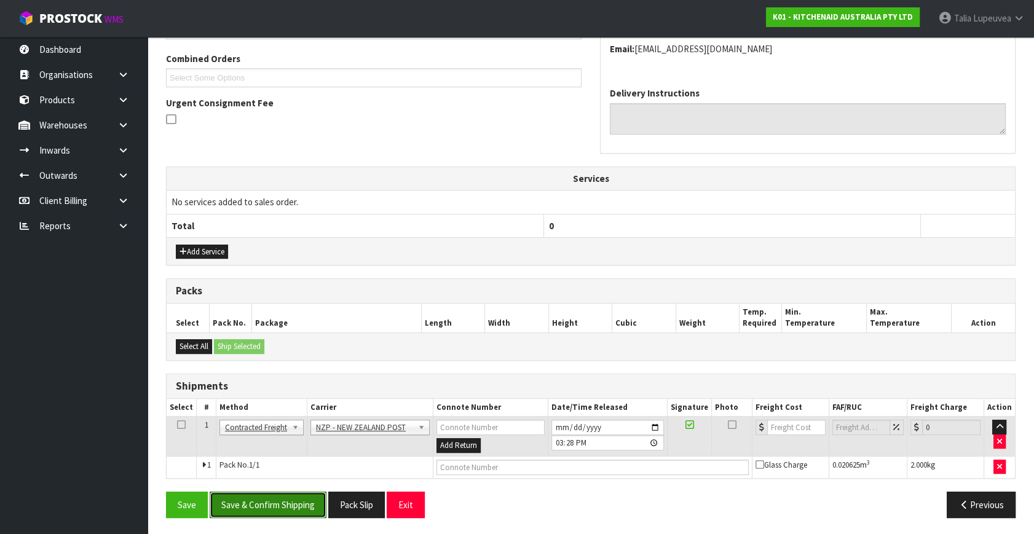
click at [305, 494] on button "Save & Confirm Shipping" at bounding box center [268, 505] width 117 height 26
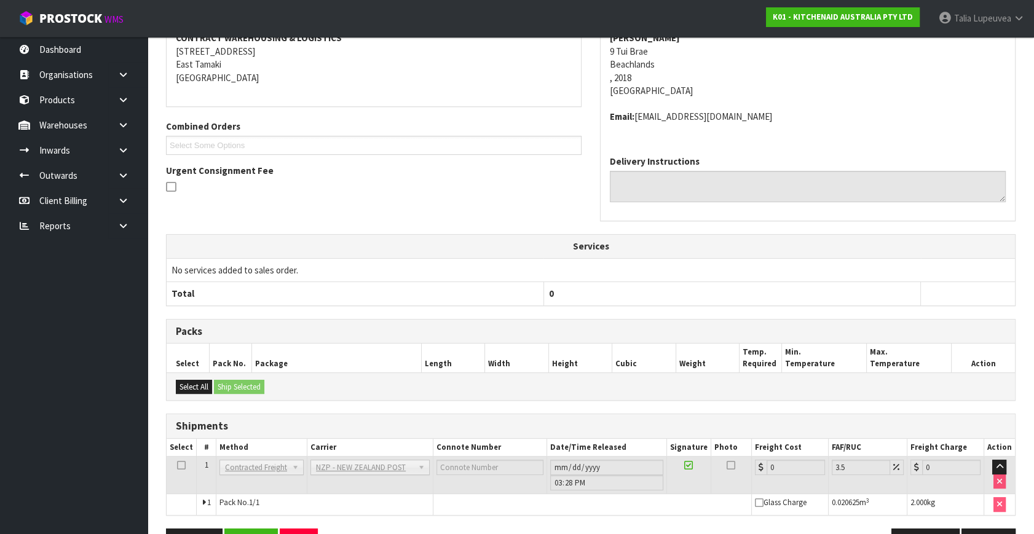
scroll to position [295, 0]
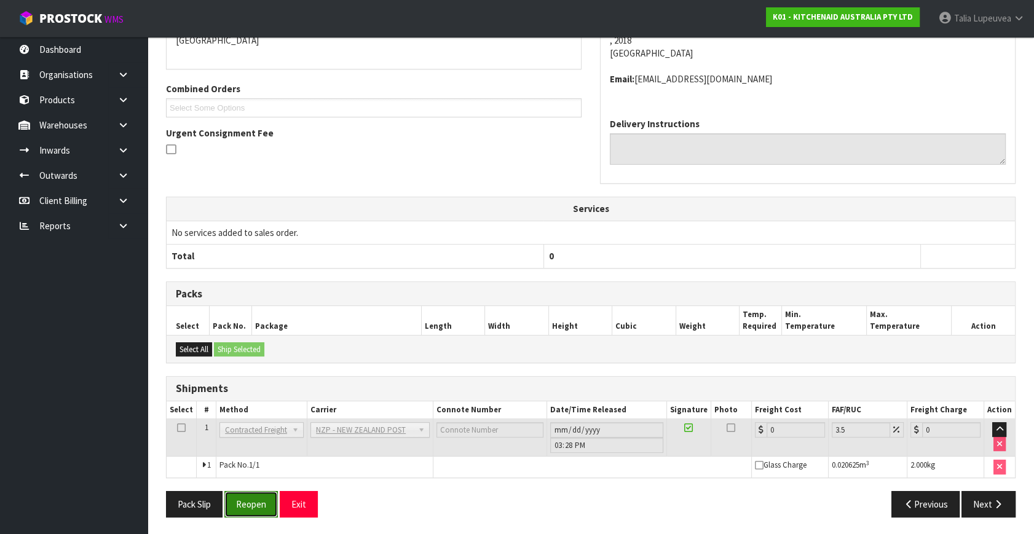
drag, startPoint x: 244, startPoint y: 499, endPoint x: 260, endPoint y: 495, distance: 15.8
click at [244, 499] on button "Reopen" at bounding box center [251, 504] width 54 height 26
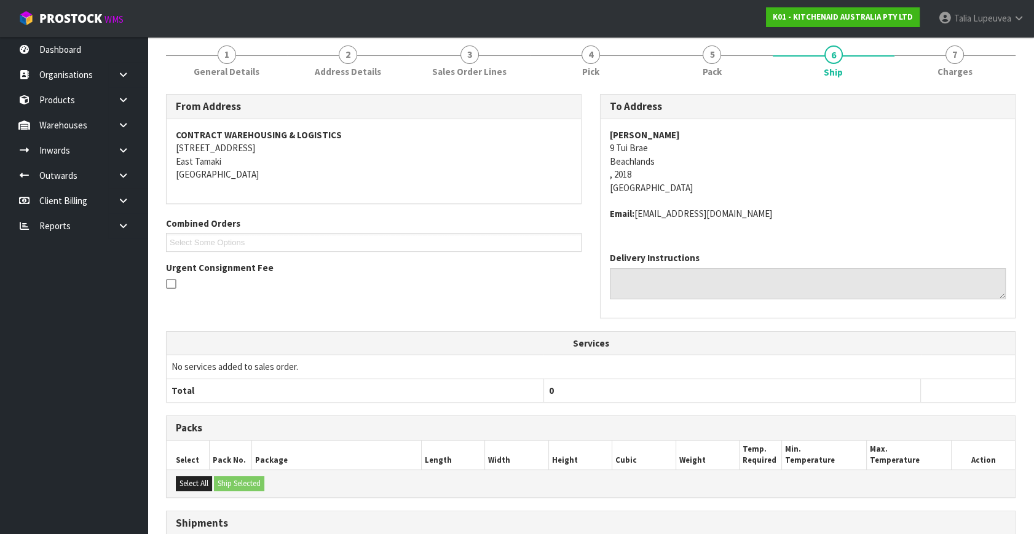
scroll to position [282, 0]
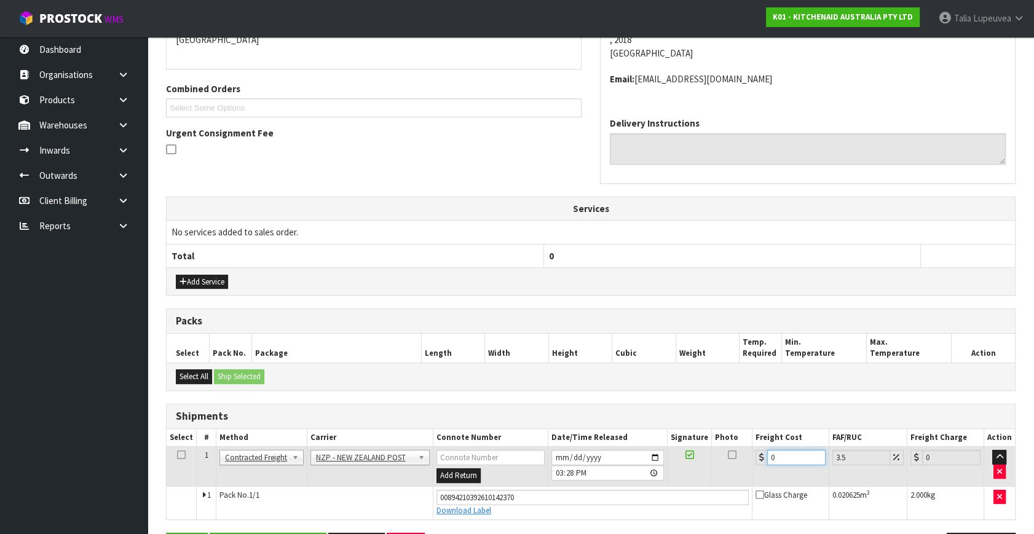
drag, startPoint x: 782, startPoint y: 453, endPoint x: 736, endPoint y: 461, distance: 47.4
click at [736, 461] on tr "1 Client Local Pickup Customer Local Pickup Company Freight Contracted Freight …" at bounding box center [591, 467] width 849 height 40
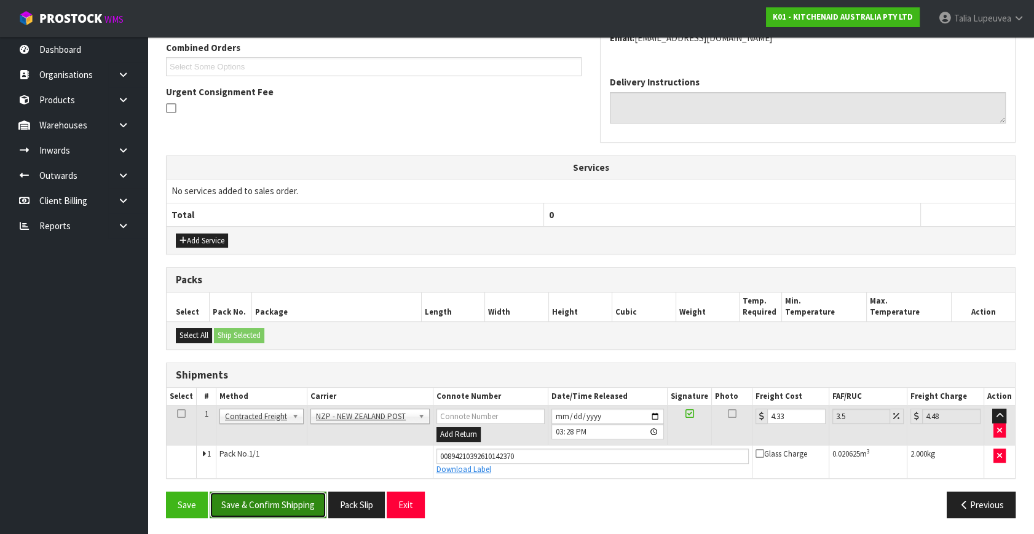
click at [296, 506] on button "Save & Confirm Shipping" at bounding box center [268, 505] width 117 height 26
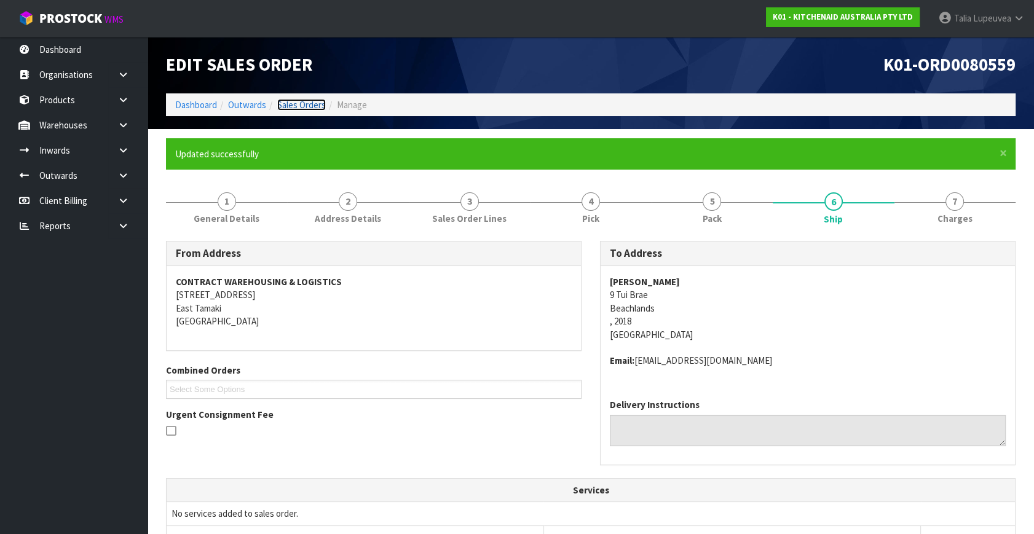
click at [288, 100] on link "Sales Orders" at bounding box center [301, 105] width 49 height 12
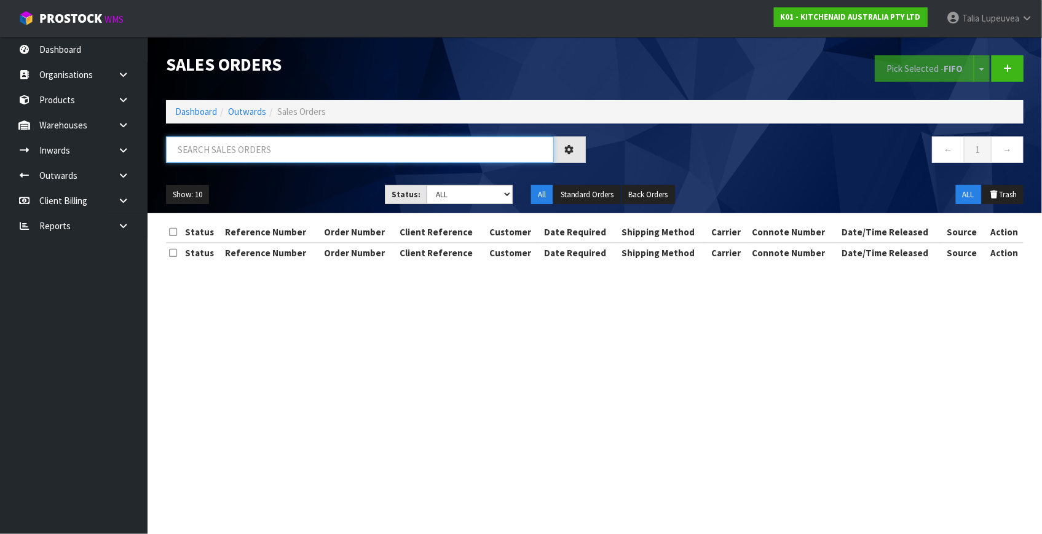
click at [313, 148] on input "text" at bounding box center [360, 150] width 388 height 26
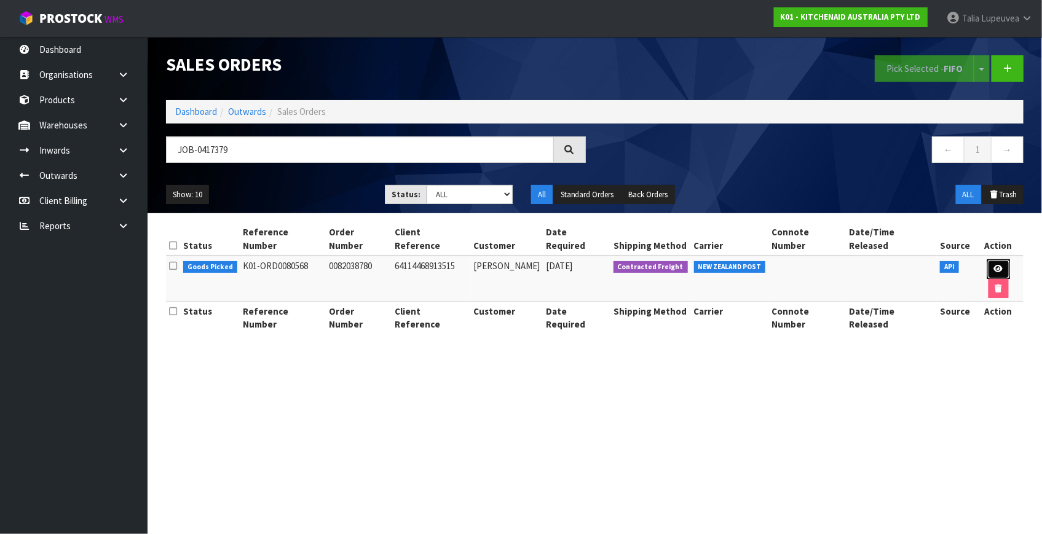
click at [988, 260] on link at bounding box center [999, 270] width 23 height 20
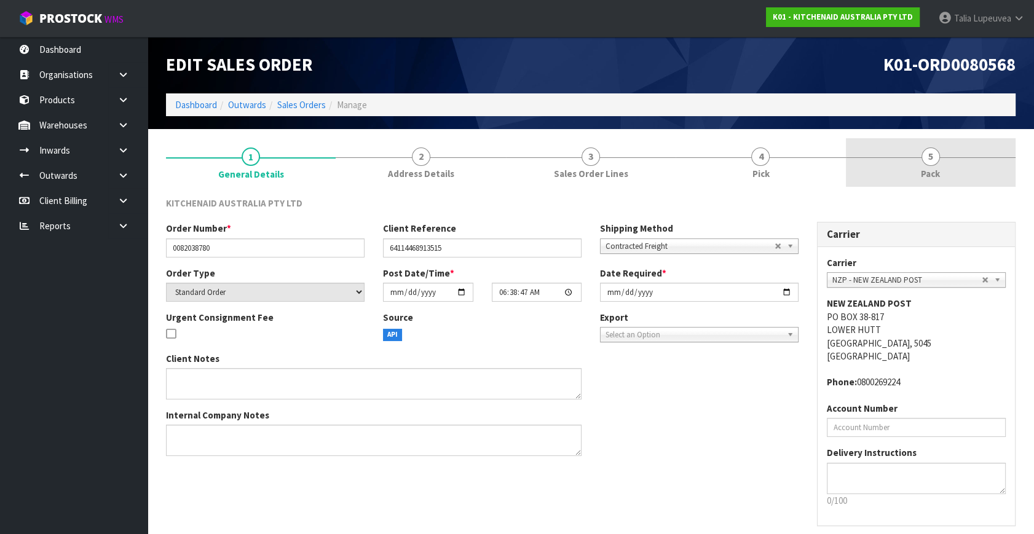
click at [956, 157] on div at bounding box center [931, 157] width 170 height 1
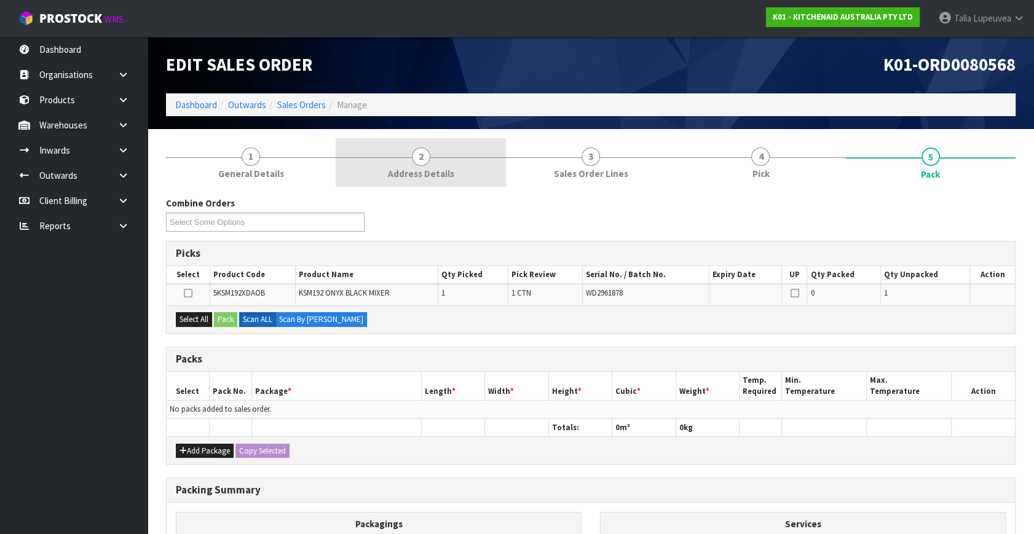
drag, startPoint x: 442, startPoint y: 167, endPoint x: 937, endPoint y: 160, distance: 495.1
click at [443, 166] on link "2 Address Details" at bounding box center [421, 162] width 170 height 49
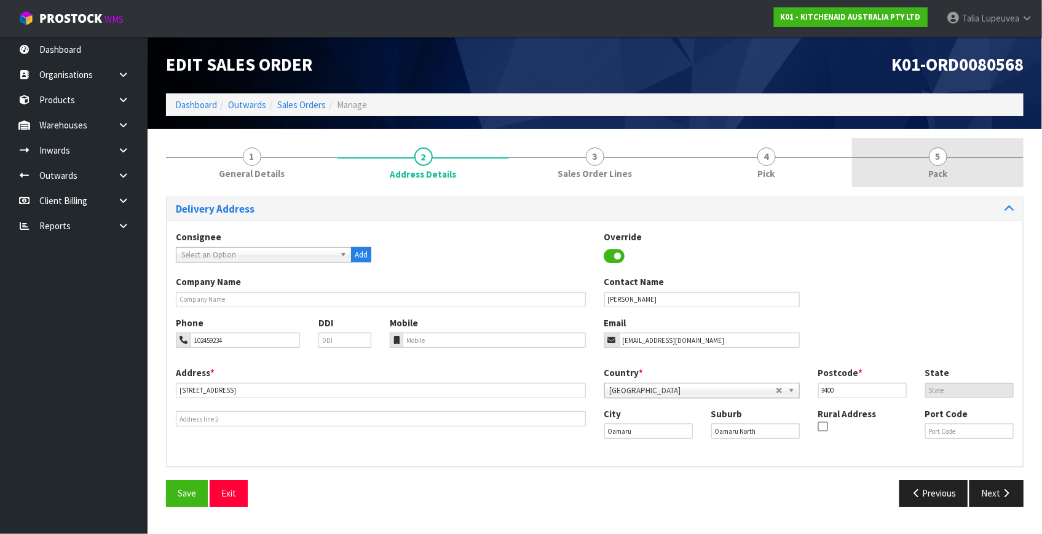
click at [937, 160] on span "5" at bounding box center [938, 157] width 18 height 18
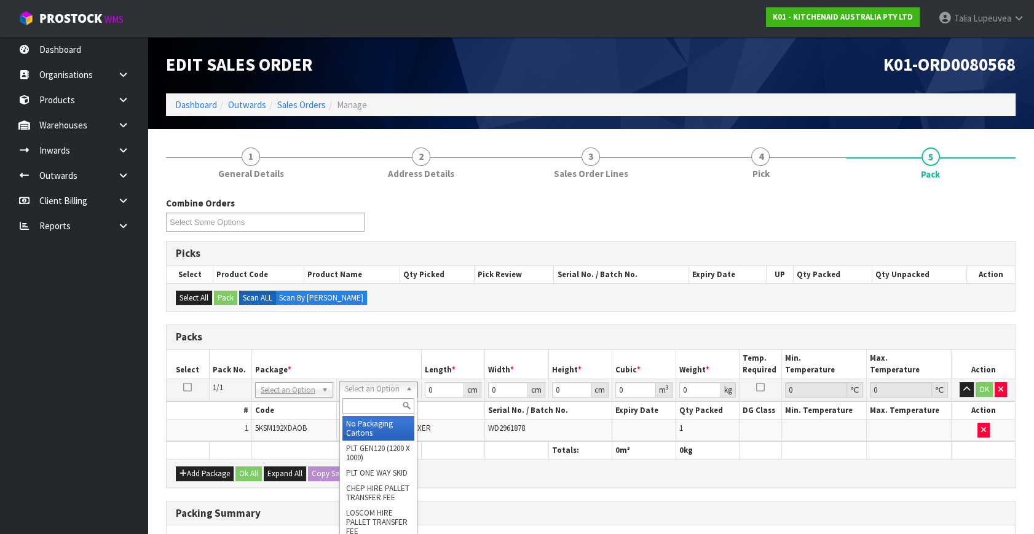
click at [391, 403] on input "text" at bounding box center [379, 406] width 72 height 15
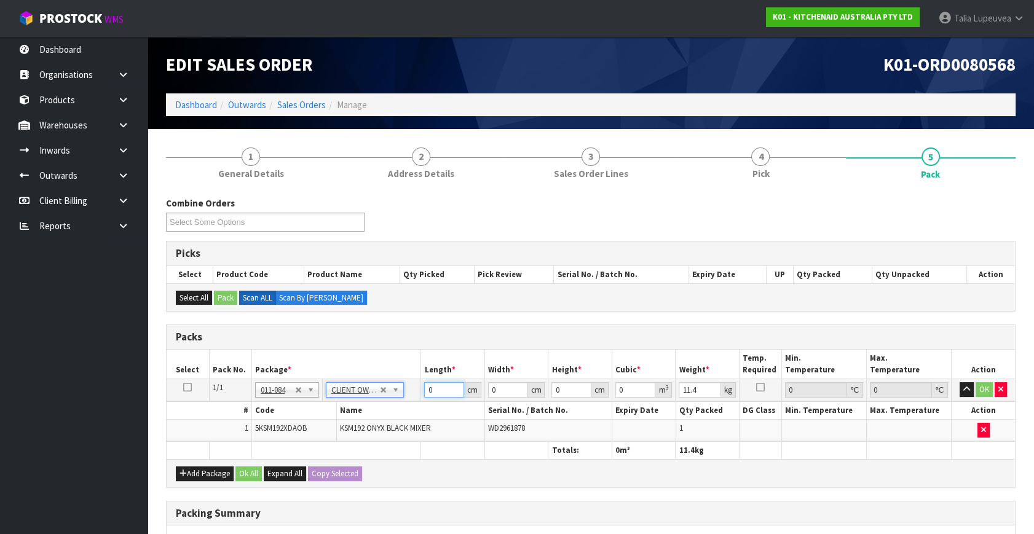
drag, startPoint x: 435, startPoint y: 389, endPoint x: 426, endPoint y: 389, distance: 9.2
click at [426, 389] on input "0" at bounding box center [444, 390] width 40 height 15
click at [982, 383] on button "OK" at bounding box center [984, 390] width 17 height 15
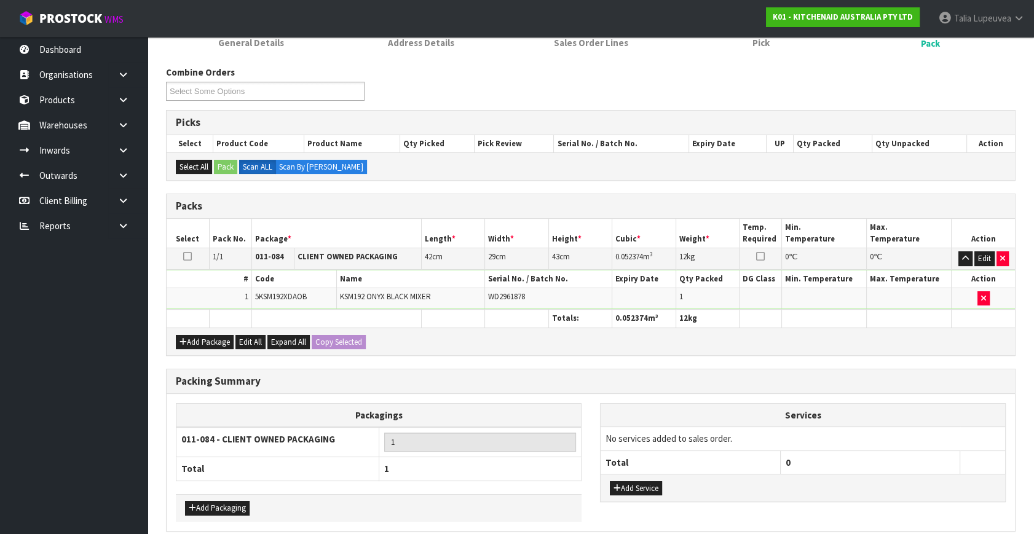
scroll to position [183, 0]
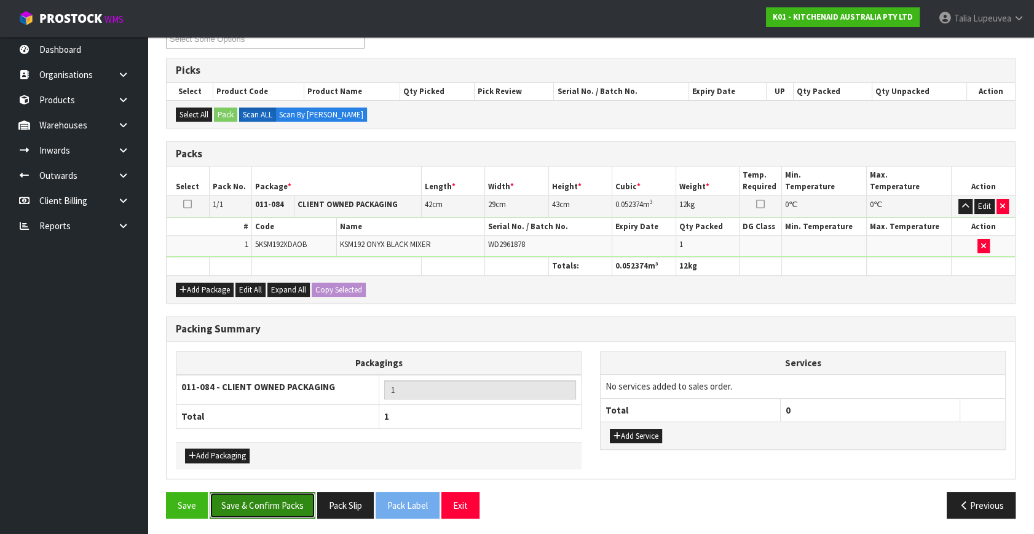
click at [291, 505] on button "Save & Confirm Packs" at bounding box center [263, 506] width 106 height 26
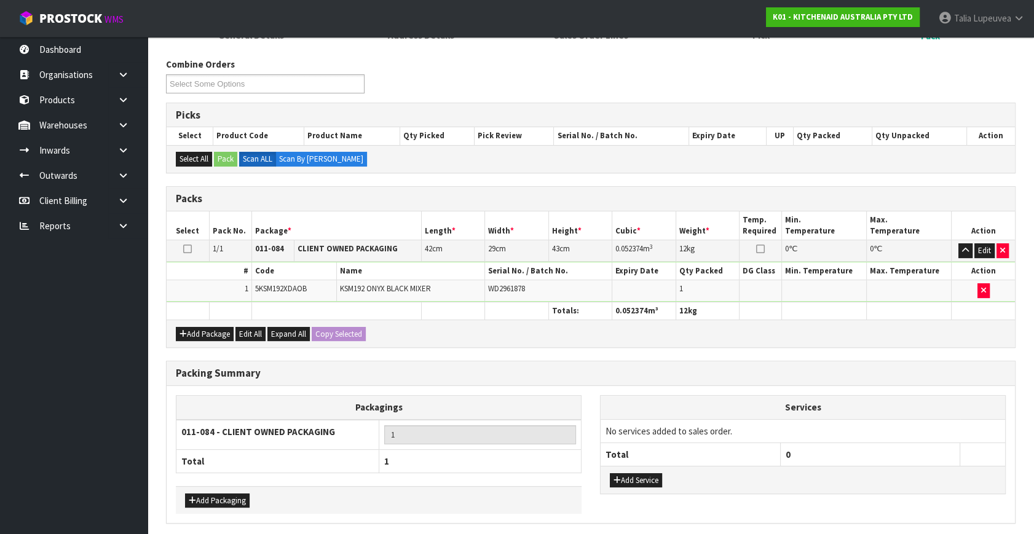
scroll to position [0, 0]
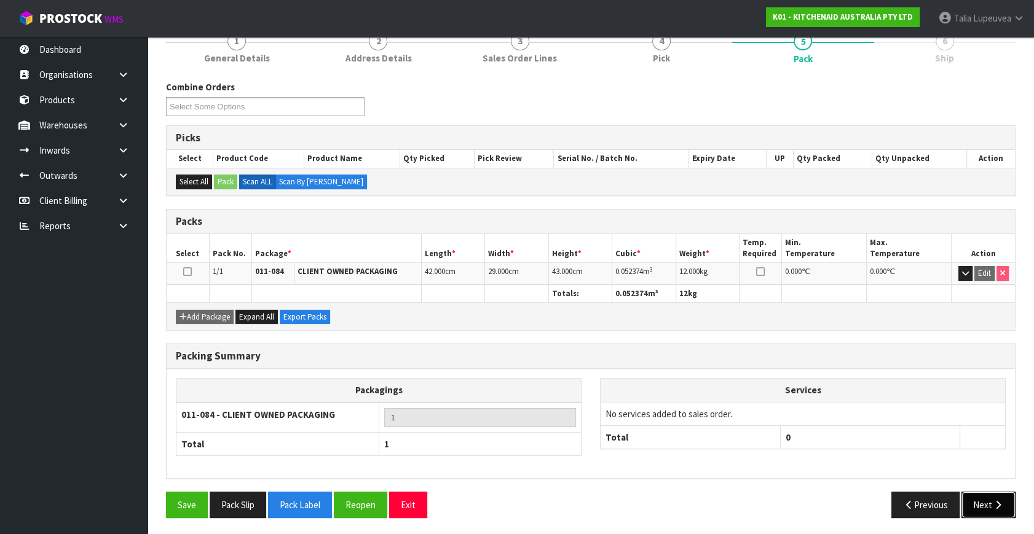
click at [992, 493] on button "Next" at bounding box center [989, 505] width 54 height 26
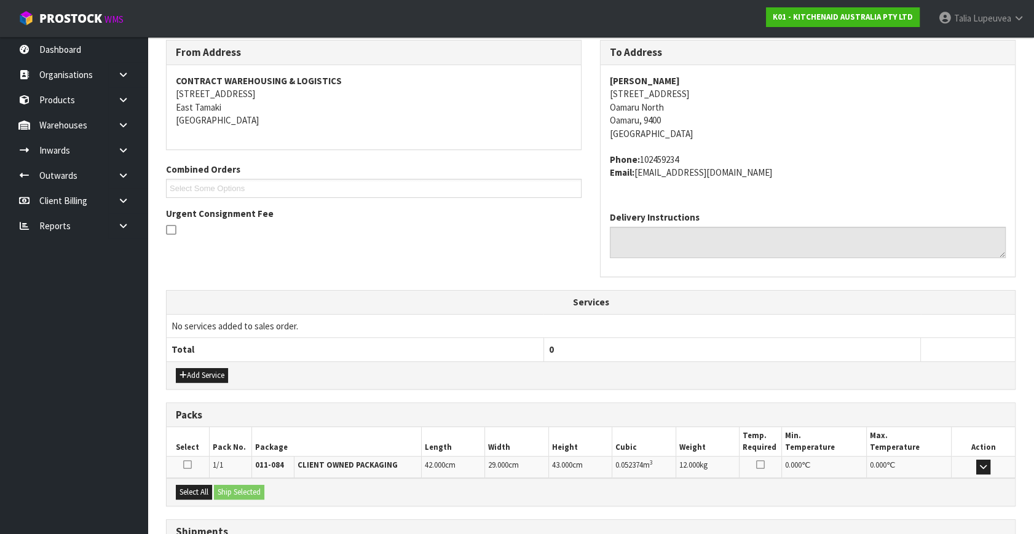
scroll to position [303, 0]
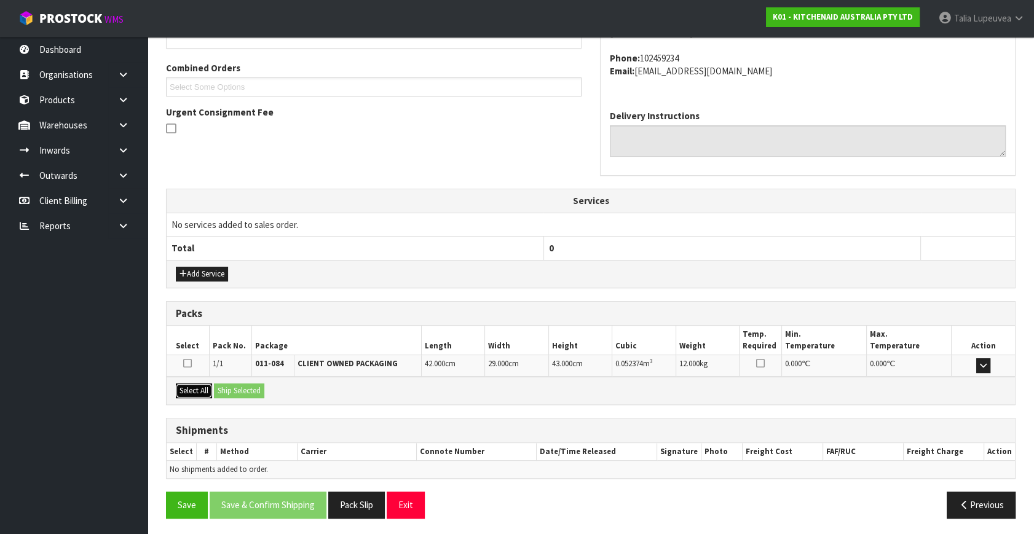
click at [200, 387] on button "Select All" at bounding box center [194, 391] width 36 height 15
click at [258, 387] on button "Ship Selected" at bounding box center [239, 391] width 50 height 15
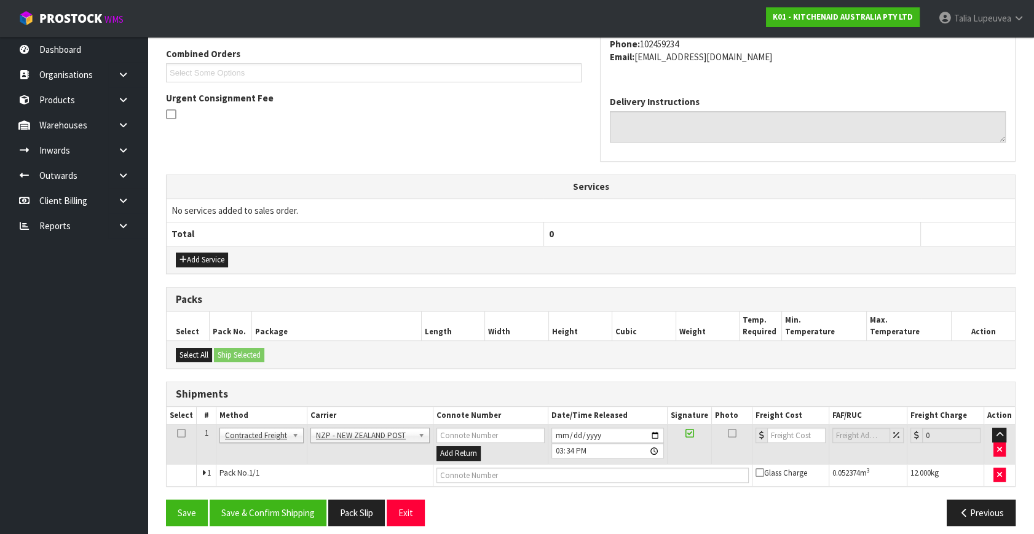
scroll to position [325, 0]
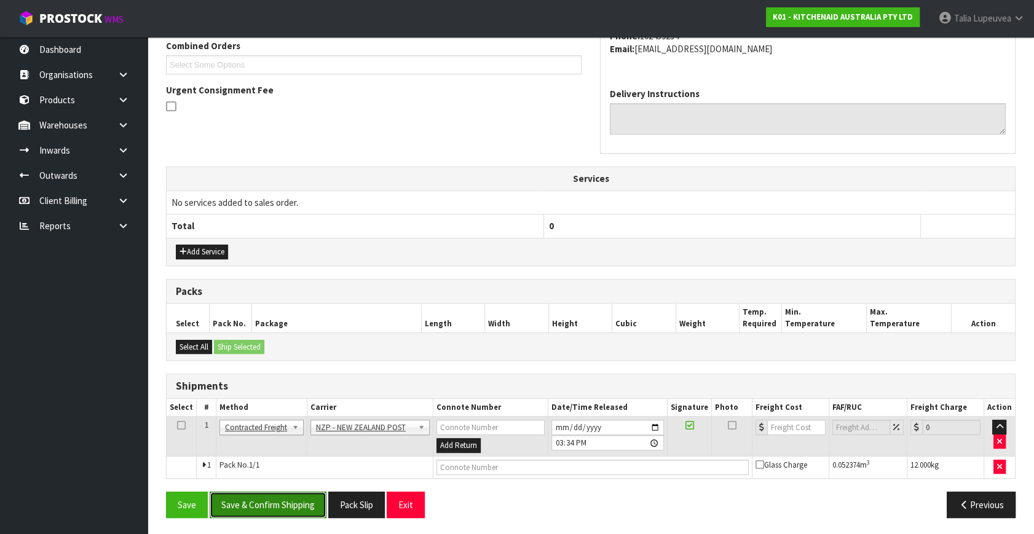
click at [276, 504] on button "Save & Confirm Shipping" at bounding box center [268, 505] width 117 height 26
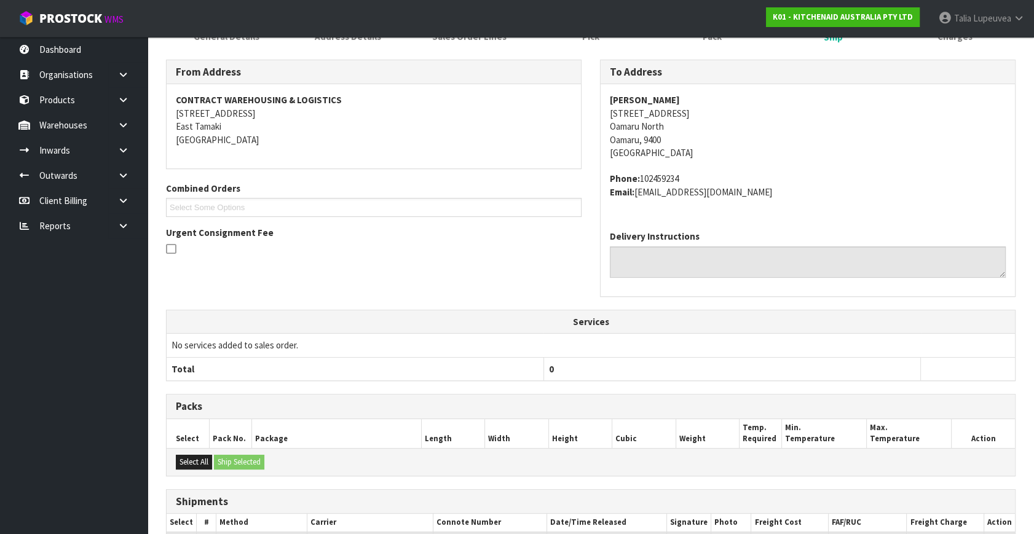
scroll to position [307, 0]
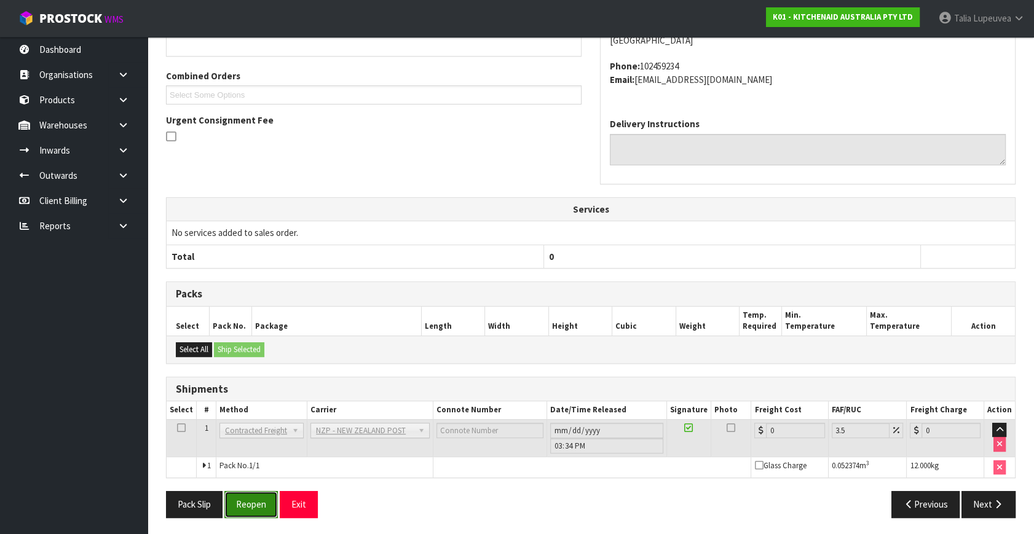
click at [251, 502] on button "Reopen" at bounding box center [251, 504] width 54 height 26
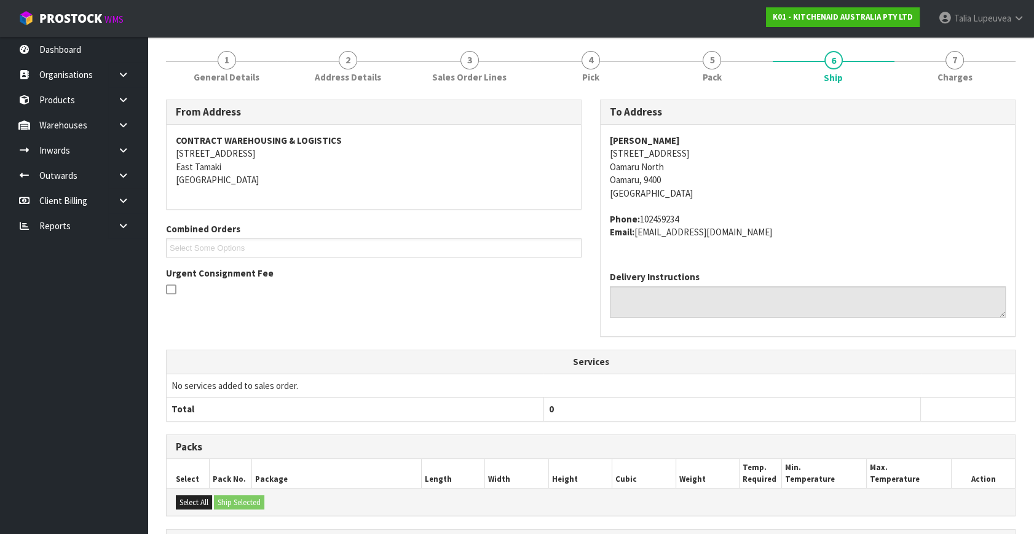
scroll to position [295, 0]
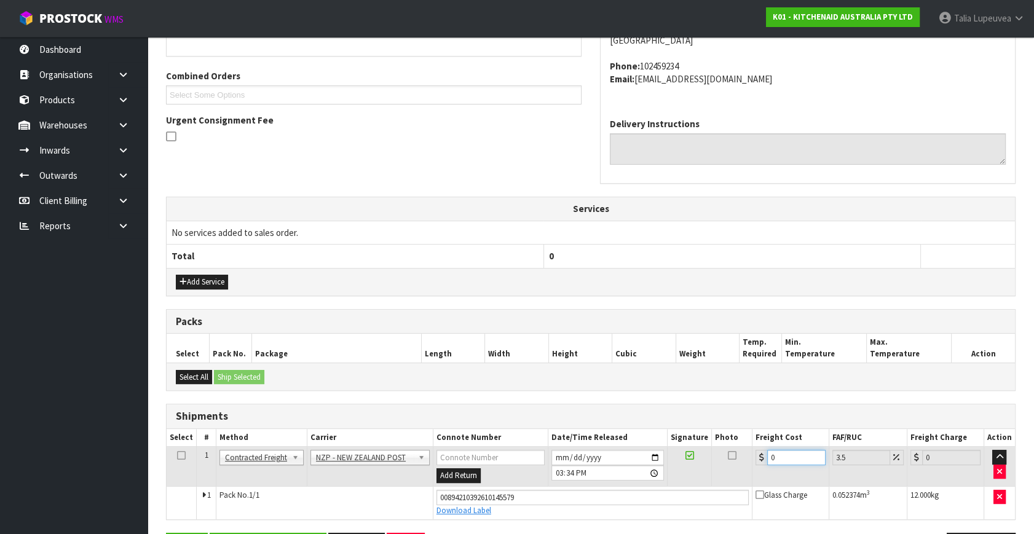
drag, startPoint x: 780, startPoint y: 454, endPoint x: 747, endPoint y: 461, distance: 34.0
click at [747, 461] on tr "1 Client Local Pickup Customer Local Pickup Company Freight Contracted Freight …" at bounding box center [591, 467] width 849 height 40
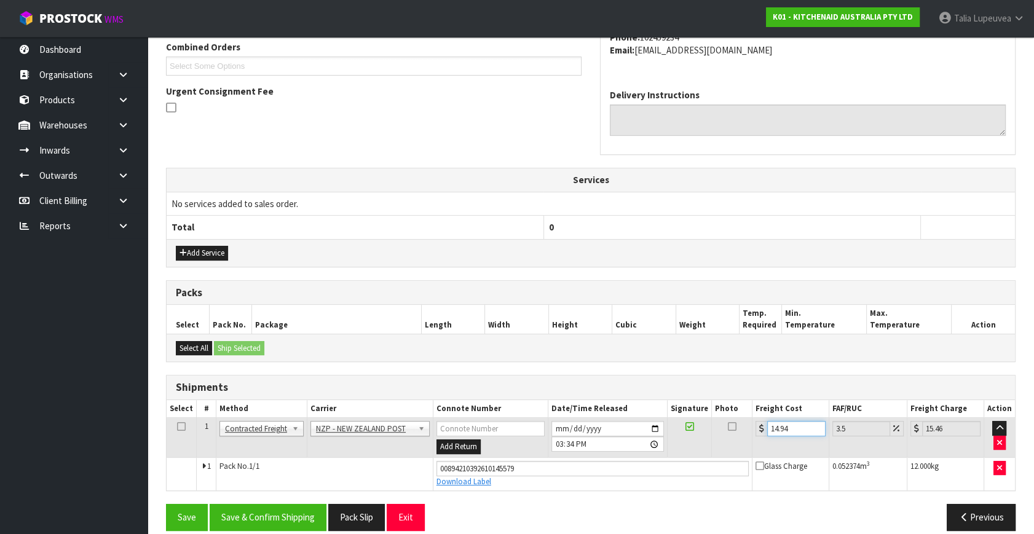
scroll to position [336, 0]
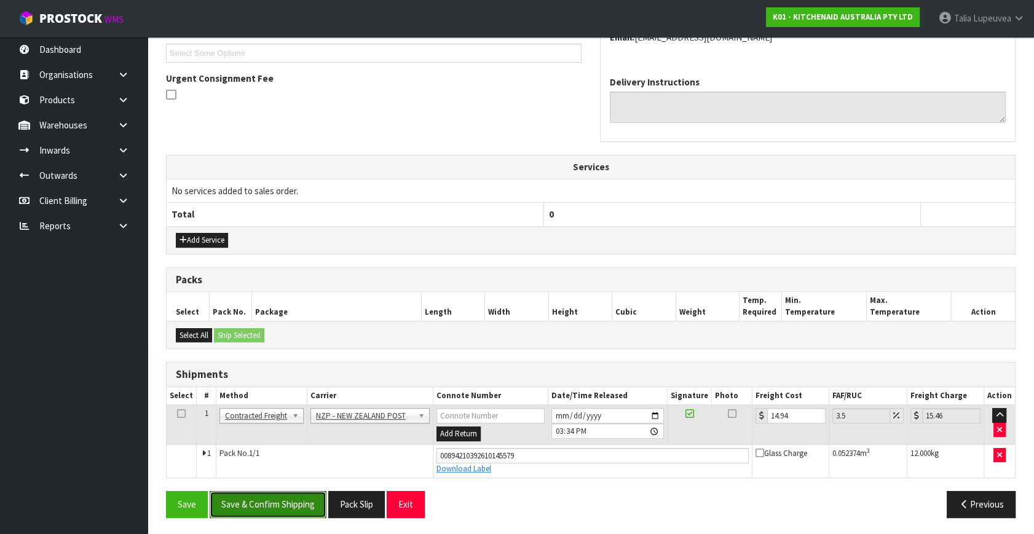
click at [274, 496] on button "Save & Confirm Shipping" at bounding box center [268, 504] width 117 height 26
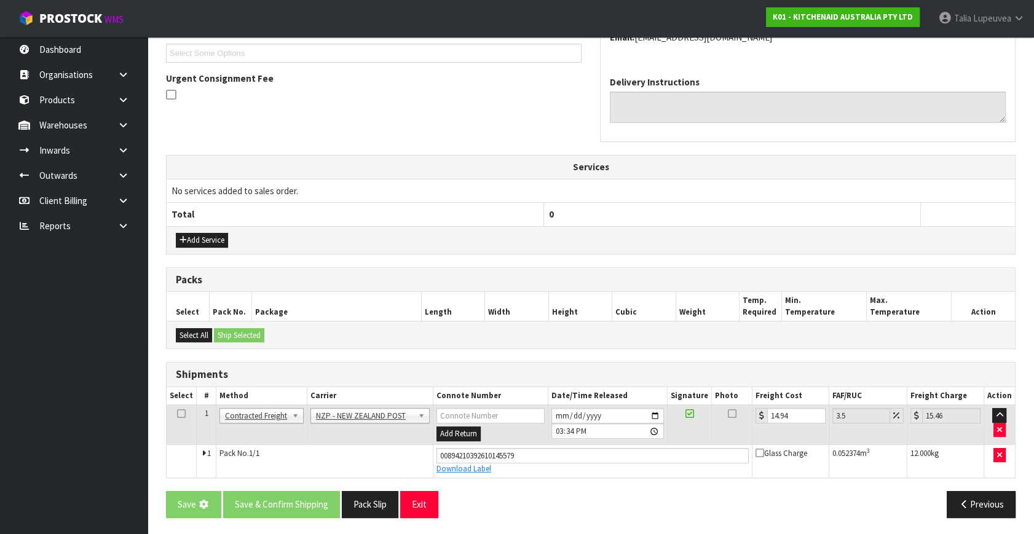
scroll to position [0, 0]
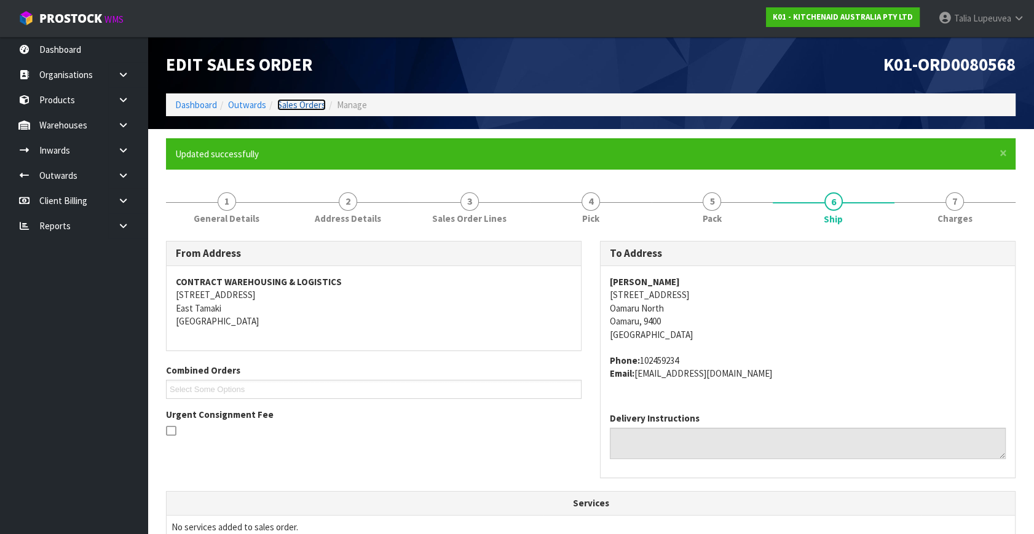
click at [307, 108] on link "Sales Orders" at bounding box center [301, 105] width 49 height 12
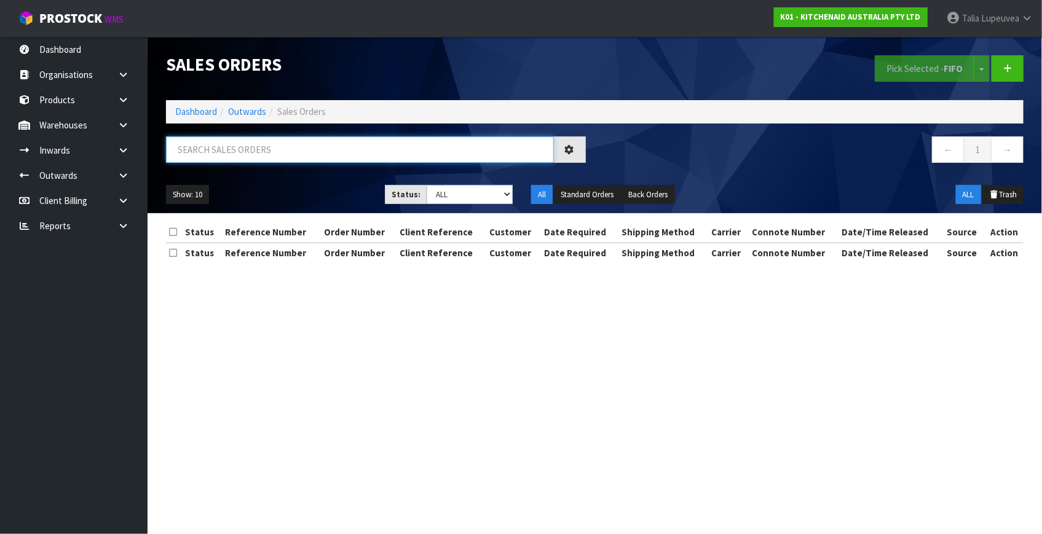
click at [282, 154] on input "text" at bounding box center [360, 150] width 388 height 26
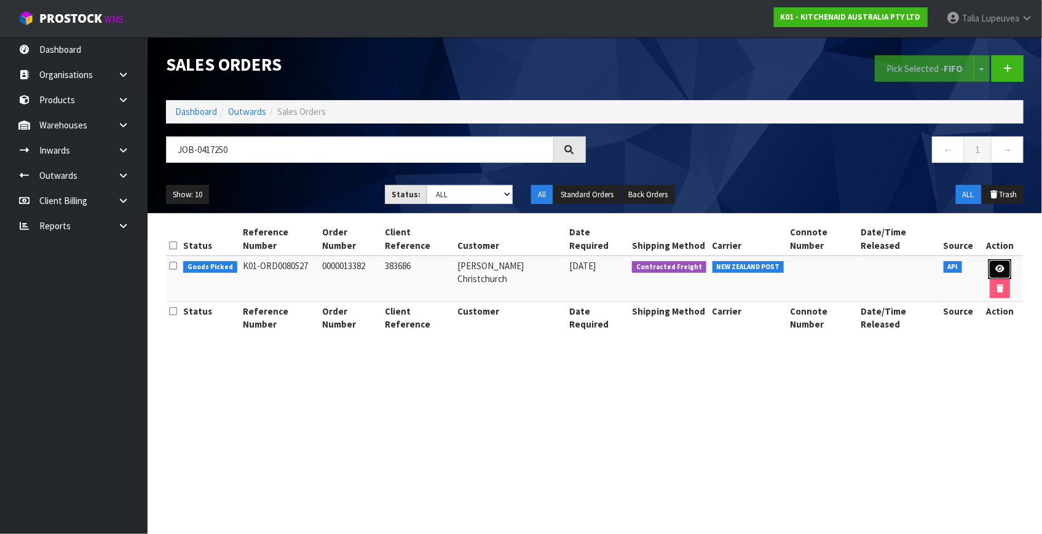
click at [1003, 271] on icon at bounding box center [1000, 269] width 9 height 8
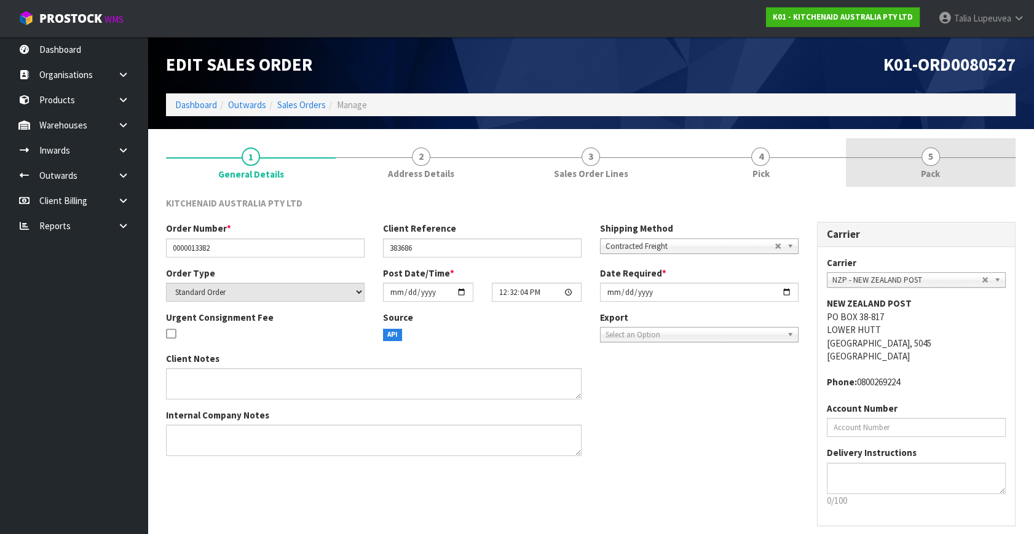
click at [935, 181] on link "5 Pack" at bounding box center [931, 162] width 170 height 49
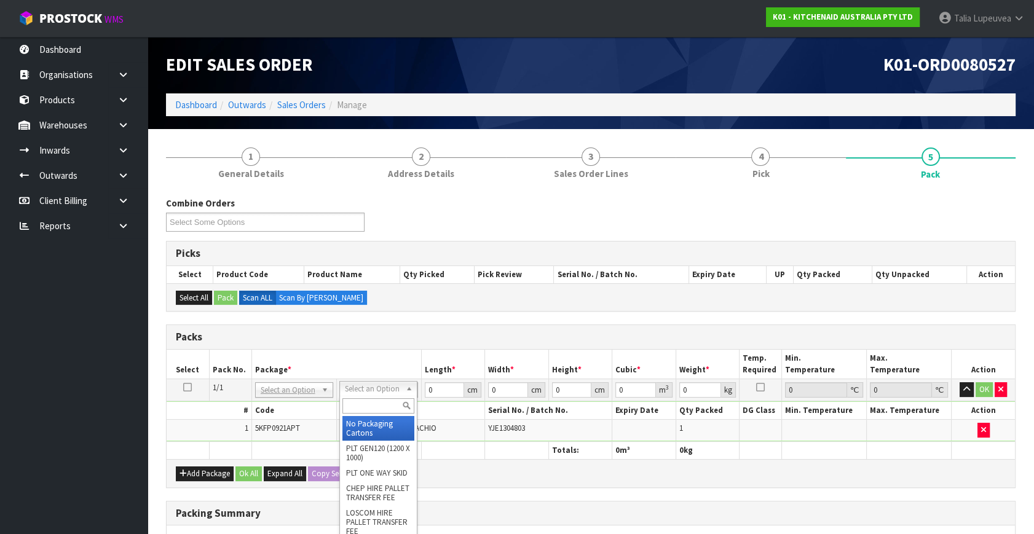
click at [386, 409] on input "text" at bounding box center [379, 406] width 72 height 15
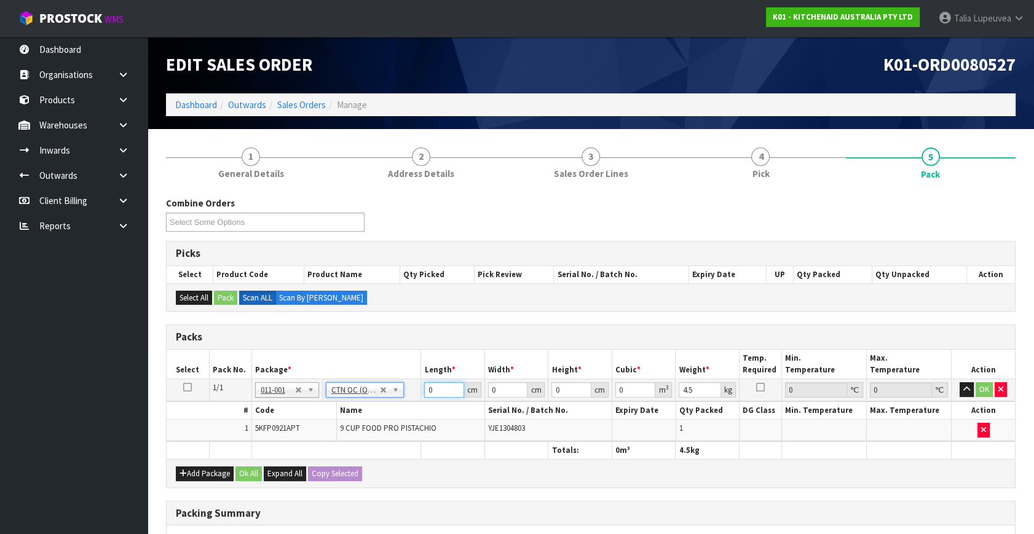
drag, startPoint x: 432, startPoint y: 389, endPoint x: 419, endPoint y: 393, distance: 14.2
click at [419, 393] on tr "1/1 NONE 007-001 007-002 007-004 007-009 007-013 007-014 007-015 007-017 007-01…" at bounding box center [591, 390] width 849 height 22
click at [985, 391] on button "OK" at bounding box center [984, 390] width 17 height 15
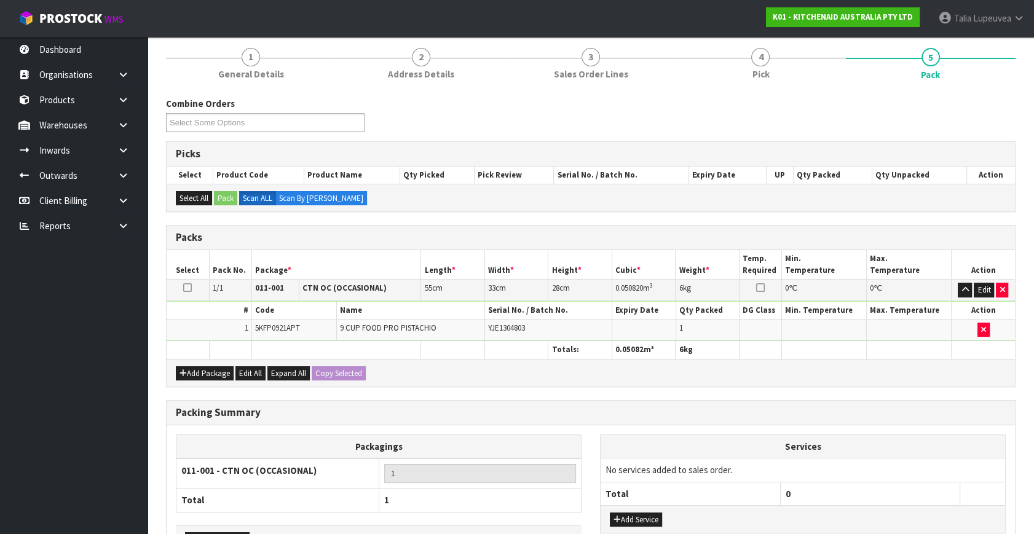
scroll to position [183, 0]
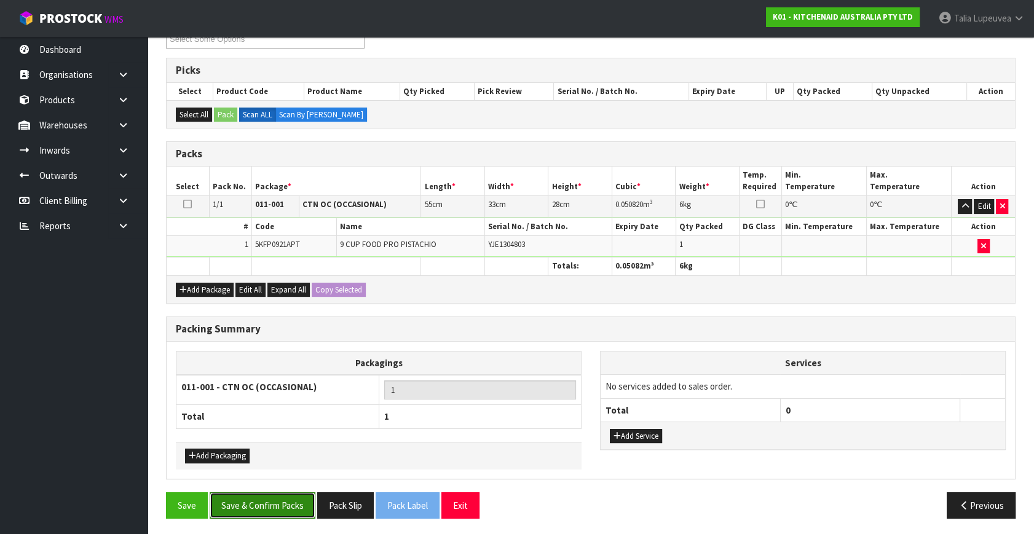
drag, startPoint x: 290, startPoint y: 502, endPoint x: 307, endPoint y: 504, distance: 17.3
click at [290, 504] on button "Save & Confirm Packs" at bounding box center [263, 506] width 106 height 26
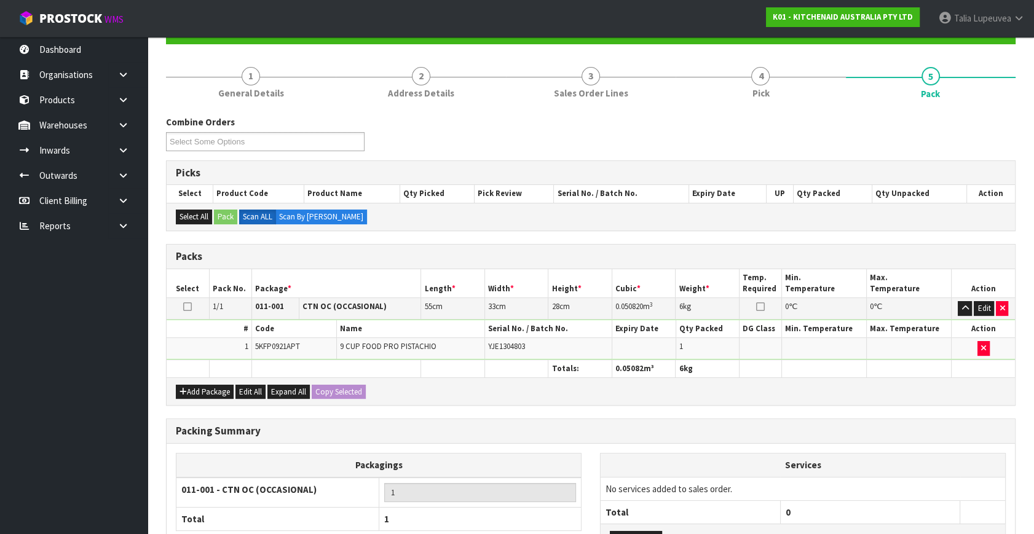
scroll to position [161, 0]
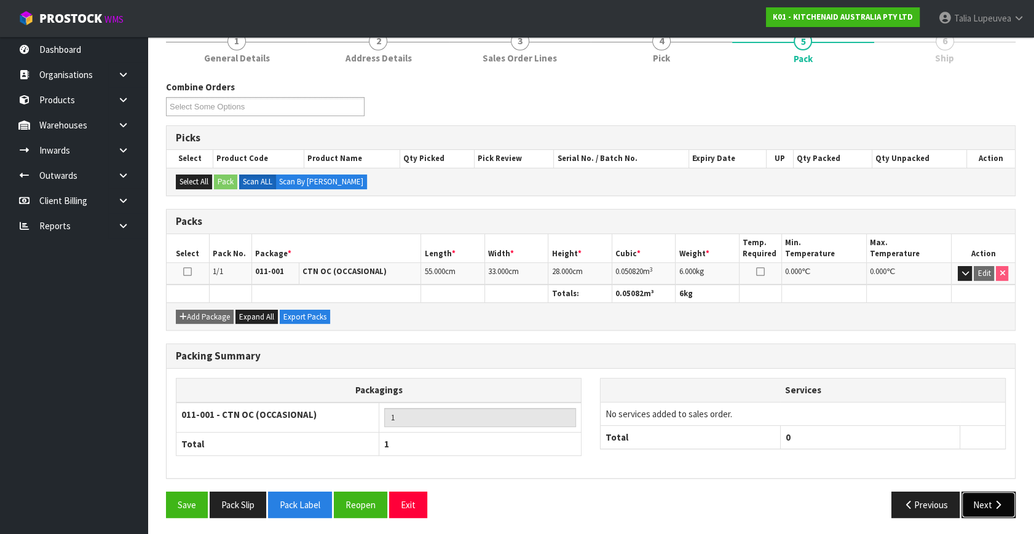
click at [984, 501] on button "Next" at bounding box center [989, 505] width 54 height 26
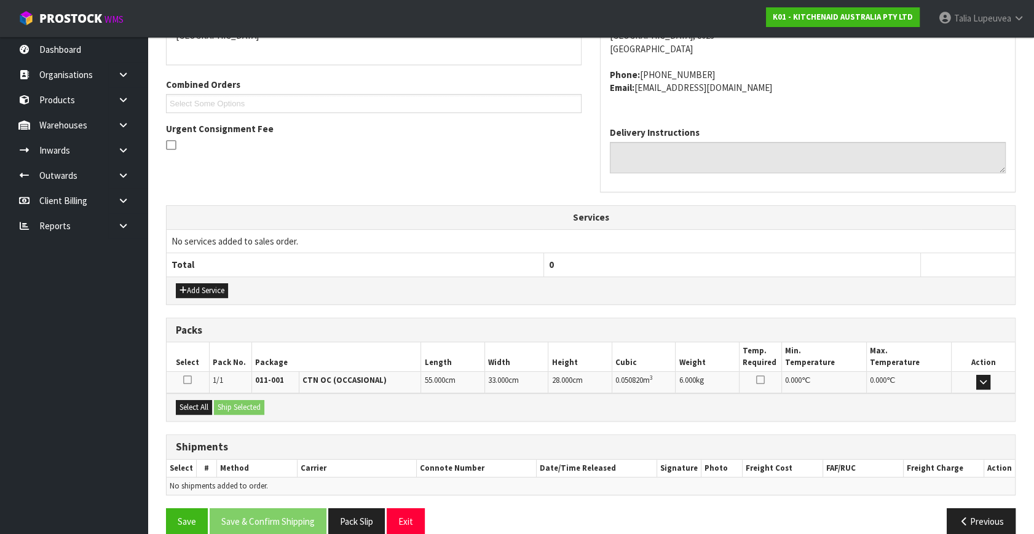
scroll to position [303, 0]
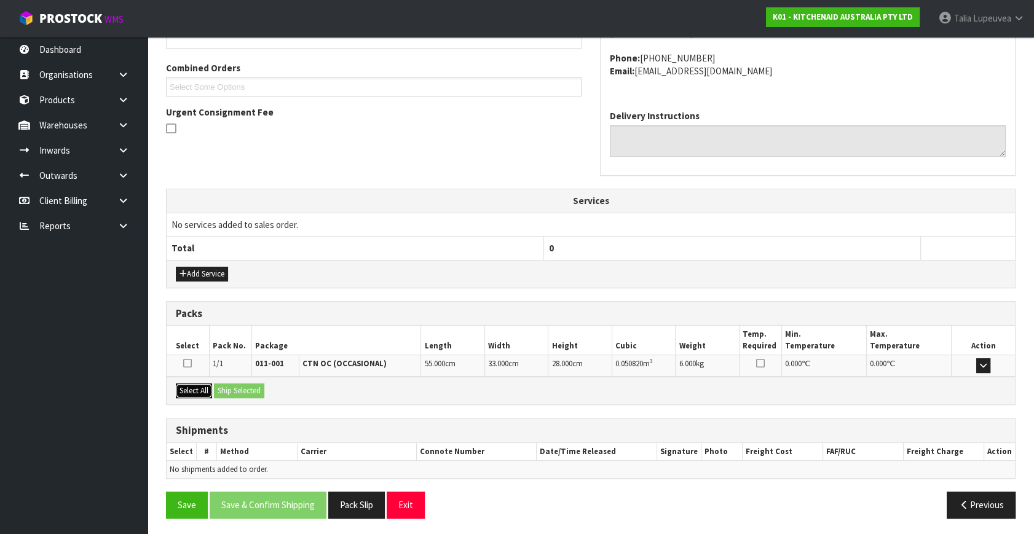
click at [204, 389] on button "Select All" at bounding box center [194, 391] width 36 height 15
click at [229, 384] on button "Ship Selected" at bounding box center [239, 391] width 50 height 15
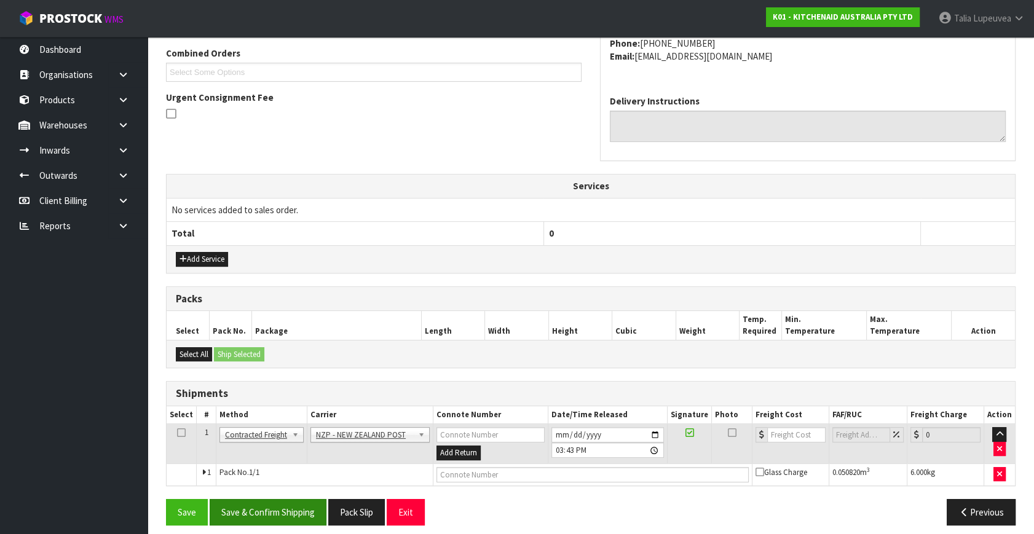
scroll to position [325, 0]
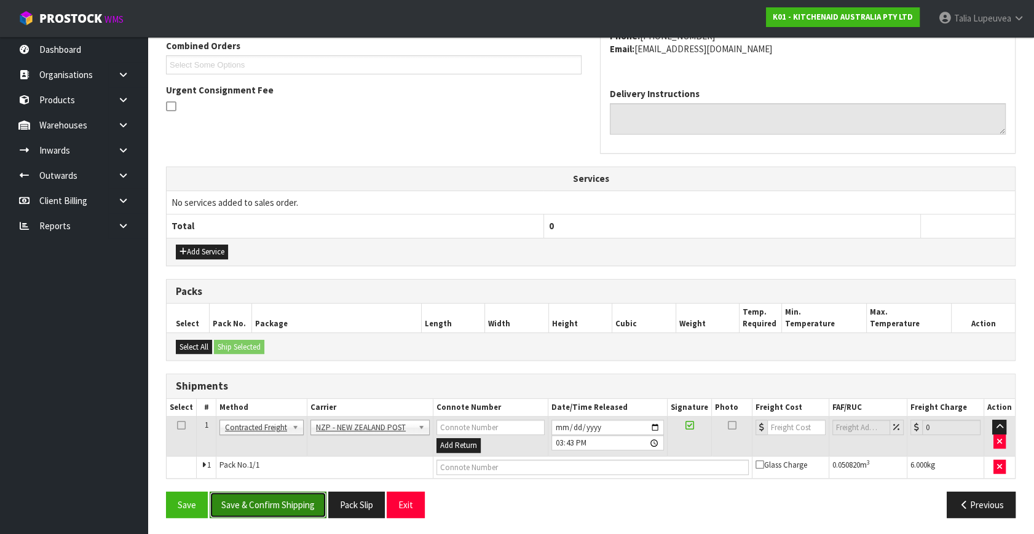
click at [282, 504] on button "Save & Confirm Shipping" at bounding box center [268, 505] width 117 height 26
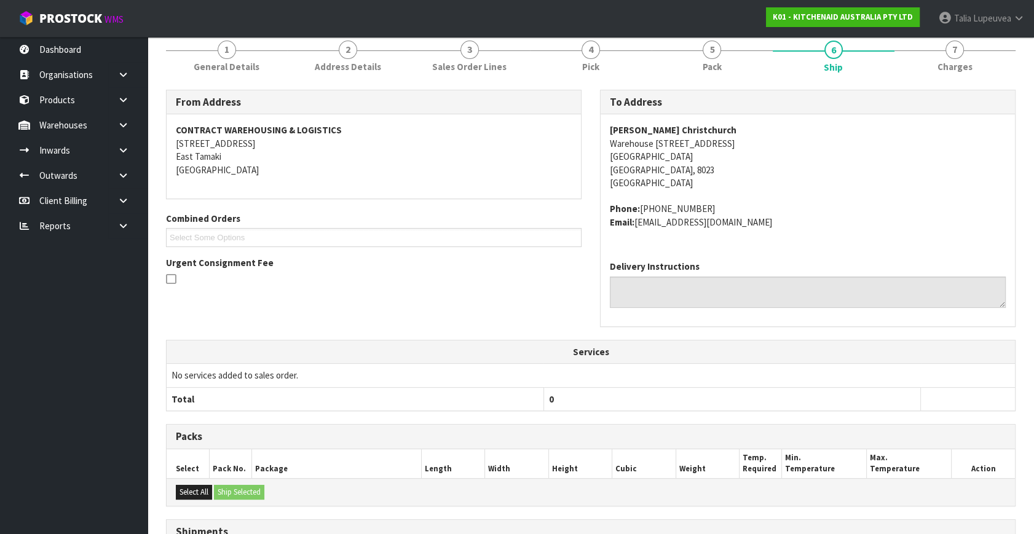
scroll to position [307, 0]
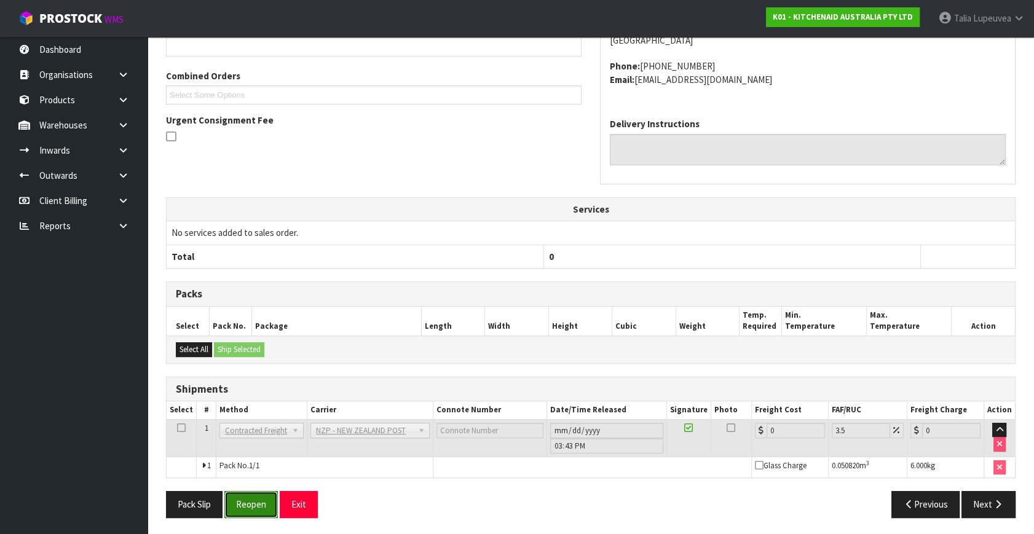
click at [271, 504] on button "Reopen" at bounding box center [251, 504] width 54 height 26
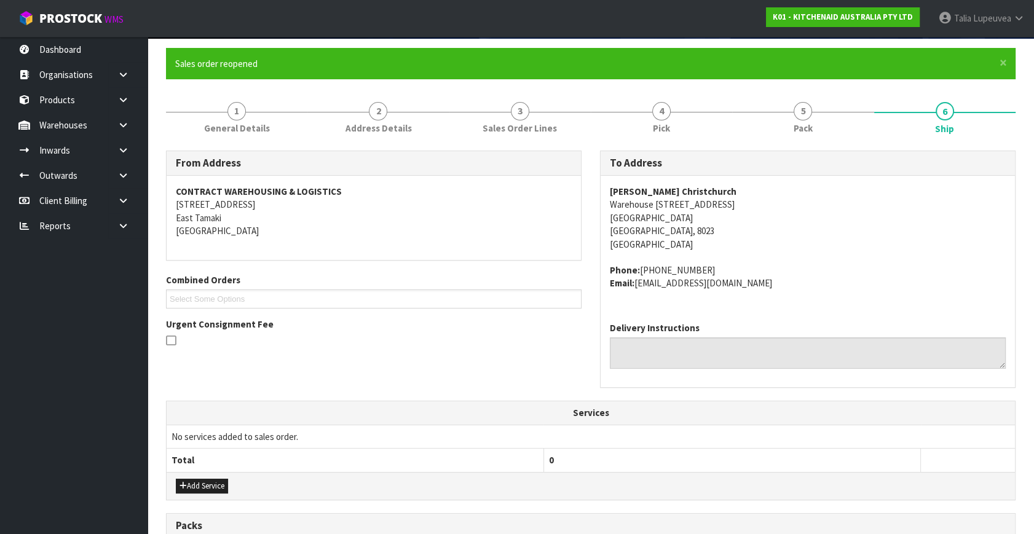
scroll to position [336, 0]
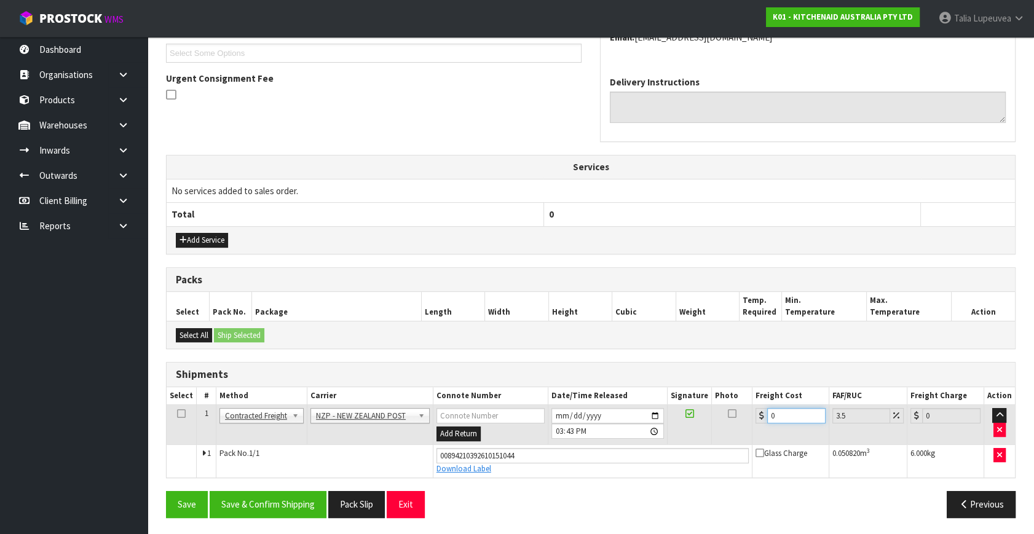
drag, startPoint x: 787, startPoint y: 415, endPoint x: 713, endPoint y: 419, distance: 73.9
click at [713, 419] on tr "1 Client Local Pickup Customer Local Pickup Company Freight Contracted Freight …" at bounding box center [591, 425] width 849 height 40
click at [288, 494] on button "Save & Confirm Shipping" at bounding box center [268, 504] width 117 height 26
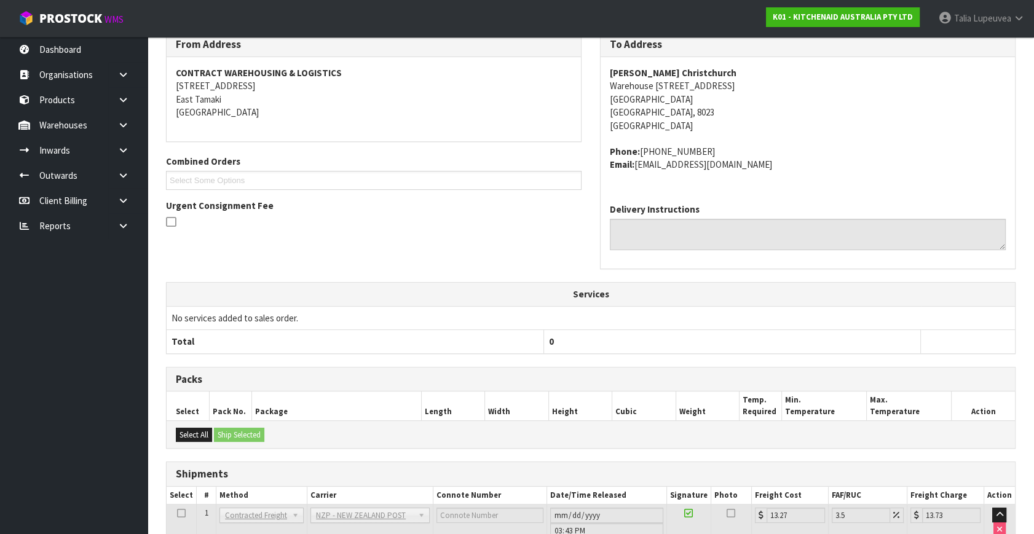
scroll to position [303, 0]
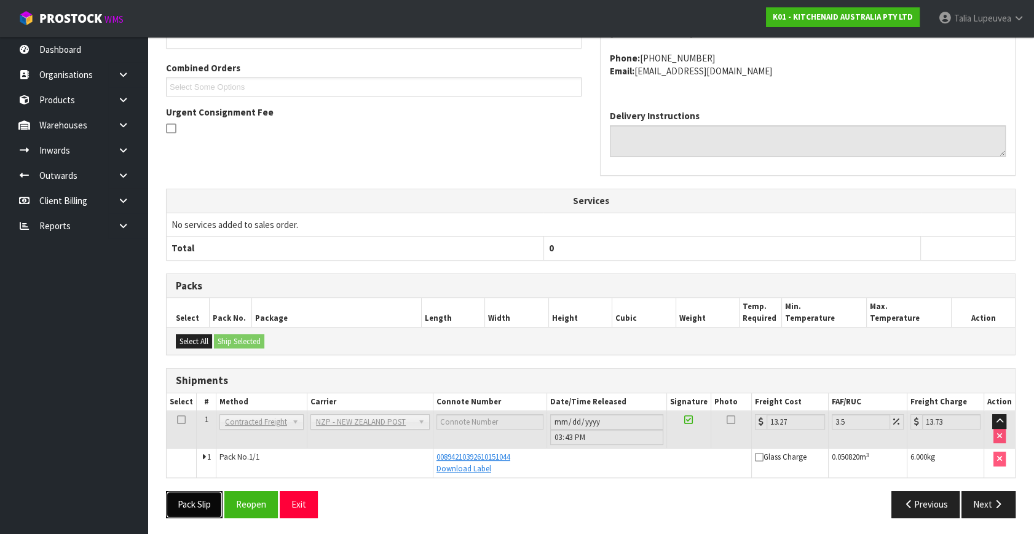
drag, startPoint x: 213, startPoint y: 499, endPoint x: 197, endPoint y: 515, distance: 22.6
click at [213, 499] on button "Pack Slip" at bounding box center [194, 504] width 57 height 26
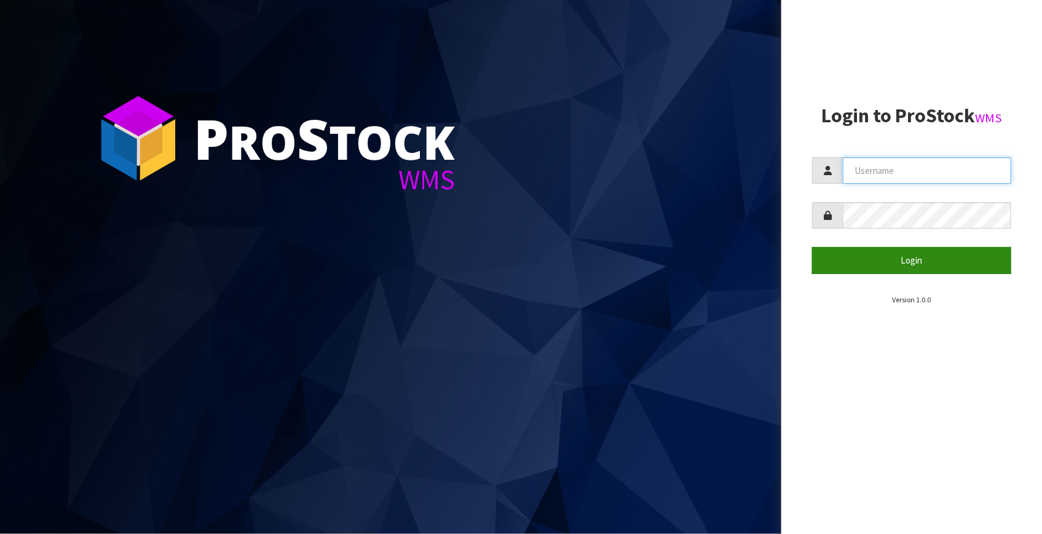
type input "Talia"
click at [905, 269] on button "Login" at bounding box center [911, 260] width 199 height 26
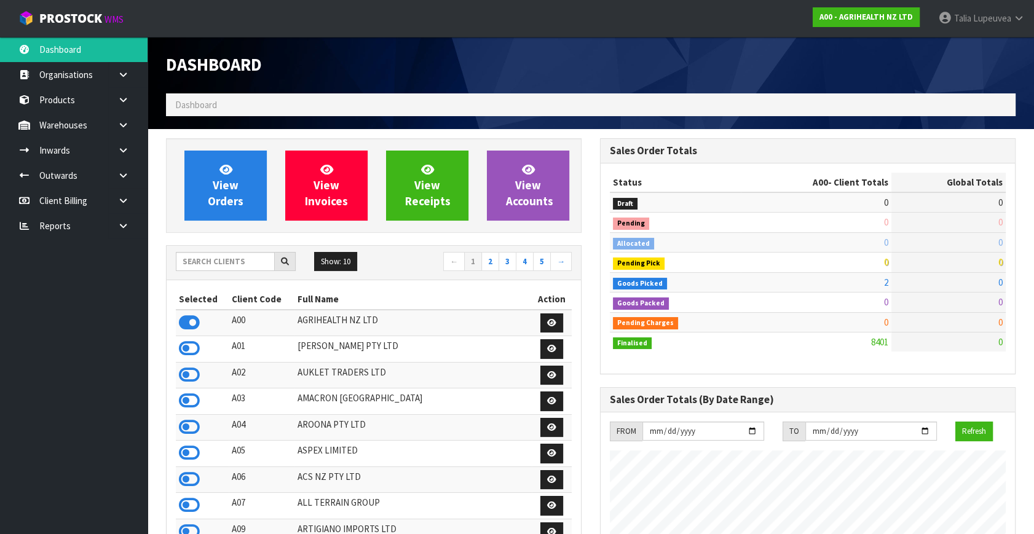
scroll to position [930, 434]
click at [258, 261] on input "text" at bounding box center [225, 261] width 99 height 19
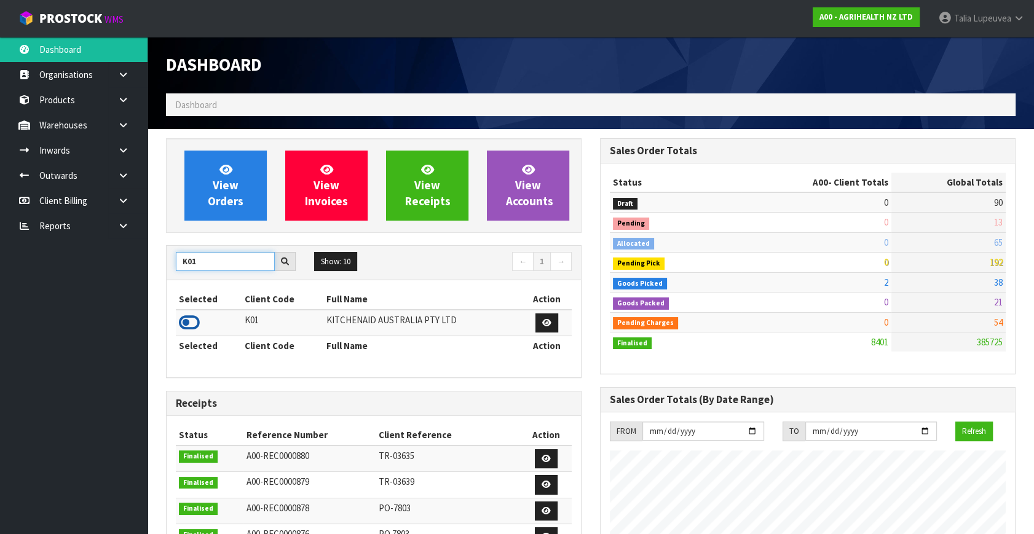
type input "K01"
click at [196, 317] on icon at bounding box center [189, 323] width 21 height 18
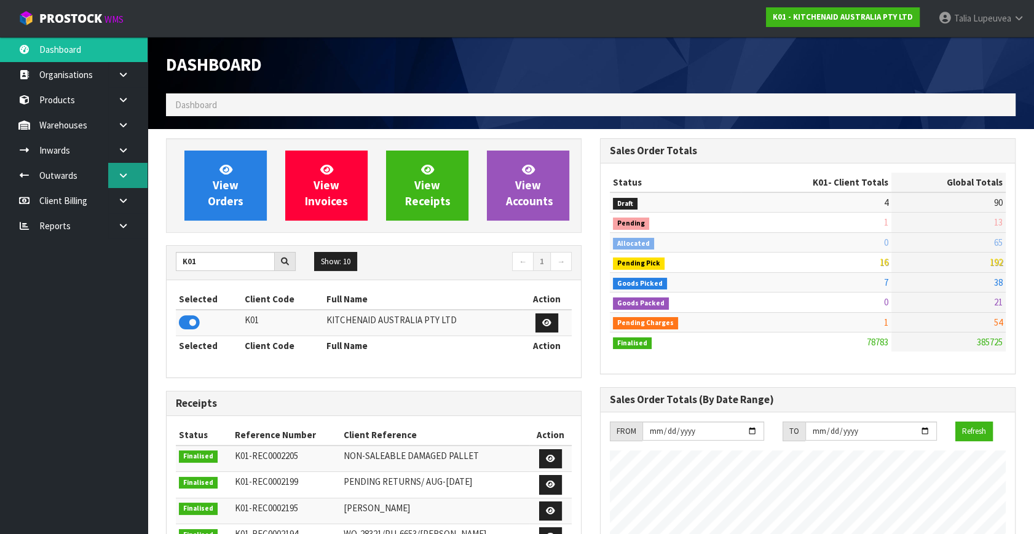
click at [111, 178] on link at bounding box center [127, 175] width 39 height 25
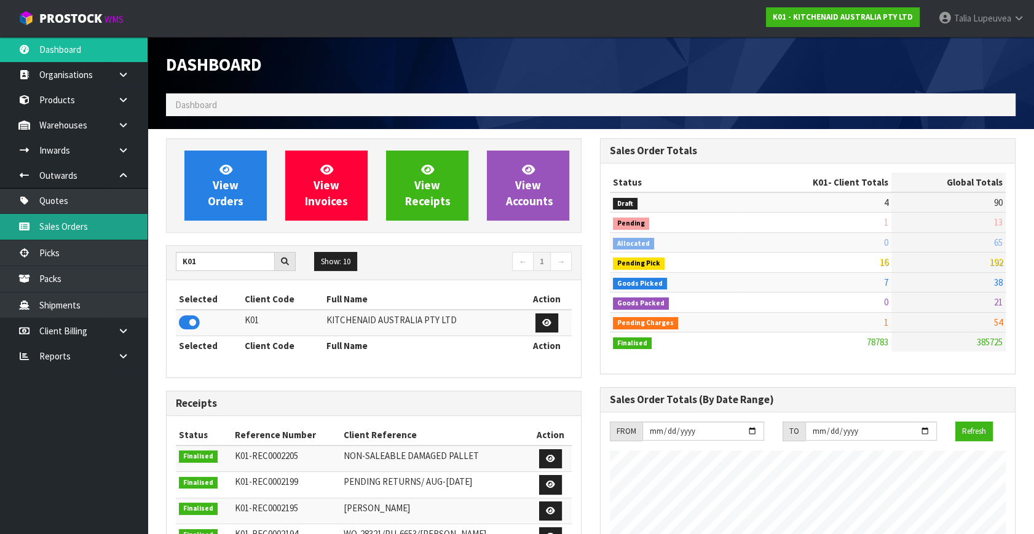
click at [84, 223] on link "Sales Orders" at bounding box center [74, 226] width 148 height 25
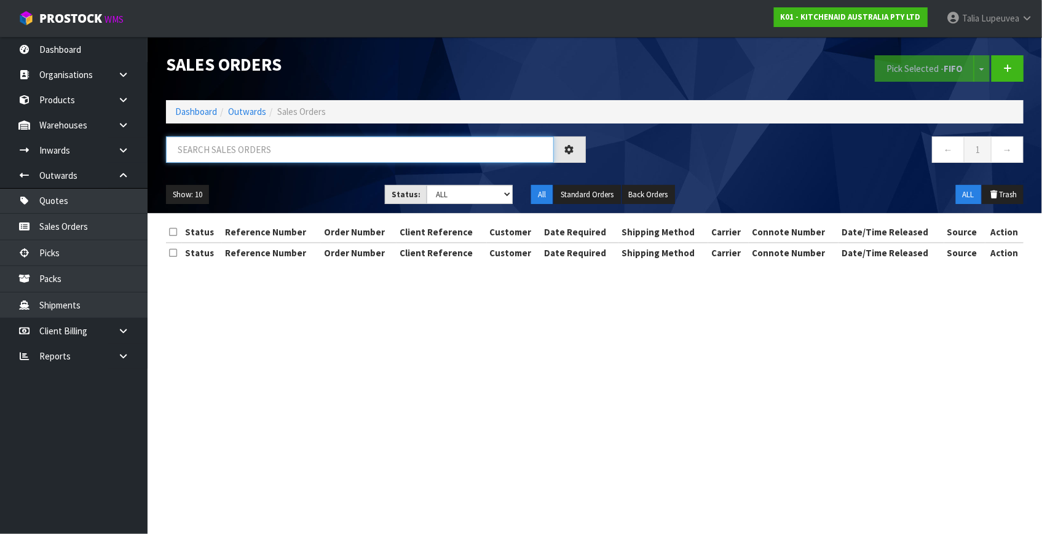
click at [279, 145] on input "text" at bounding box center [360, 150] width 388 height 26
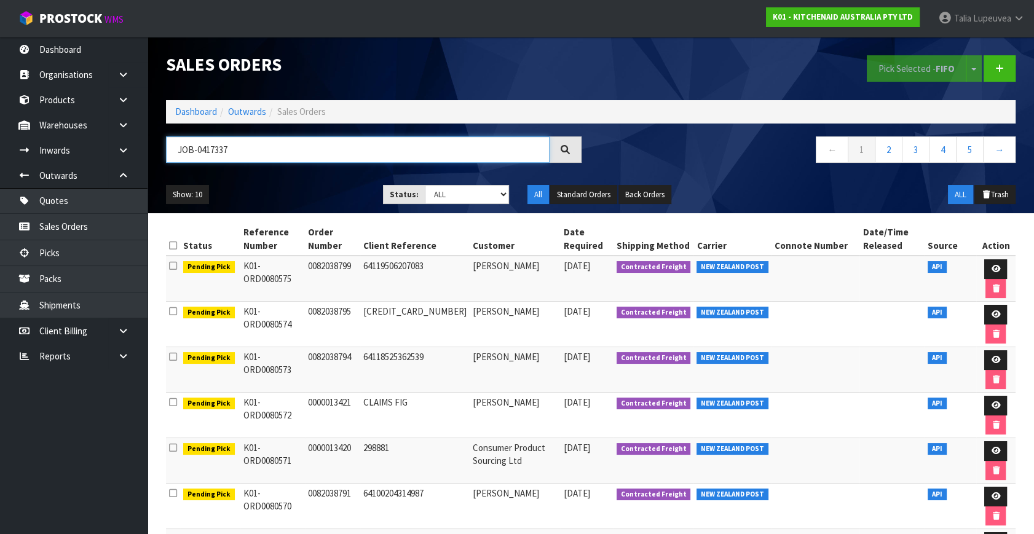
type input "JOB-0417337"
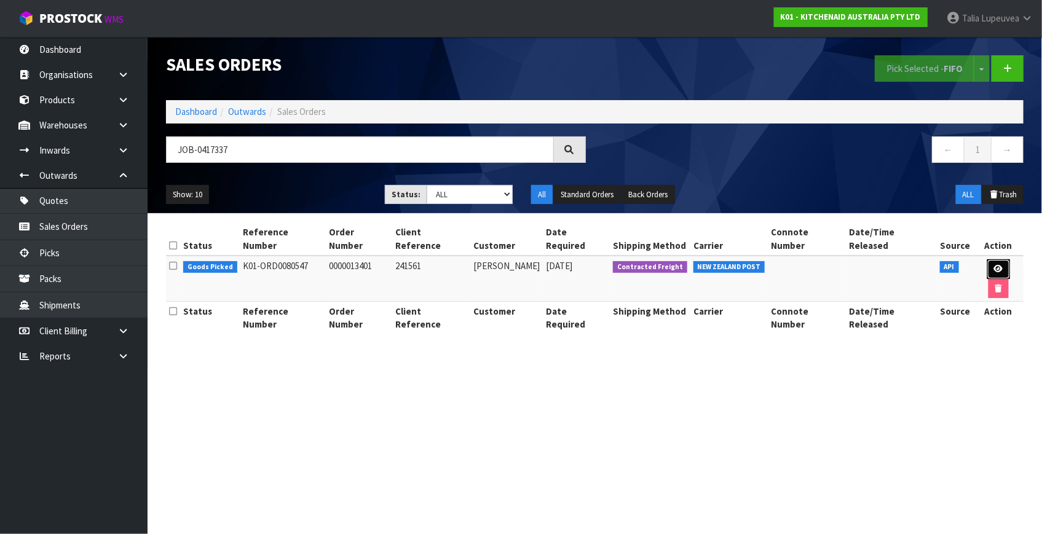
click at [989, 260] on link at bounding box center [999, 270] width 23 height 20
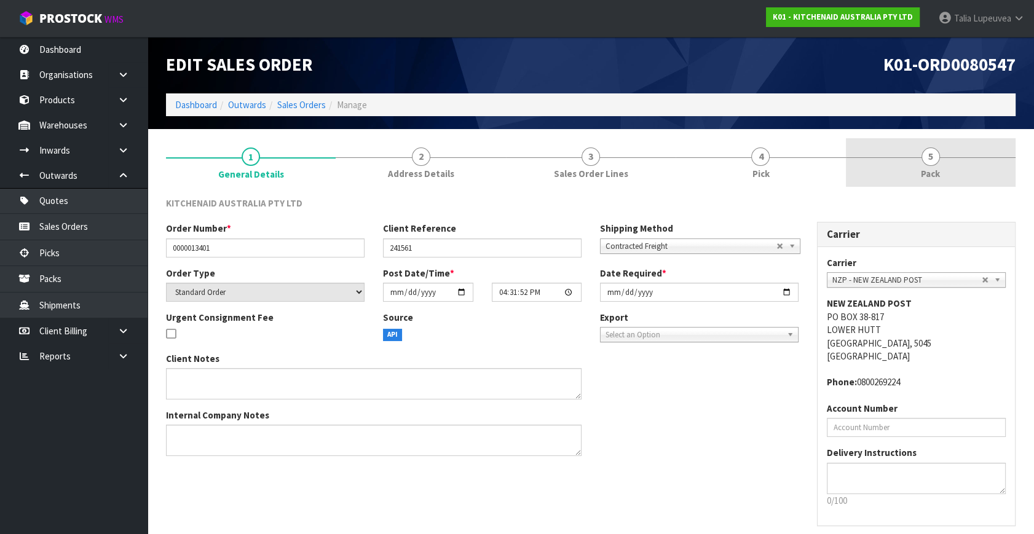
click at [959, 182] on link "5 Pack" at bounding box center [931, 162] width 170 height 49
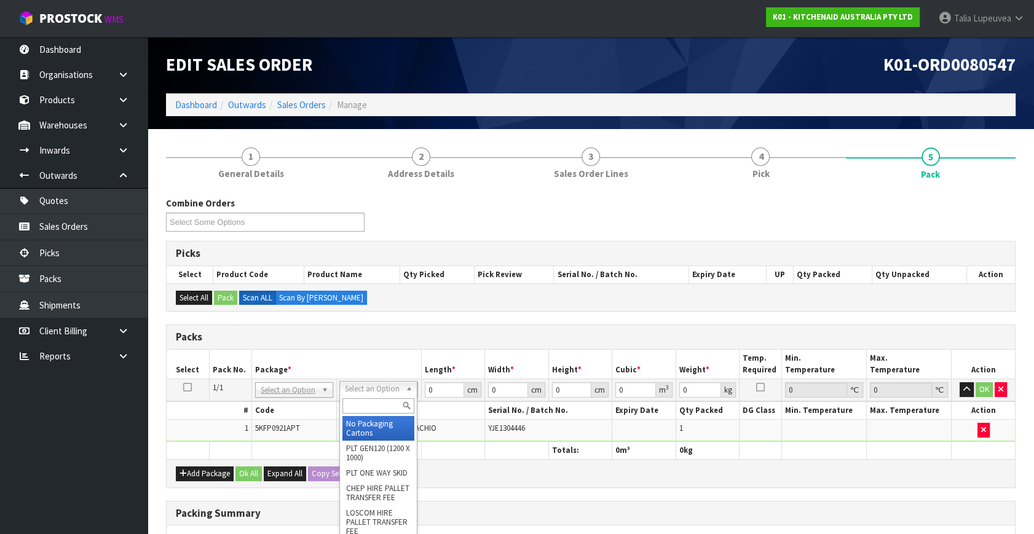
click at [365, 400] on input "text" at bounding box center [379, 406] width 72 height 15
type input "oc"
type input "4.5"
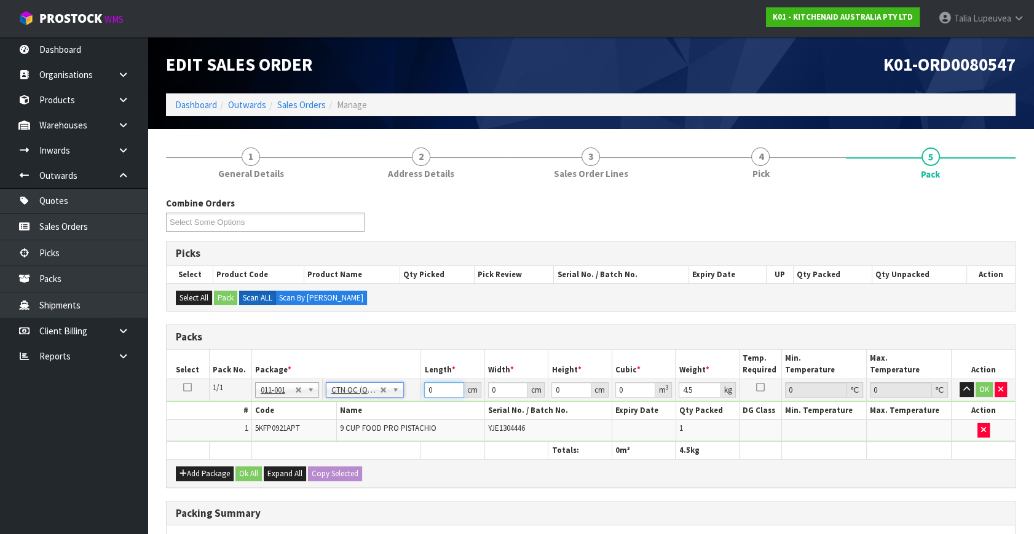
drag, startPoint x: 435, startPoint y: 386, endPoint x: 418, endPoint y: 388, distance: 17.3
click at [414, 390] on tr "1/1 NONE 007-001 007-002 007-004 007-009 007-013 007-014 007-015 007-017 007-01…" at bounding box center [591, 390] width 849 height 22
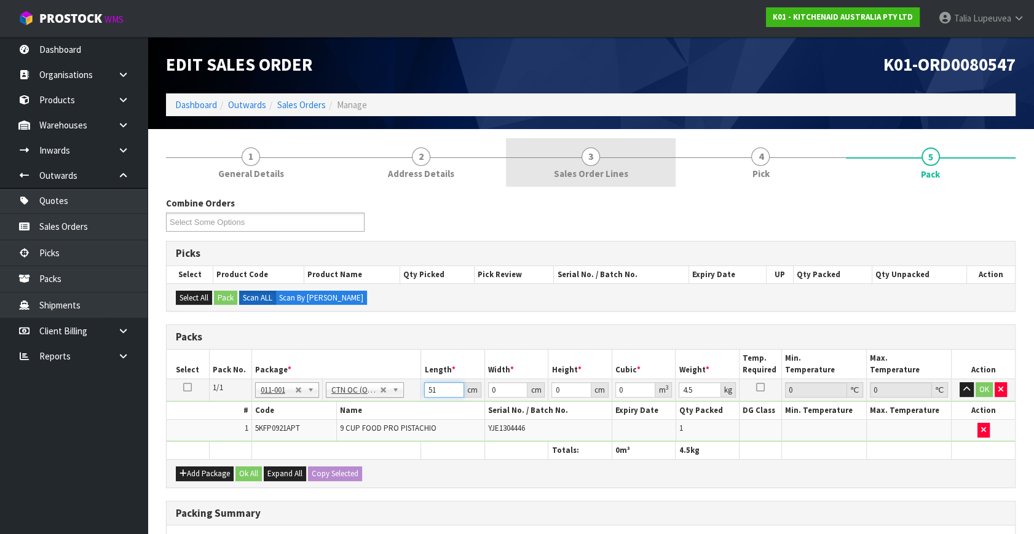
type input "51"
type input "35"
type input "2"
type input "0.00357"
type input "28"
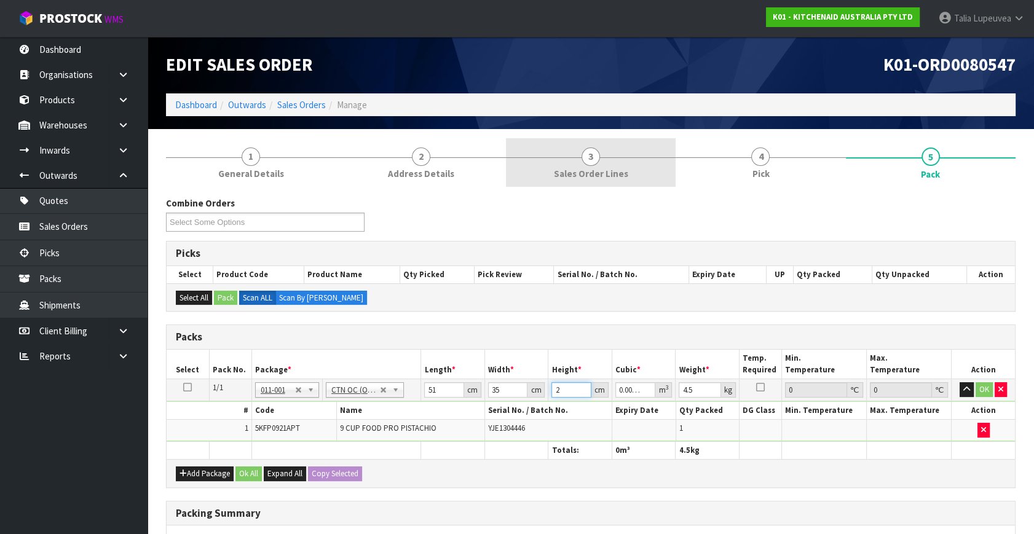
type input "0.04998"
type input "28"
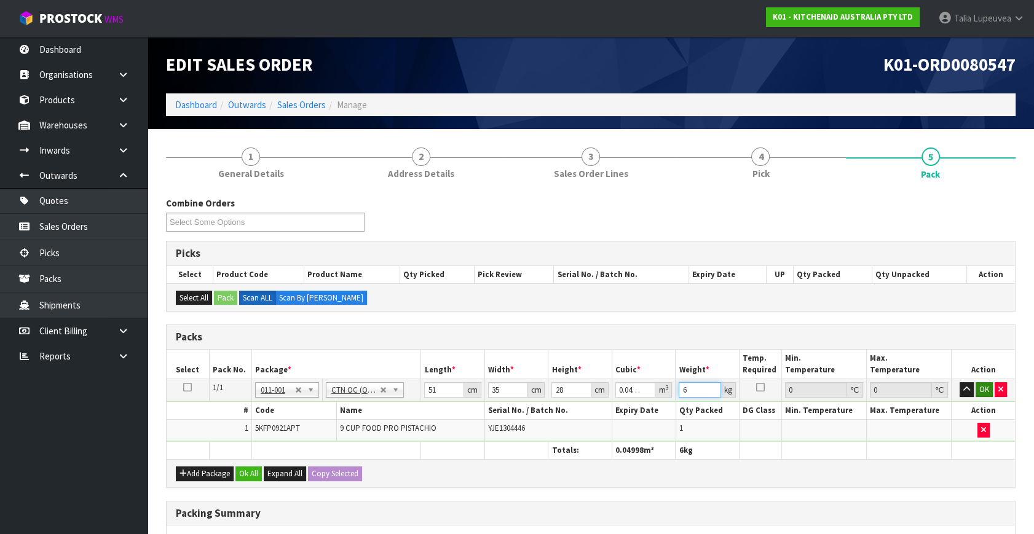
type input "6"
click at [982, 386] on button "OK" at bounding box center [984, 390] width 17 height 15
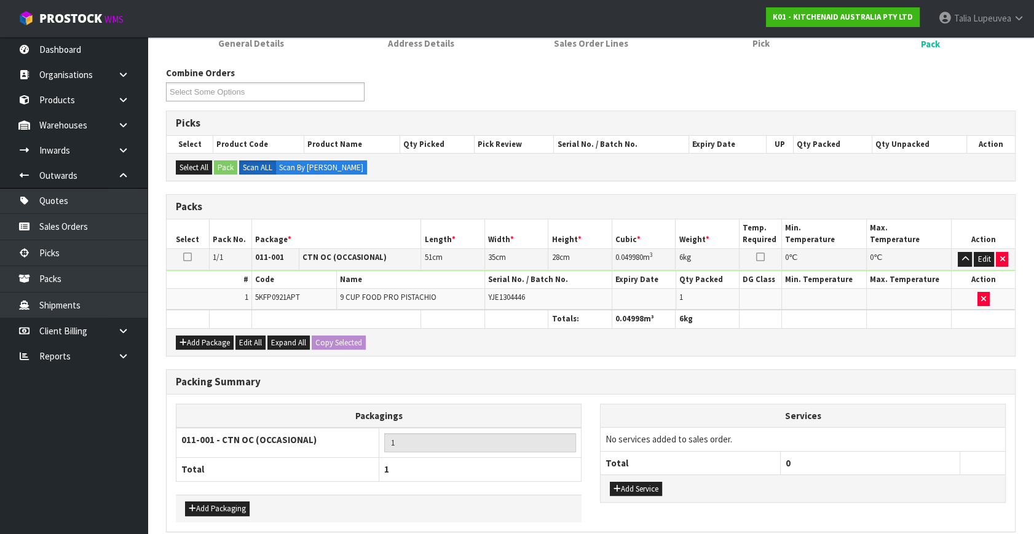
scroll to position [183, 0]
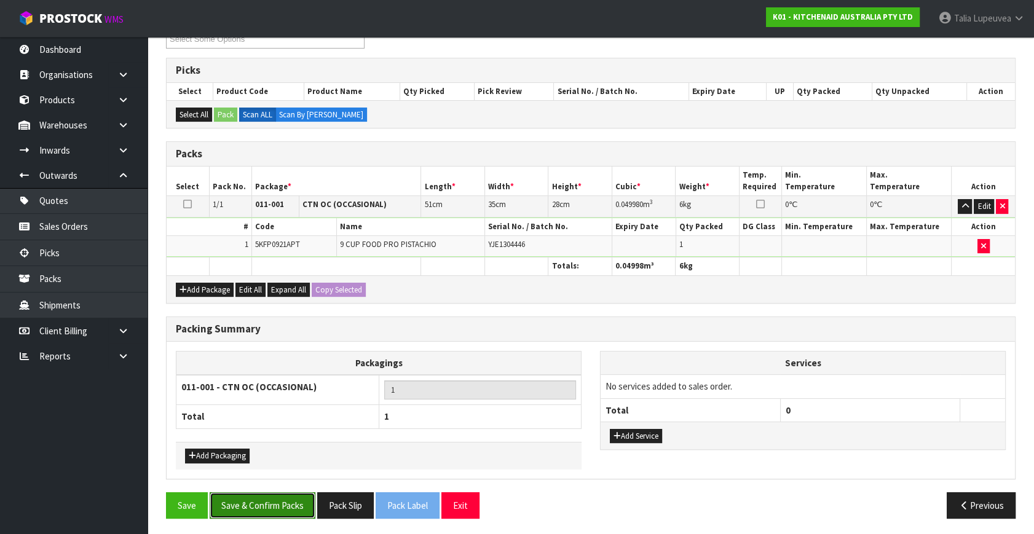
drag, startPoint x: 292, startPoint y: 493, endPoint x: 295, endPoint y: 483, distance: 10.3
click at [293, 493] on button "Save & Confirm Packs" at bounding box center [263, 506] width 106 height 26
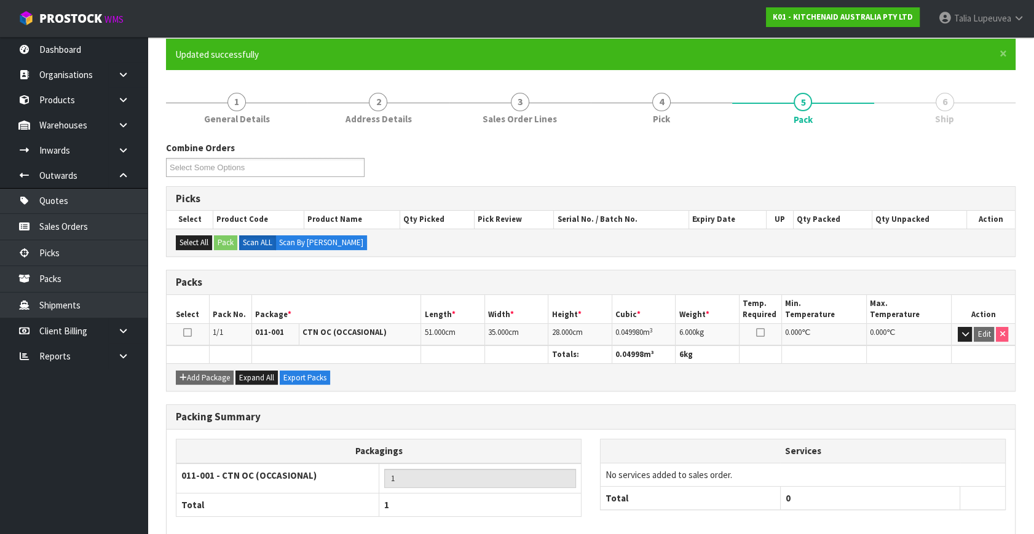
scroll to position [161, 0]
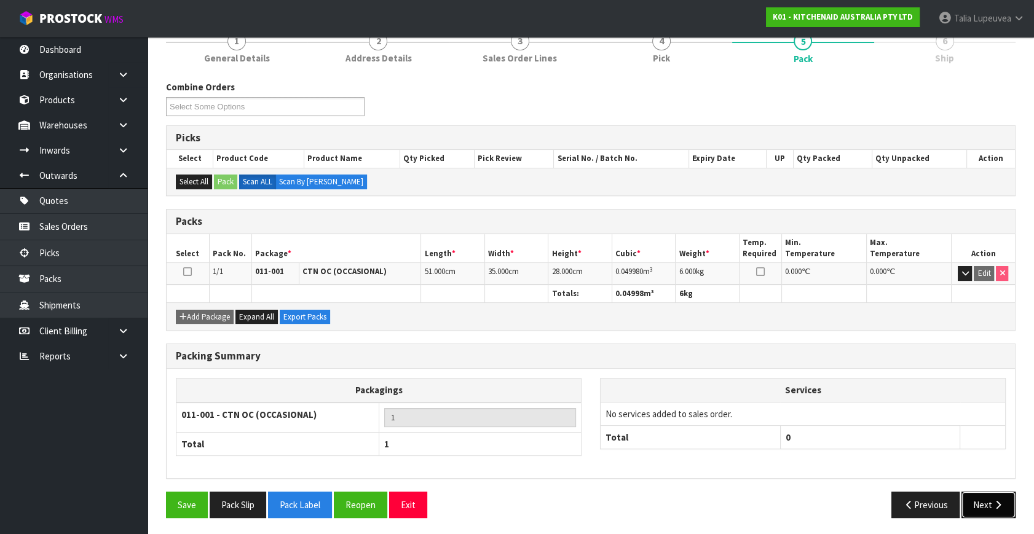
drag, startPoint x: 972, startPoint y: 493, endPoint x: 899, endPoint y: 472, distance: 76.3
click at [972, 493] on button "Next" at bounding box center [989, 505] width 54 height 26
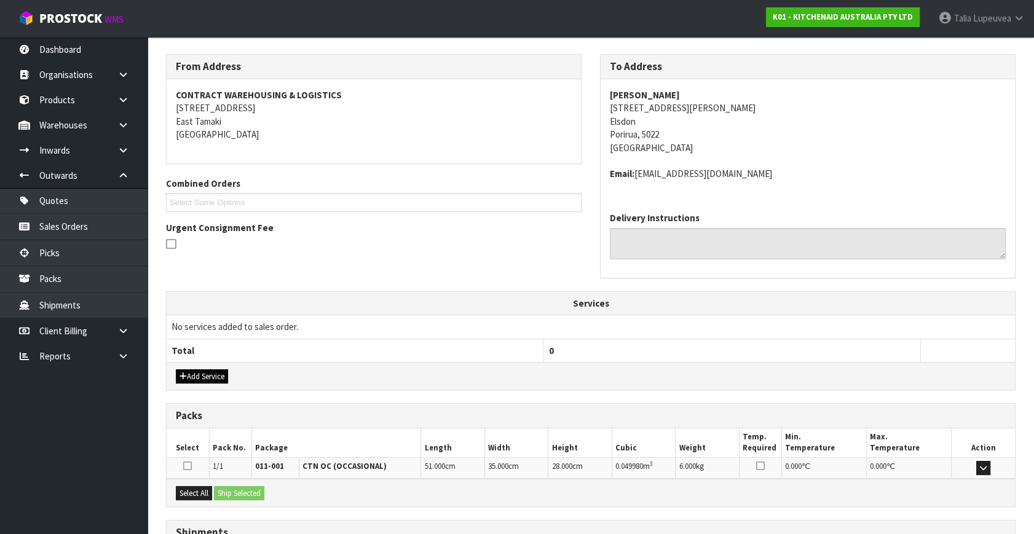
scroll to position [290, 0]
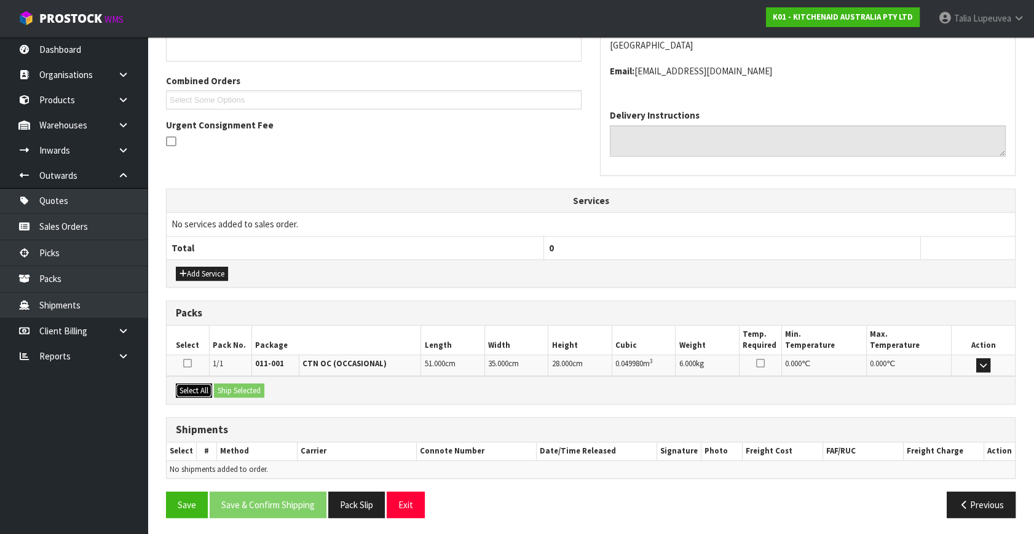
click at [206, 392] on button "Select All" at bounding box center [194, 391] width 36 height 15
click at [240, 388] on button "Ship Selected" at bounding box center [239, 391] width 50 height 15
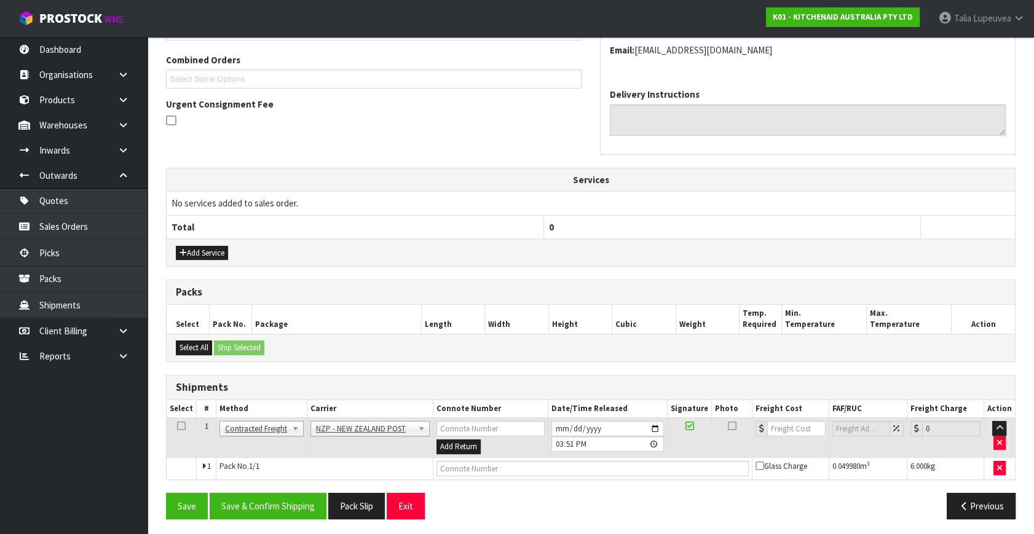
scroll to position [312, 0]
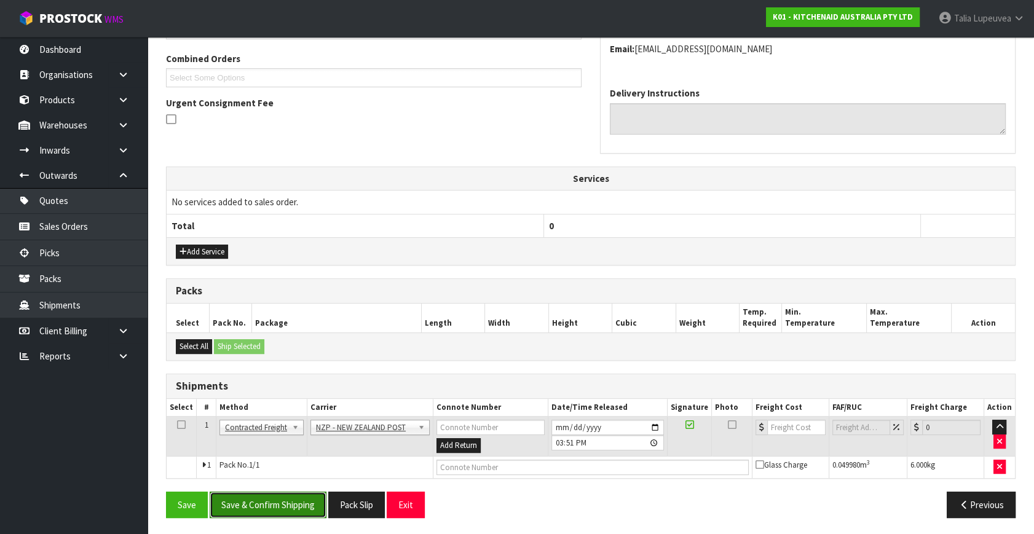
click at [269, 508] on button "Save & Confirm Shipping" at bounding box center [268, 505] width 117 height 26
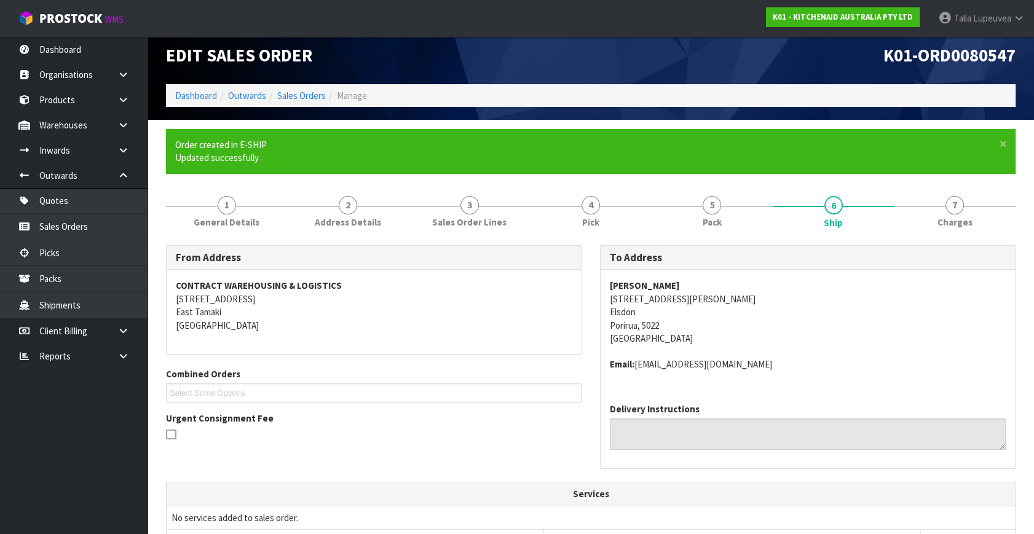
scroll to position [295, 0]
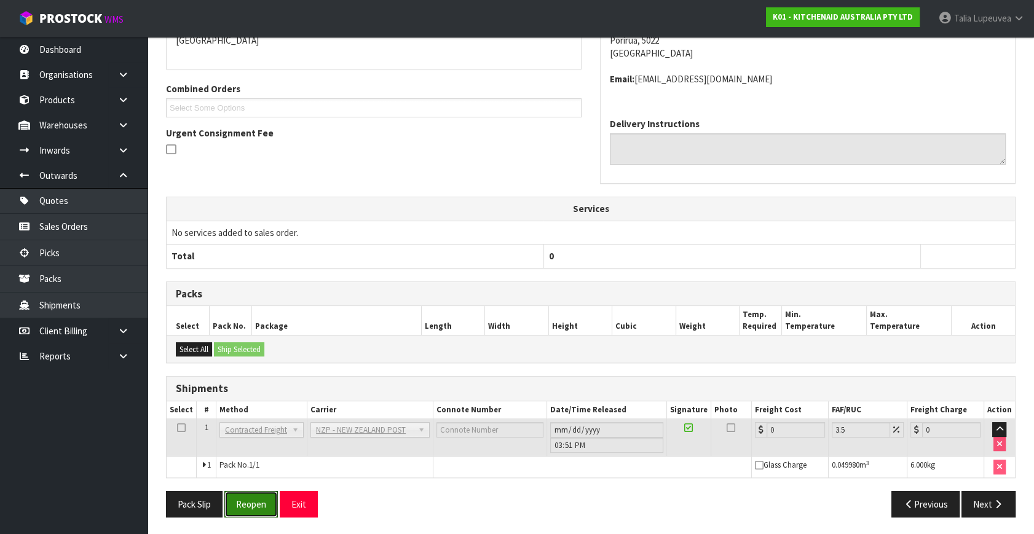
drag, startPoint x: 255, startPoint y: 506, endPoint x: 311, endPoint y: 481, distance: 61.4
click at [290, 487] on div "From Address CONTRACT WAREHOUSING & LOGISTICS 17 Allens Road East Tamaki Auckla…" at bounding box center [591, 244] width 850 height 568
click at [249, 493] on button "Reopen" at bounding box center [251, 504] width 54 height 26
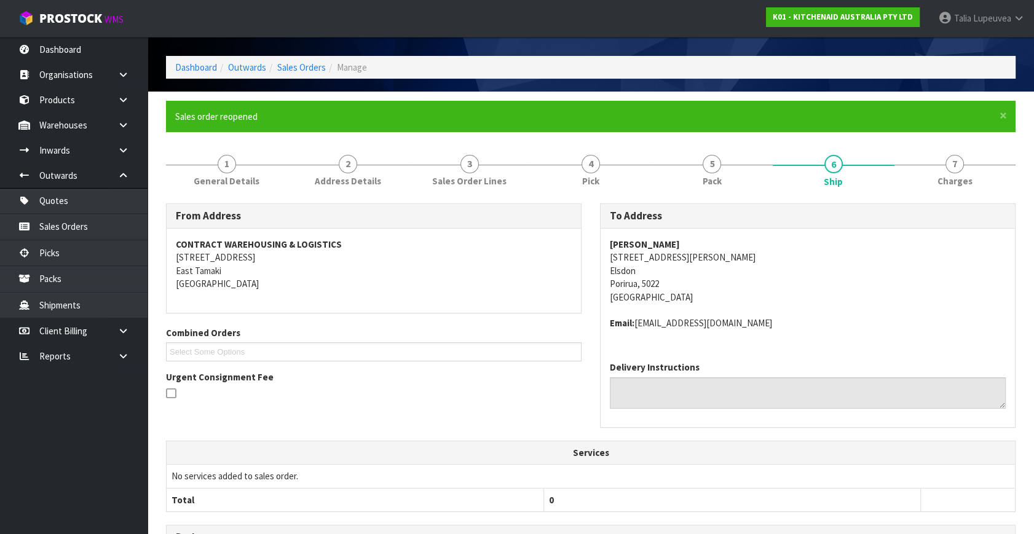
scroll to position [282, 0]
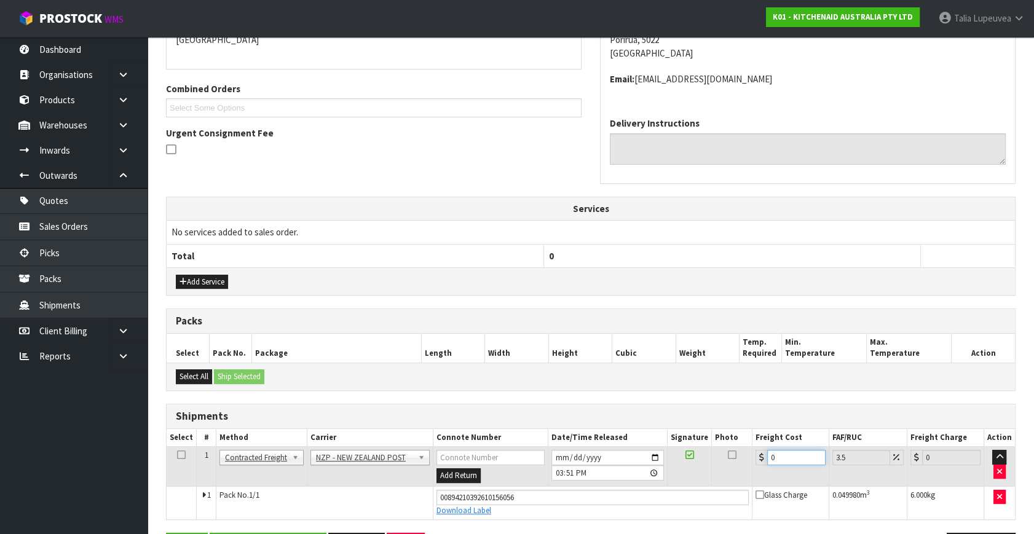
drag, startPoint x: 785, startPoint y: 458, endPoint x: 747, endPoint y: 450, distance: 39.0
click at [749, 453] on tr "1 Client Local Pickup Customer Local Pickup Company Freight Contracted Freight …" at bounding box center [591, 467] width 849 height 40
type input "8"
type input "8.28"
type input "8.4"
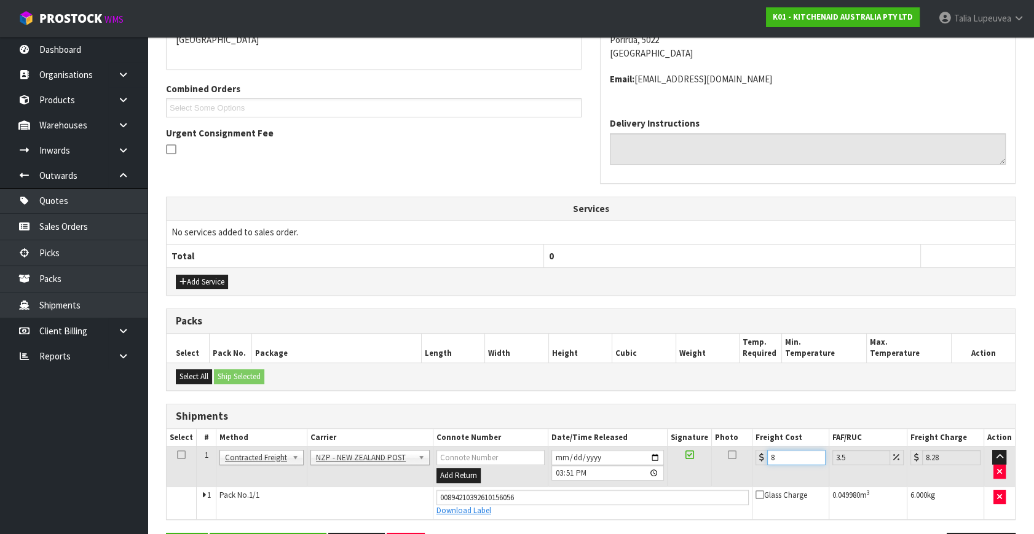
type input "8.69"
type input "8.45"
type input "8.75"
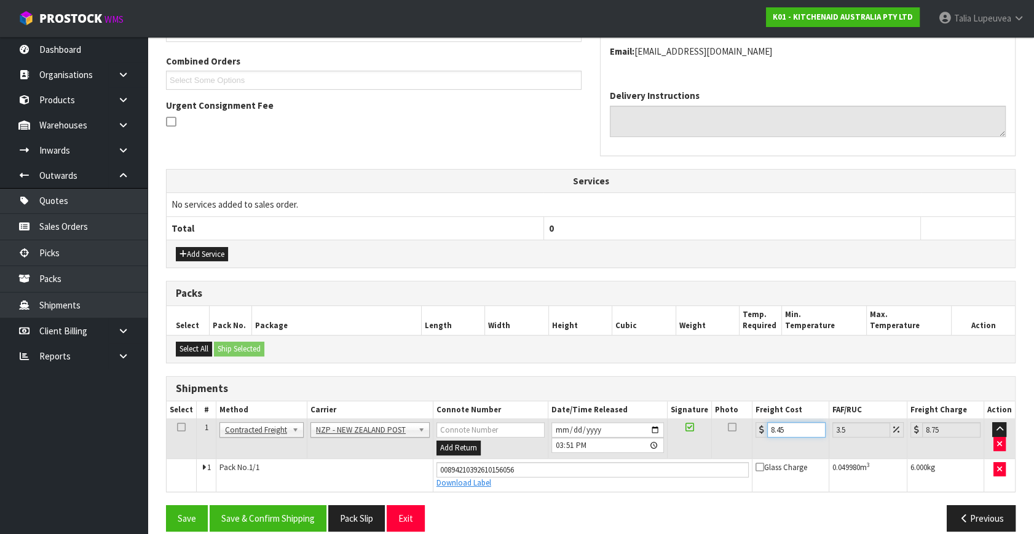
scroll to position [323, 0]
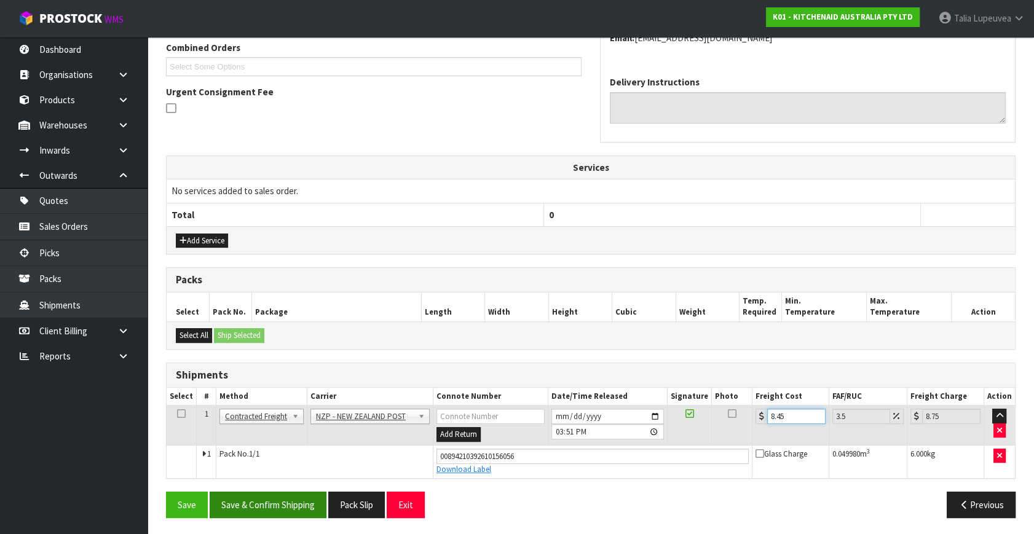
type input "8.45"
click at [288, 510] on button "Save & Confirm Shipping" at bounding box center [268, 505] width 117 height 26
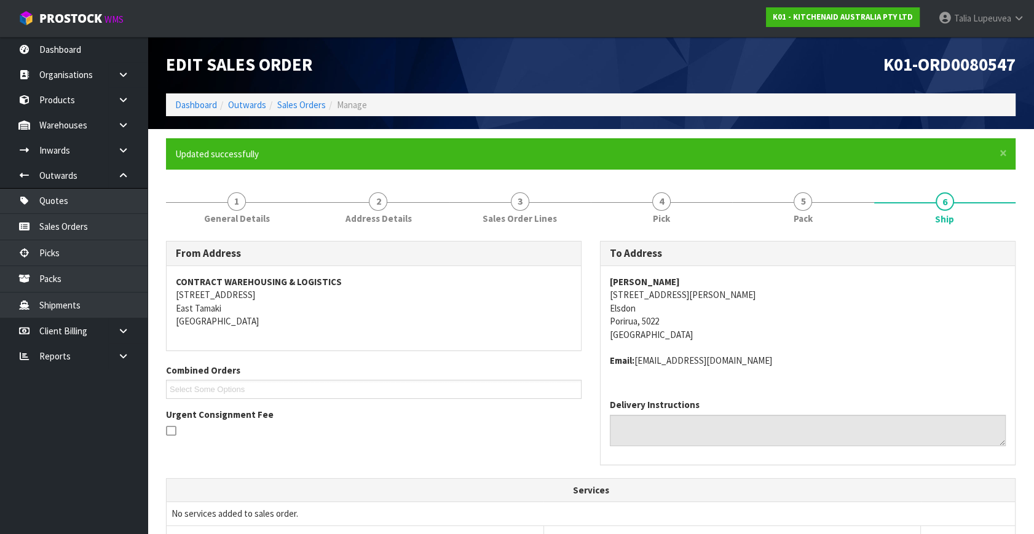
scroll to position [289, 0]
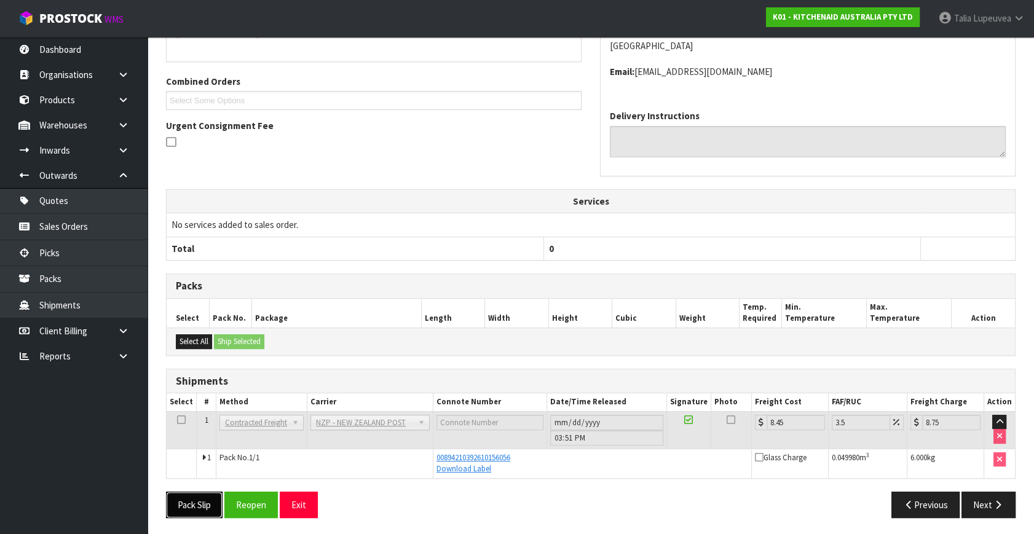
click at [187, 499] on button "Pack Slip" at bounding box center [194, 505] width 57 height 26
click at [946, 18] on icon at bounding box center [945, 18] width 14 height 1
click at [979, 43] on link "Logout" at bounding box center [985, 49] width 97 height 17
